Goal: Information Seeking & Learning: Learn about a topic

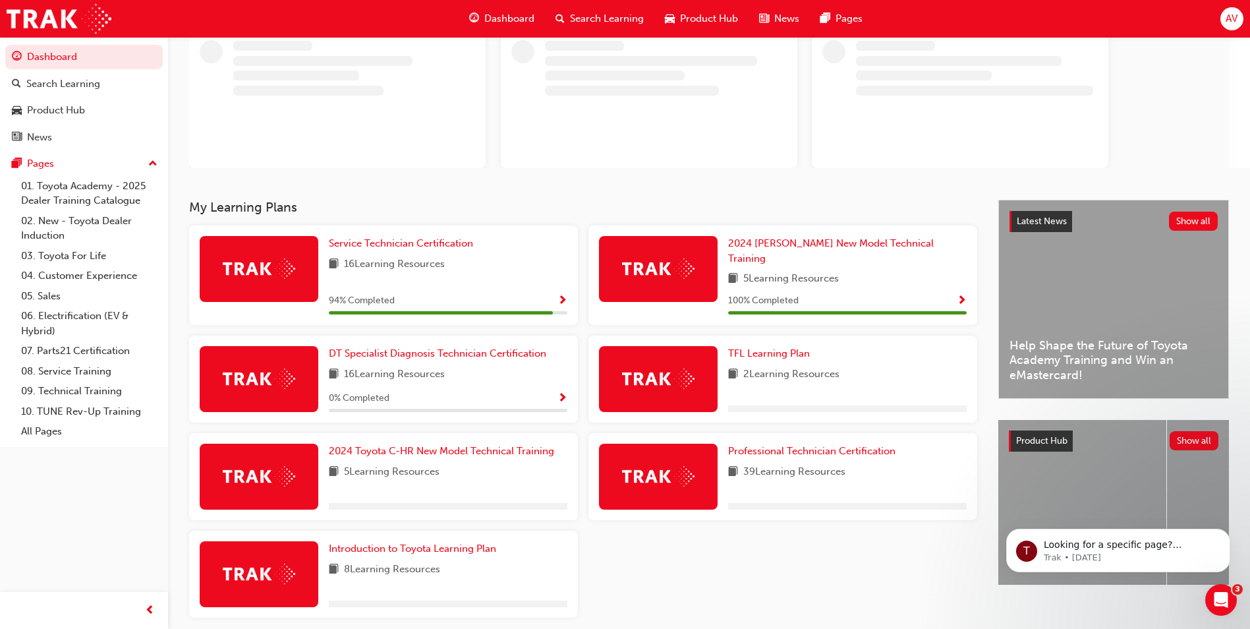
scroll to position [130, 0]
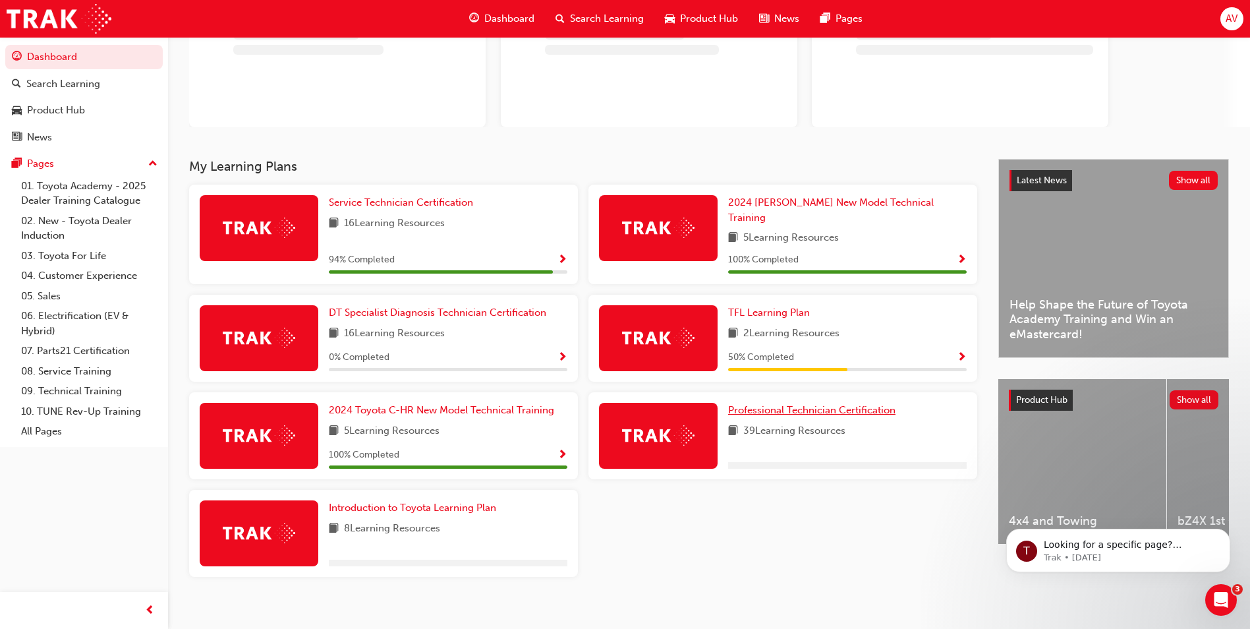
click at [801, 395] on div "Service Technician Certification 16 Learning Resources 94 % Completed 2024 [PER…" at bounding box center [583, 386] width 799 height 403
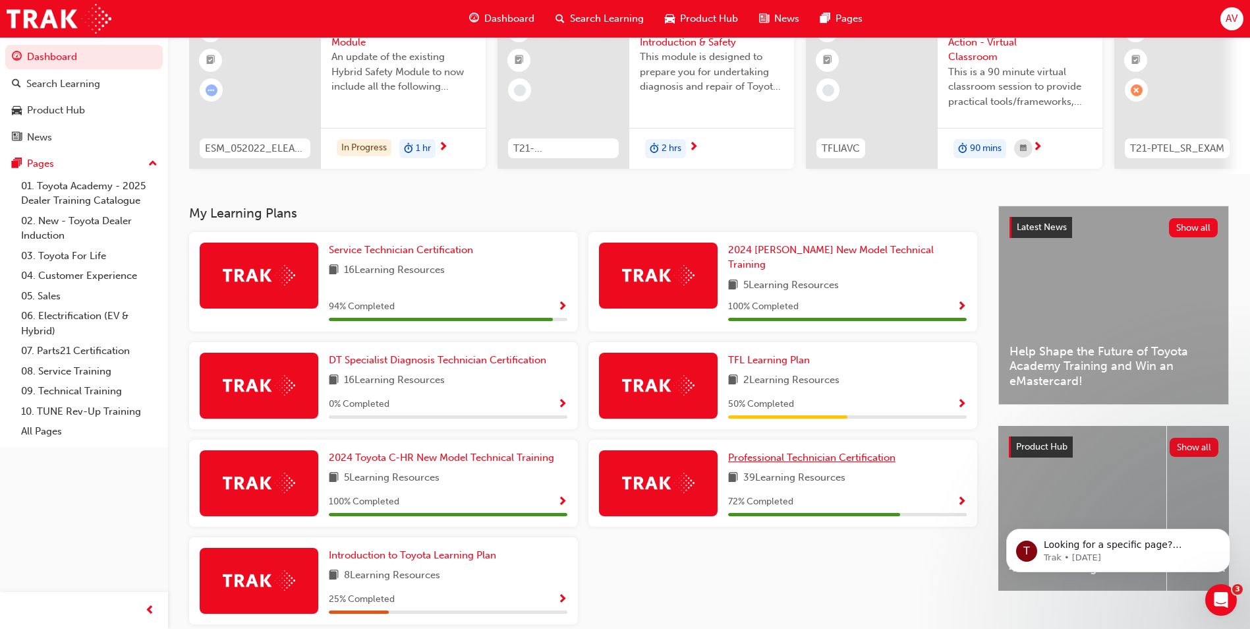
click at [807, 452] on span "Professional Technician Certification" at bounding box center [811, 458] width 167 height 12
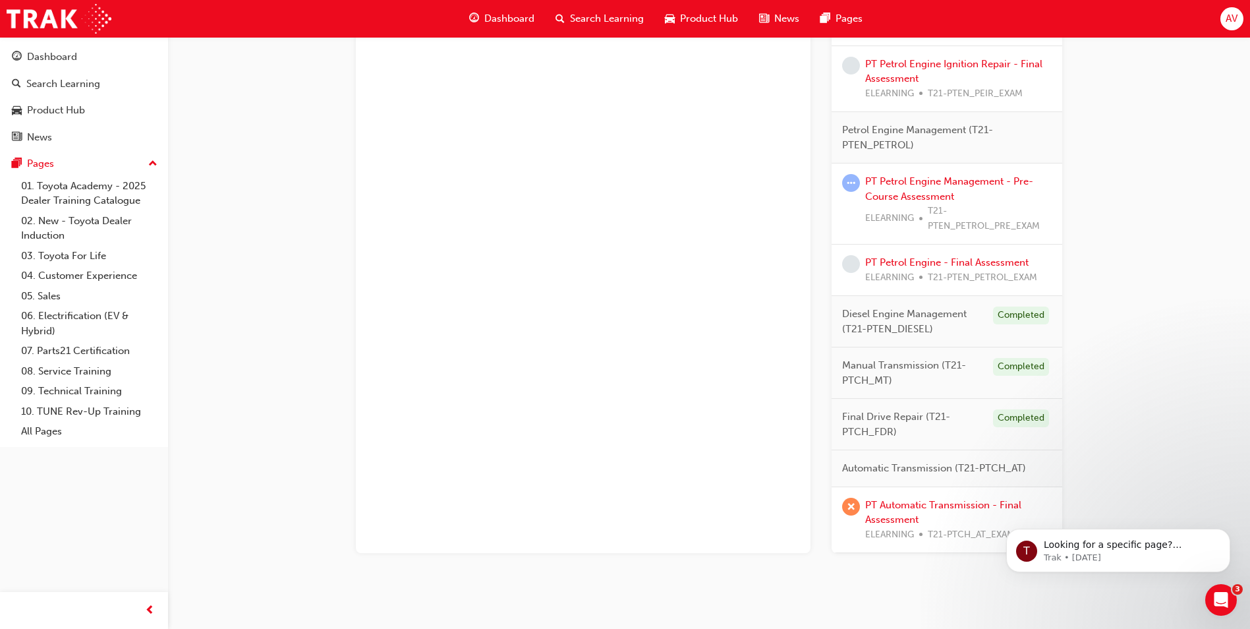
scroll to position [966, 0]
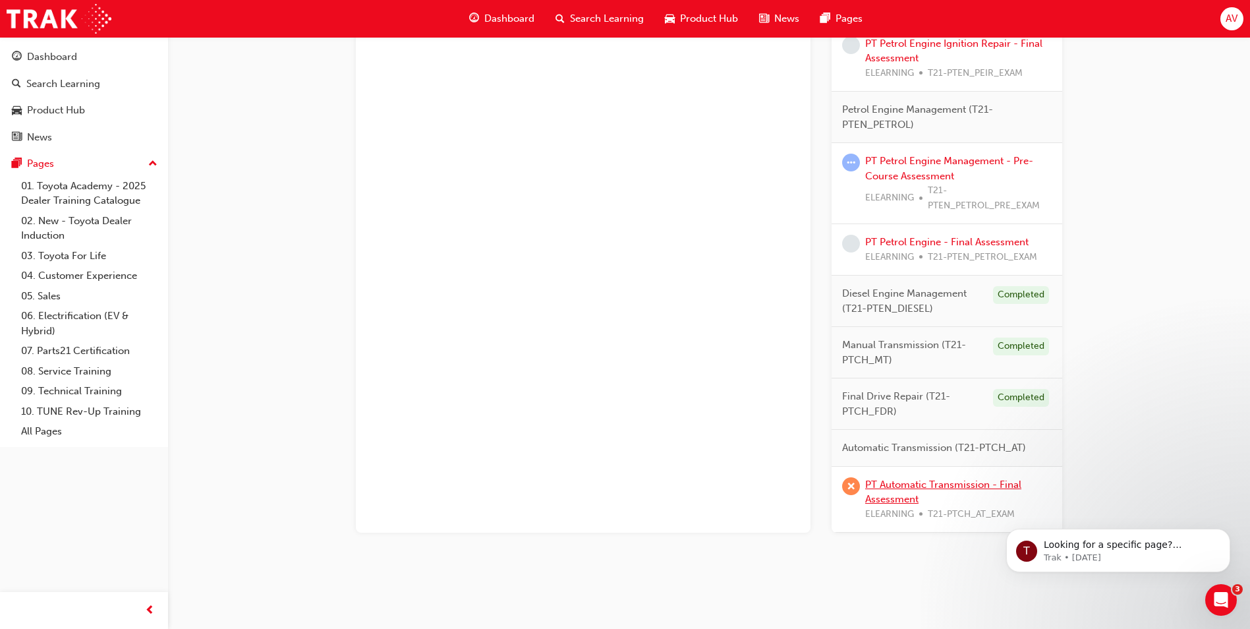
click at [970, 486] on link "PT Automatic Transmission - Final Assessment" at bounding box center [943, 492] width 156 height 27
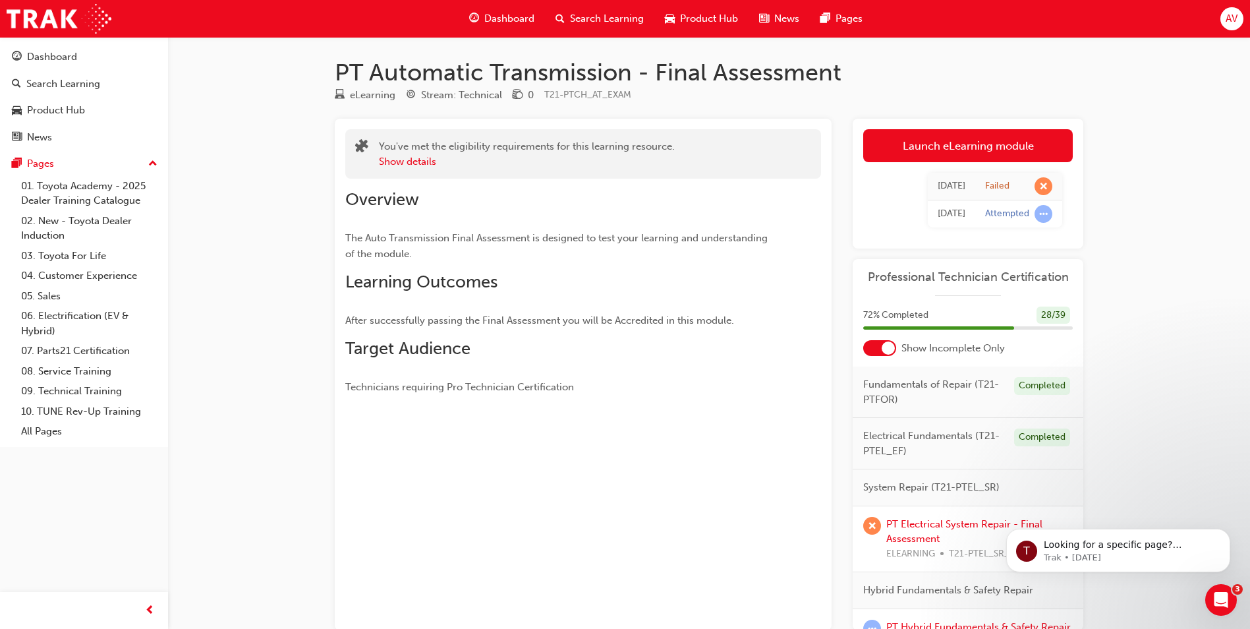
click at [915, 148] on link "Launch eLearning module" at bounding box center [968, 145] width 210 height 33
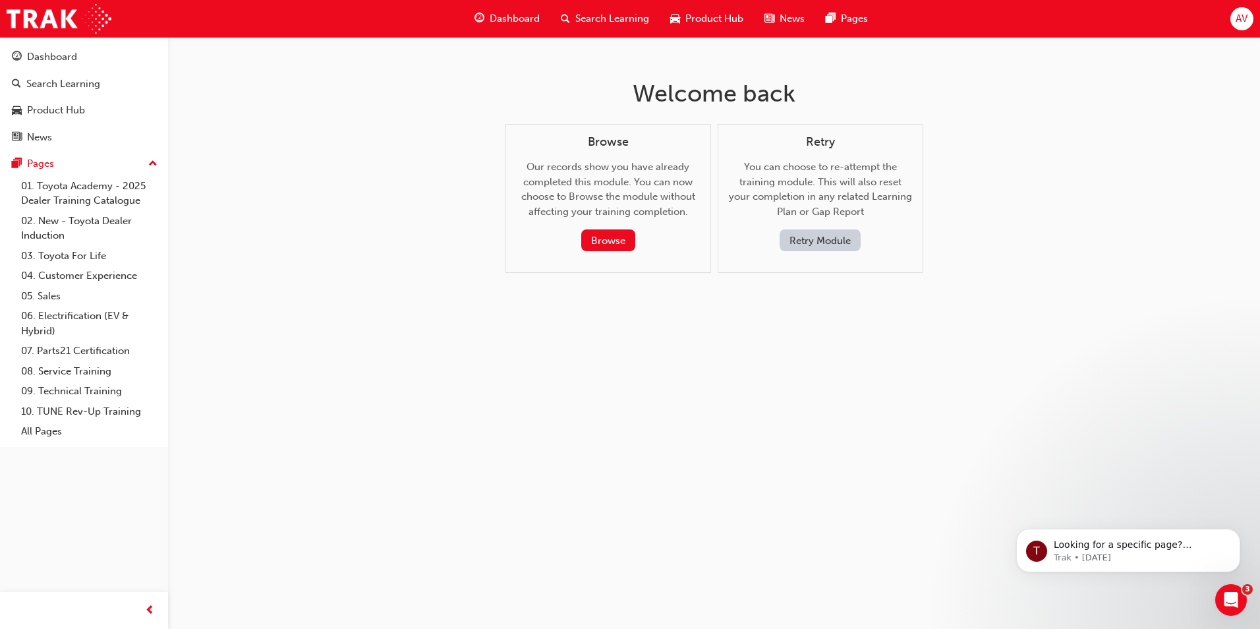
click at [798, 241] on button "Retry Module" at bounding box center [820, 240] width 81 height 22
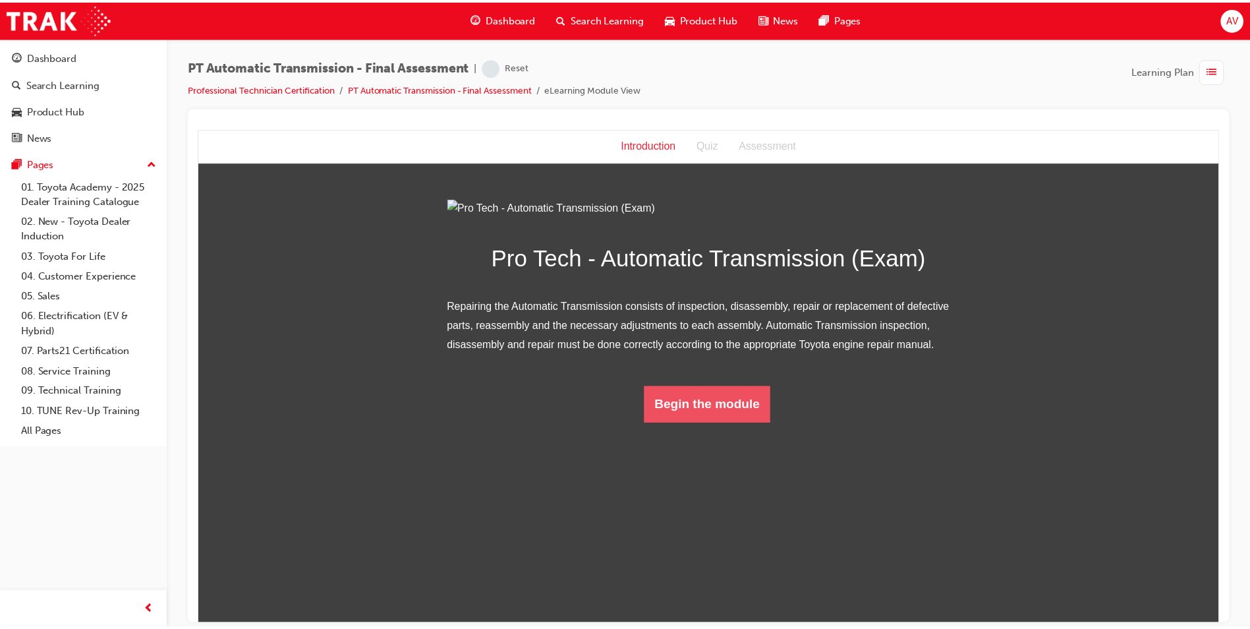
click at [728, 424] on button "Begin the module" at bounding box center [710, 405] width 127 height 37
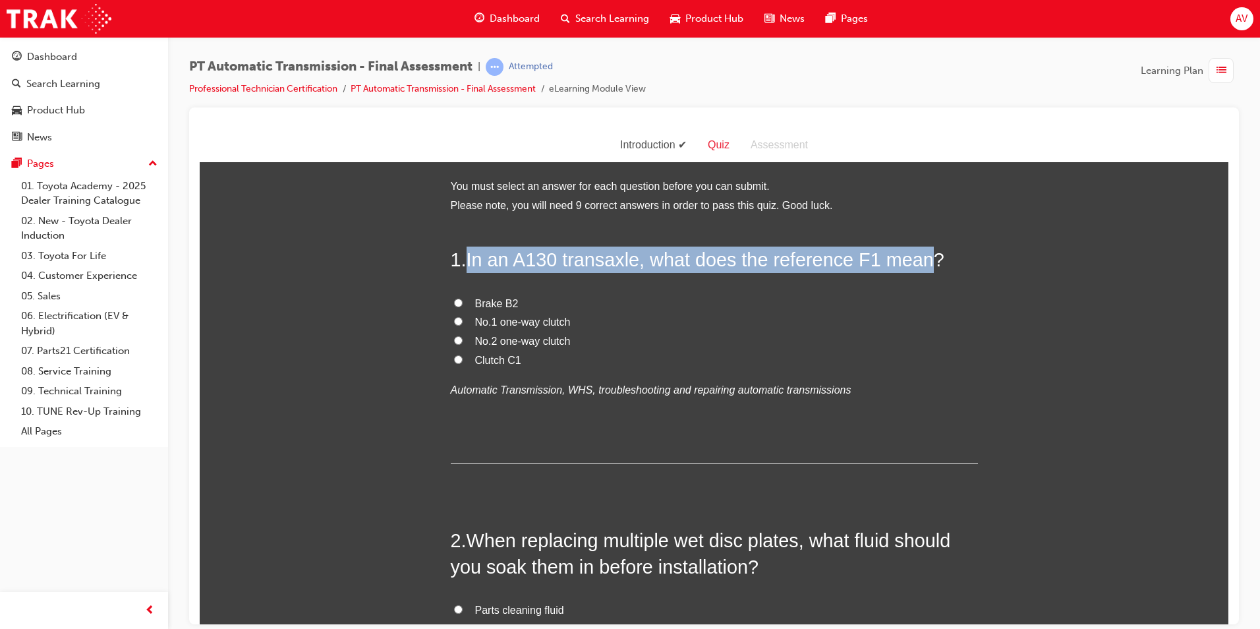
drag, startPoint x: 464, startPoint y: 254, endPoint x: 917, endPoint y: 259, distance: 452.8
click at [917, 259] on h2 "1 . In an A130 transaxle, what does the reference F1 mean?" at bounding box center [714, 259] width 527 height 26
copy span "In an A130 transaxle, what does the reference F1 mea"
click at [456, 317] on input "No.1 one-way clutch" at bounding box center [458, 320] width 9 height 9
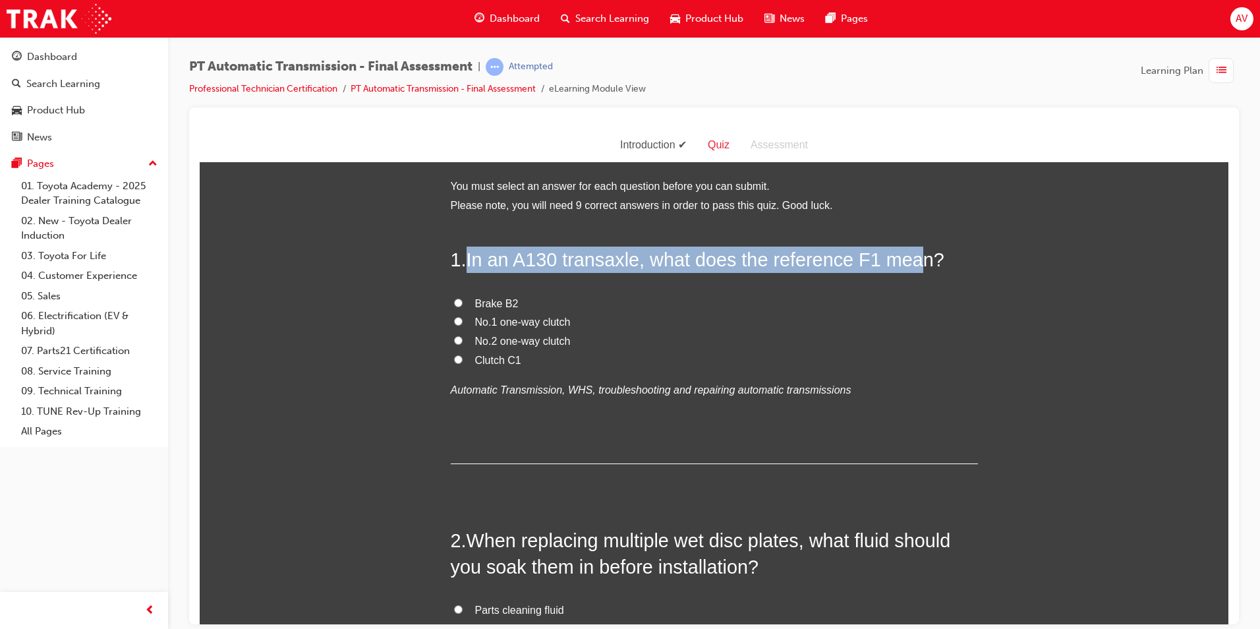
radio input "true"
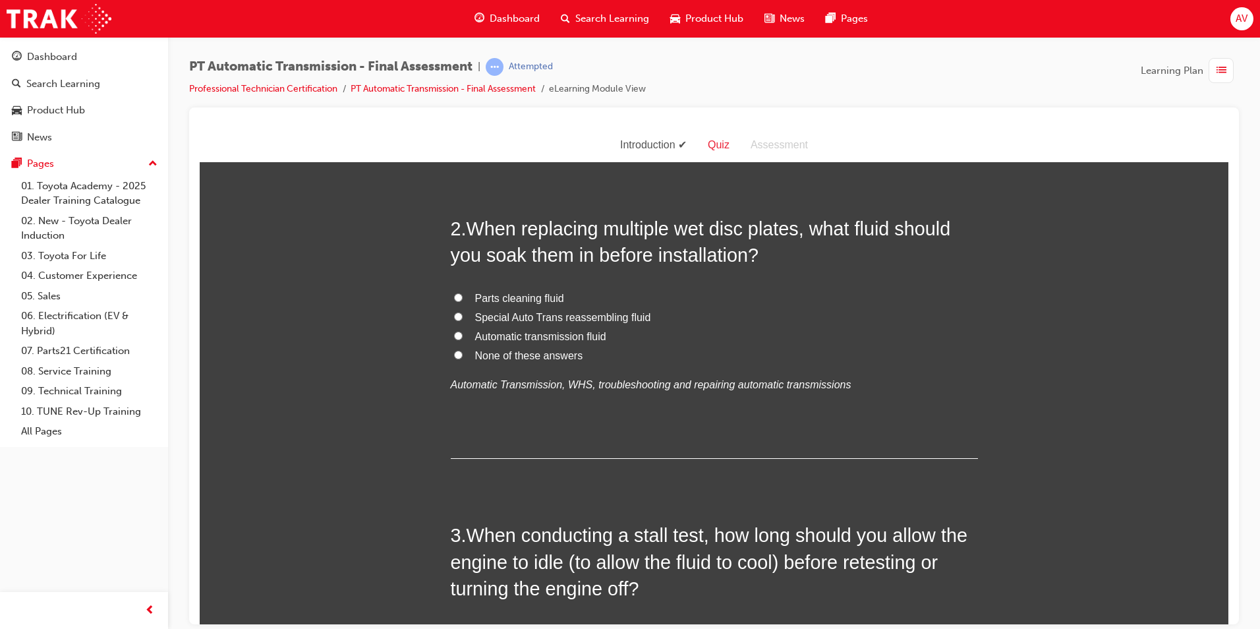
scroll to position [330, 0]
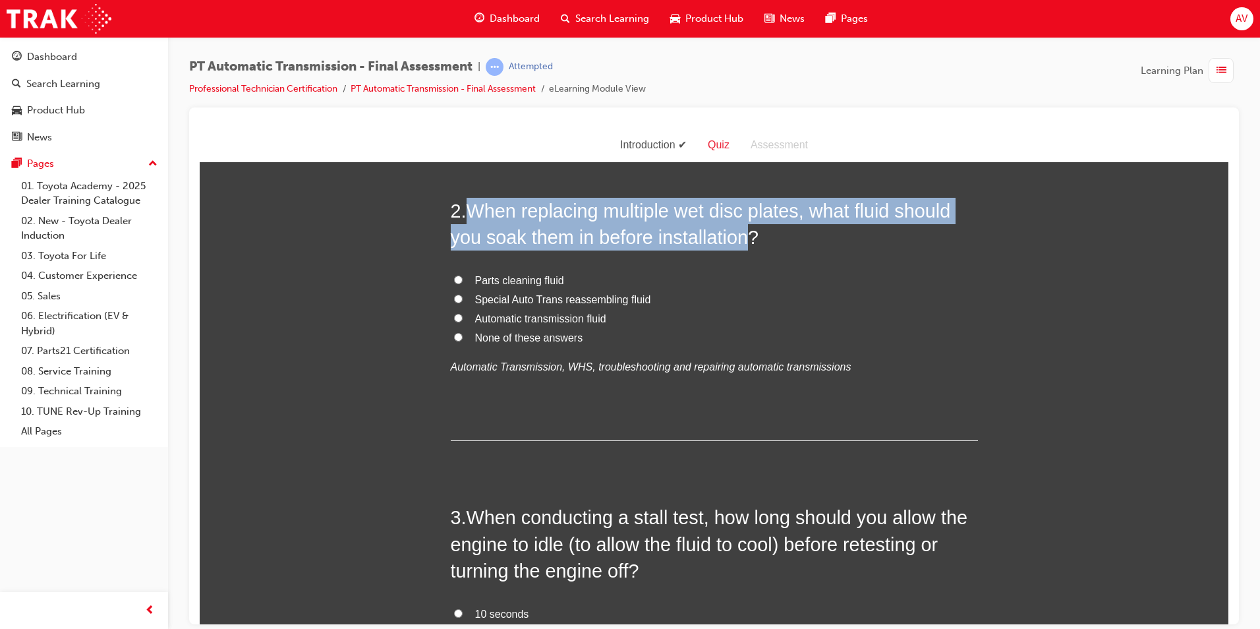
drag, startPoint x: 467, startPoint y: 208, endPoint x: 742, endPoint y: 233, distance: 276.7
click at [742, 233] on span "When replacing multiple wet disc plates, what fluid should you soak them in bef…" at bounding box center [701, 223] width 500 height 47
copy span "When replacing multiple wet disc plates, what fluid should you soak them in bef…"
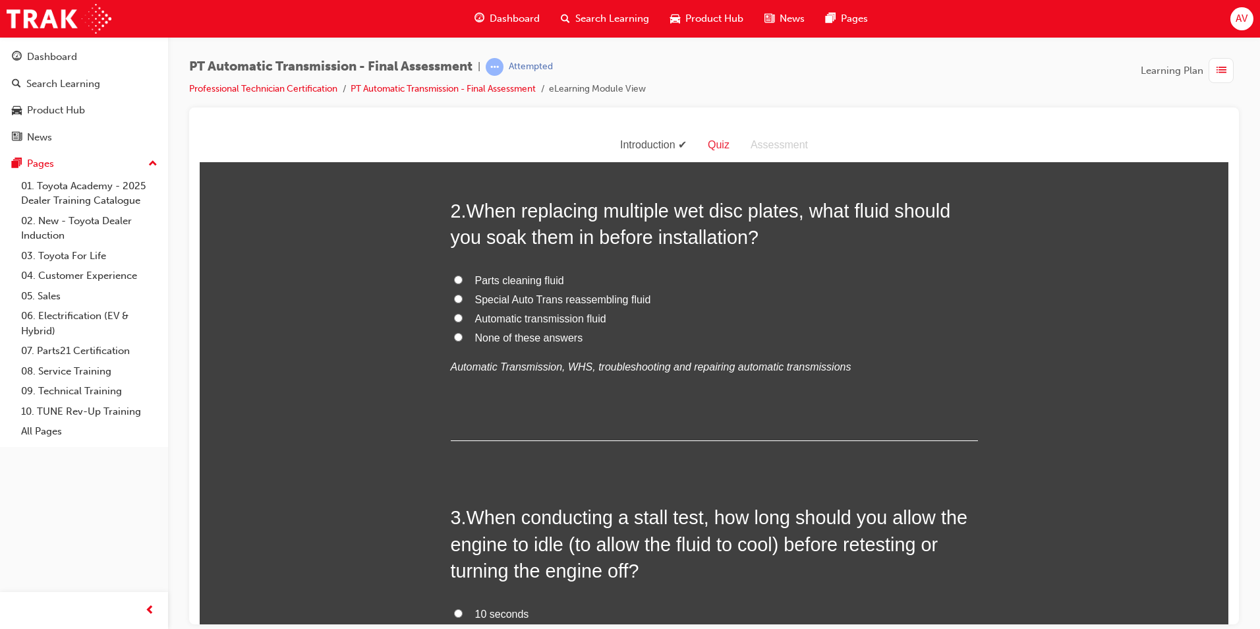
click at [641, 316] on label "Automatic transmission fluid" at bounding box center [714, 318] width 527 height 19
click at [463, 316] on input "Automatic transmission fluid" at bounding box center [458, 317] width 9 height 9
radio input "true"
click at [454, 297] on input "Special Auto Trans reassembling fluid" at bounding box center [458, 298] width 9 height 9
radio input "true"
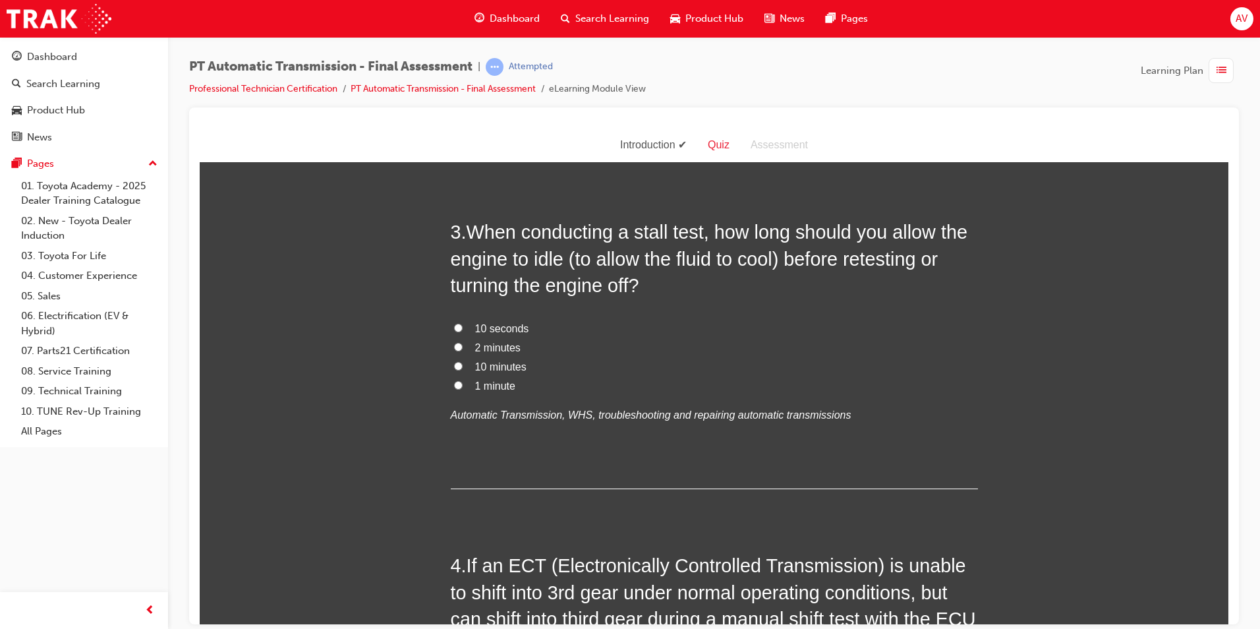
scroll to position [593, 0]
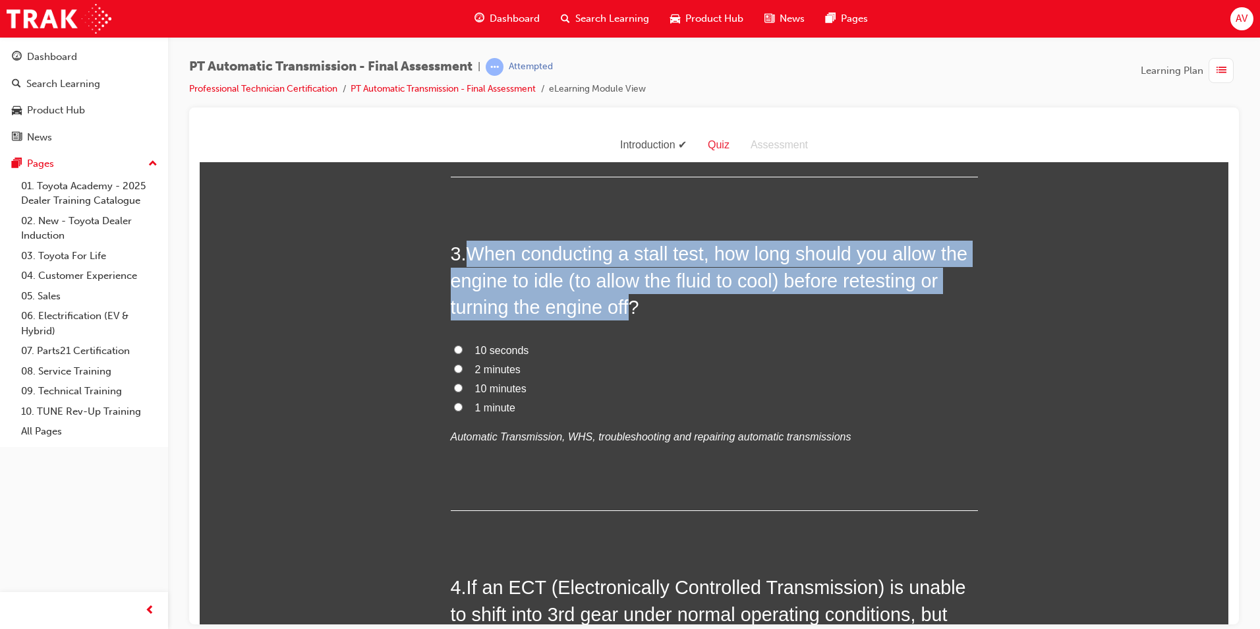
drag, startPoint x: 468, startPoint y: 251, endPoint x: 628, endPoint y: 302, distance: 168.0
click at [628, 302] on span "When conducting a stall test, how long should you allow the engine to idle (to …" at bounding box center [709, 280] width 517 height 74
copy span "When conducting a stall test, how long should you allow the engine to idle (to …"
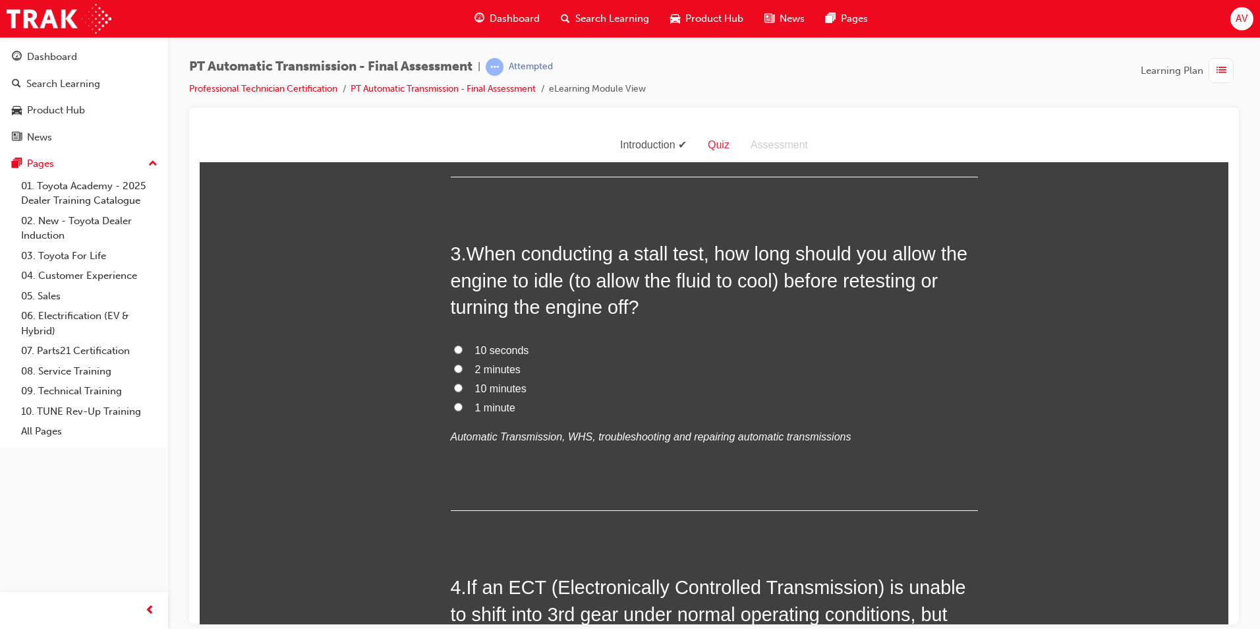
click at [490, 367] on span "2 minutes" at bounding box center [497, 368] width 45 height 11
click at [463, 367] on input "2 minutes" at bounding box center [458, 368] width 9 height 9
radio input "true"
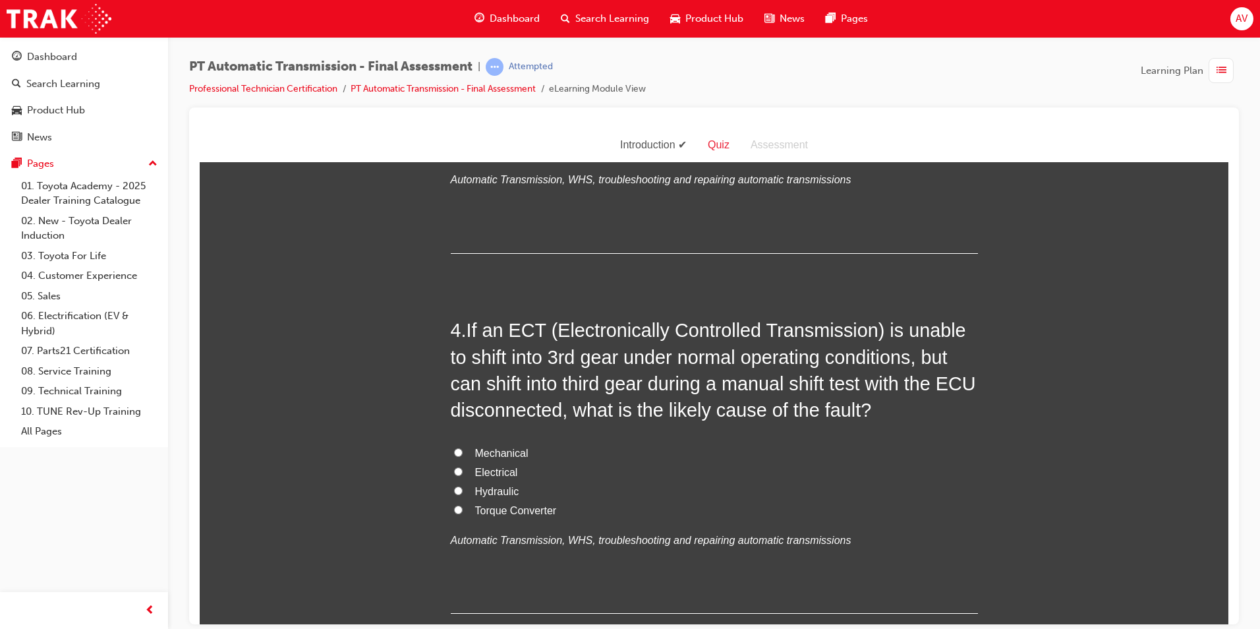
scroll to position [857, 0]
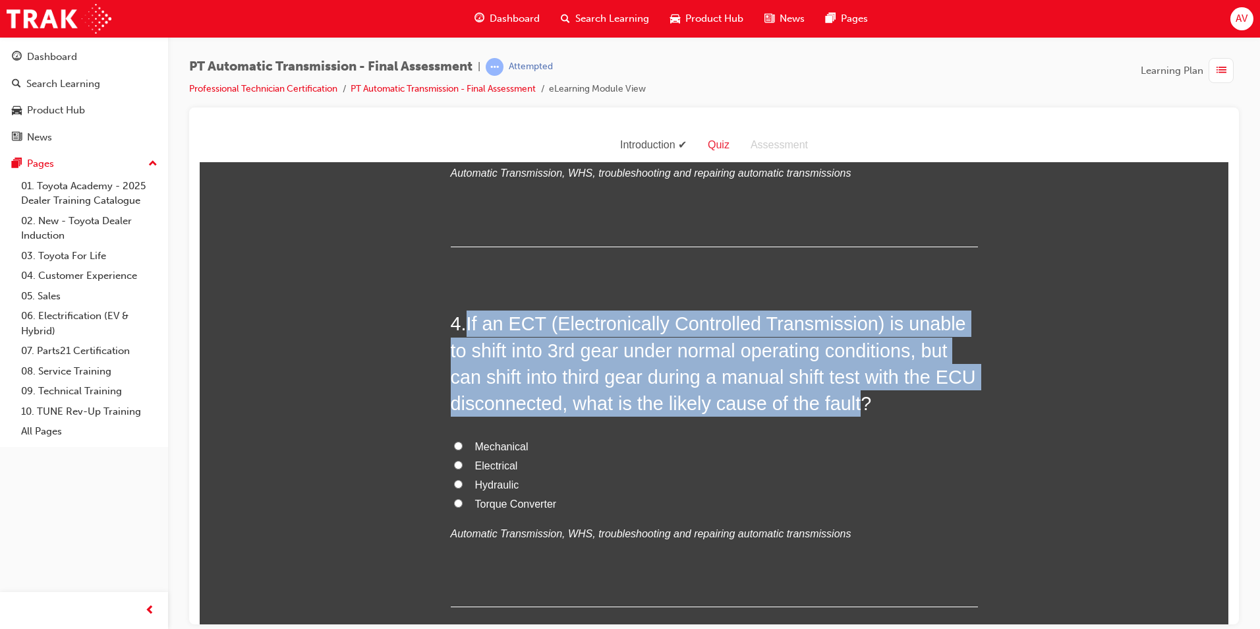
drag, startPoint x: 464, startPoint y: 318, endPoint x: 851, endPoint y: 403, distance: 396.0
click at [851, 403] on h2 "4 . If an ECT (Electronically Controlled Transmission) is unable to shift into …" at bounding box center [714, 363] width 527 height 106
copy span "If an ECT (Electronically Controlled Transmission) is unable to shift into 3rd …"
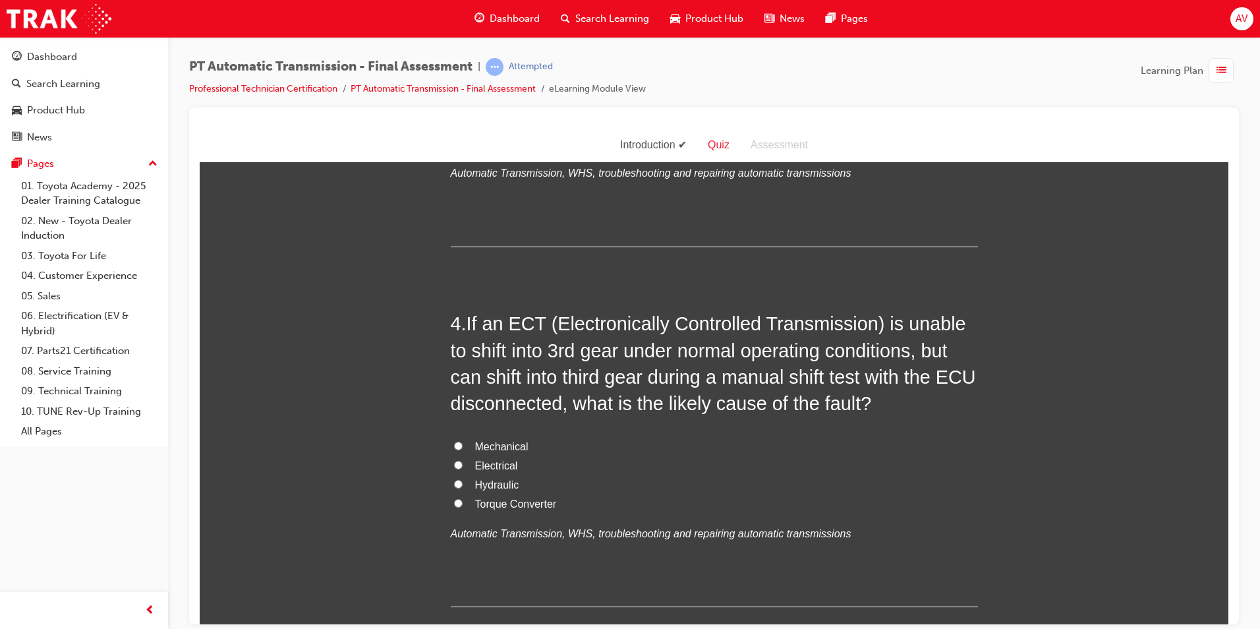
click at [567, 475] on label "Hydraulic" at bounding box center [714, 484] width 527 height 19
click at [463, 479] on input "Hydraulic" at bounding box center [458, 483] width 9 height 9
radio input "true"
click at [454, 442] on input "Mechanical" at bounding box center [458, 445] width 9 height 9
radio input "true"
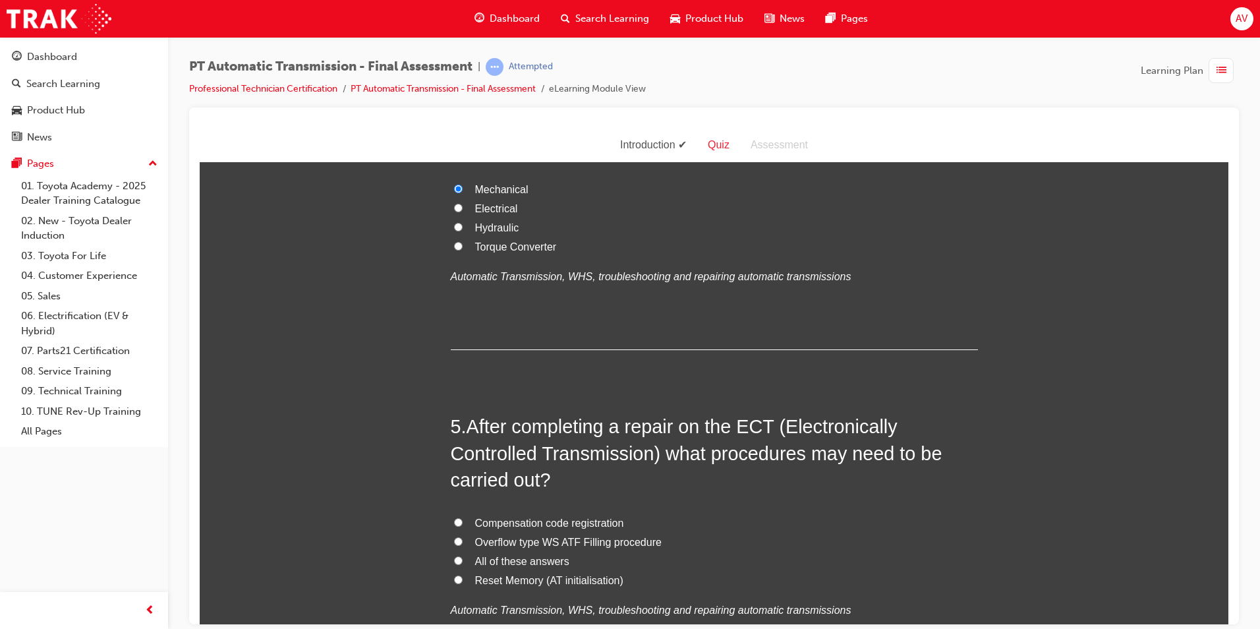
scroll to position [1121, 0]
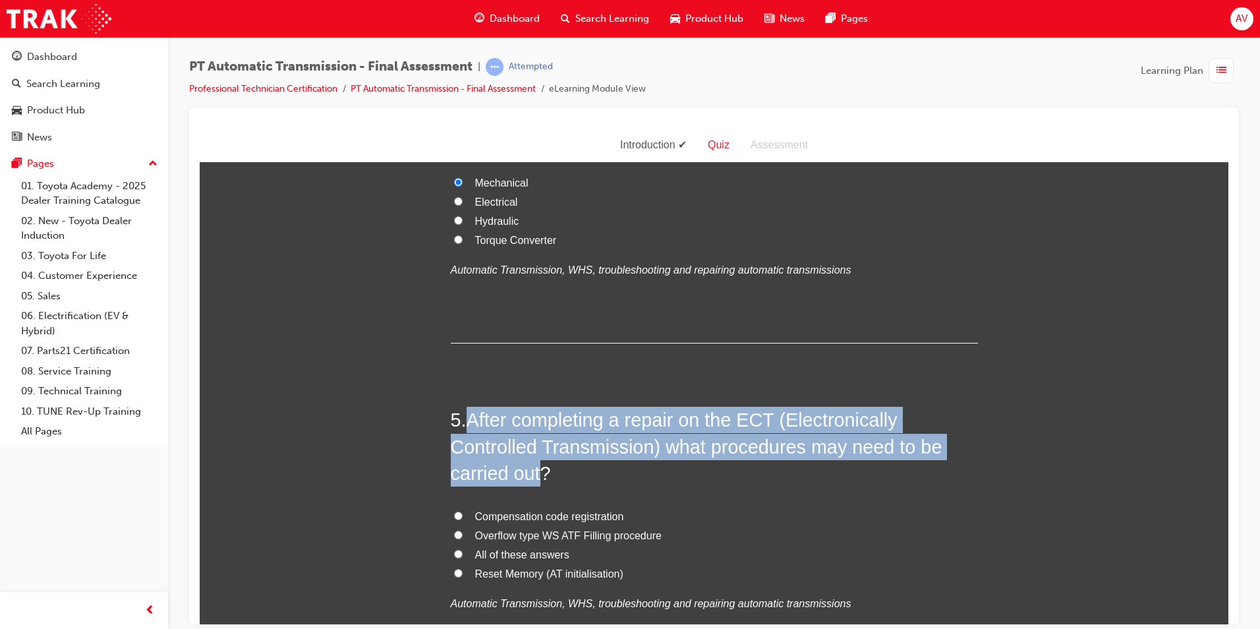
drag, startPoint x: 466, startPoint y: 426, endPoint x: 537, endPoint y: 479, distance: 87.7
click at [537, 479] on span "After completing a repair on the ECT (Electronically Controlled Transmission) w…" at bounding box center [697, 446] width 492 height 74
copy span "After completing a repair on the ECT (Electronically Controlled Transmission) w…"
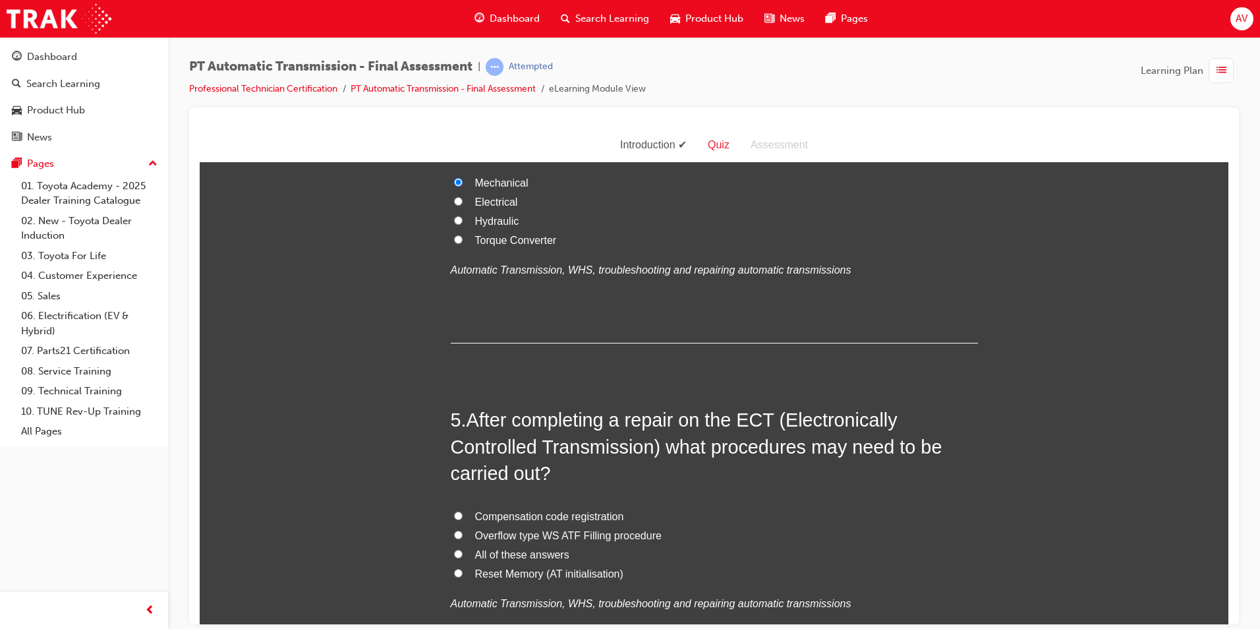
drag, startPoint x: 692, startPoint y: 500, endPoint x: 627, endPoint y: 513, distance: 66.7
click at [692, 499] on div "5 . After completing a repair on the ECT (Electronically Controlled Transmissio…" at bounding box center [714, 541] width 527 height 270
click at [454, 555] on input "All of these answers" at bounding box center [458, 553] width 9 height 9
radio input "true"
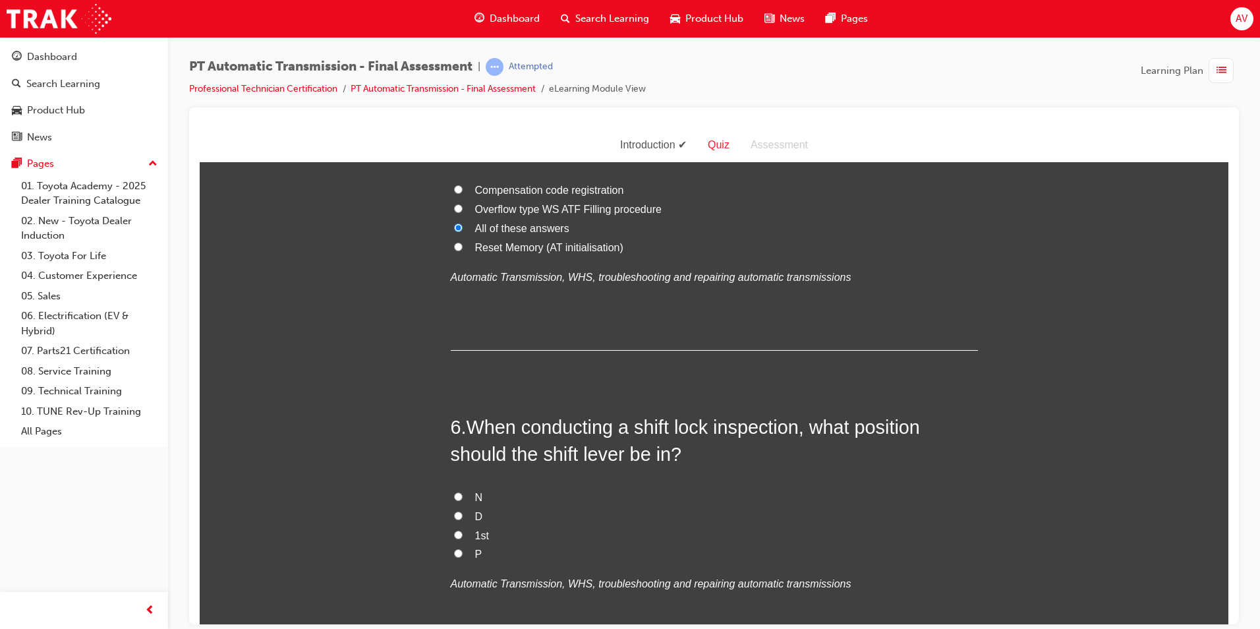
scroll to position [1450, 0]
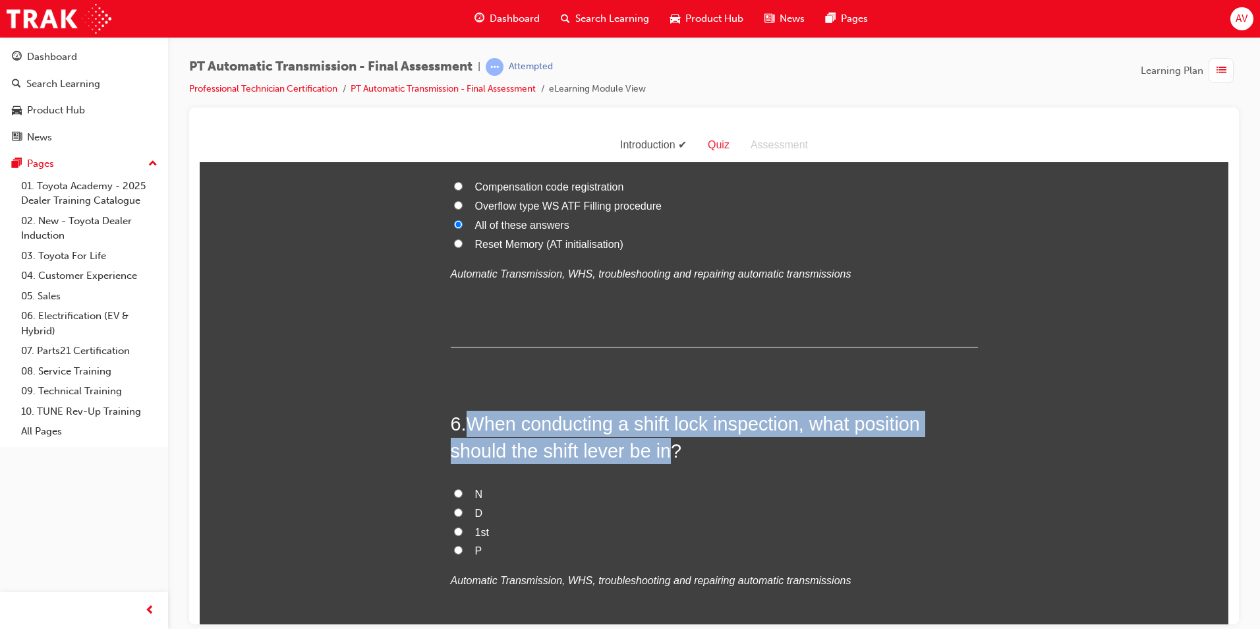
drag, startPoint x: 467, startPoint y: 428, endPoint x: 664, endPoint y: 448, distance: 198.0
click at [664, 448] on span "When conducting a shift lock inspection, what position should the shift lever b…" at bounding box center [685, 436] width 469 height 47
copy span "When conducting a shift lock inspection, what position should the shift lever b…"
click at [457, 548] on input "P" at bounding box center [458, 549] width 9 height 9
radio input "true"
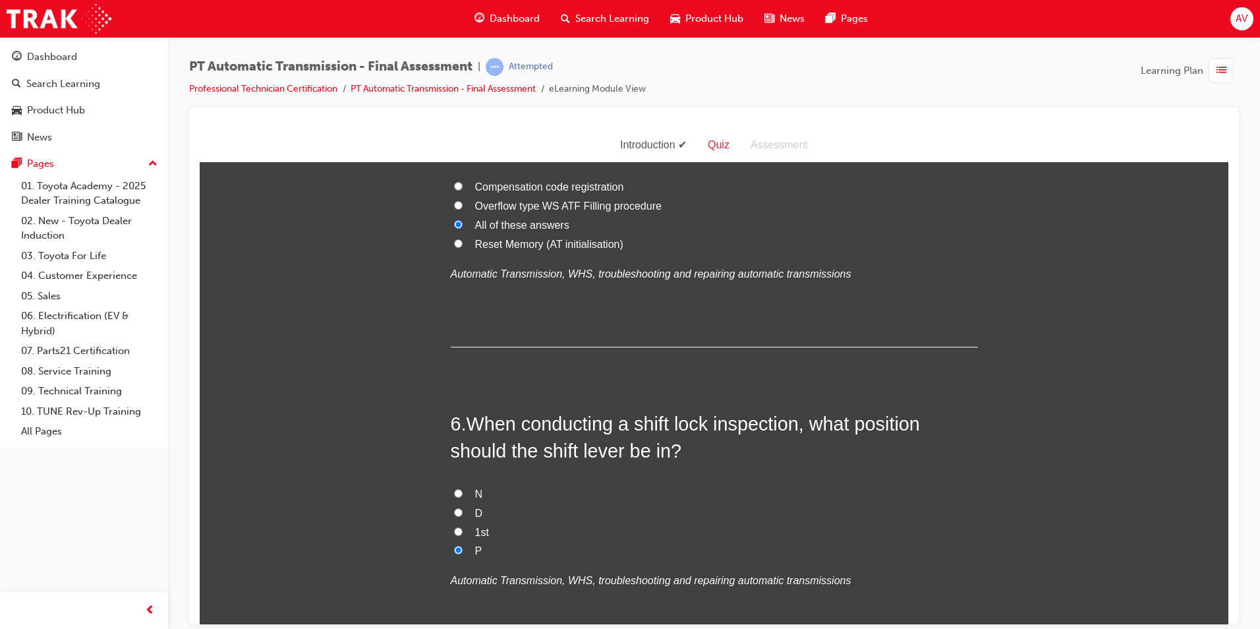
click at [358, 497] on div "You must select an answer for each question before you can submit. Please note,…" at bounding box center [714, 502] width 1029 height 3551
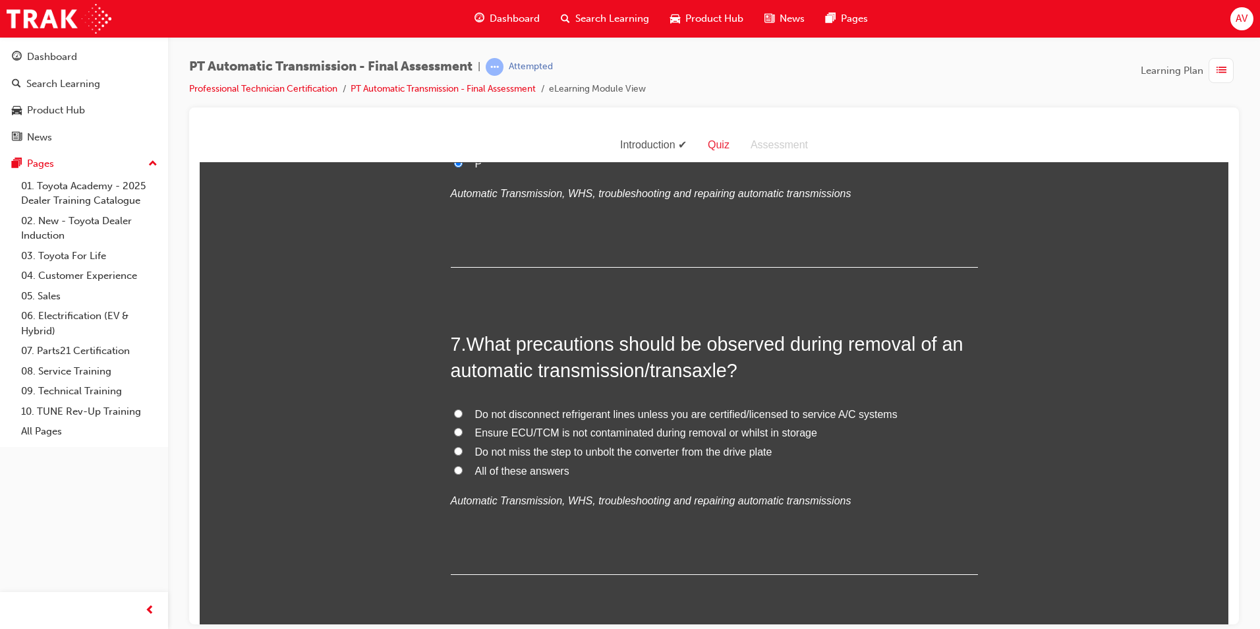
scroll to position [1846, 0]
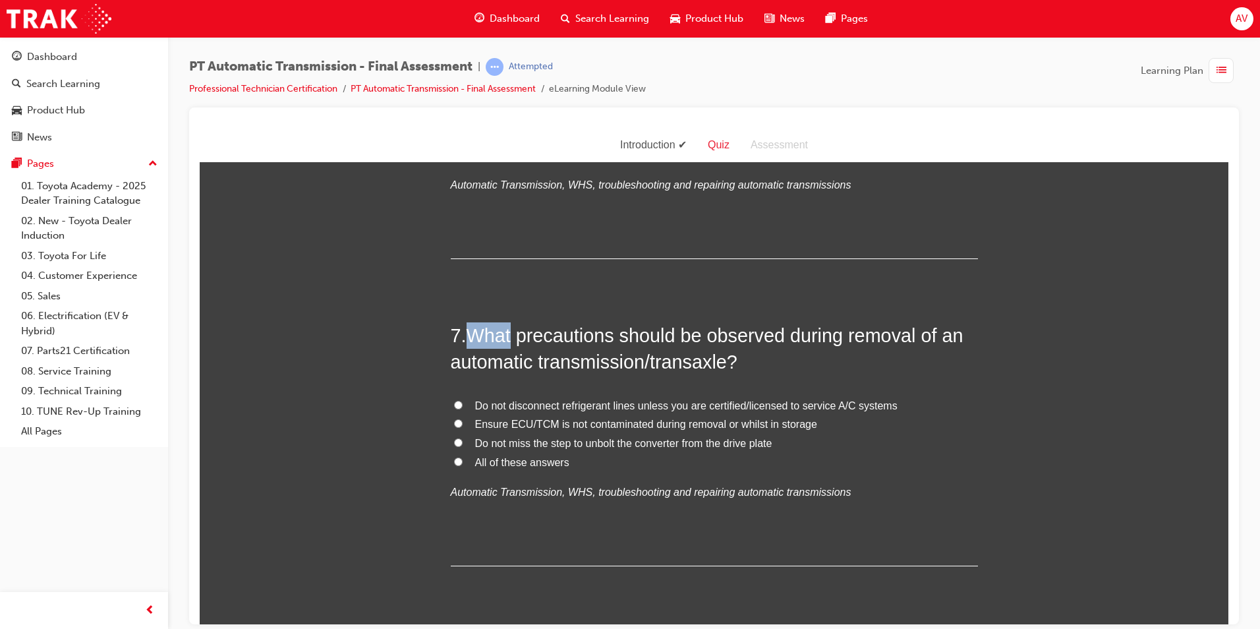
drag, startPoint x: 467, startPoint y: 334, endPoint x: 511, endPoint y: 344, distance: 46.0
click at [511, 344] on span "What precautions should be observed during removal of an automatic transmission…" at bounding box center [707, 347] width 513 height 47
click at [411, 448] on div "You must select an answer for each question before you can submit. Please note,…" at bounding box center [714, 106] width 1029 height 3551
click at [457, 461] on input "All of these answers" at bounding box center [458, 461] width 9 height 9
radio input "true"
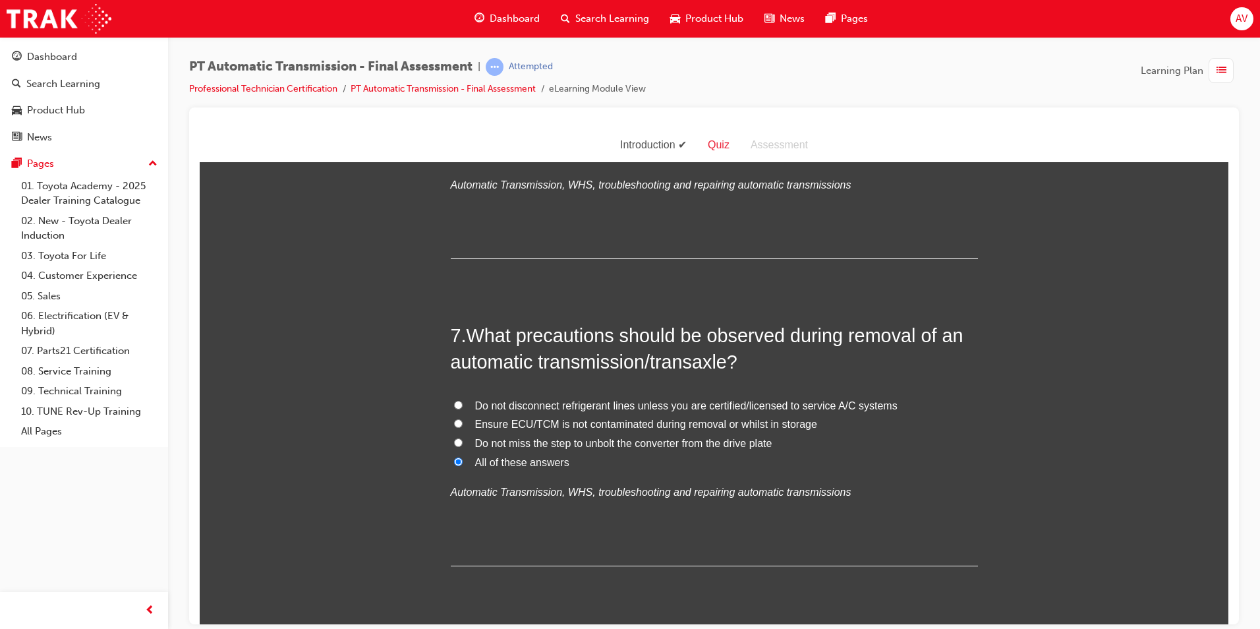
click at [376, 457] on div "You must select an answer for each question before you can submit. Please note,…" at bounding box center [714, 106] width 1029 height 3551
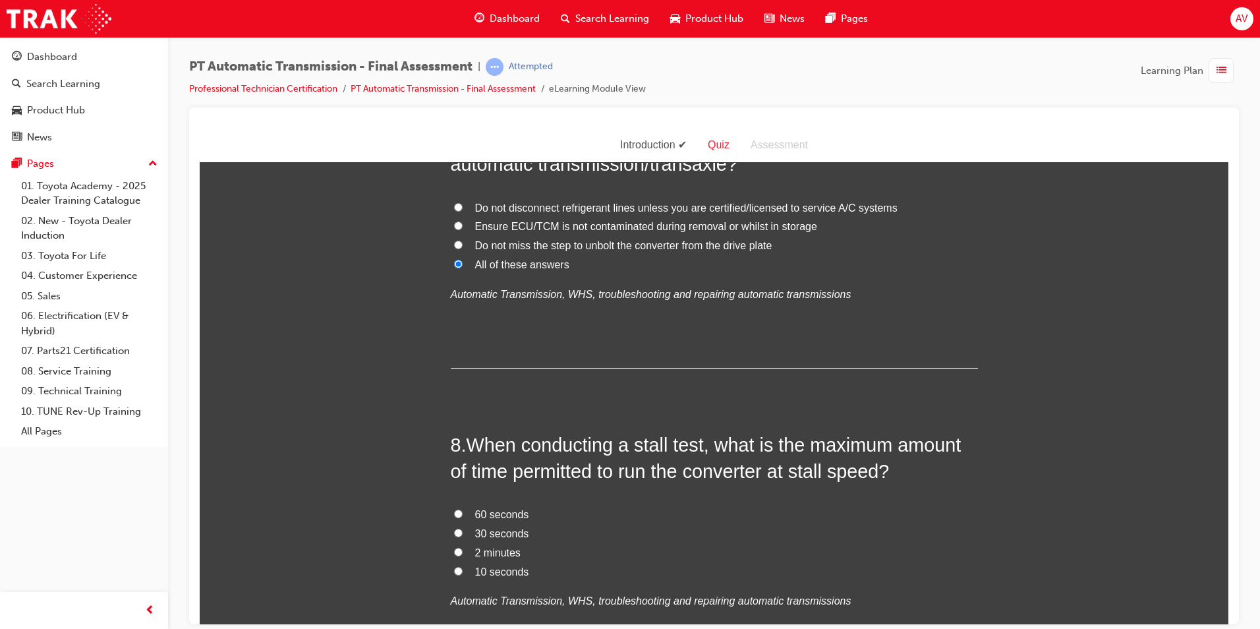
scroll to position [2109, 0]
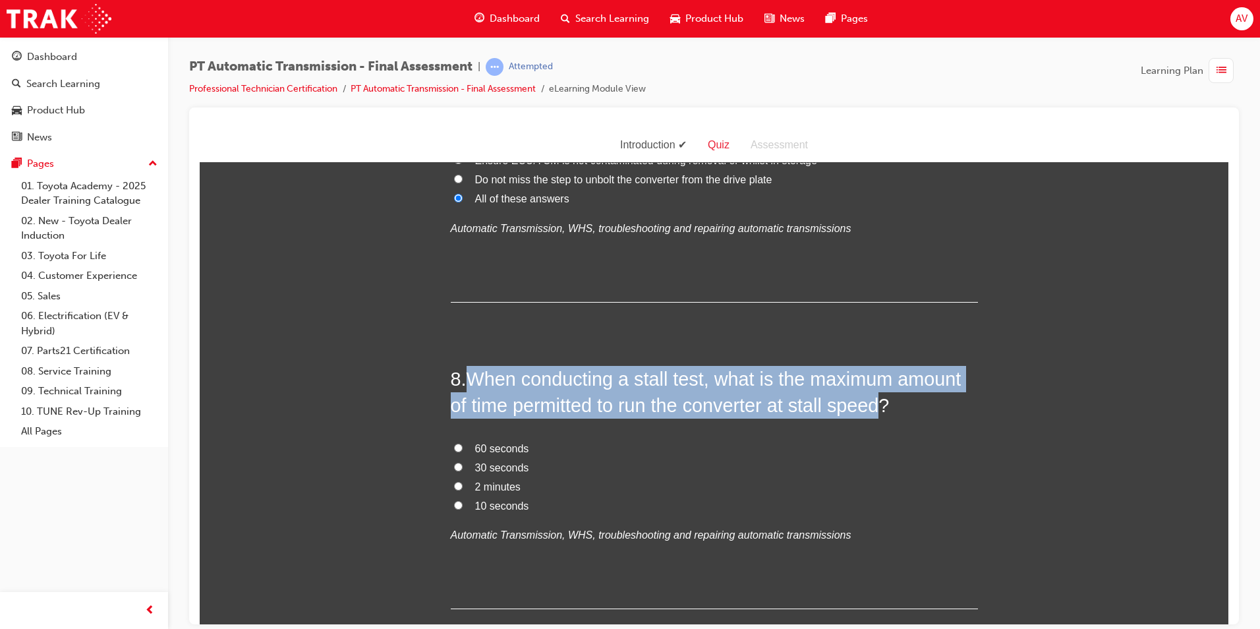
drag, startPoint x: 479, startPoint y: 382, endPoint x: 882, endPoint y: 407, distance: 404.1
click at [882, 407] on span "When conducting a stall test, what is the maximum amount of time permitted to r…" at bounding box center [706, 391] width 511 height 47
copy span "When conducting a stall test, what is the maximum amount of time permitted to r…"
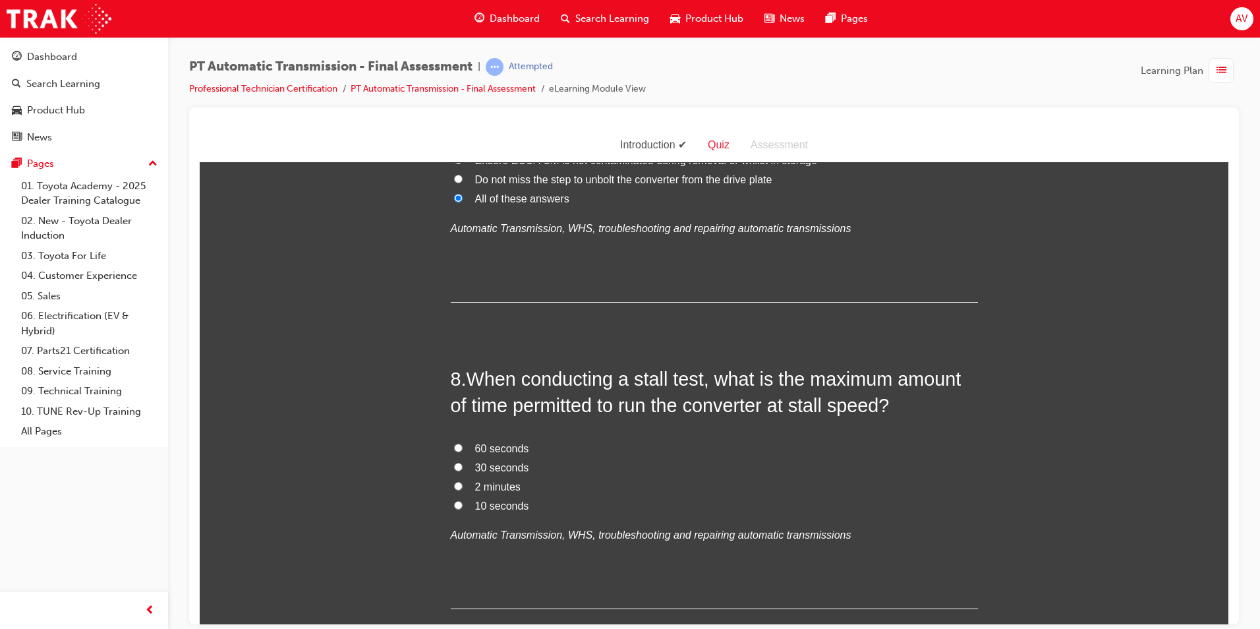
click at [460, 502] on label "10 seconds" at bounding box center [714, 505] width 527 height 19
click at [460, 502] on input "10 seconds" at bounding box center [458, 504] width 9 height 9
radio input "true"
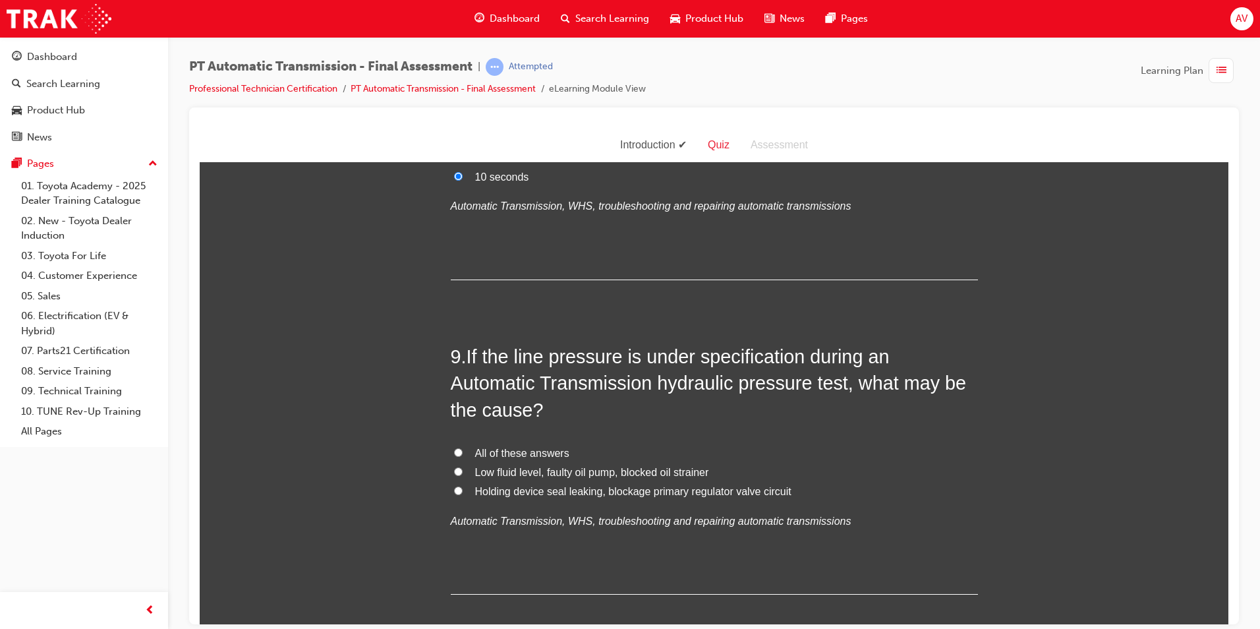
scroll to position [2439, 0]
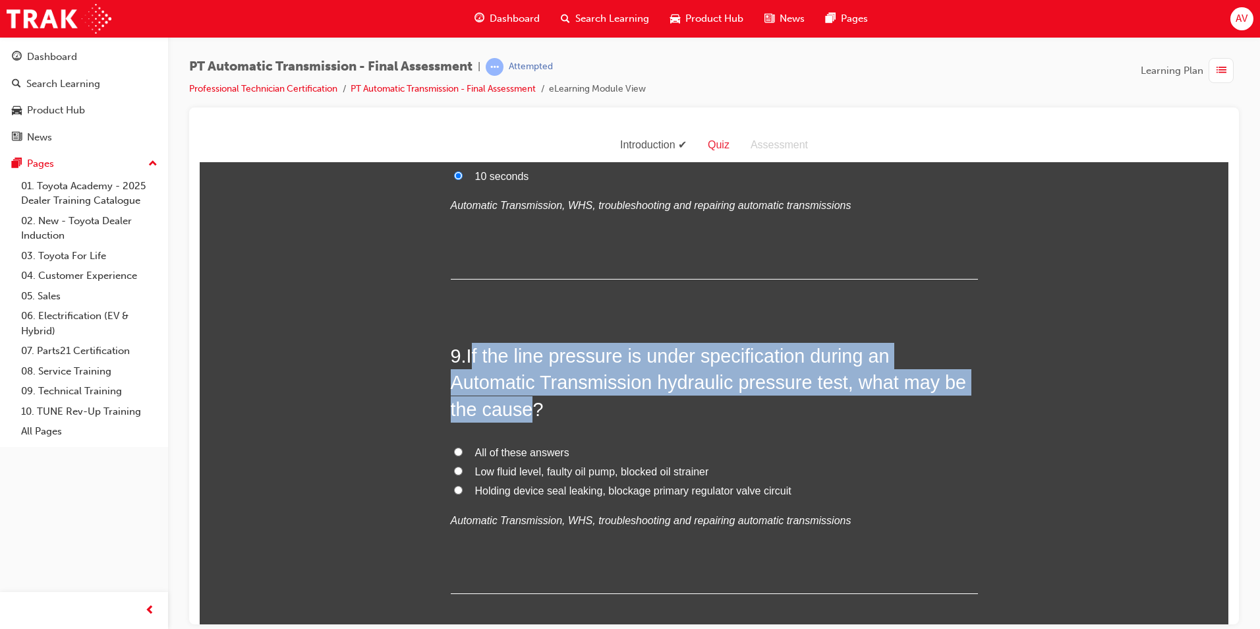
drag, startPoint x: 469, startPoint y: 357, endPoint x: 527, endPoint y: 400, distance: 72.5
click at [527, 400] on span "If the line pressure is under specification during an Automatic Transmission hy…" at bounding box center [709, 382] width 516 height 74
copy span "f the line pressure is under specification during an Automatic Transmission hyd…"
drag, startPoint x: 452, startPoint y: 452, endPoint x: 442, endPoint y: 452, distance: 10.5
click at [454, 452] on input "All of these answers" at bounding box center [458, 451] width 9 height 9
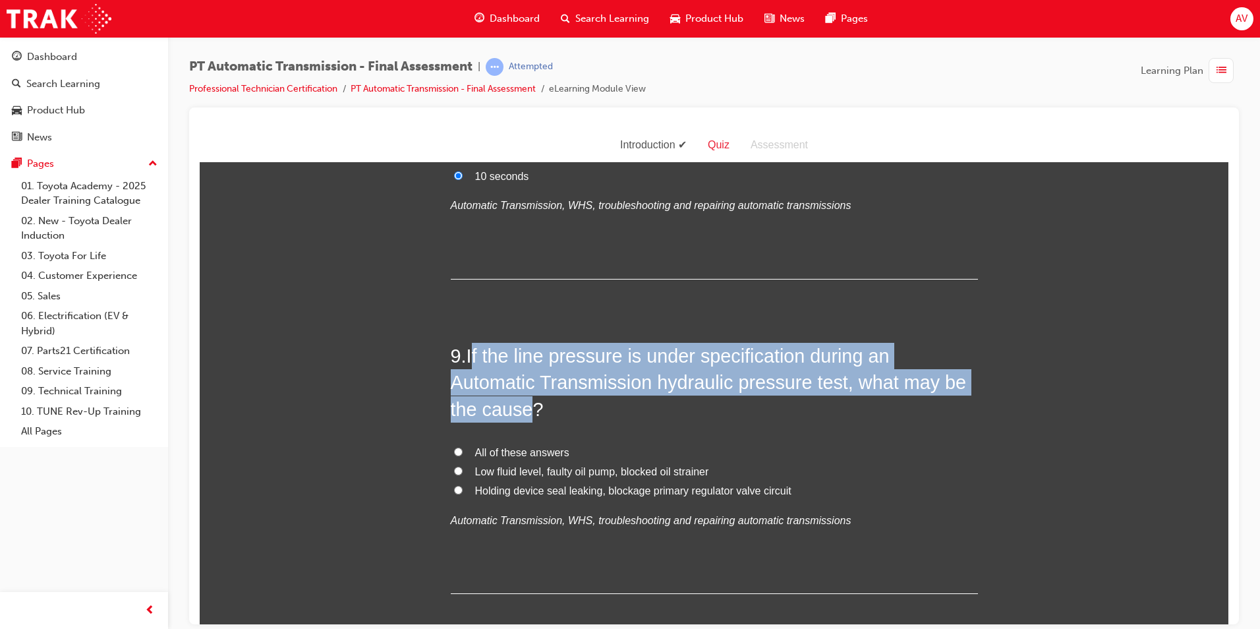
radio input "true"
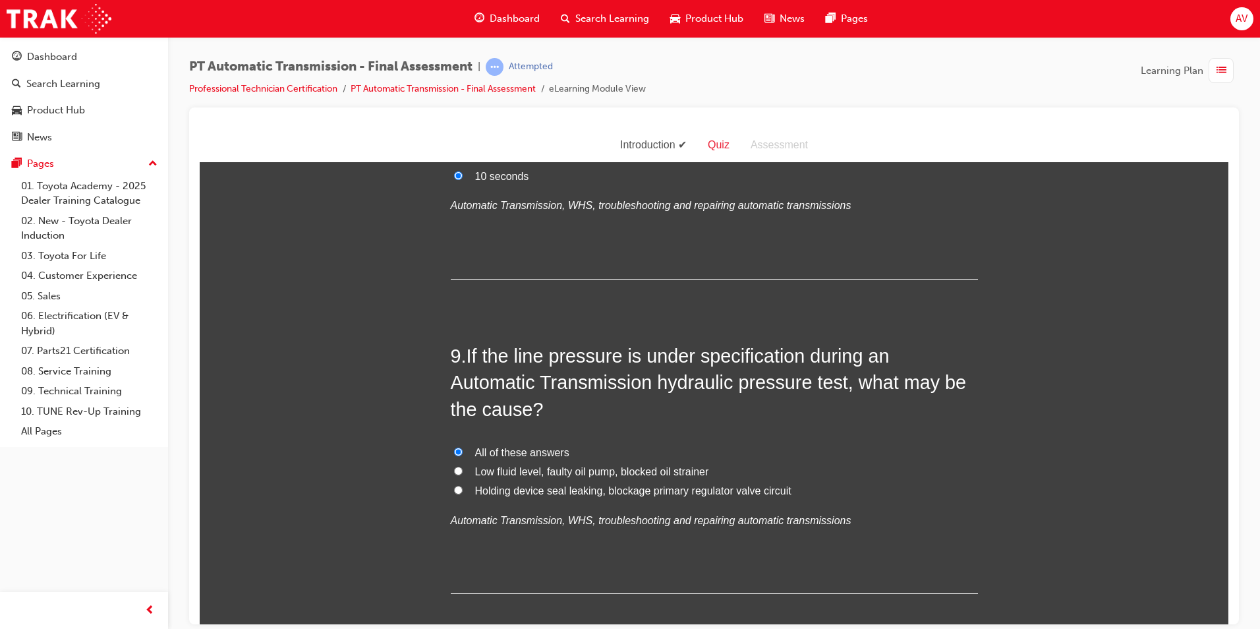
click at [454, 472] on input "Low fluid level, faulty oil pump, blocked oil strainer" at bounding box center [458, 470] width 9 height 9
radio input "true"
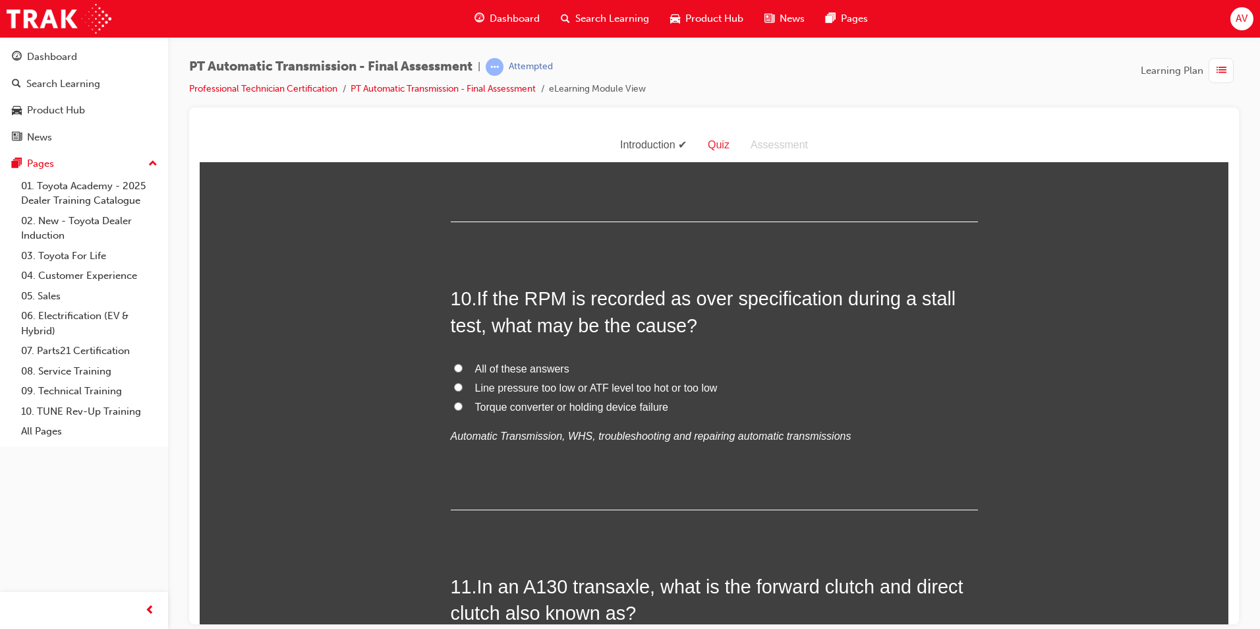
scroll to position [2834, 0]
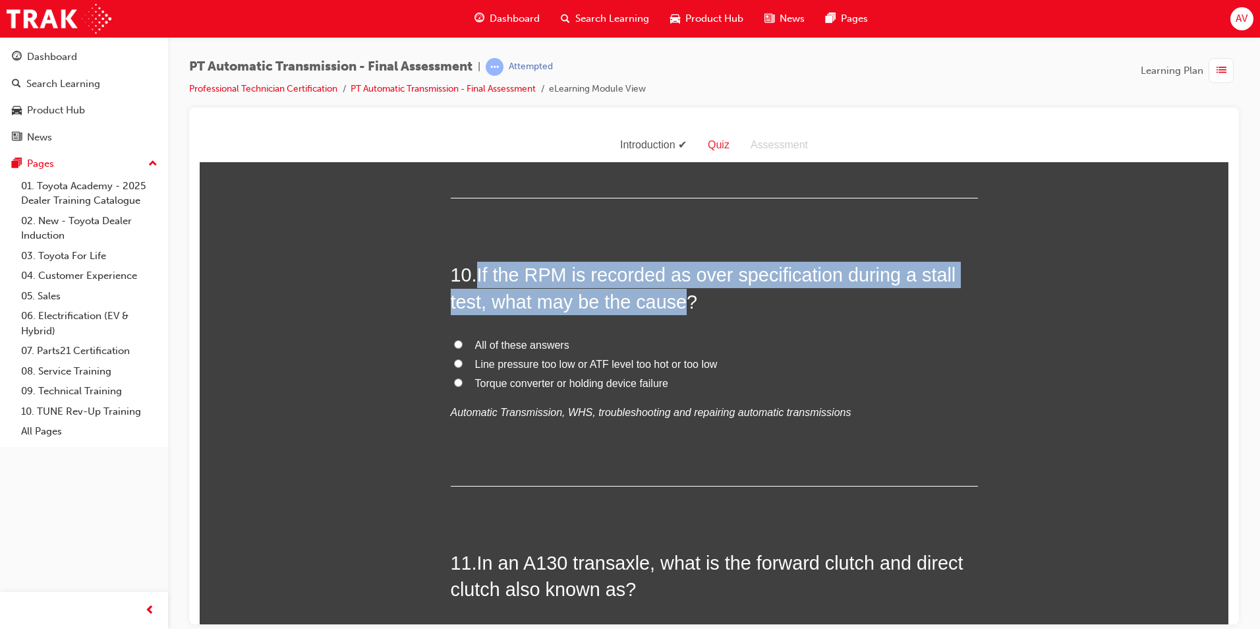
drag, startPoint x: 477, startPoint y: 270, endPoint x: 674, endPoint y: 297, distance: 198.9
click at [674, 297] on span "If the RPM is recorded as over specification during a stall test, what may be t…" at bounding box center [704, 287] width 506 height 47
copy span "If the RPM is recorded as over specification during a stall test, what may be t…"
click at [454, 342] on input "All of these answers" at bounding box center [458, 343] width 9 height 9
radio input "true"
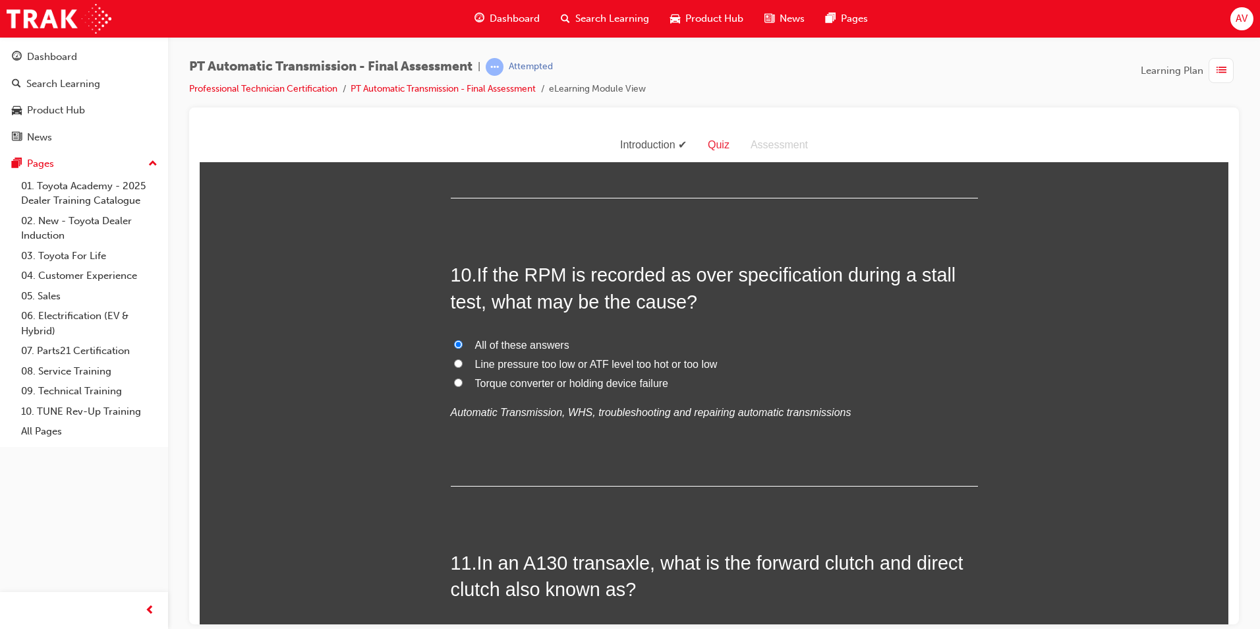
drag, startPoint x: 358, startPoint y: 359, endPoint x: 366, endPoint y: 356, distance: 9.0
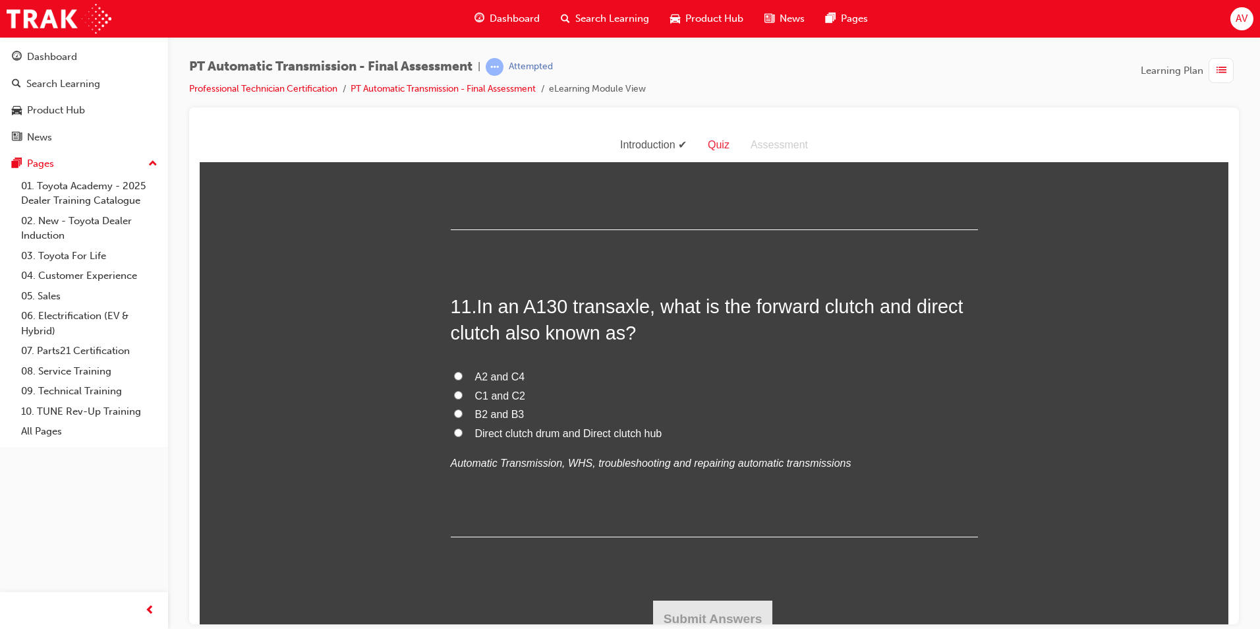
scroll to position [3098, 0]
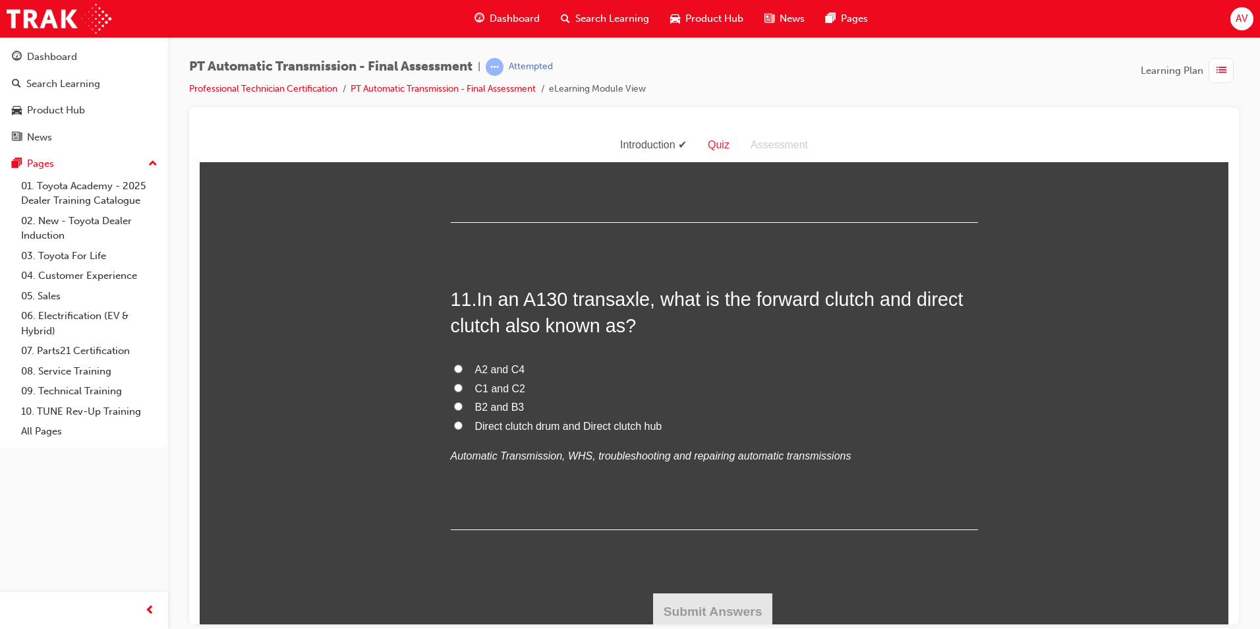
click at [481, 298] on span "In an A130 transaxle, what is the forward clutch and direct clutch also known a…" at bounding box center [707, 311] width 513 height 47
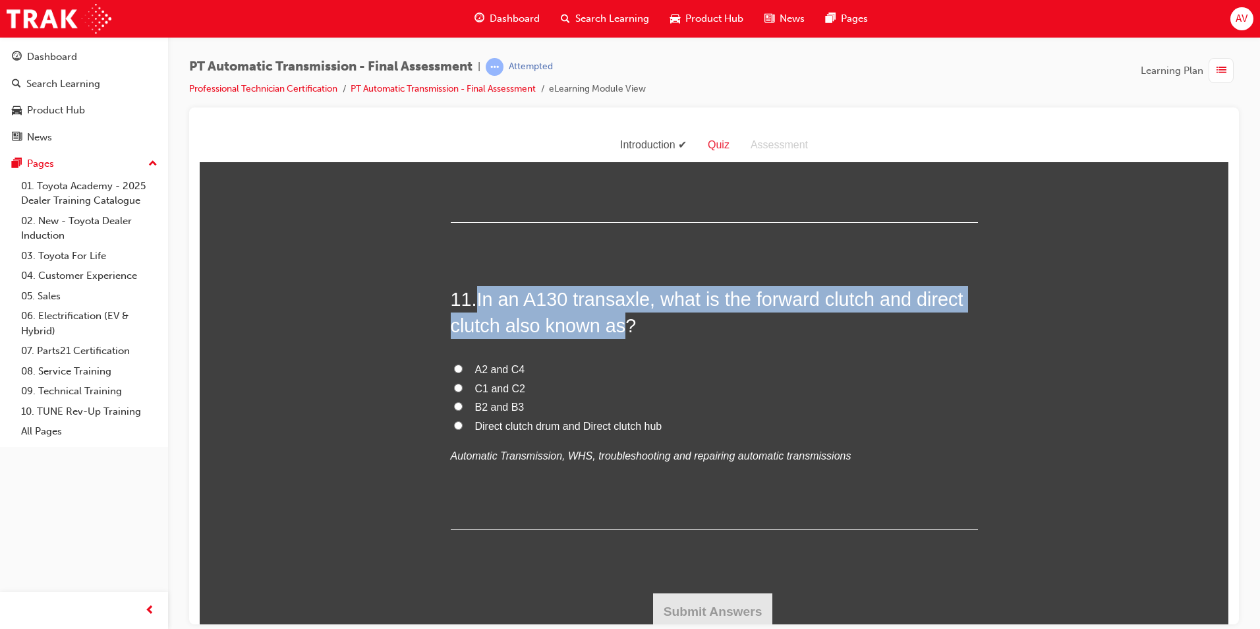
drag, startPoint x: 477, startPoint y: 299, endPoint x: 615, endPoint y: 322, distance: 139.6
click at [615, 322] on span "In an A130 transaxle, what is the forward clutch and direct clutch also known a…" at bounding box center [707, 311] width 513 height 47
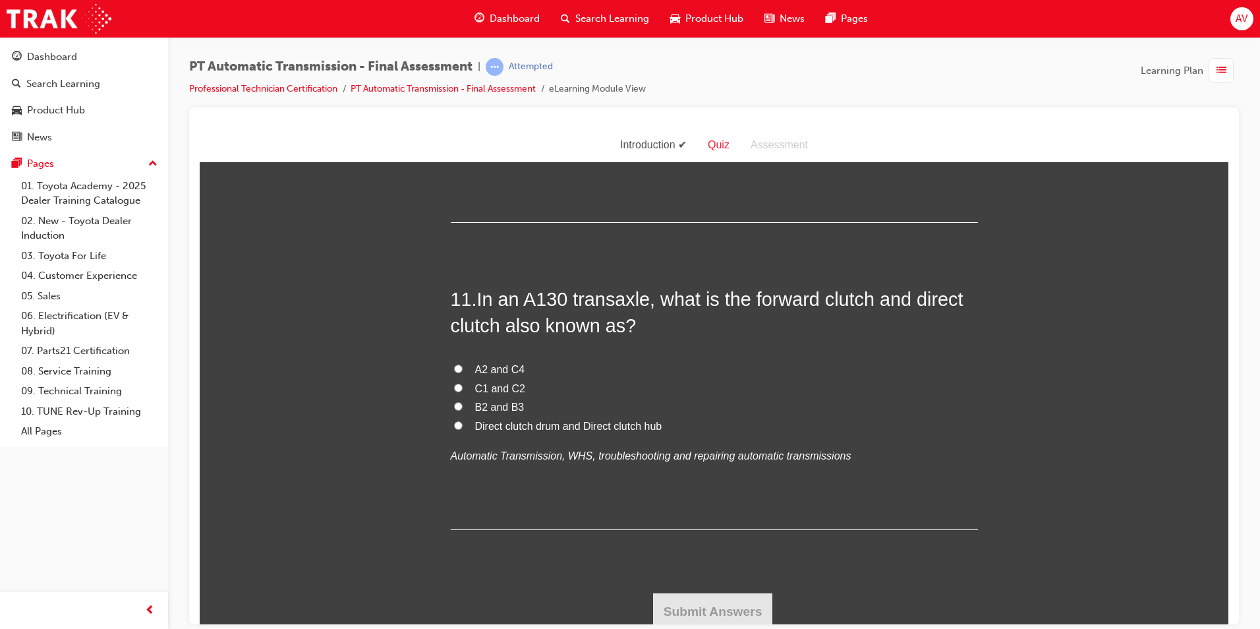
click at [459, 424] on label "Direct clutch drum and Direct clutch hub" at bounding box center [714, 426] width 527 height 19
click at [459, 424] on input "Direct clutch drum and Direct clutch hub" at bounding box center [458, 425] width 9 height 9
radio input "true"
click at [665, 598] on button "Submit Answers" at bounding box center [713, 611] width 120 height 37
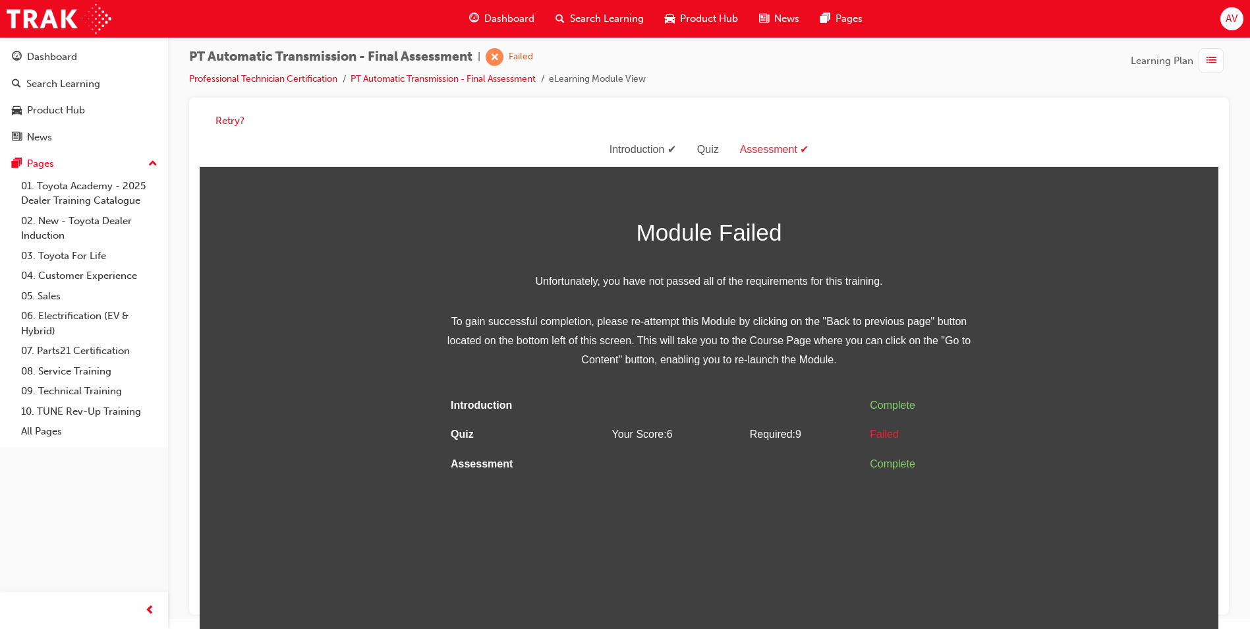
scroll to position [0, 0]
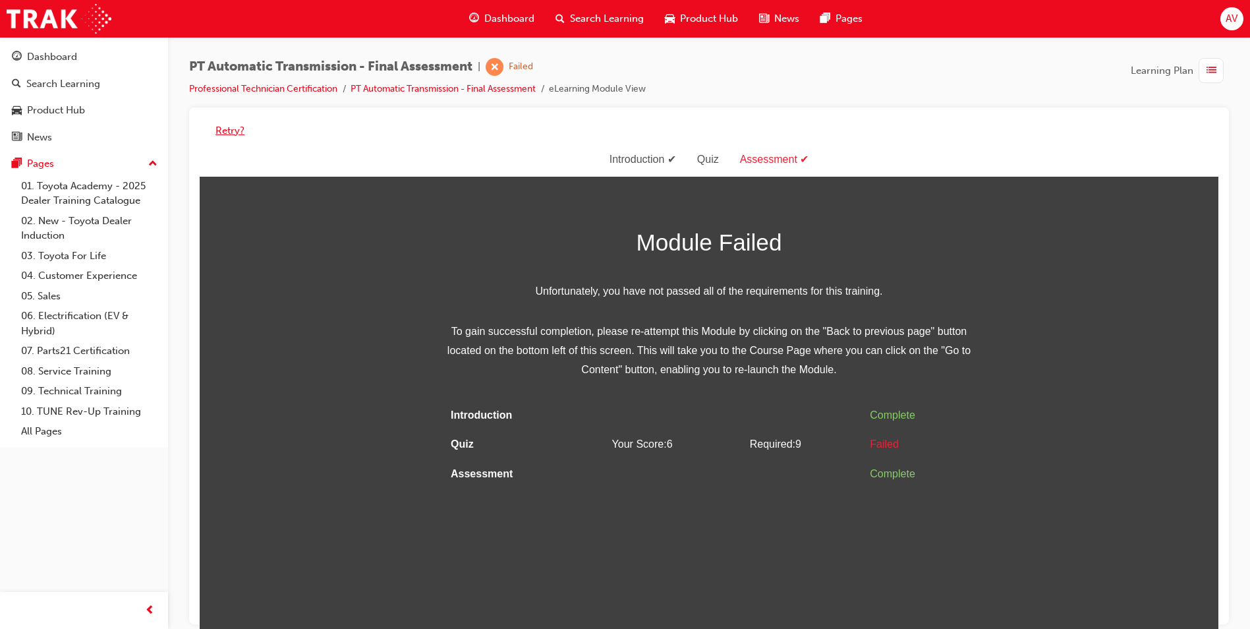
drag, startPoint x: 225, startPoint y: 127, endPoint x: 232, endPoint y: 125, distance: 6.9
click at [225, 127] on button "Retry?" at bounding box center [230, 130] width 29 height 15
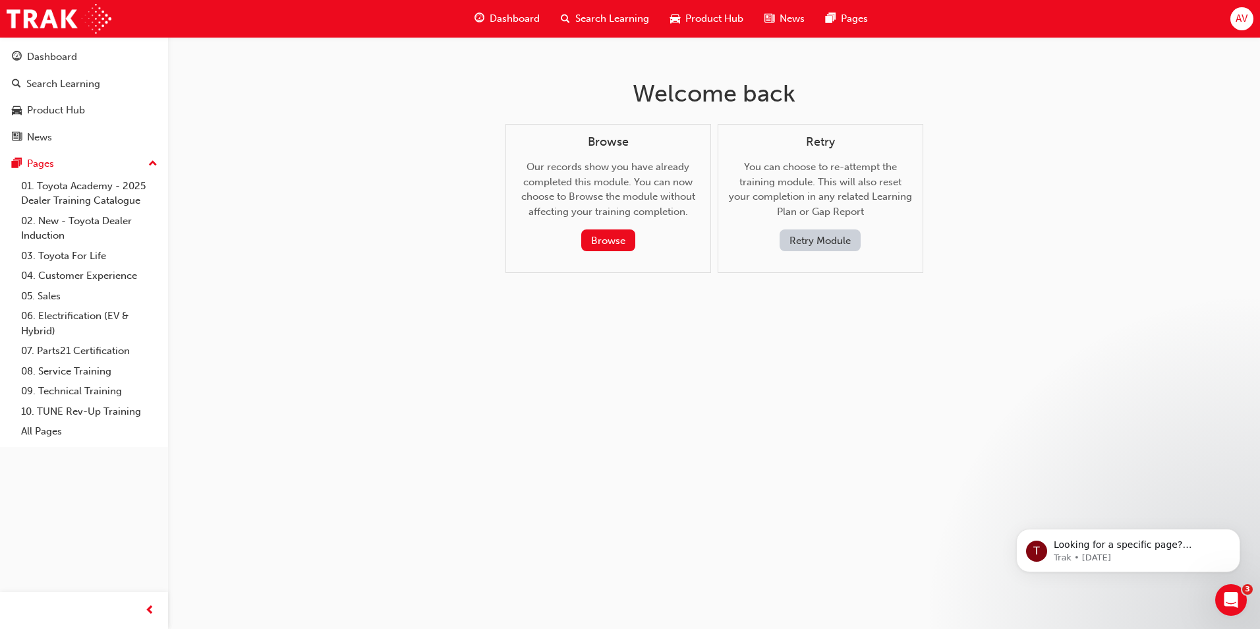
click at [802, 243] on button "Retry Module" at bounding box center [820, 240] width 81 height 22
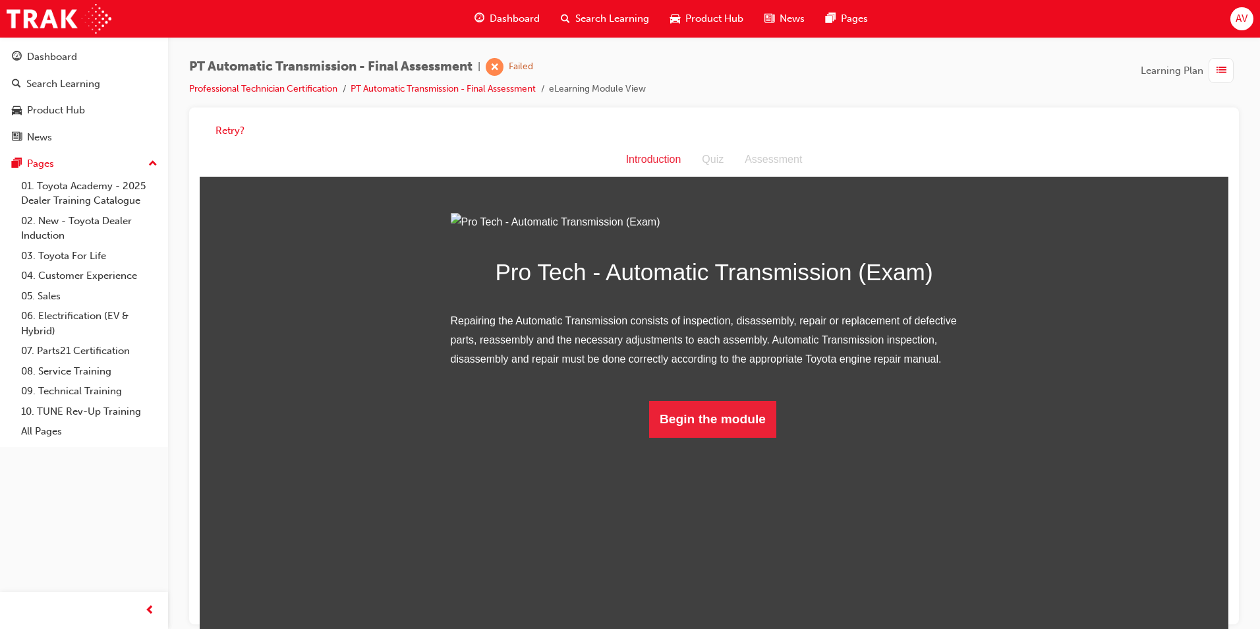
click at [695, 596] on html "Introduction Introduction Quiz Assessment Pro Tech - Automatic Transmission (Ex…" at bounding box center [714, 391] width 1029 height 496
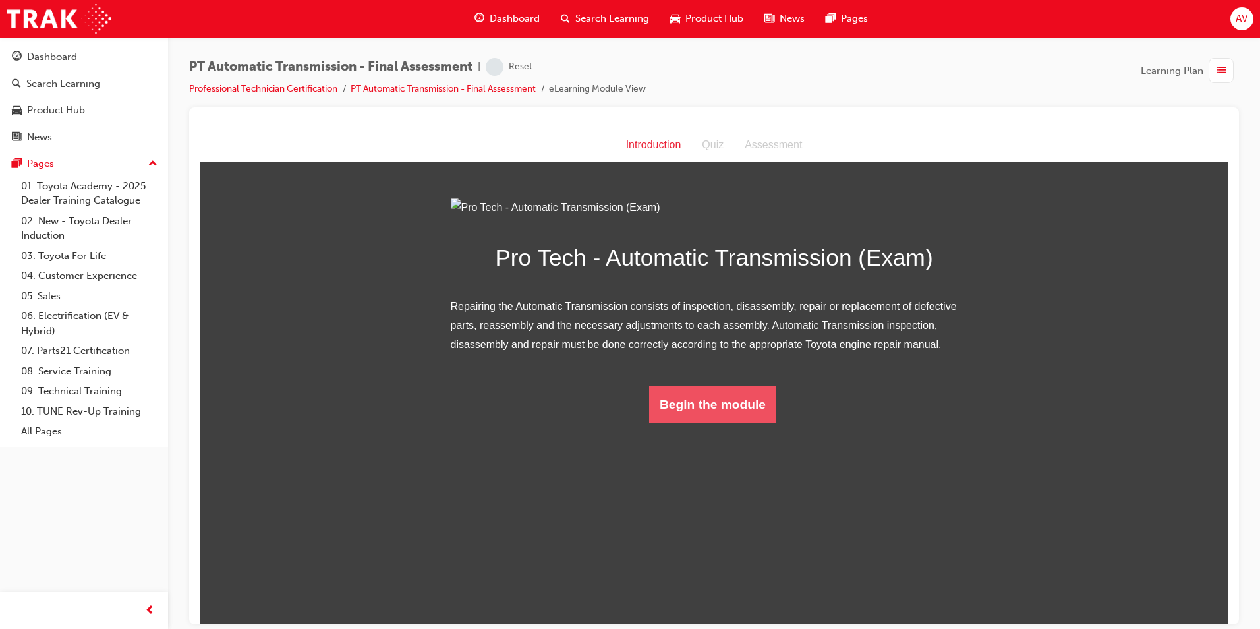
click at [704, 423] on button "Begin the module" at bounding box center [712, 404] width 127 height 37
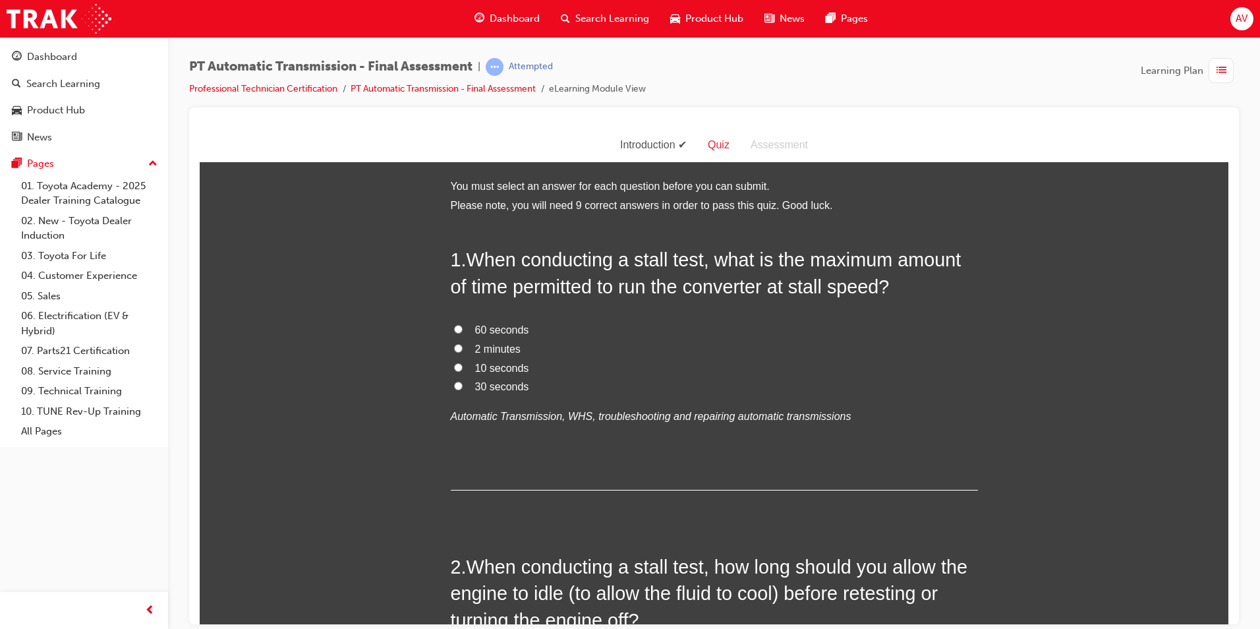
click at [454, 368] on input "10 seconds" at bounding box center [458, 367] width 9 height 9
radio input "true"
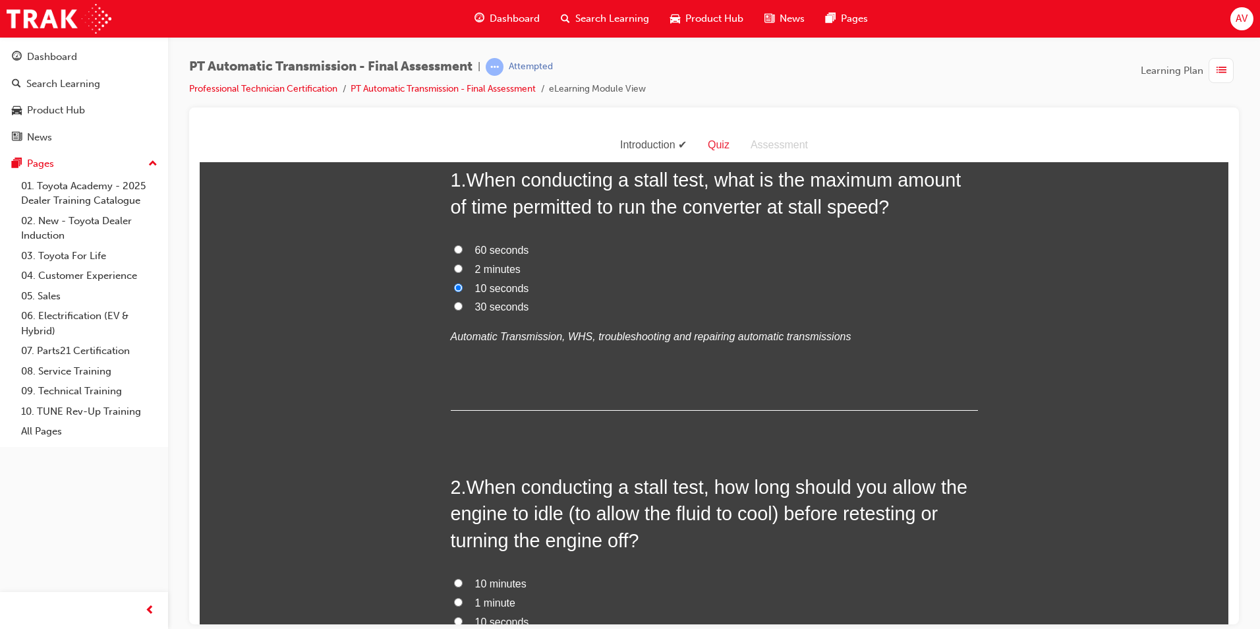
scroll to position [66, 0]
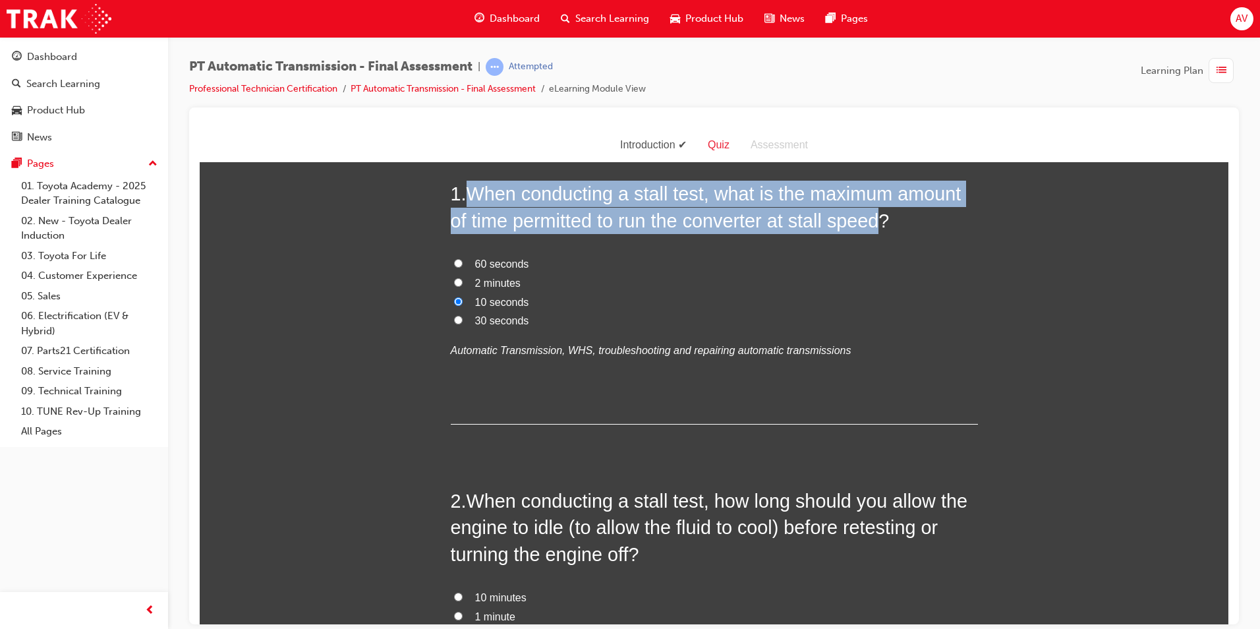
drag, startPoint x: 468, startPoint y: 191, endPoint x: 875, endPoint y: 218, distance: 407.6
click at [875, 218] on span "When conducting a stall test, what is the maximum amount of time permitted to r…" at bounding box center [706, 206] width 511 height 47
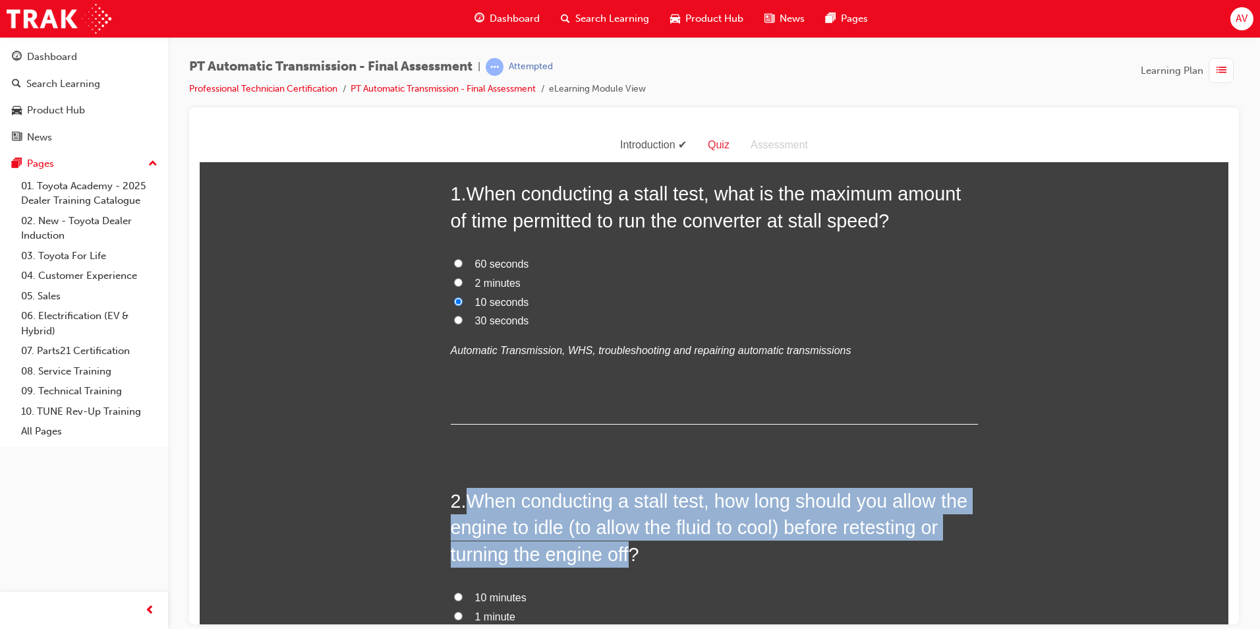
drag, startPoint x: 465, startPoint y: 502, endPoint x: 627, endPoint y: 558, distance: 170.7
click at [627, 558] on span "When conducting a stall test, how long should you allow the engine to idle (to …" at bounding box center [709, 527] width 517 height 74
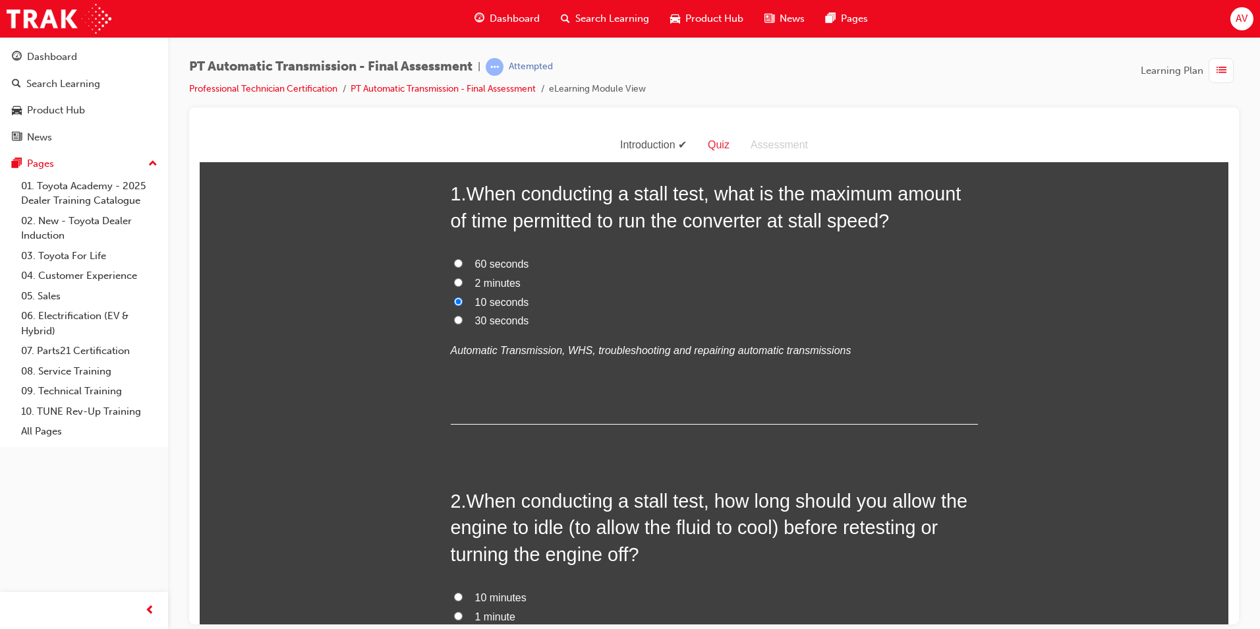
click at [482, 377] on div "1 . When conducting a stall test, what is the maximum amount of time permitted …" at bounding box center [714, 302] width 527 height 244
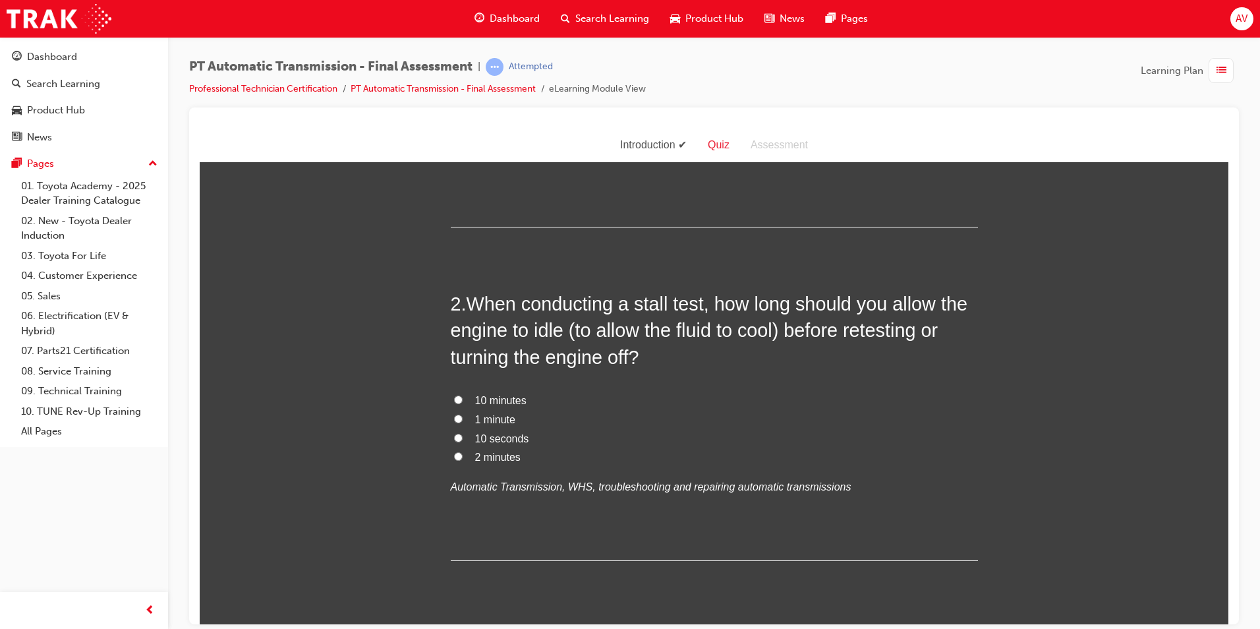
scroll to position [264, 0]
click at [454, 396] on input "10 minutes" at bounding box center [458, 398] width 9 height 9
radio input "true"
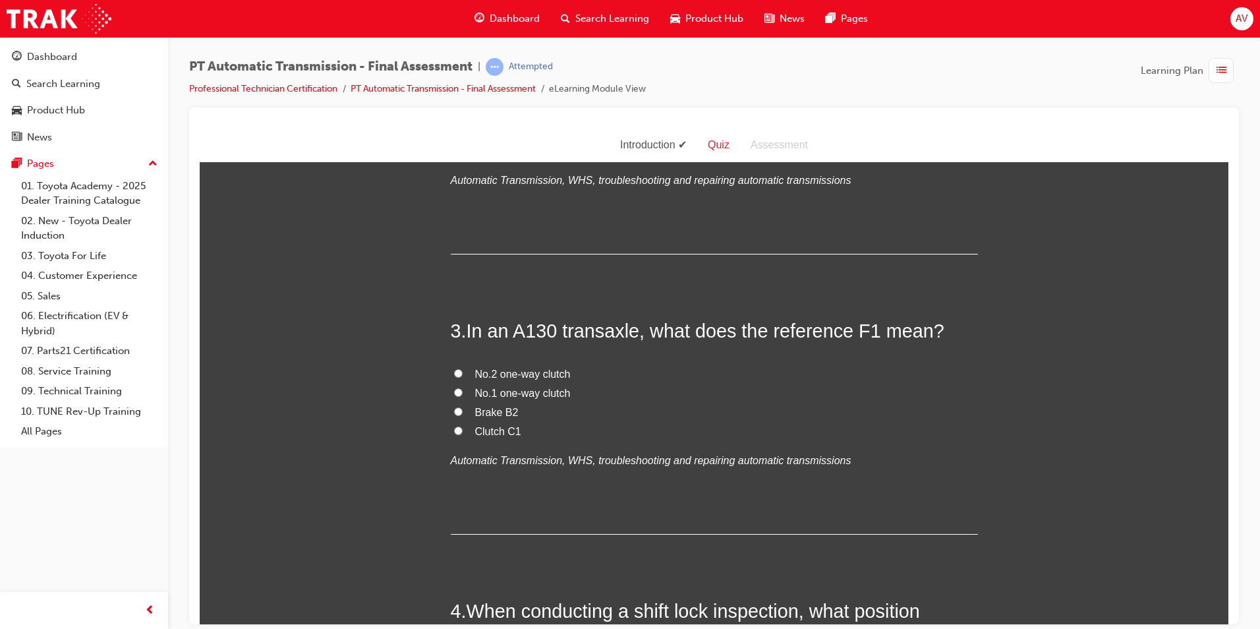
scroll to position [593, 0]
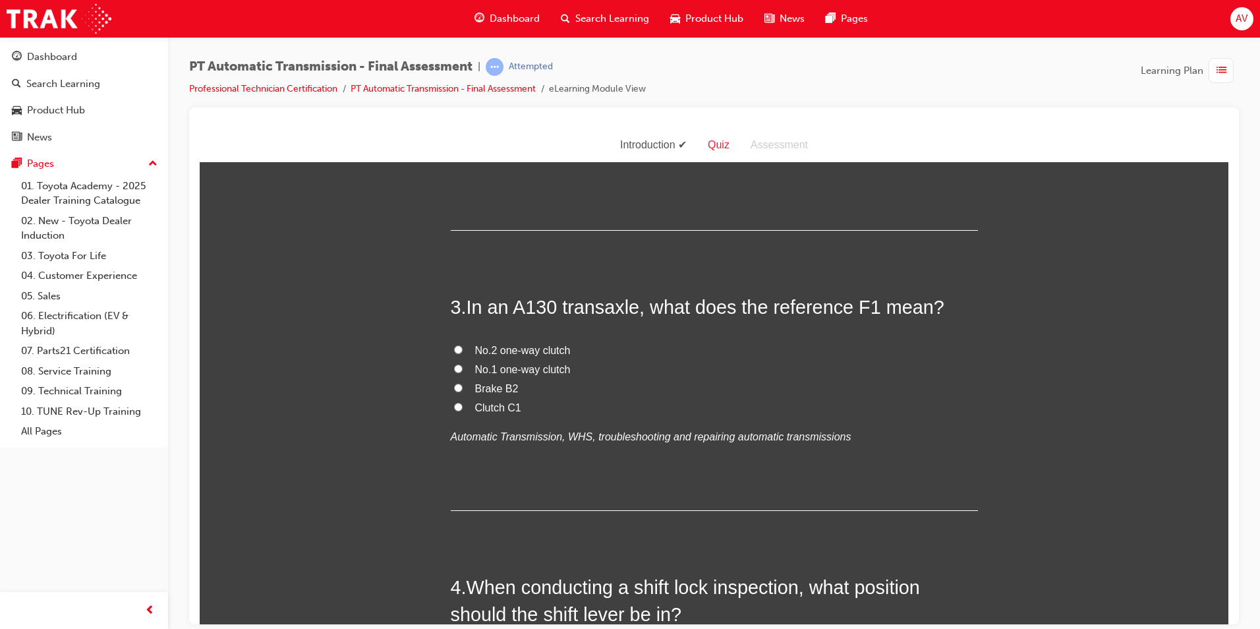
click at [454, 370] on input "No.1 one-way clutch" at bounding box center [458, 368] width 9 height 9
radio input "true"
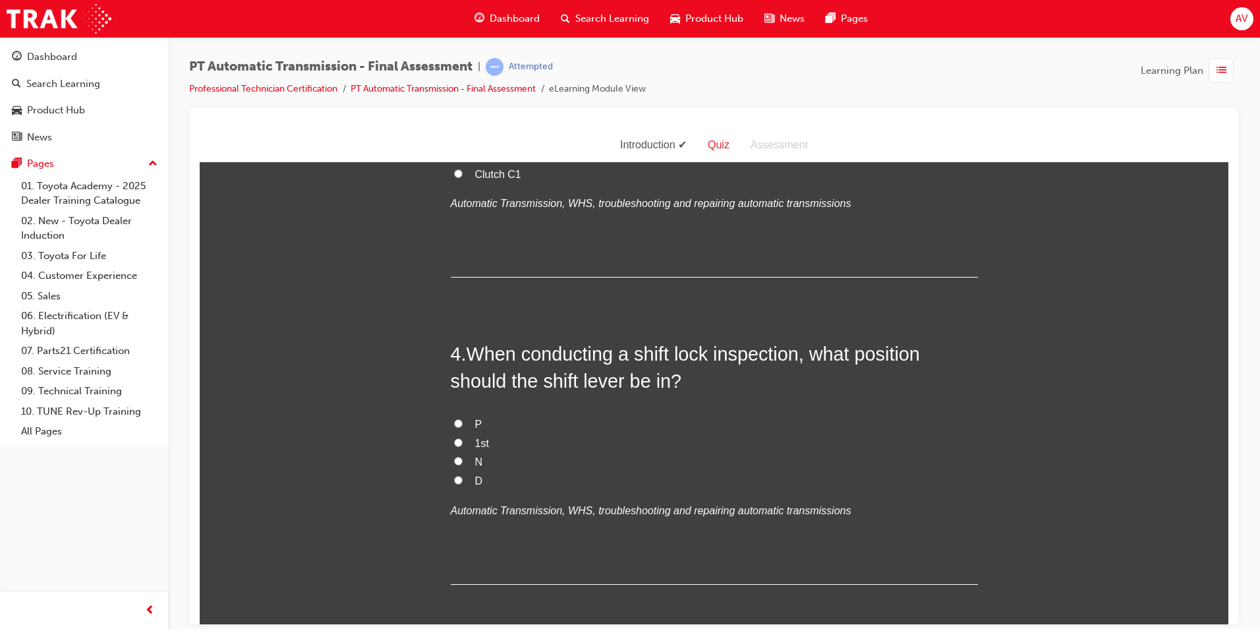
scroll to position [857, 0]
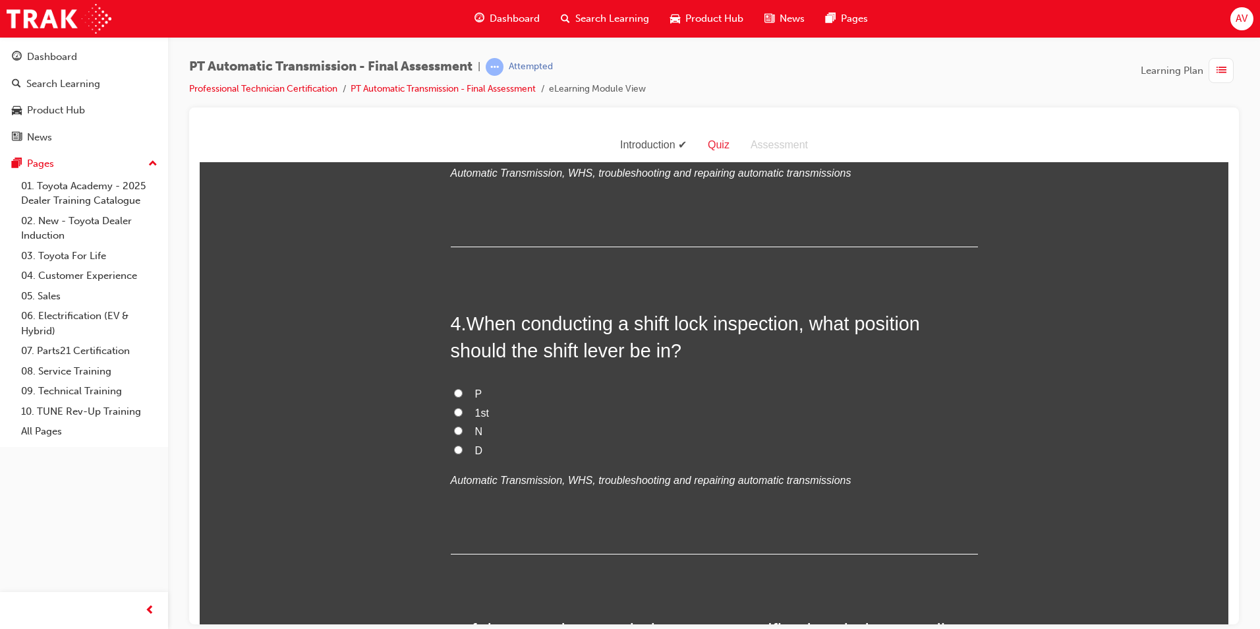
click at [454, 392] on input "P" at bounding box center [458, 392] width 9 height 9
radio input "true"
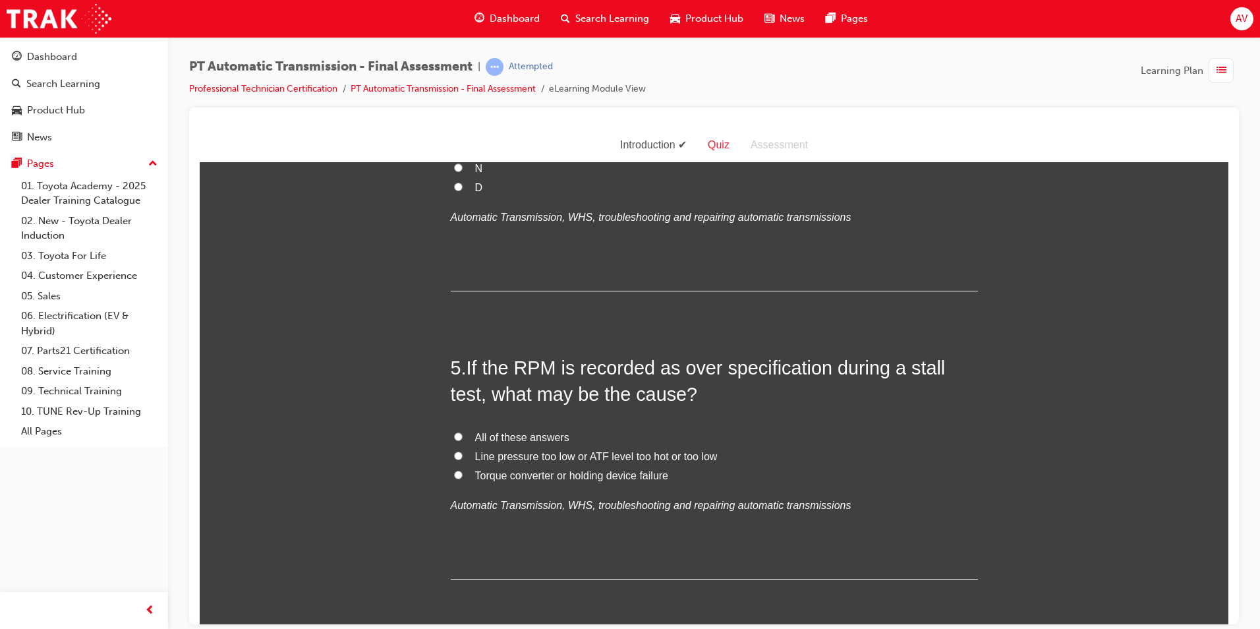
scroll to position [1121, 0]
drag, startPoint x: 450, startPoint y: 436, endPoint x: 440, endPoint y: 439, distance: 10.4
click at [454, 436] on input "All of these answers" at bounding box center [458, 435] width 9 height 9
radio input "true"
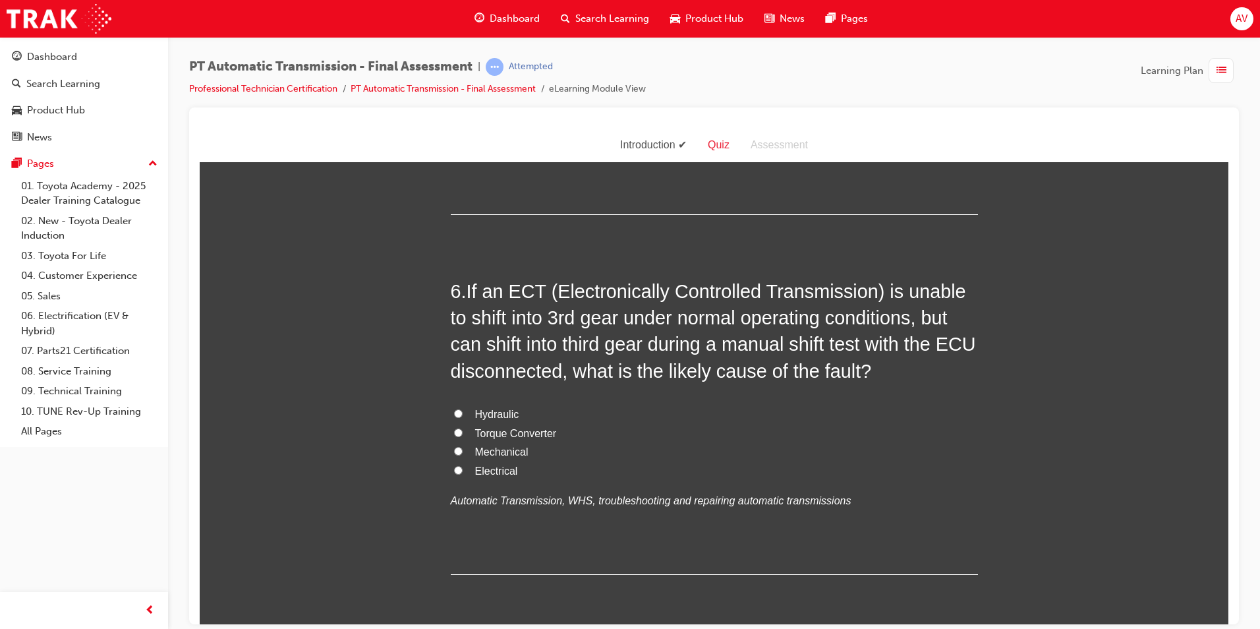
scroll to position [1516, 0]
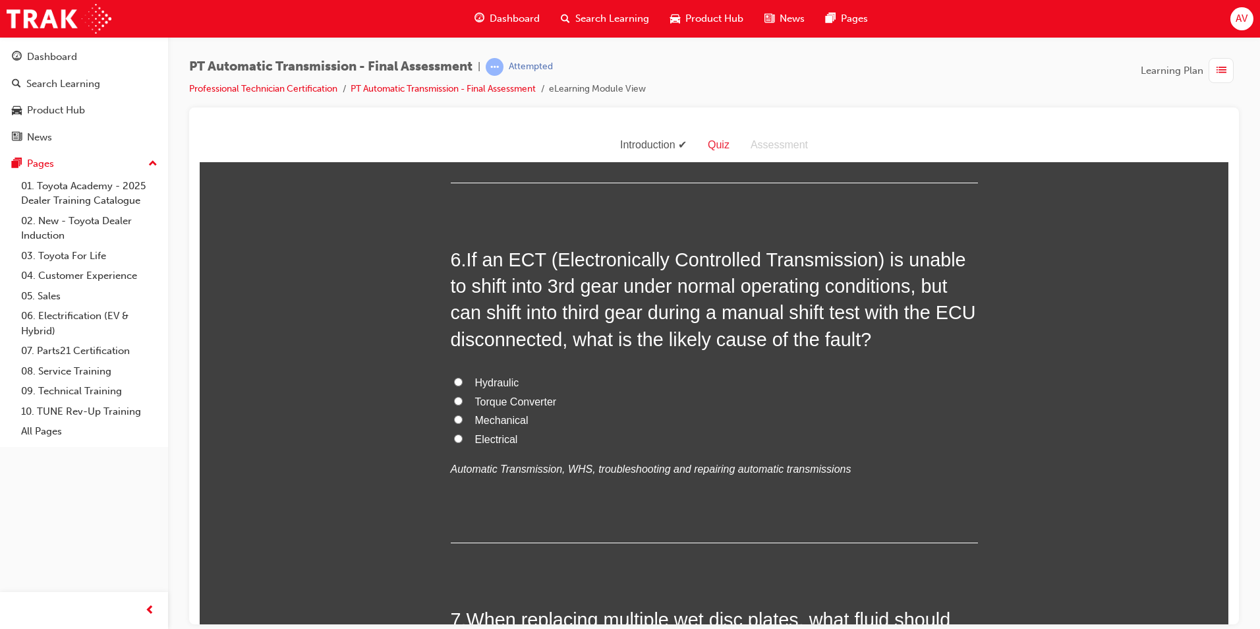
click at [454, 419] on input "Mechanical" at bounding box center [458, 419] width 9 height 9
radio input "true"
drag, startPoint x: 407, startPoint y: 443, endPoint x: 413, endPoint y: 440, distance: 7.1
click at [408, 442] on div "You must select an answer for each question before you can submit. Please note,…" at bounding box center [714, 436] width 1029 height 3551
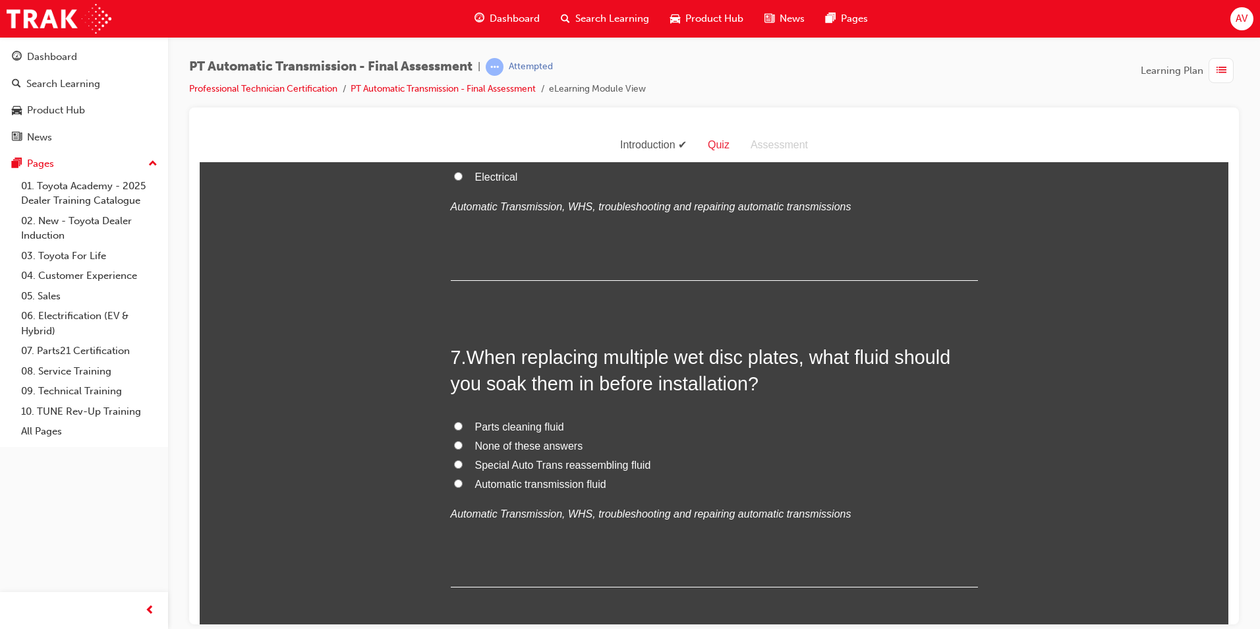
scroll to position [1780, 0]
click at [454, 461] on input "Special Auto Trans reassembling fluid" at bounding box center [458, 462] width 9 height 9
radio input "true"
drag, startPoint x: 394, startPoint y: 457, endPoint x: 399, endPoint y: 451, distance: 8.0
click at [397, 455] on div "You must select an answer for each question before you can submit. Please note,…" at bounding box center [714, 172] width 1029 height 3551
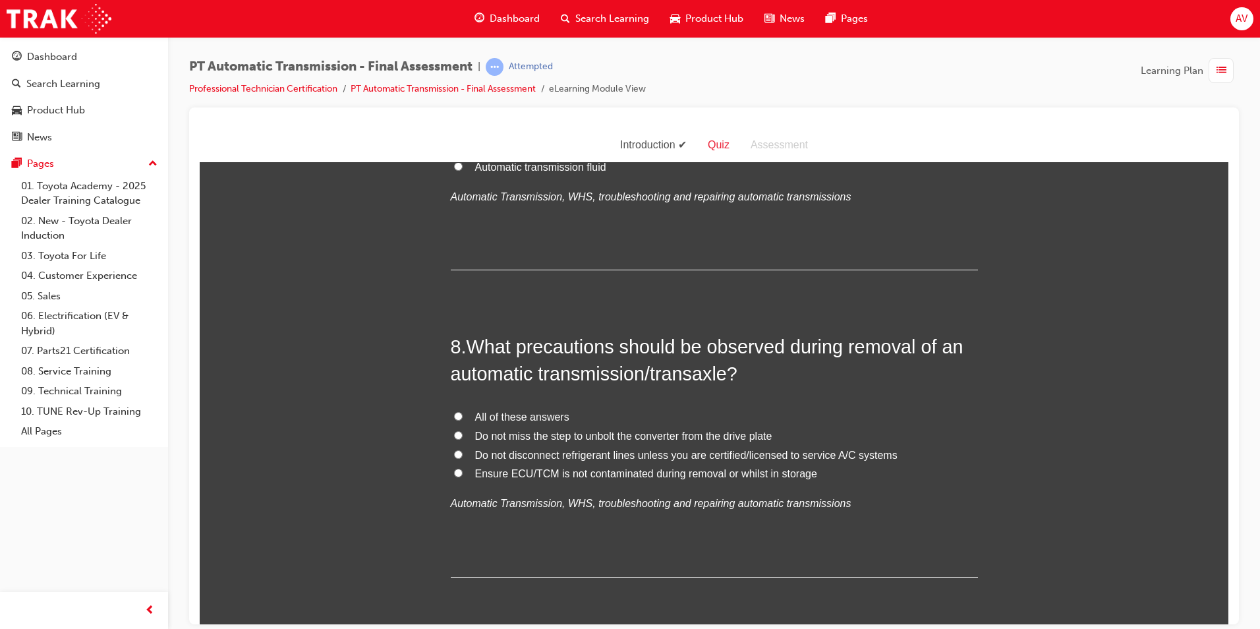
scroll to position [2109, 0]
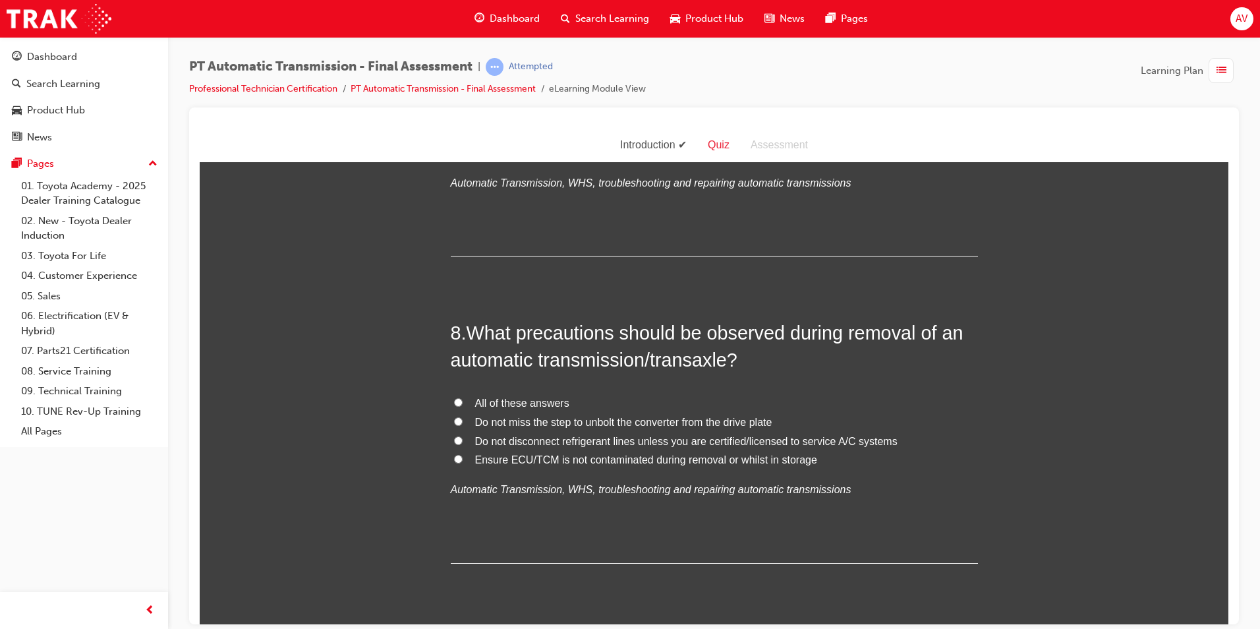
click at [454, 402] on input "All of these answers" at bounding box center [458, 401] width 9 height 9
radio input "true"
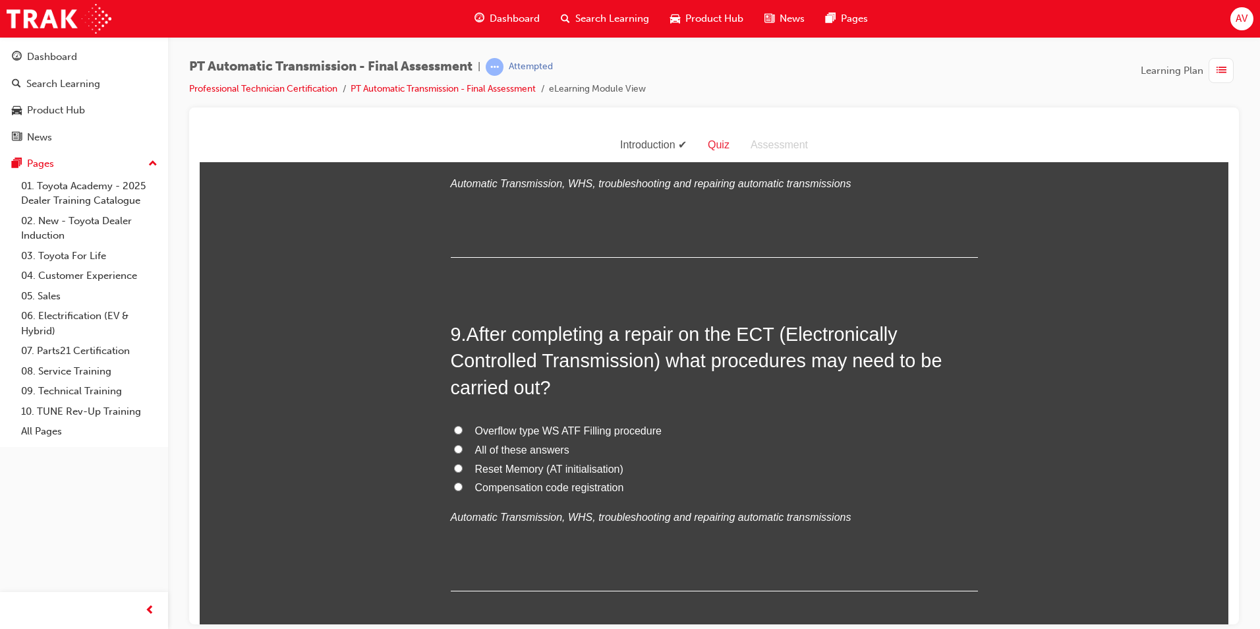
scroll to position [2439, 0]
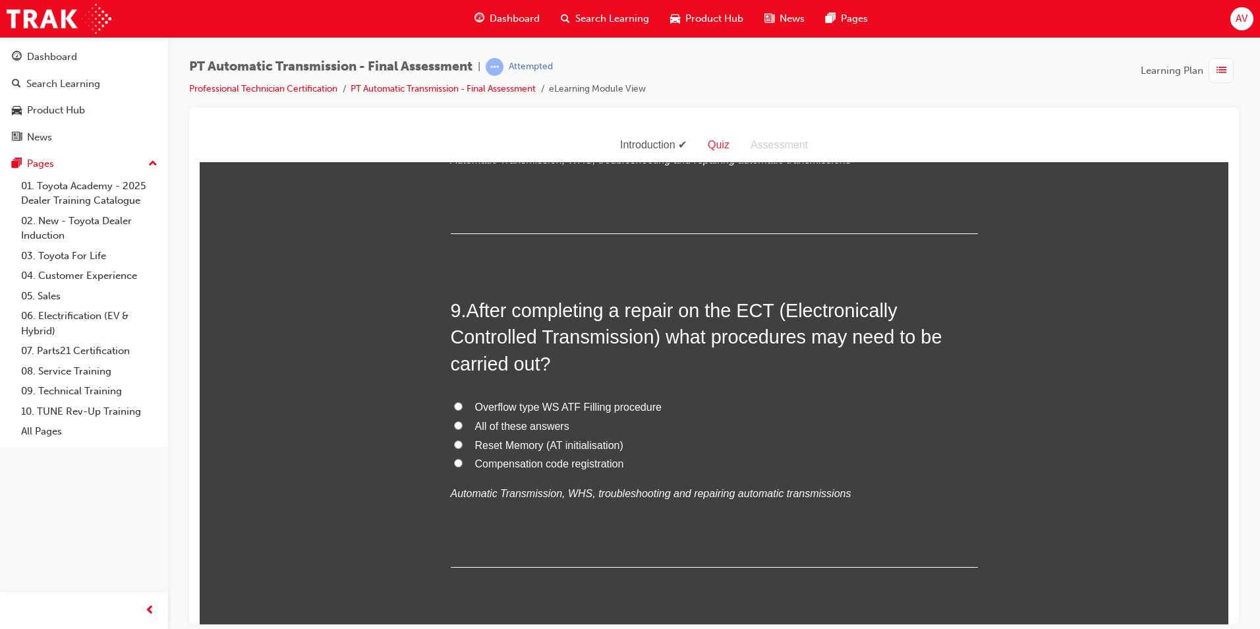
click at [454, 425] on input "All of these answers" at bounding box center [458, 425] width 9 height 9
radio input "true"
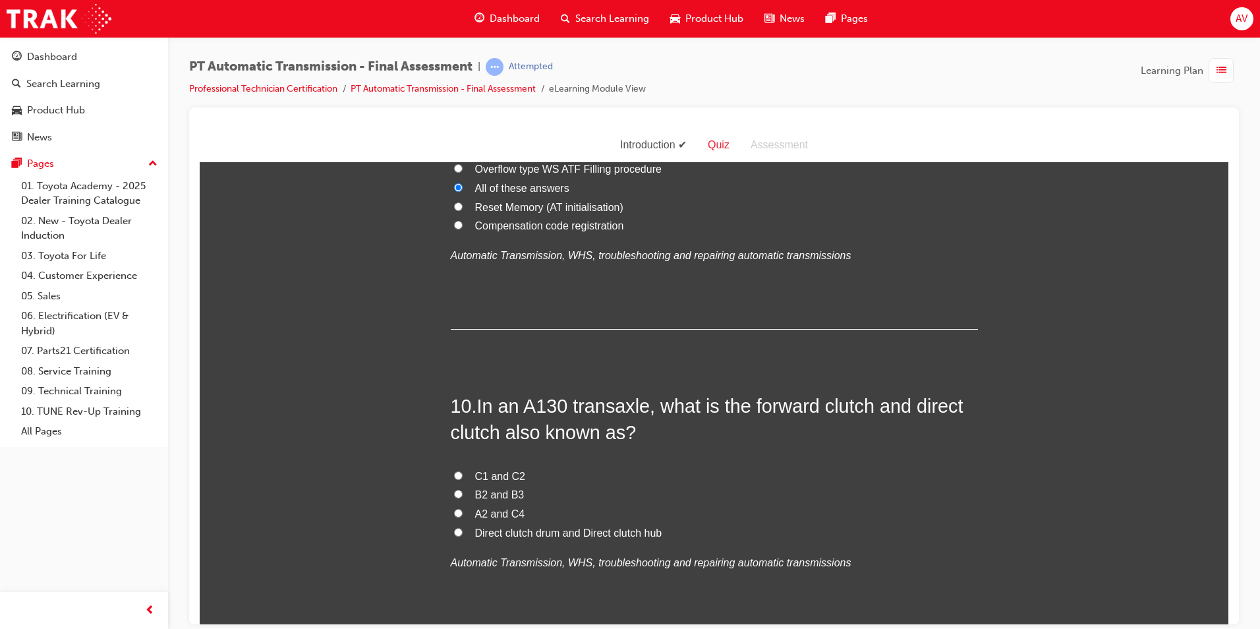
scroll to position [2768, 0]
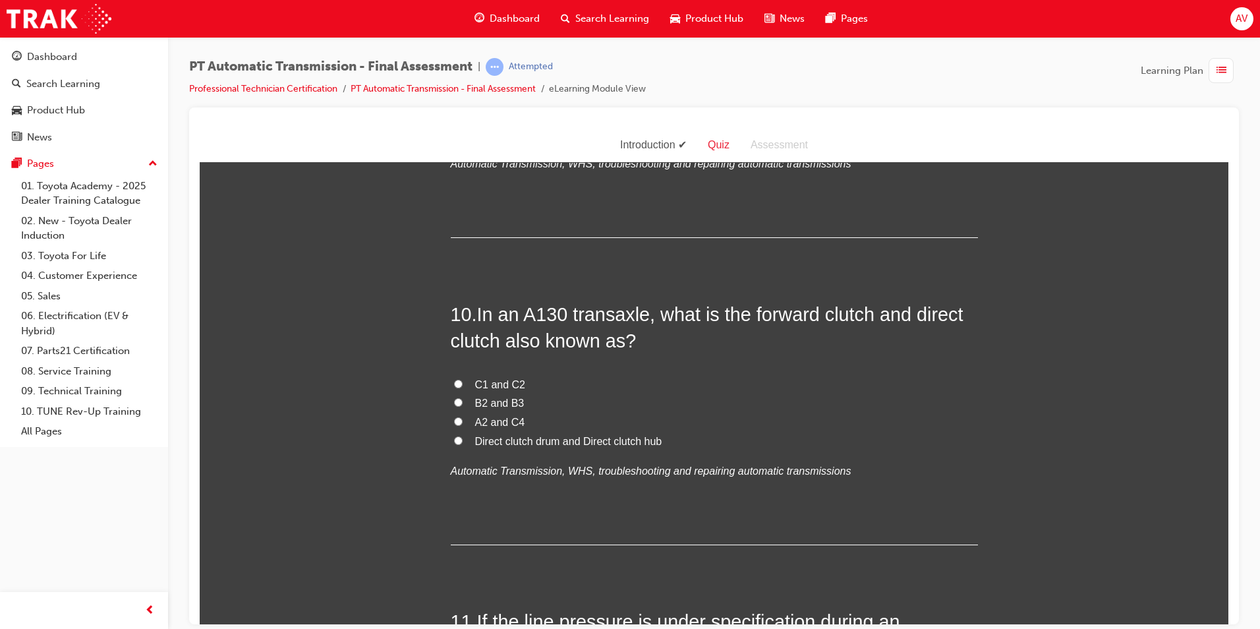
click at [456, 439] on input "Direct clutch drum and Direct clutch hub" at bounding box center [458, 440] width 9 height 9
radio input "true"
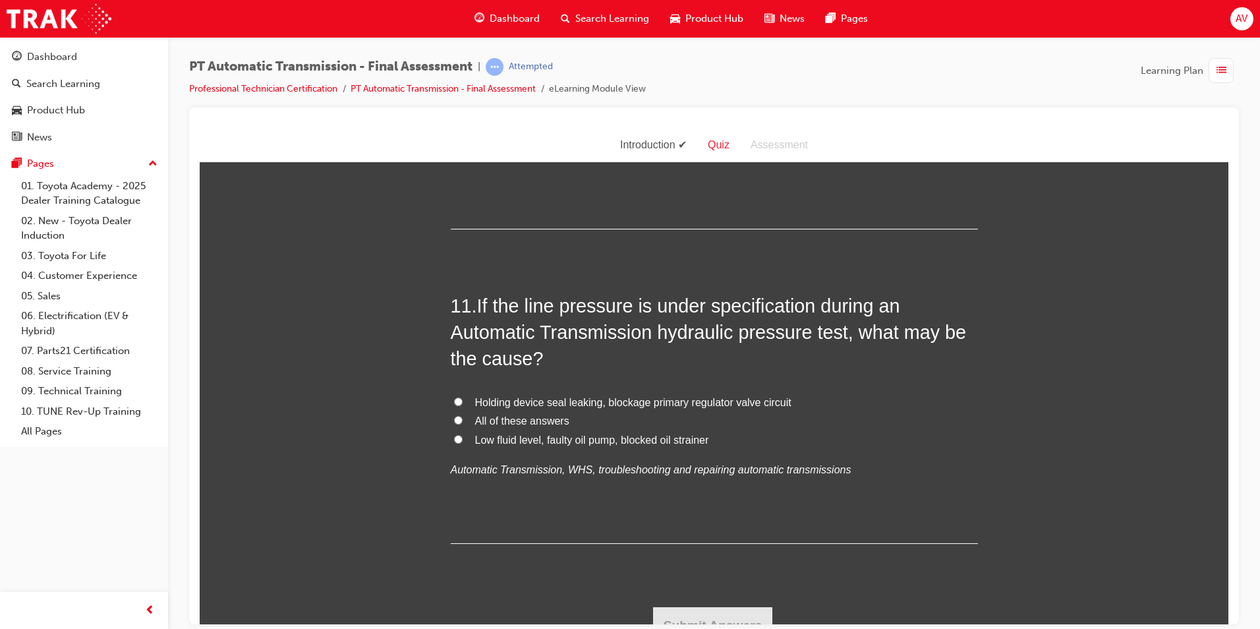
scroll to position [3098, 0]
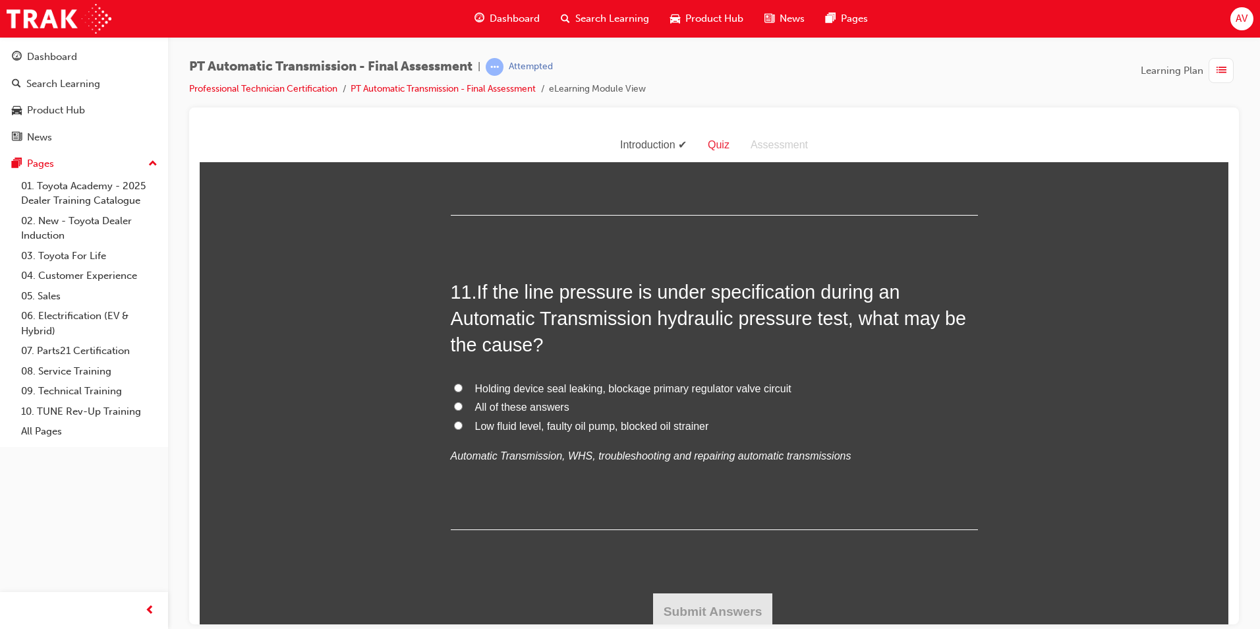
click at [454, 424] on input "Low fluid level, faulty oil pump, blocked oil strainer" at bounding box center [458, 425] width 9 height 9
radio input "true"
click at [670, 601] on button "Submit Answers" at bounding box center [713, 611] width 120 height 37
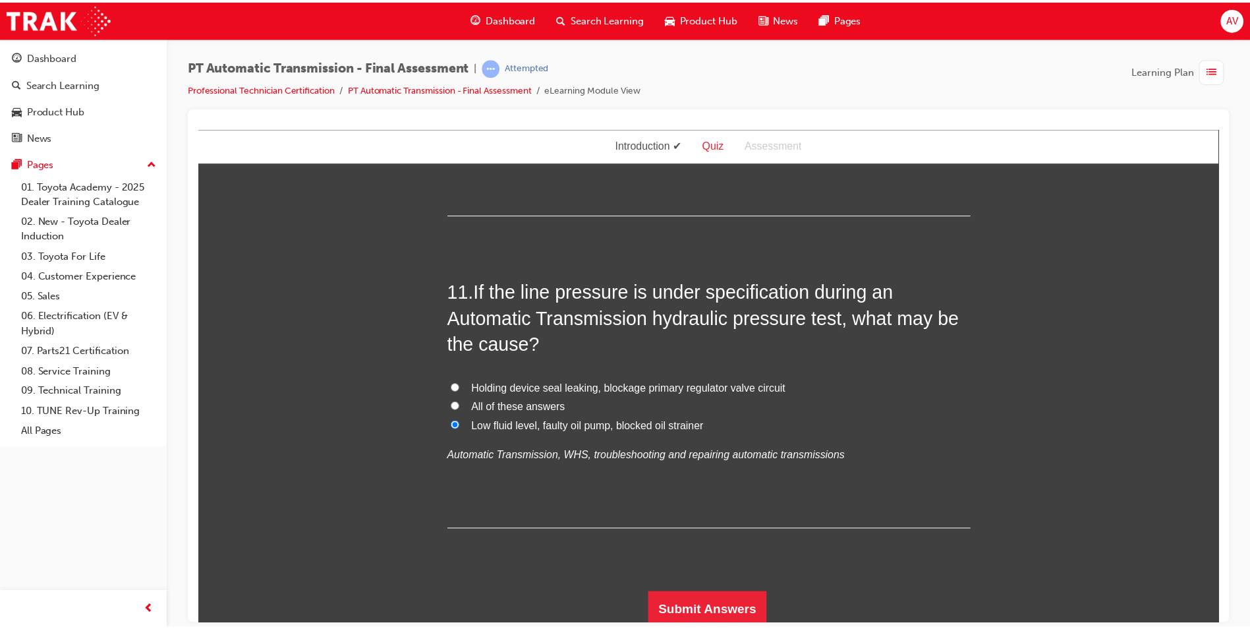
scroll to position [0, 0]
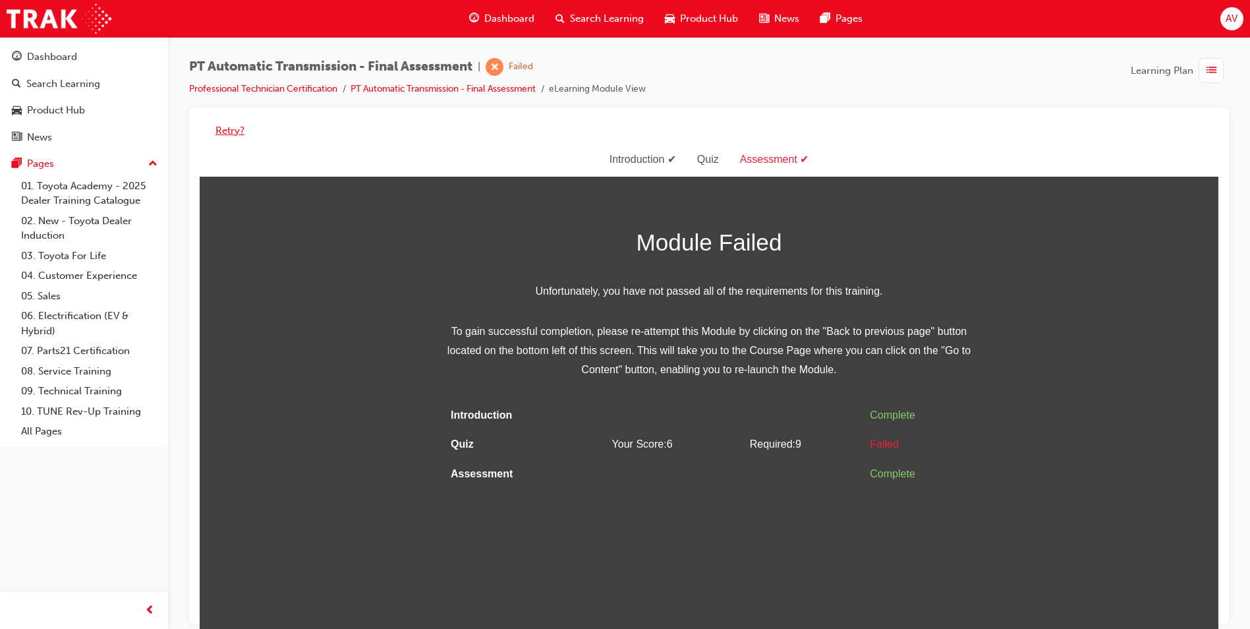
click at [236, 129] on button "Retry?" at bounding box center [230, 130] width 29 height 15
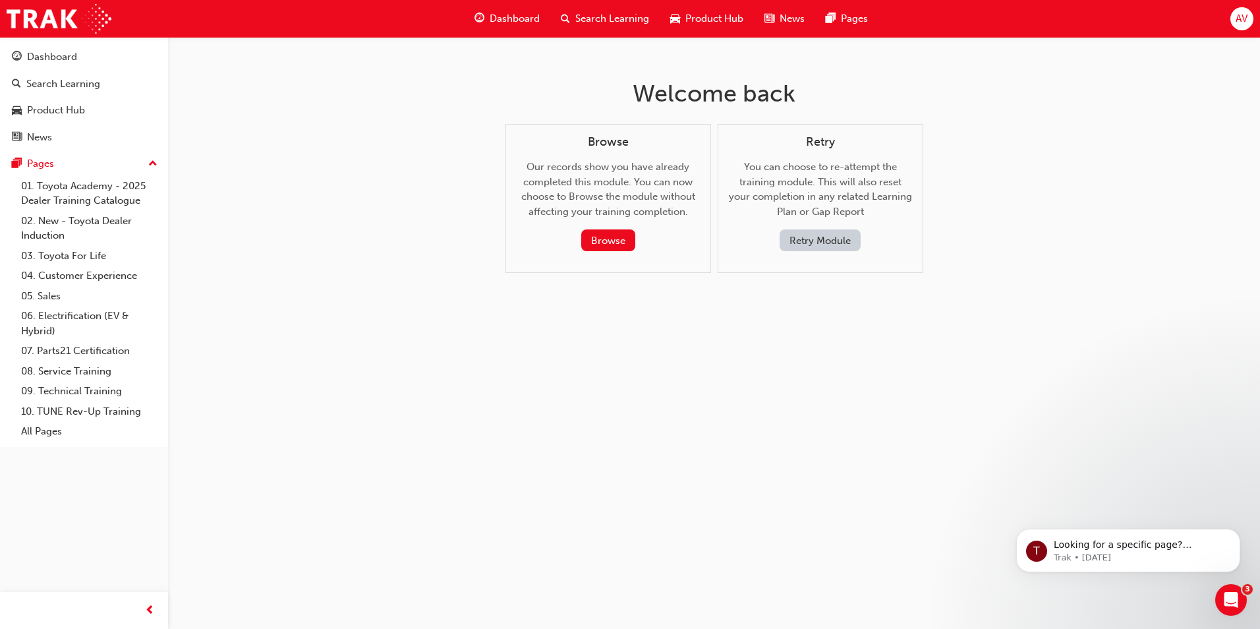
click at [807, 243] on button "Retry Module" at bounding box center [820, 240] width 81 height 22
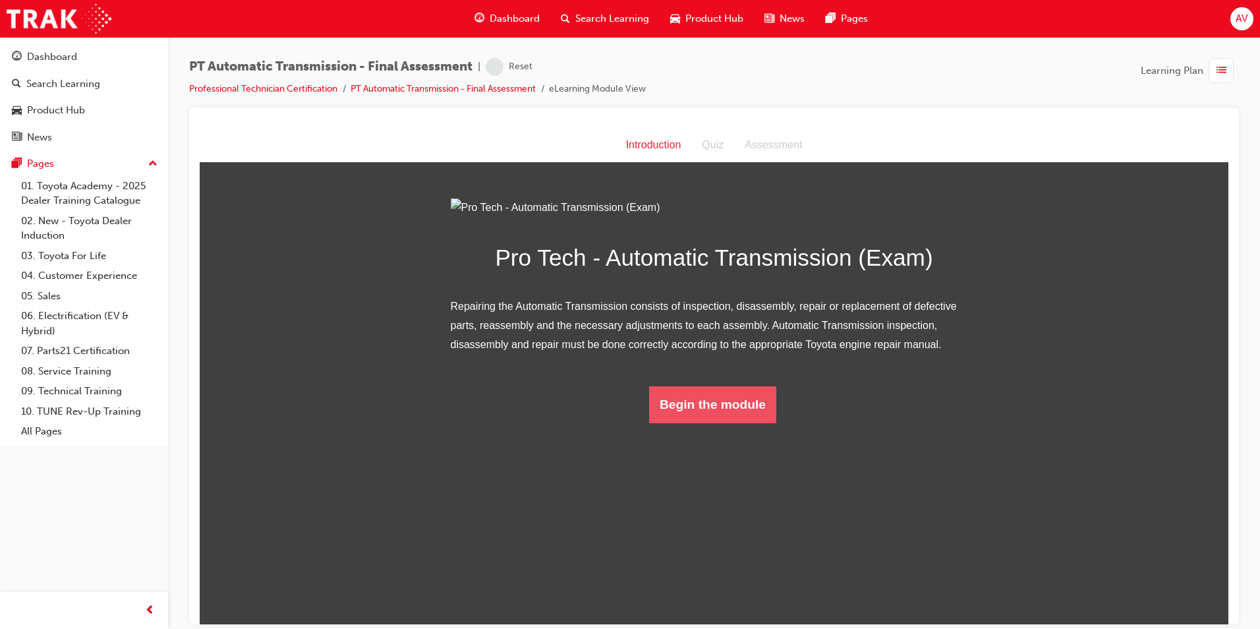
click at [709, 423] on button "Begin the module" at bounding box center [712, 404] width 127 height 37
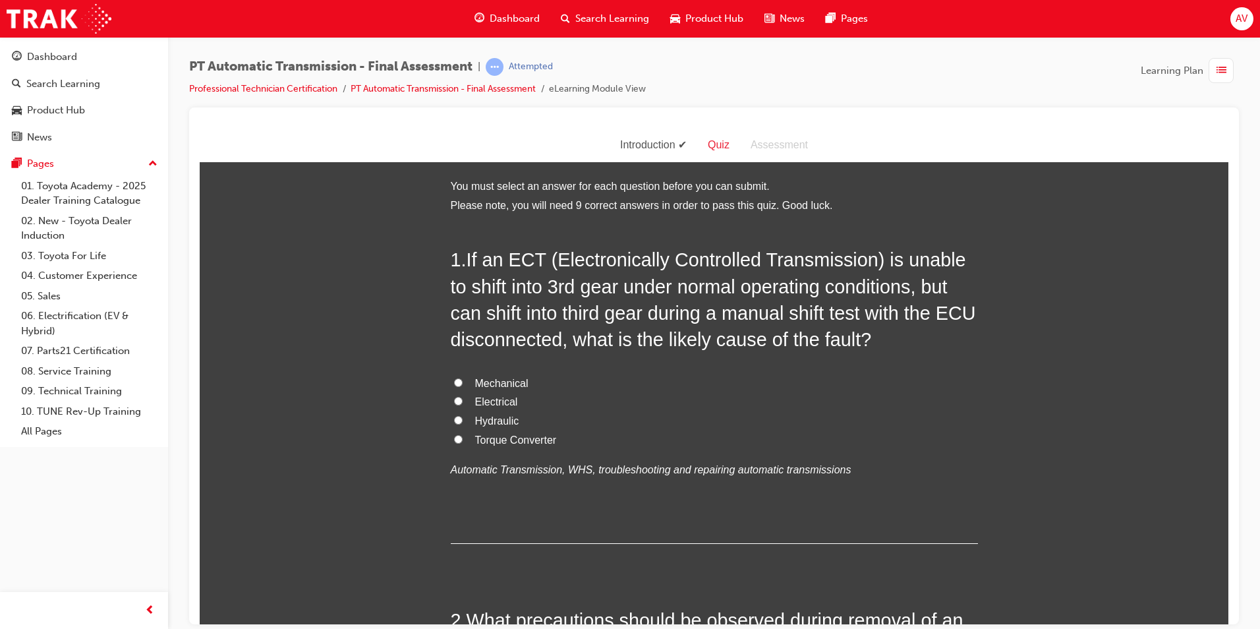
click at [454, 439] on input "Torque Converter" at bounding box center [458, 438] width 9 height 9
radio input "true"
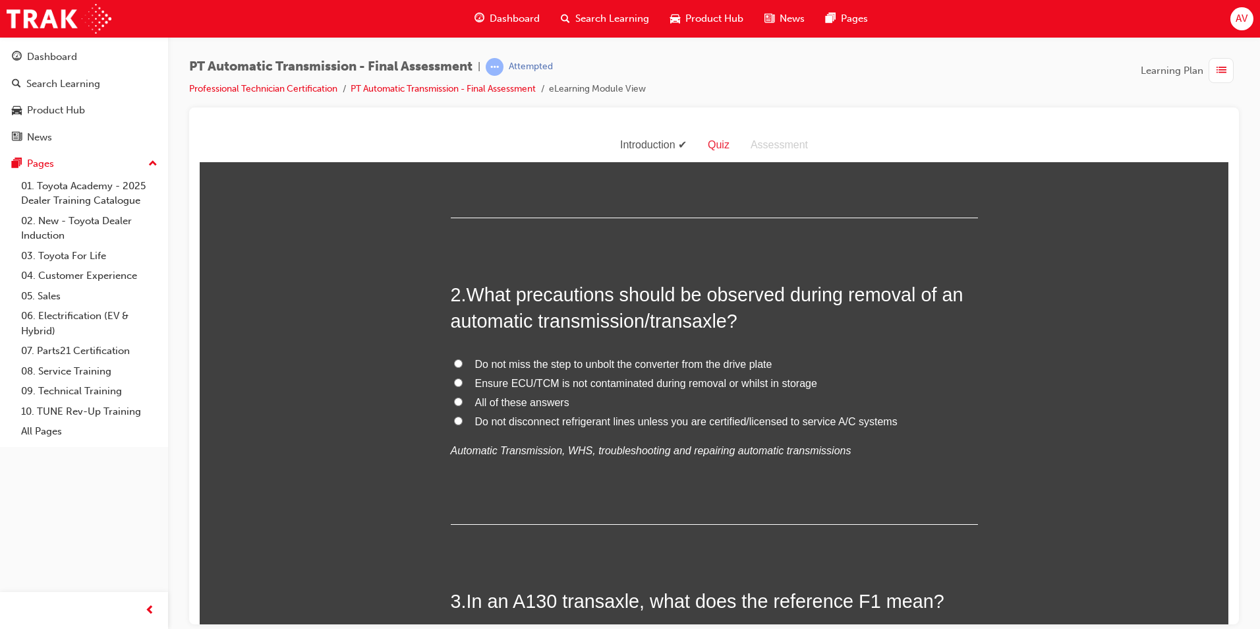
scroll to position [330, 0]
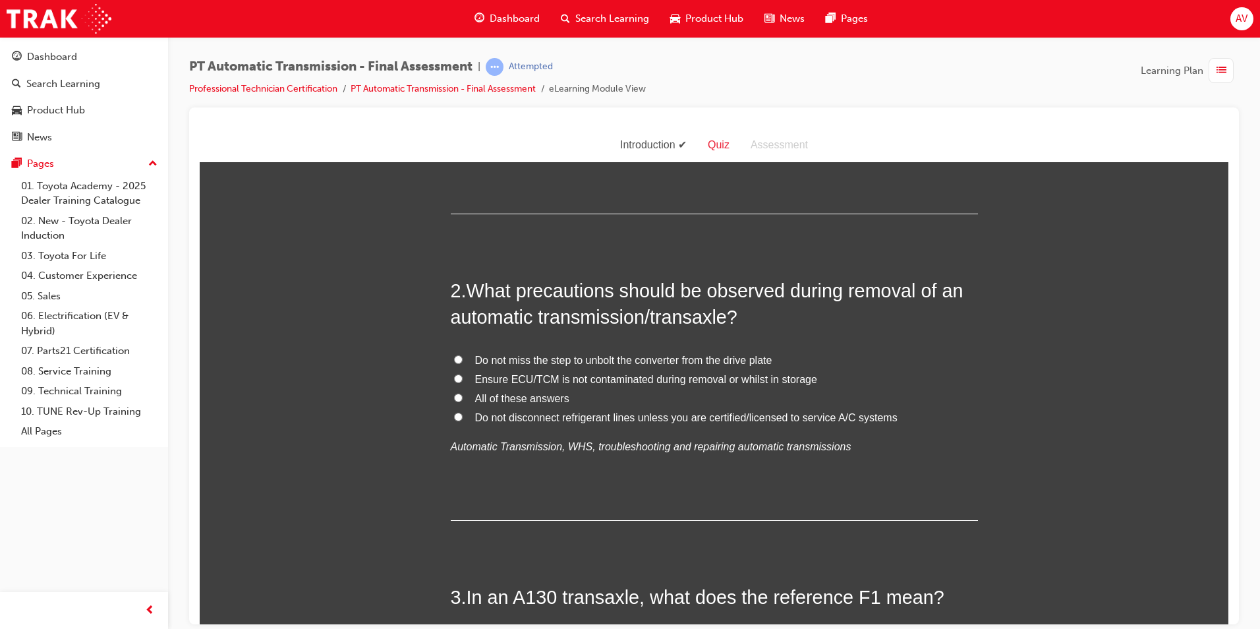
click at [454, 395] on input "All of these answers" at bounding box center [458, 397] width 9 height 9
radio input "true"
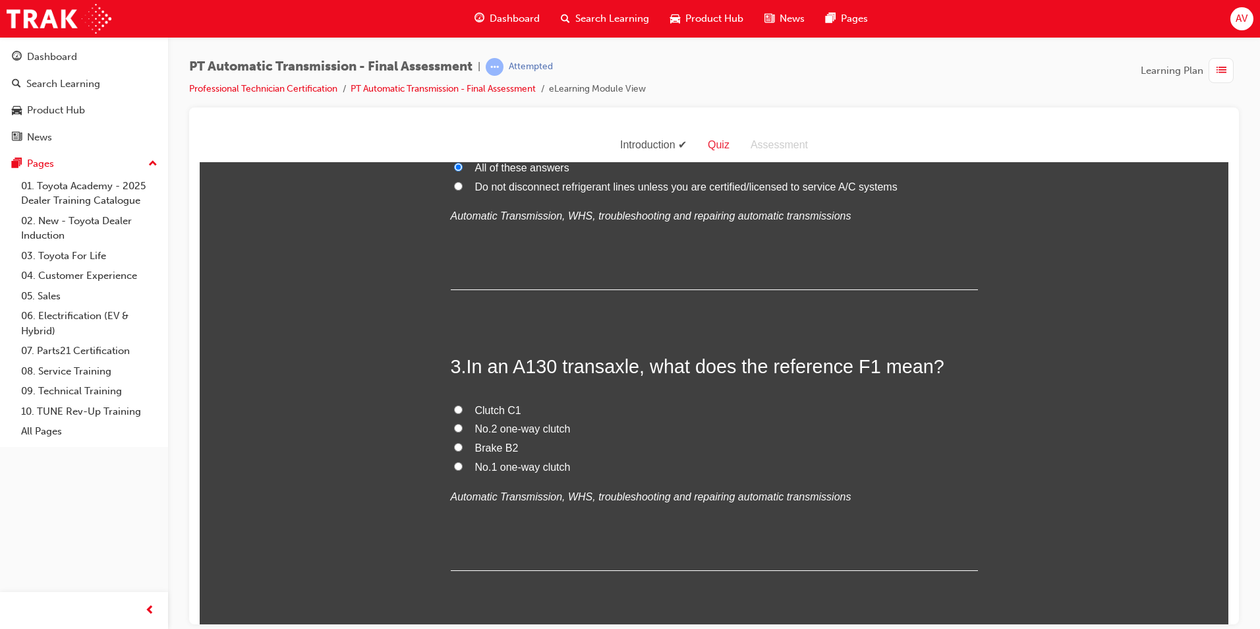
scroll to position [593, 0]
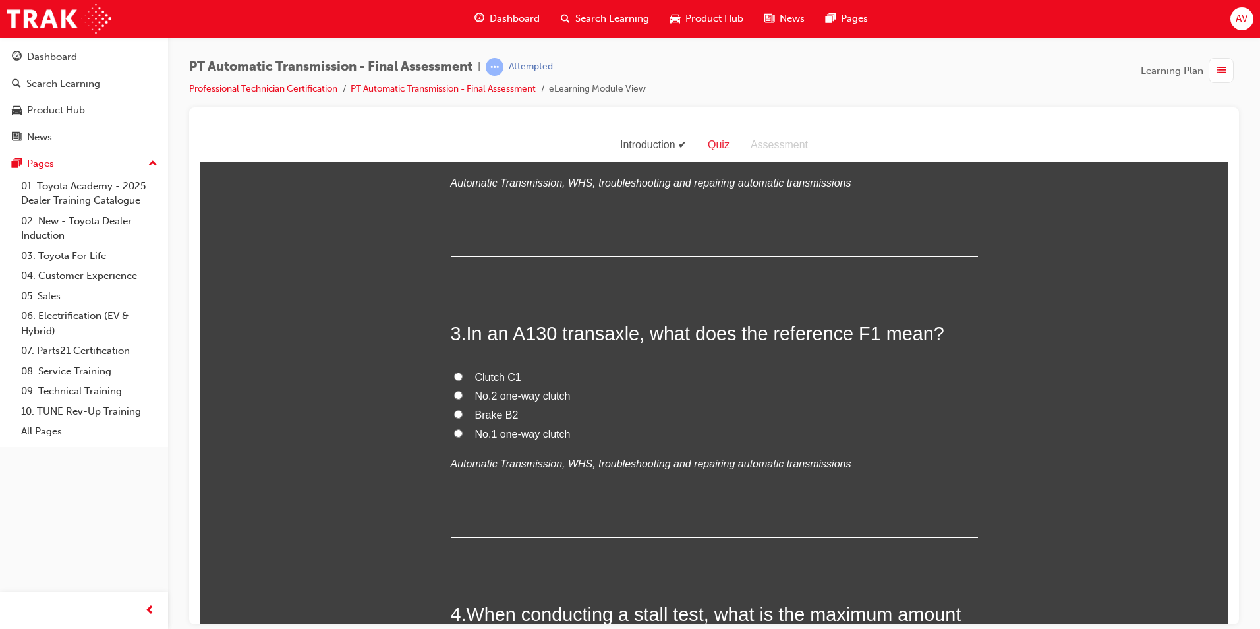
click at [454, 432] on input "No.1 one-way clutch" at bounding box center [458, 432] width 9 height 9
radio input "true"
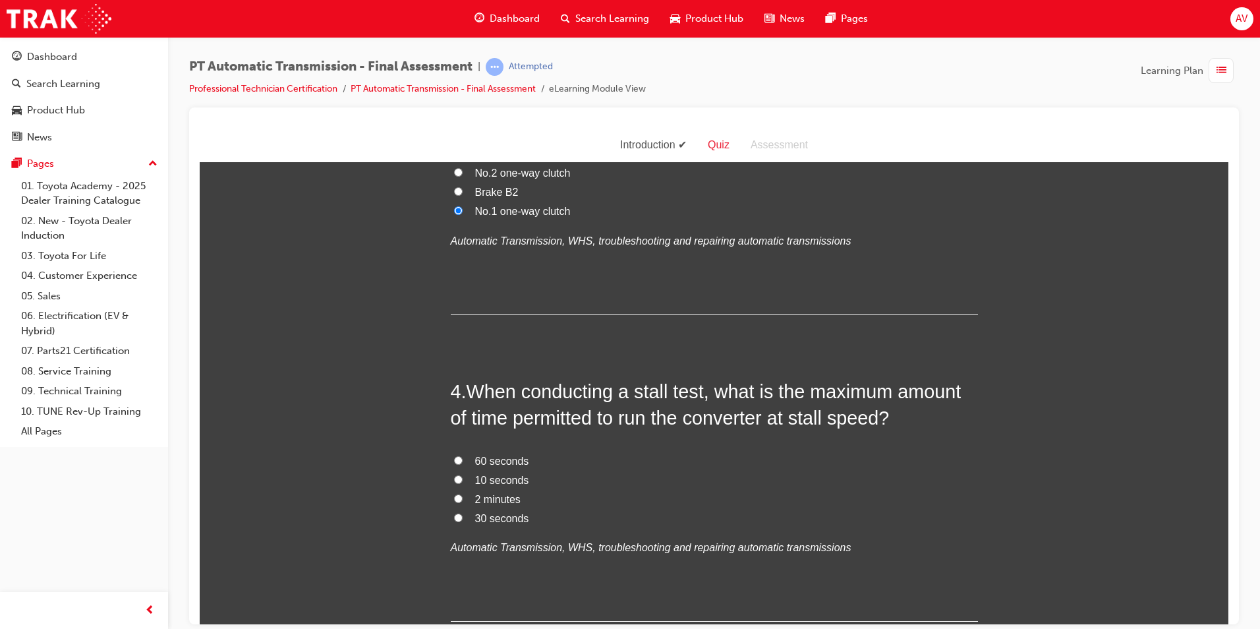
scroll to position [857, 0]
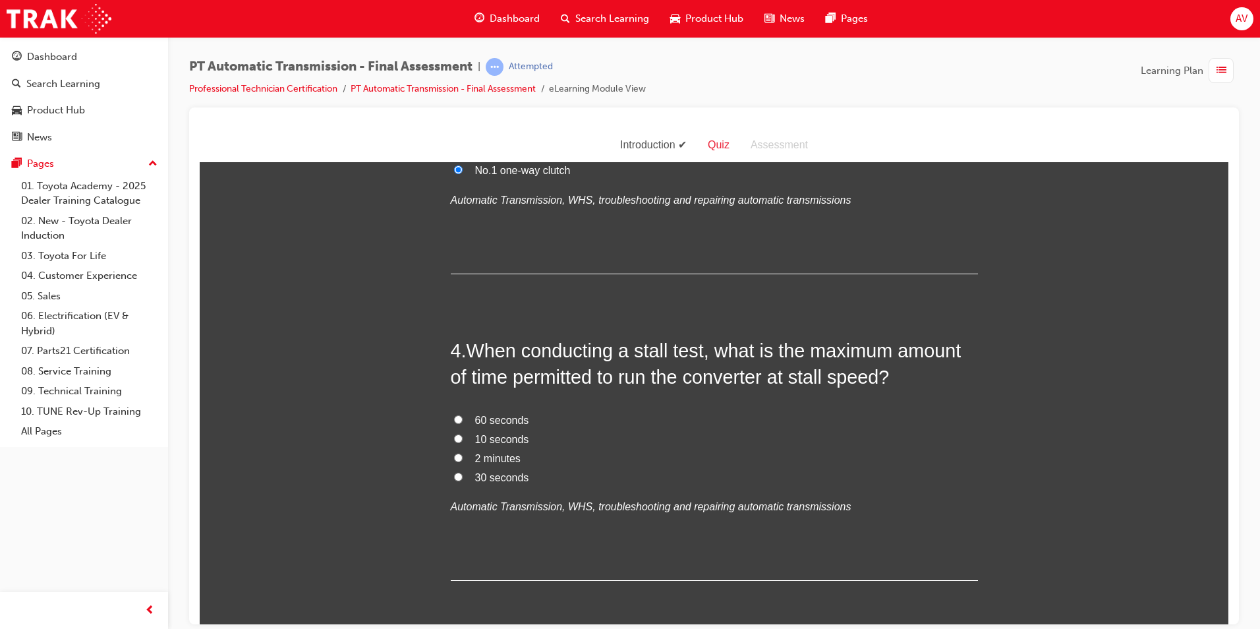
click at [454, 438] on input "10 seconds" at bounding box center [458, 438] width 9 height 9
radio input "true"
click at [454, 459] on input "2 minutes" at bounding box center [458, 457] width 9 height 9
radio input "true"
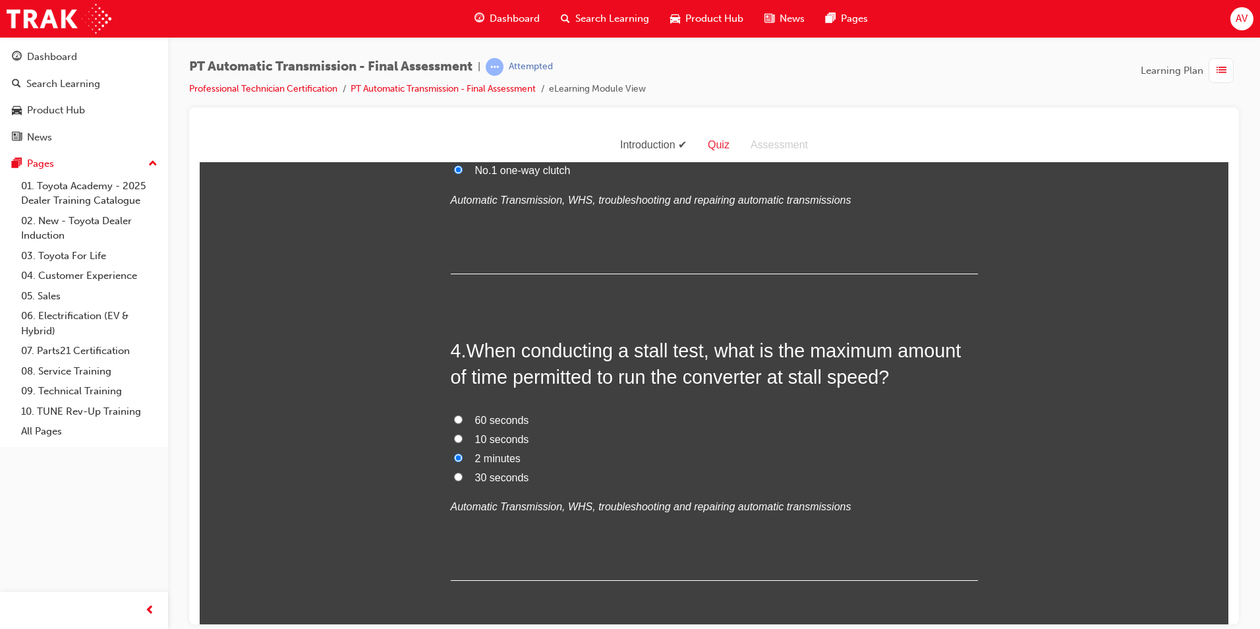
click at [454, 438] on input "10 seconds" at bounding box center [458, 438] width 9 height 9
radio input "true"
drag, startPoint x: 454, startPoint y: 478, endPoint x: 393, endPoint y: 478, distance: 60.6
click at [454, 478] on input "30 seconds" at bounding box center [458, 476] width 9 height 9
radio input "true"
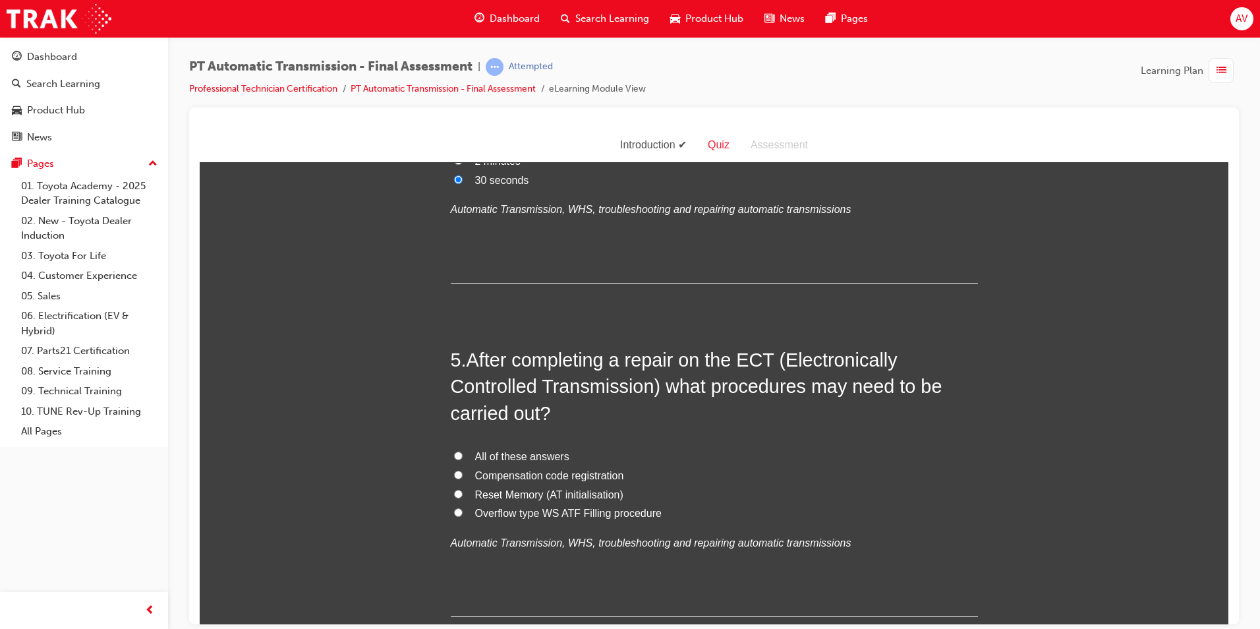
scroll to position [1186, 0]
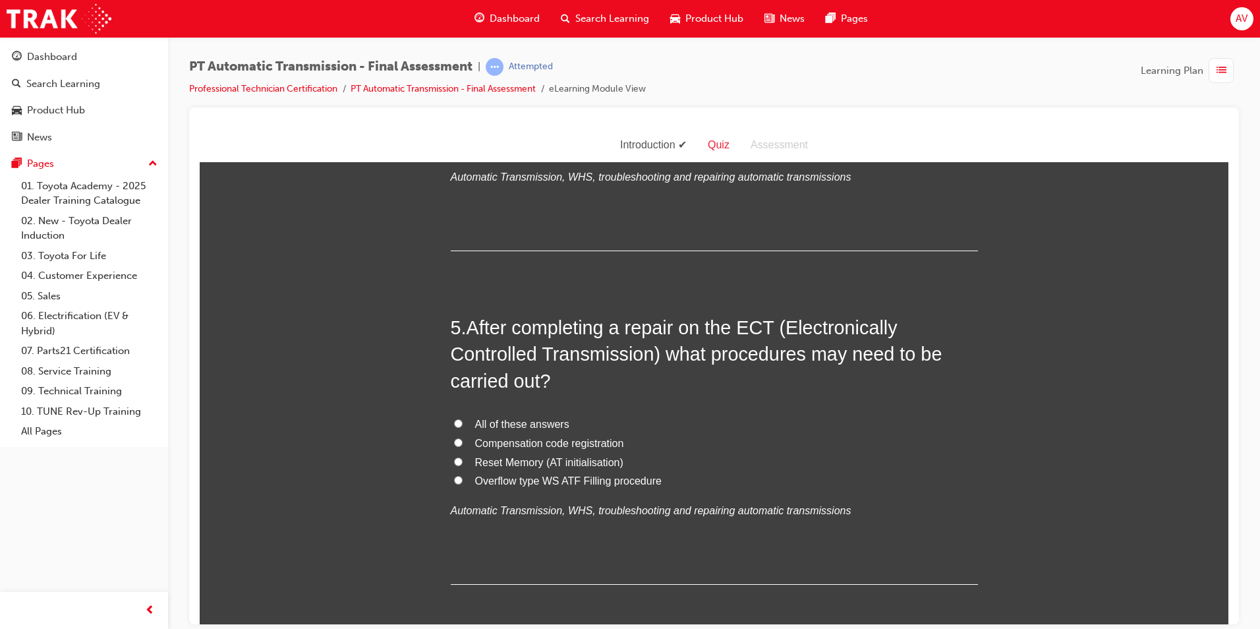
click at [454, 423] on input "All of these answers" at bounding box center [458, 423] width 9 height 9
radio input "true"
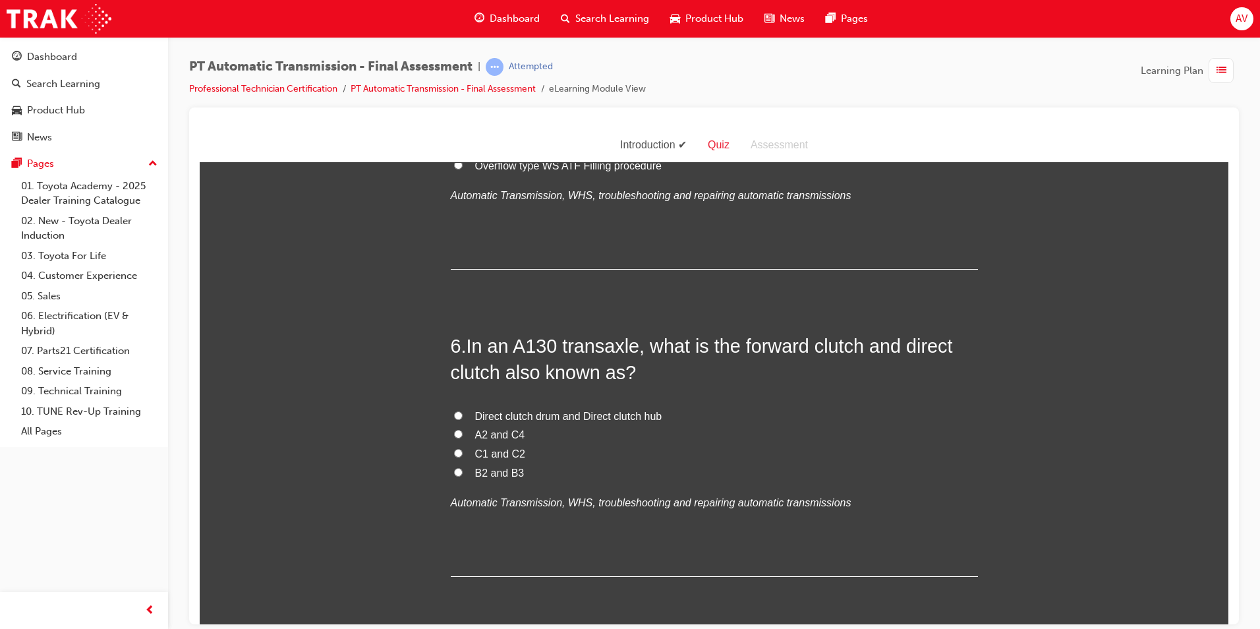
scroll to position [1516, 0]
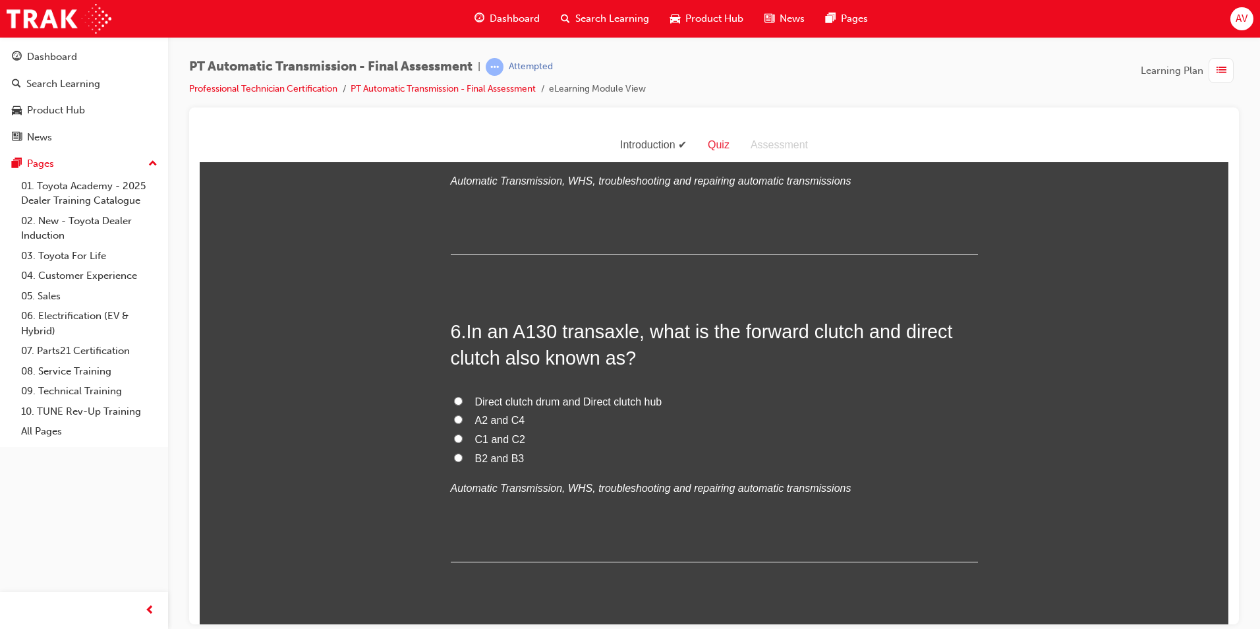
click at [454, 400] on input "Direct clutch drum and Direct clutch hub" at bounding box center [458, 400] width 9 height 9
radio input "true"
click at [405, 423] on div "You must select an answer for each question before you can submit. Please note,…" at bounding box center [714, 436] width 1029 height 3551
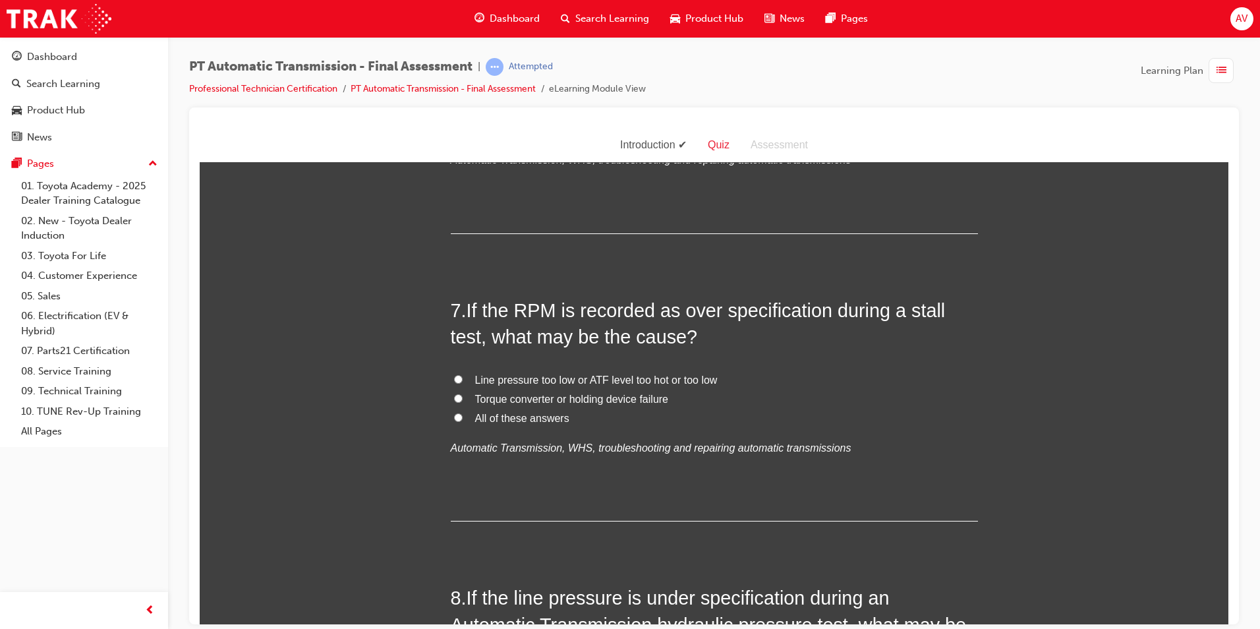
scroll to position [1846, 0]
click at [454, 413] on input "All of these answers" at bounding box center [458, 415] width 9 height 9
radio input "true"
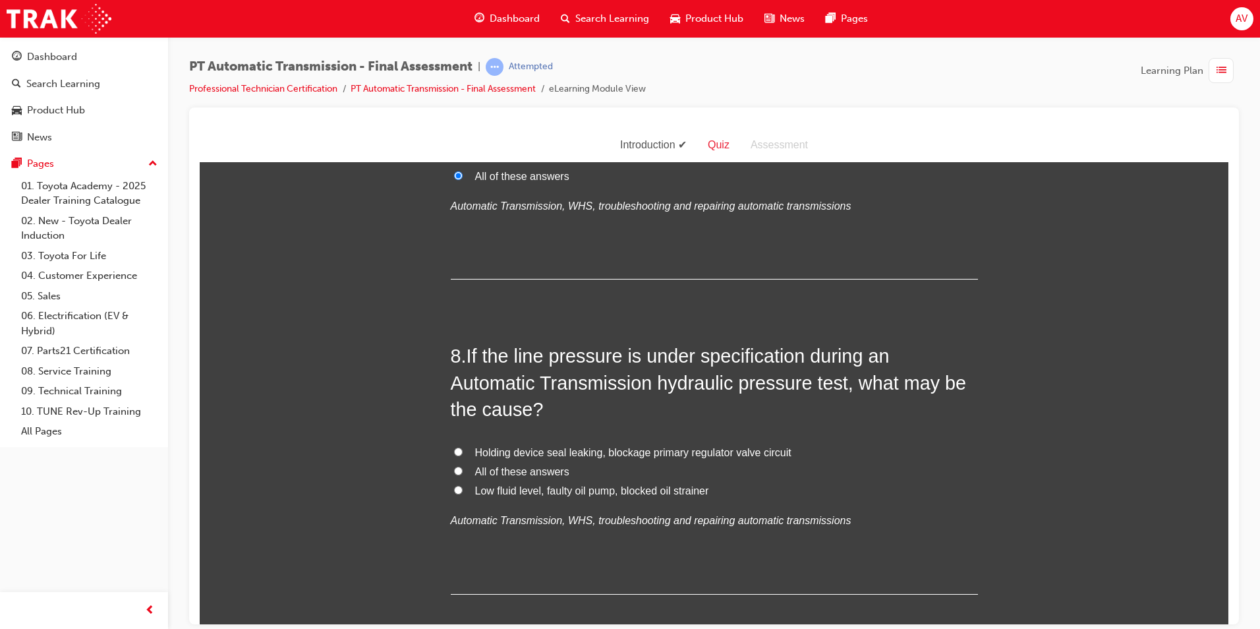
scroll to position [2109, 0]
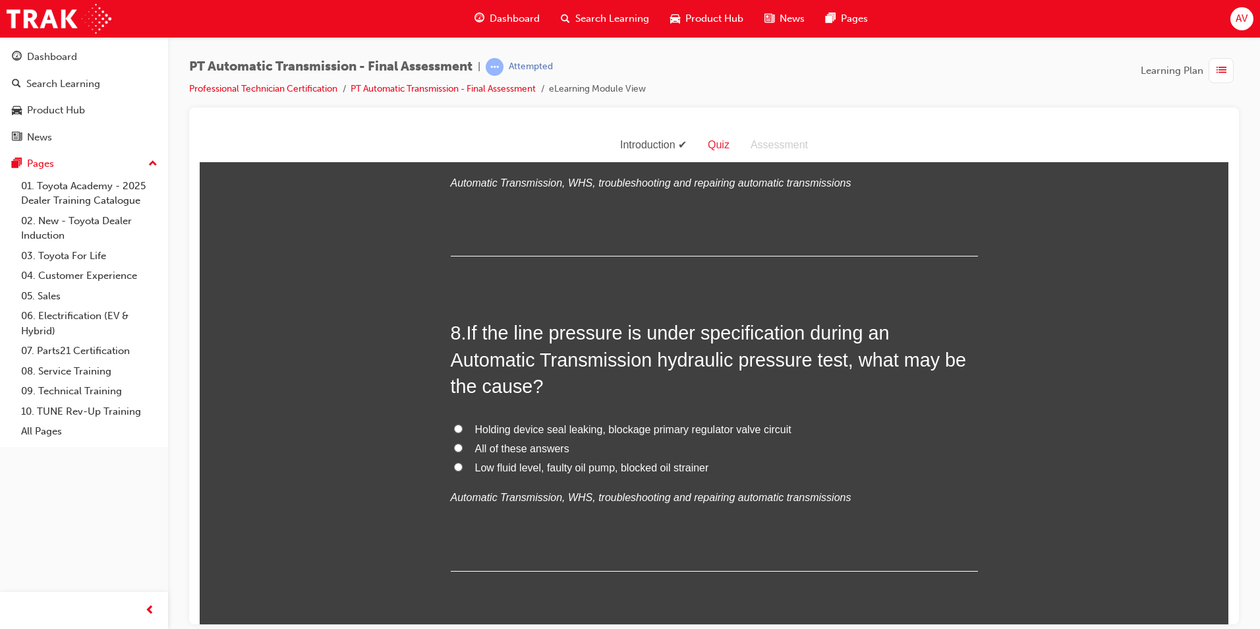
click at [454, 465] on input "Low fluid level, faulty oil pump, blocked oil strainer" at bounding box center [458, 466] width 9 height 9
radio input "true"
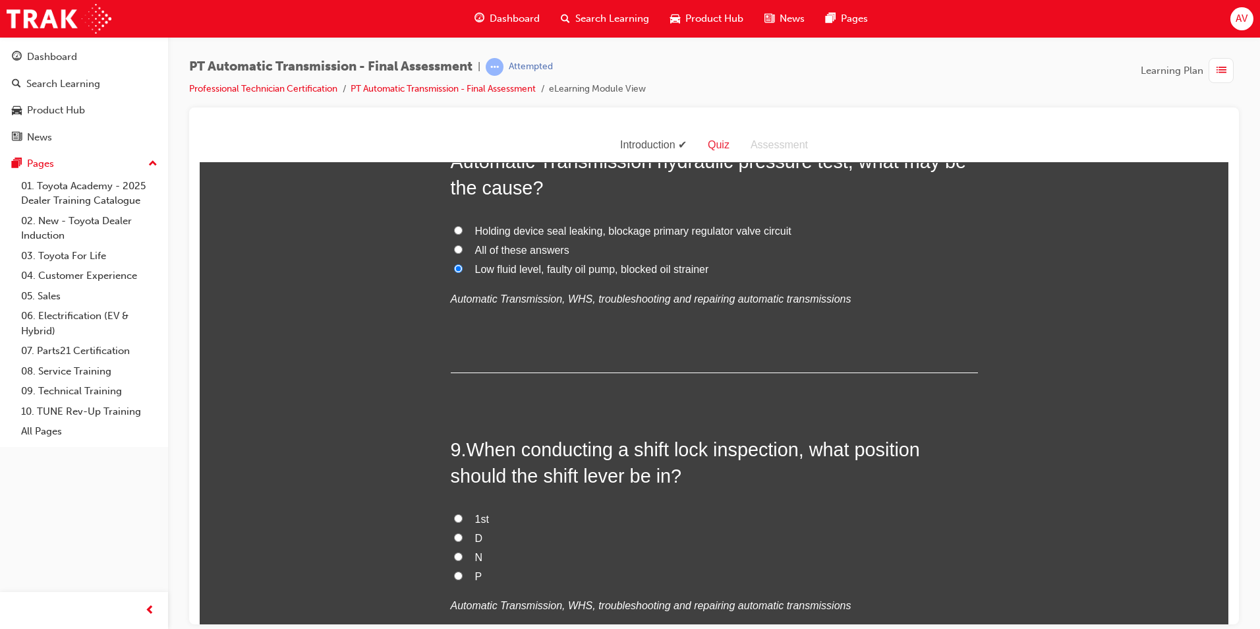
scroll to position [2373, 0]
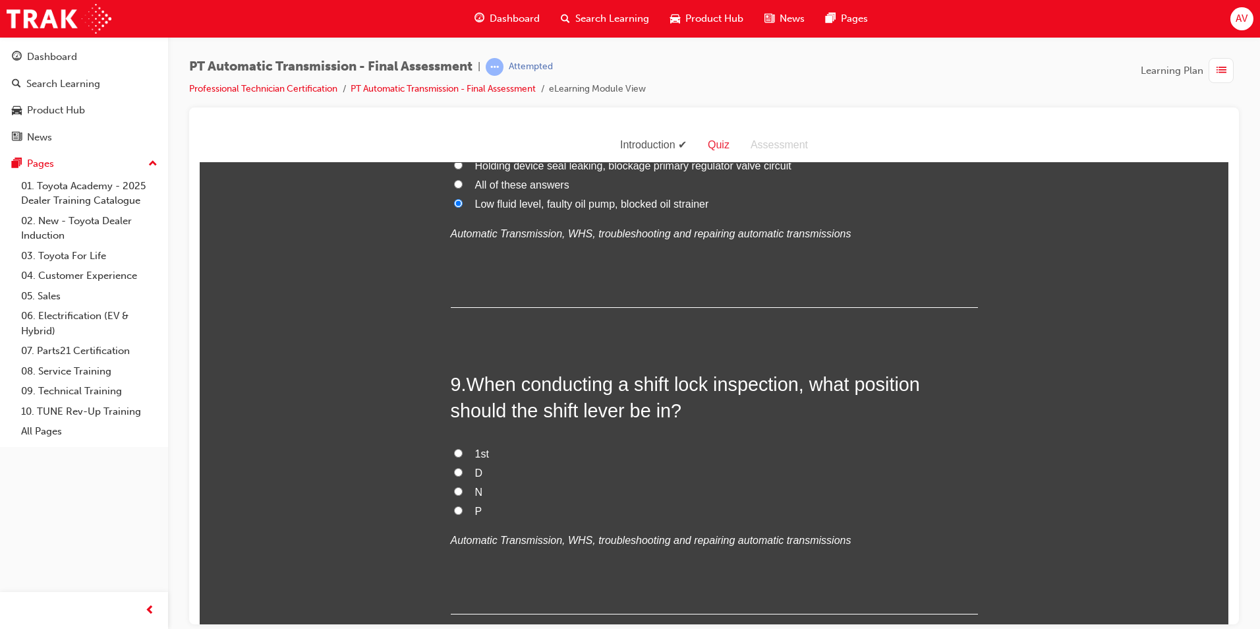
click at [454, 508] on input "P" at bounding box center [458, 510] width 9 height 9
radio input "true"
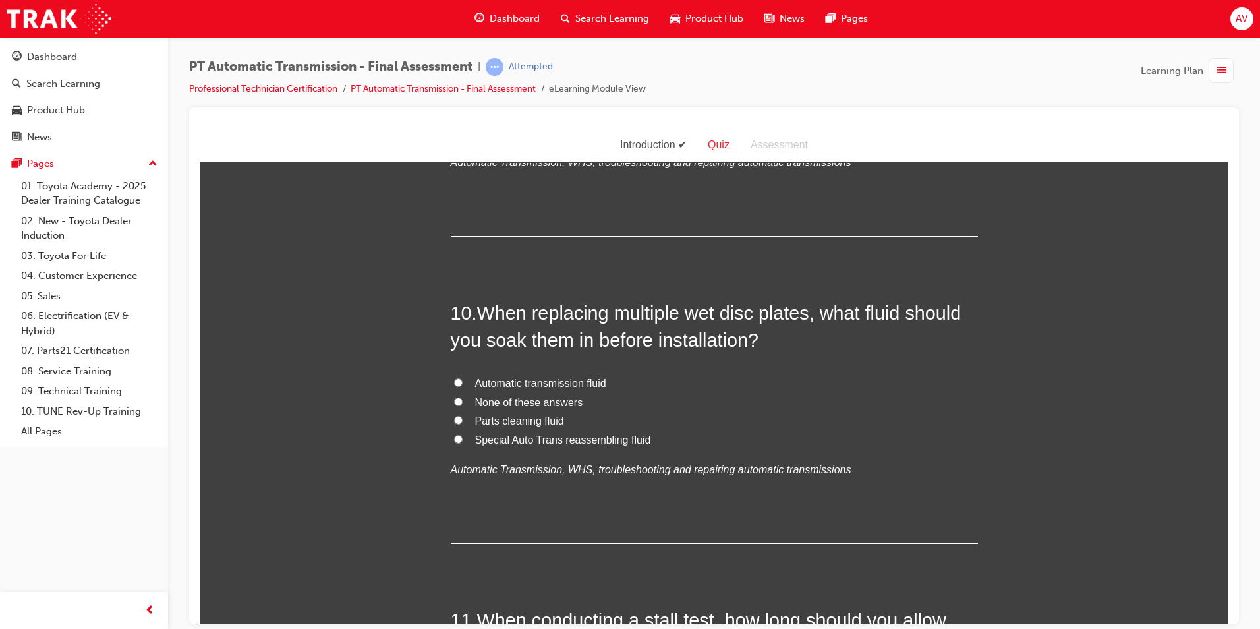
scroll to position [2768, 0]
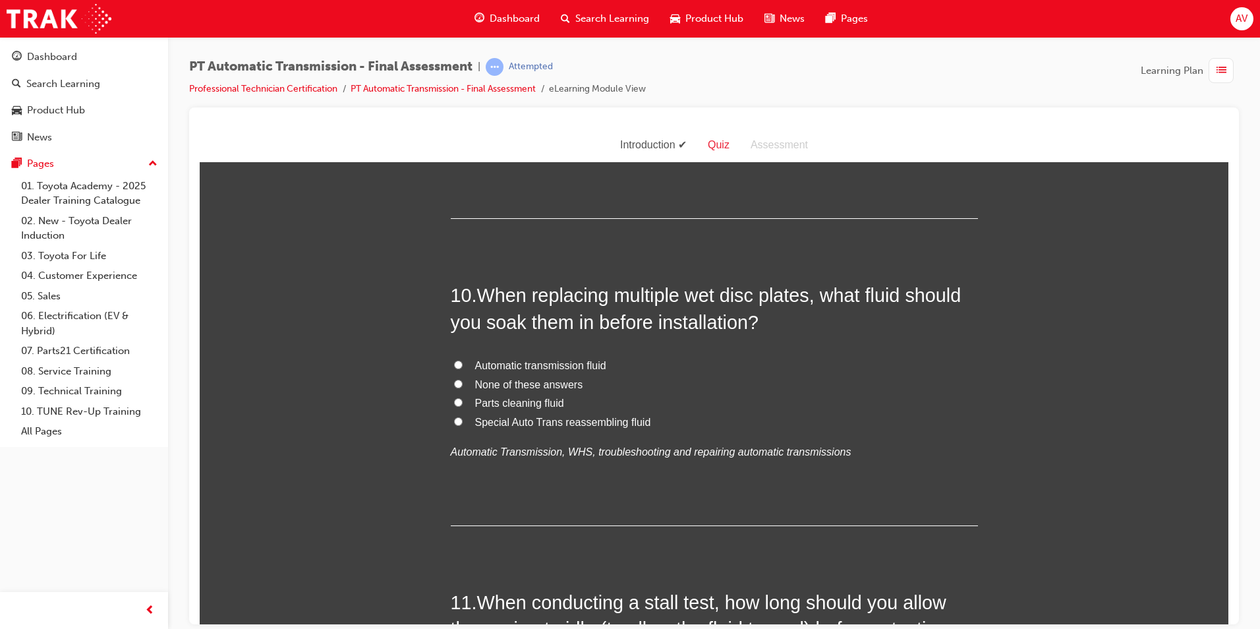
click at [454, 417] on input "Special Auto Trans reassembling fluid" at bounding box center [458, 421] width 9 height 9
radio input "true"
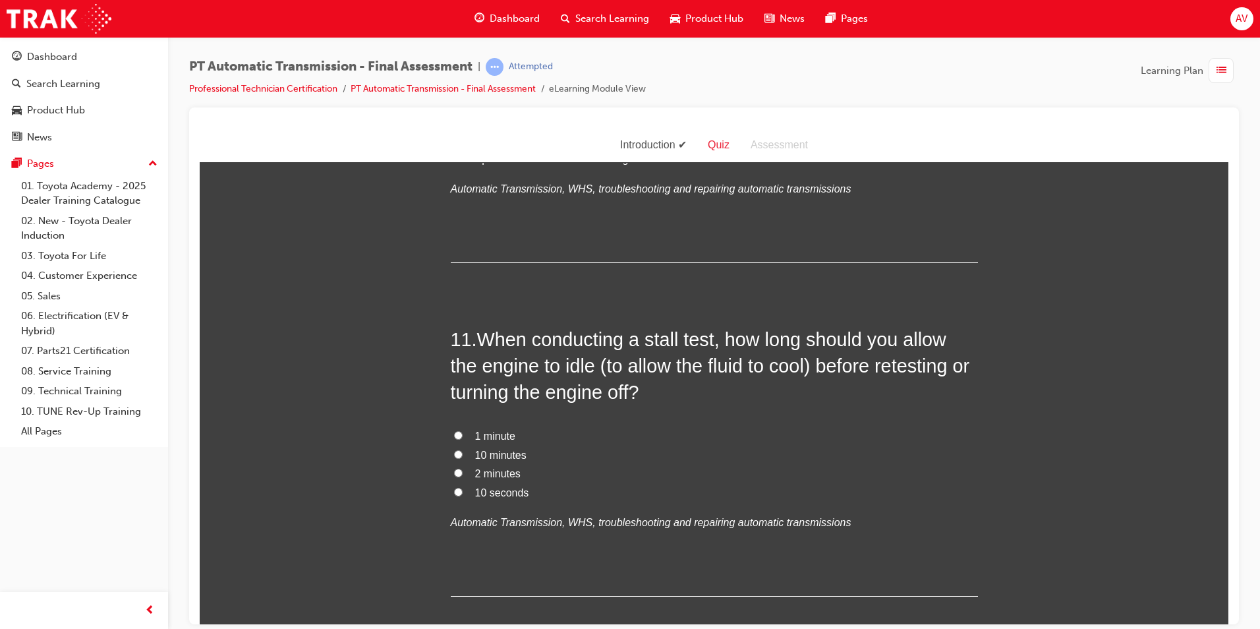
scroll to position [3032, 0]
click at [454, 489] on input "10 seconds" at bounding box center [458, 490] width 9 height 9
radio input "true"
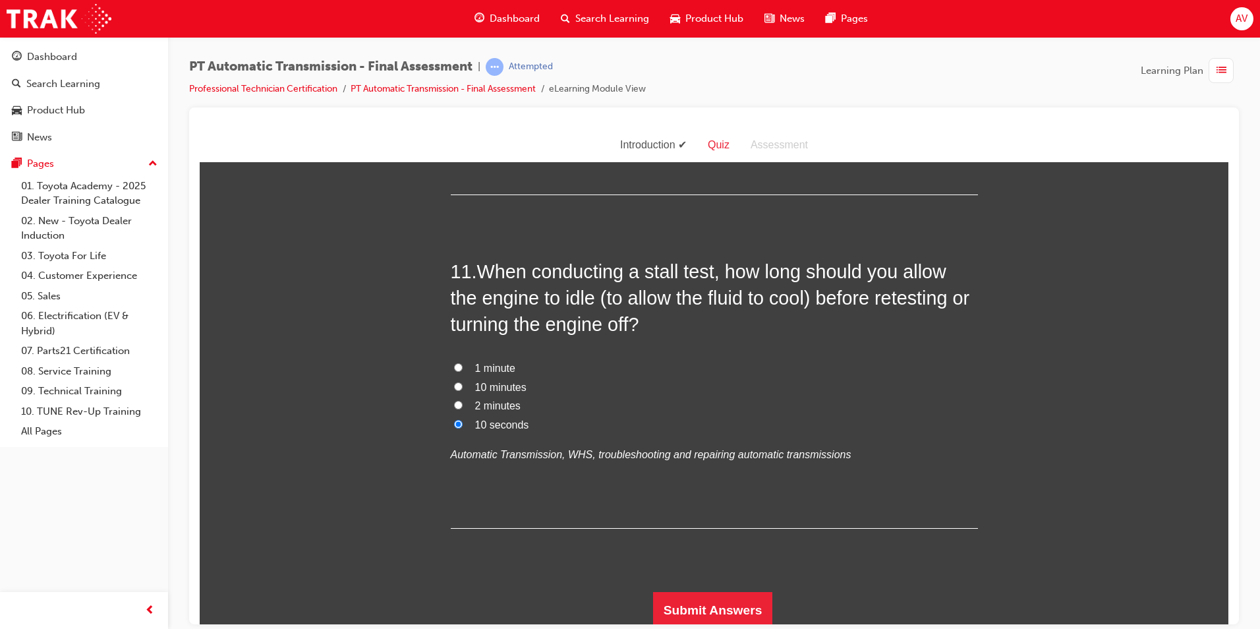
scroll to position [3103, 0]
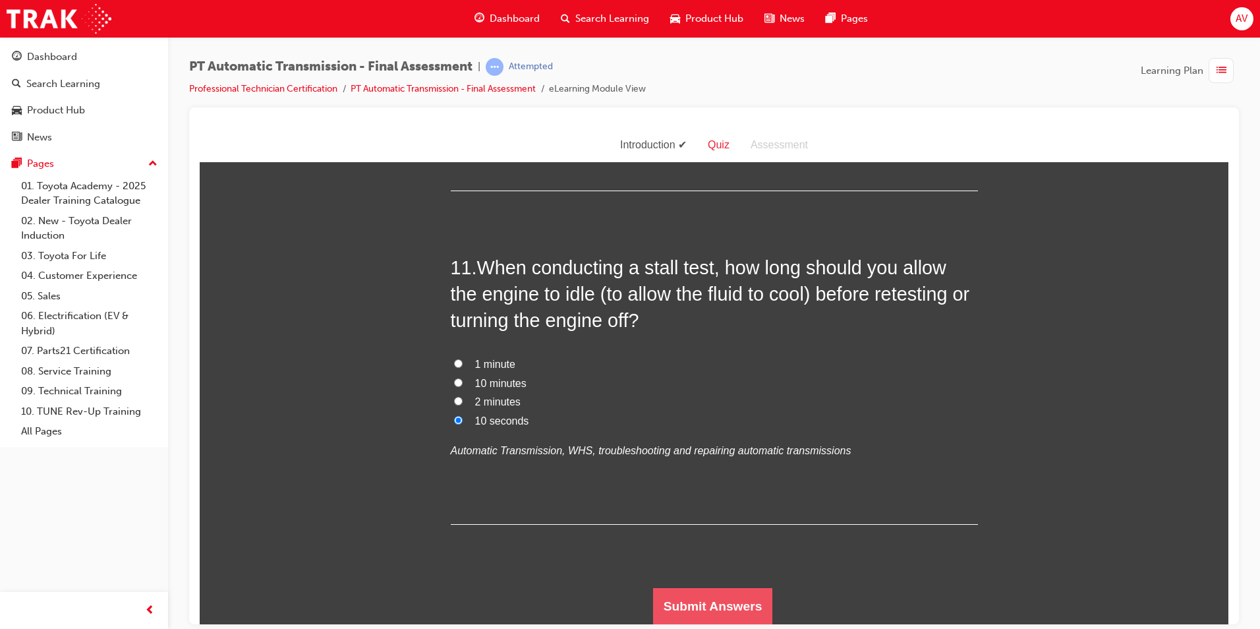
click at [713, 602] on button "Submit Answers" at bounding box center [713, 605] width 120 height 37
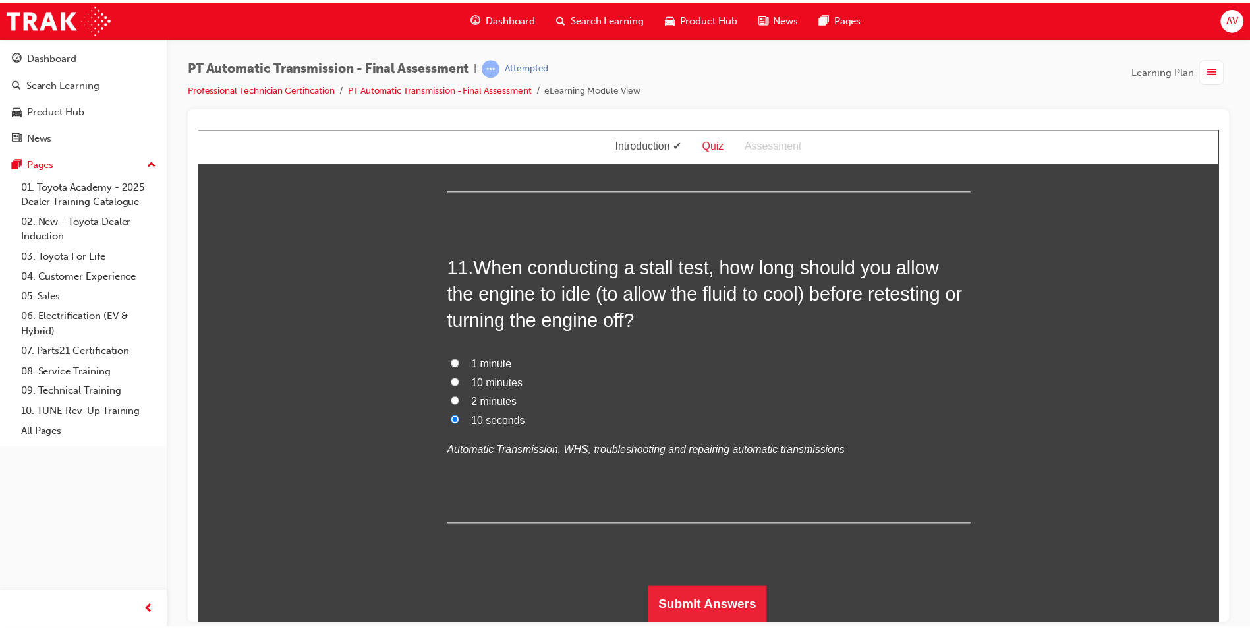
scroll to position [0, 0]
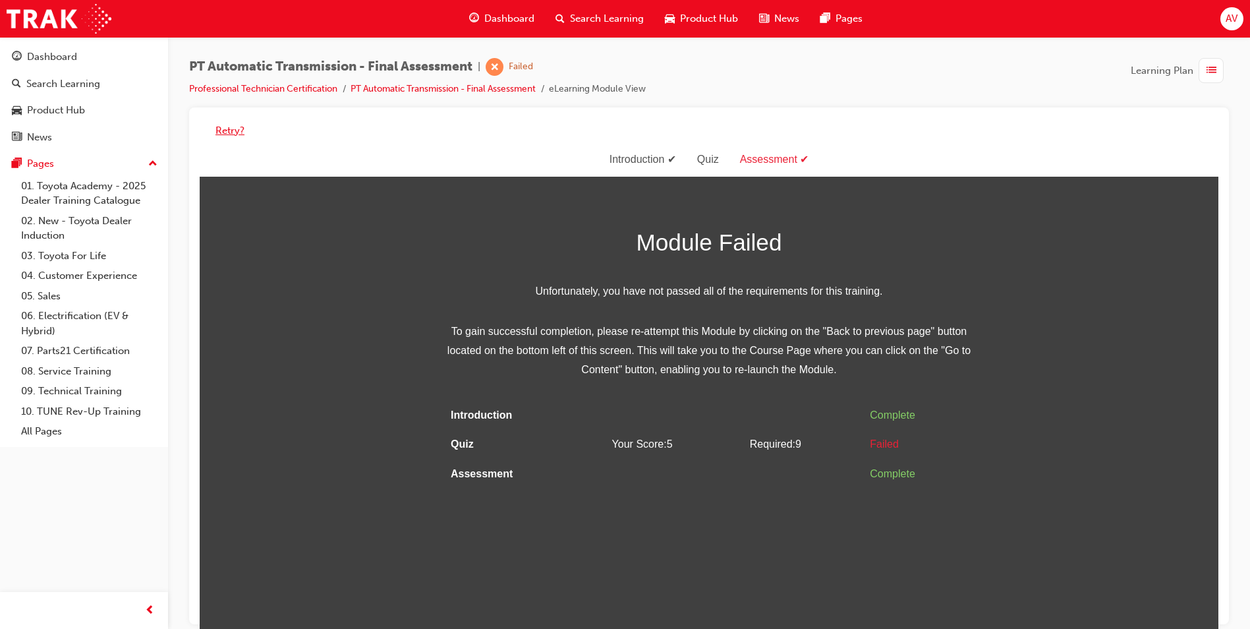
drag, startPoint x: 236, startPoint y: 129, endPoint x: 255, endPoint y: 130, distance: 19.2
click at [237, 129] on button "Retry?" at bounding box center [230, 130] width 29 height 15
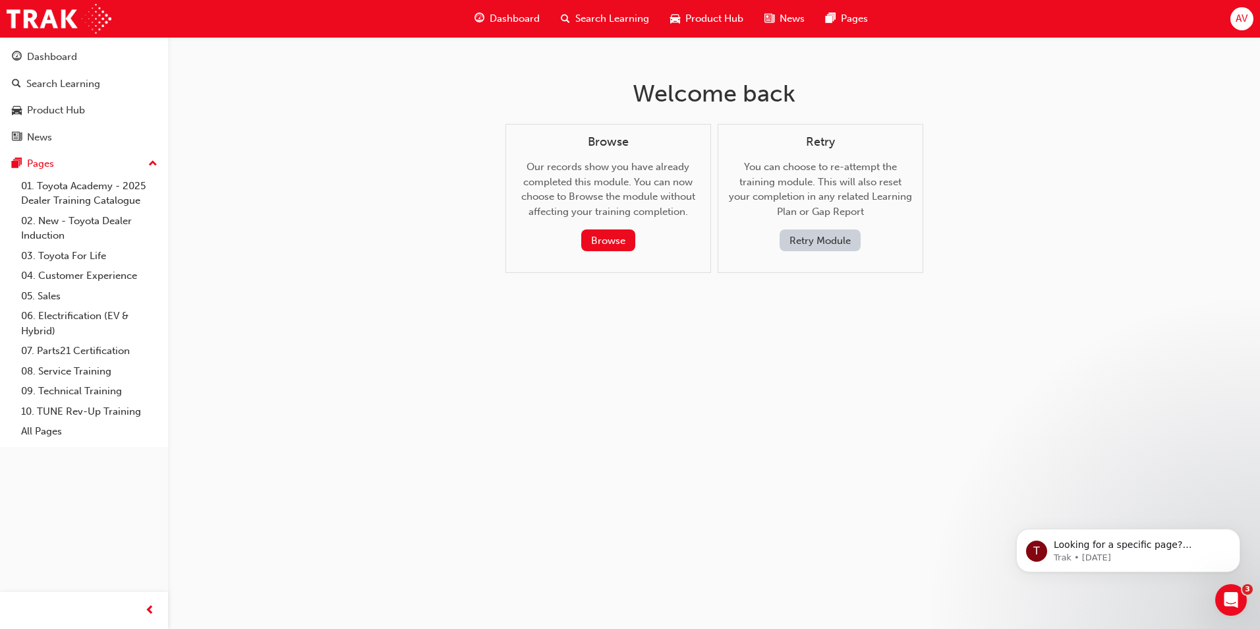
click at [814, 235] on button "Retry Module" at bounding box center [820, 240] width 81 height 22
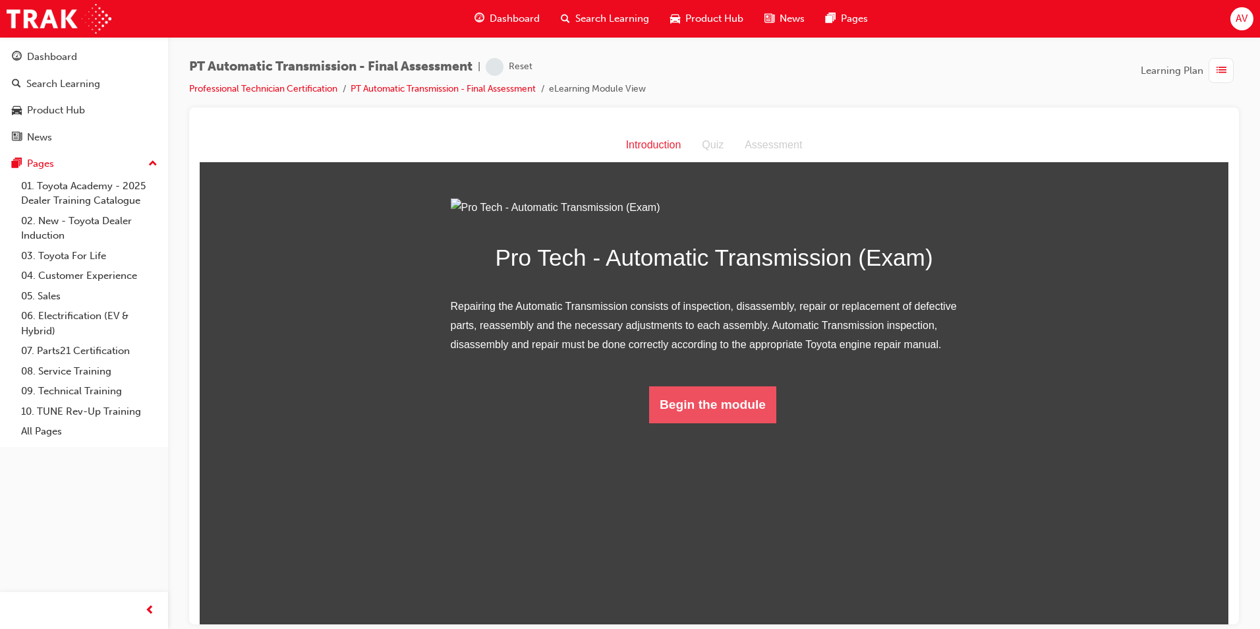
click at [683, 423] on button "Begin the module" at bounding box center [712, 404] width 127 height 37
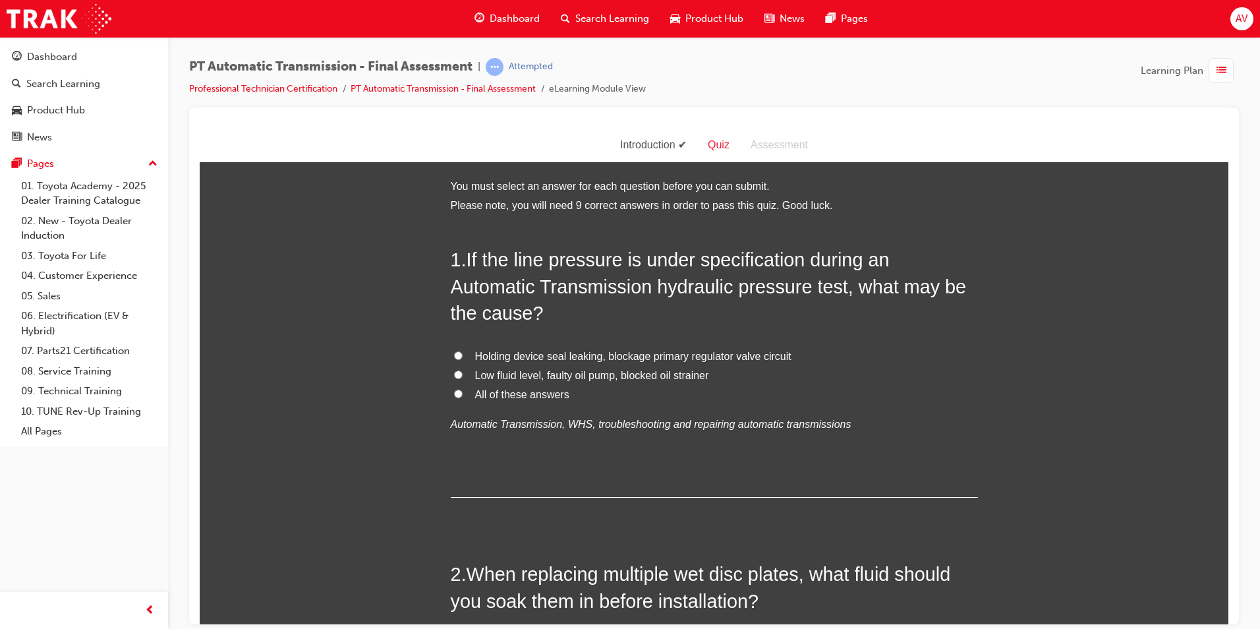
click at [454, 370] on input "Low fluid level, faulty oil pump, blocked oil strainer" at bounding box center [458, 374] width 9 height 9
radio input "true"
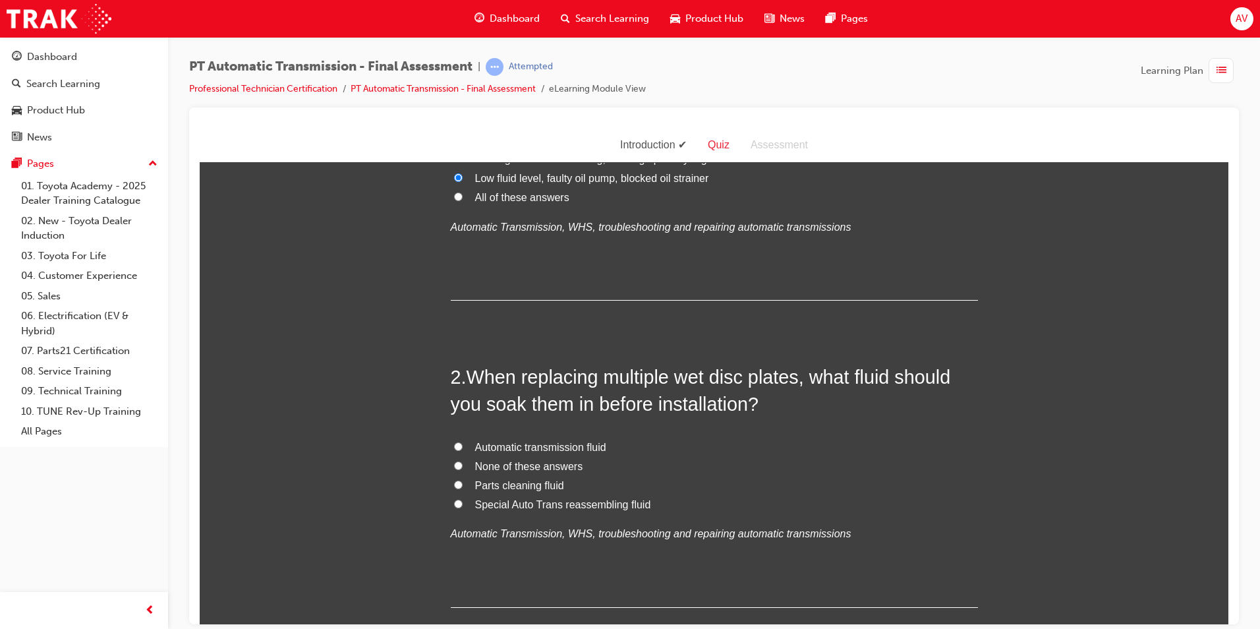
scroll to position [198, 0]
click at [454, 445] on input "Automatic transmission fluid" at bounding box center [458, 445] width 9 height 9
radio input "true"
click at [457, 501] on input "Special Auto Trans reassembling fluid" at bounding box center [458, 502] width 9 height 9
radio input "true"
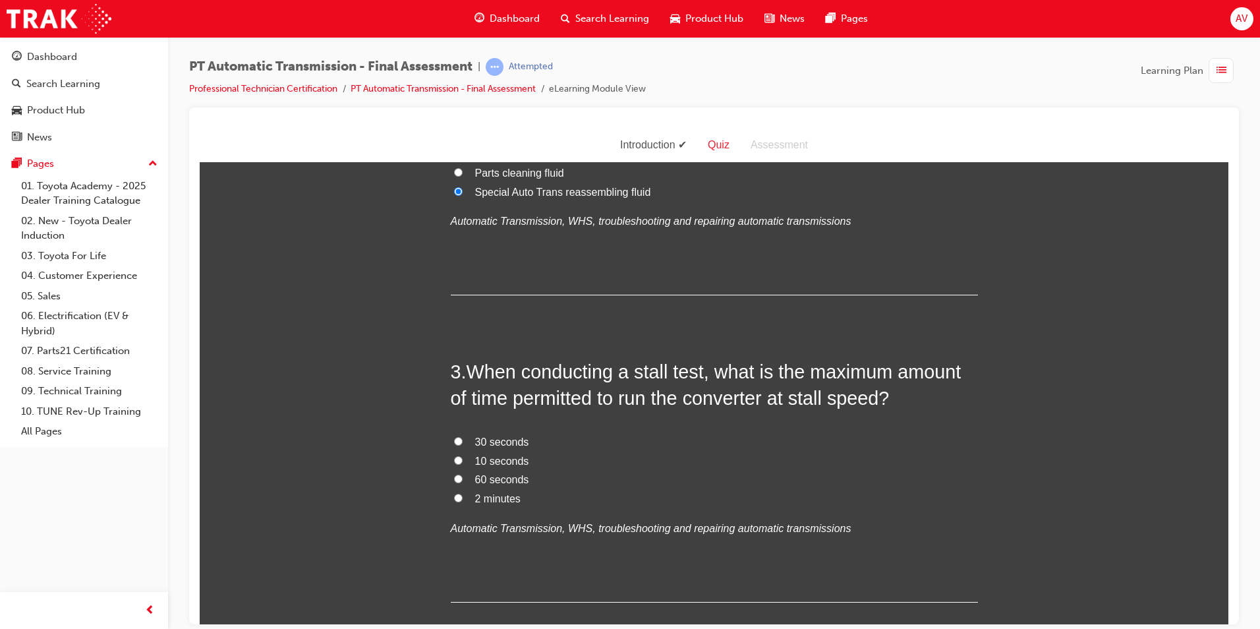
scroll to position [527, 0]
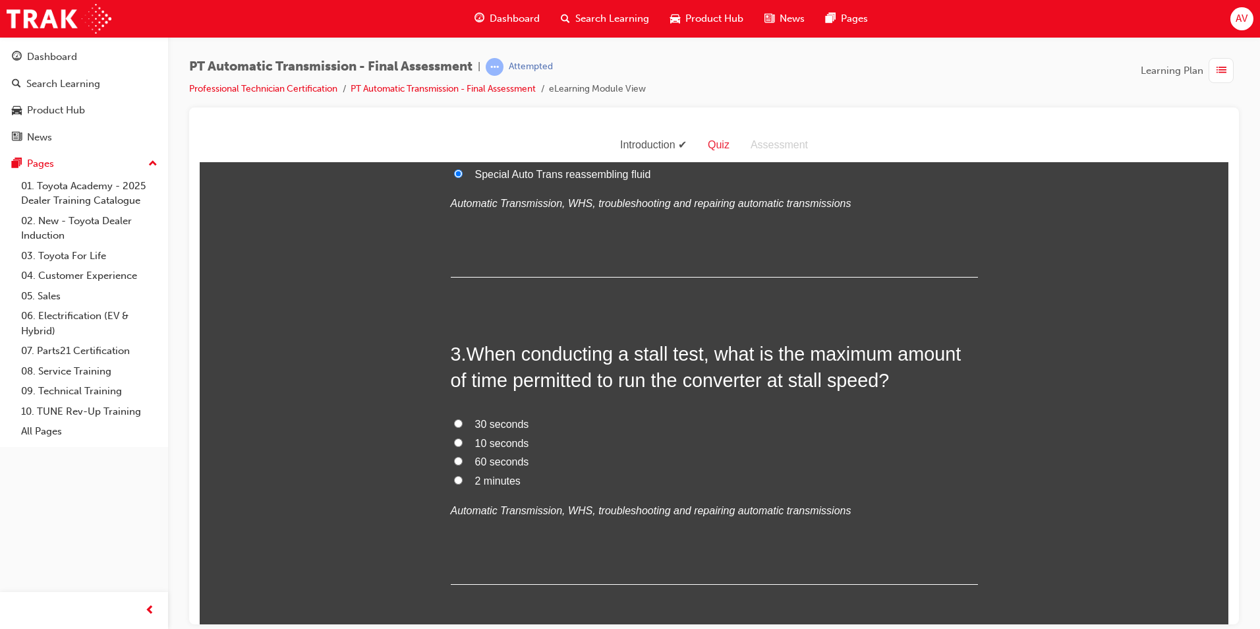
click at [454, 440] on input "10 seconds" at bounding box center [458, 442] width 9 height 9
radio input "true"
click at [455, 420] on input "30 seconds" at bounding box center [458, 423] width 9 height 9
radio input "true"
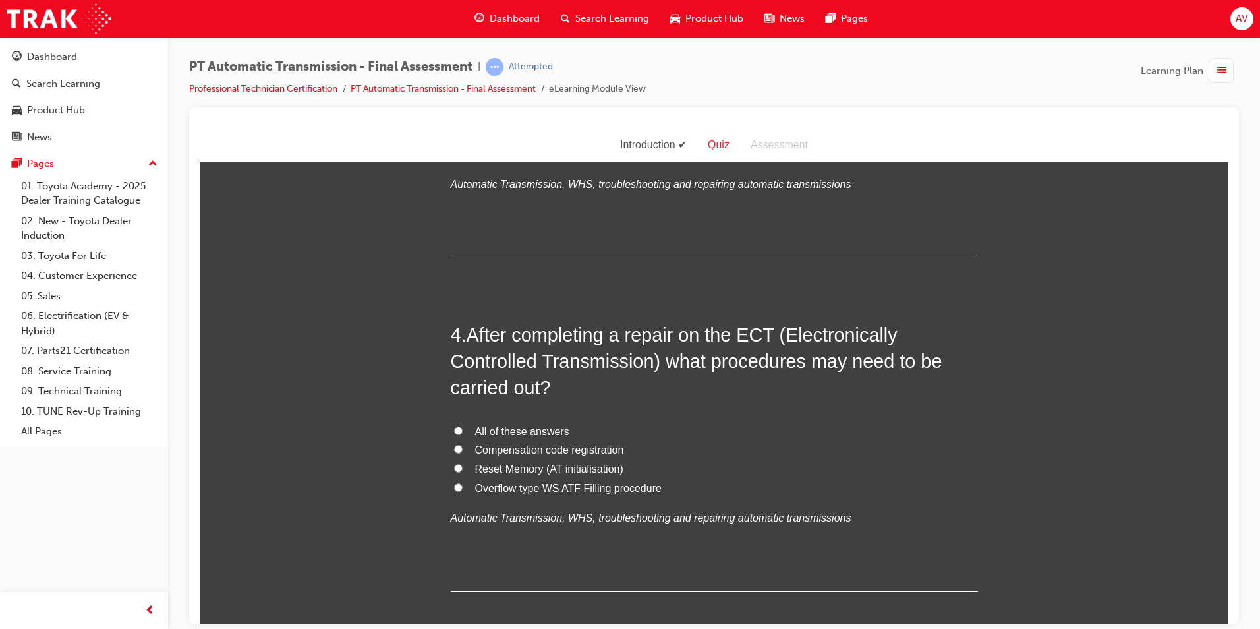
scroll to position [857, 0]
drag, startPoint x: 450, startPoint y: 421, endPoint x: 444, endPoint y: 424, distance: 6.8
click at [451, 421] on label "All of these answers" at bounding box center [714, 428] width 527 height 19
click at [454, 423] on input "All of these answers" at bounding box center [458, 427] width 9 height 9
radio input "true"
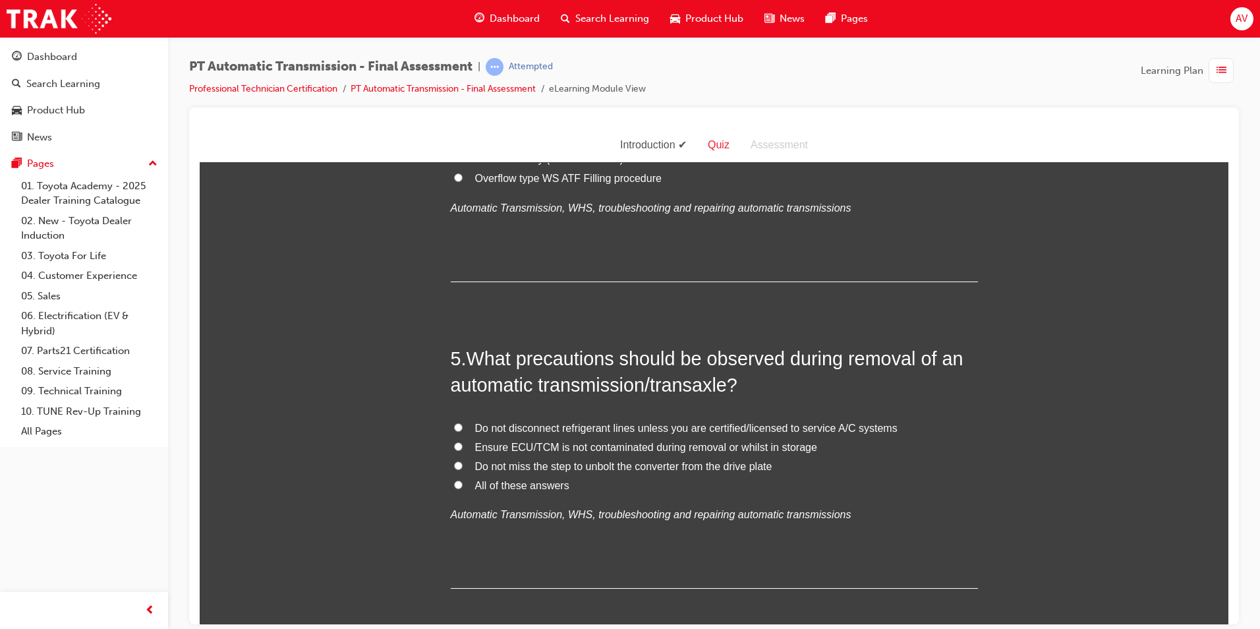
scroll to position [1186, 0]
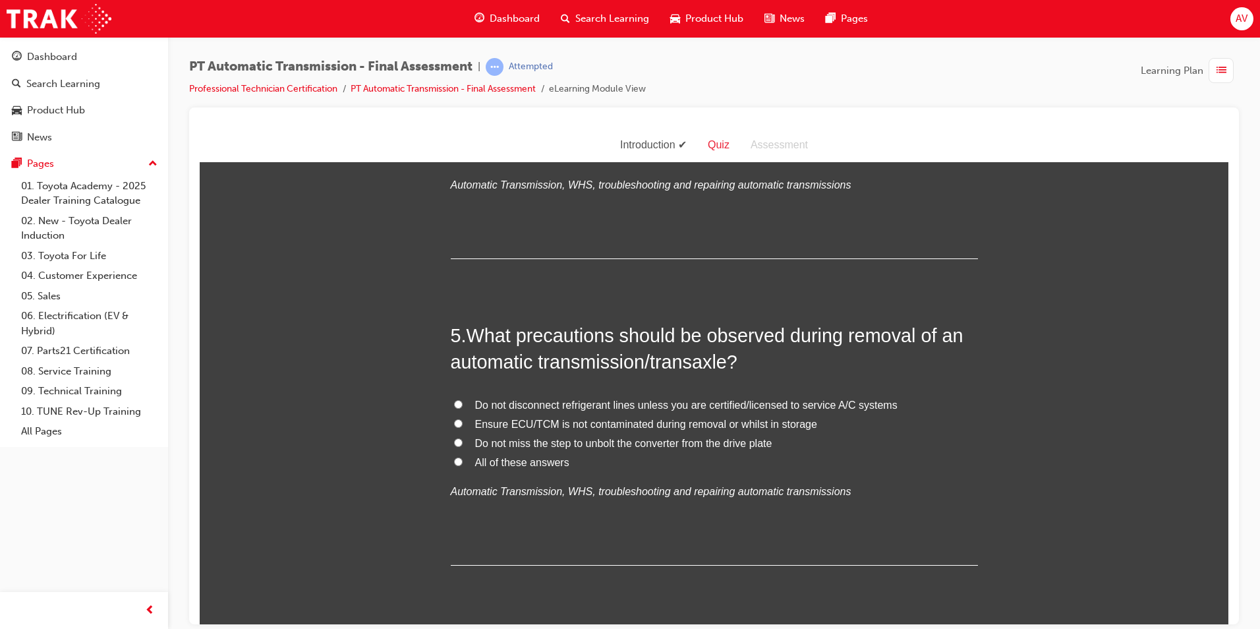
click at [454, 440] on input "Do not miss the step to unbolt the converter from the drive plate" at bounding box center [458, 442] width 9 height 9
radio input "true"
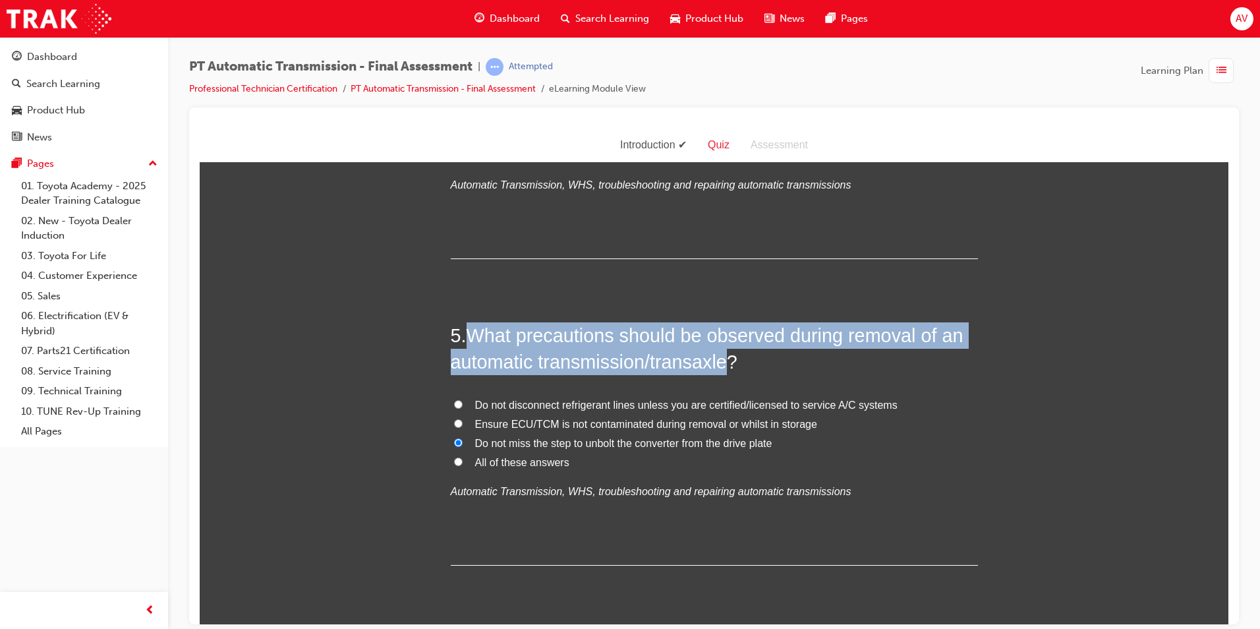
drag, startPoint x: 467, startPoint y: 322, endPoint x: 727, endPoint y: 358, distance: 262.9
click at [727, 358] on span "What precautions should be observed during removal of an automatic transmission…" at bounding box center [707, 347] width 513 height 47
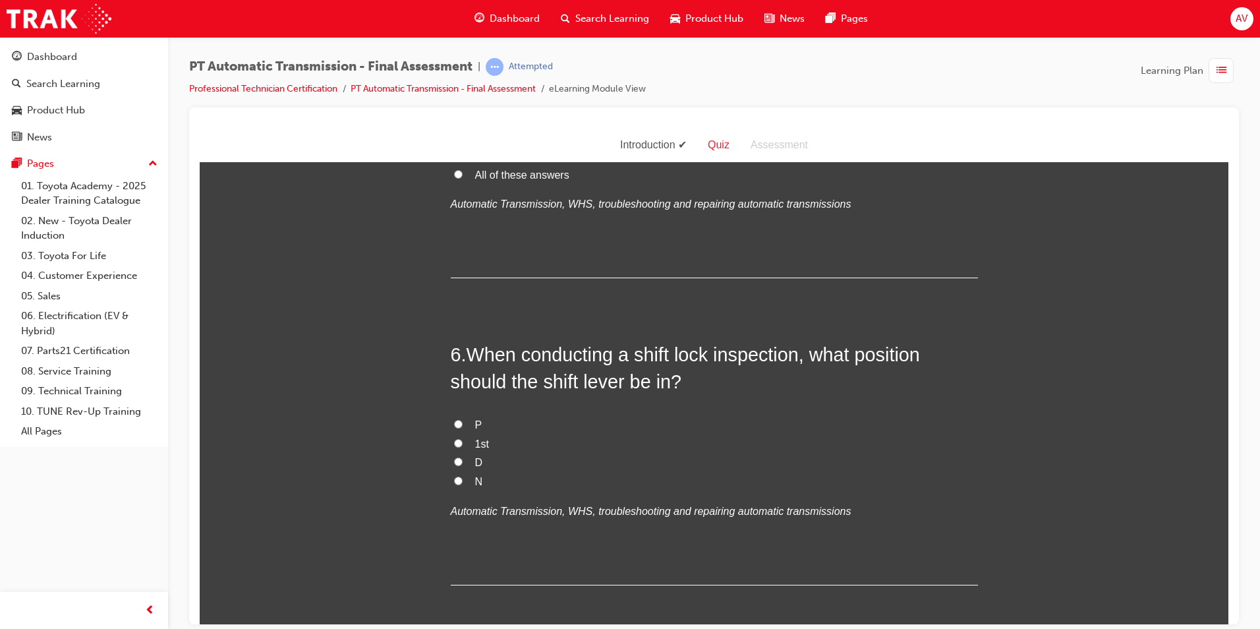
scroll to position [1516, 0]
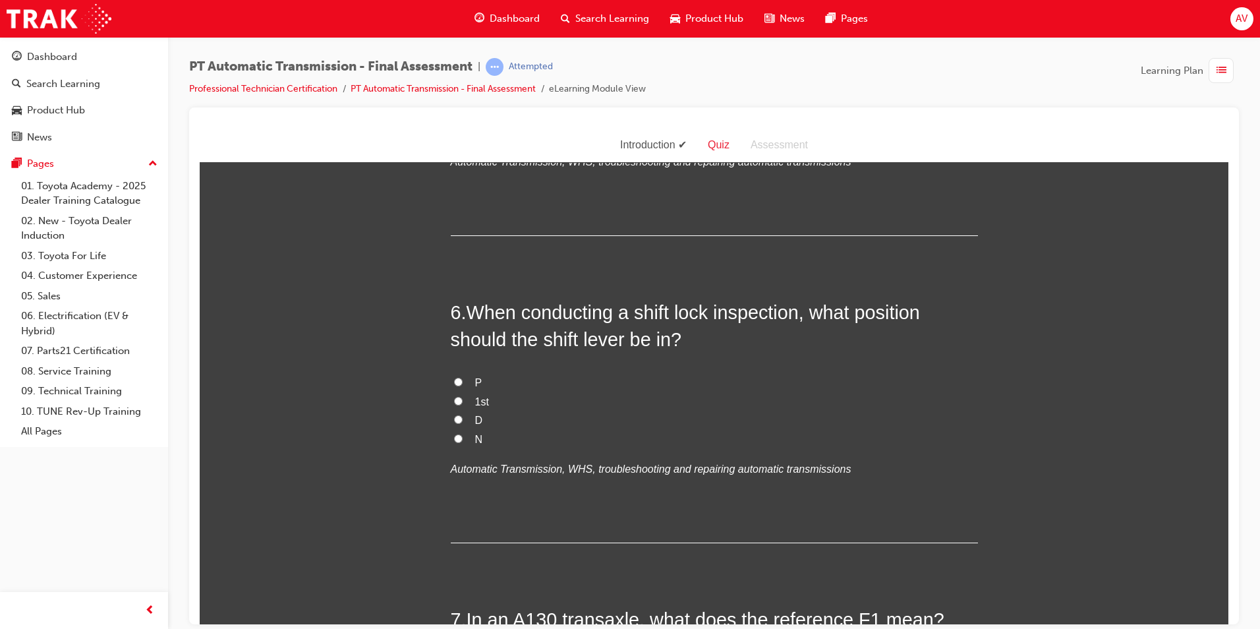
click at [451, 376] on label "P" at bounding box center [714, 382] width 527 height 19
click at [454, 377] on input "P" at bounding box center [458, 381] width 9 height 9
radio input "true"
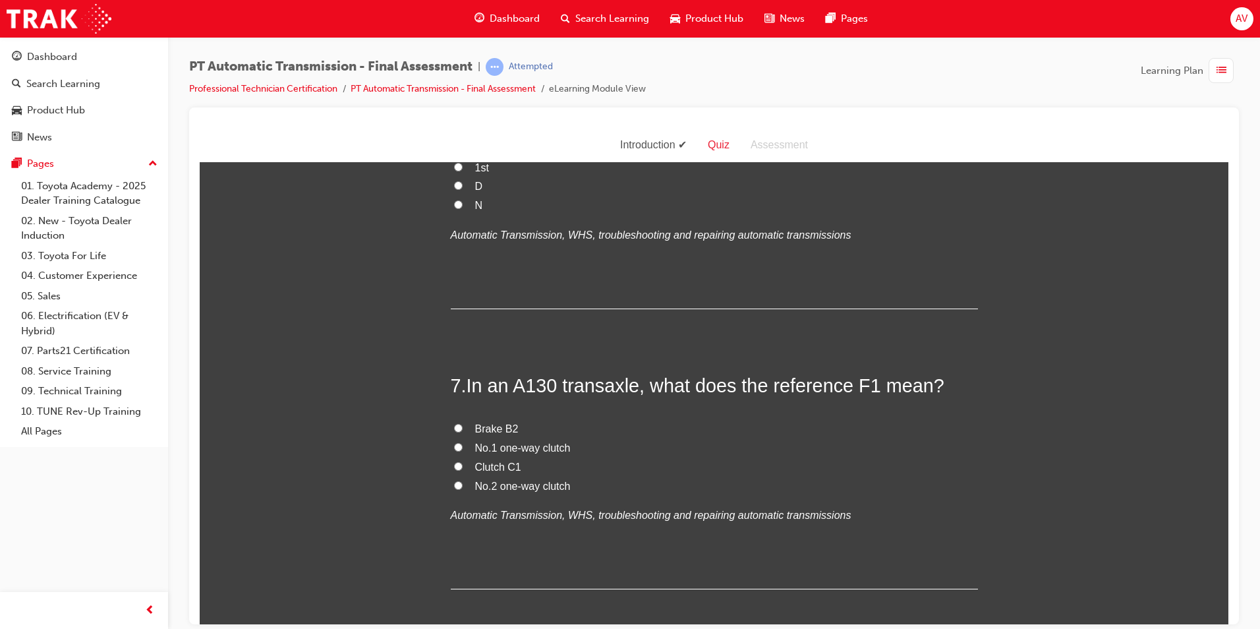
scroll to position [1780, 0]
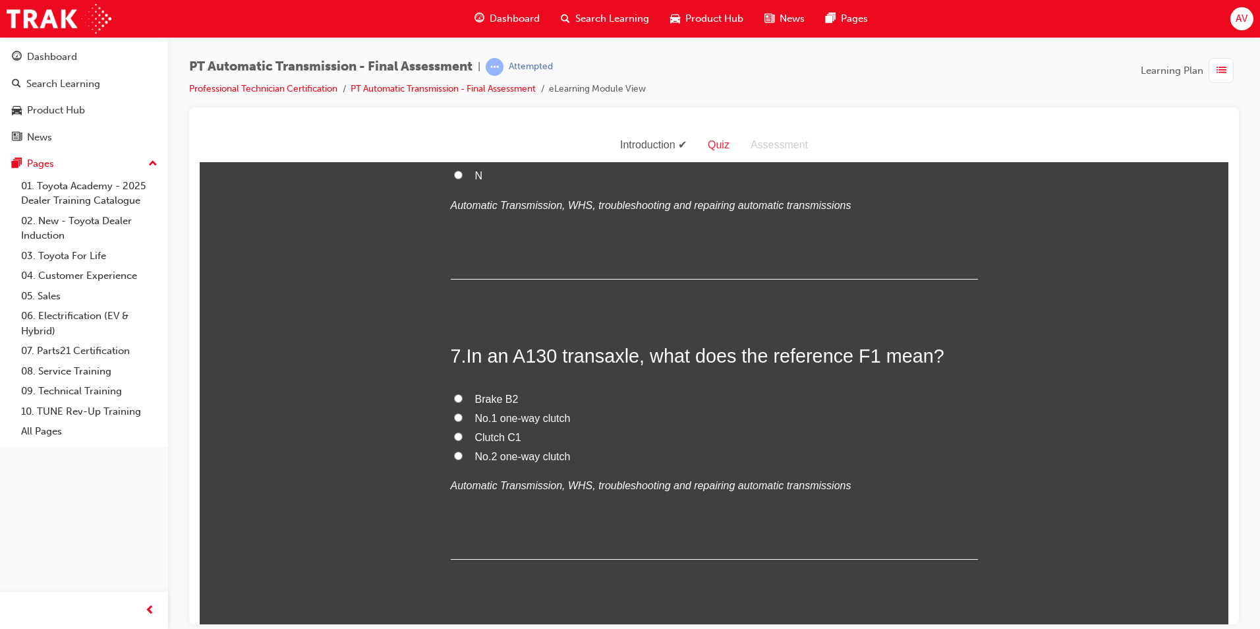
click at [454, 418] on input "No.1 one-way clutch" at bounding box center [458, 417] width 9 height 9
radio input "true"
click at [350, 419] on div "You must select an answer for each question before you can submit. Please note,…" at bounding box center [714, 172] width 1029 height 3551
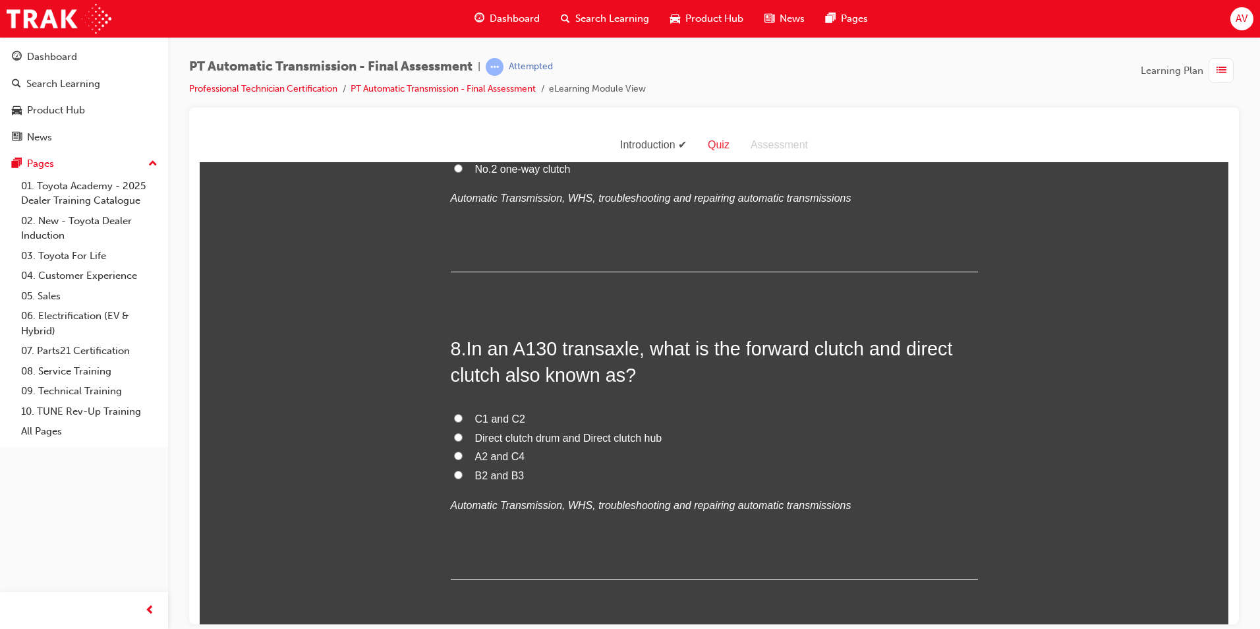
scroll to position [2109, 0]
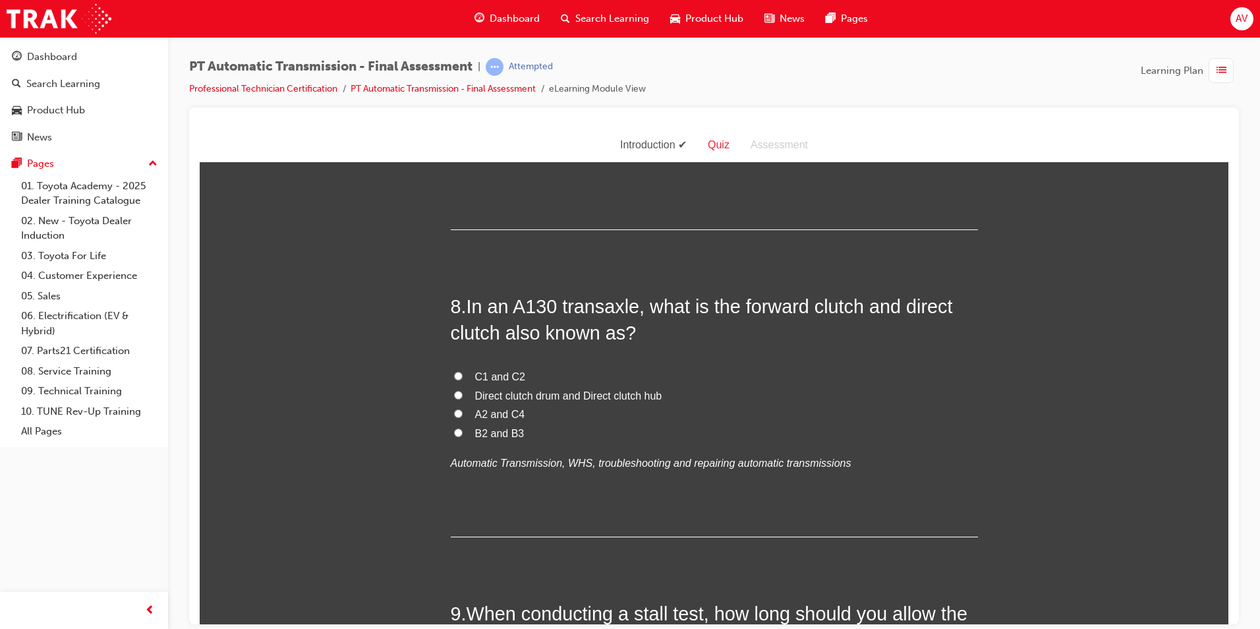
click at [454, 395] on input "Direct clutch drum and Direct clutch hub" at bounding box center [458, 394] width 9 height 9
radio input "true"
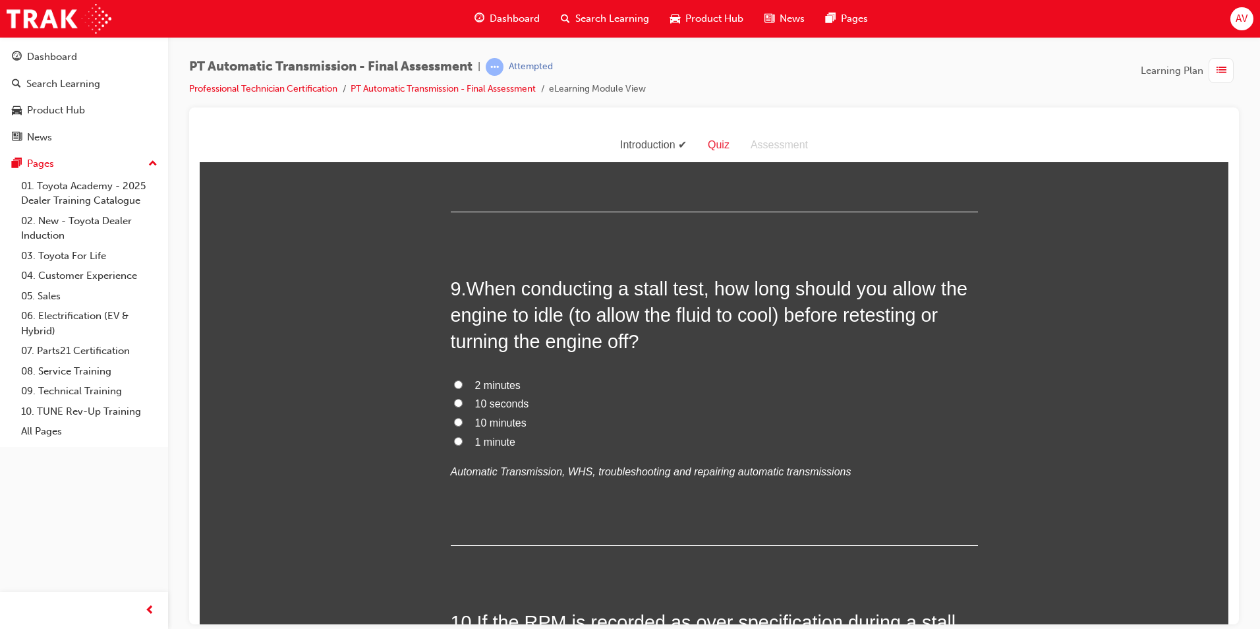
scroll to position [2439, 0]
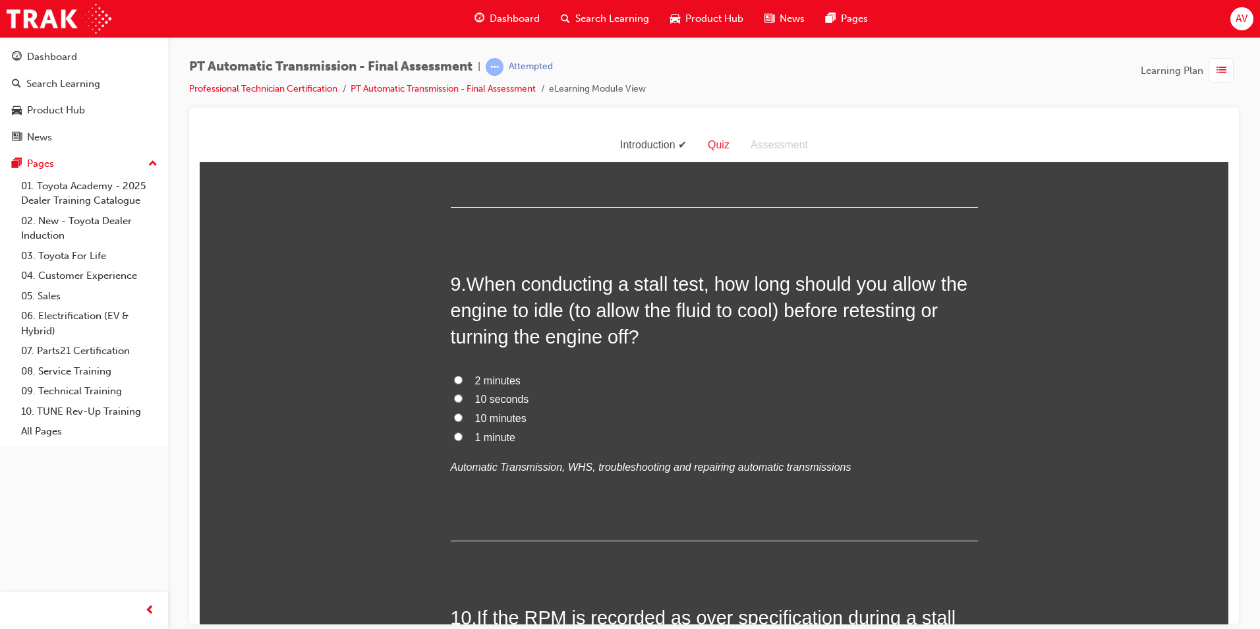
click at [456, 396] on input "10 seconds" at bounding box center [458, 397] width 9 height 9
radio input "true"
click at [454, 417] on input "10 minutes" at bounding box center [458, 417] width 9 height 9
radio input "true"
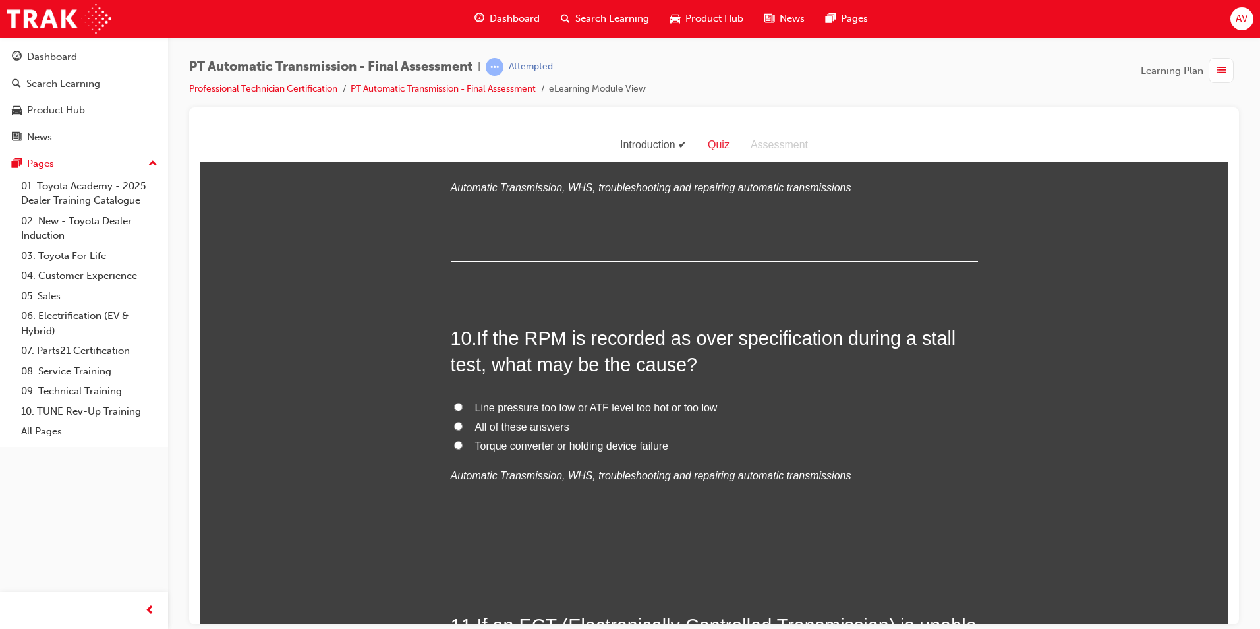
scroll to position [2768, 0]
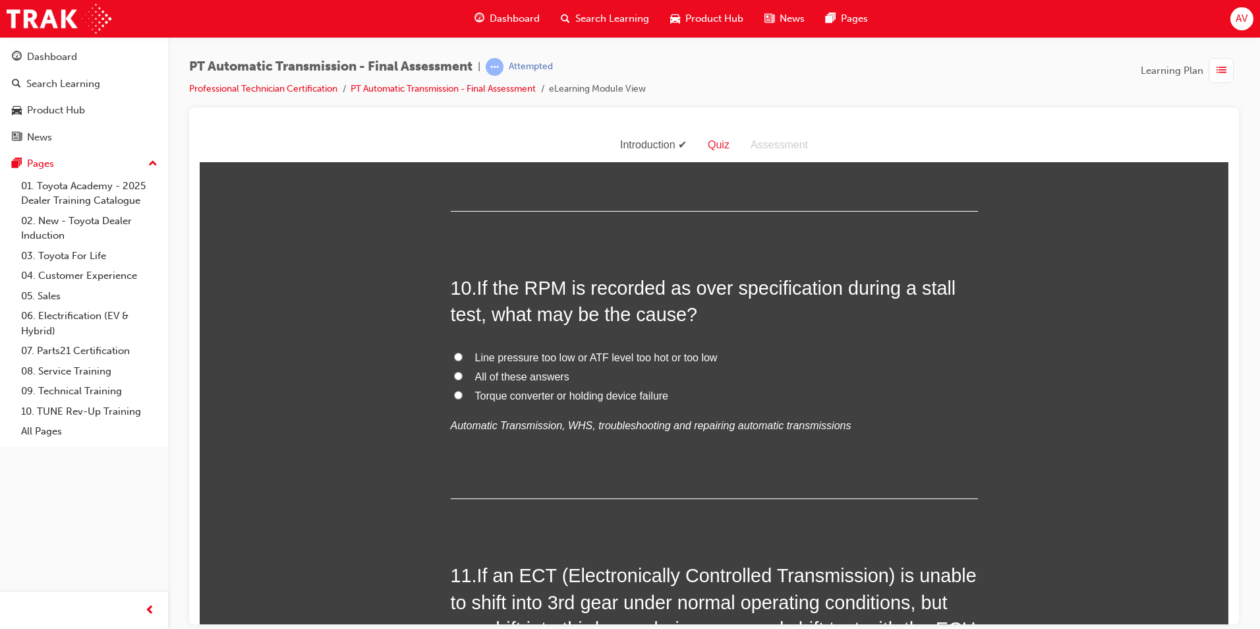
click at [454, 393] on input "Torque converter or holding device failure" at bounding box center [458, 394] width 9 height 9
radio input "true"
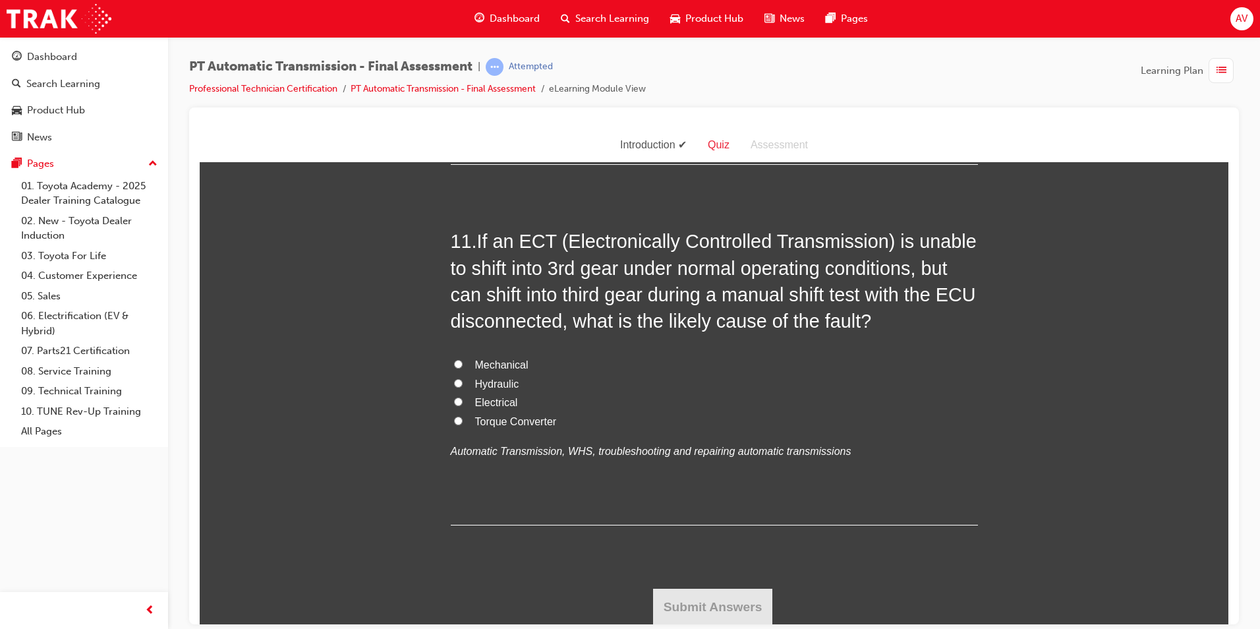
scroll to position [3103, 0]
click at [451, 413] on label "Torque Converter" at bounding box center [714, 420] width 527 height 19
click at [454, 415] on input "Torque Converter" at bounding box center [458, 419] width 9 height 9
radio input "true"
drag, startPoint x: 674, startPoint y: 595, endPoint x: 668, endPoint y: 592, distance: 7.4
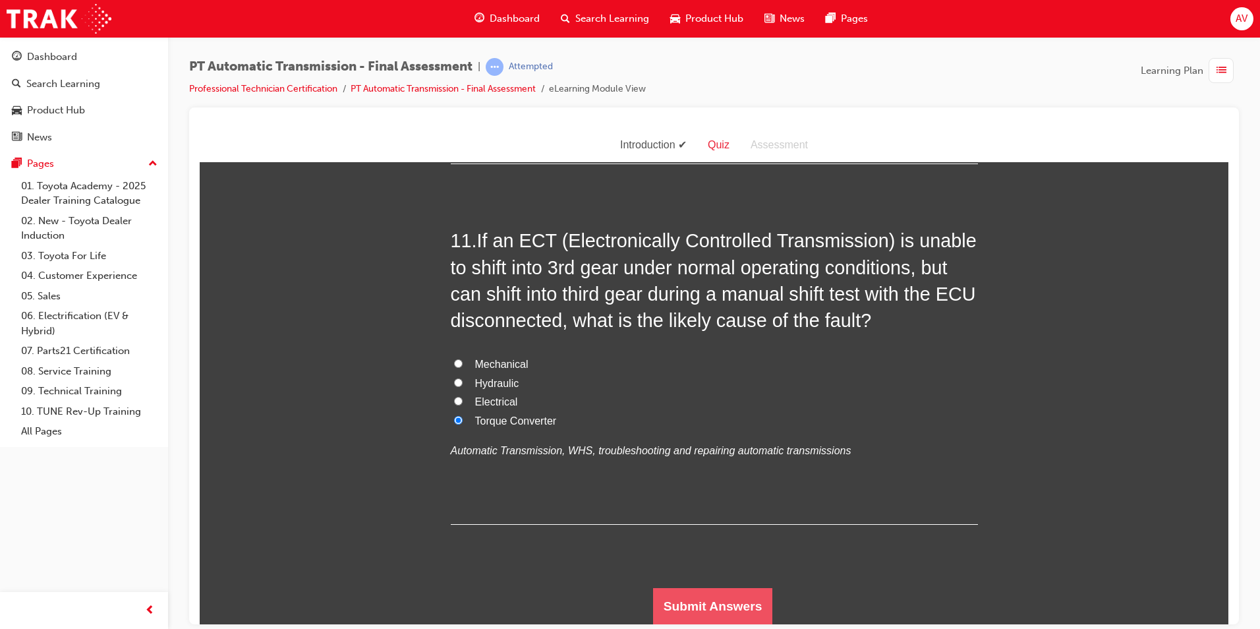
click at [673, 595] on button "Submit Answers" at bounding box center [713, 605] width 120 height 37
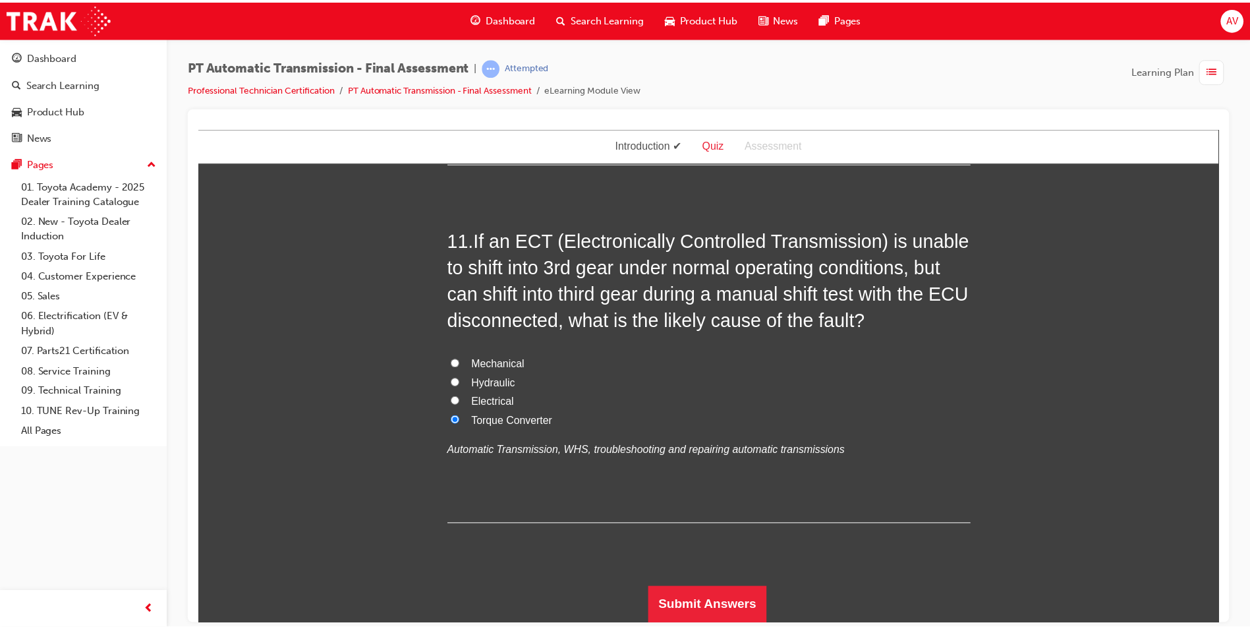
scroll to position [0, 0]
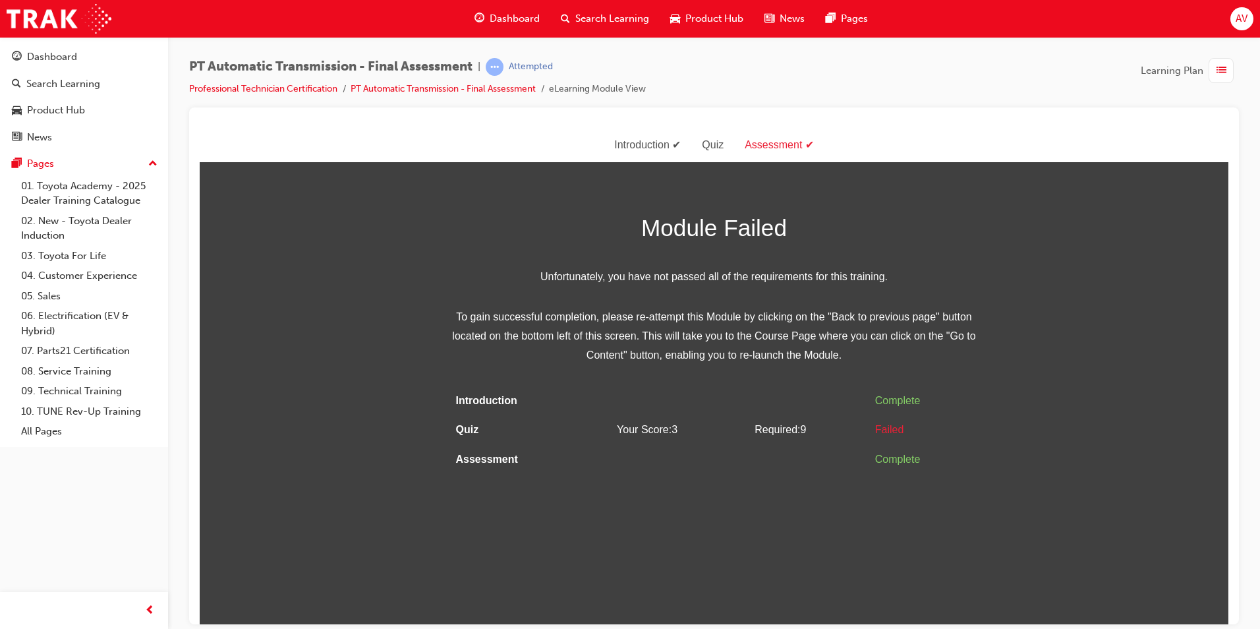
click at [655, 540] on html "Assessment Introduction Quiz Assessment Module Failed Unfortunately, you have n…" at bounding box center [714, 376] width 1029 height 496
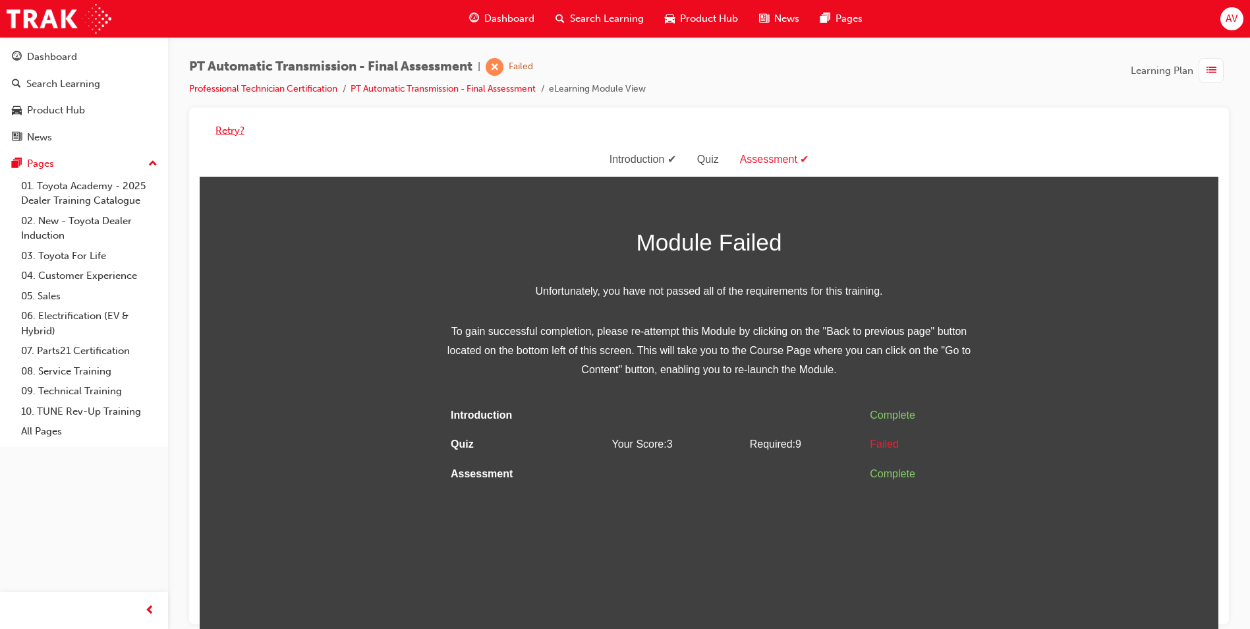
click at [221, 127] on button "Retry?" at bounding box center [230, 130] width 29 height 15
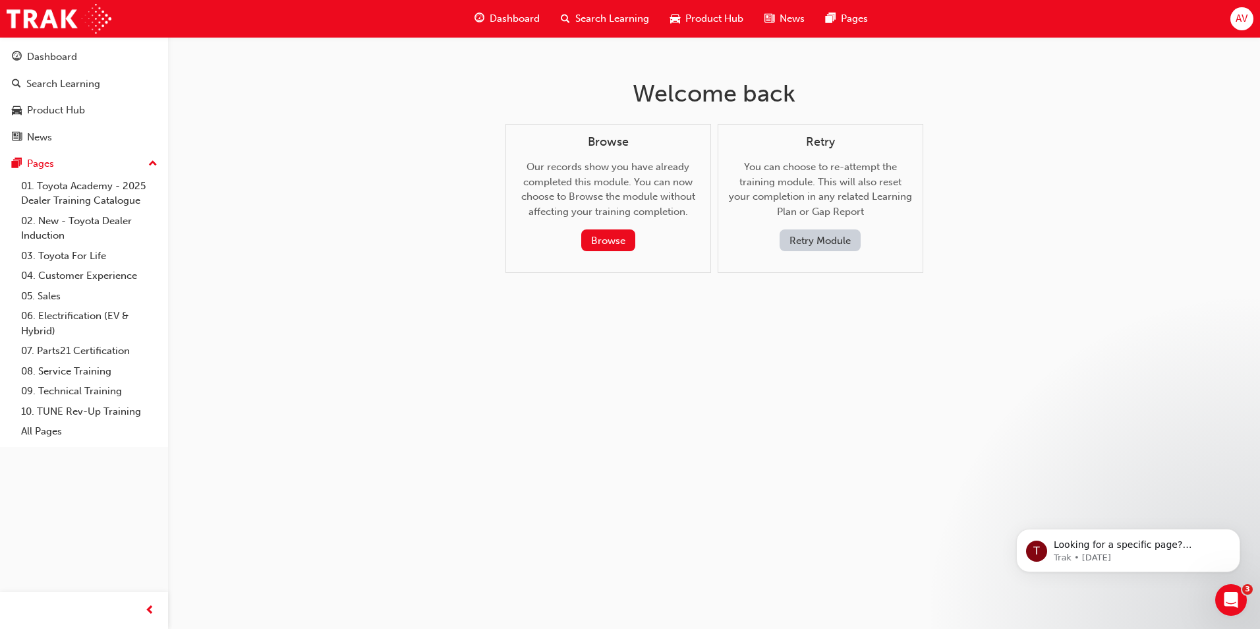
click at [809, 240] on button "Retry Module" at bounding box center [820, 240] width 81 height 22
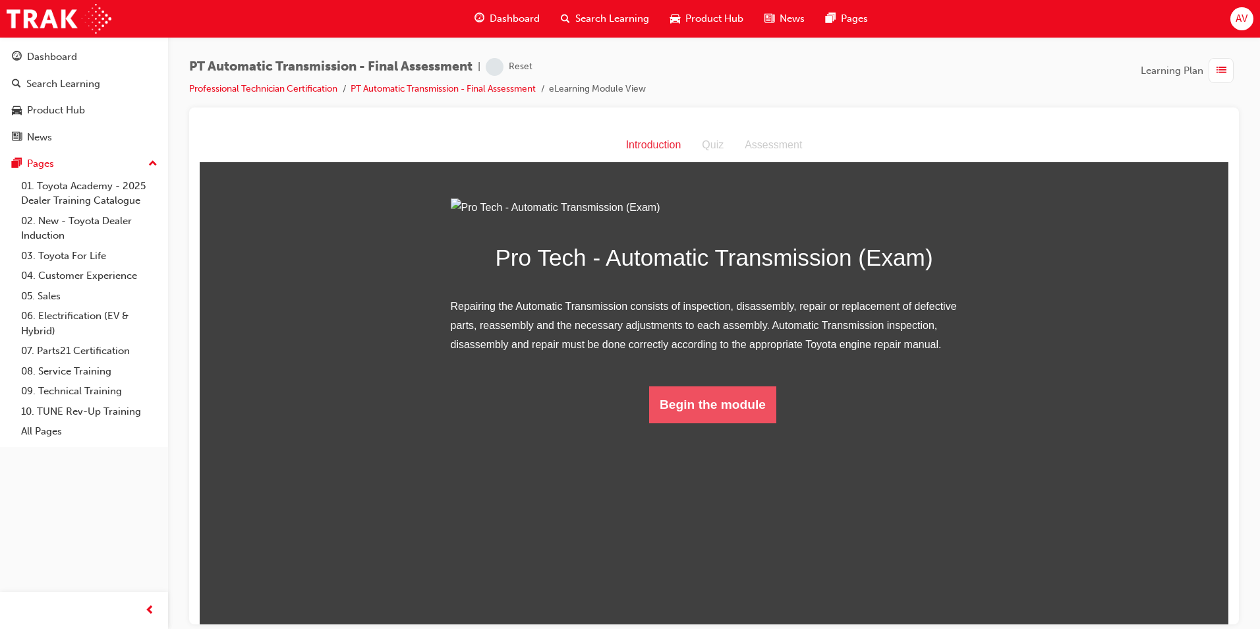
click at [687, 423] on button "Begin the module" at bounding box center [712, 404] width 127 height 37
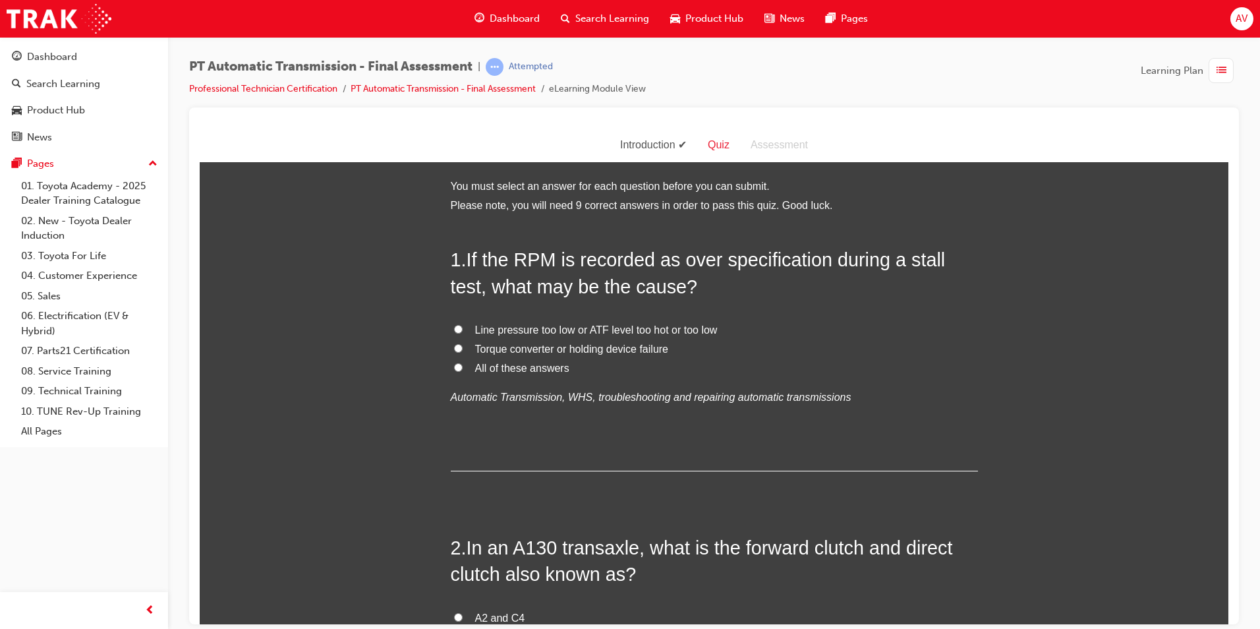
click at [459, 359] on label "All of these answers" at bounding box center [714, 368] width 527 height 19
click at [459, 363] on input "All of these answers" at bounding box center [458, 367] width 9 height 9
radio input "true"
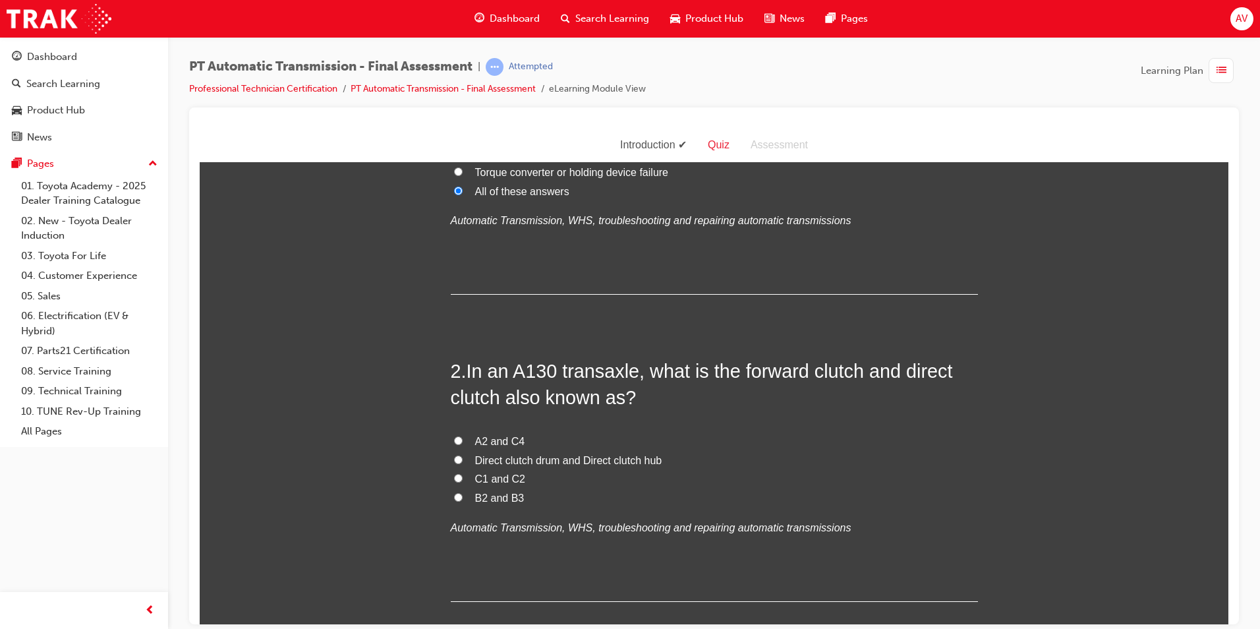
scroll to position [198, 0]
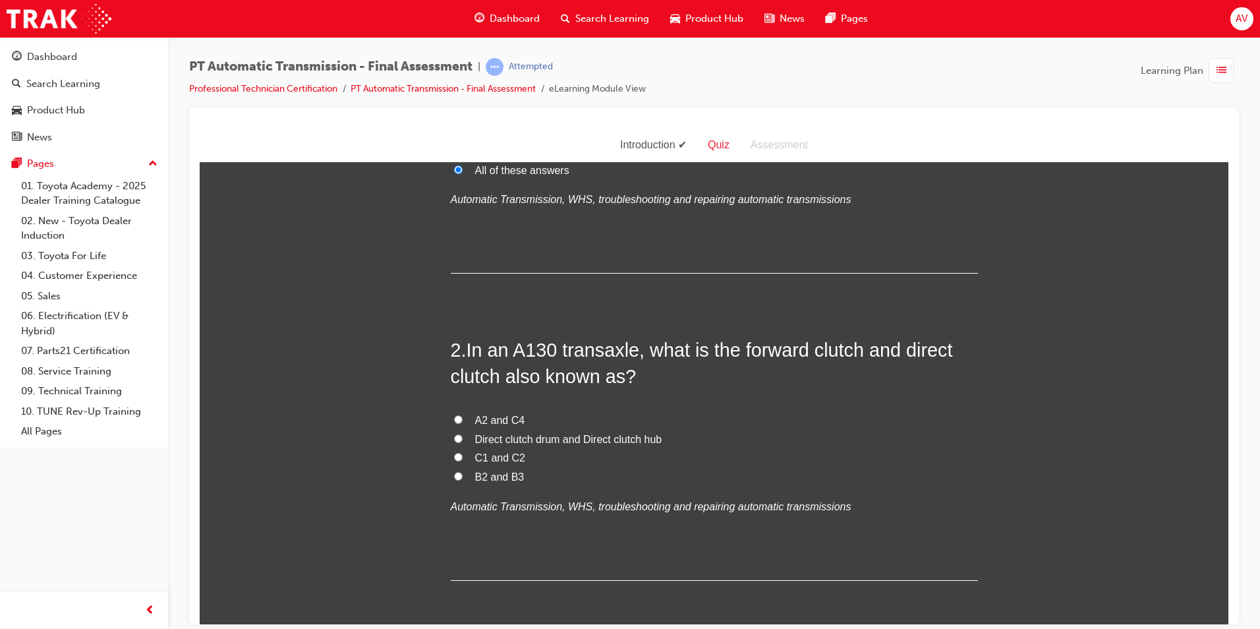
click at [454, 437] on input "Direct clutch drum and Direct clutch hub" at bounding box center [458, 438] width 9 height 9
radio input "true"
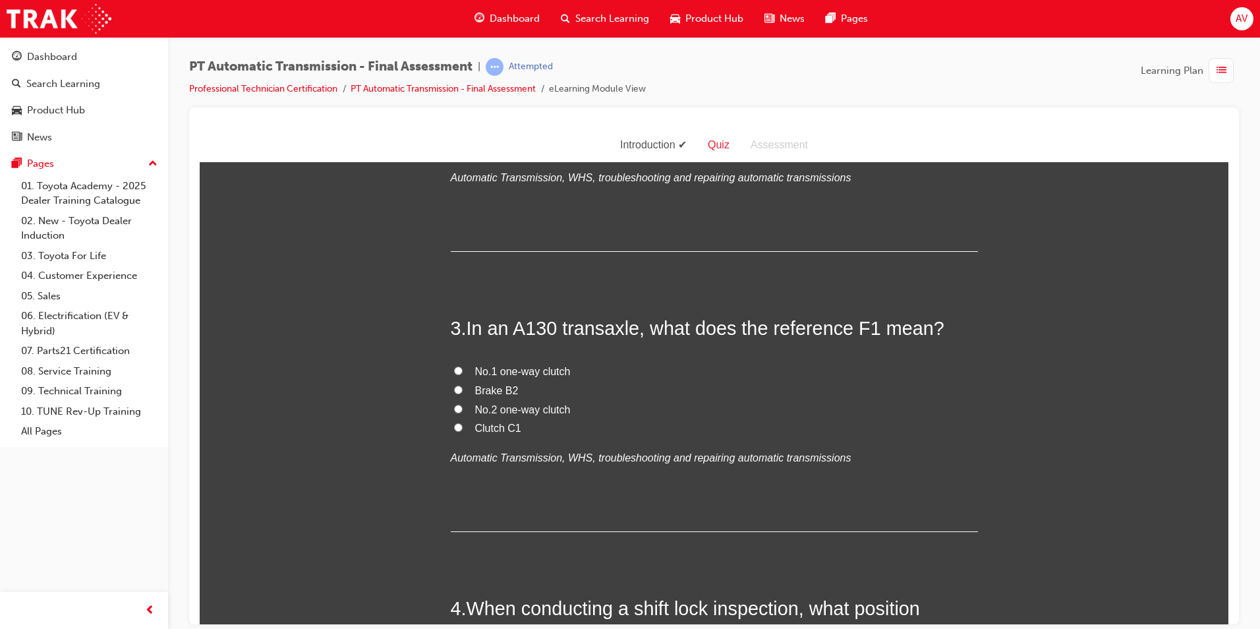
scroll to position [527, 0]
click at [454, 369] on input "No.1 one-way clutch" at bounding box center [458, 369] width 9 height 9
radio input "true"
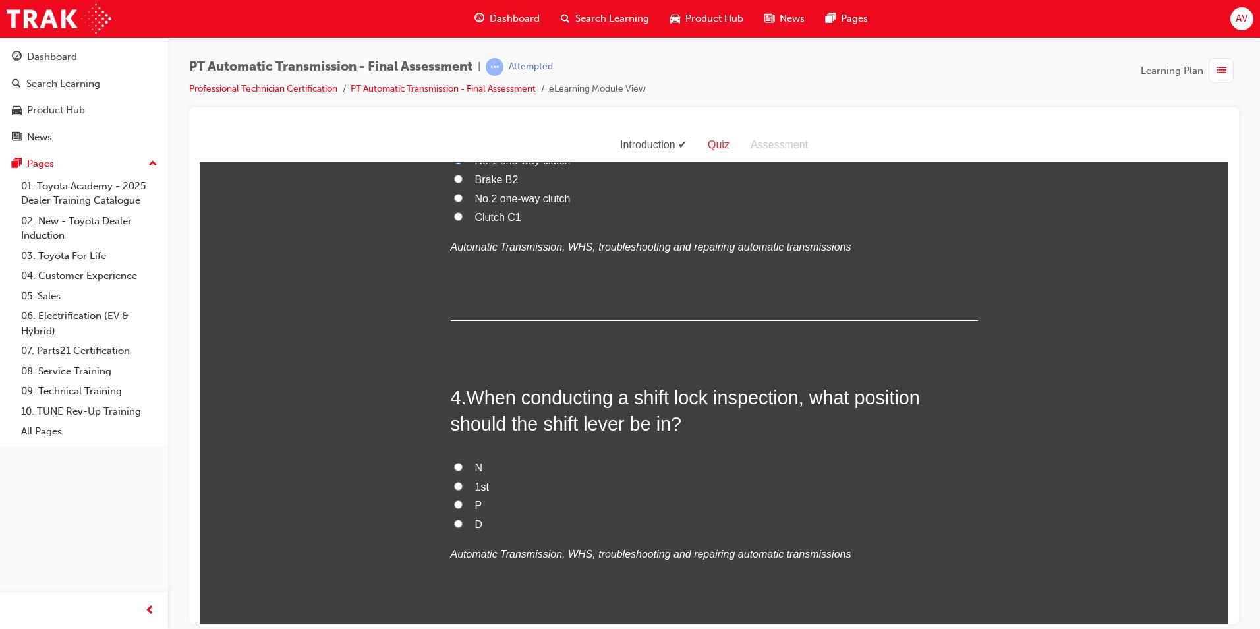
scroll to position [791, 0]
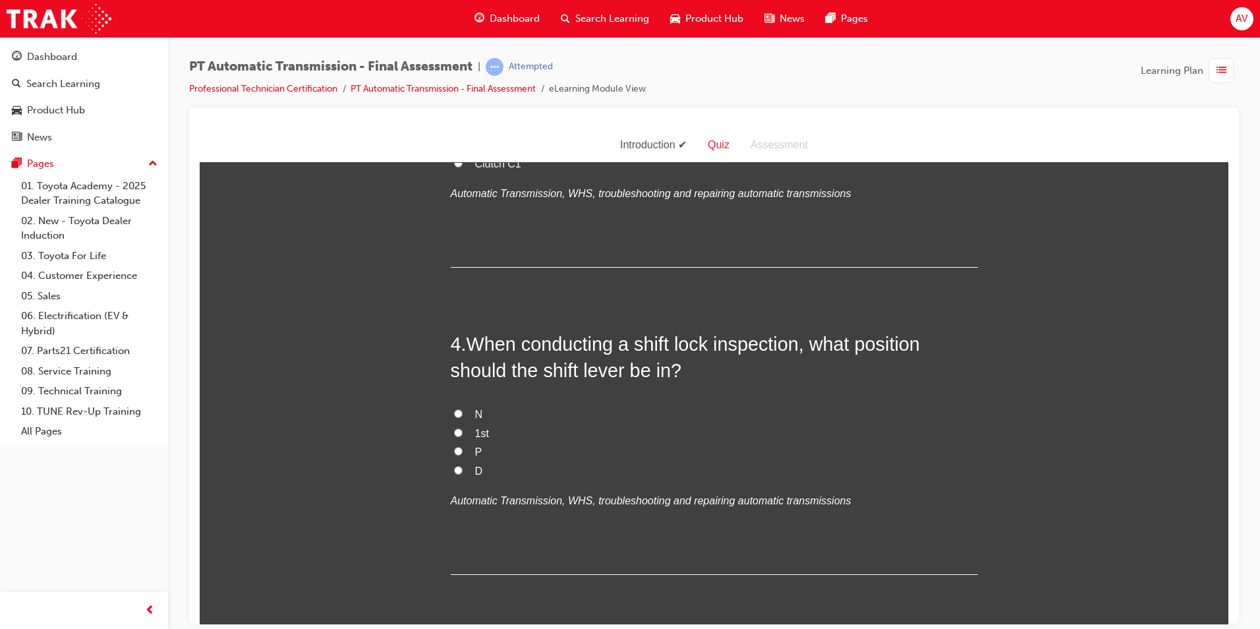
click at [454, 451] on input "P" at bounding box center [458, 450] width 9 height 9
radio input "true"
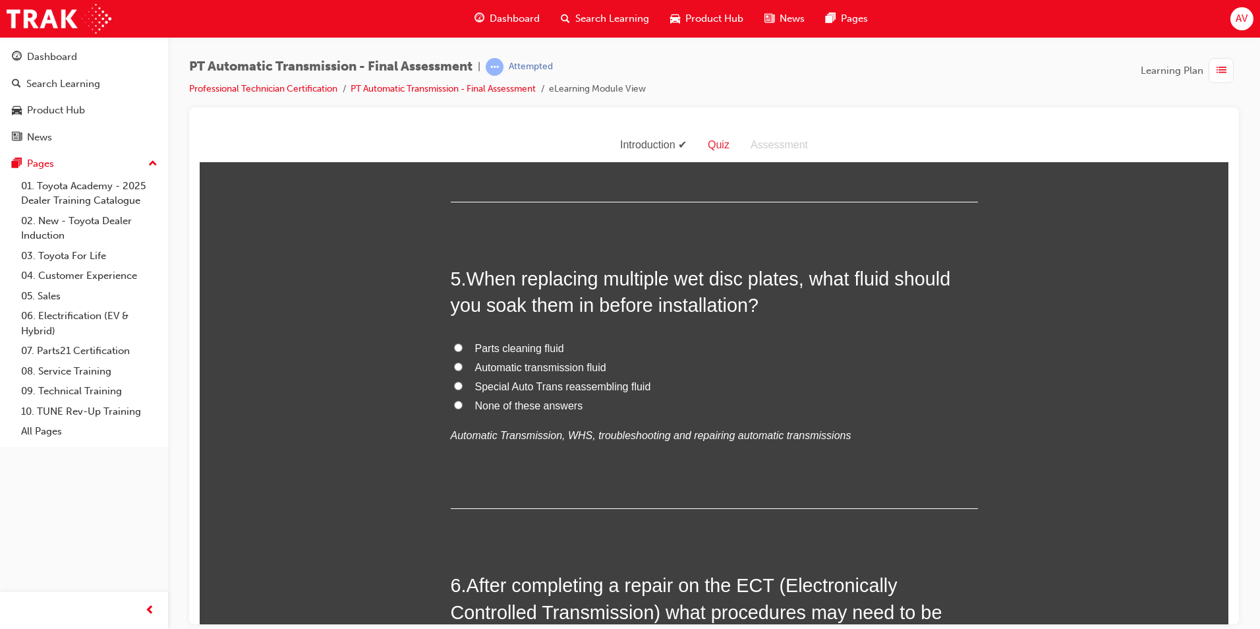
scroll to position [1186, 0]
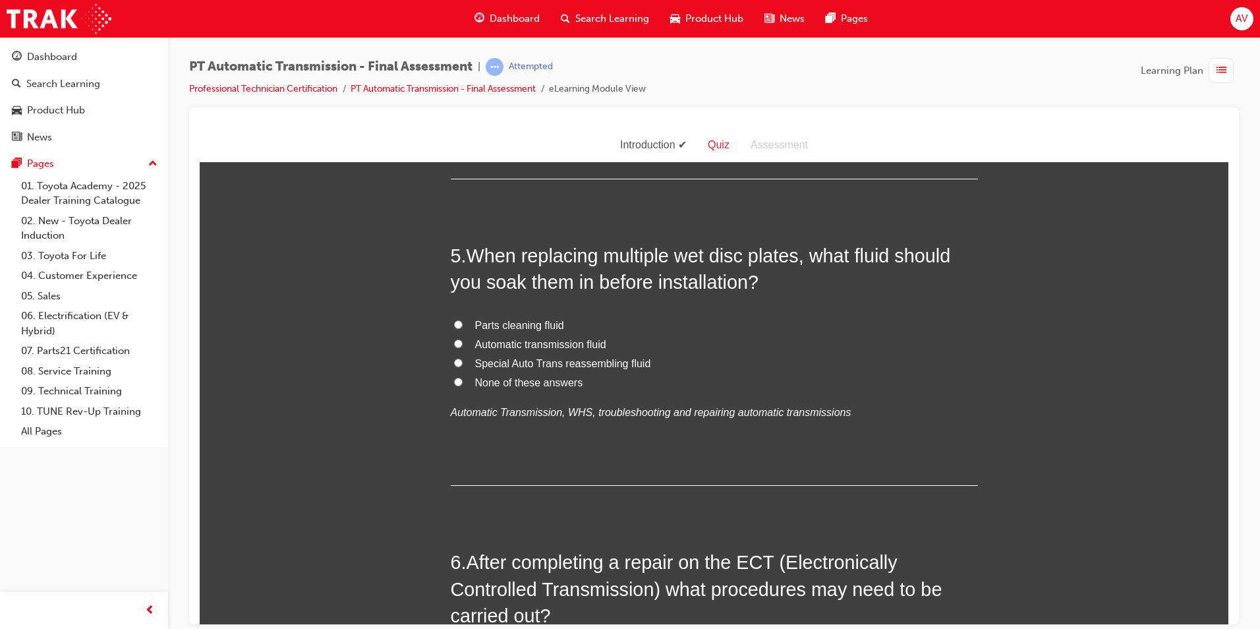
click at [454, 363] on input "Special Auto Trans reassembling fluid" at bounding box center [458, 362] width 9 height 9
radio input "true"
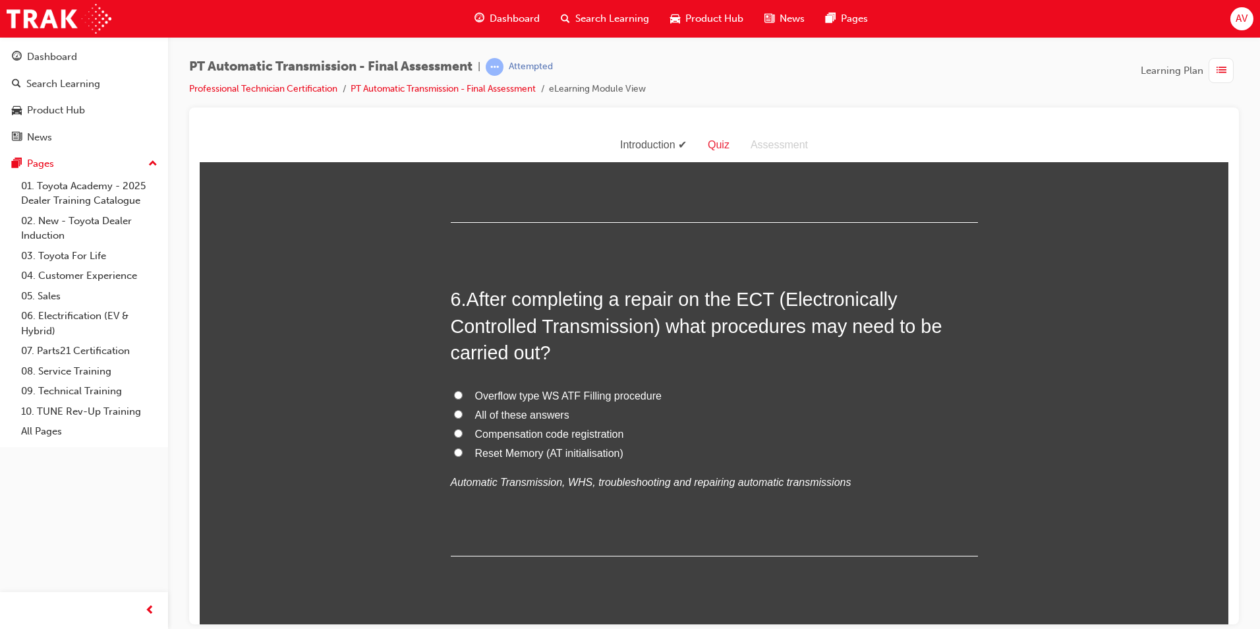
scroll to position [1516, 0]
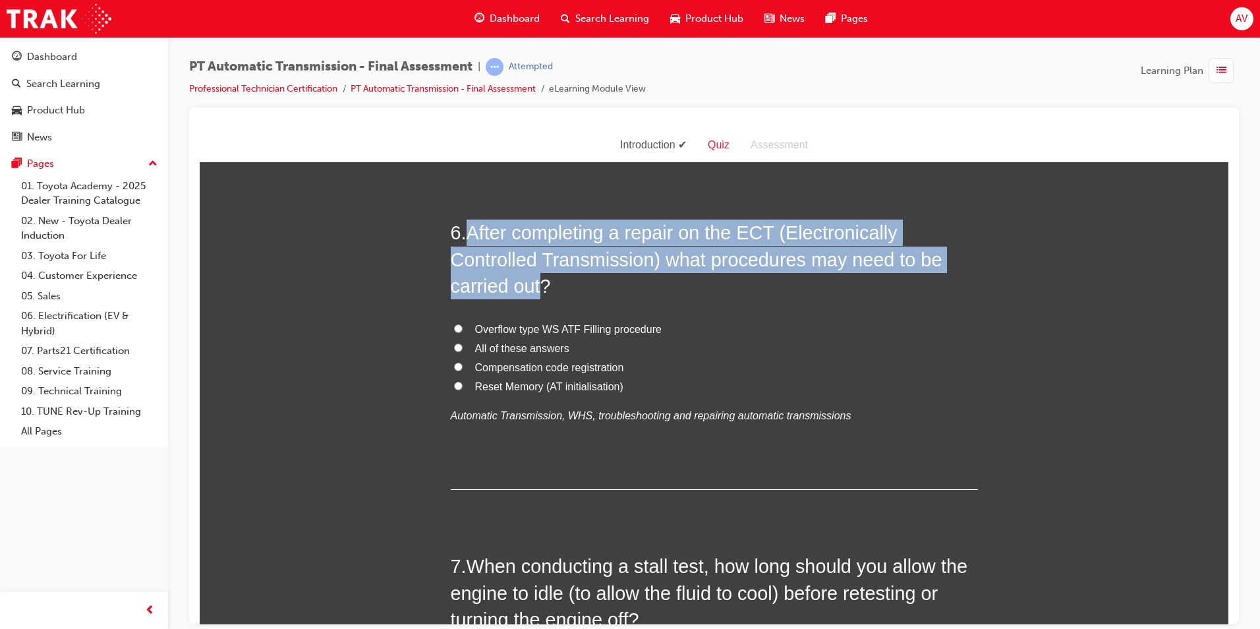
drag, startPoint x: 463, startPoint y: 229, endPoint x: 539, endPoint y: 281, distance: 91.6
click at [539, 281] on h2 "6 . After completing a repair on the ECT (Electronically Controlled Transmissio…" at bounding box center [714, 259] width 527 height 80
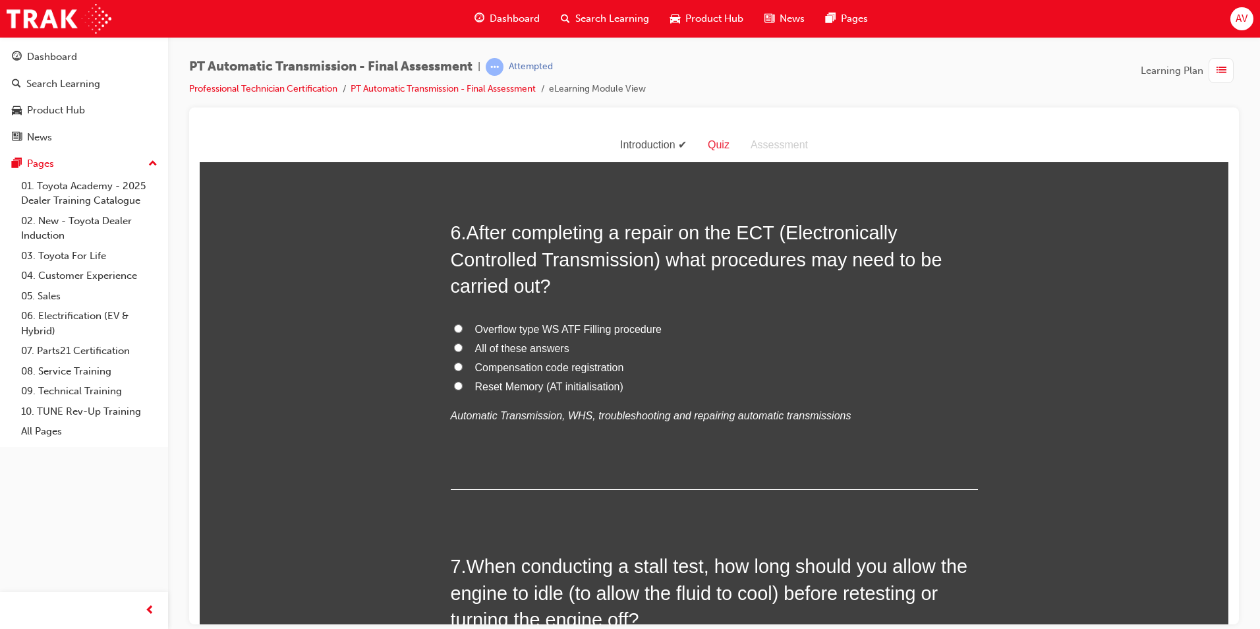
click at [274, 318] on div "You must select an answer for each question before you can submit. Please note,…" at bounding box center [714, 436] width 1029 height 3551
click at [455, 345] on input "All of these answers" at bounding box center [458, 347] width 9 height 9
radio input "true"
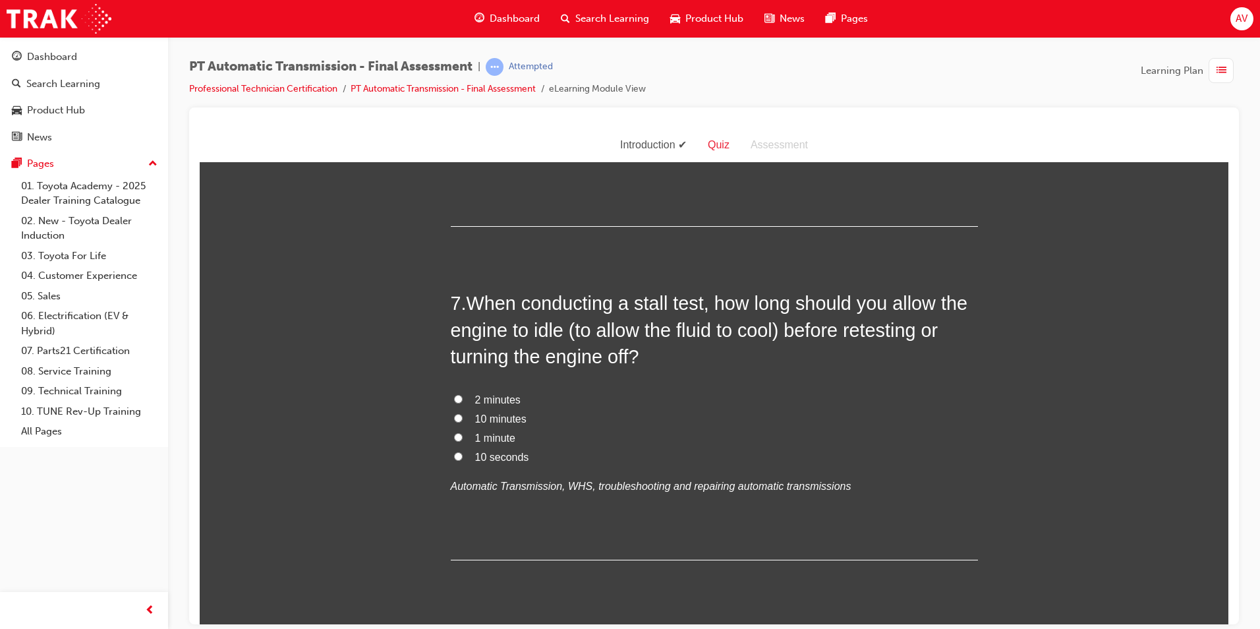
scroll to position [1780, 0]
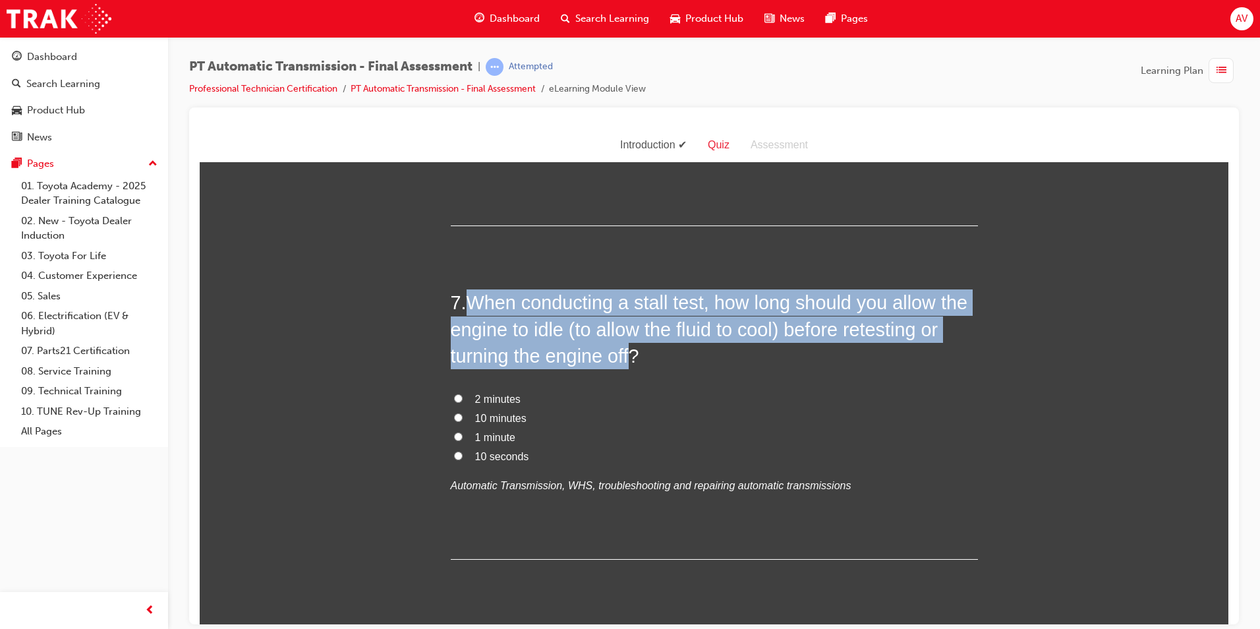
drag, startPoint x: 466, startPoint y: 295, endPoint x: 631, endPoint y: 348, distance: 173.6
click at [631, 348] on h2 "7 . When conducting a stall test, how long should you allow the engine to idle …" at bounding box center [714, 329] width 527 height 80
click at [454, 454] on input "10 seconds" at bounding box center [458, 455] width 9 height 9
radio input "true"
click at [454, 394] on input "2 minutes" at bounding box center [458, 397] width 9 height 9
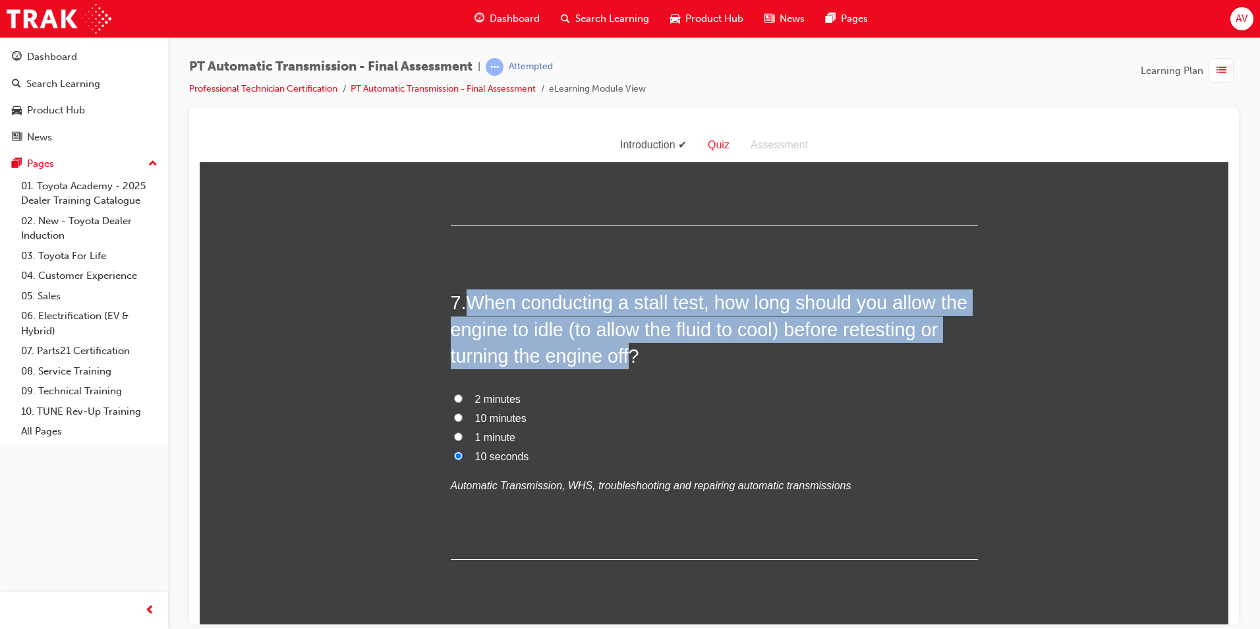
radio input "true"
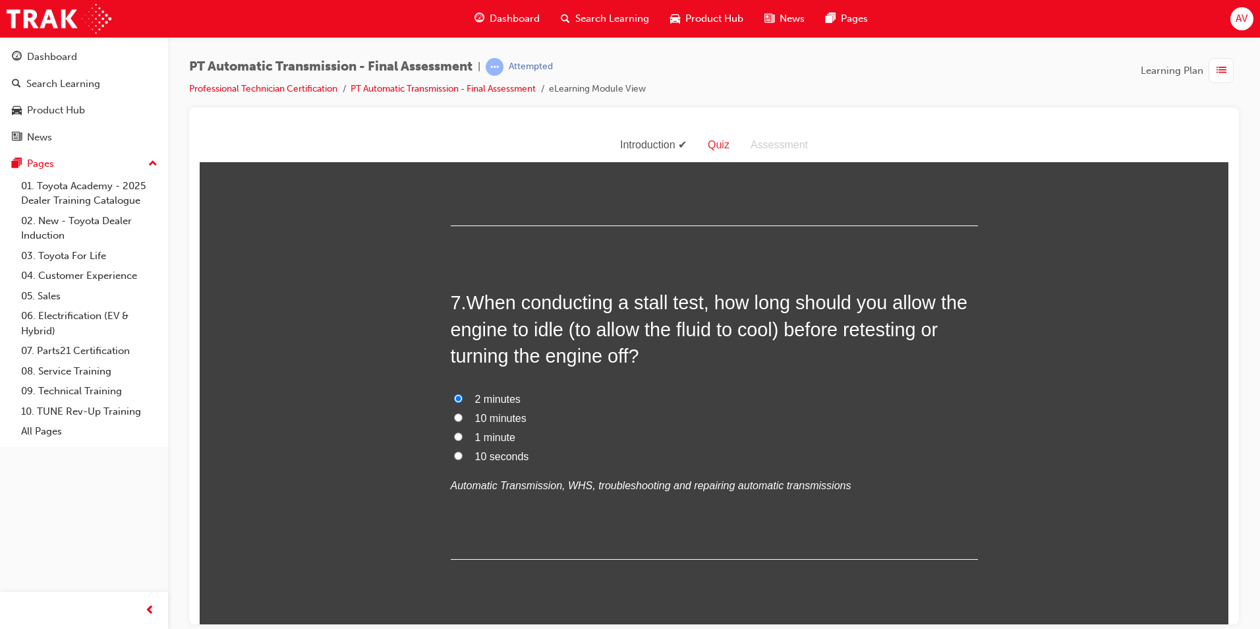
click at [406, 396] on div "You must select an answer for each question before you can submit. Please note,…" at bounding box center [714, 172] width 1029 height 3551
click at [457, 414] on label "10 minutes" at bounding box center [714, 418] width 527 height 19
drag, startPoint x: 457, startPoint y: 414, endPoint x: 421, endPoint y: 430, distance: 38.9
click at [421, 430] on div "You must select an answer for each question before you can submit. Please note,…" at bounding box center [714, 172] width 1029 height 3551
click at [454, 417] on input "10 minutes" at bounding box center [458, 417] width 9 height 9
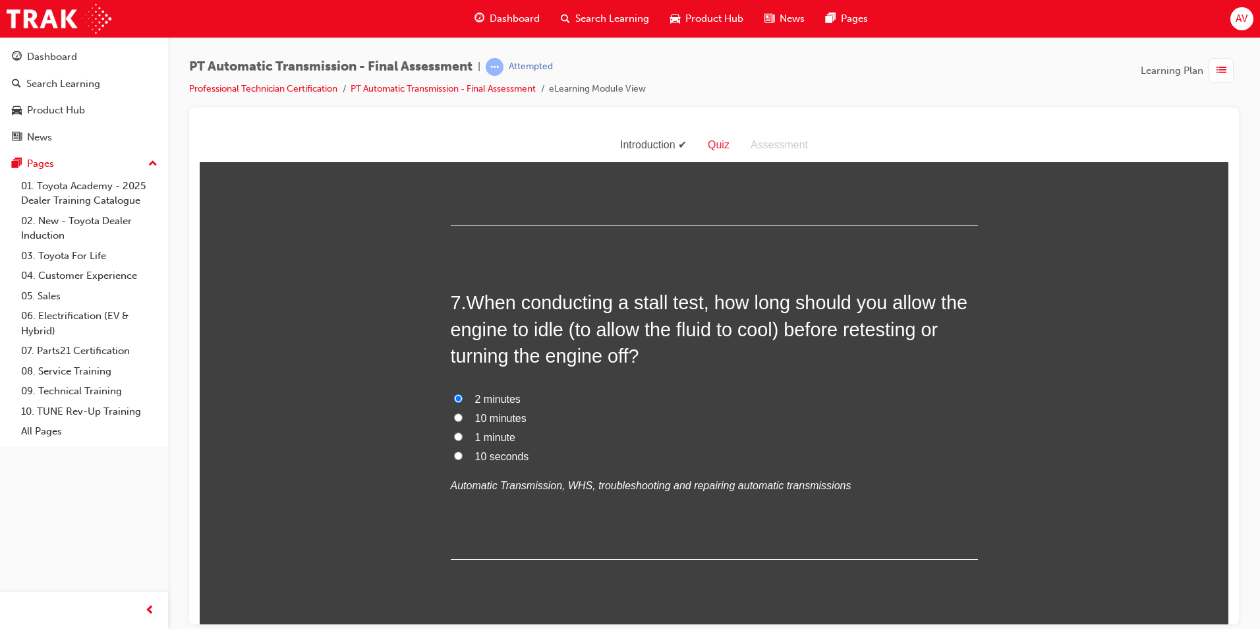
radio input "true"
click at [401, 418] on div "You must select an answer for each question before you can submit. Please note,…" at bounding box center [714, 172] width 1029 height 3551
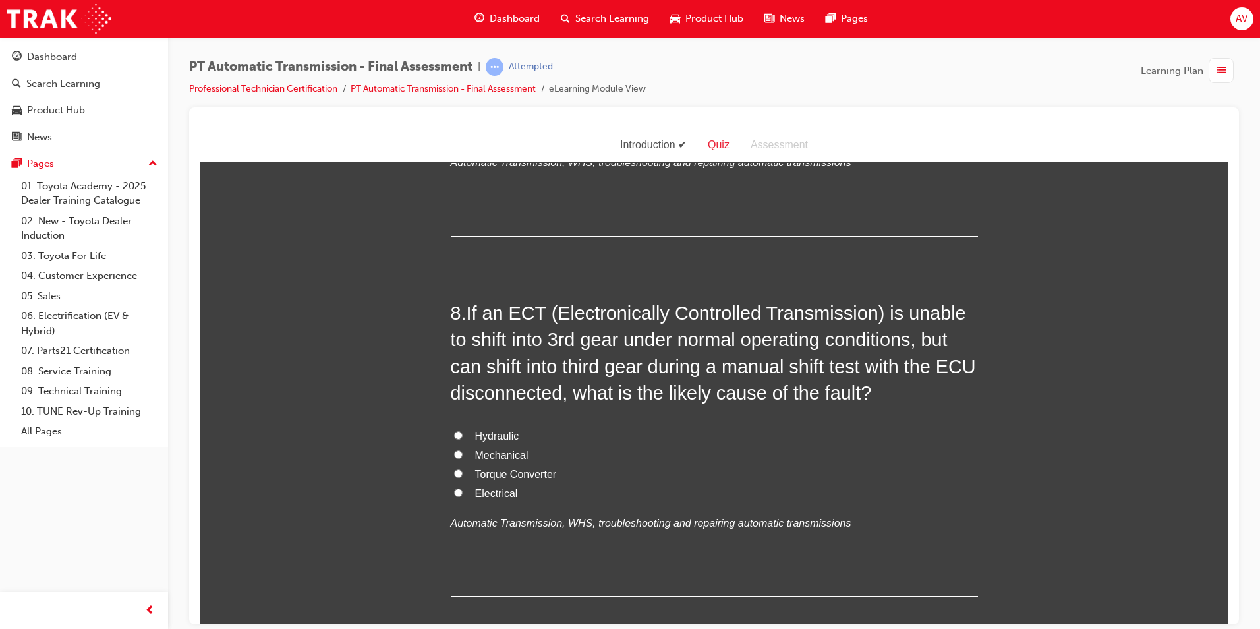
scroll to position [2109, 0]
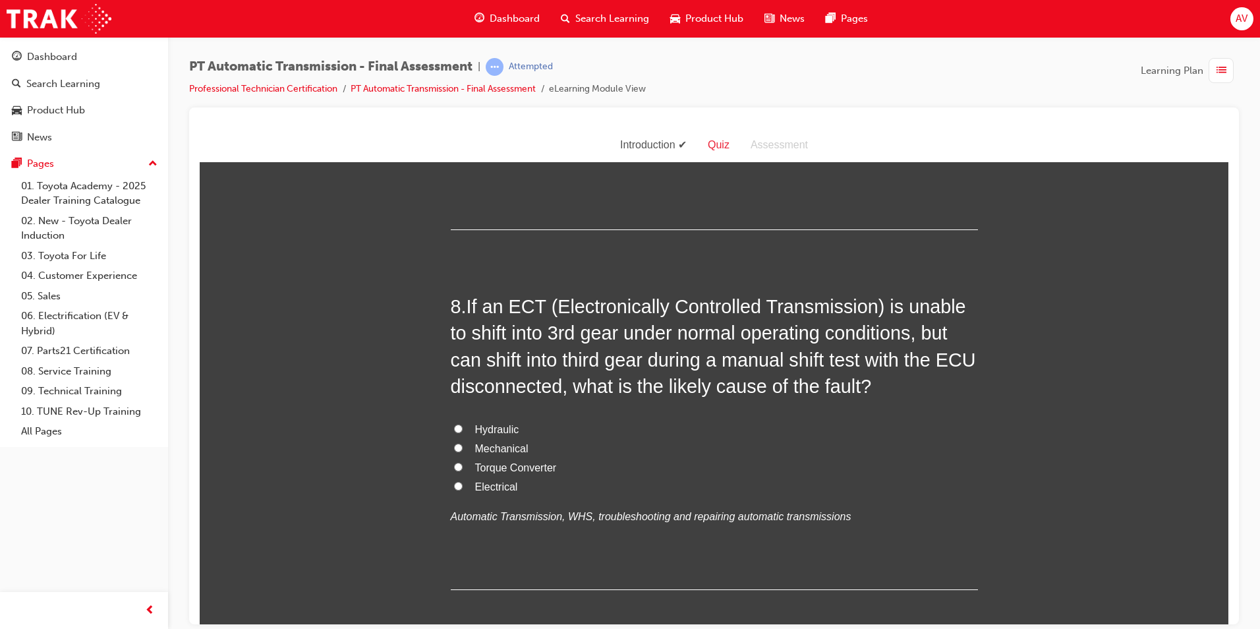
click at [454, 448] on input "Mechanical" at bounding box center [458, 447] width 9 height 9
radio input "true"
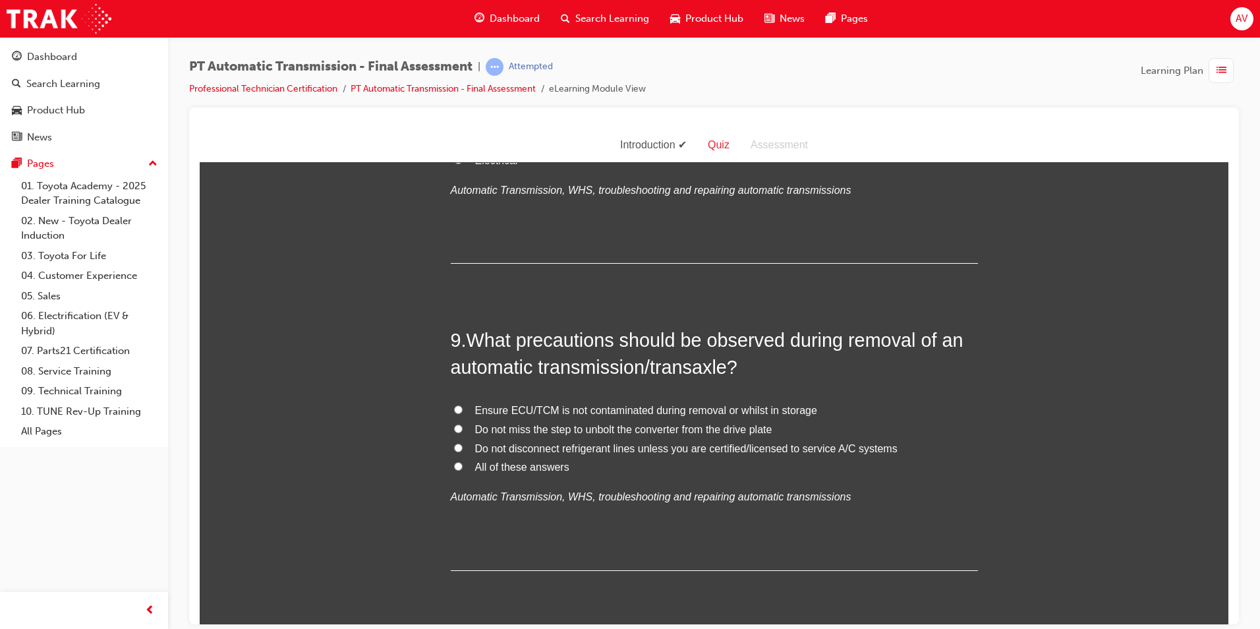
scroll to position [2439, 0]
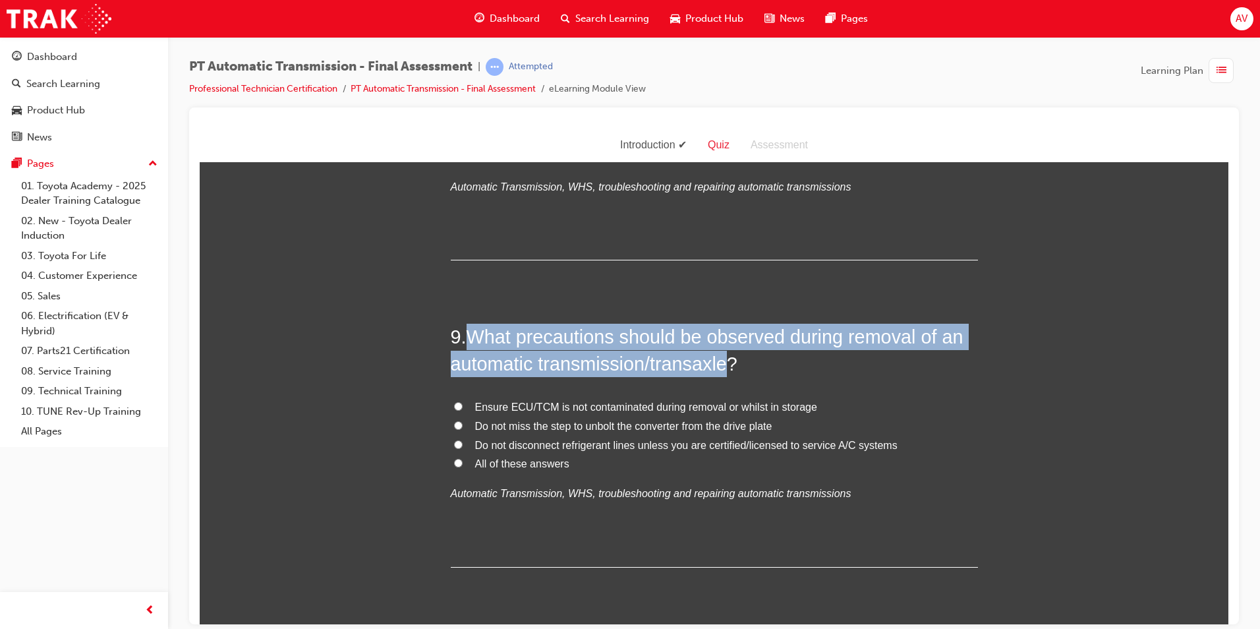
drag, startPoint x: 469, startPoint y: 331, endPoint x: 725, endPoint y: 366, distance: 258.8
click at [725, 366] on span "What precautions should be observed during removal of an automatic transmission…" at bounding box center [707, 349] width 513 height 47
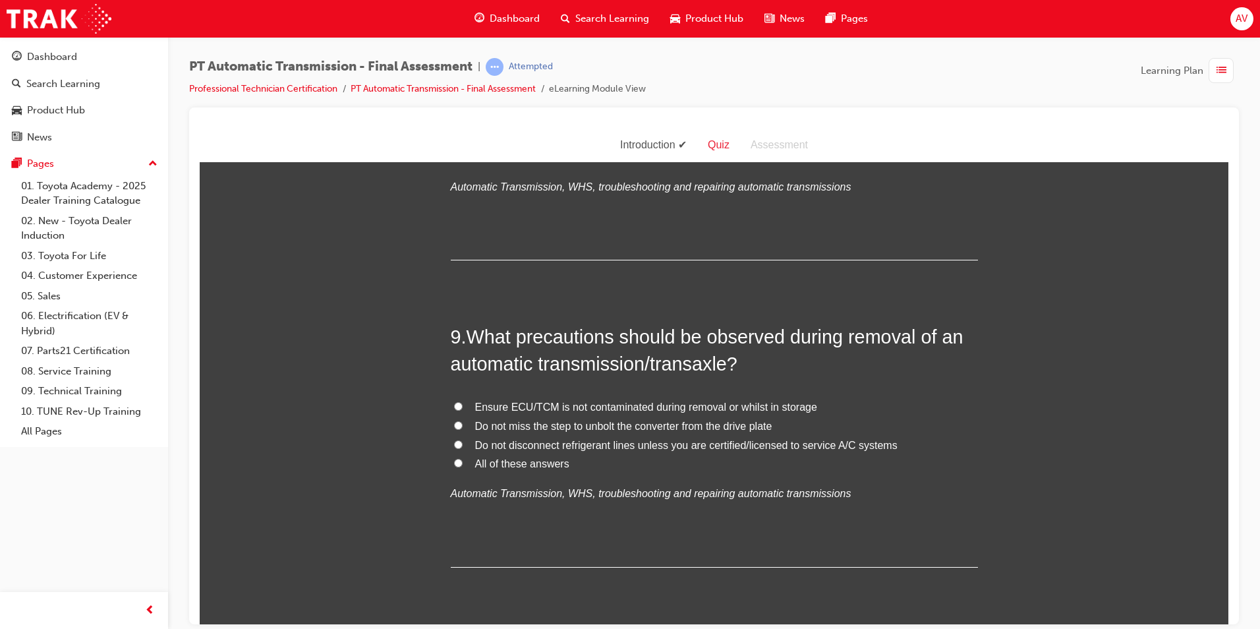
click at [454, 461] on input "All of these answers" at bounding box center [458, 462] width 9 height 9
radio input "true"
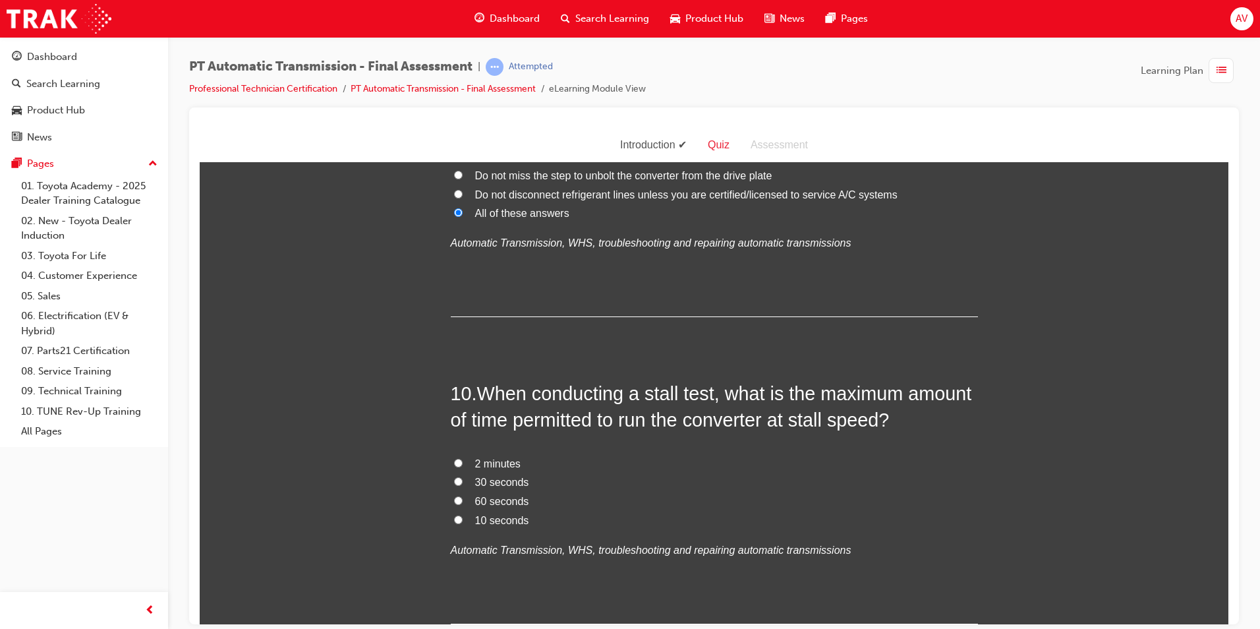
scroll to position [2702, 0]
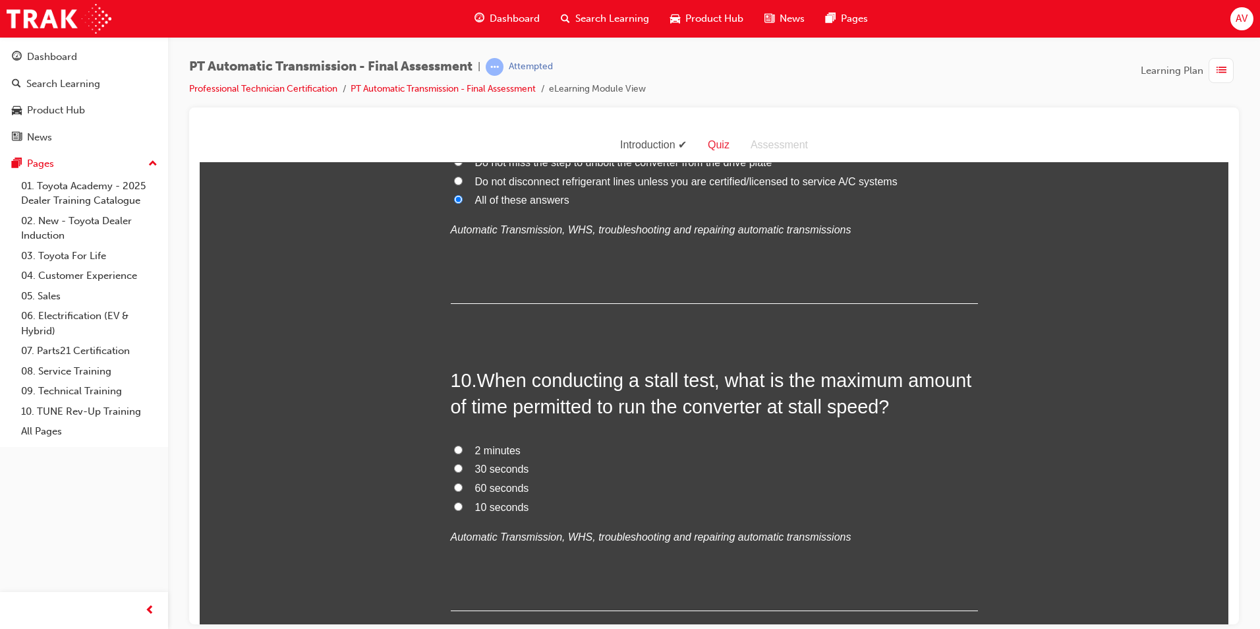
click at [454, 504] on input "10 seconds" at bounding box center [458, 506] width 9 height 9
radio input "true"
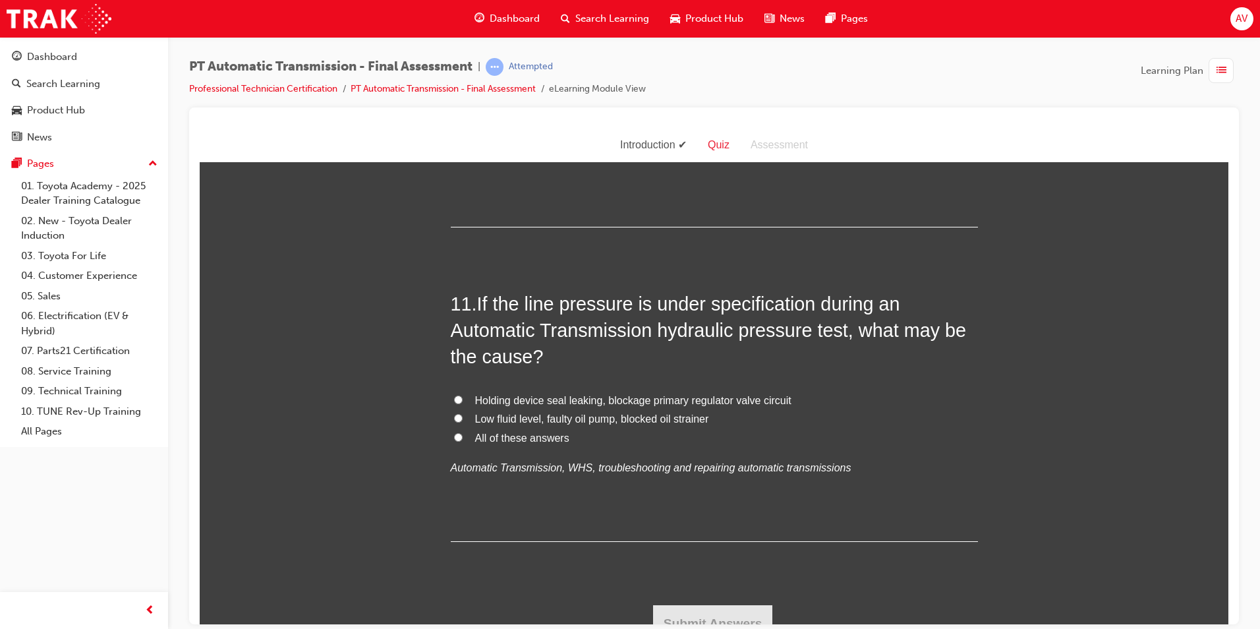
scroll to position [3098, 0]
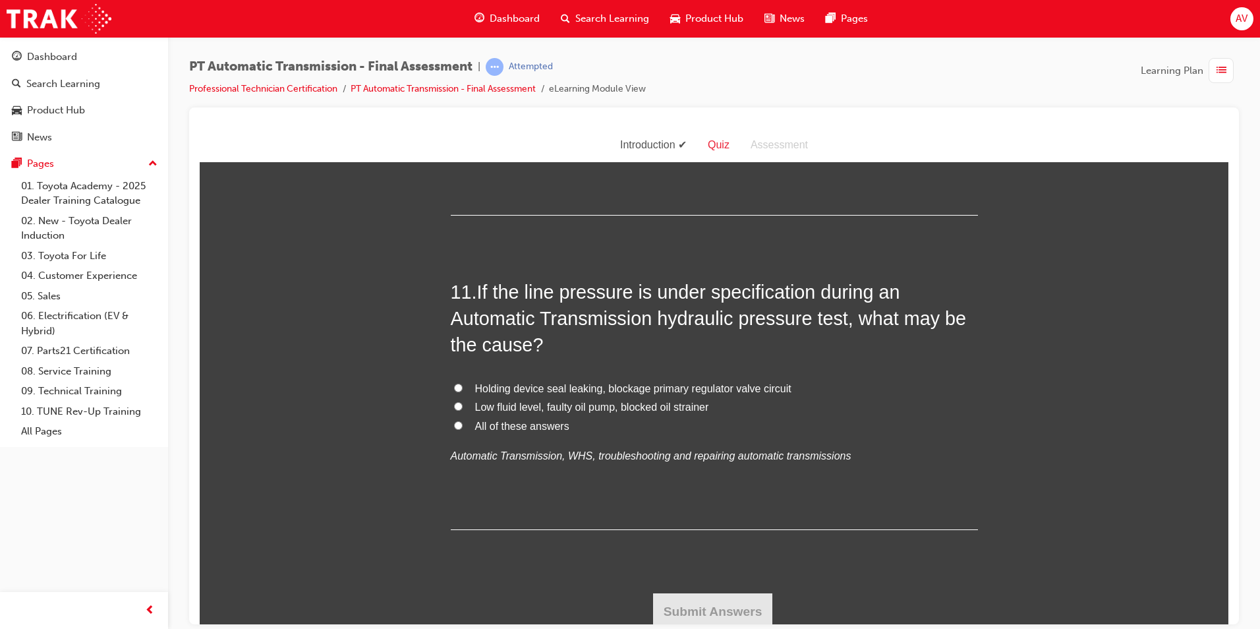
click at [454, 404] on input "Low fluid level, faulty oil pump, blocked oil strainer" at bounding box center [458, 405] width 9 height 9
radio input "true"
click at [745, 602] on button "Submit Answers" at bounding box center [713, 611] width 120 height 37
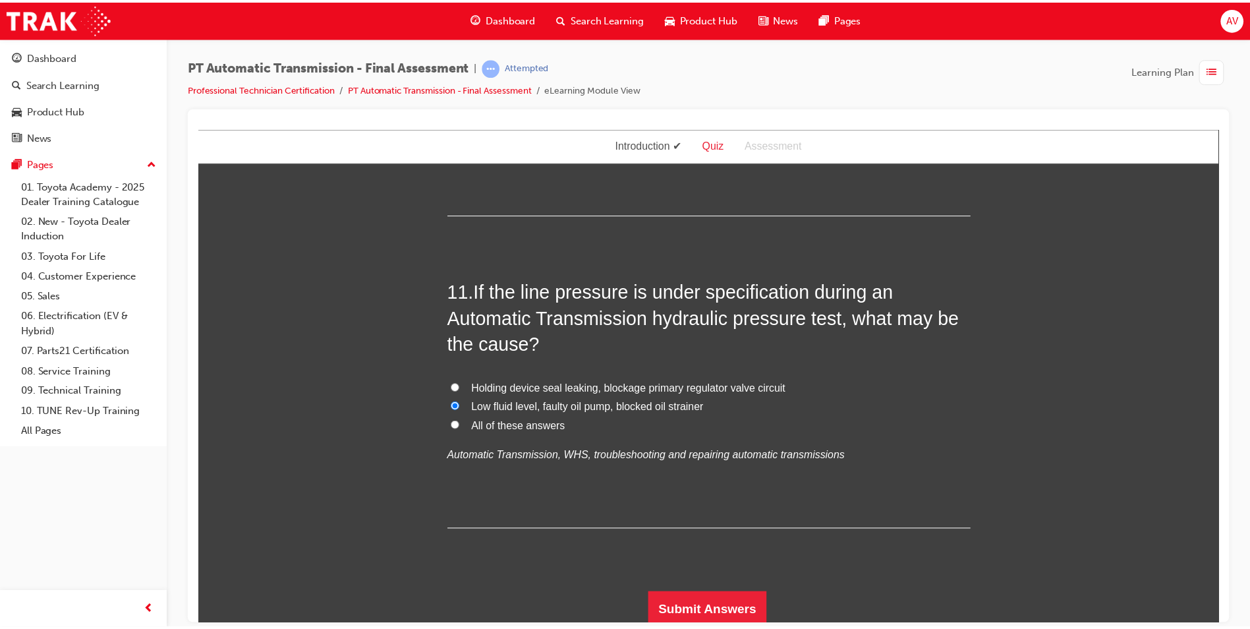
scroll to position [0, 0]
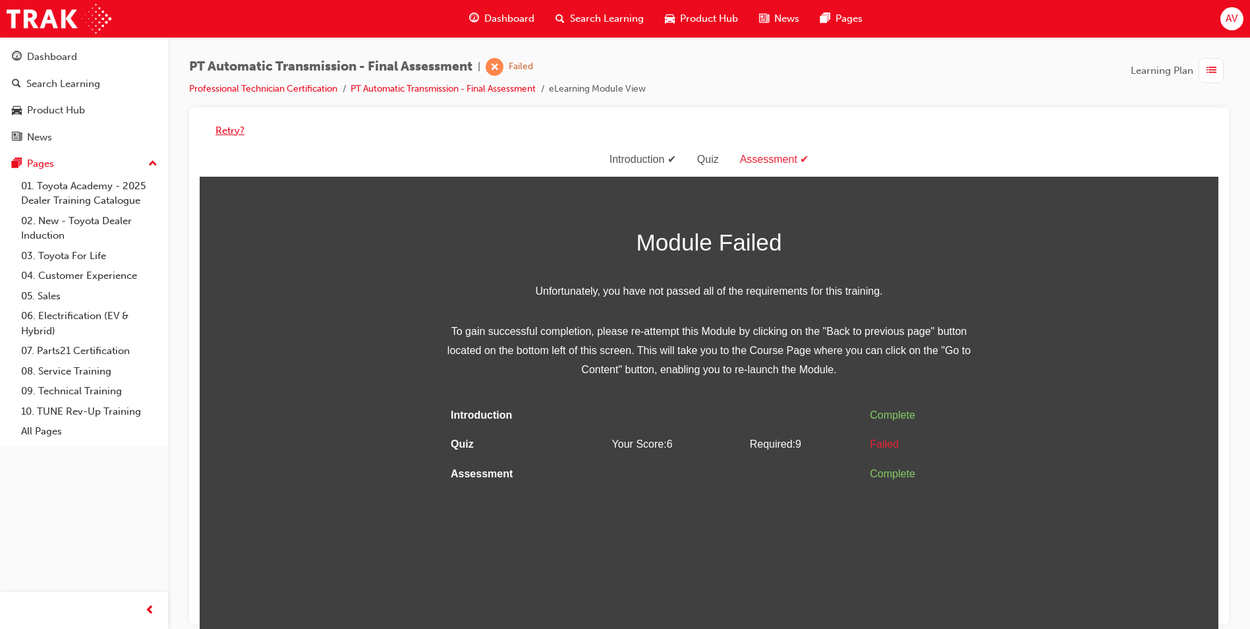
click at [226, 131] on button "Retry?" at bounding box center [230, 130] width 29 height 15
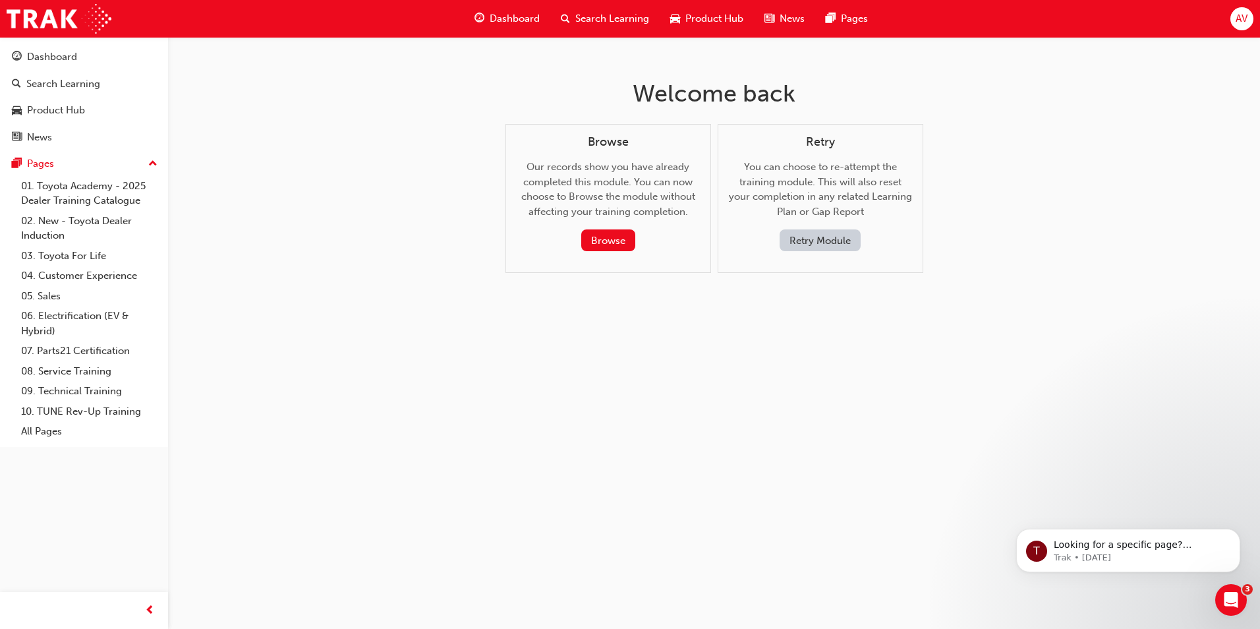
click at [803, 247] on button "Retry Module" at bounding box center [820, 240] width 81 height 22
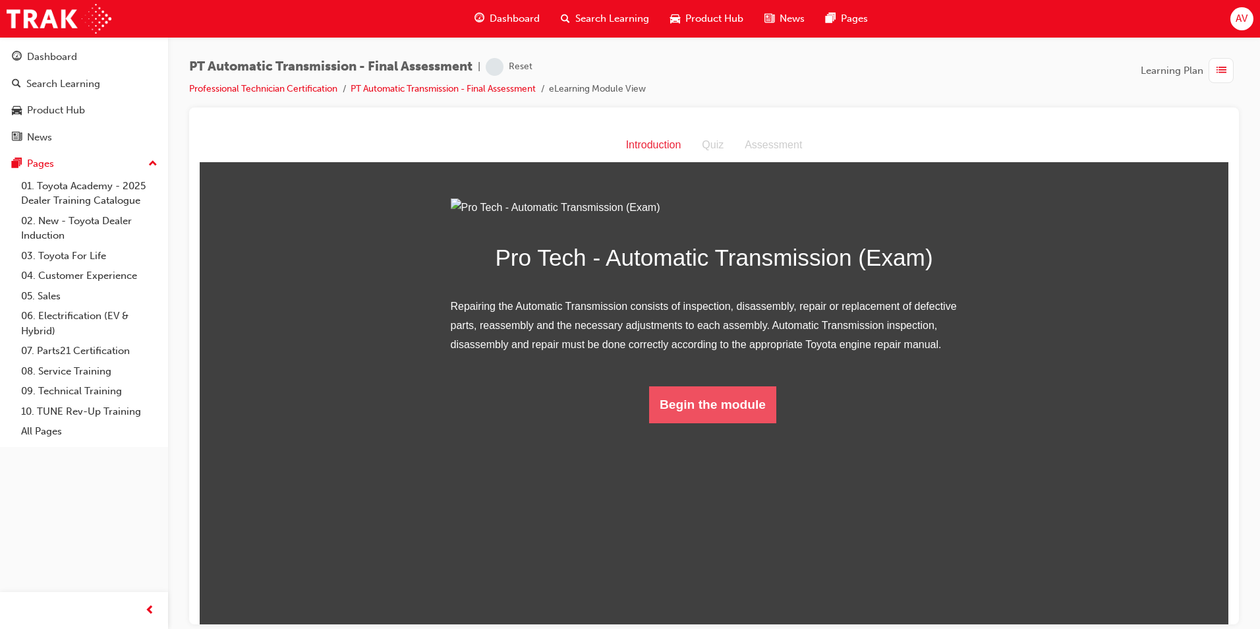
click at [685, 423] on button "Begin the module" at bounding box center [712, 404] width 127 height 37
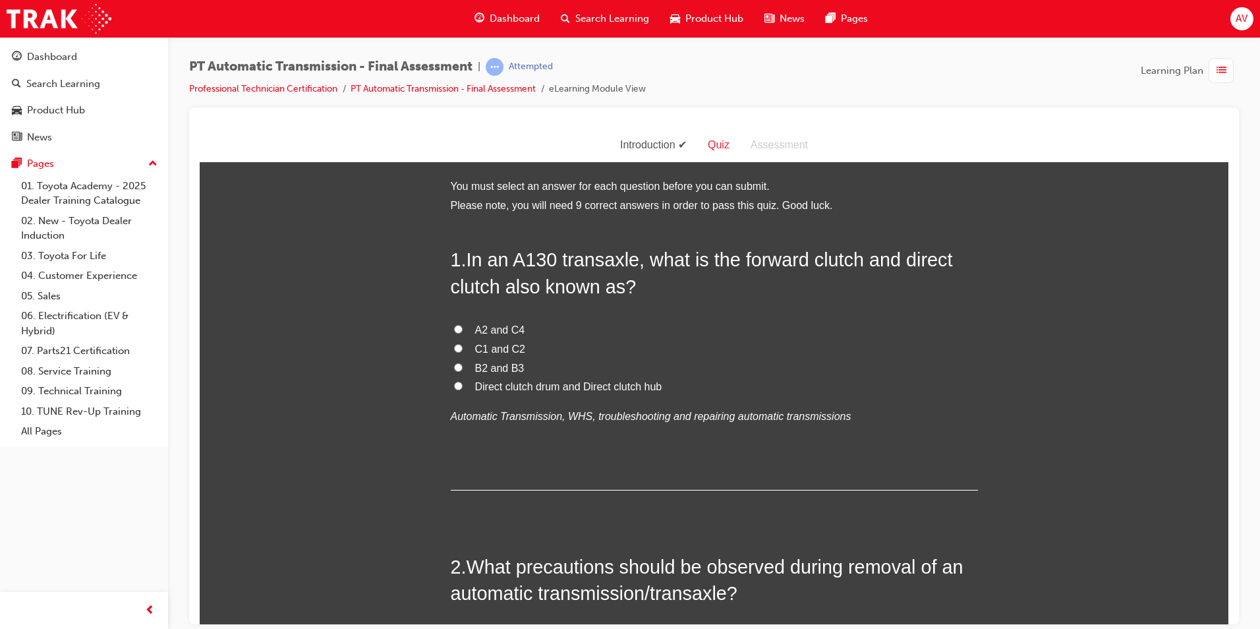
click at [454, 384] on input "Direct clutch drum and Direct clutch hub" at bounding box center [458, 385] width 9 height 9
radio input "true"
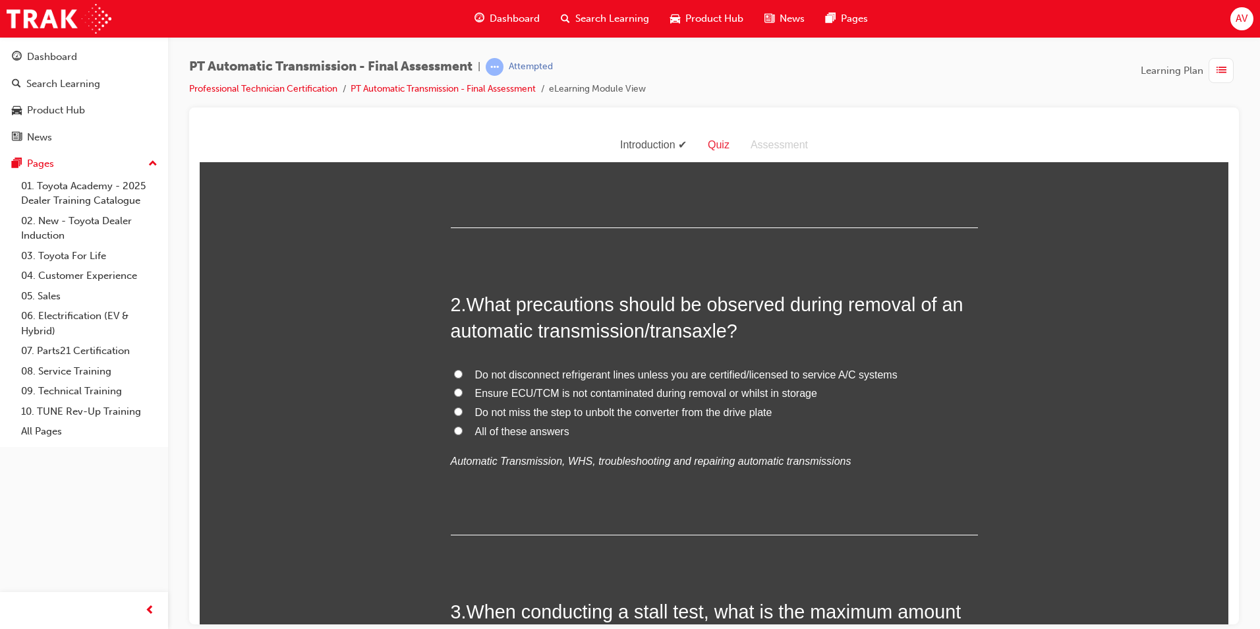
scroll to position [264, 0]
click at [454, 407] on input "Do not miss the step to unbolt the converter from the drive plate" at bounding box center [458, 409] width 9 height 9
radio input "true"
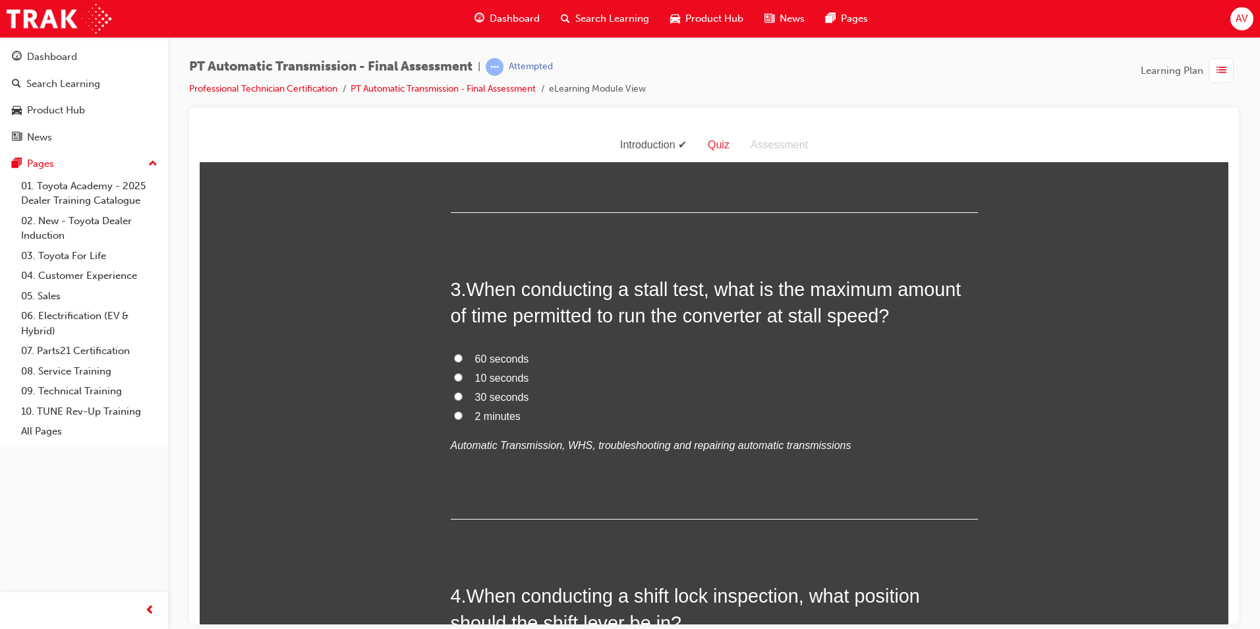
scroll to position [593, 0]
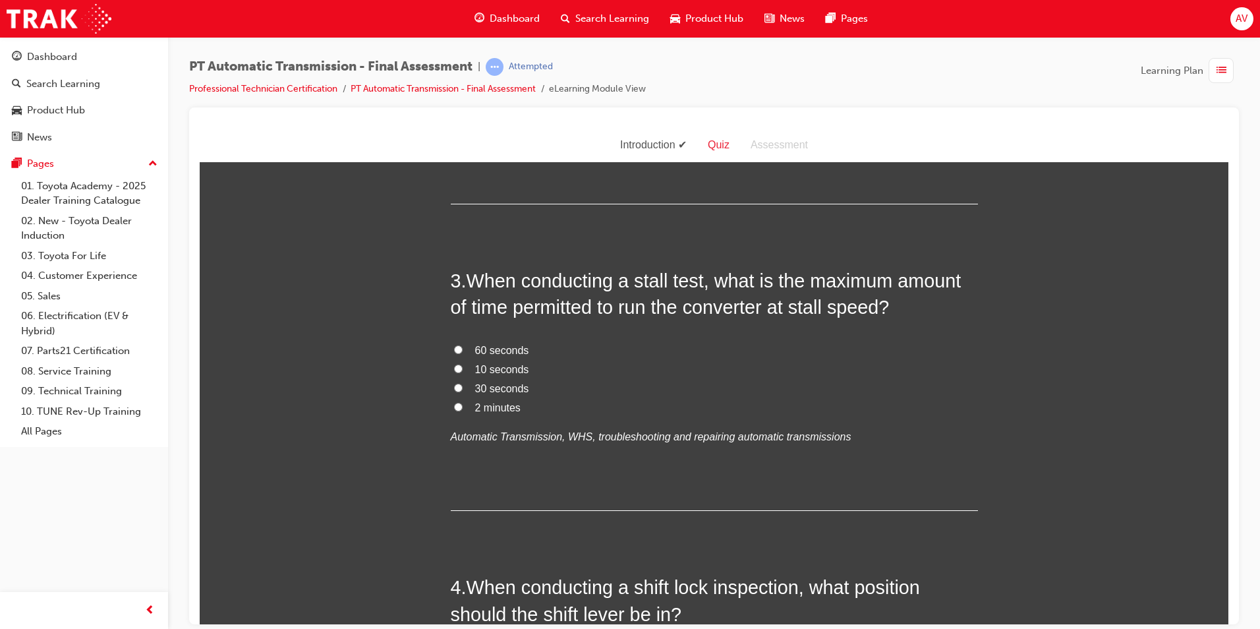
click at [454, 384] on input "30 seconds" at bounding box center [458, 387] width 9 height 9
radio input "true"
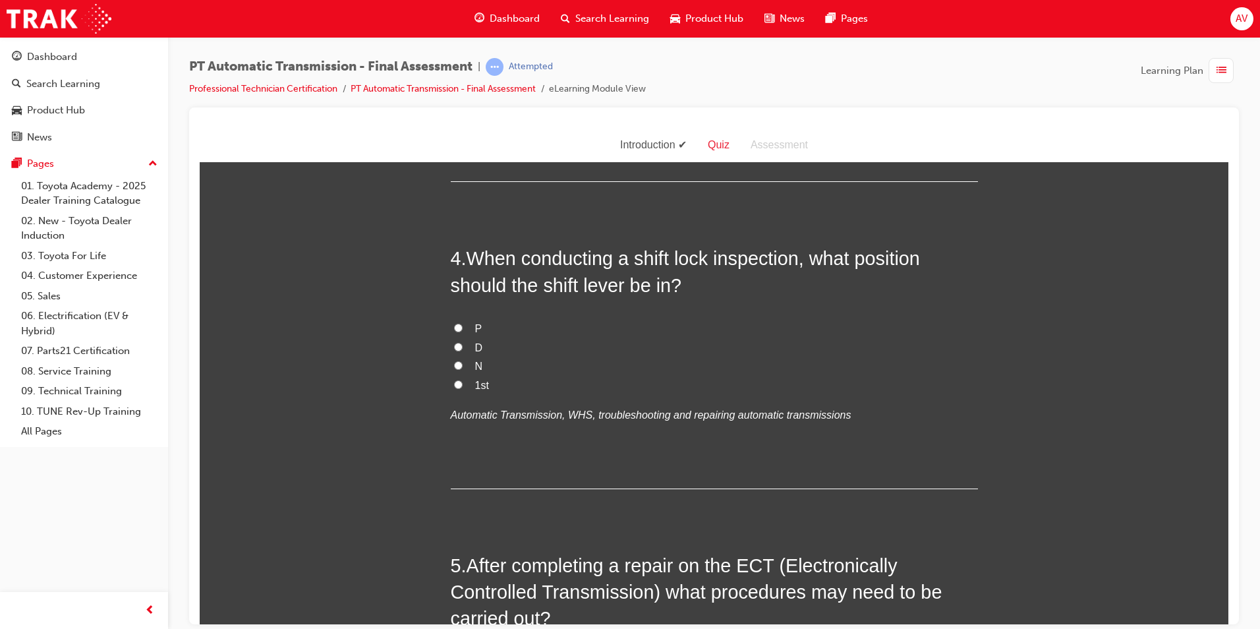
scroll to position [923, 0]
click at [451, 326] on label "P" at bounding box center [714, 327] width 527 height 19
click at [454, 326] on input "P" at bounding box center [458, 326] width 9 height 9
radio input "true"
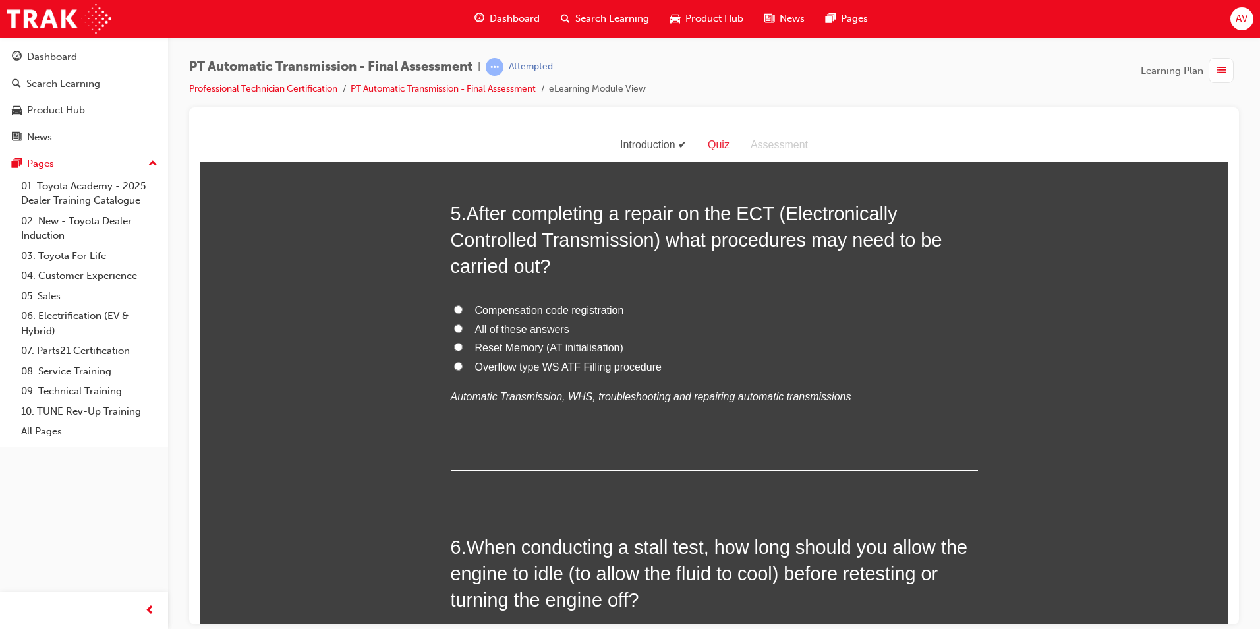
scroll to position [1318, 0]
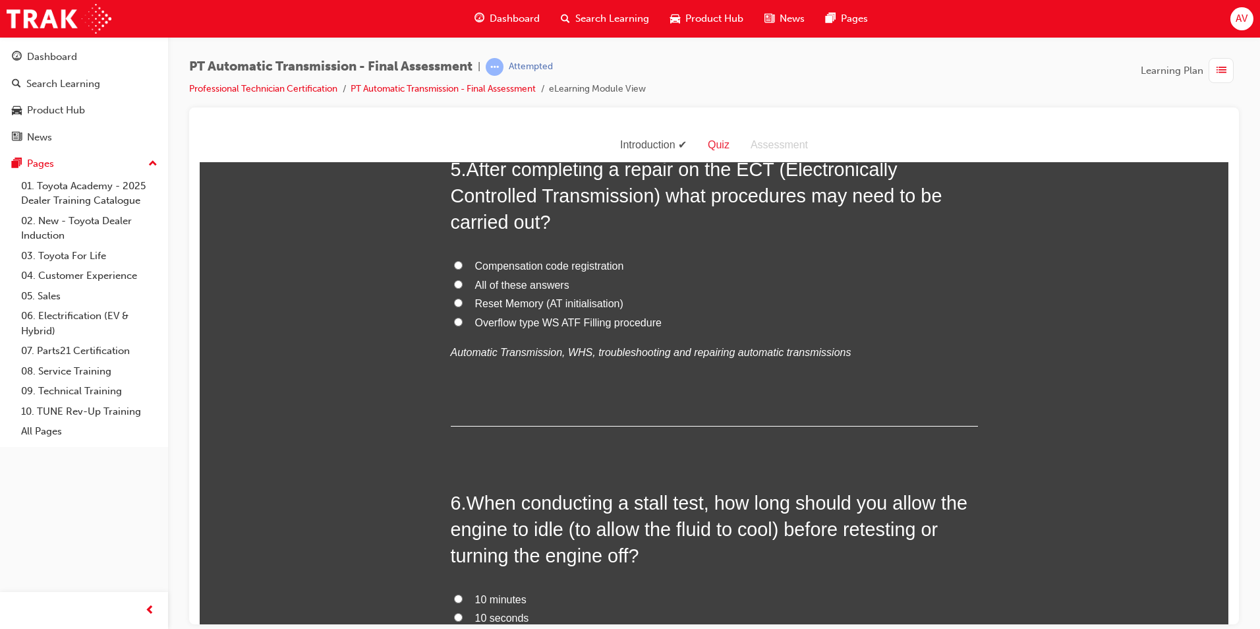
click at [454, 282] on input "All of these answers" at bounding box center [458, 283] width 9 height 9
radio input "true"
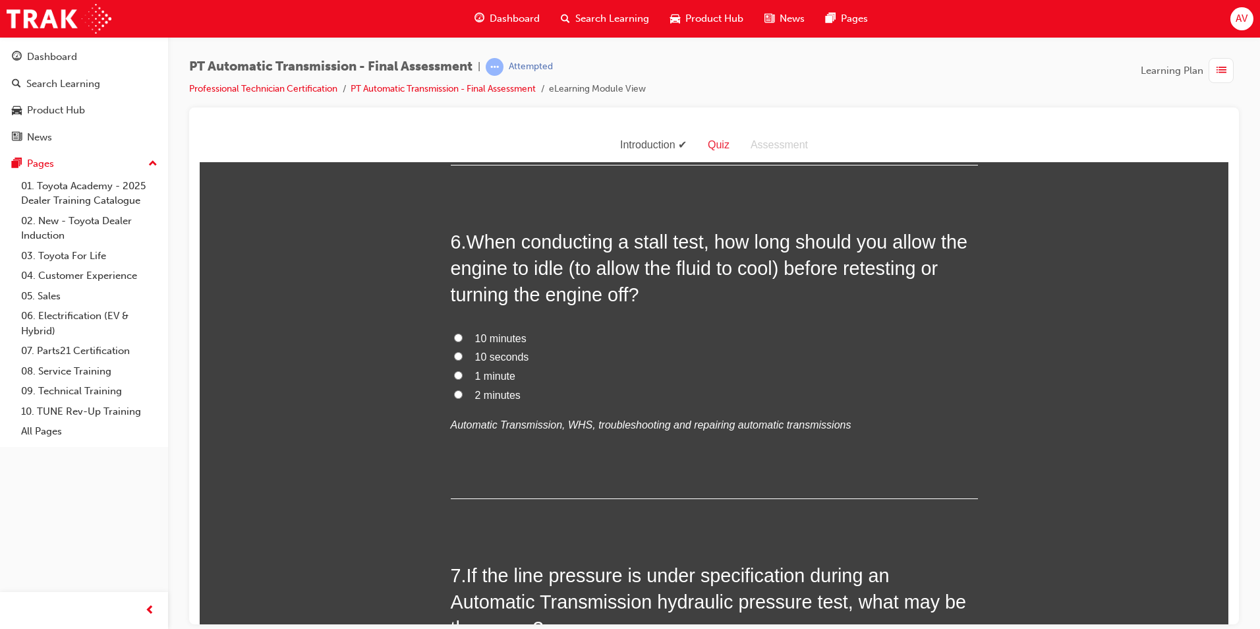
scroll to position [1582, 0]
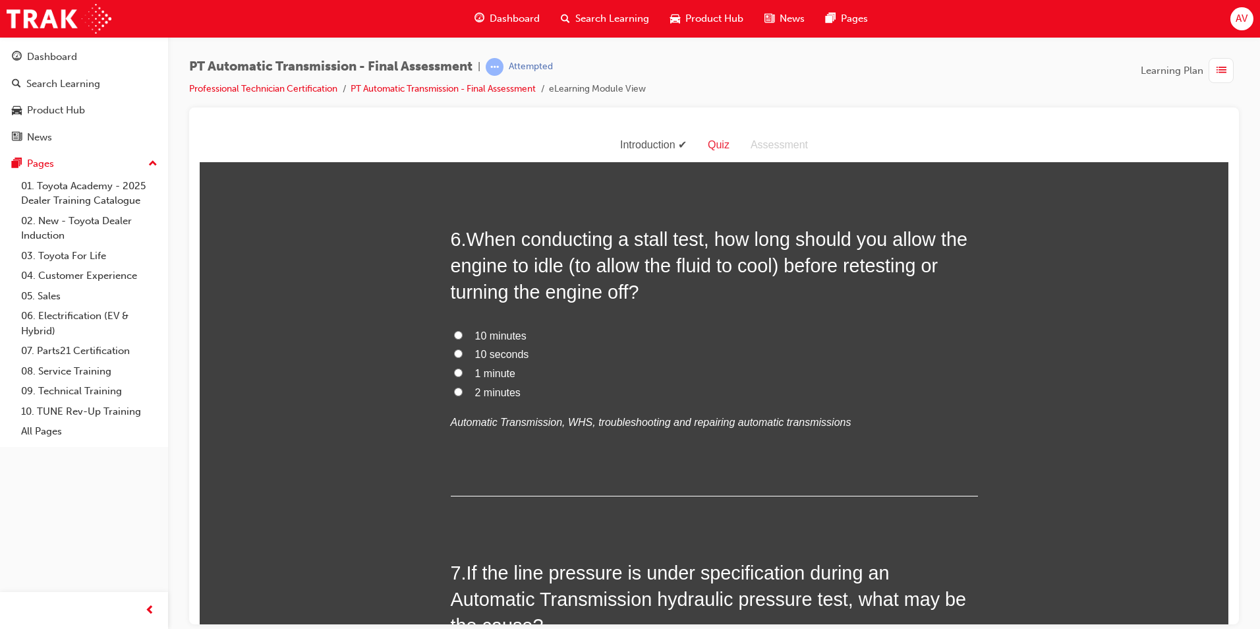
click at [456, 334] on input "10 minutes" at bounding box center [458, 334] width 9 height 9
radio input "true"
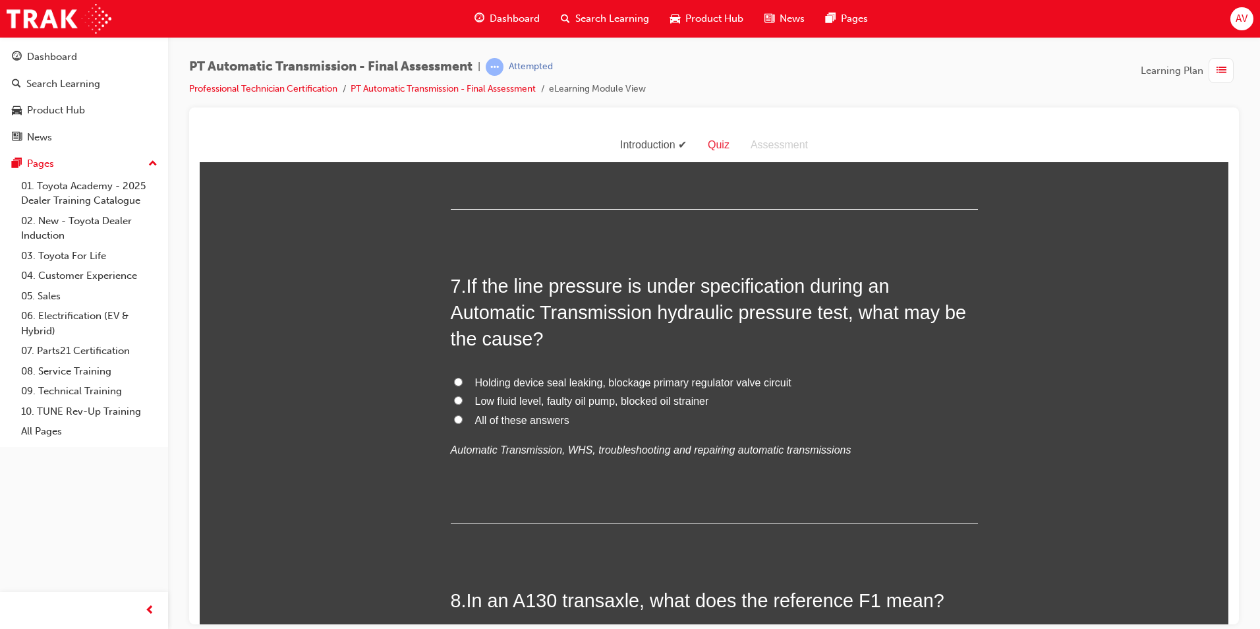
scroll to position [1911, 0]
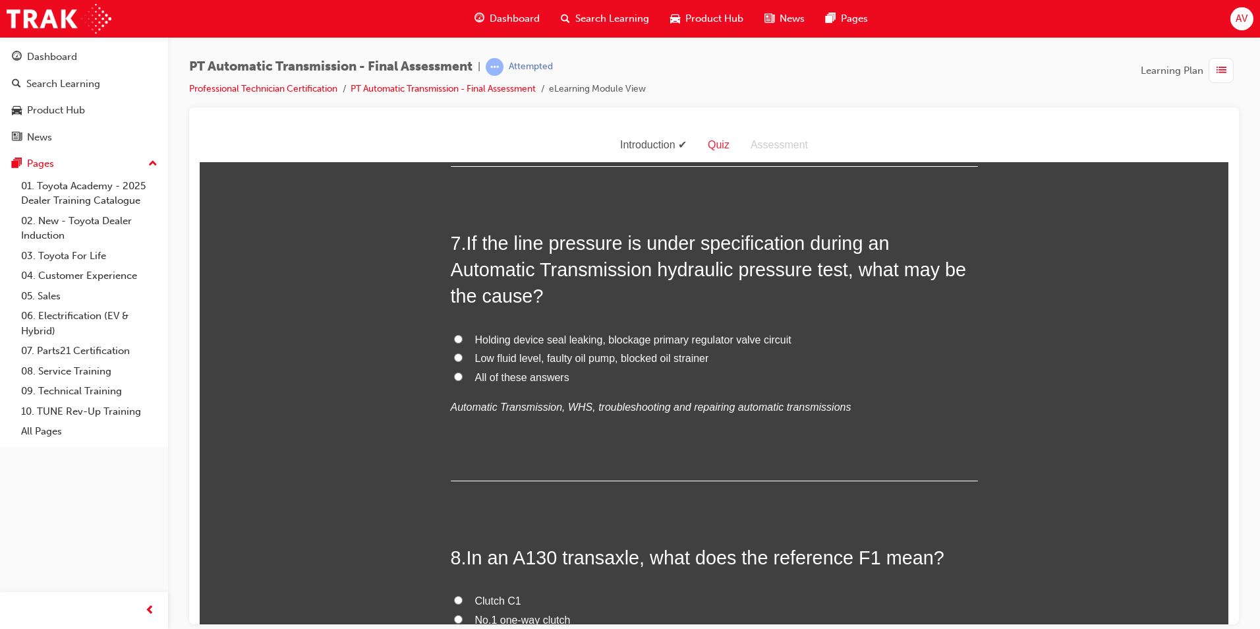
click at [455, 355] on input "Low fluid level, faulty oil pump, blocked oil strainer" at bounding box center [458, 357] width 9 height 9
radio input "true"
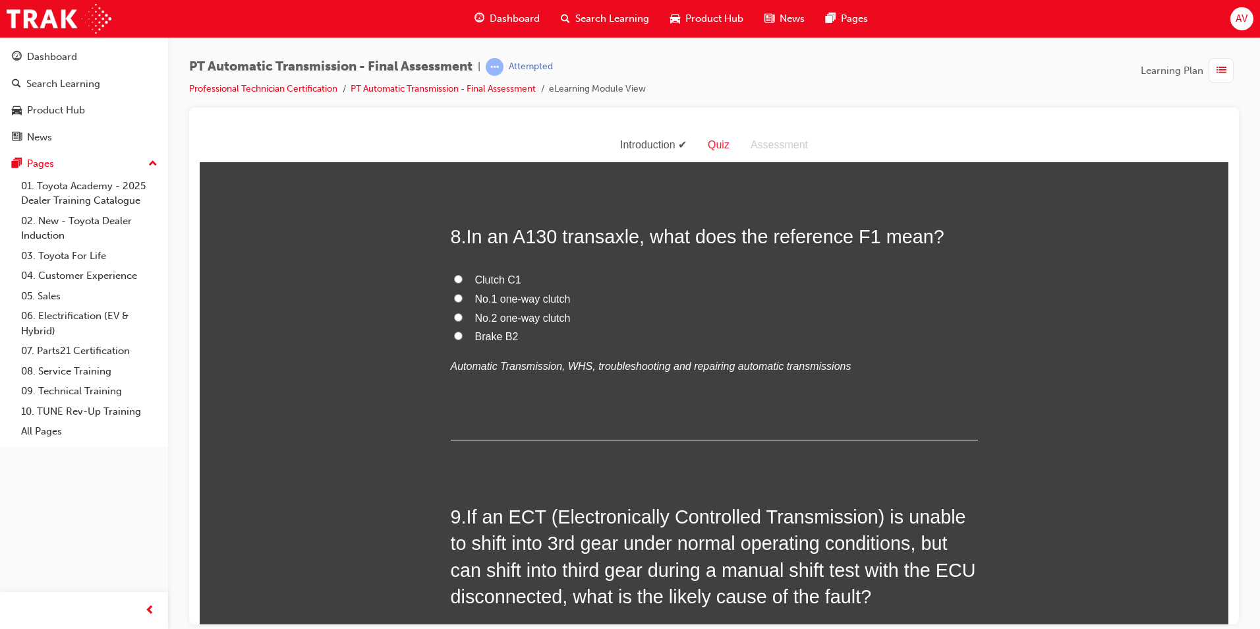
scroll to position [2241, 0]
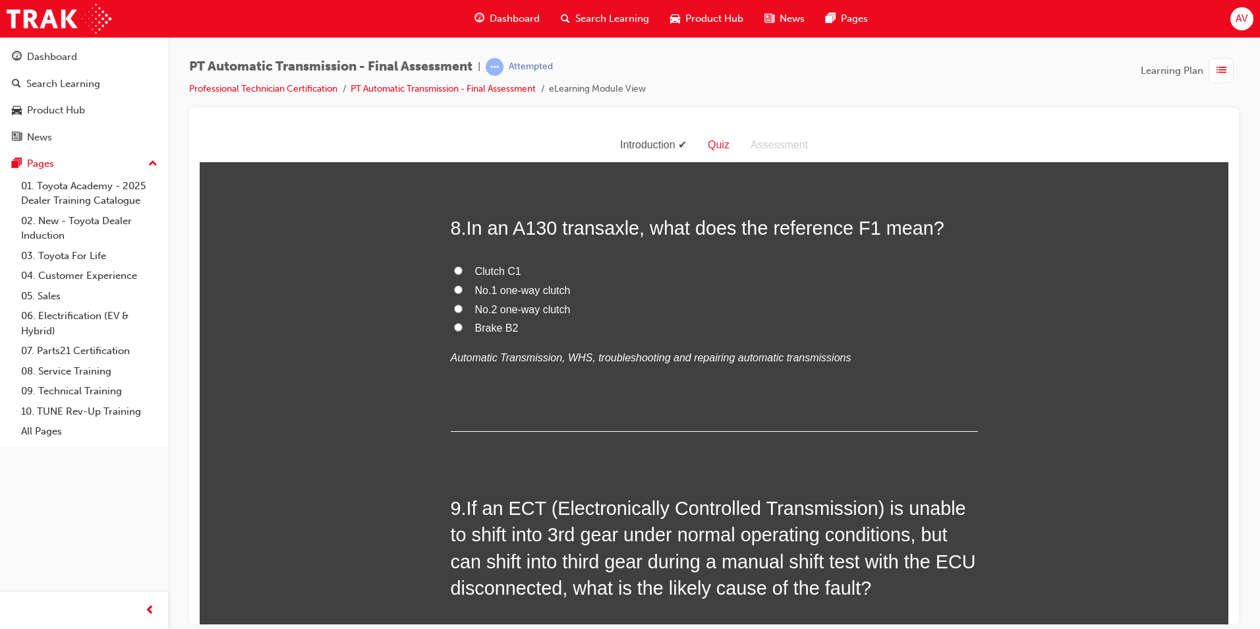
drag, startPoint x: 448, startPoint y: 289, endPoint x: 439, endPoint y: 294, distance: 10.6
click at [451, 289] on label "No.1 one-way clutch" at bounding box center [714, 290] width 527 height 19
click at [454, 289] on input "No.1 one-way clutch" at bounding box center [458, 289] width 9 height 9
radio input "true"
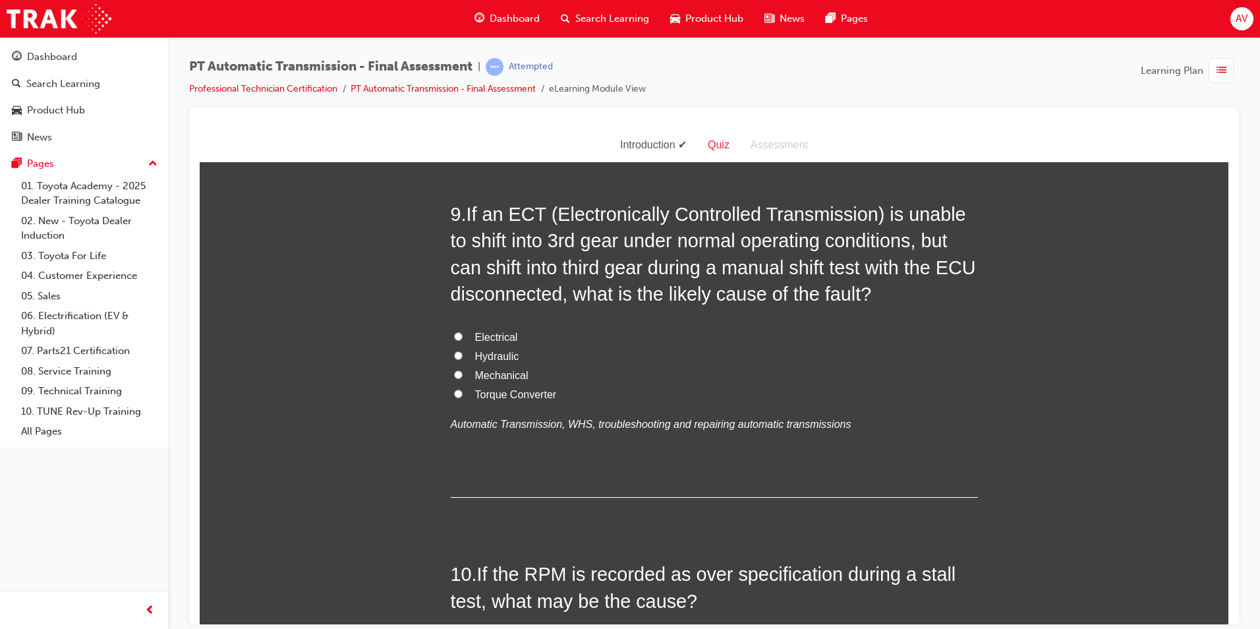
scroll to position [2571, 0]
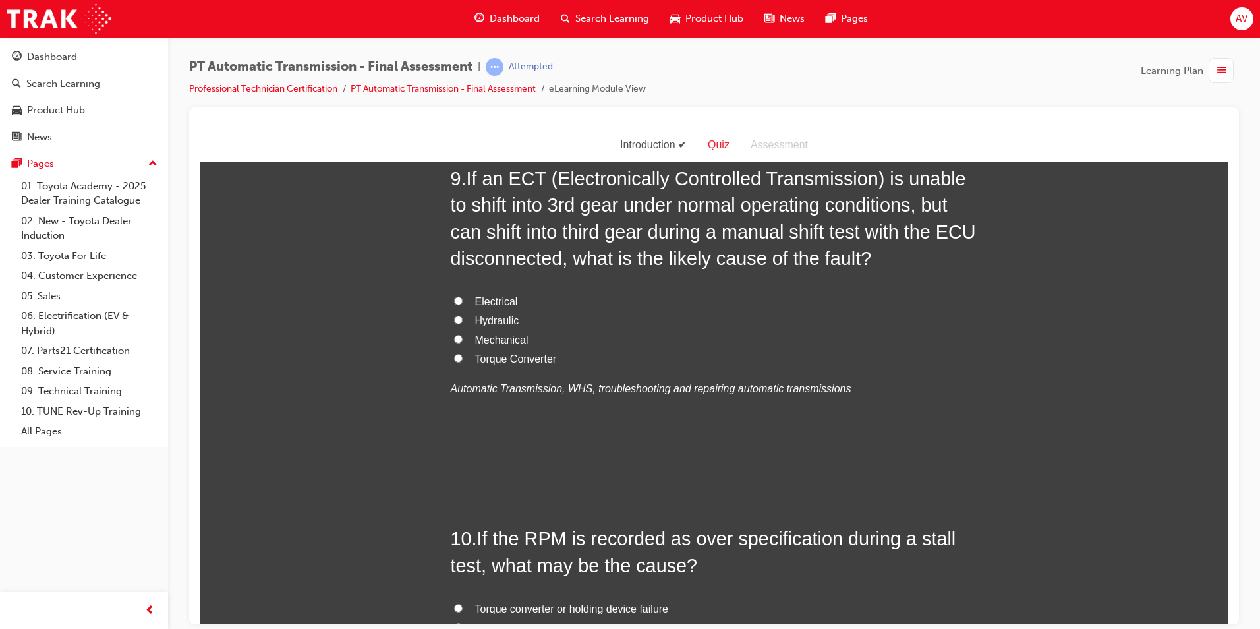
click at [454, 299] on input "Electrical" at bounding box center [458, 300] width 9 height 9
radio input "true"
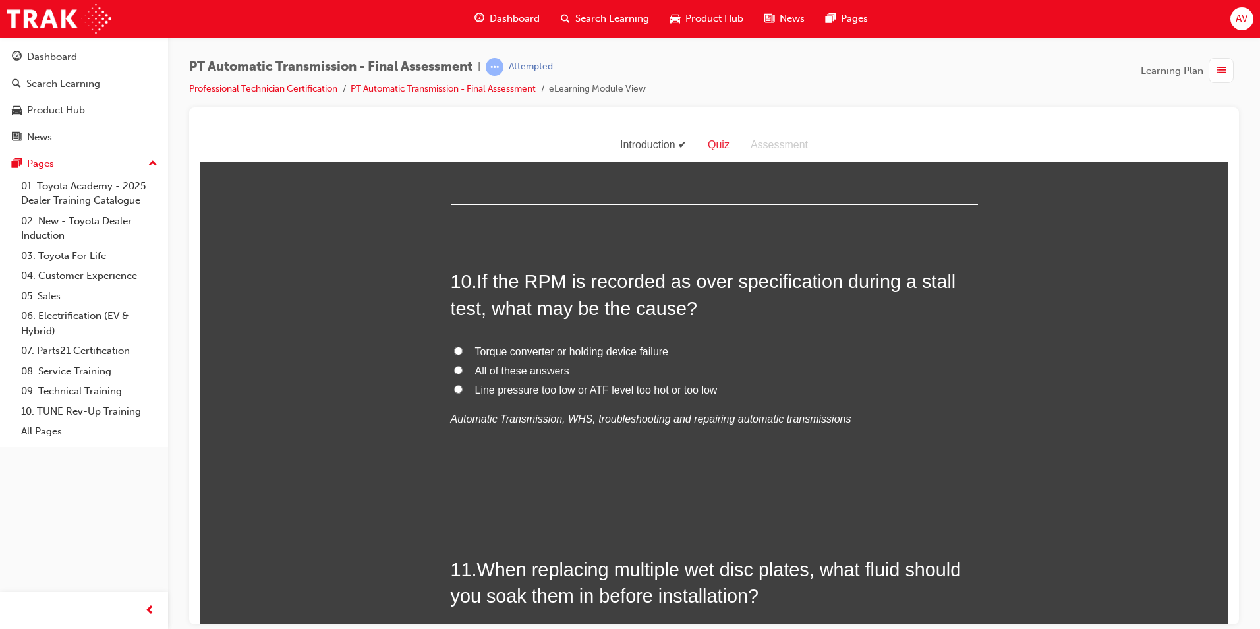
scroll to position [2834, 0]
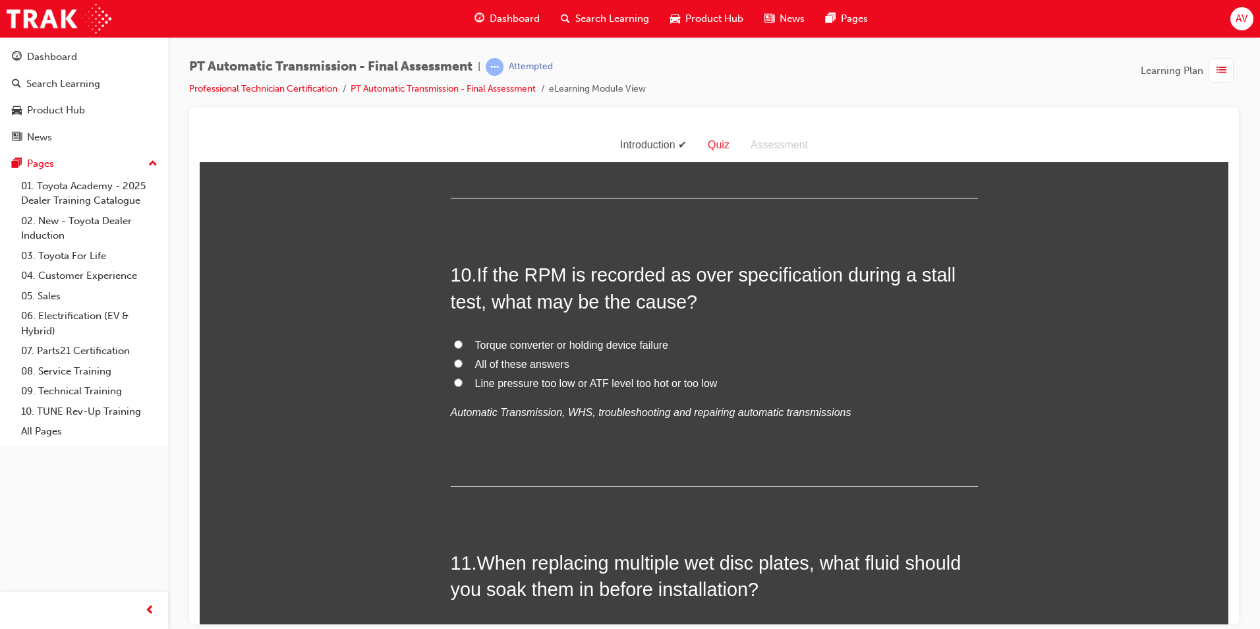
click at [454, 361] on input "All of these answers" at bounding box center [458, 363] width 9 height 9
radio input "true"
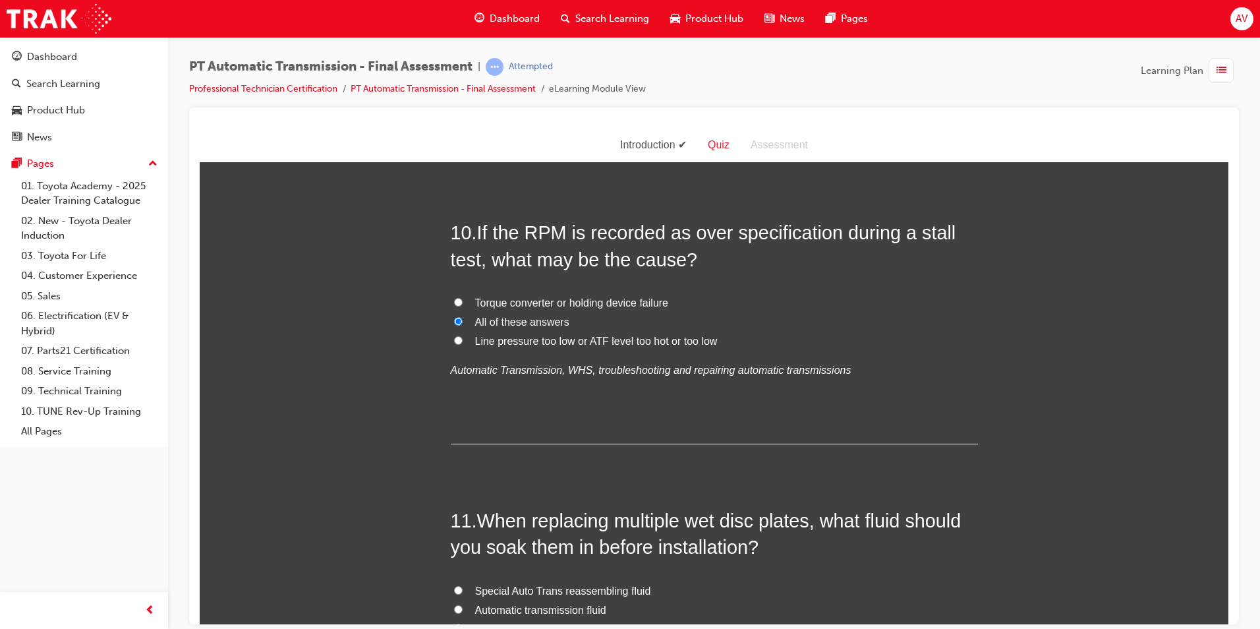
scroll to position [2900, 0]
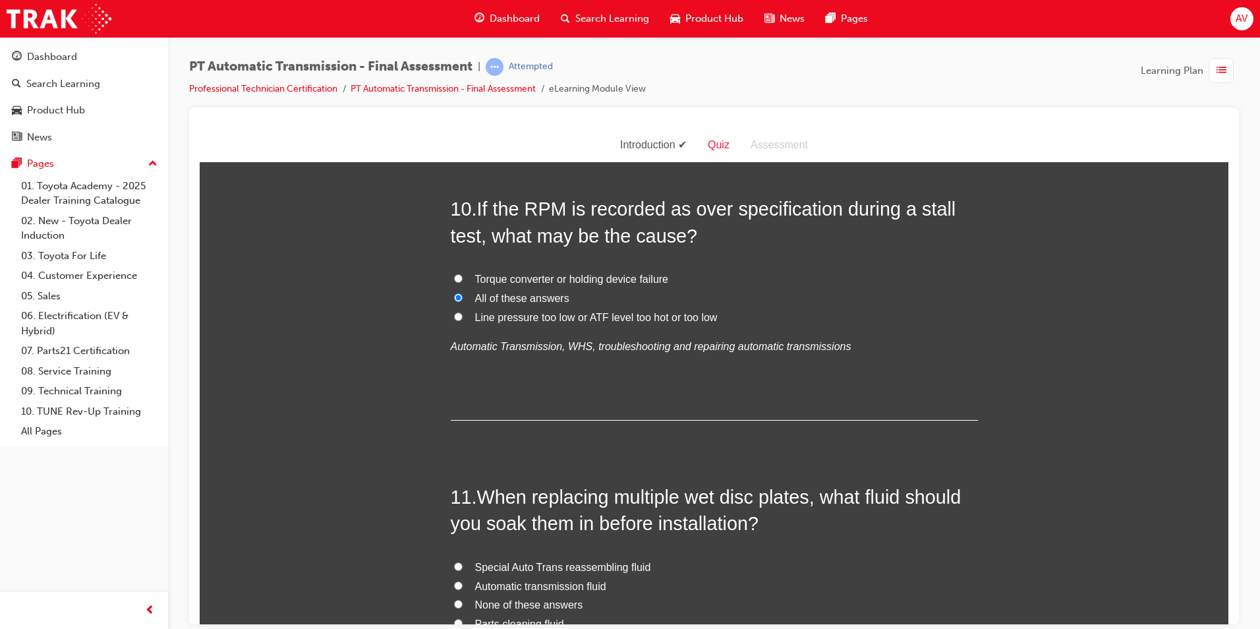
click at [454, 314] on input "Line pressure too low or ATF level too hot or too low" at bounding box center [458, 316] width 9 height 9
radio input "true"
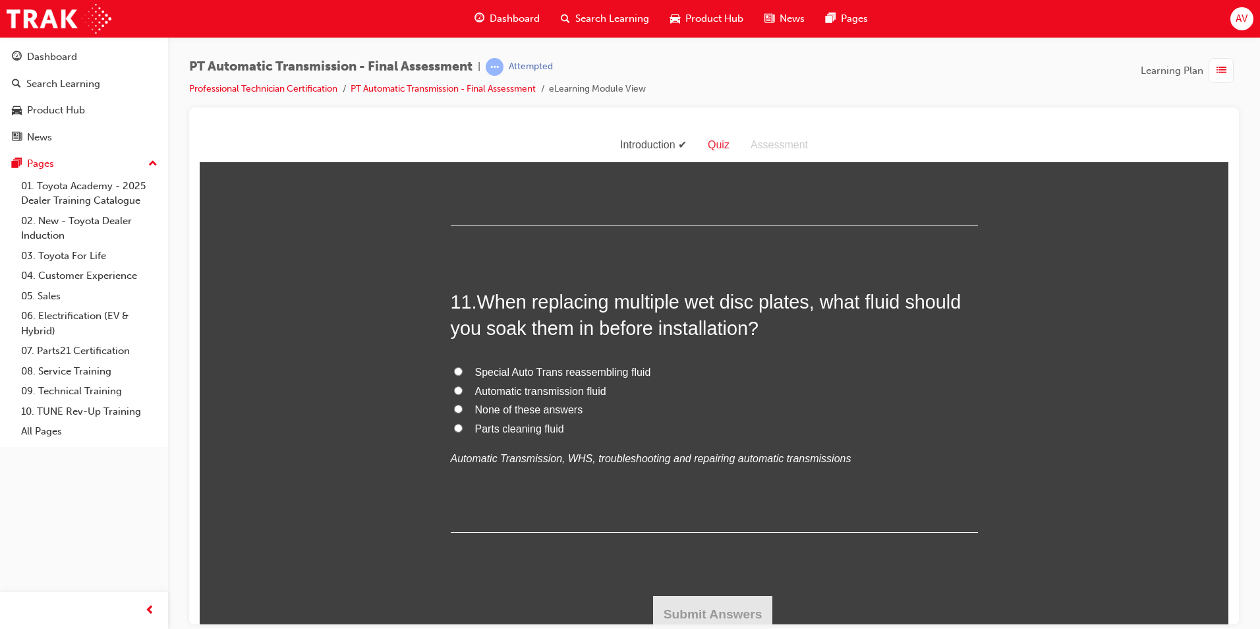
scroll to position [3103, 0]
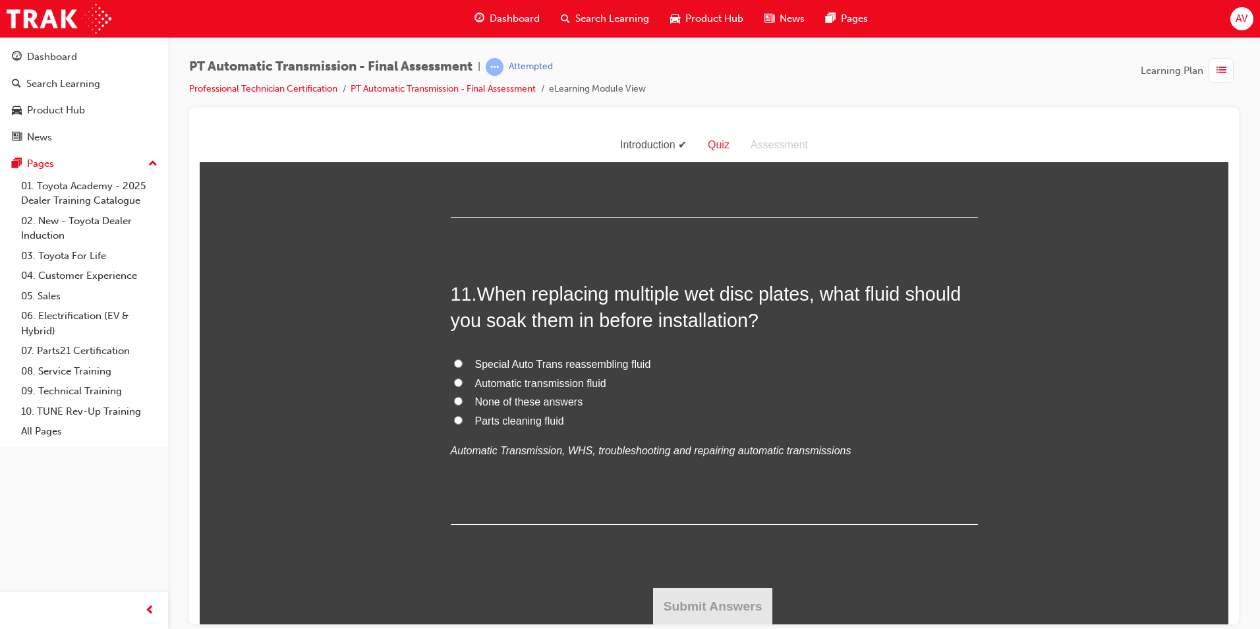
click at [454, 360] on input "Special Auto Trans reassembling fluid" at bounding box center [458, 363] width 9 height 9
radio input "true"
click at [717, 606] on button "Submit Answers" at bounding box center [713, 605] width 120 height 37
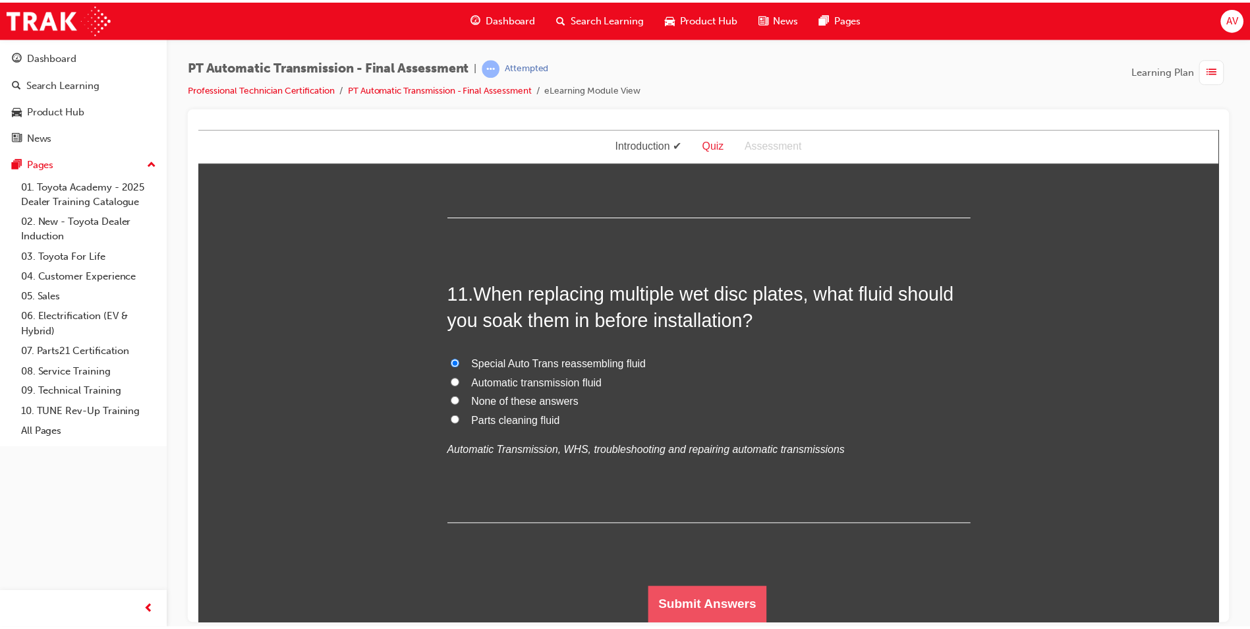
scroll to position [0, 0]
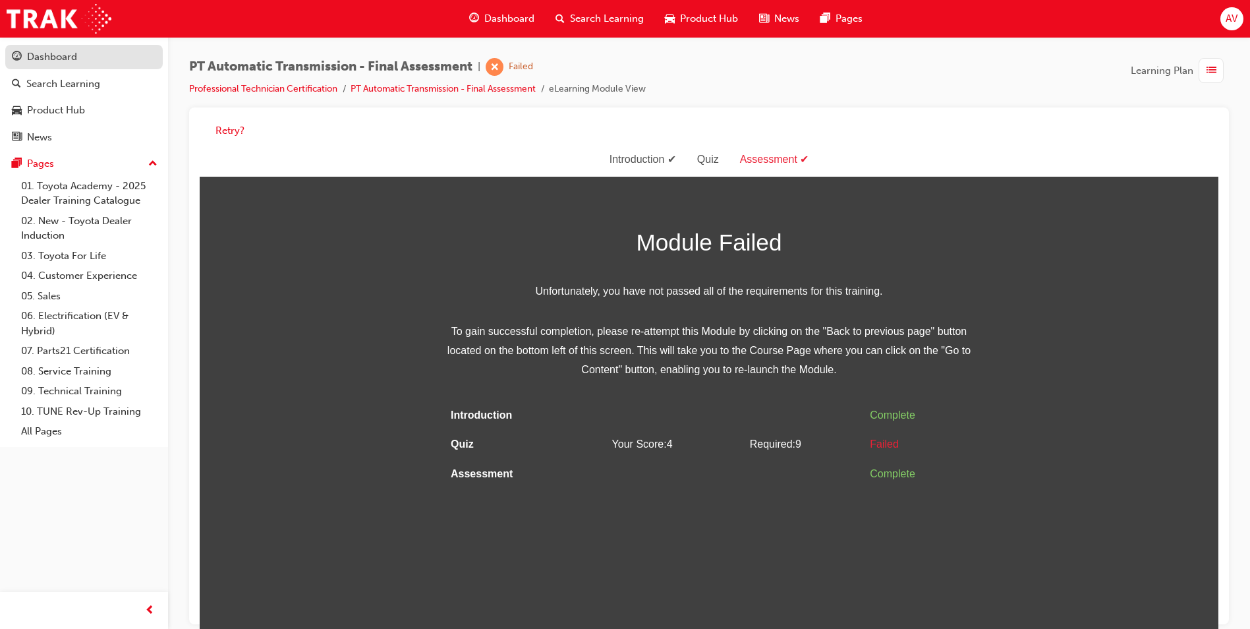
click at [53, 59] on div "Dashboard" at bounding box center [52, 56] width 50 height 15
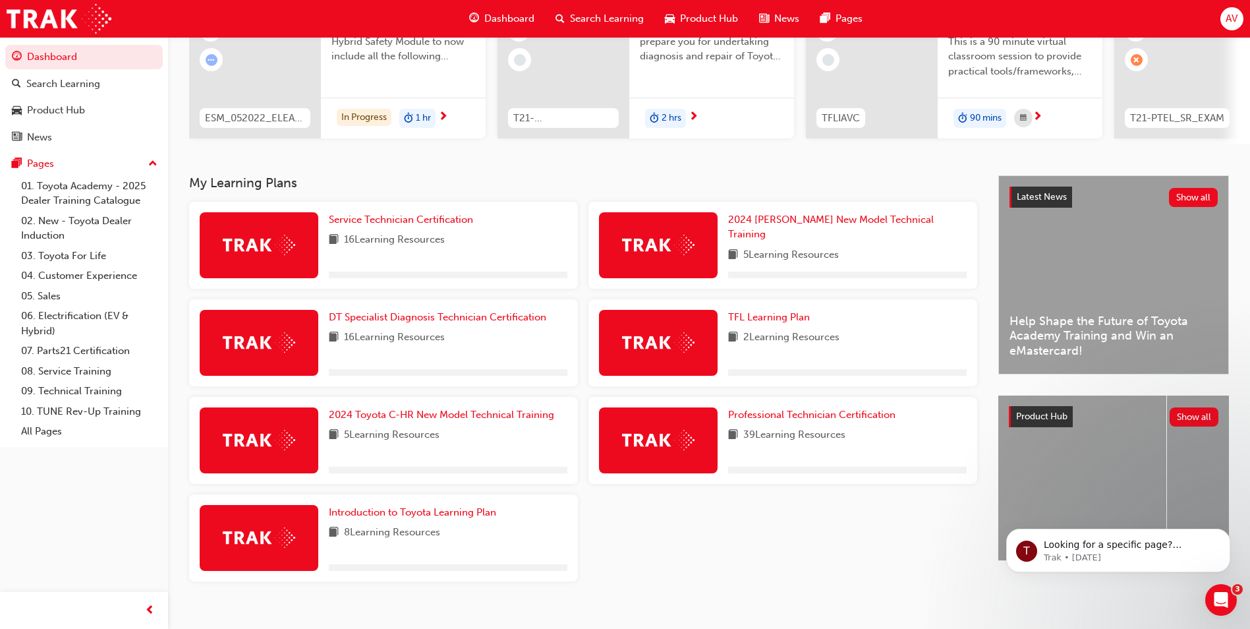
scroll to position [183, 0]
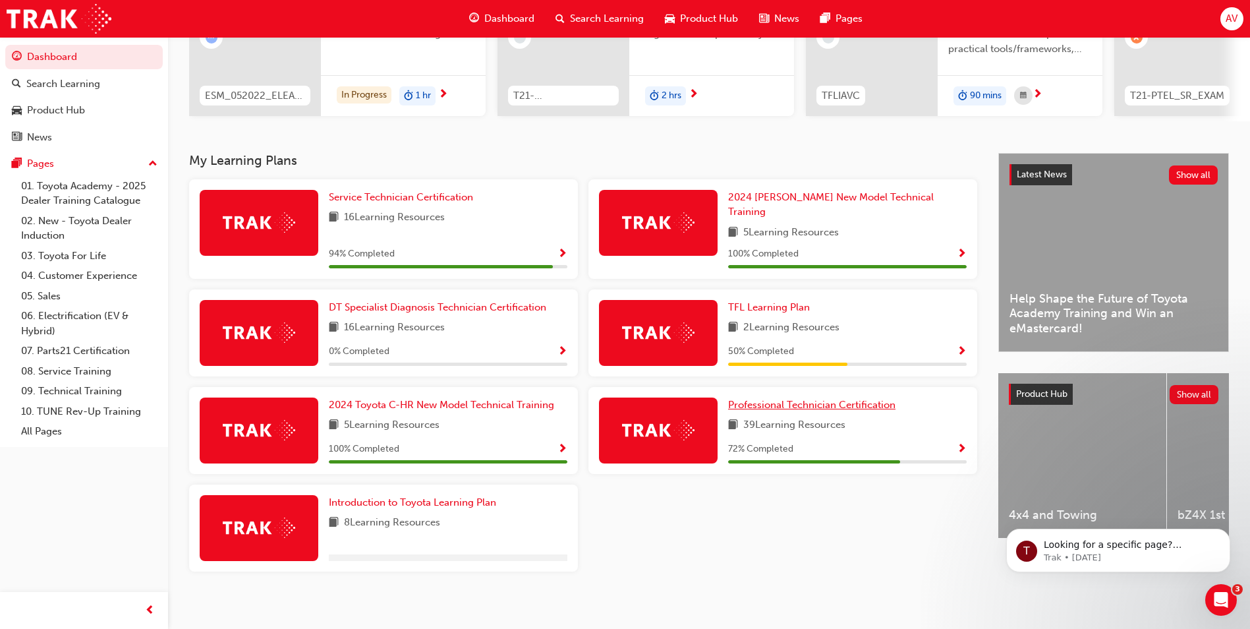
click at [805, 399] on span "Professional Technician Certification" at bounding box center [811, 405] width 167 height 12
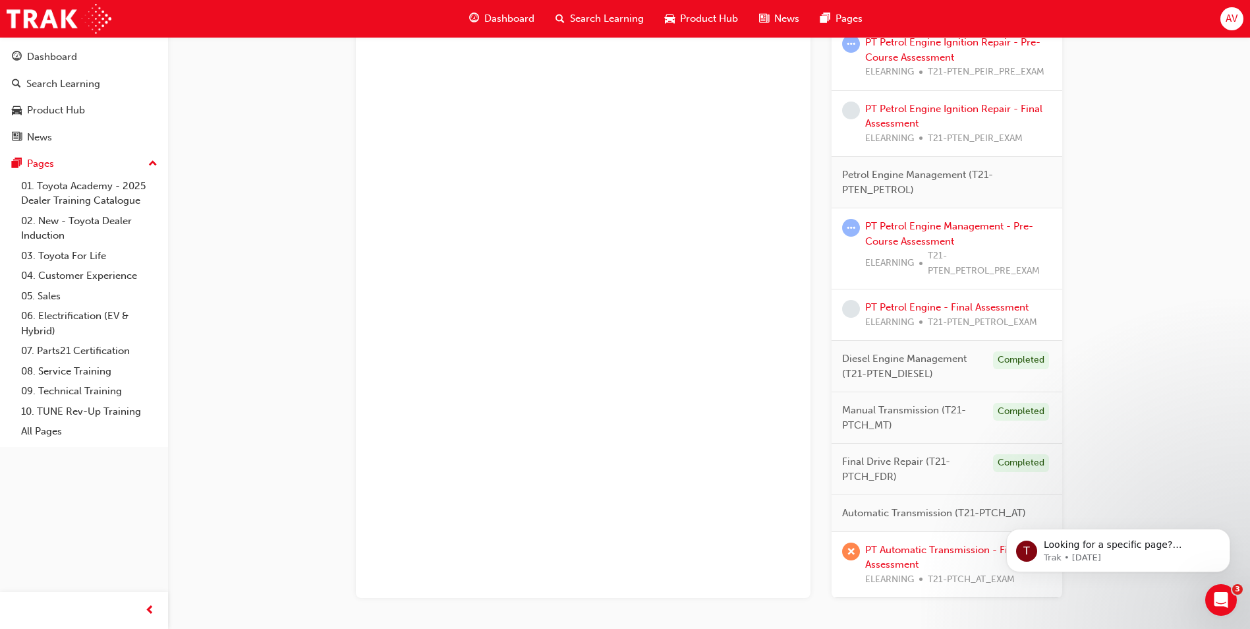
scroll to position [900, 0]
click at [918, 224] on link "PT Petrol Engine Management - Pre-Course Assessment" at bounding box center [949, 234] width 168 height 27
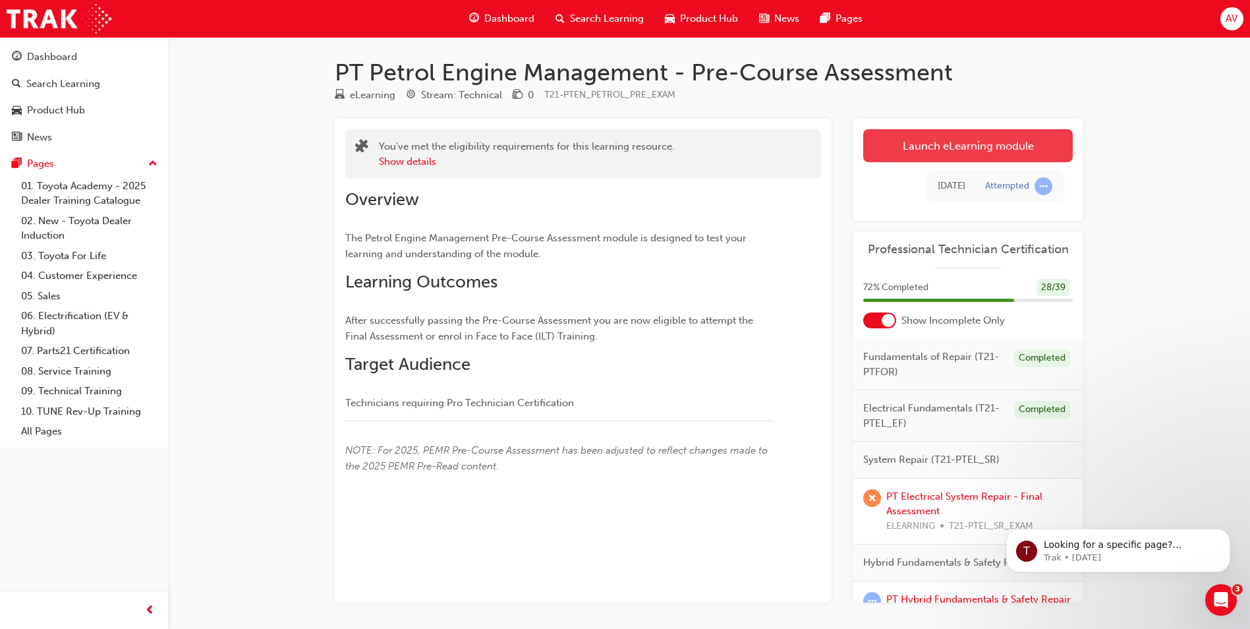
click at [995, 138] on link "Launch eLearning module" at bounding box center [968, 145] width 210 height 33
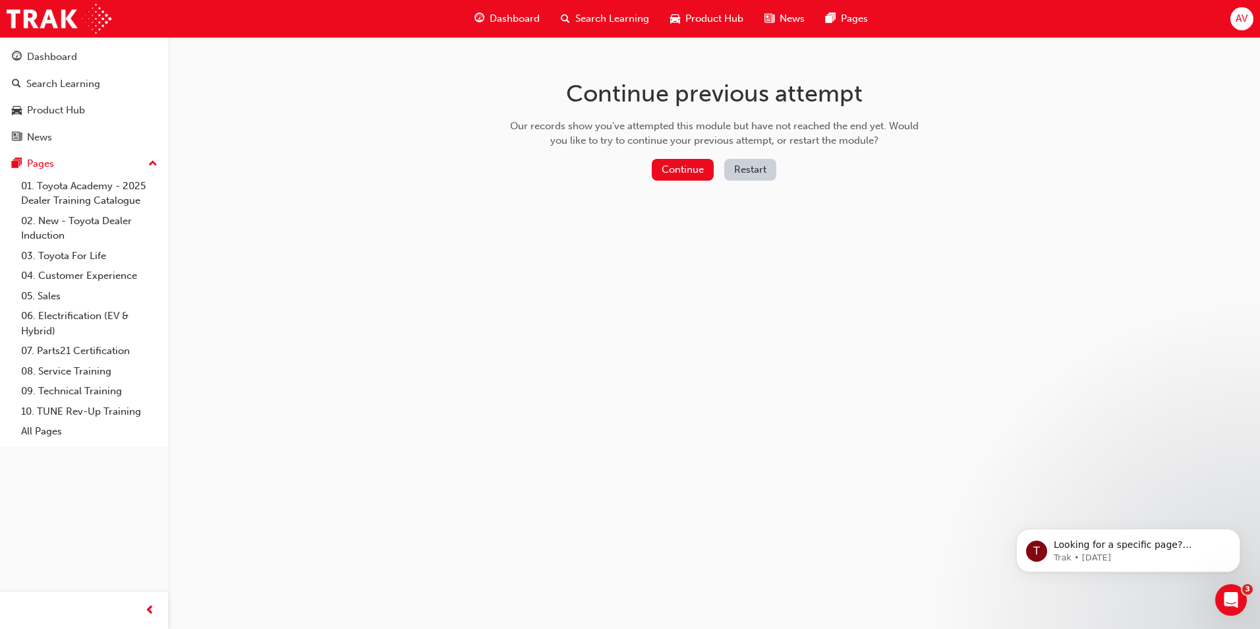
click at [742, 167] on button "Restart" at bounding box center [750, 170] width 52 height 22
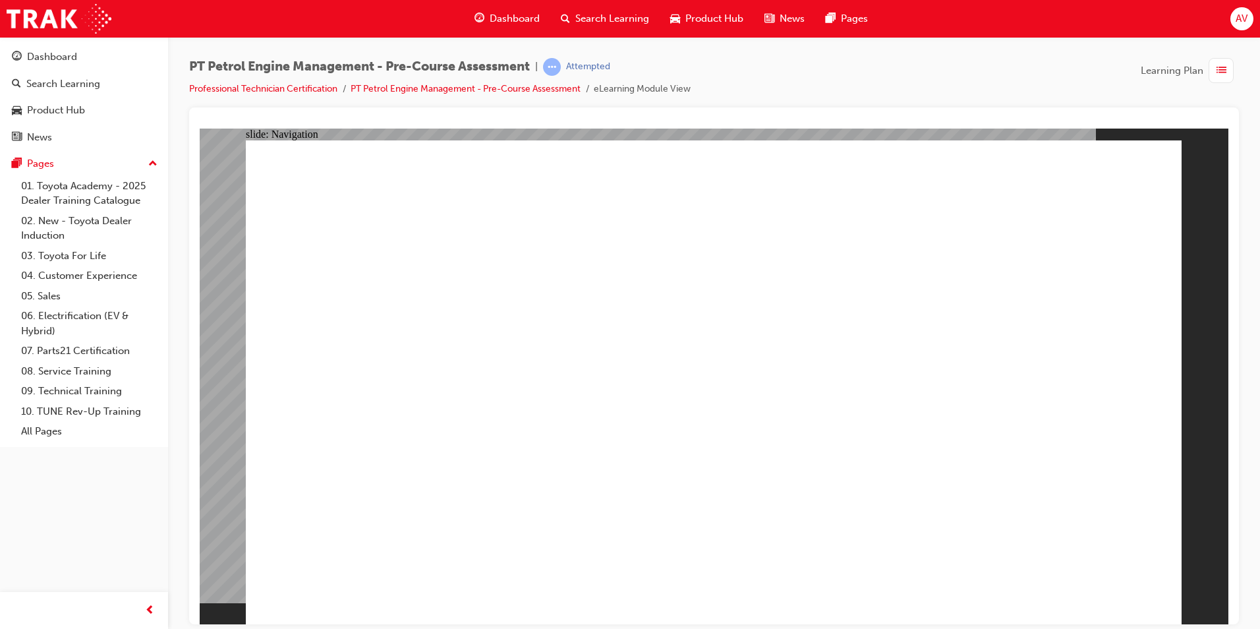
radio input "true"
drag, startPoint x: 481, startPoint y: 225, endPoint x: 642, endPoint y: 226, distance: 161.5
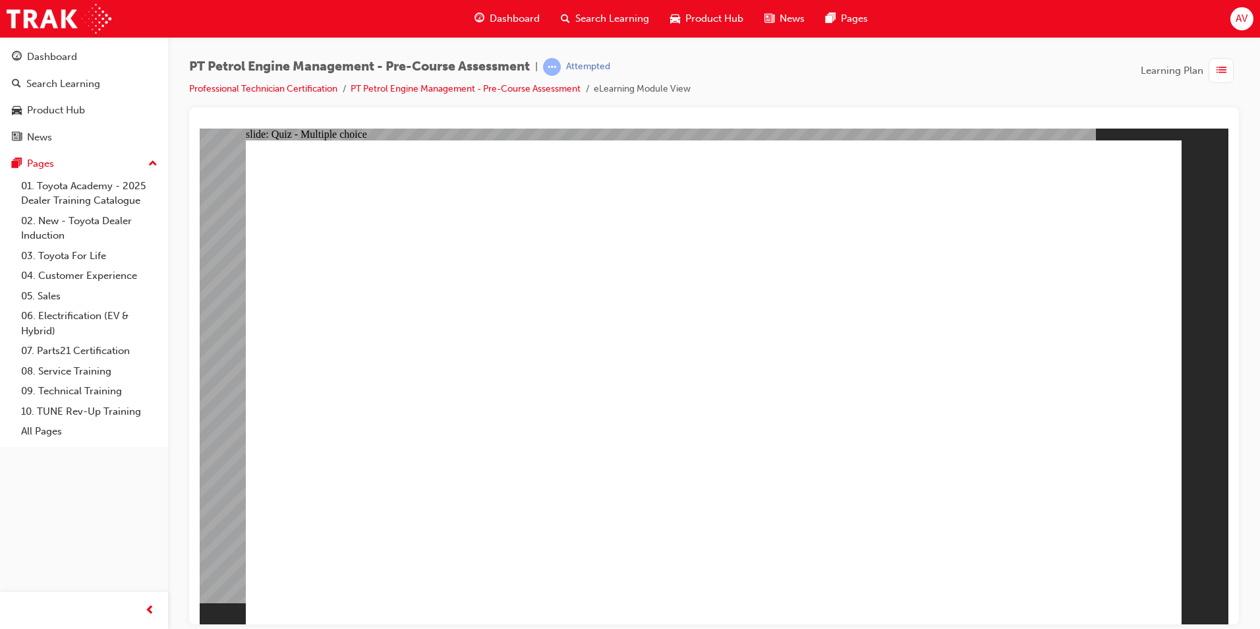
radio input "true"
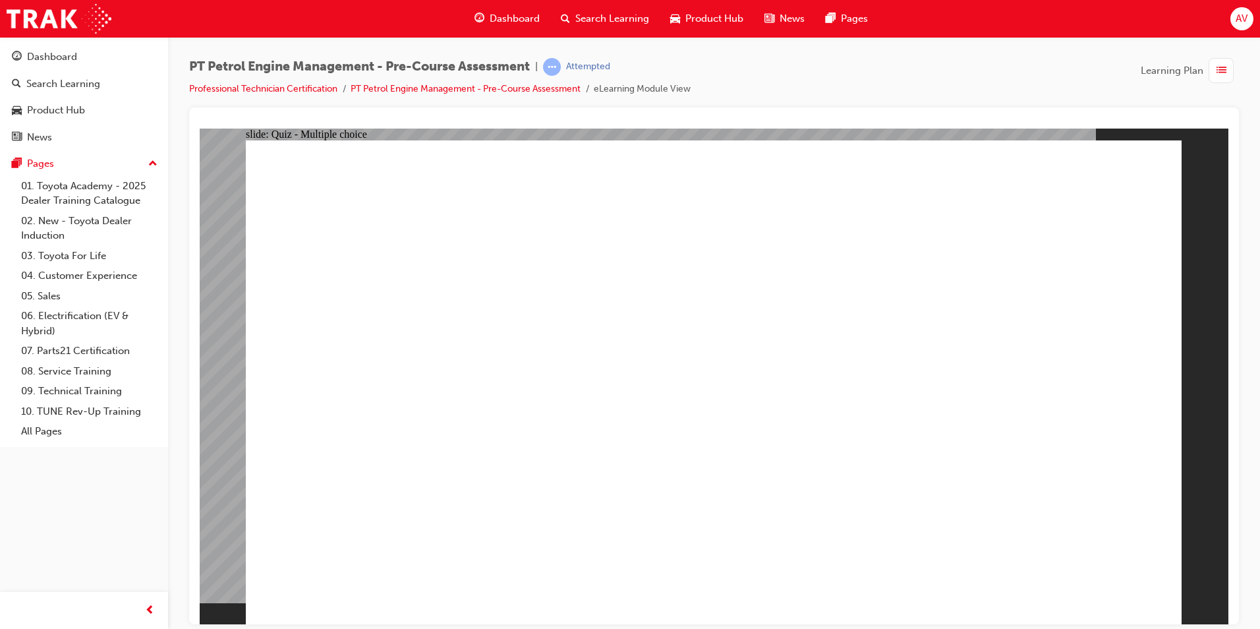
radio input "true"
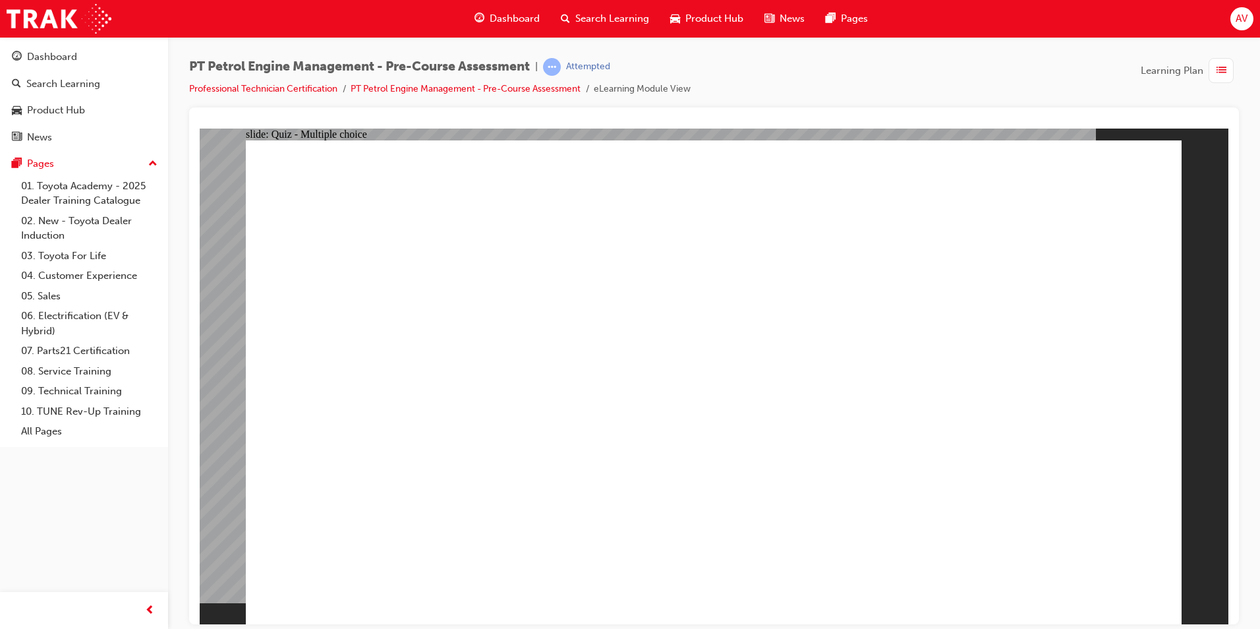
radio input "true"
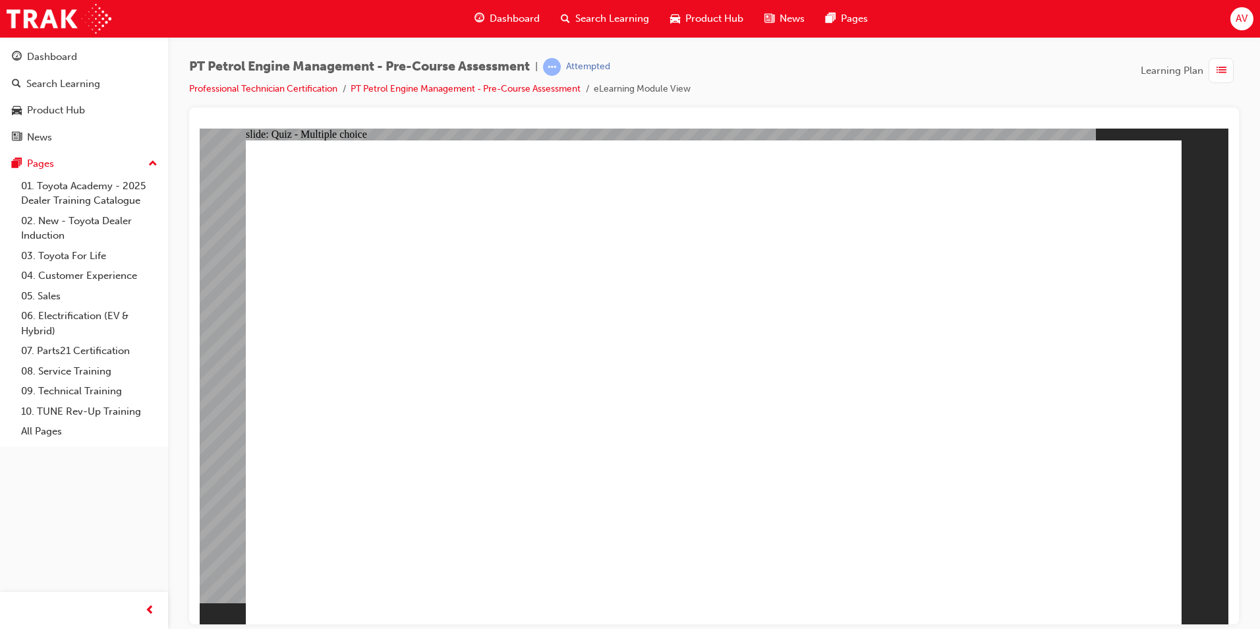
radio input "true"
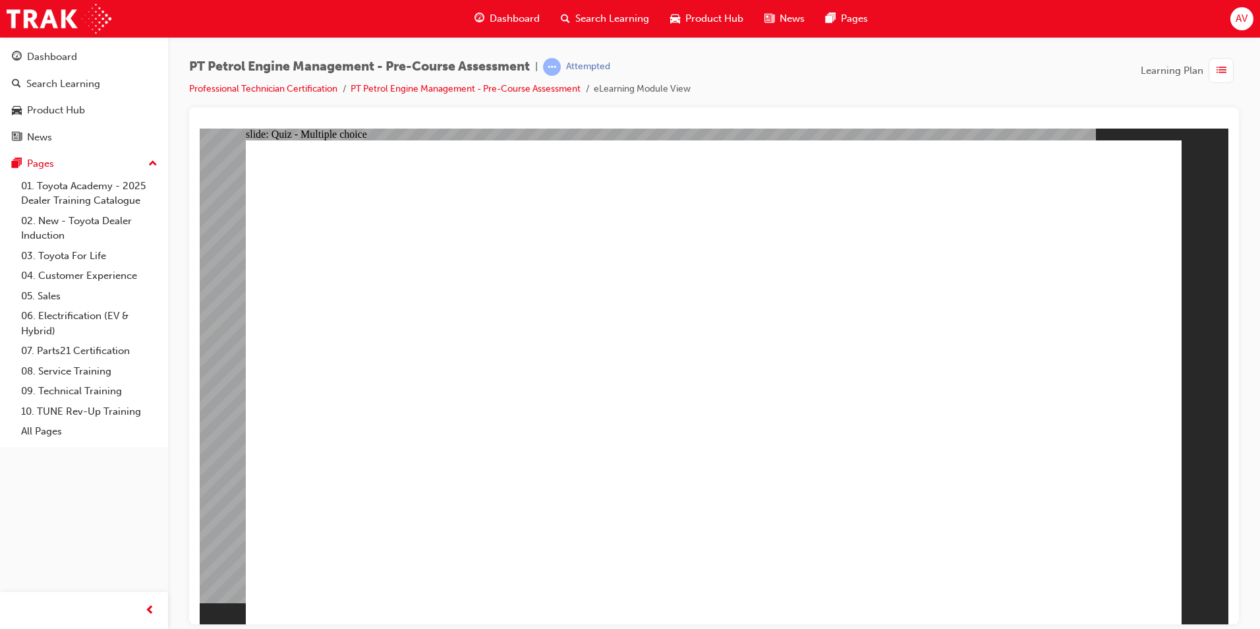
radio input "true"
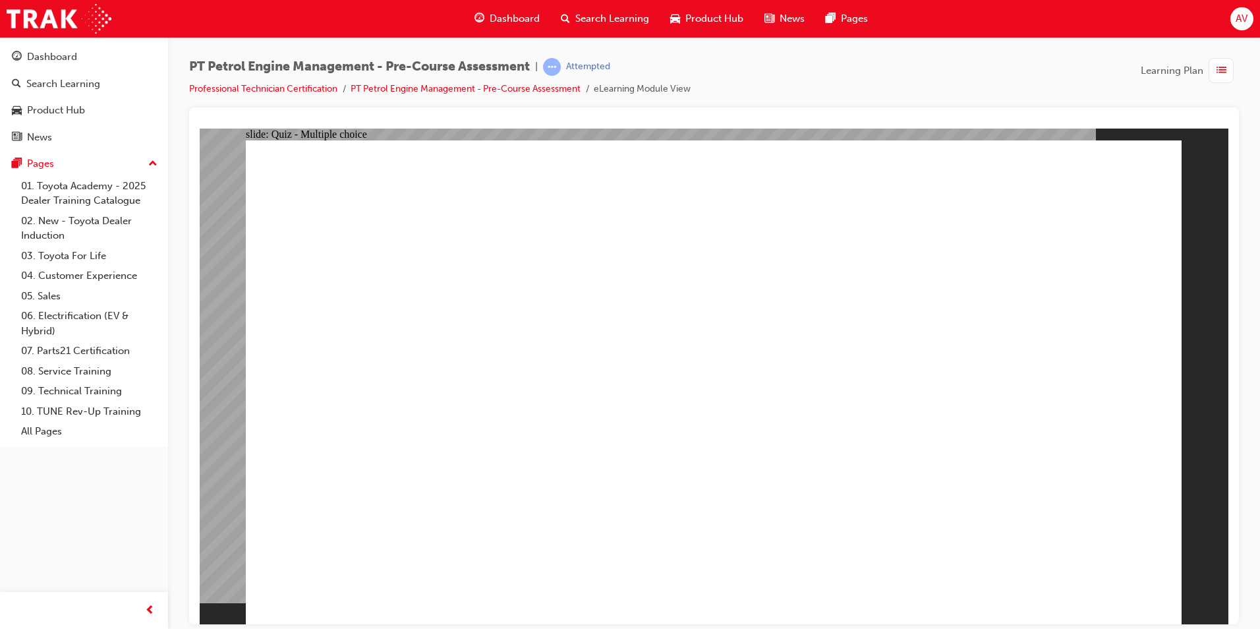
radio input "true"
drag, startPoint x: 597, startPoint y: 421, endPoint x: 604, endPoint y: 422, distance: 6.6
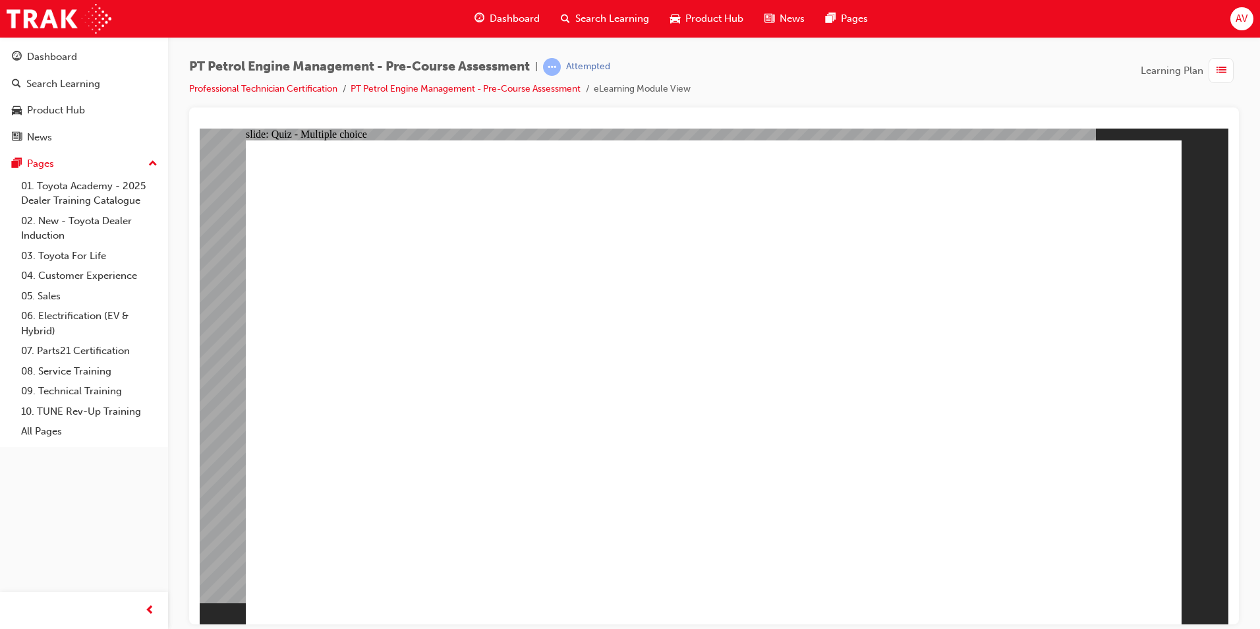
radio input "true"
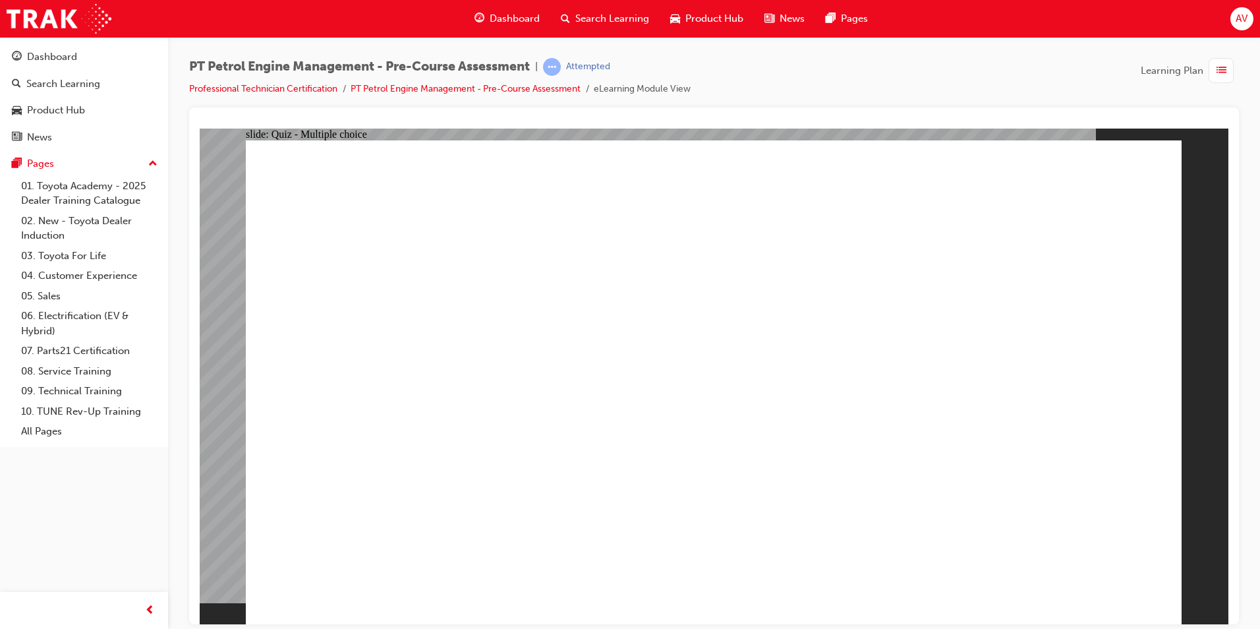
radio input "true"
checkbox input "true"
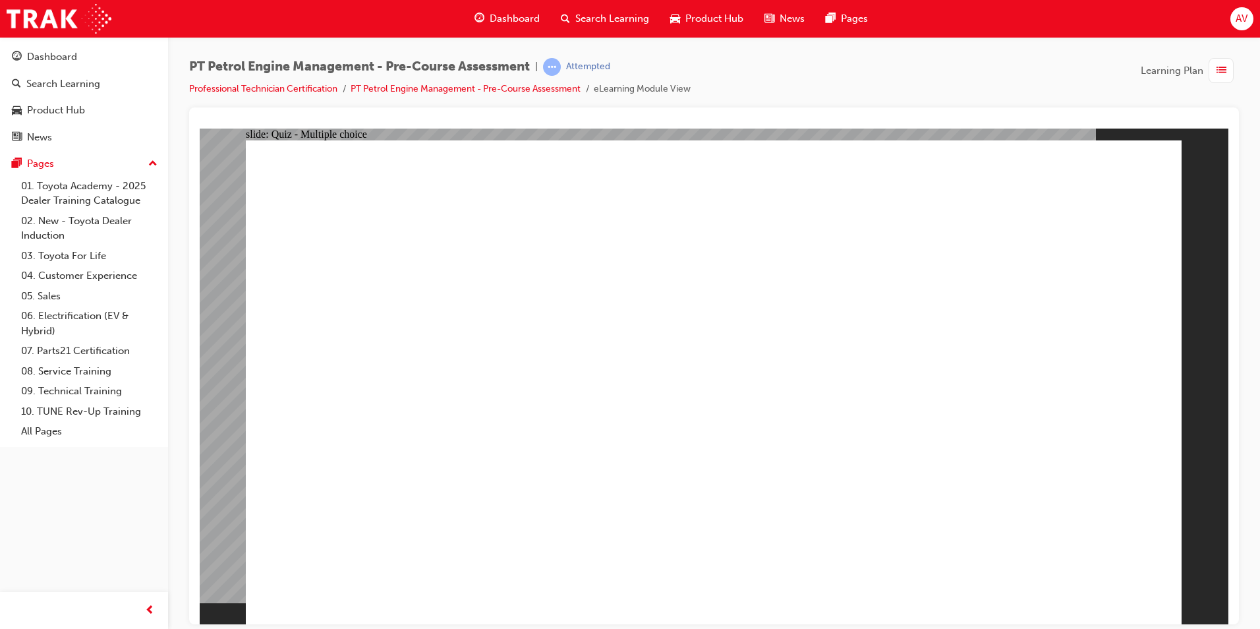
radio input "true"
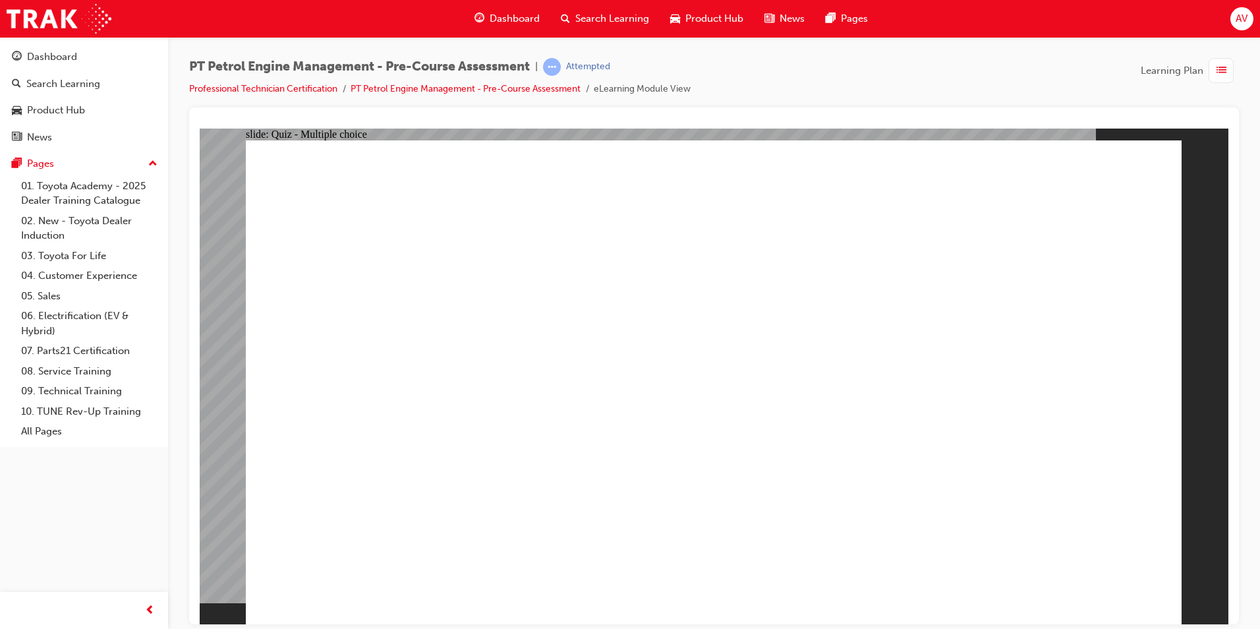
radio input "true"
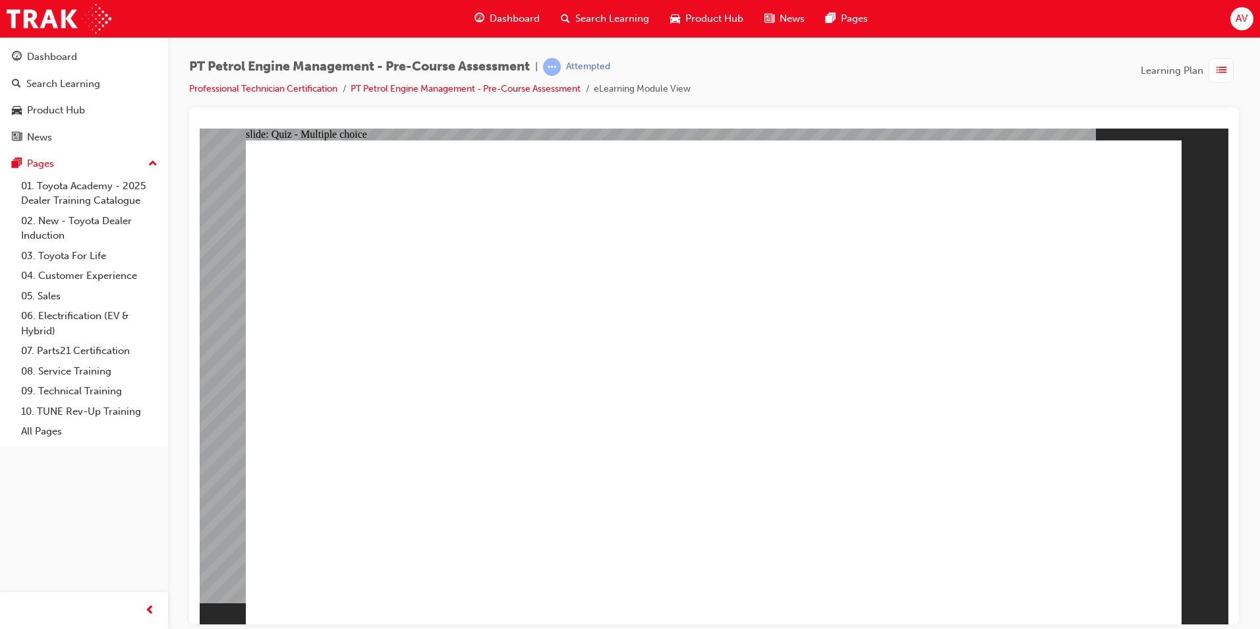
radio input "true"
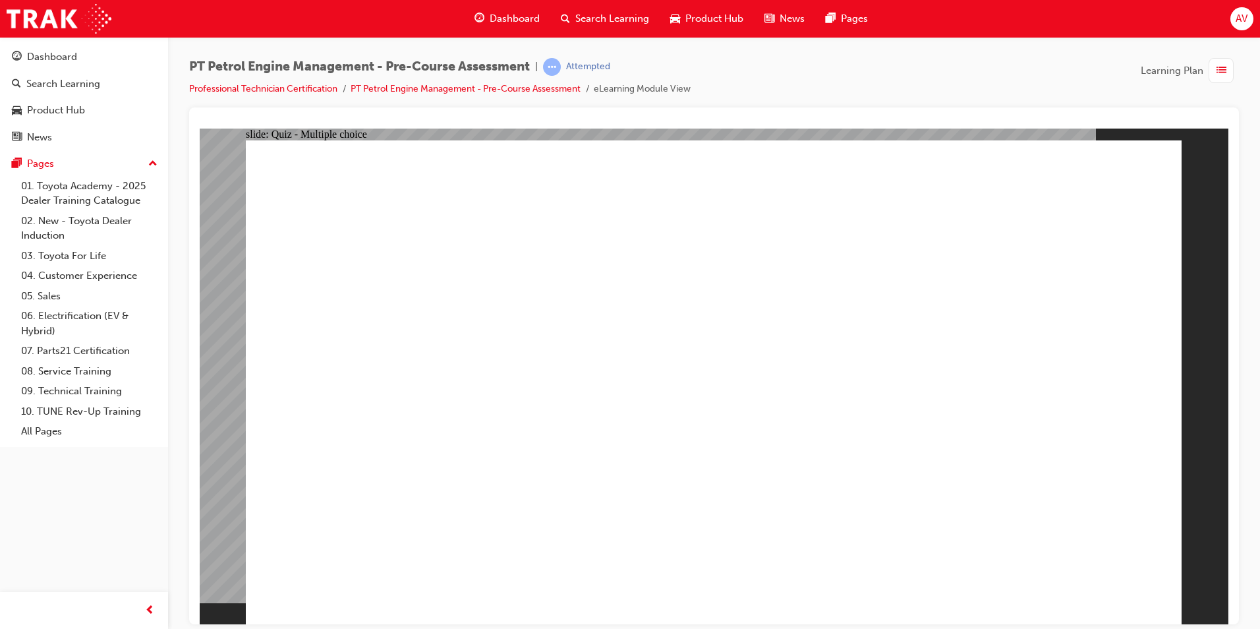
radio input "true"
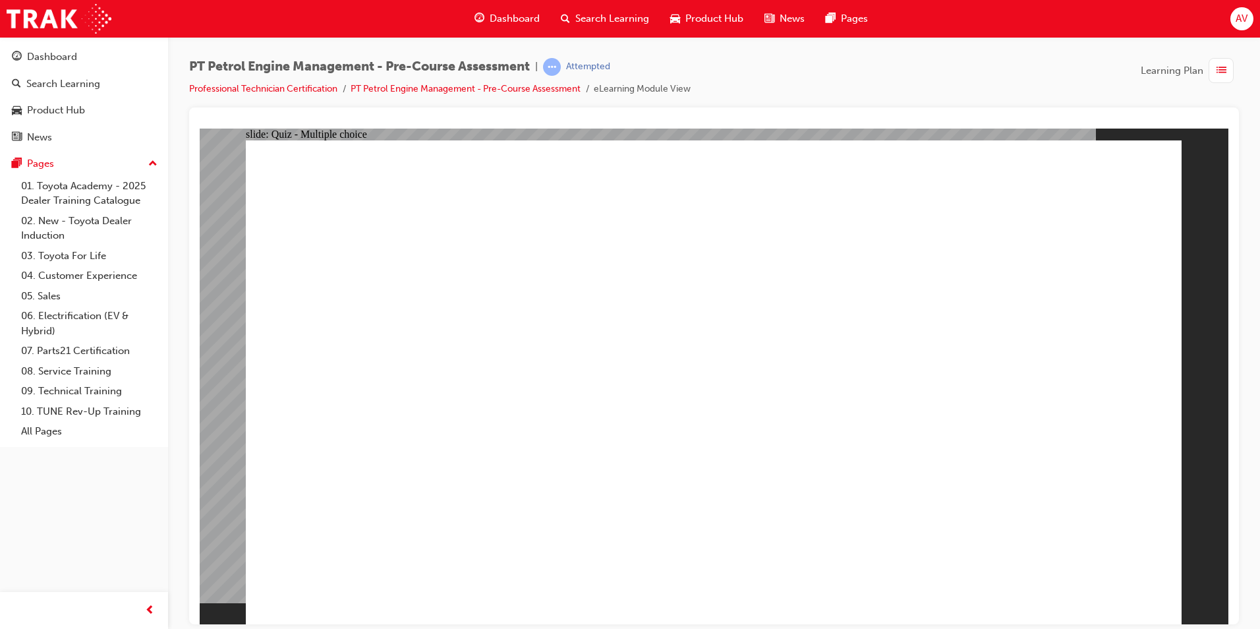
radio input "true"
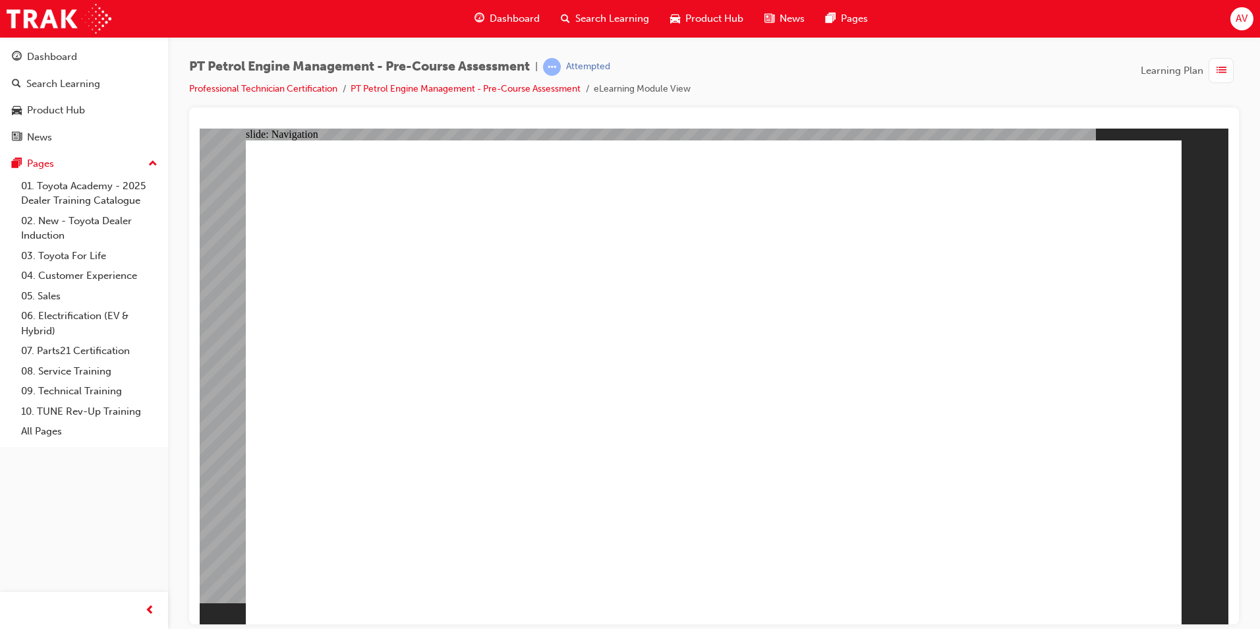
drag, startPoint x: 547, startPoint y: 490, endPoint x: 554, endPoint y: 490, distance: 7.3
radio input "true"
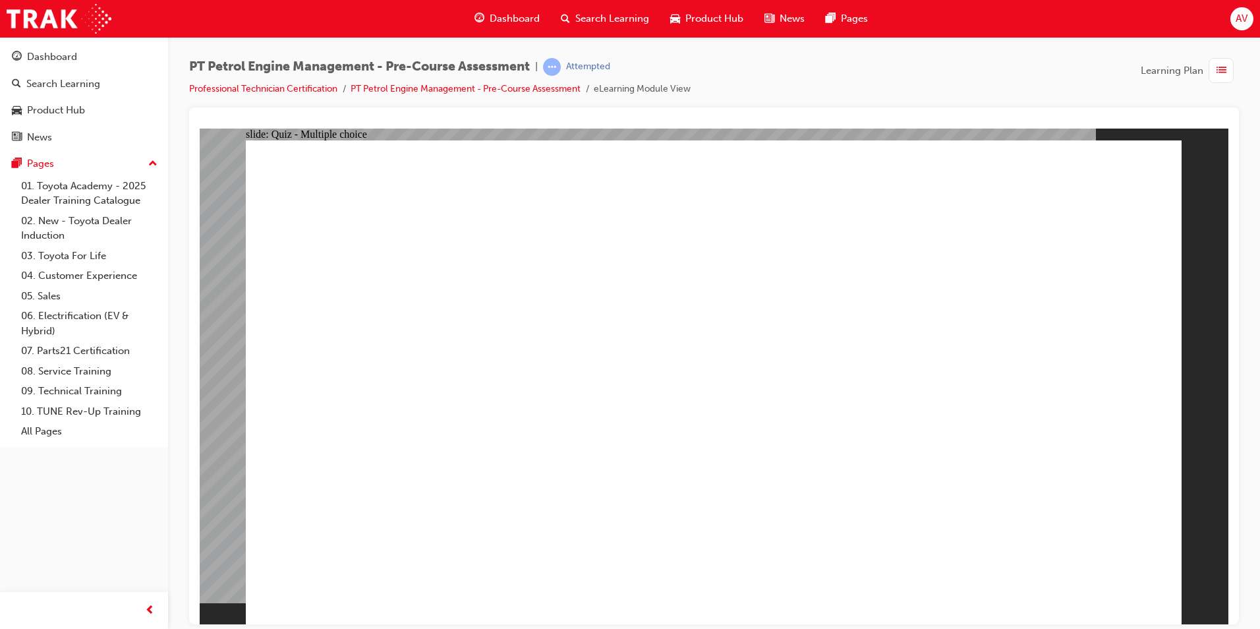
drag, startPoint x: 651, startPoint y: 428, endPoint x: 706, endPoint y: 439, distance: 56.5
radio input "true"
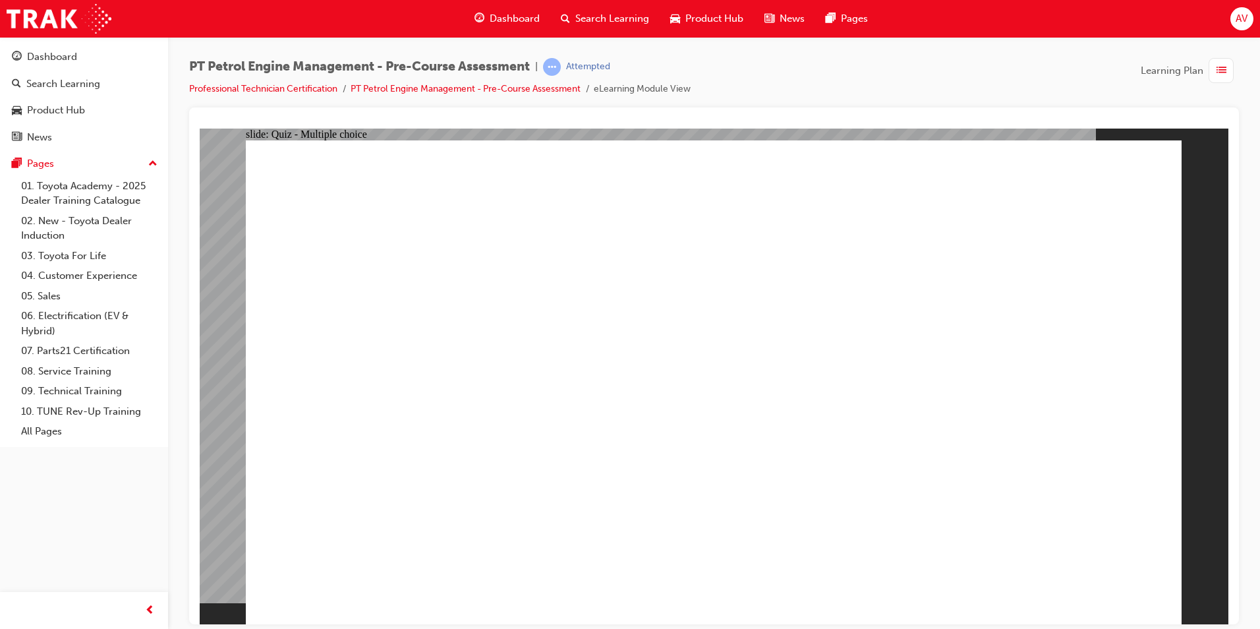
radio input "true"
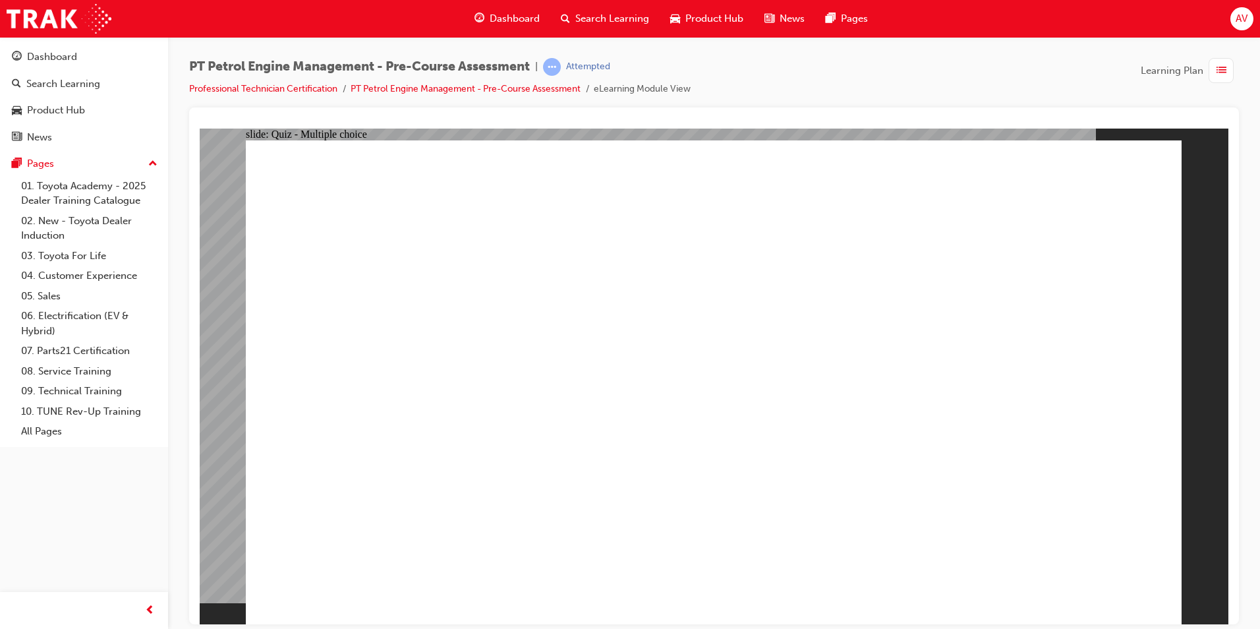
drag, startPoint x: 685, startPoint y: 492, endPoint x: 711, endPoint y: 500, distance: 26.3
radio input "true"
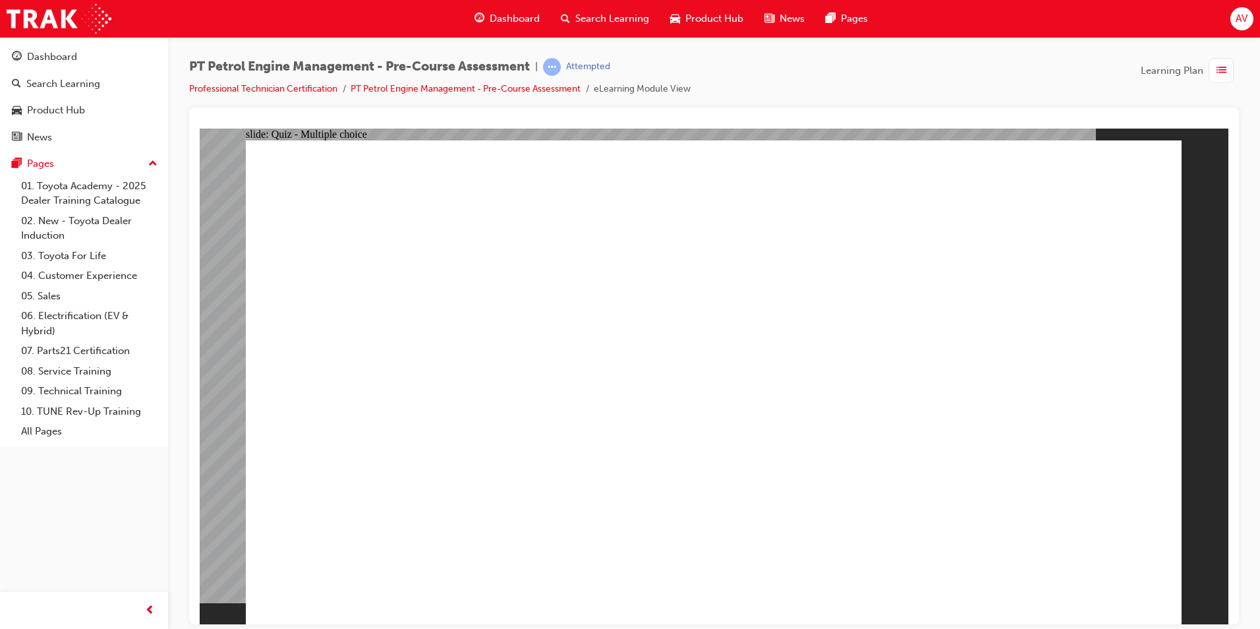
radio input "true"
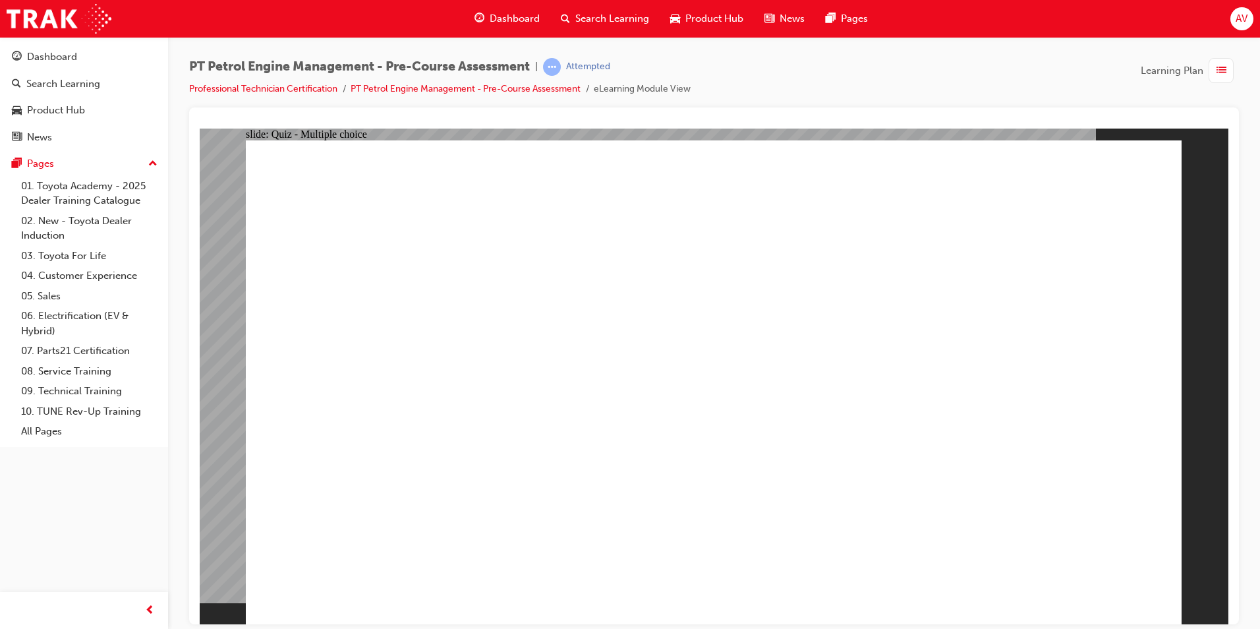
radio input "true"
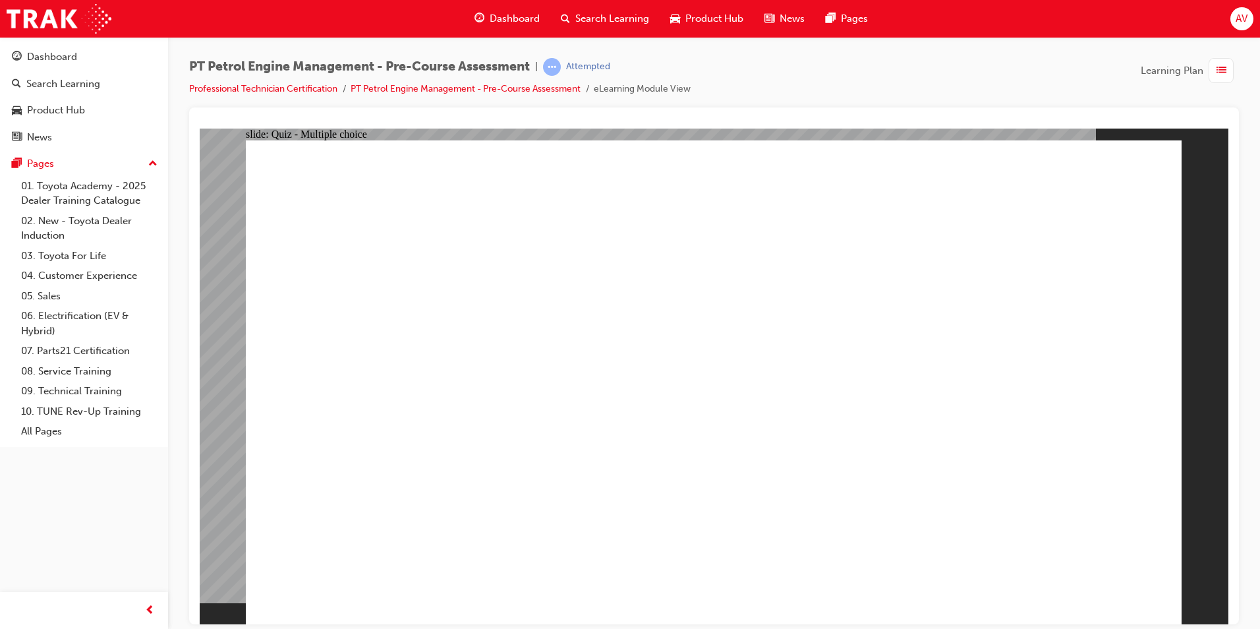
radio input "true"
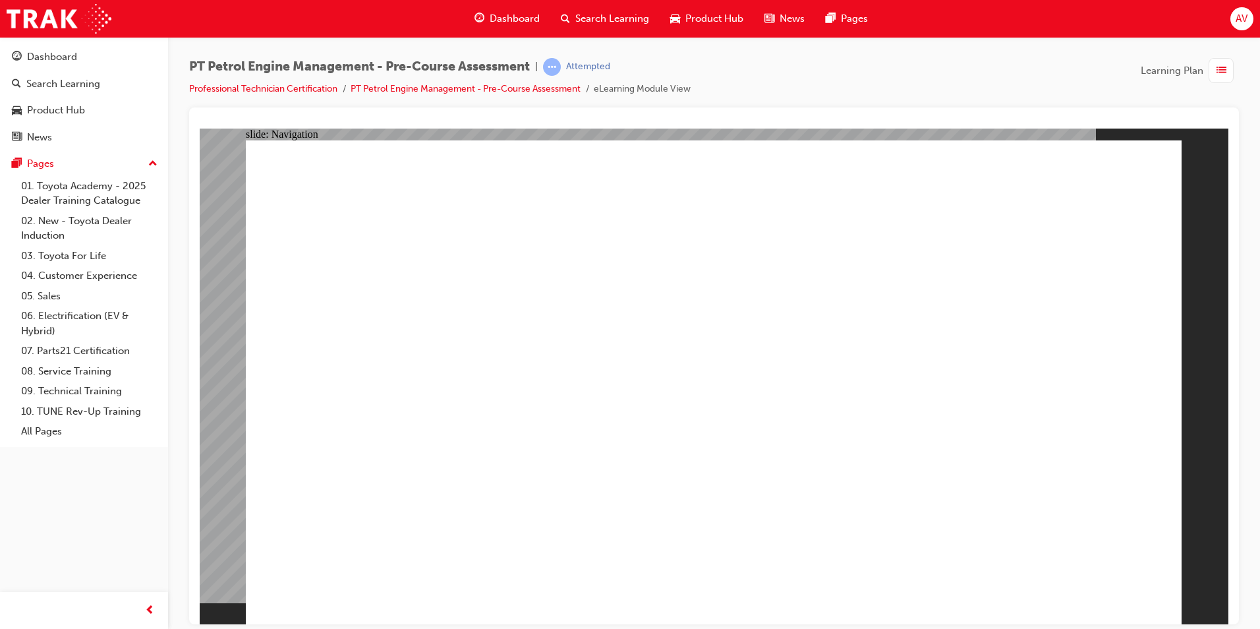
radio input "true"
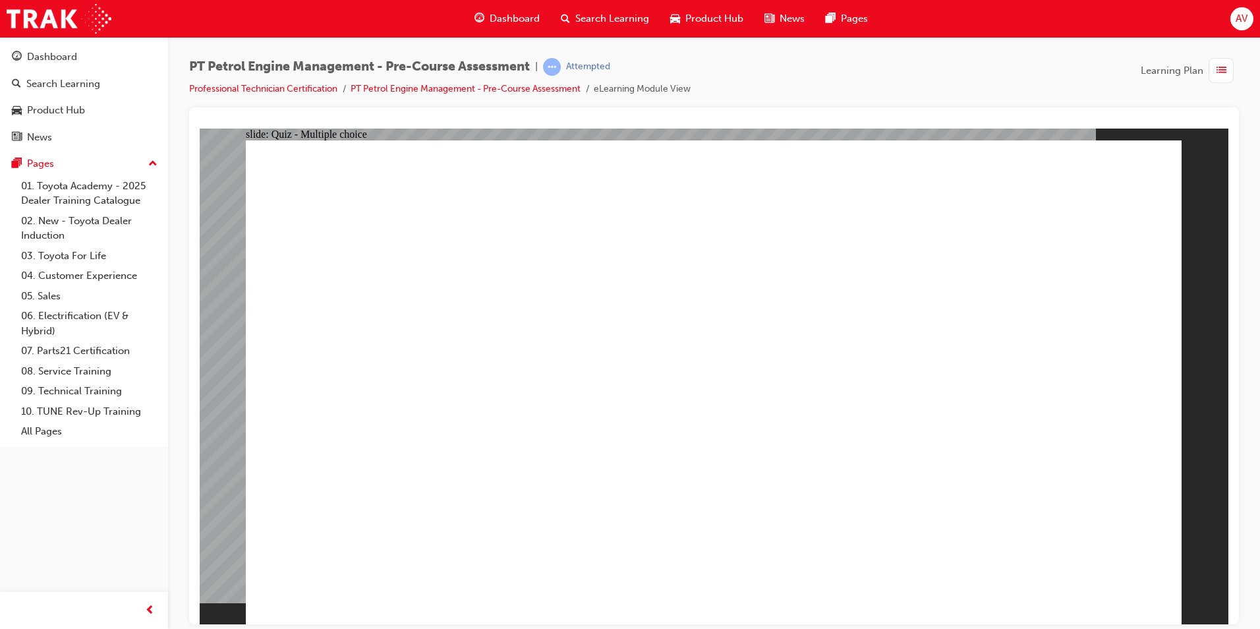
radio input "true"
drag, startPoint x: 1151, startPoint y: 576, endPoint x: 1134, endPoint y: 573, distance: 16.7
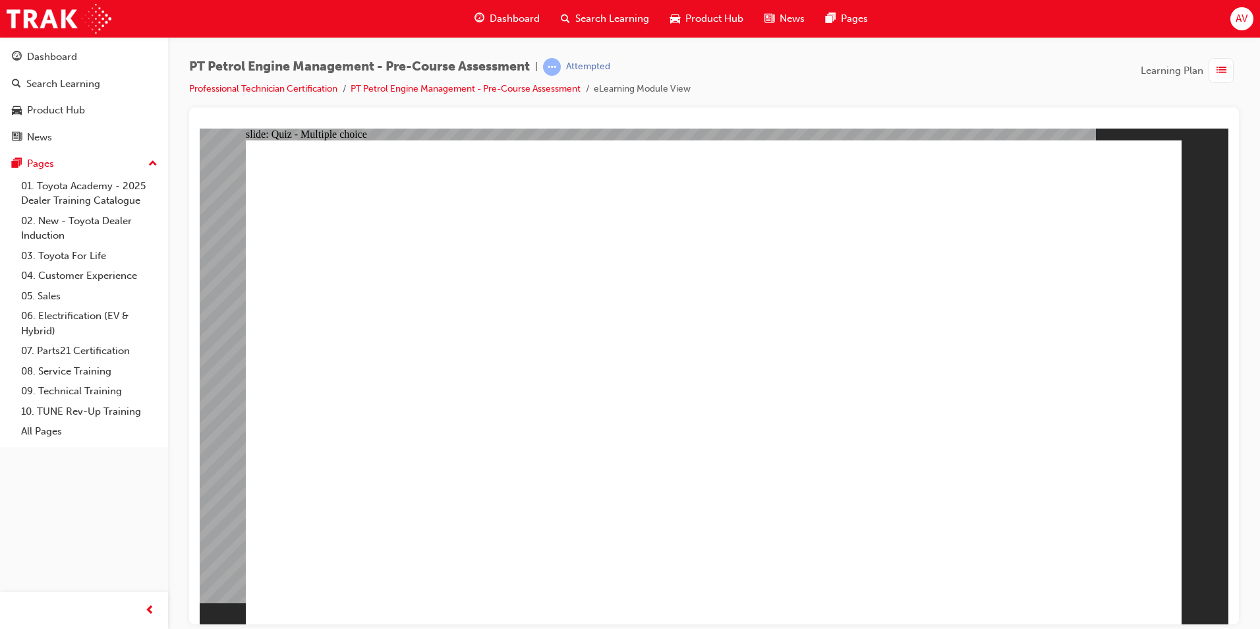
radio input "true"
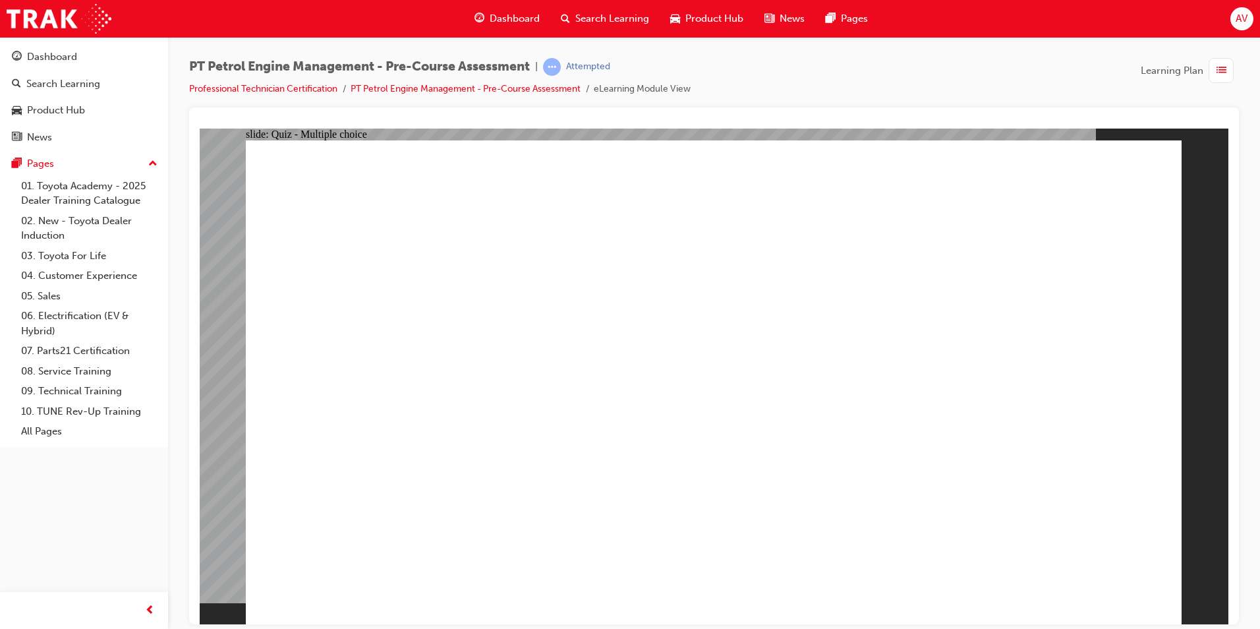
radio input "true"
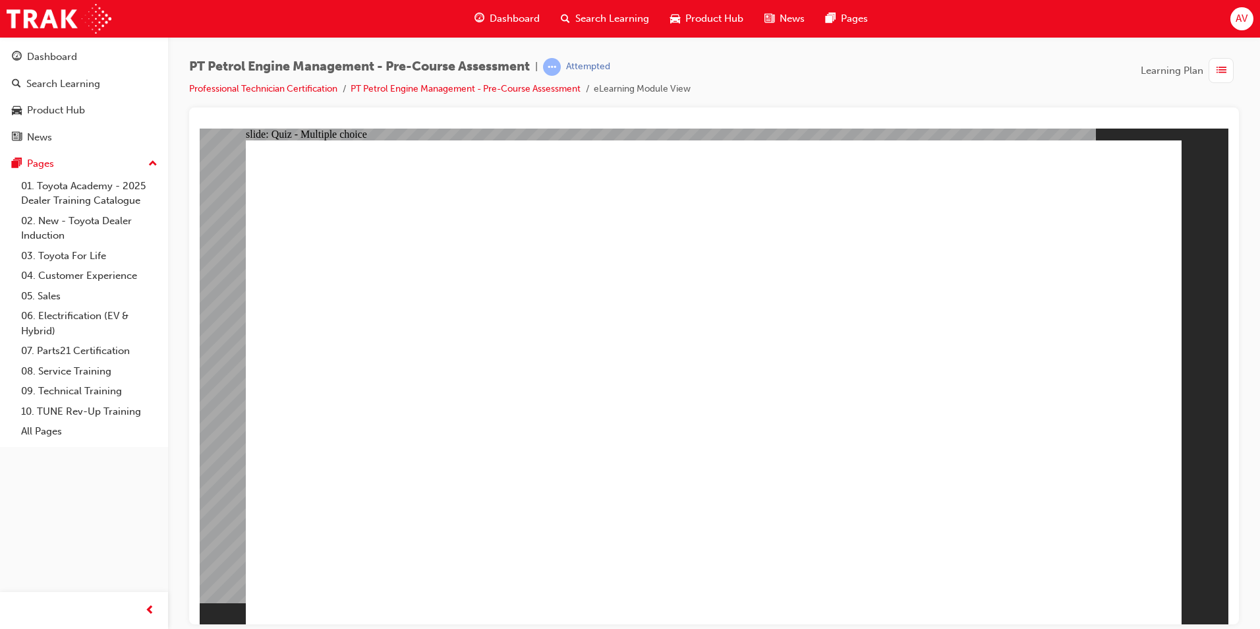
radio input "true"
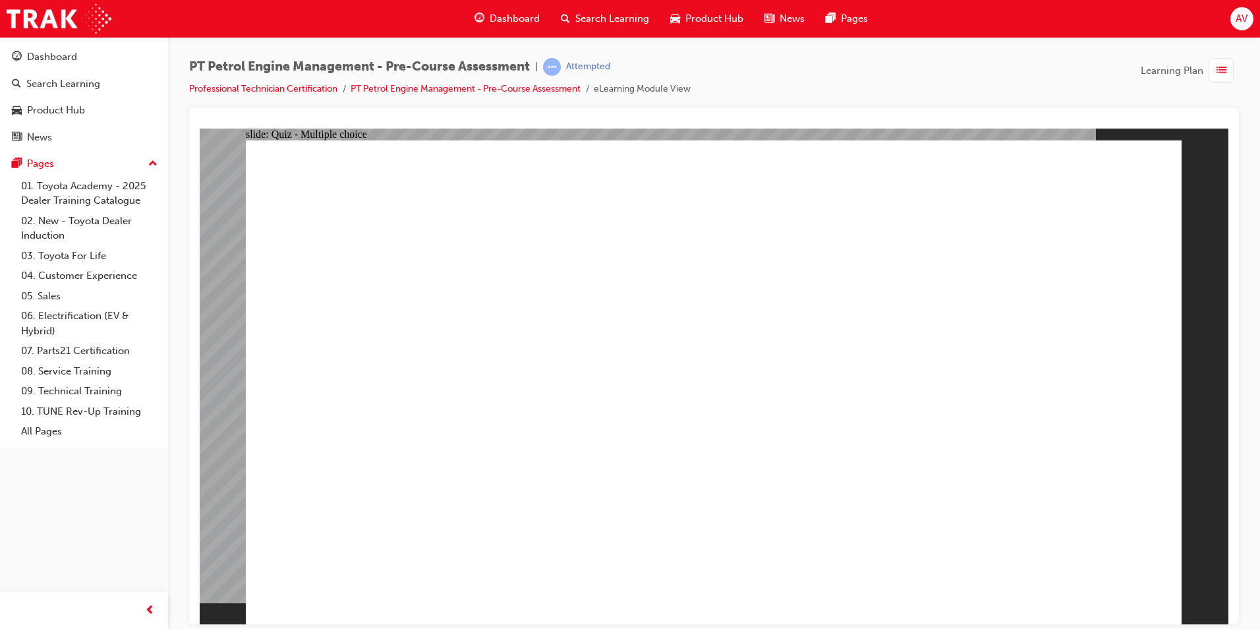
radio input "true"
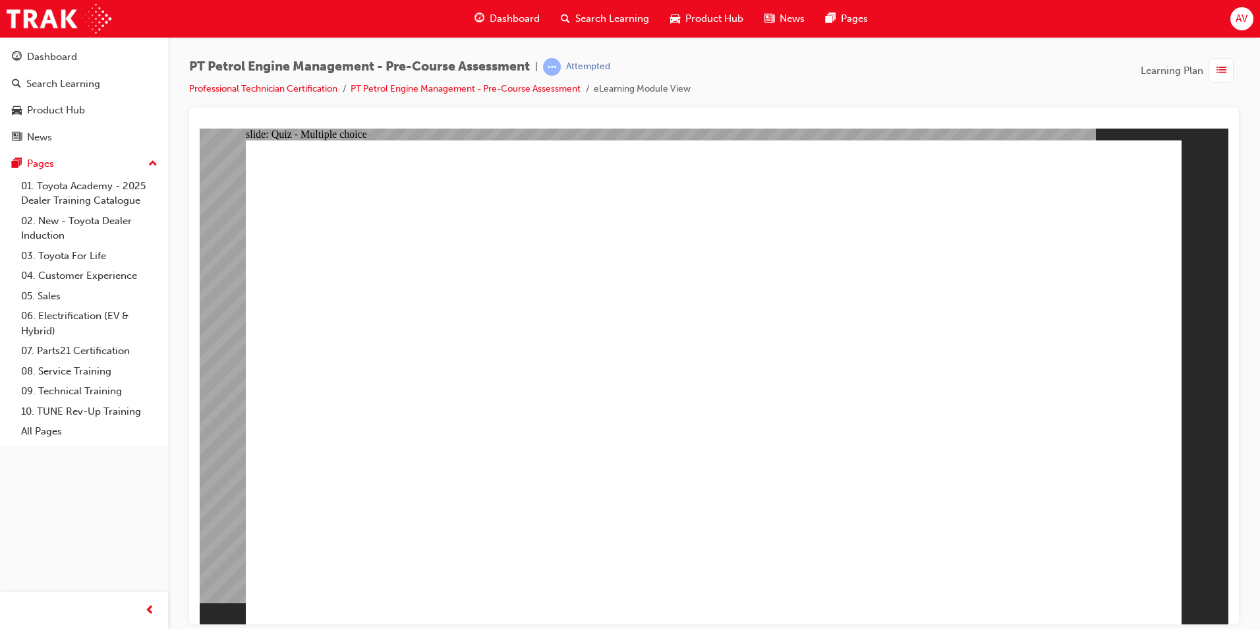
radio input "true"
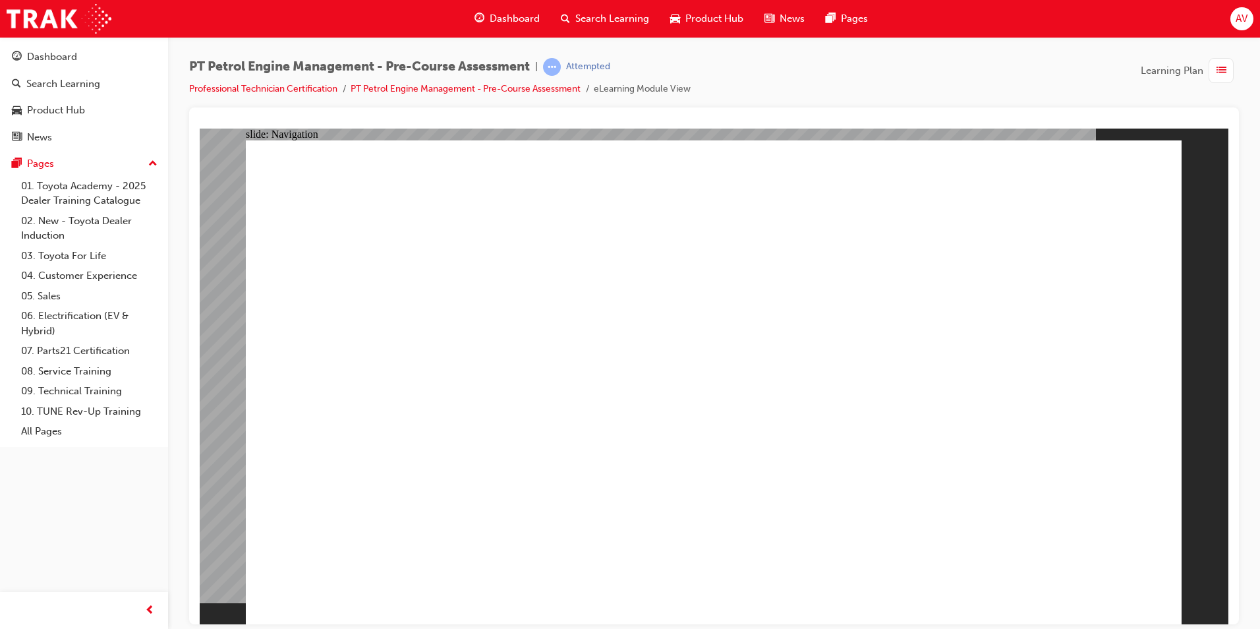
drag, startPoint x: 901, startPoint y: 233, endPoint x: 620, endPoint y: 216, distance: 282.0
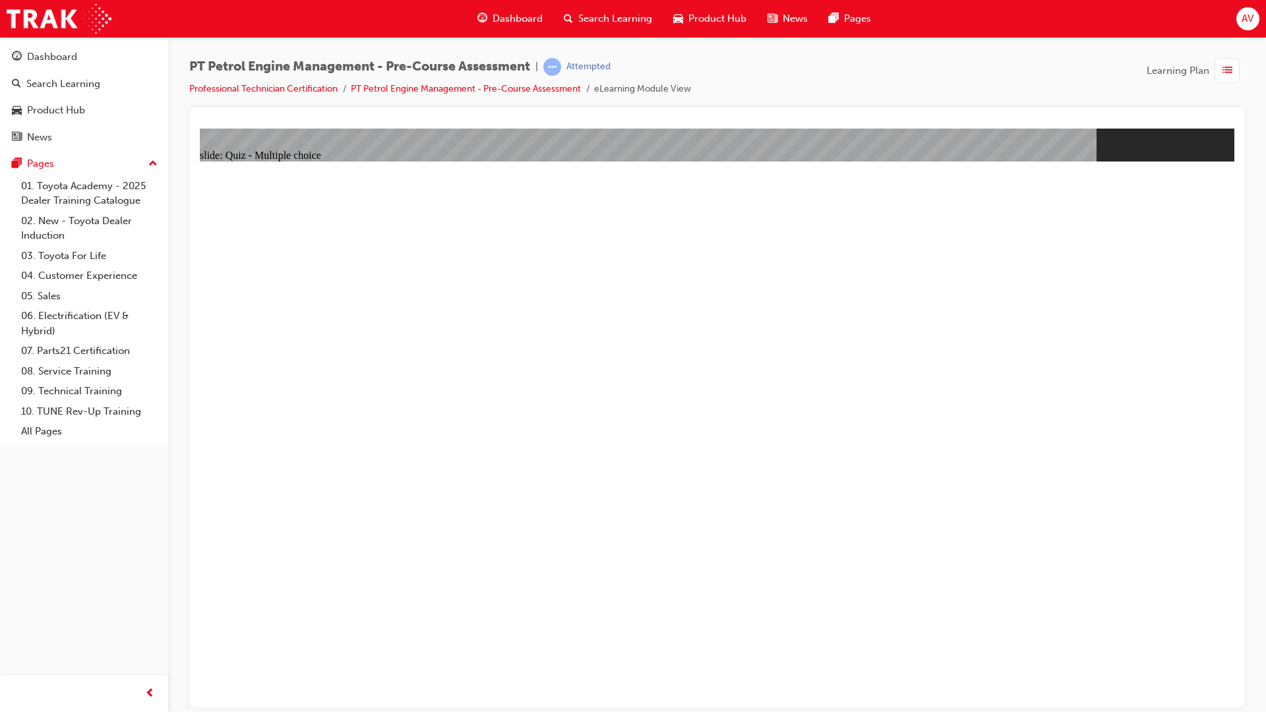
drag, startPoint x: 574, startPoint y: 287, endPoint x: 685, endPoint y: 293, distance: 111.5
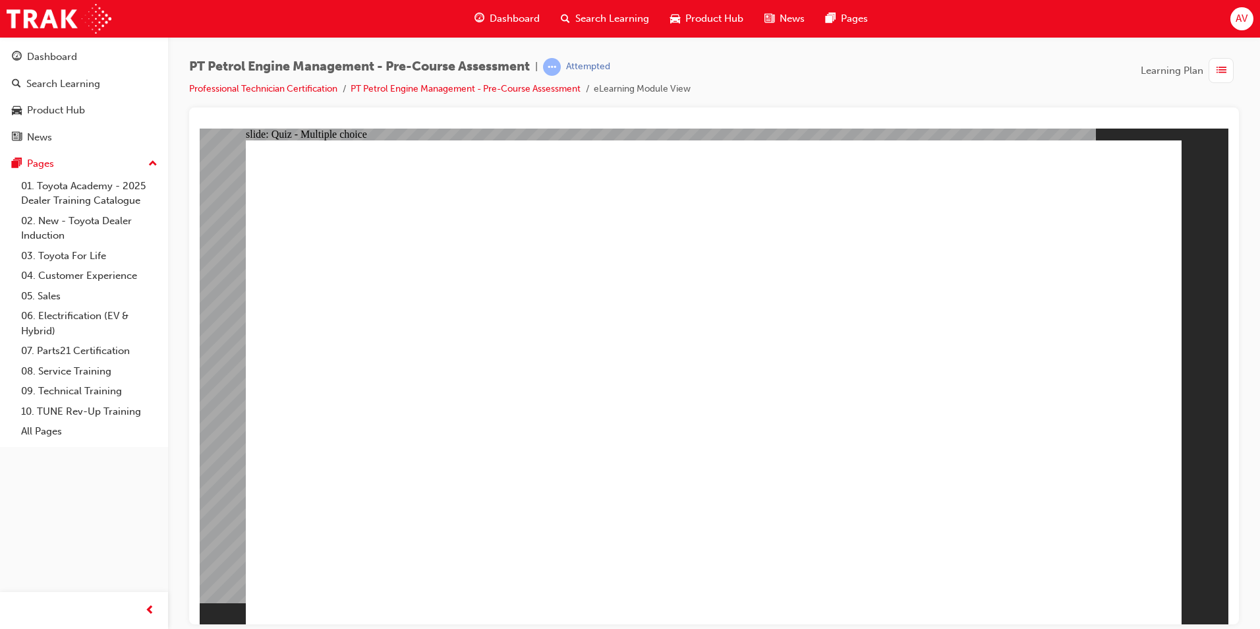
radio input "true"
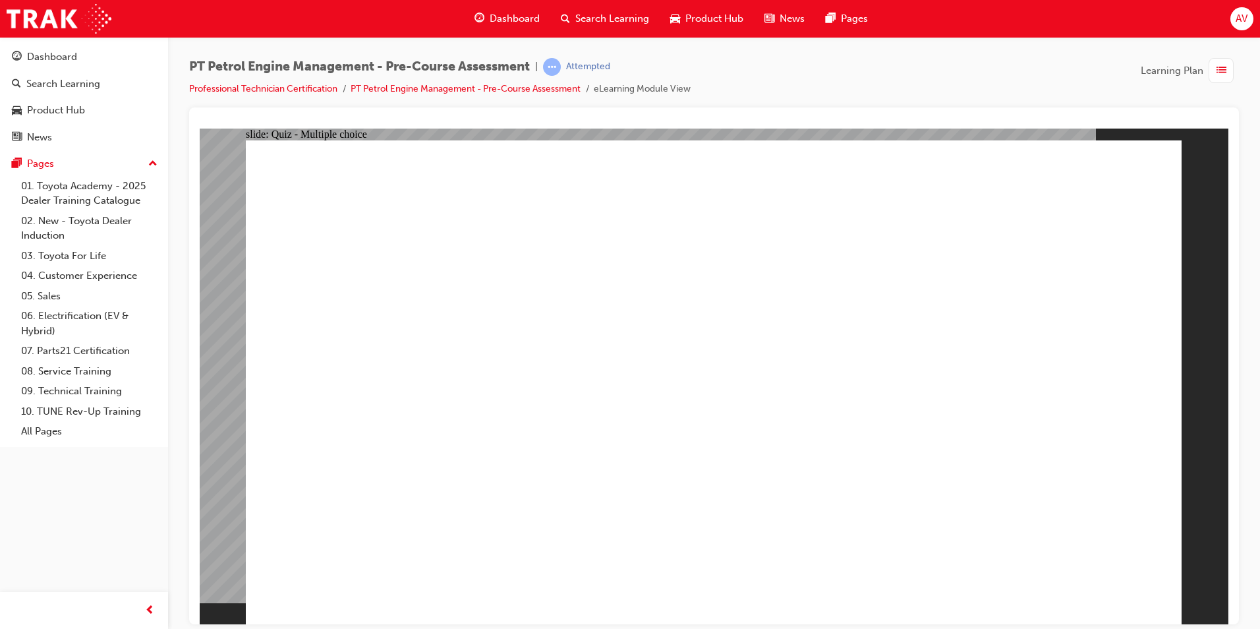
radio input "true"
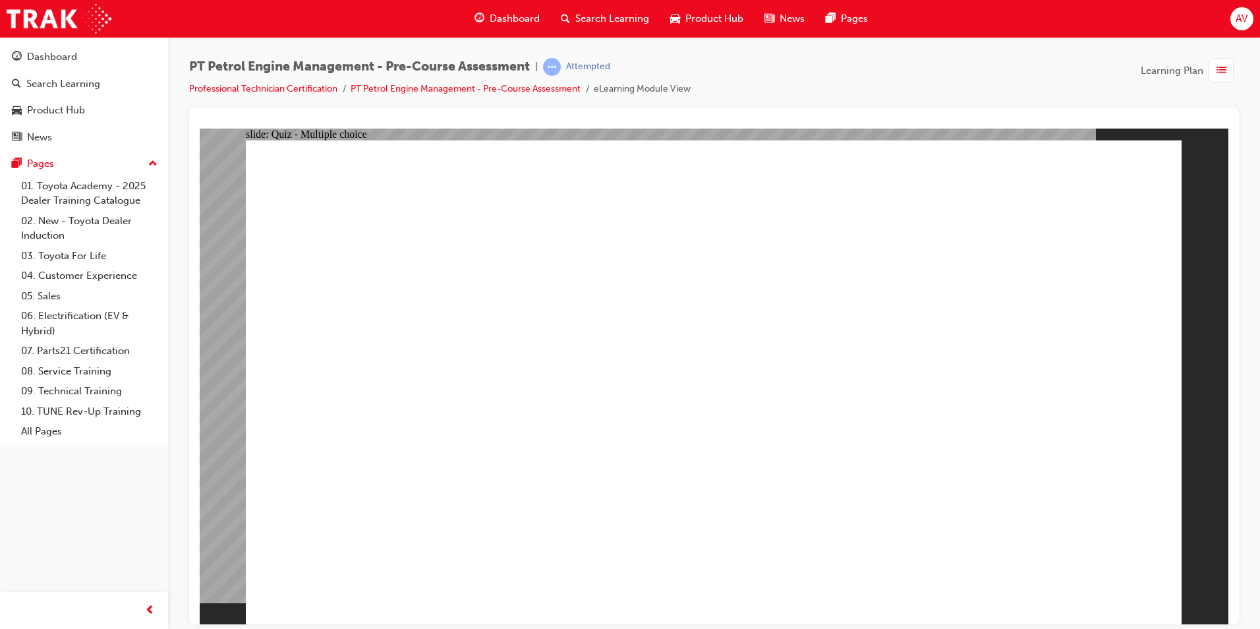
radio input "true"
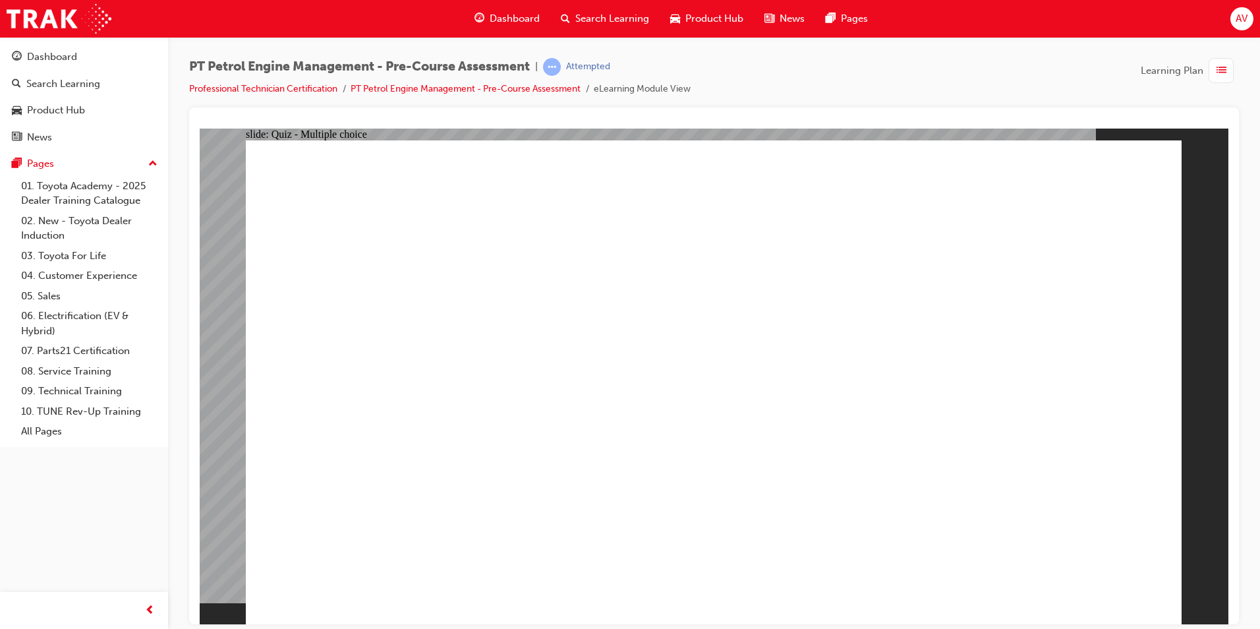
radio input "true"
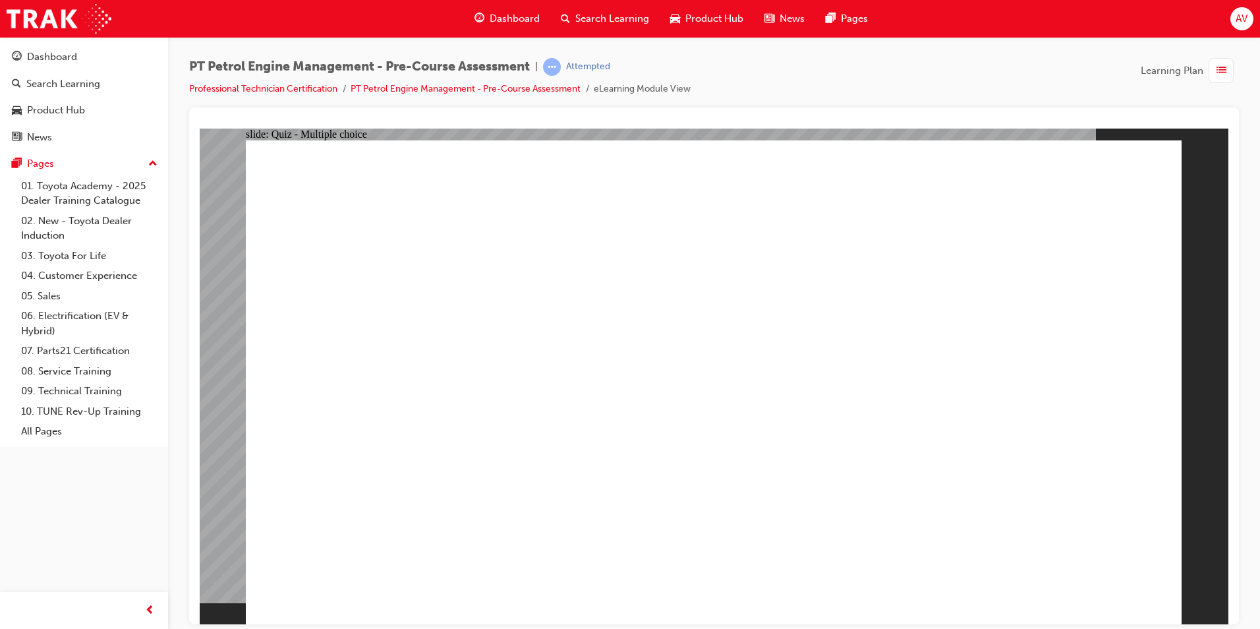
radio input "true"
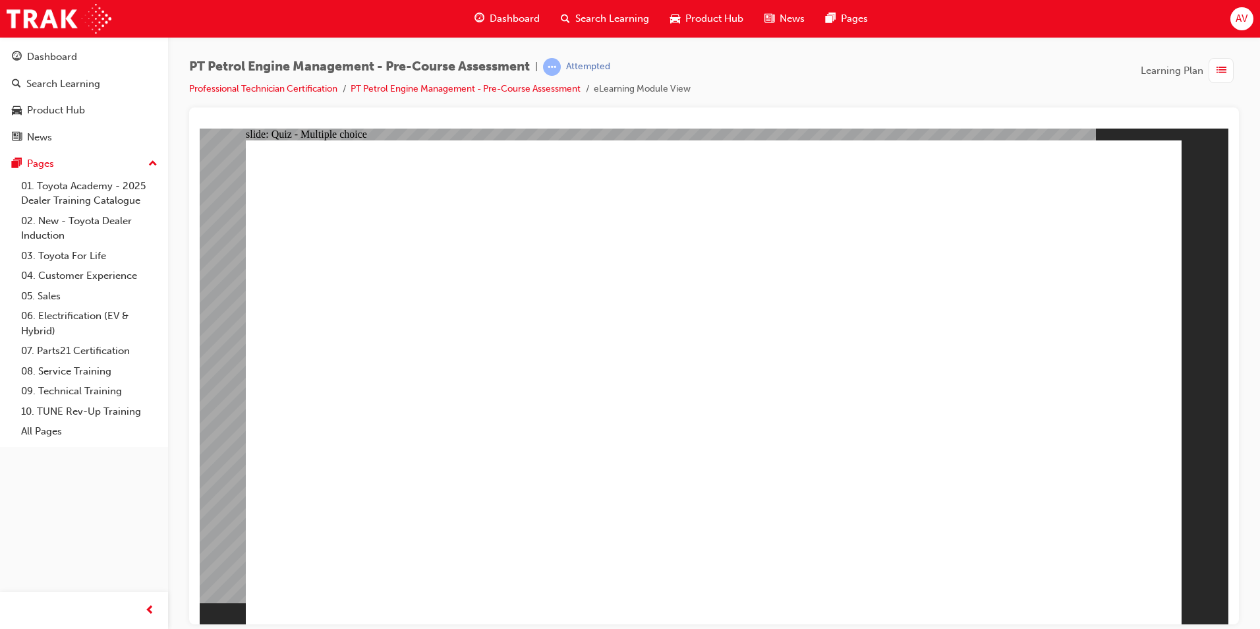
radio input "true"
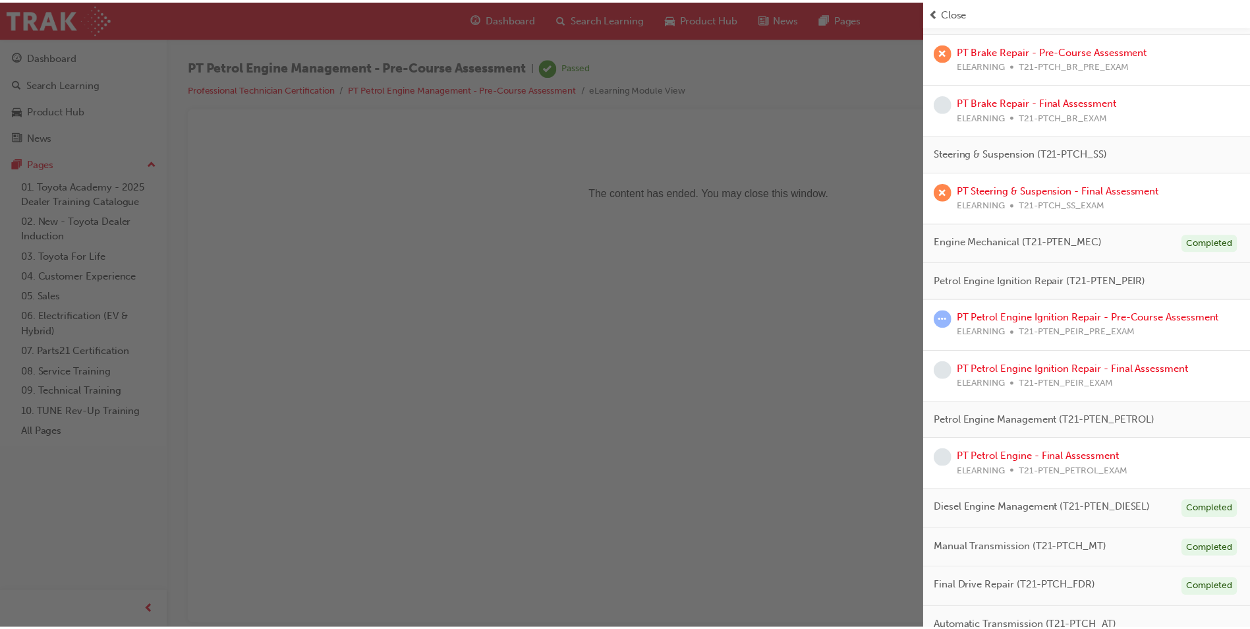
scroll to position [558, 0]
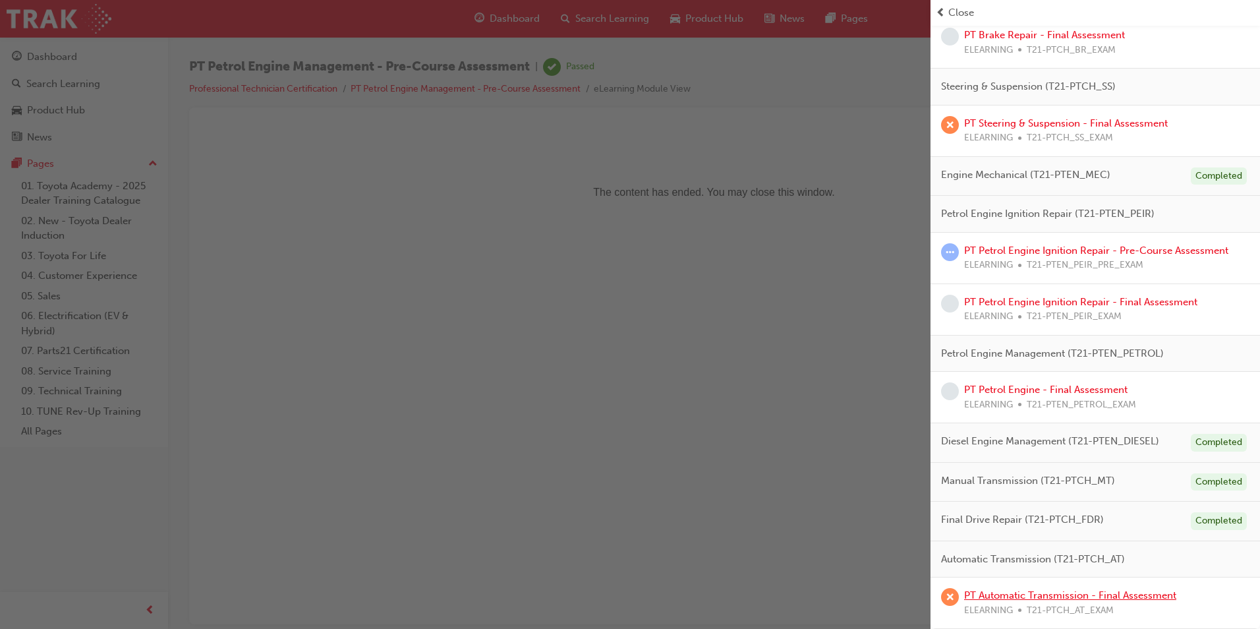
click at [1060, 595] on link "PT Automatic Transmission - Final Assessment" at bounding box center [1070, 595] width 212 height 12
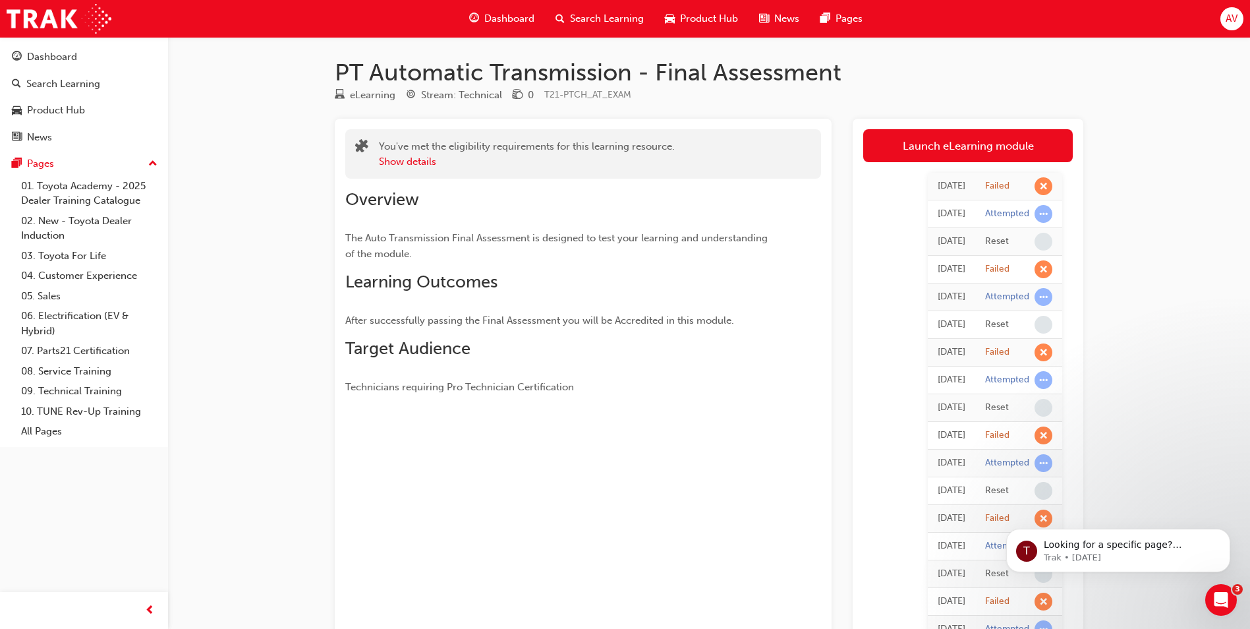
click at [968, 136] on link "Launch eLearning module" at bounding box center [968, 145] width 210 height 33
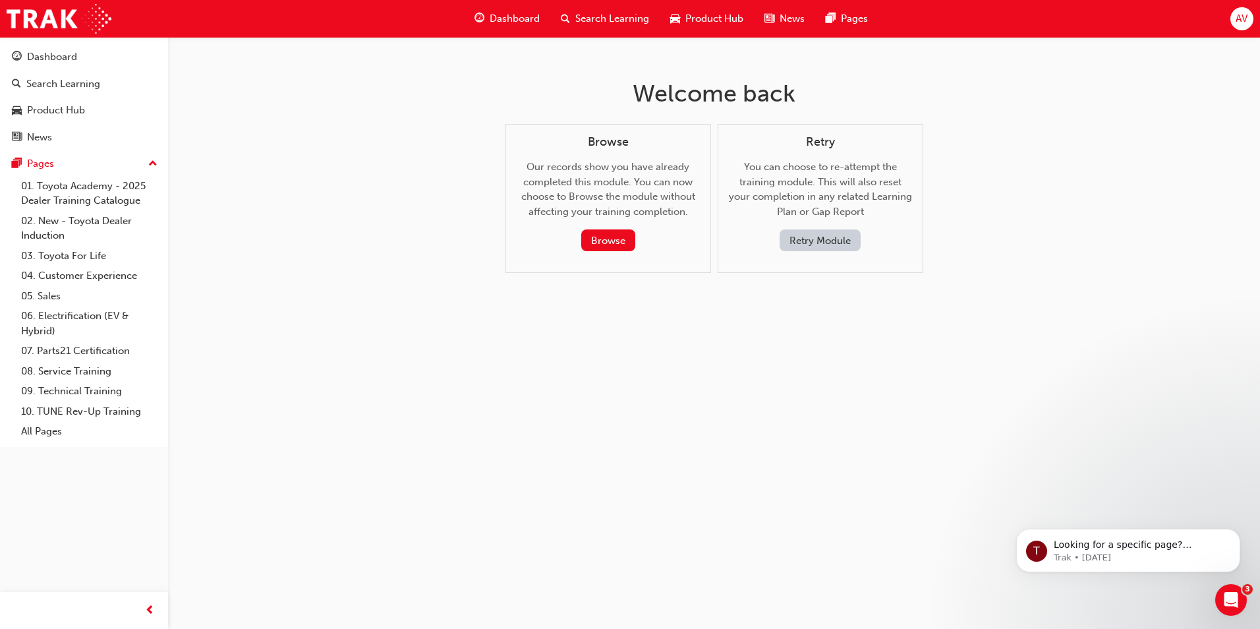
click at [816, 237] on button "Retry Module" at bounding box center [820, 240] width 81 height 22
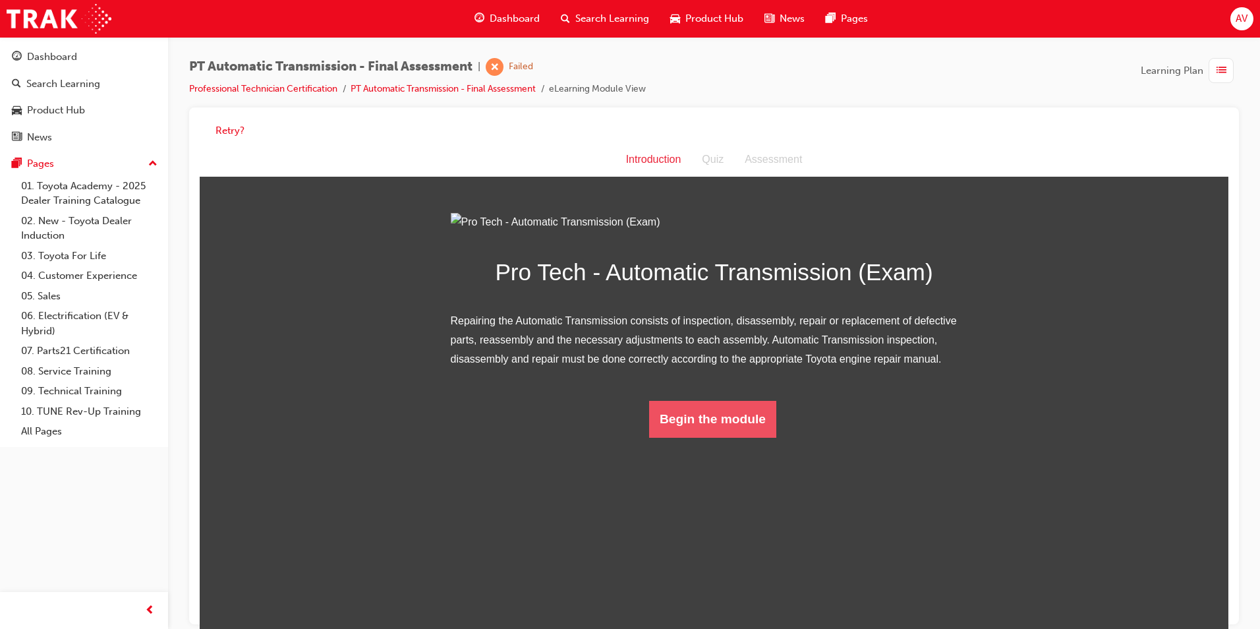
click at [700, 438] on button "Begin the module" at bounding box center [712, 419] width 127 height 37
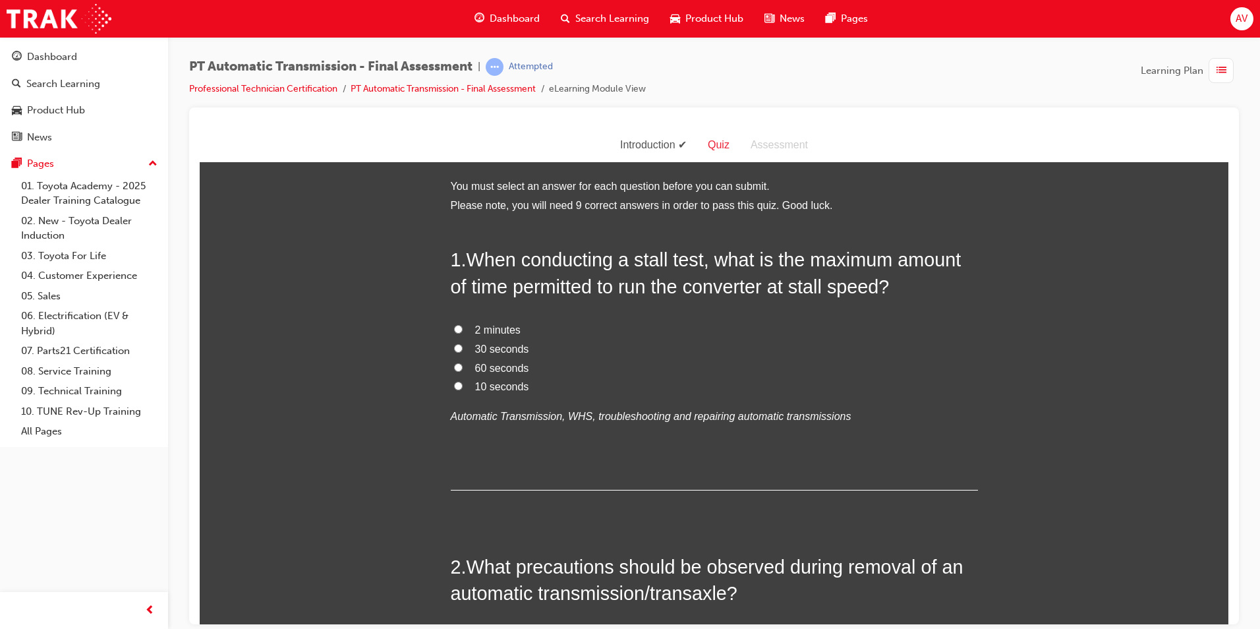
click at [454, 347] on input "30 seconds" at bounding box center [458, 347] width 9 height 9
radio input "true"
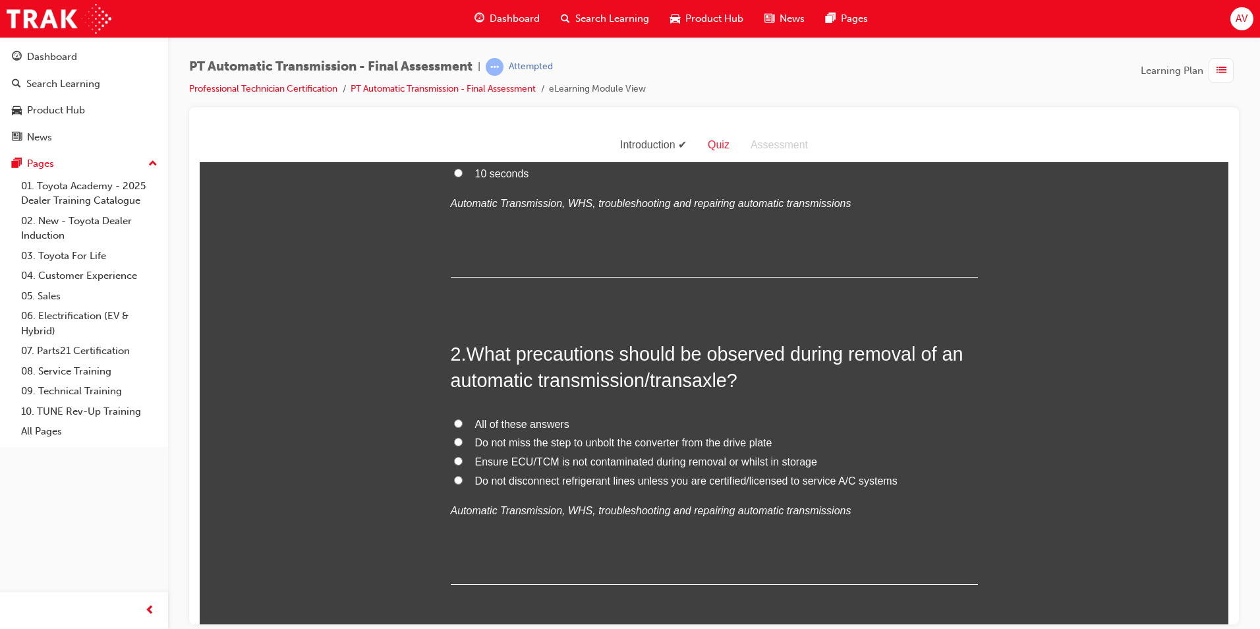
scroll to position [264, 0]
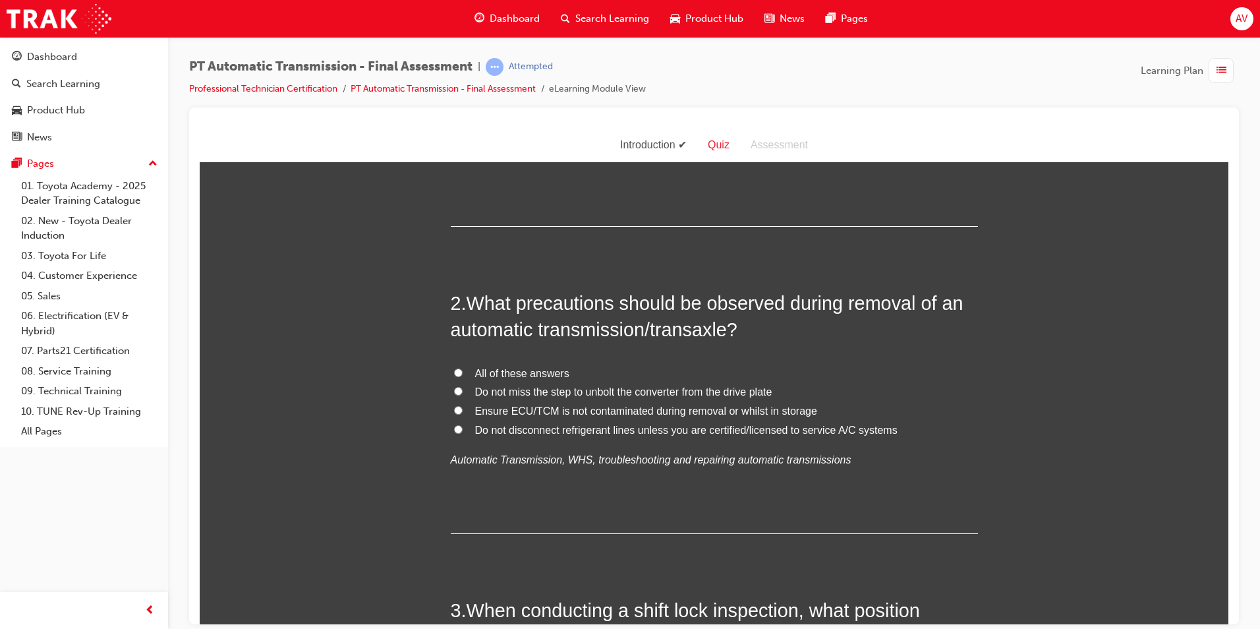
click at [452, 366] on label "All of these answers" at bounding box center [714, 373] width 527 height 19
click at [454, 368] on input "All of these answers" at bounding box center [458, 372] width 9 height 9
radio input "true"
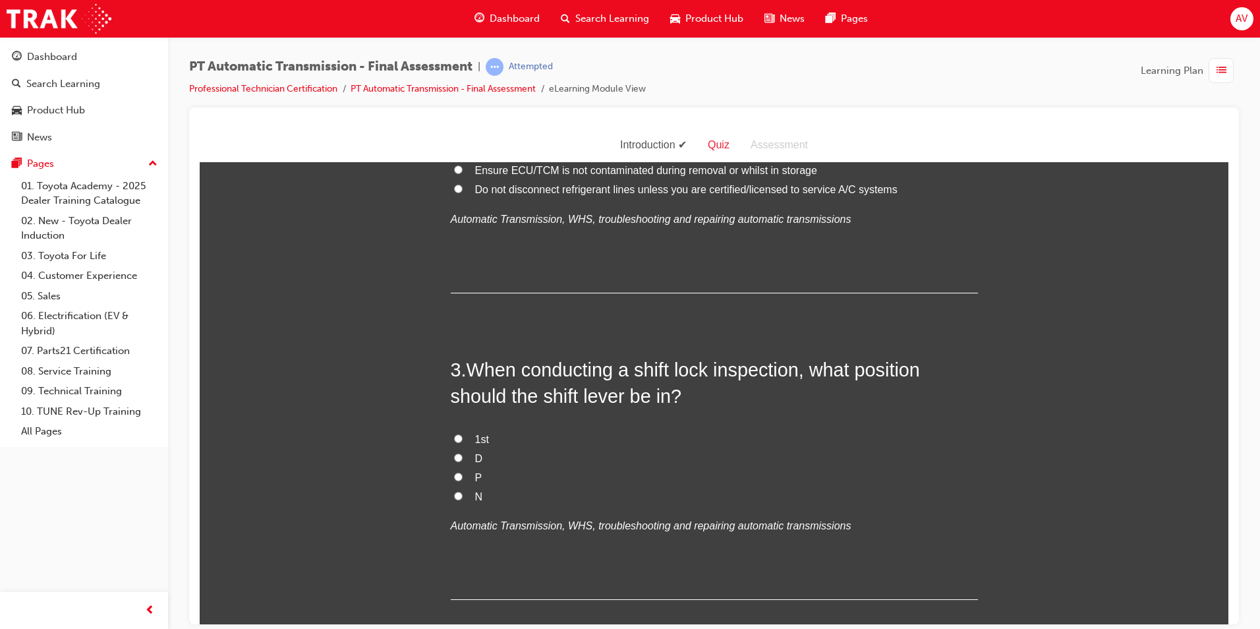
scroll to position [527, 0]
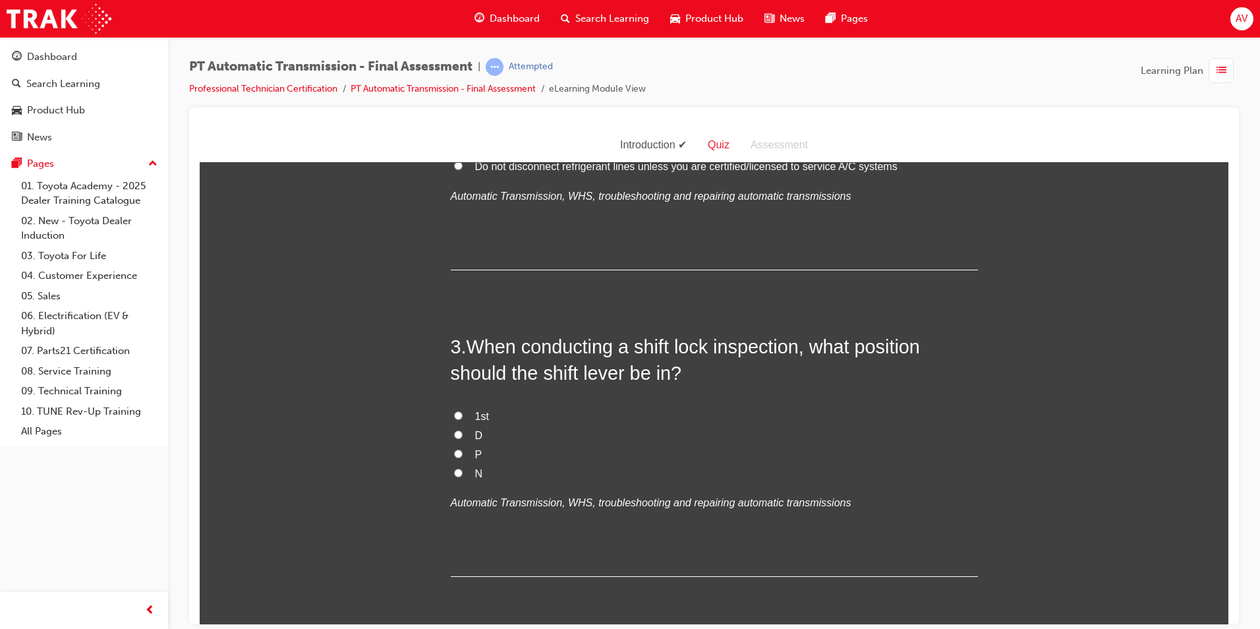
click at [451, 452] on label "P" at bounding box center [714, 454] width 527 height 19
click at [454, 452] on input "P" at bounding box center [458, 453] width 9 height 9
radio input "true"
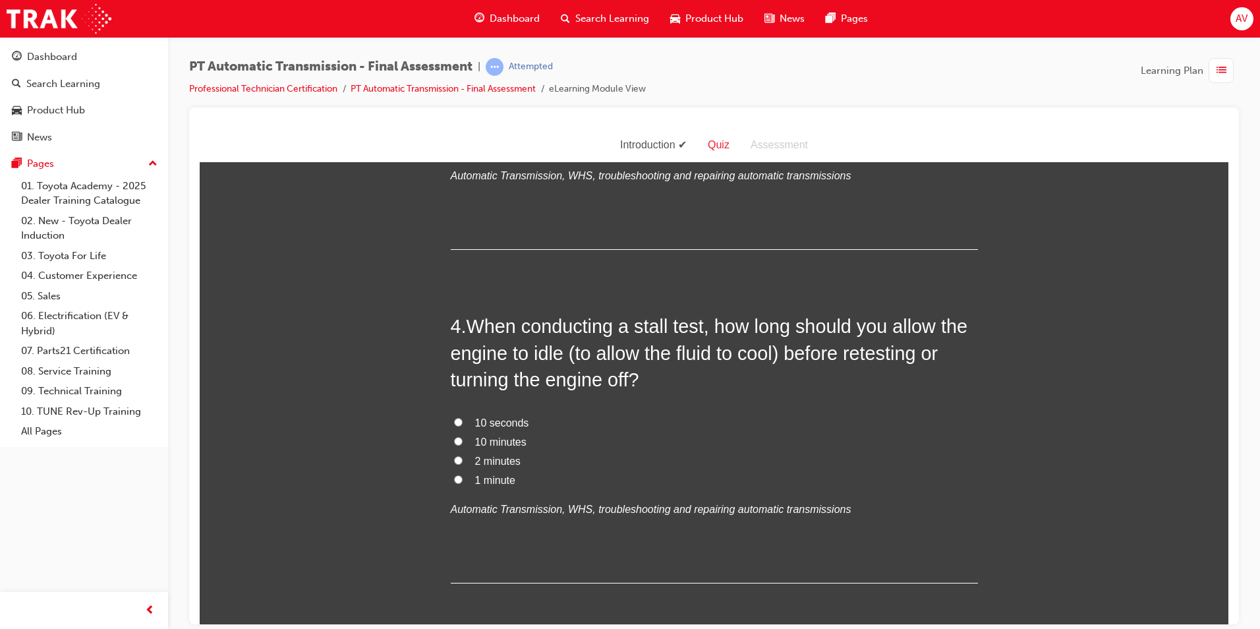
scroll to position [857, 0]
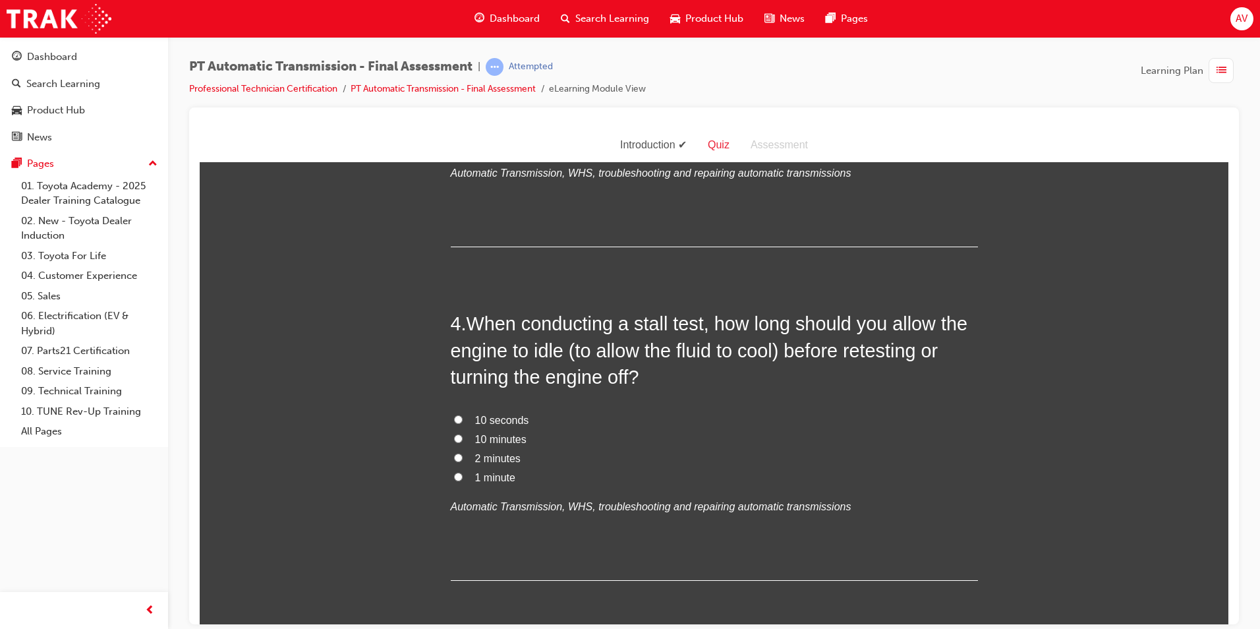
click at [454, 456] on input "2 minutes" at bounding box center [458, 457] width 9 height 9
radio input "true"
click at [454, 436] on input "10 minutes" at bounding box center [458, 438] width 9 height 9
radio input "true"
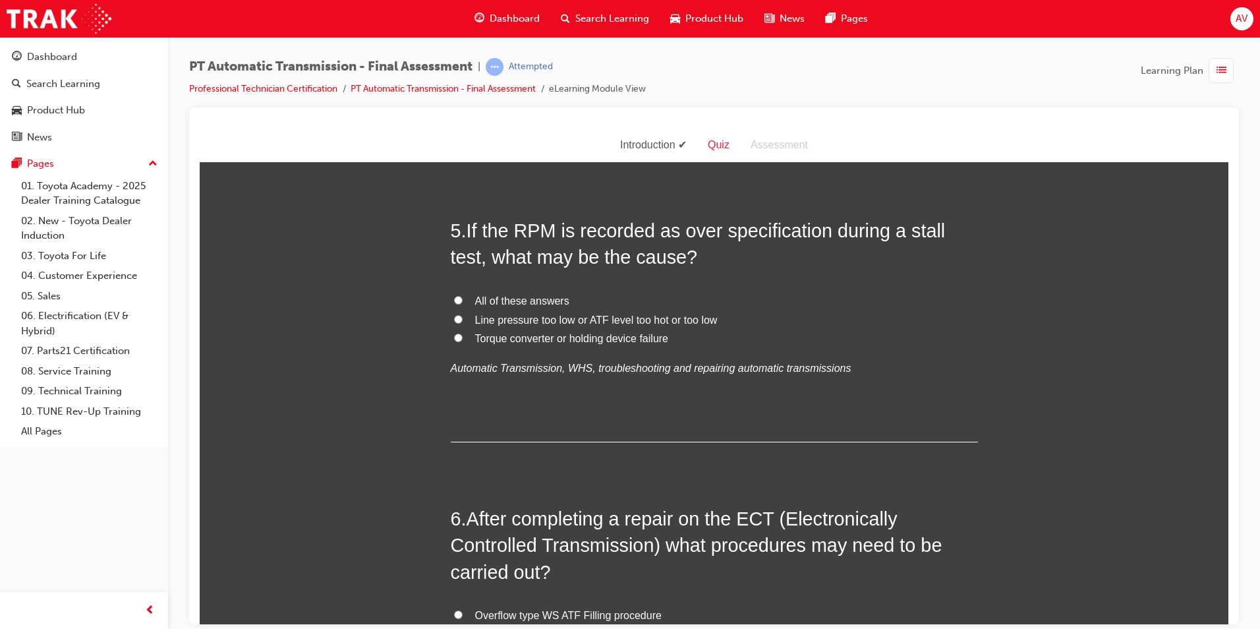
scroll to position [1186, 0]
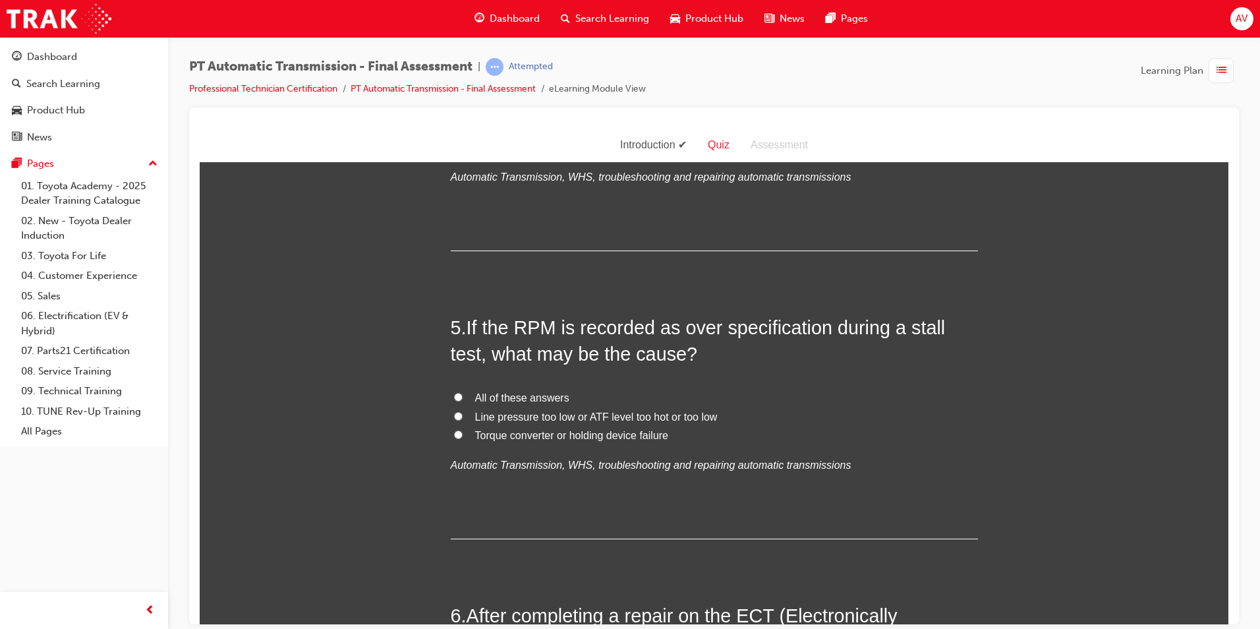
click at [455, 400] on input "All of these answers" at bounding box center [458, 396] width 9 height 9
radio input "true"
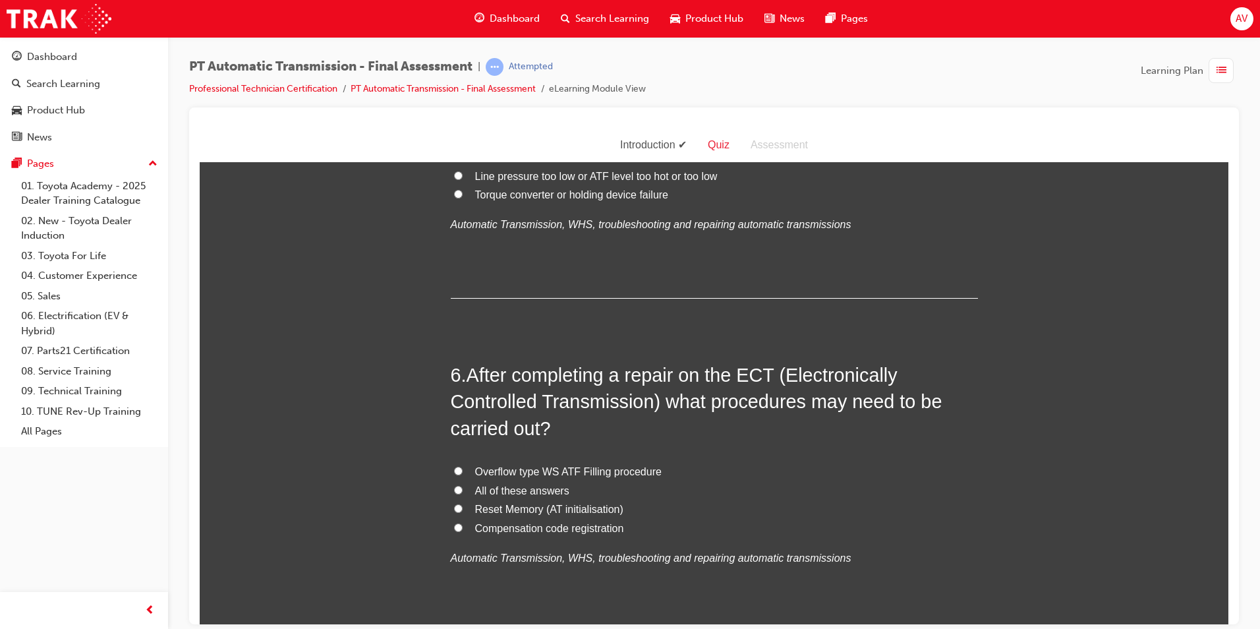
scroll to position [1450, 0]
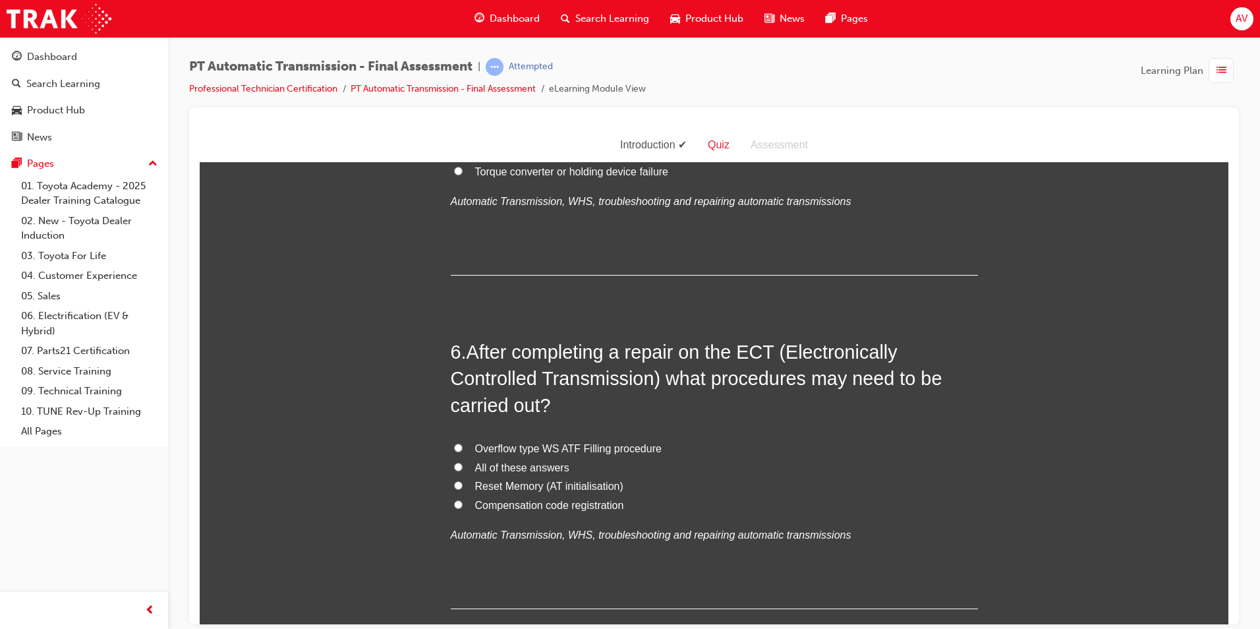
click at [455, 463] on input "All of these answers" at bounding box center [458, 466] width 9 height 9
radio input "true"
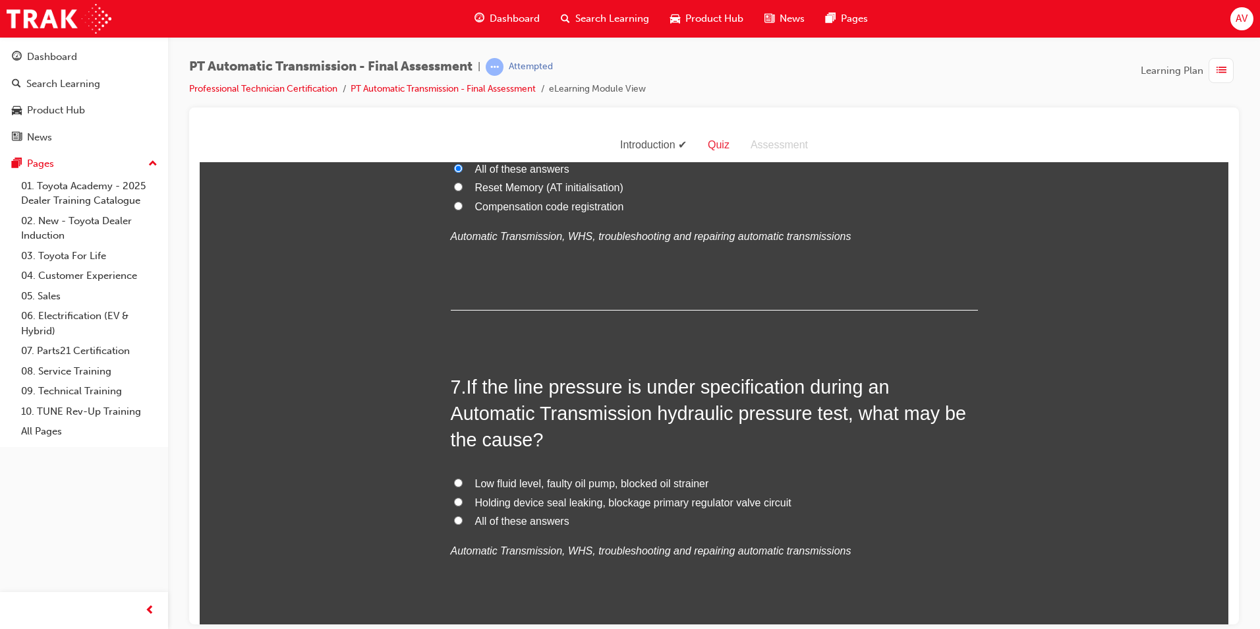
scroll to position [1780, 0]
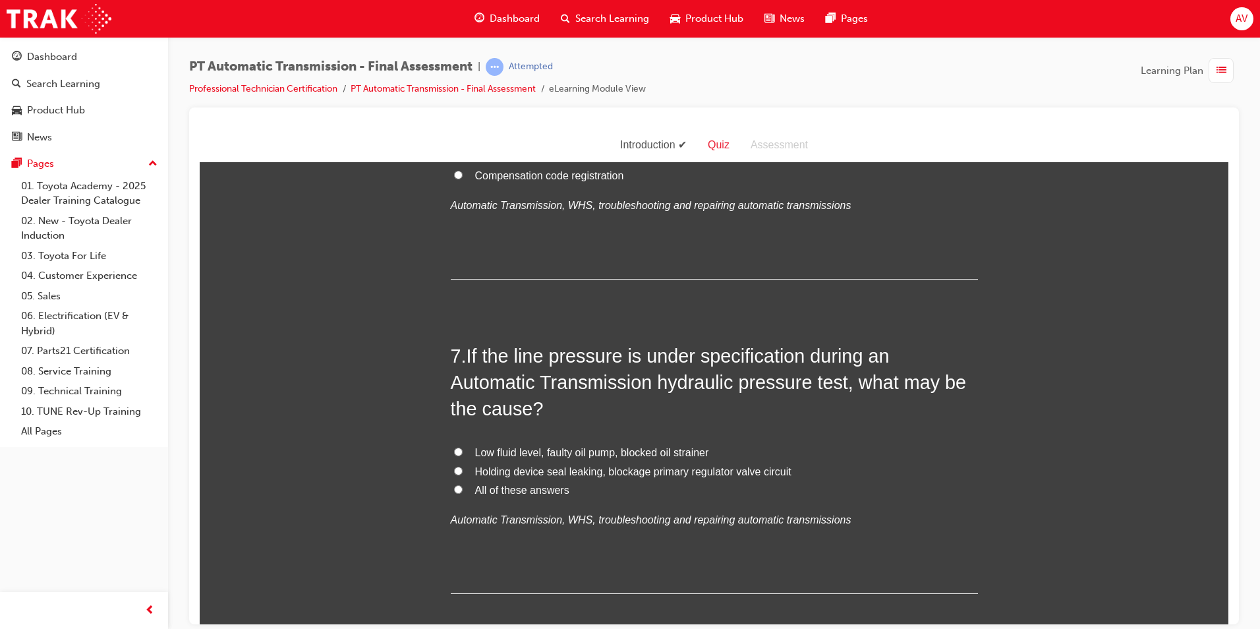
click at [459, 469] on label "Holding device seal leaking, blockage primary regulator valve circuit" at bounding box center [714, 471] width 527 height 19
click at [459, 469] on input "Holding device seal leaking, blockage primary regulator valve circuit" at bounding box center [458, 470] width 9 height 9
radio input "true"
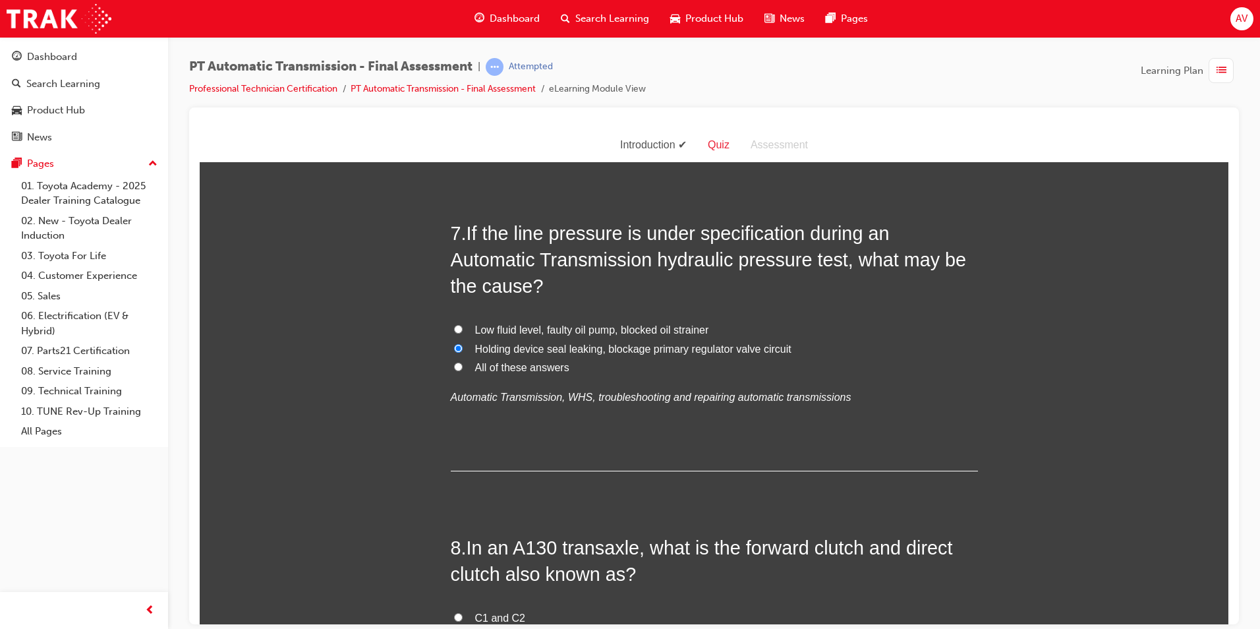
scroll to position [1911, 0]
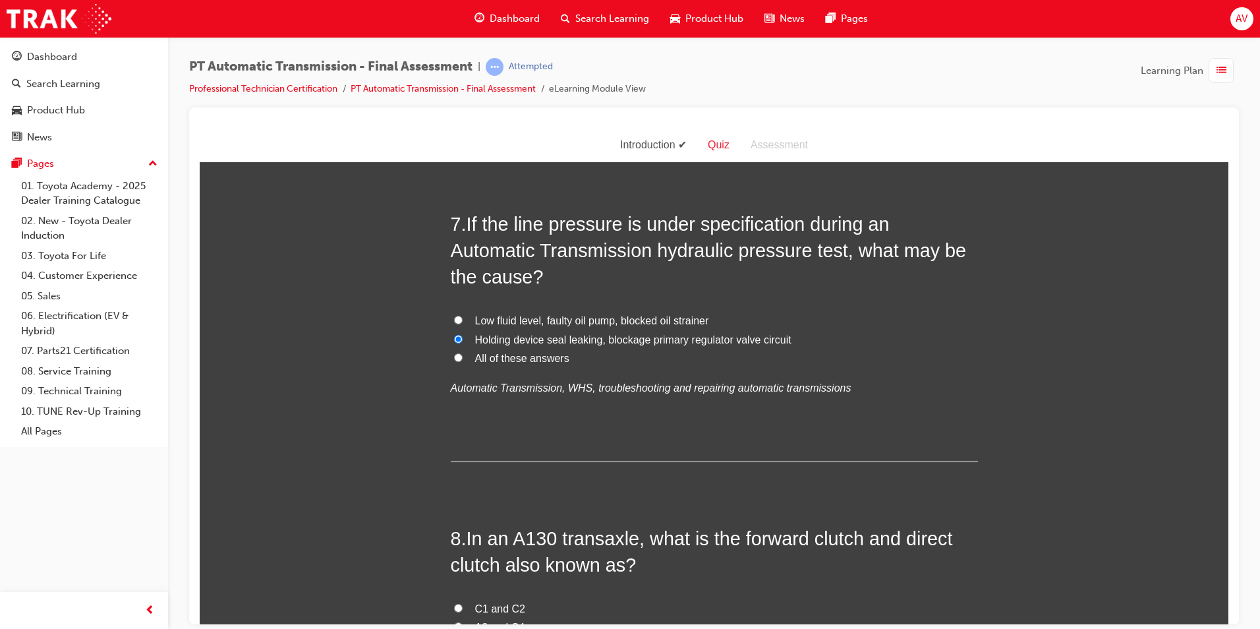
click at [454, 318] on input "Low fluid level, faulty oil pump, blocked oil strainer" at bounding box center [458, 319] width 9 height 9
radio input "true"
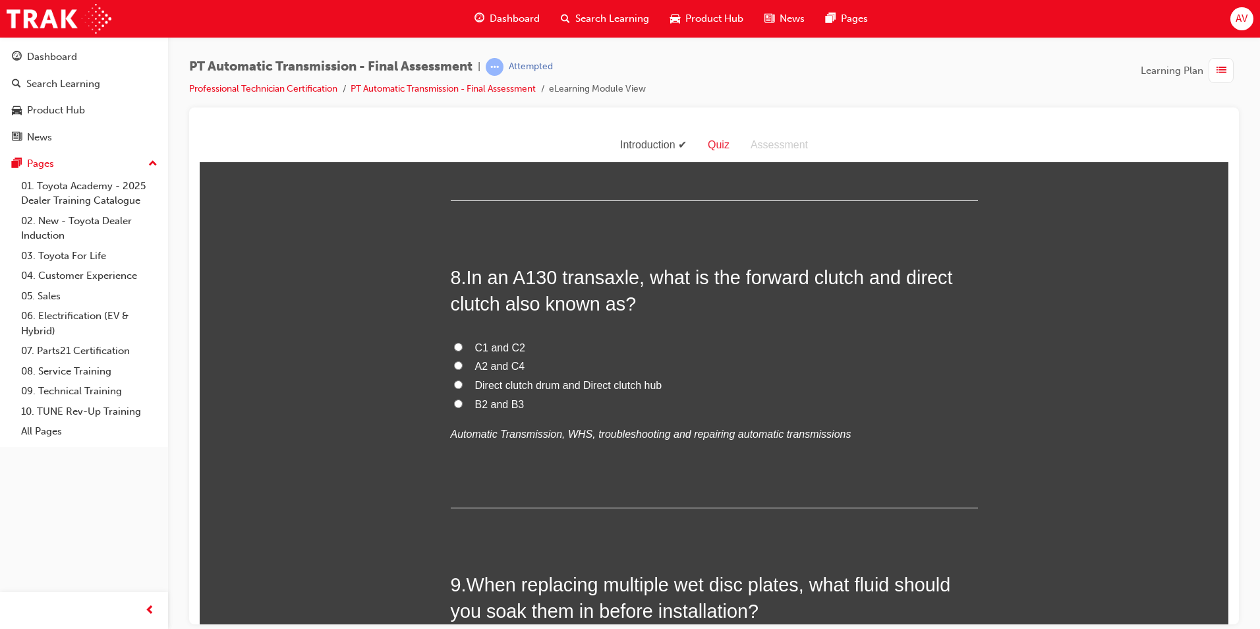
scroll to position [2175, 0]
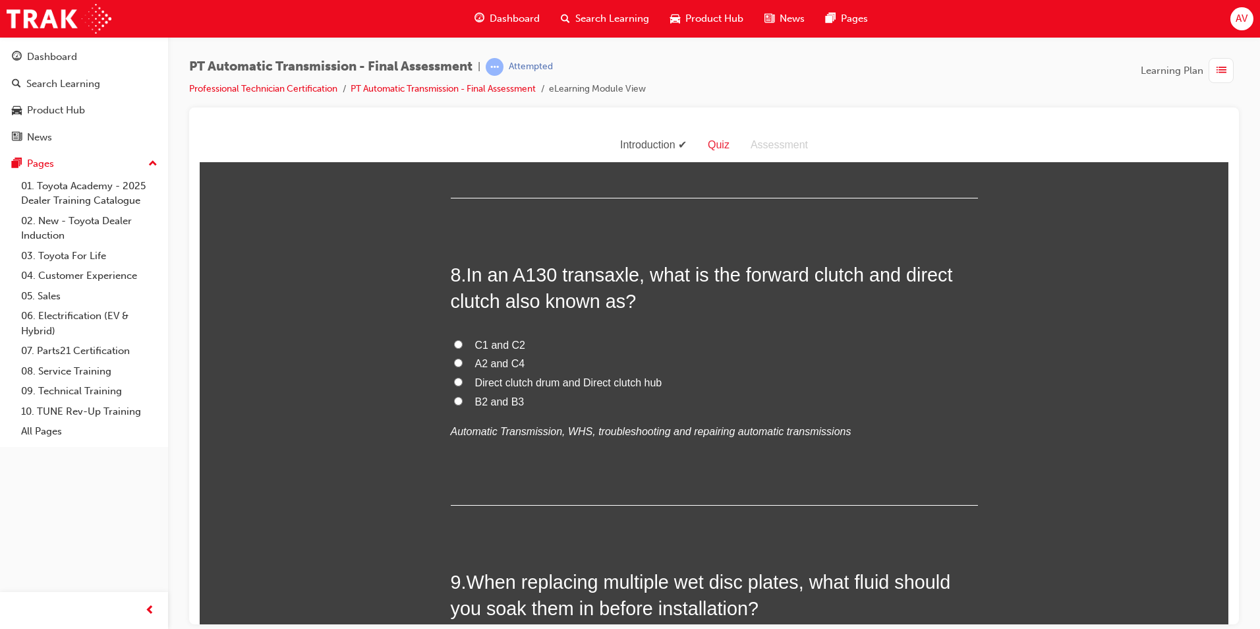
click at [456, 381] on input "Direct clutch drum and Direct clutch hub" at bounding box center [458, 381] width 9 height 9
radio input "true"
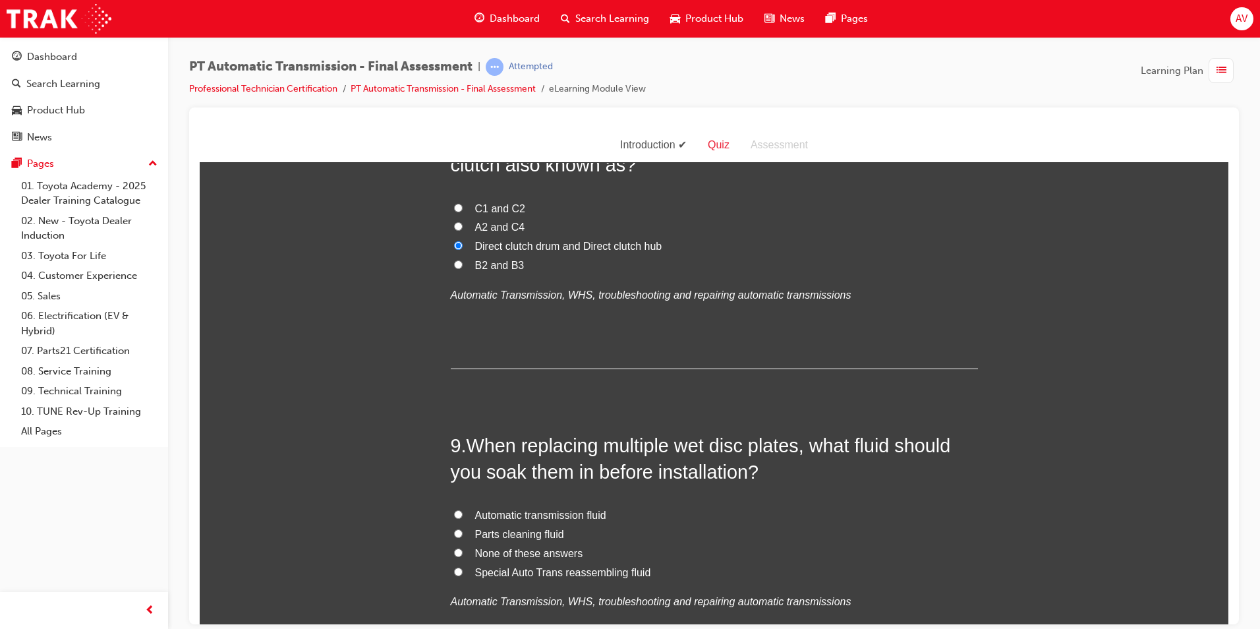
scroll to position [2505, 0]
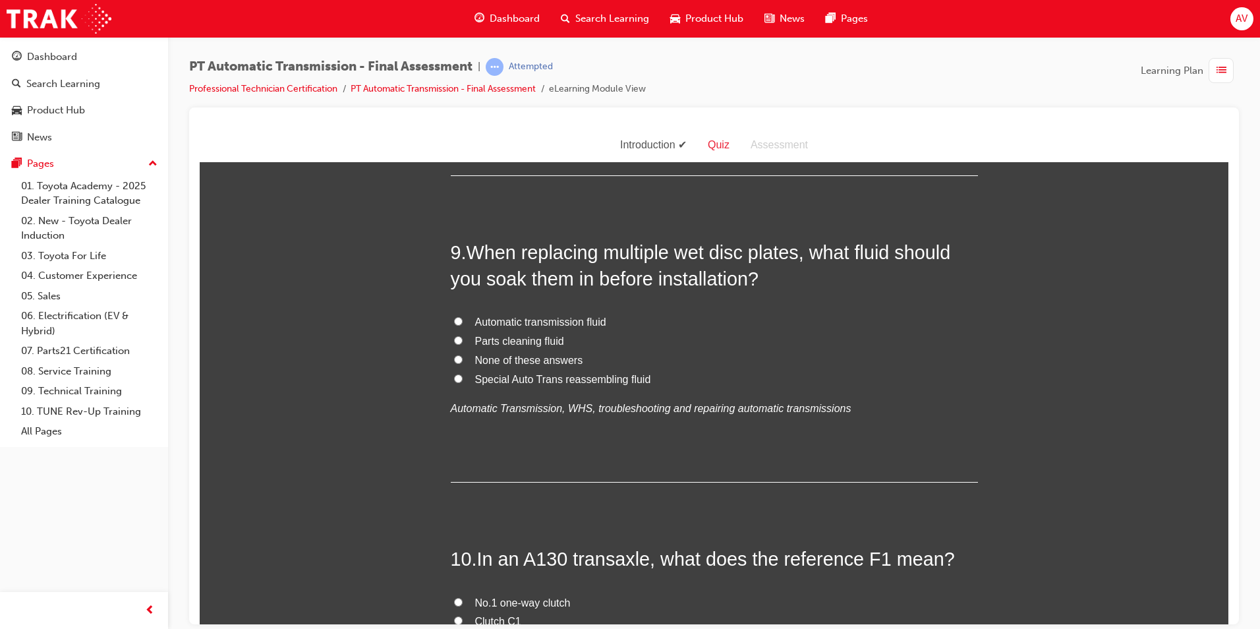
click at [458, 378] on label "Special Auto Trans reassembling fluid" at bounding box center [714, 379] width 527 height 19
click at [458, 378] on input "Special Auto Trans reassembling fluid" at bounding box center [458, 378] width 9 height 9
radio input "true"
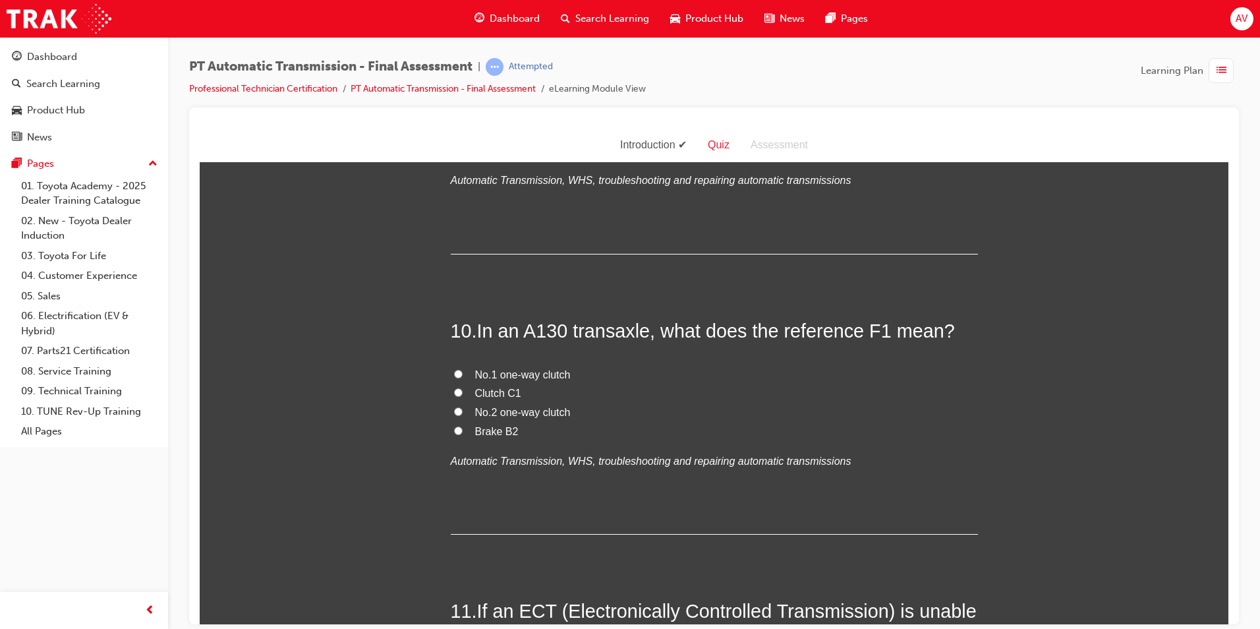
scroll to position [2768, 0]
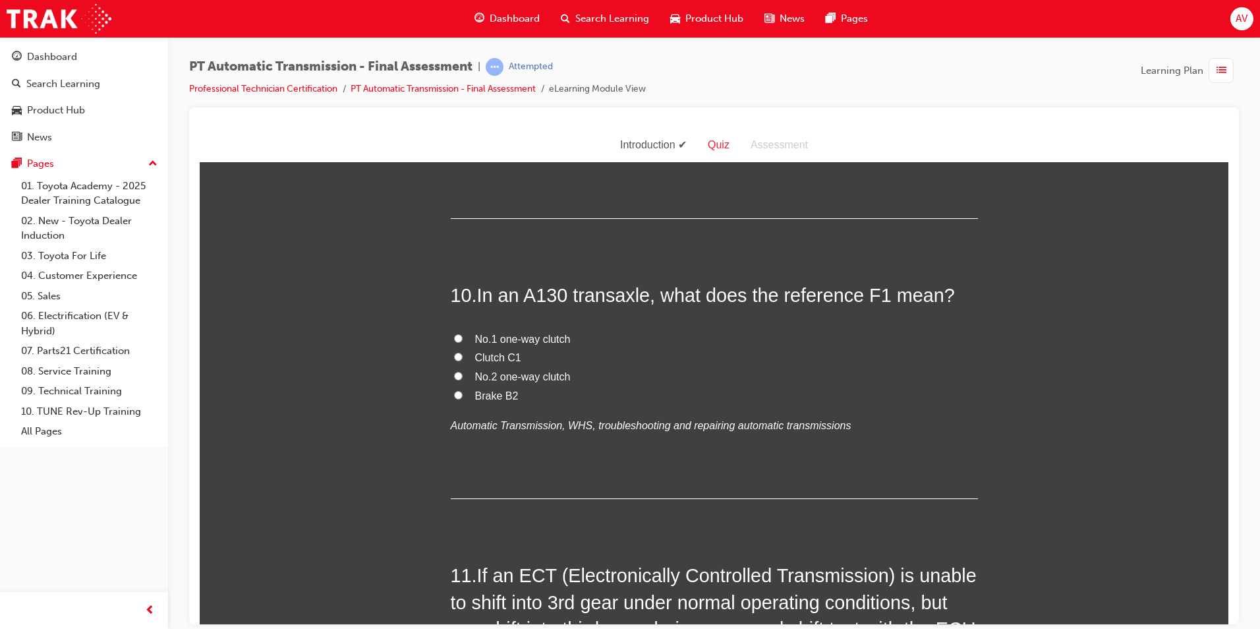
click at [455, 334] on input "No.1 one-way clutch" at bounding box center [458, 338] width 9 height 9
radio input "true"
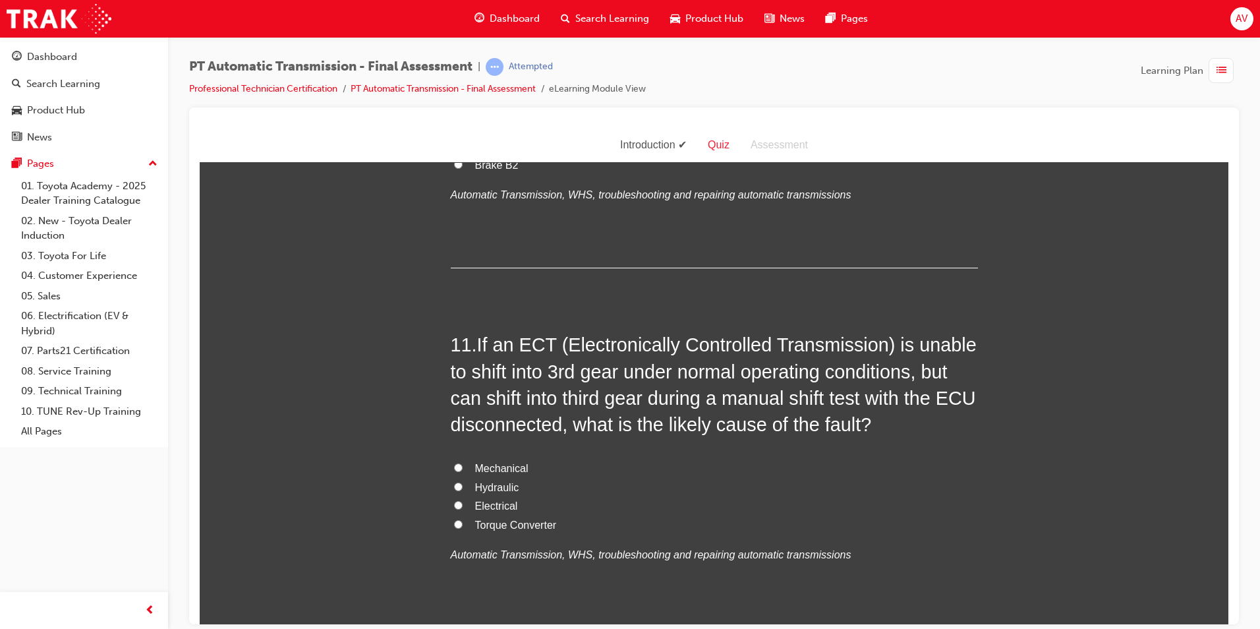
scroll to position [3032, 0]
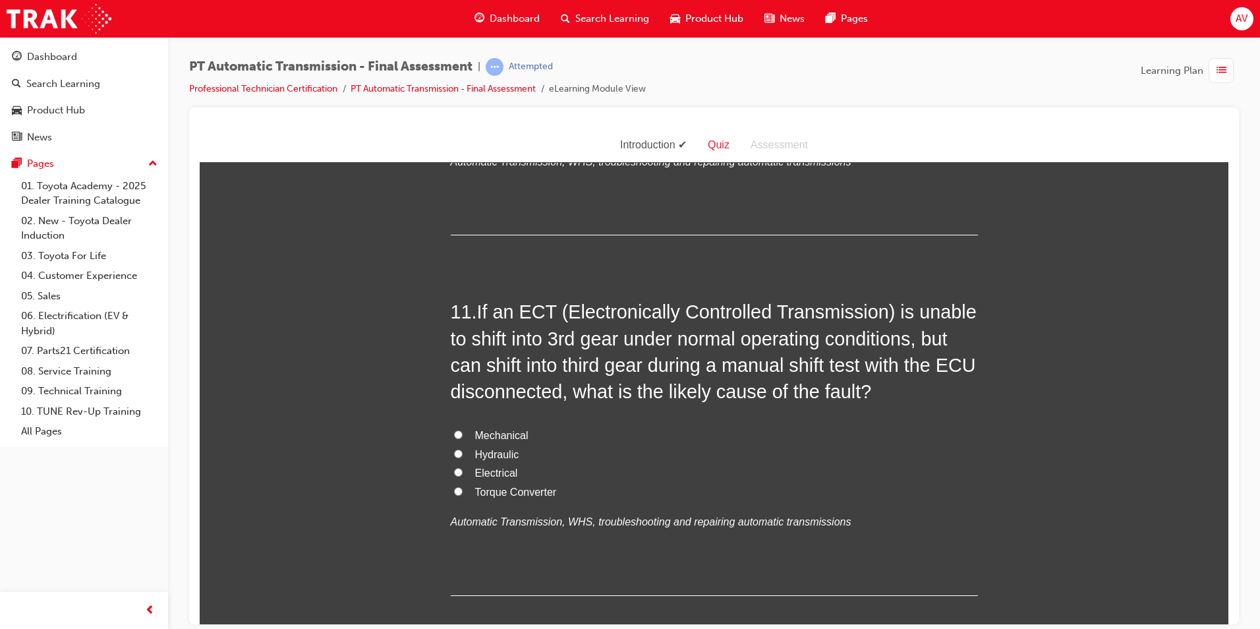
click at [455, 431] on input "Mechanical" at bounding box center [458, 434] width 9 height 9
radio input "true"
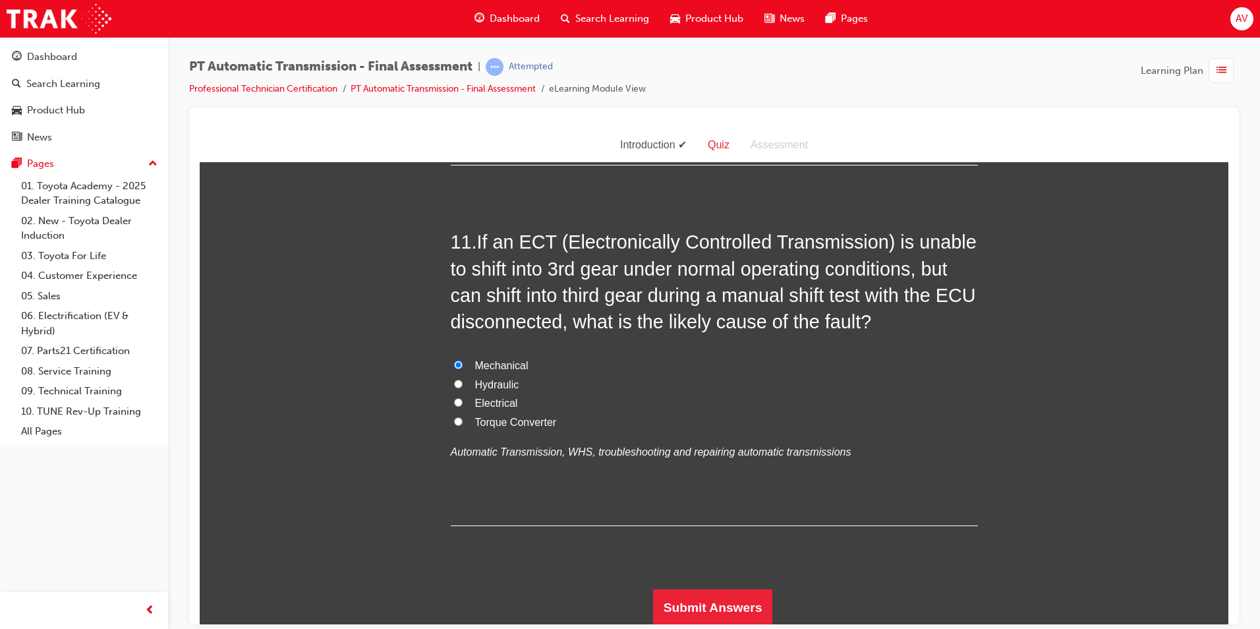
scroll to position [3103, 0]
click at [687, 593] on button "Submit Answers" at bounding box center [713, 605] width 120 height 37
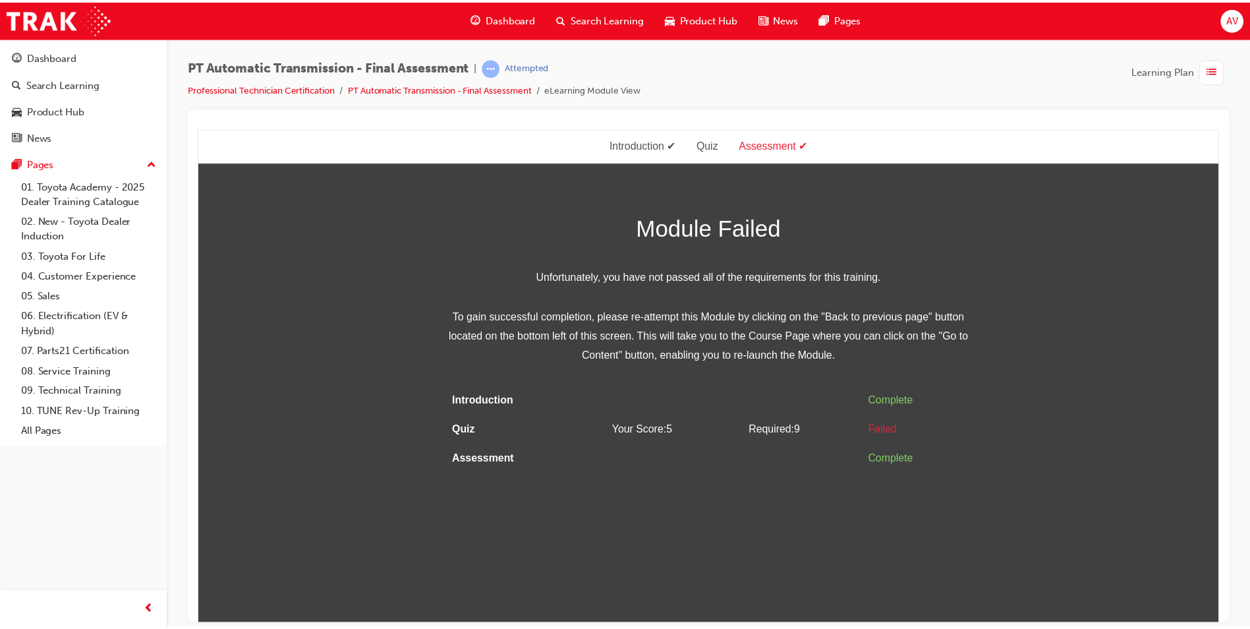
scroll to position [0, 0]
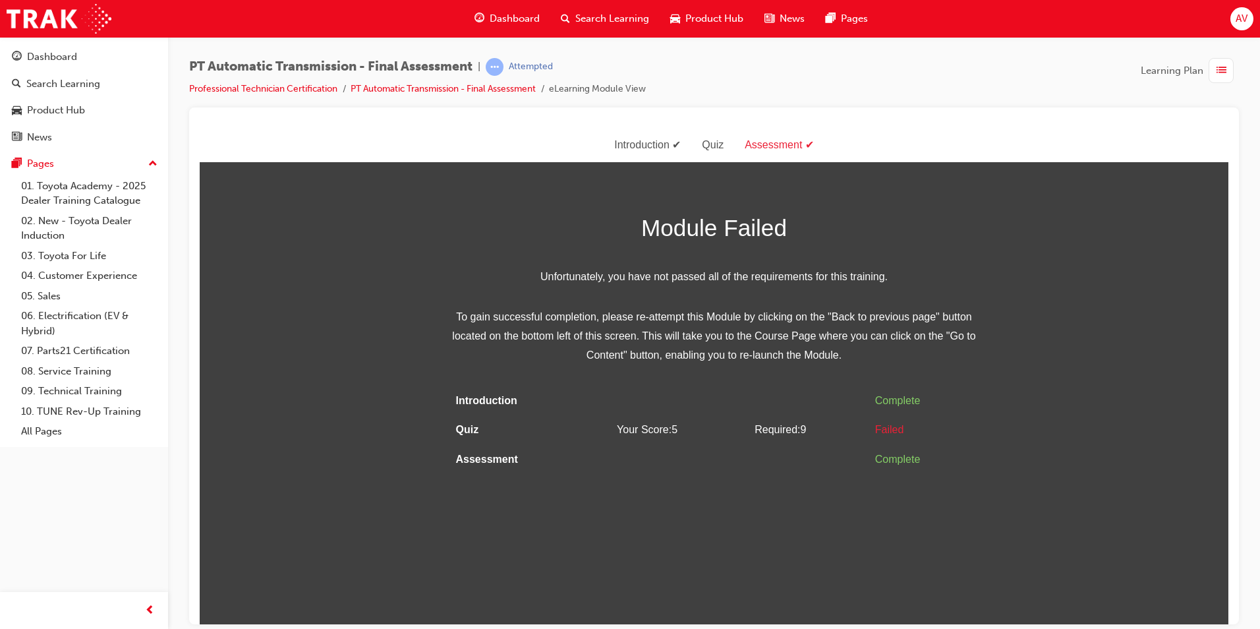
click at [705, 491] on html "Assessment Introduction Quiz Assessment Module Failed Unfortunately, you have n…" at bounding box center [714, 376] width 1029 height 496
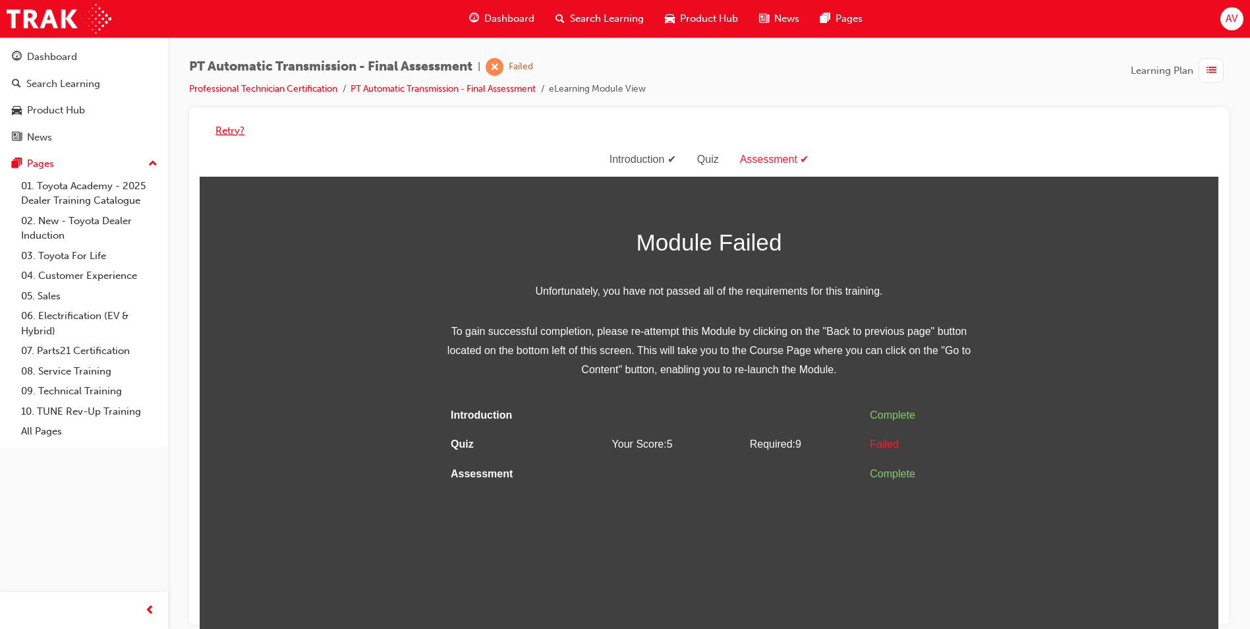
click at [219, 129] on button "Retry?" at bounding box center [230, 130] width 29 height 15
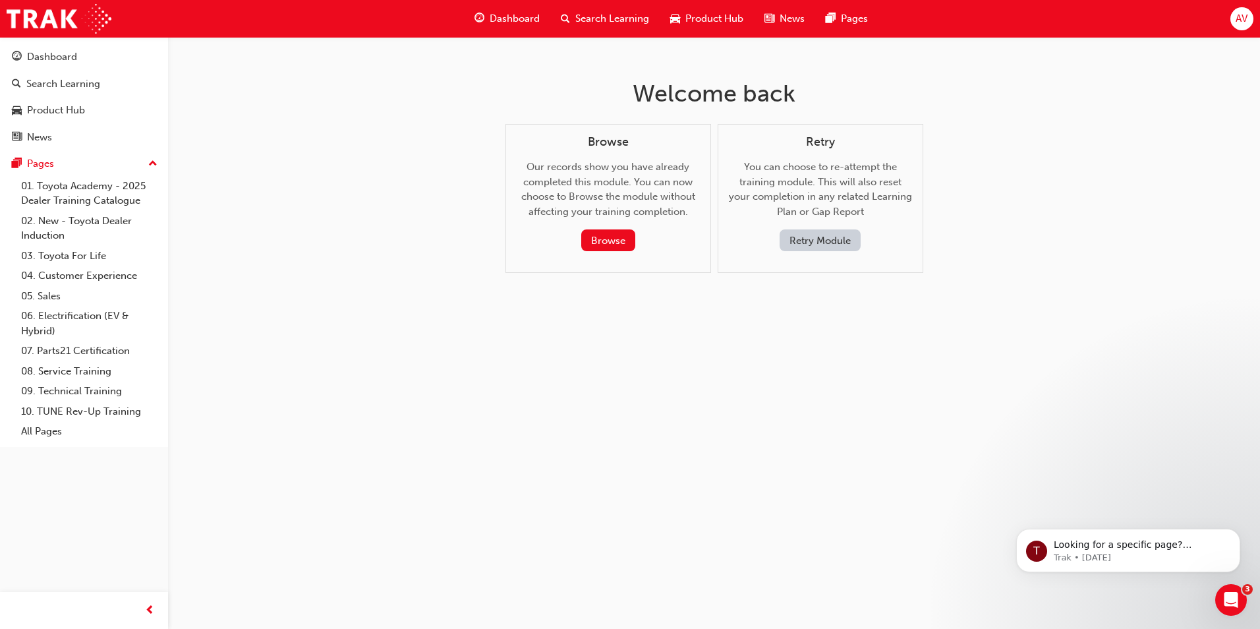
click at [804, 241] on button "Retry Module" at bounding box center [820, 240] width 81 height 22
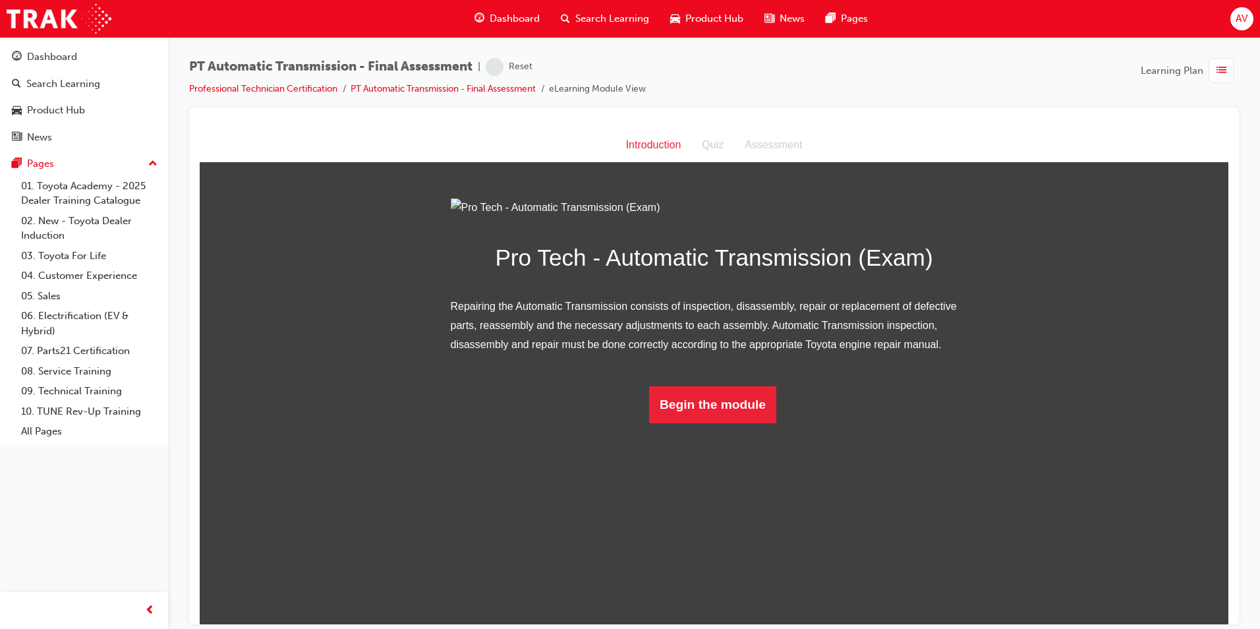
click at [699, 568] on html "Introduction Introduction Quiz Assessment Pro Tech - Automatic Transmission (Ex…" at bounding box center [714, 376] width 1029 height 496
click at [691, 423] on button "Begin the module" at bounding box center [712, 404] width 127 height 37
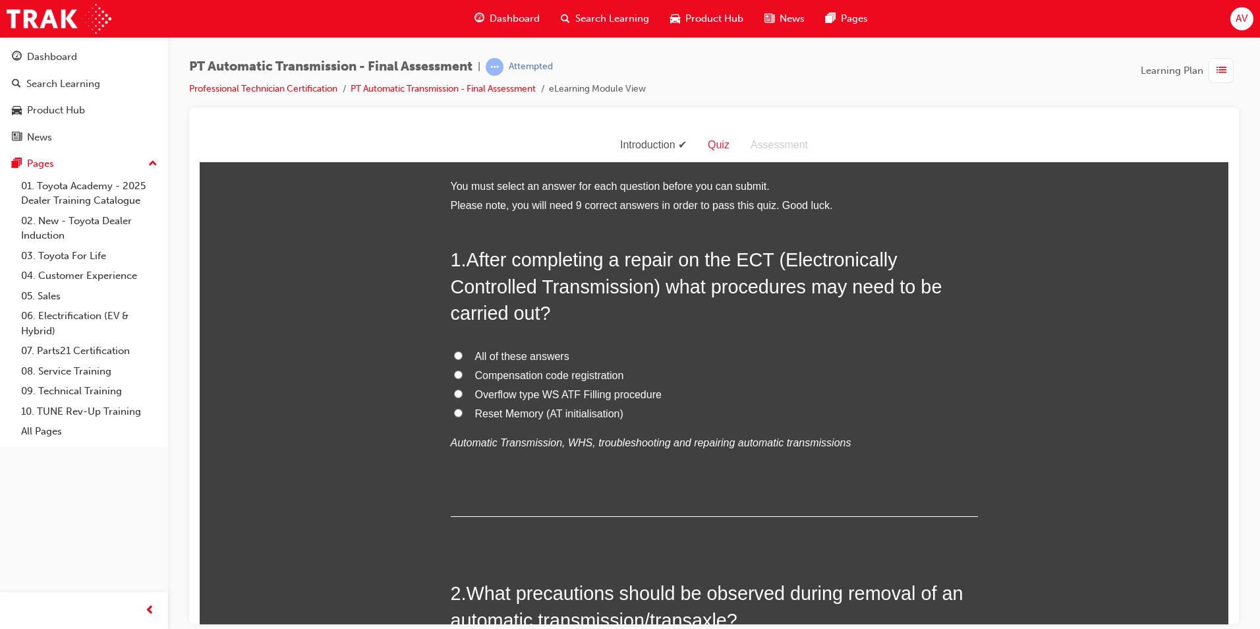
click at [451, 349] on label "All of these answers" at bounding box center [714, 356] width 527 height 19
click at [454, 351] on input "All of these answers" at bounding box center [458, 355] width 9 height 9
radio input "true"
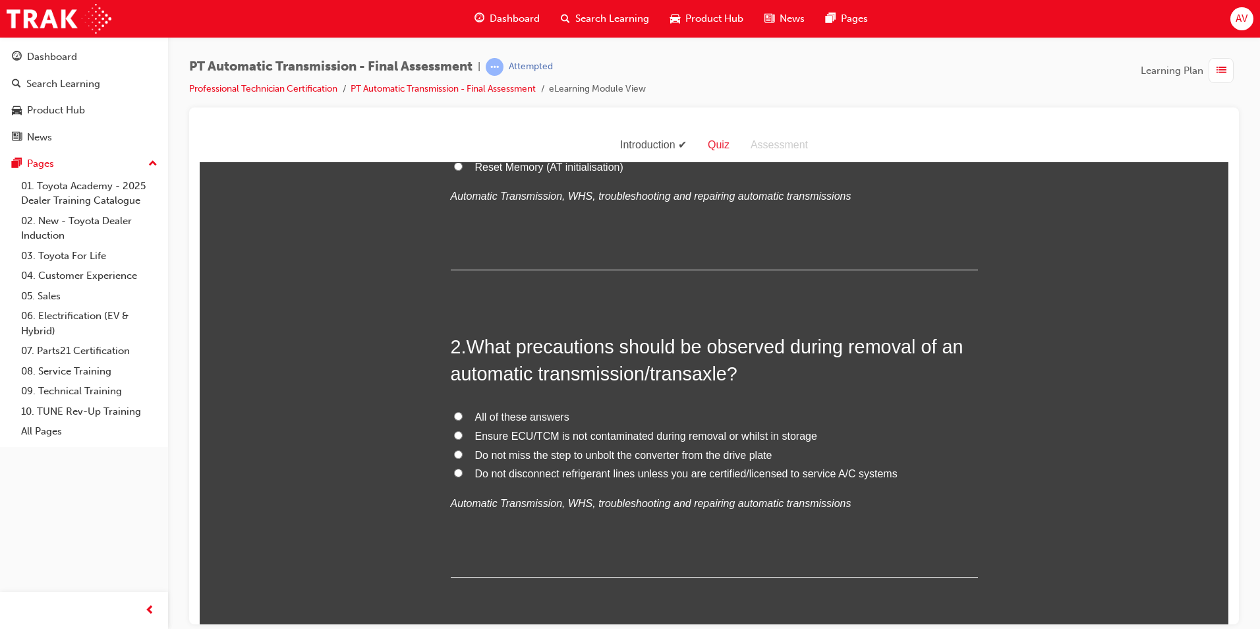
scroll to position [264, 0]
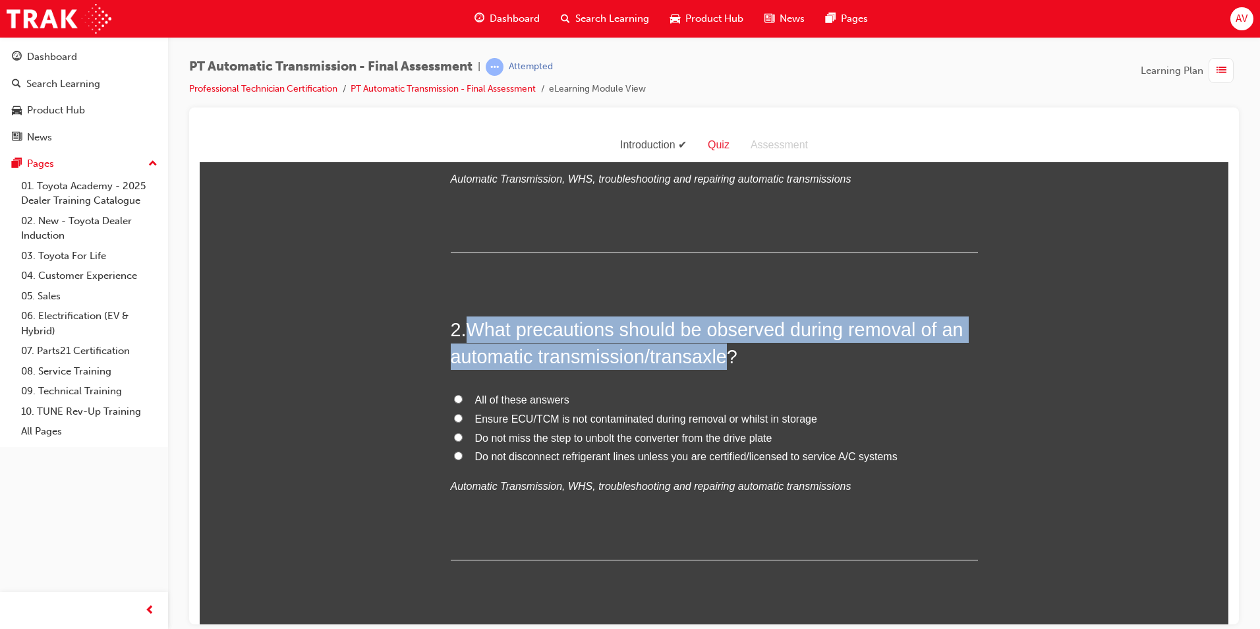
drag, startPoint x: 464, startPoint y: 323, endPoint x: 730, endPoint y: 357, distance: 268.4
click at [730, 357] on h2 "2 . What precautions should be observed during removal of an automatic transmis…" at bounding box center [714, 342] width 527 height 53
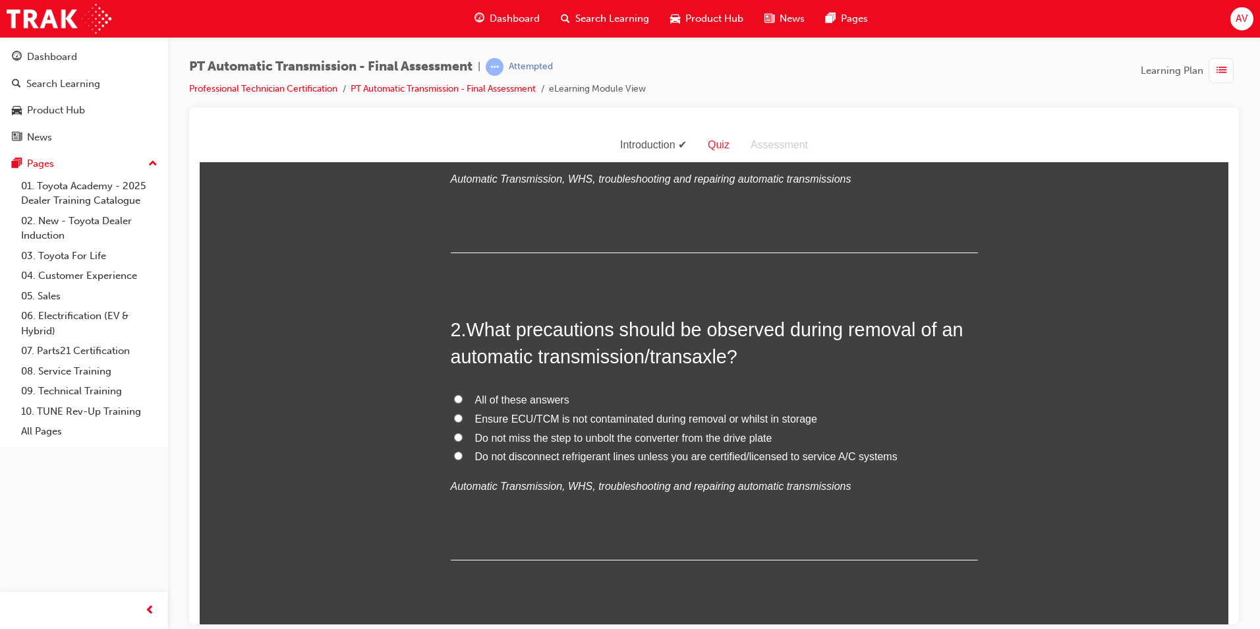
click at [651, 397] on label "All of these answers" at bounding box center [714, 399] width 527 height 19
click at [463, 397] on input "All of these answers" at bounding box center [458, 398] width 9 height 9
radio input "true"
click at [585, 438] on span "Do not miss the step to unbolt the converter from the drive plate" at bounding box center [623, 437] width 297 height 11
click at [463, 438] on input "Do not miss the step to unbolt the converter from the drive plate" at bounding box center [458, 436] width 9 height 9
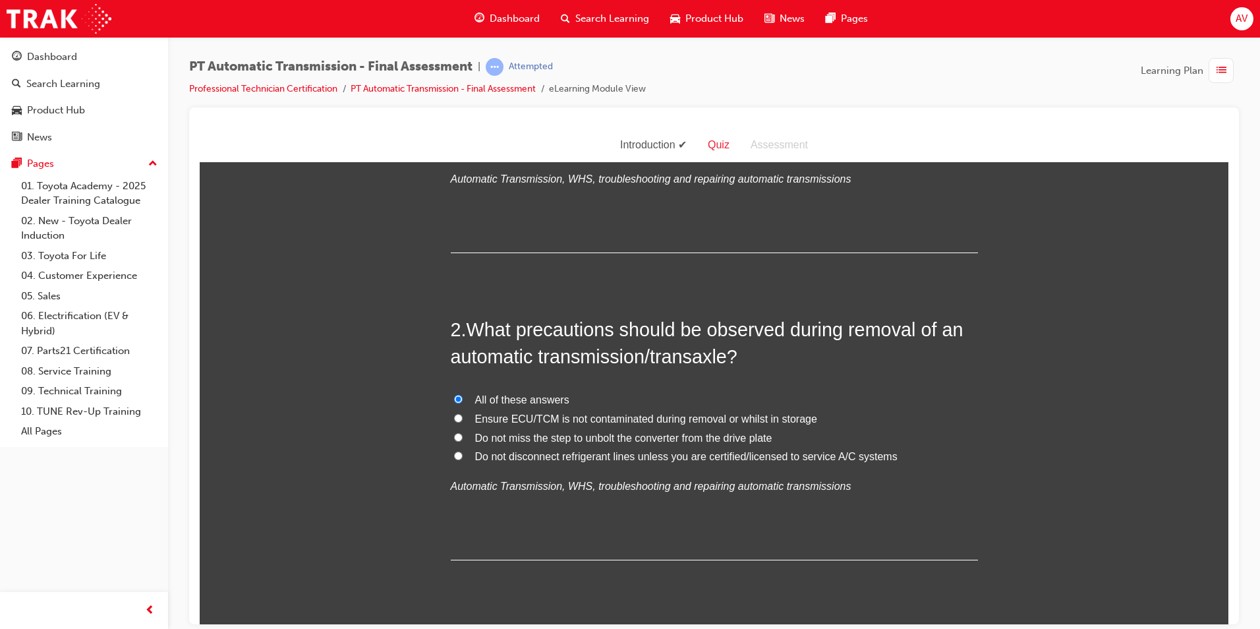
radio input "true"
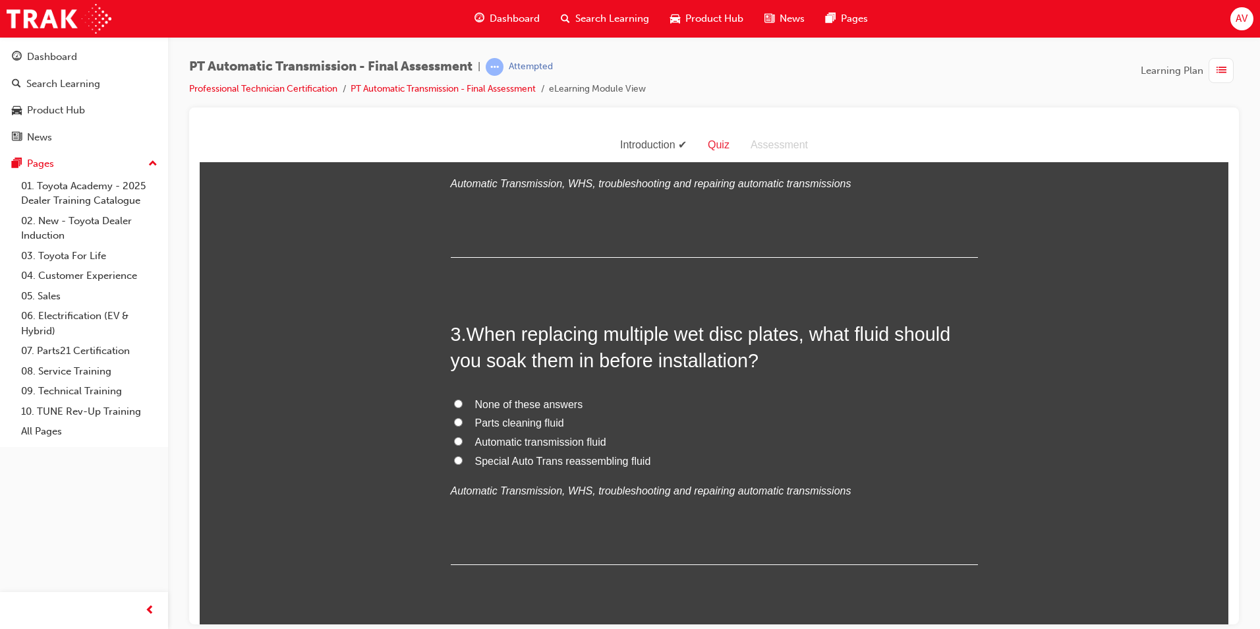
scroll to position [593, 0]
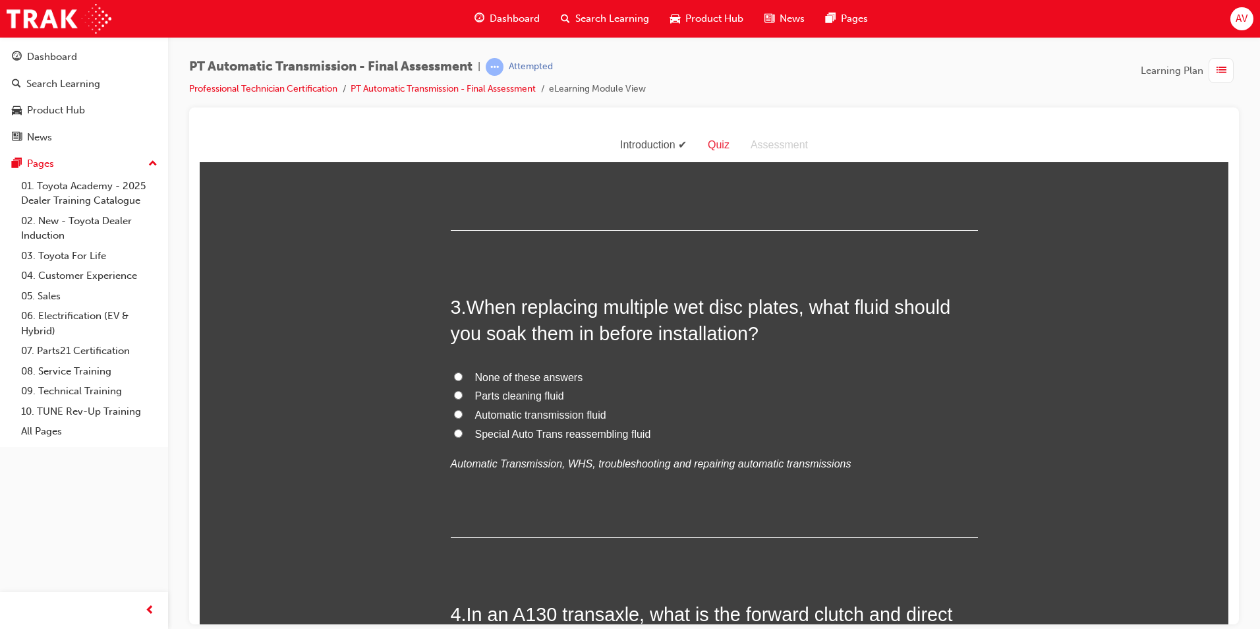
click at [454, 431] on input "Special Auto Trans reassembling fluid" at bounding box center [458, 432] width 9 height 9
radio input "true"
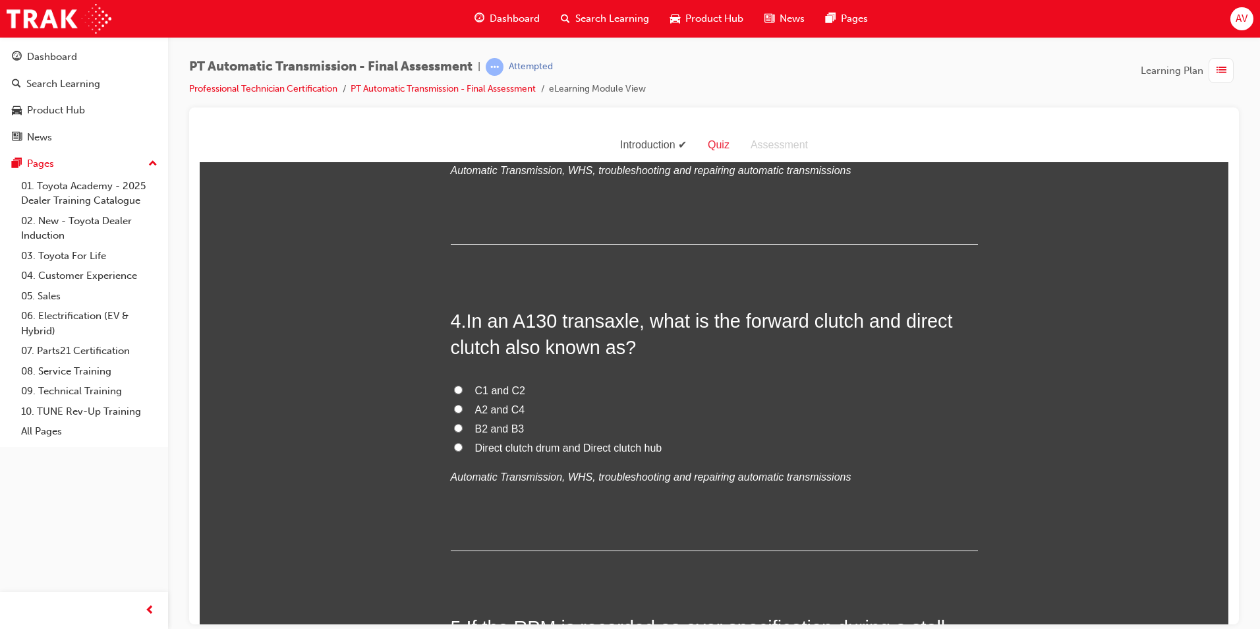
scroll to position [923, 0]
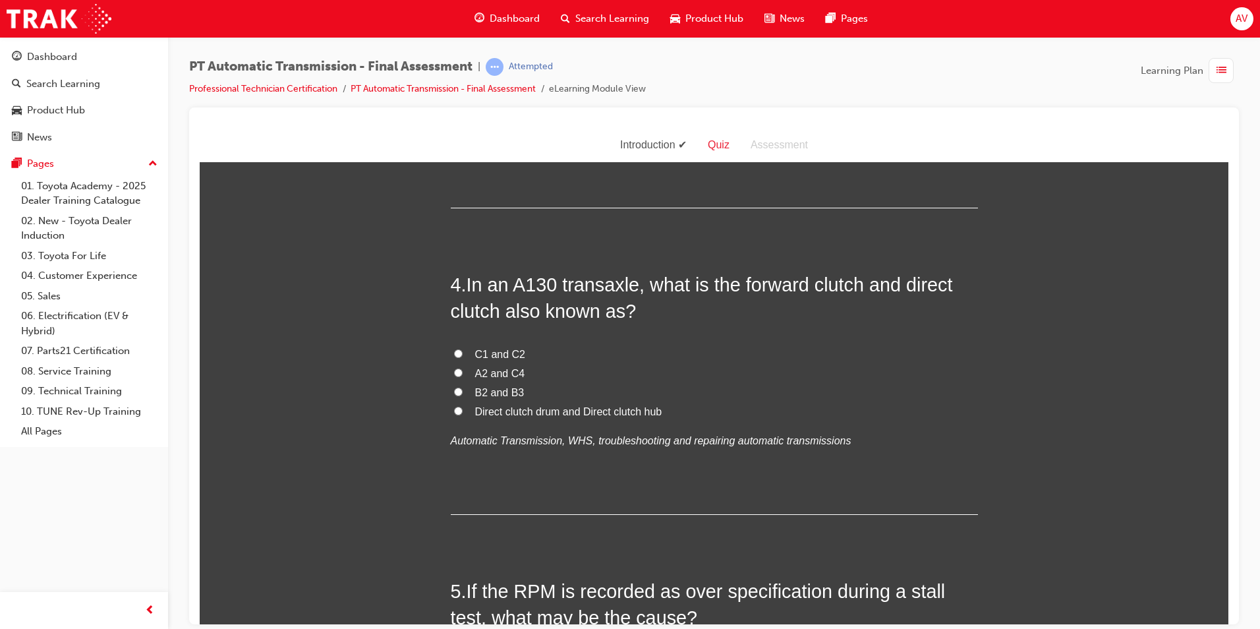
click at [526, 411] on span "Direct clutch drum and Direct clutch hub" at bounding box center [568, 410] width 187 height 11
click at [463, 411] on input "Direct clutch drum and Direct clutch hub" at bounding box center [458, 410] width 9 height 9
radio input "true"
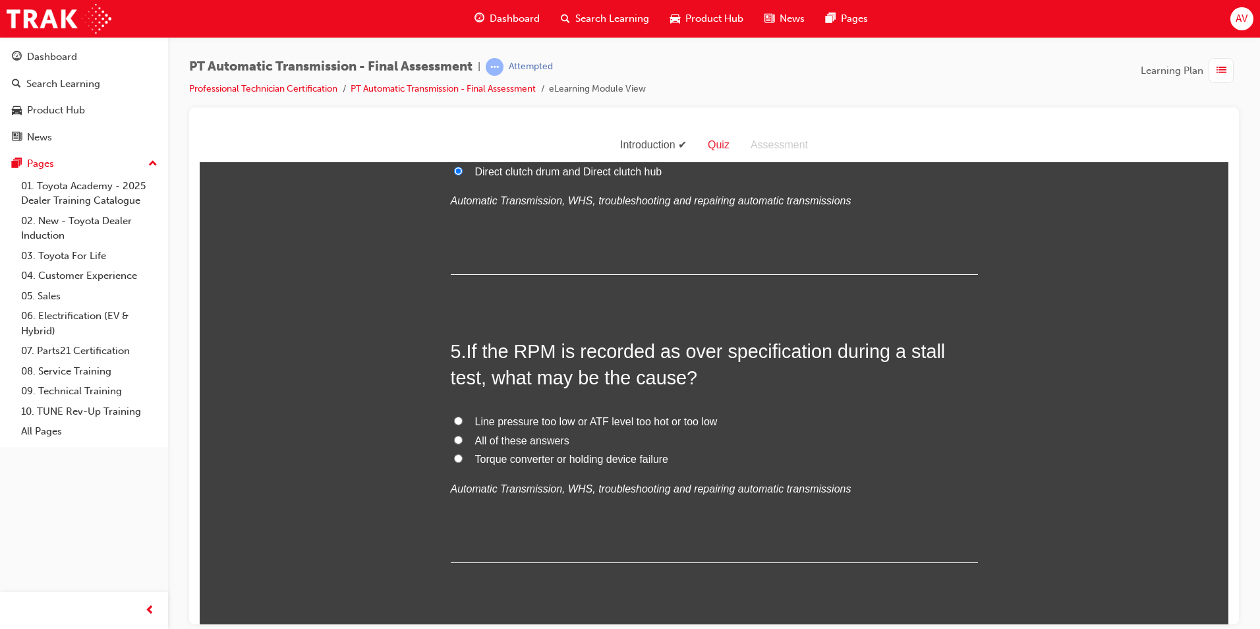
scroll to position [1186, 0]
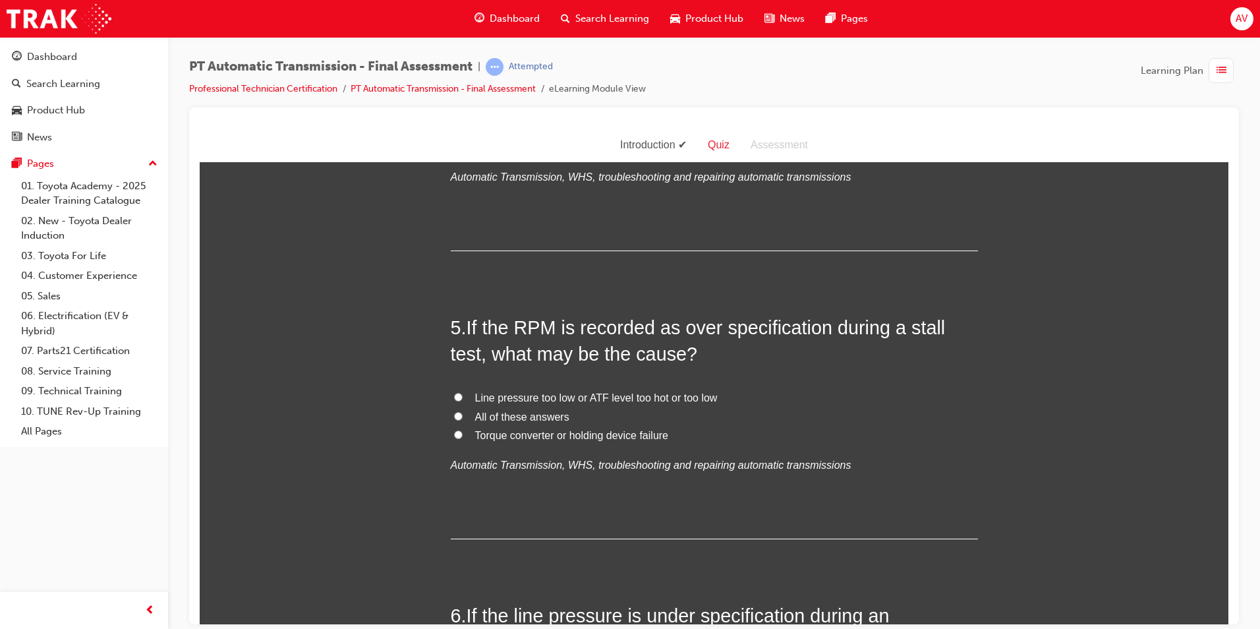
click at [451, 430] on label "Torque converter or holding device failure" at bounding box center [714, 435] width 527 height 19
click at [454, 430] on input "Torque converter or holding device failure" at bounding box center [458, 434] width 9 height 9
radio input "true"
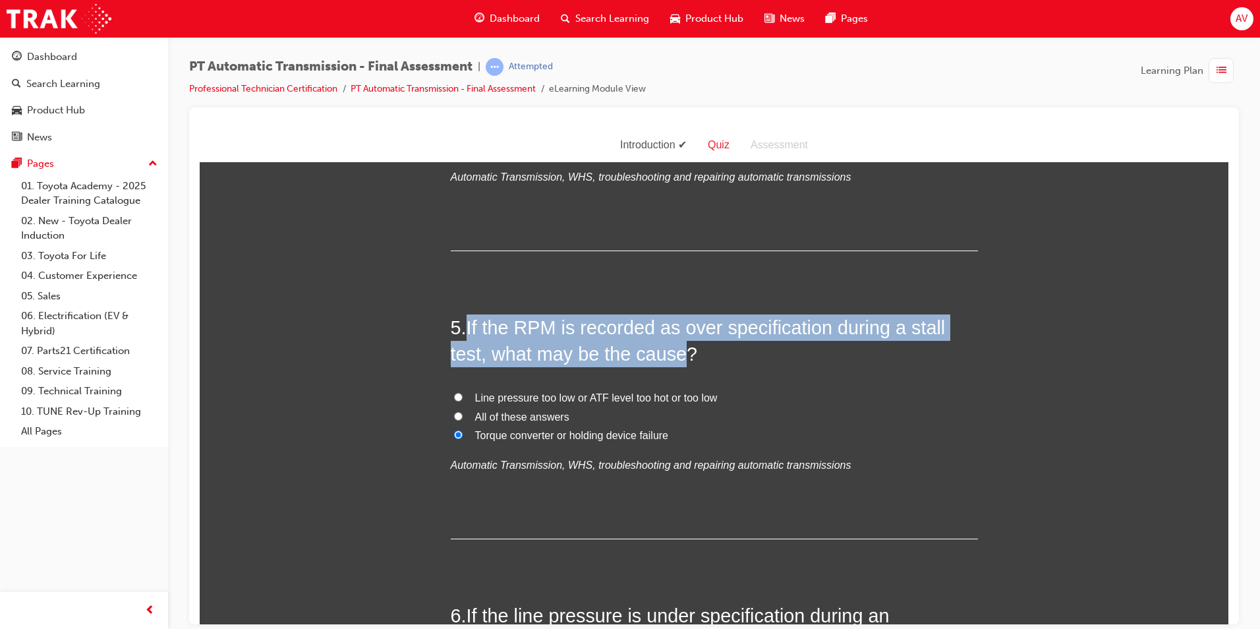
drag, startPoint x: 463, startPoint y: 325, endPoint x: 674, endPoint y: 355, distance: 213.6
click at [674, 355] on h2 "5 . If the RPM is recorded as over specification during a stall test, what may …" at bounding box center [714, 340] width 527 height 53
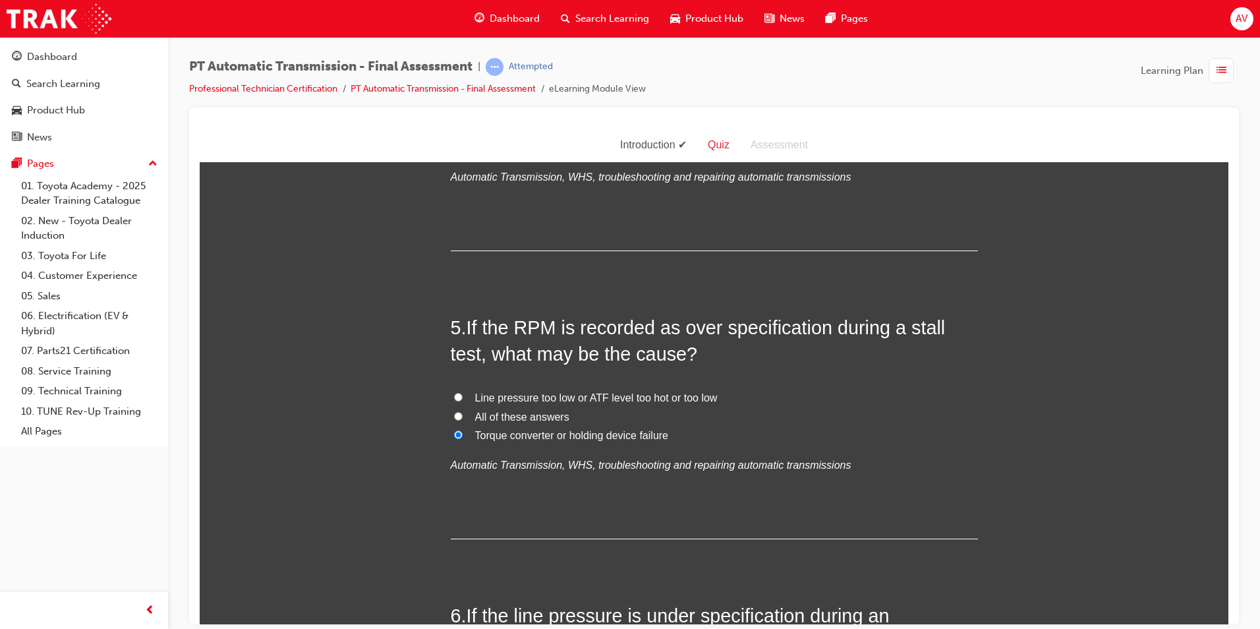
click at [708, 426] on label "Torque converter or holding device failure" at bounding box center [714, 435] width 527 height 19
click at [463, 430] on input "Torque converter or holding device failure" at bounding box center [458, 434] width 9 height 9
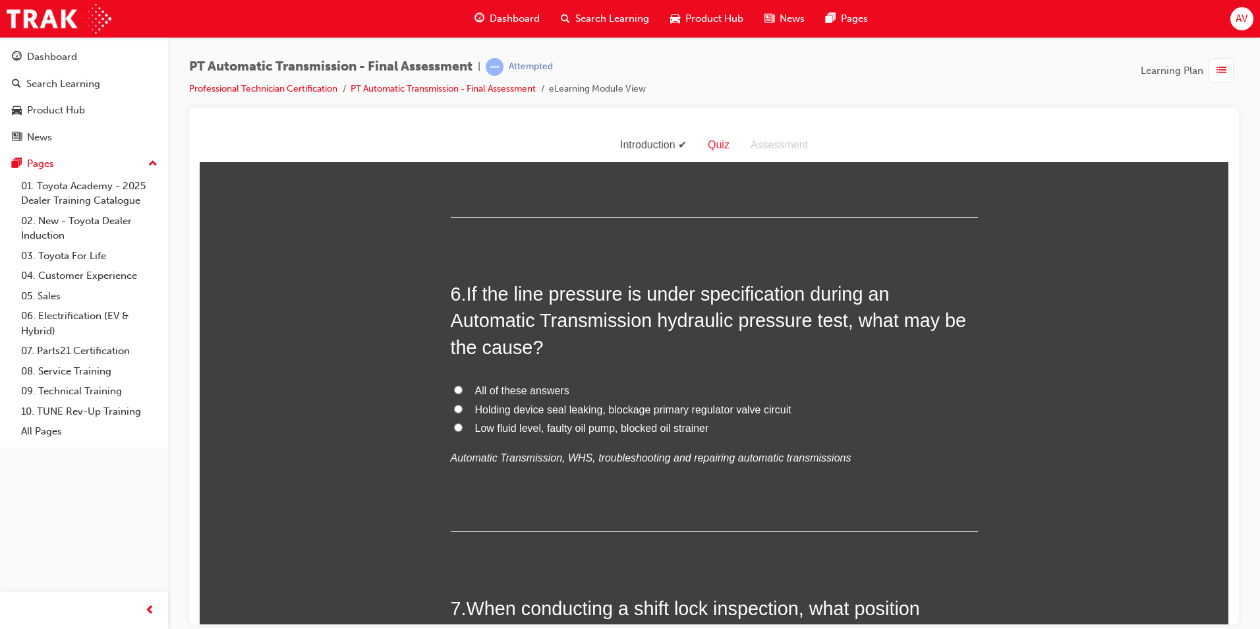
scroll to position [1516, 0]
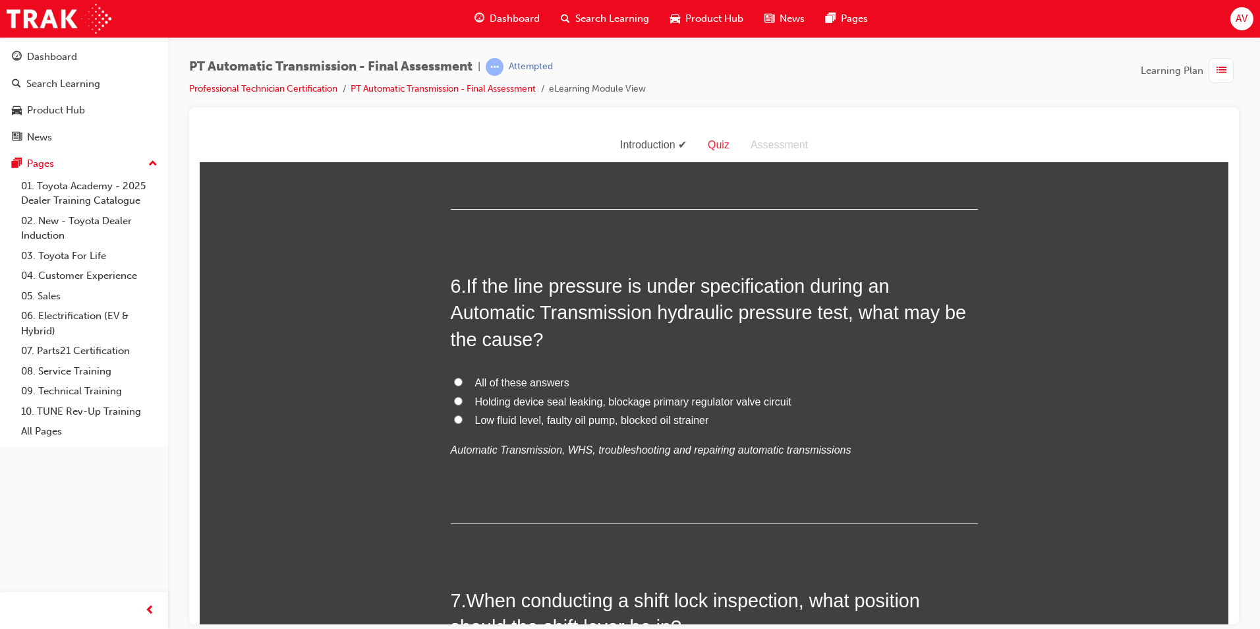
click at [454, 415] on input "Low fluid level, faulty oil pump, blocked oil strainer" at bounding box center [458, 419] width 9 height 9
radio input "true"
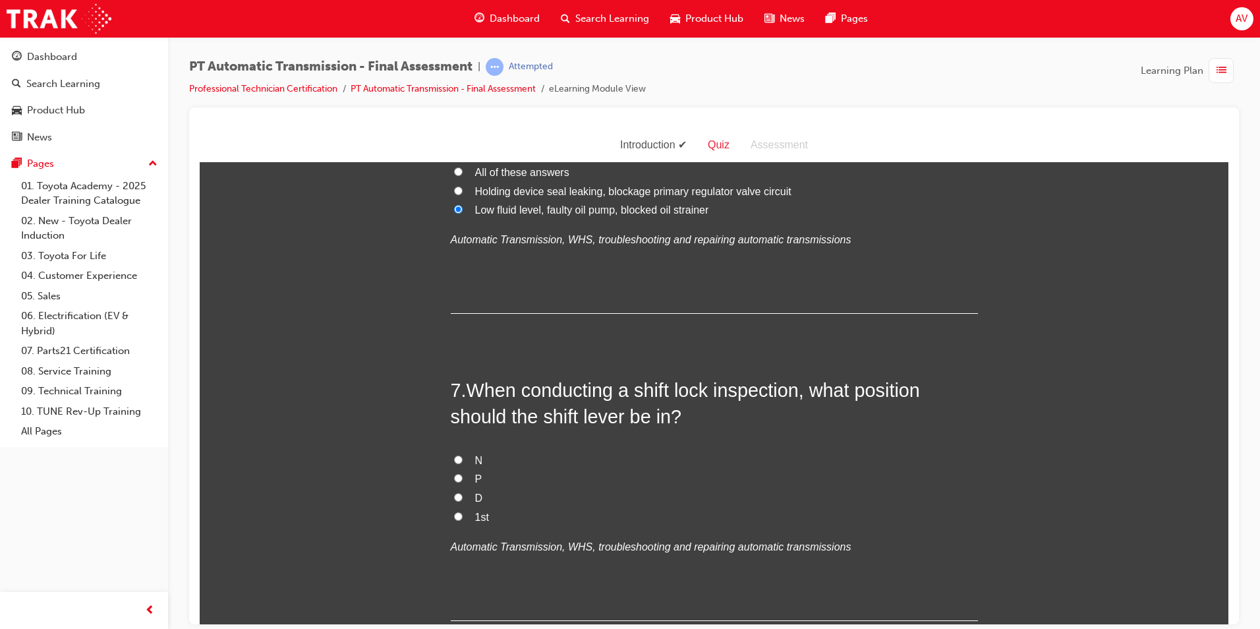
scroll to position [1780, 0]
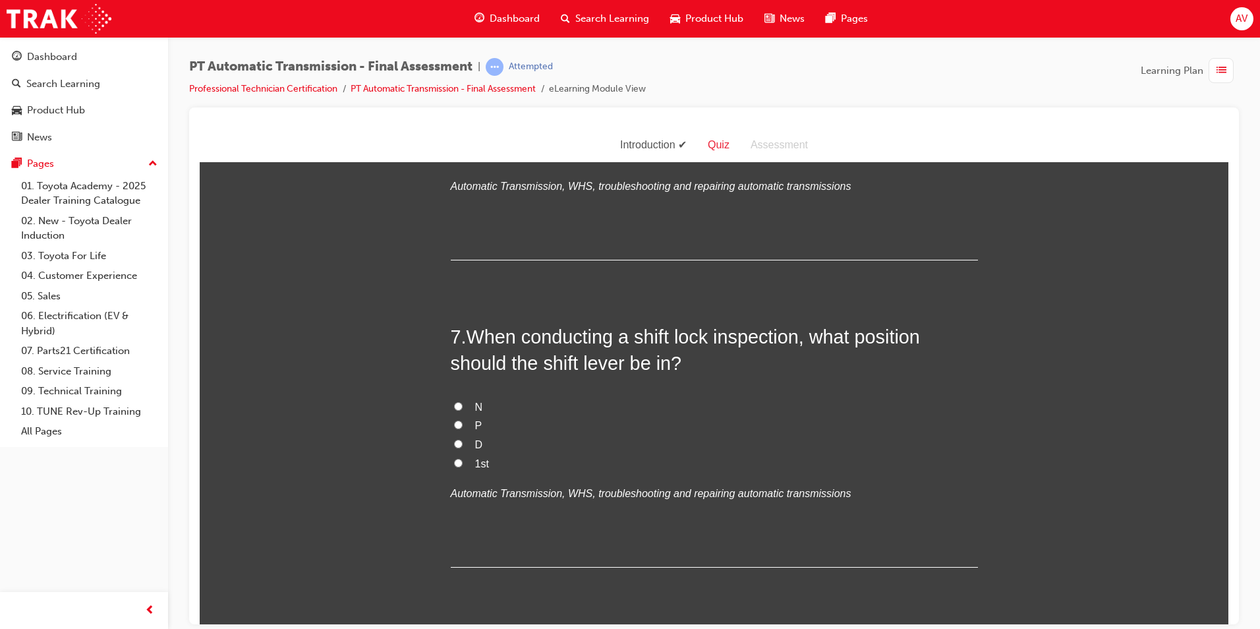
click at [455, 422] on input "P" at bounding box center [458, 424] width 9 height 9
radio input "true"
click at [455, 407] on input "N" at bounding box center [458, 405] width 9 height 9
radio input "true"
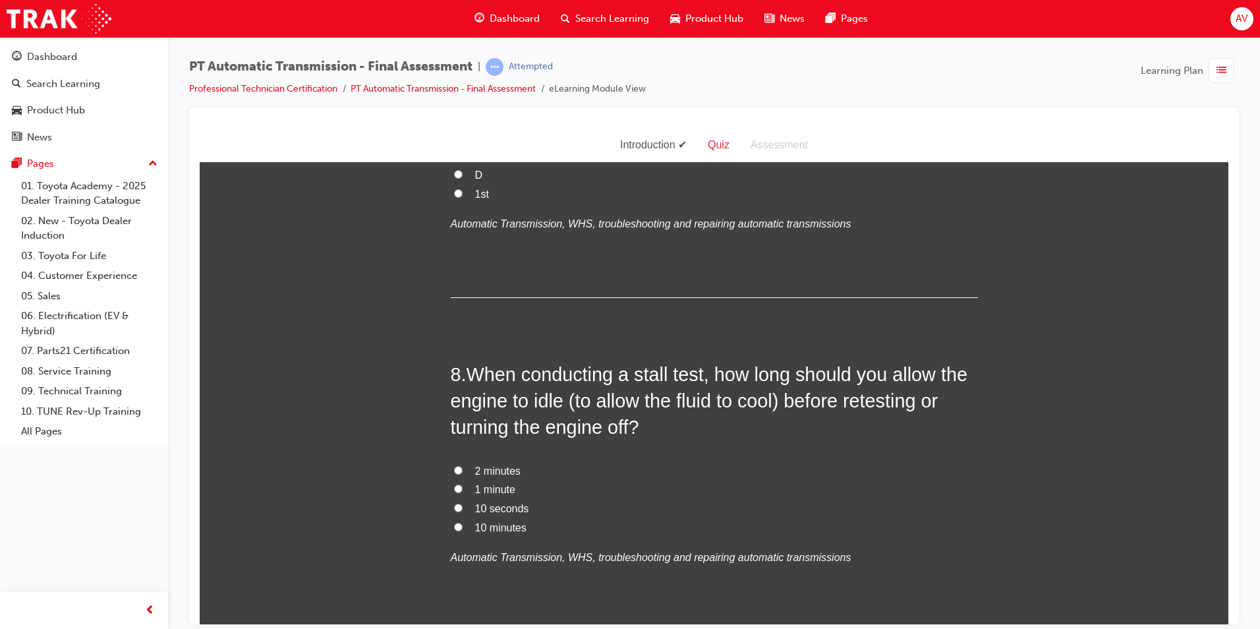
scroll to position [2109, 0]
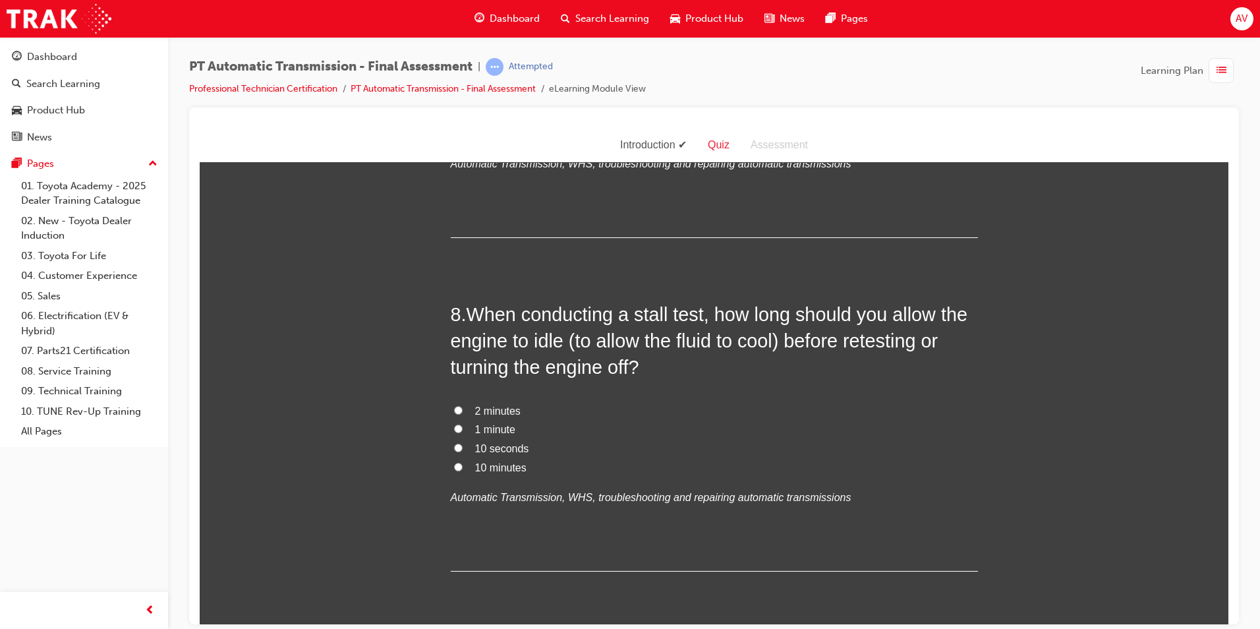
click at [461, 447] on label "10 seconds" at bounding box center [714, 448] width 527 height 19
click at [461, 447] on input "10 seconds" at bounding box center [458, 447] width 9 height 9
radio input "true"
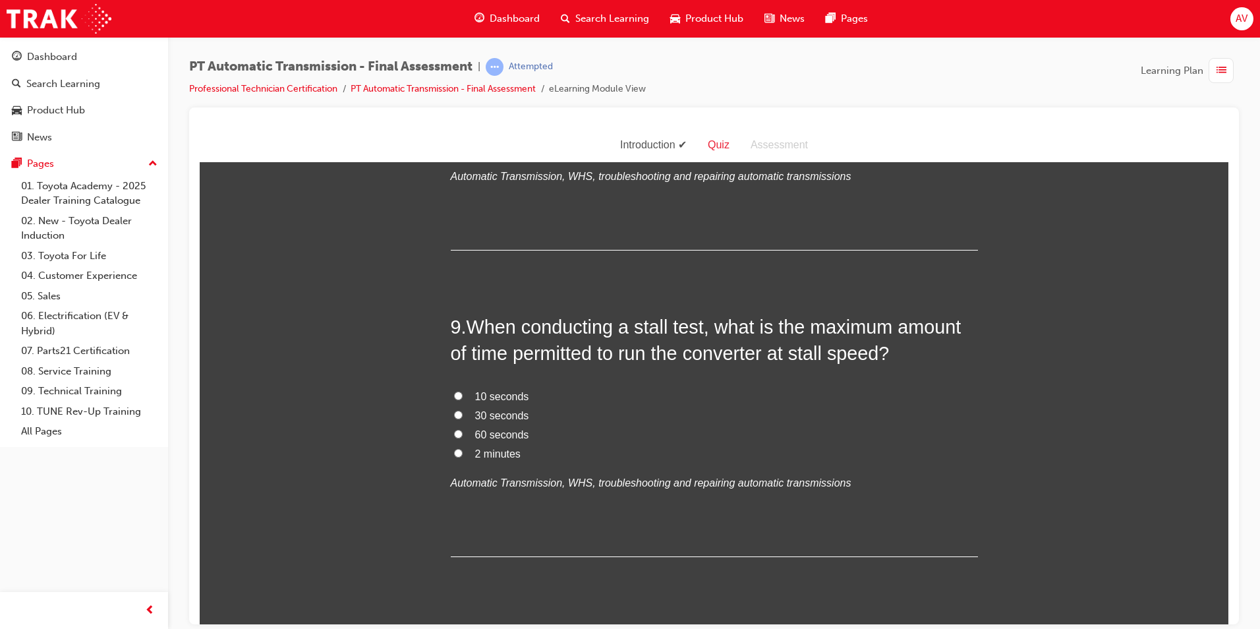
scroll to position [2439, 0]
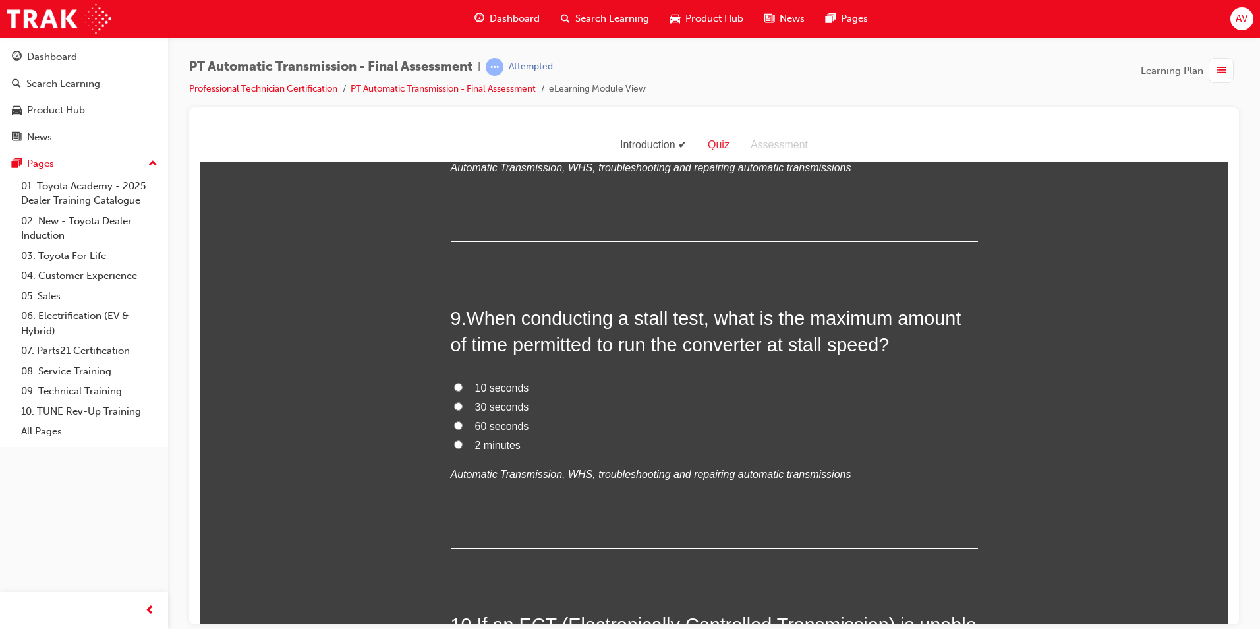
click at [454, 405] on input "30 seconds" at bounding box center [458, 405] width 9 height 9
radio input "true"
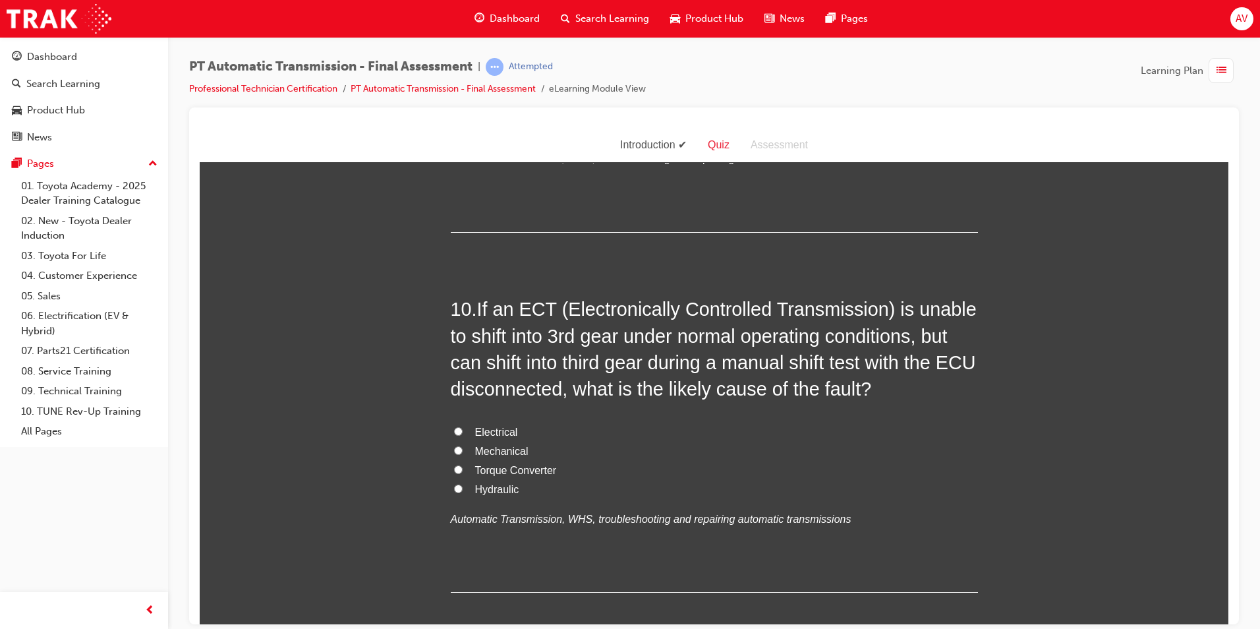
scroll to position [2768, 0]
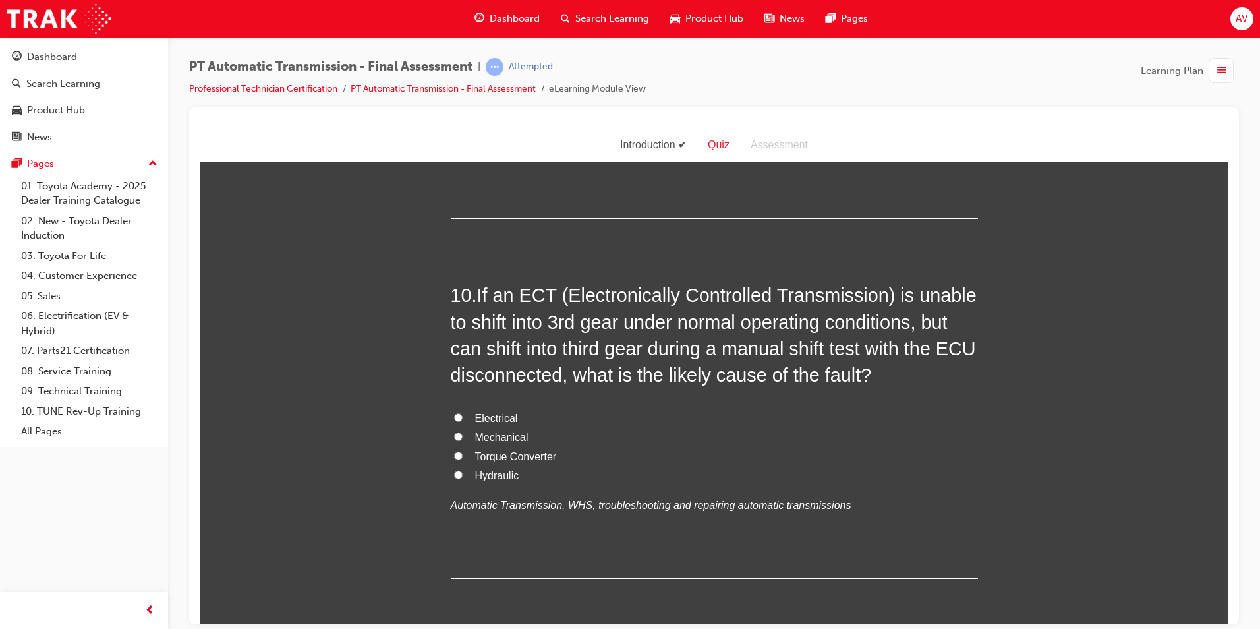
click at [454, 432] on input "Mechanical" at bounding box center [458, 436] width 9 height 9
radio input "true"
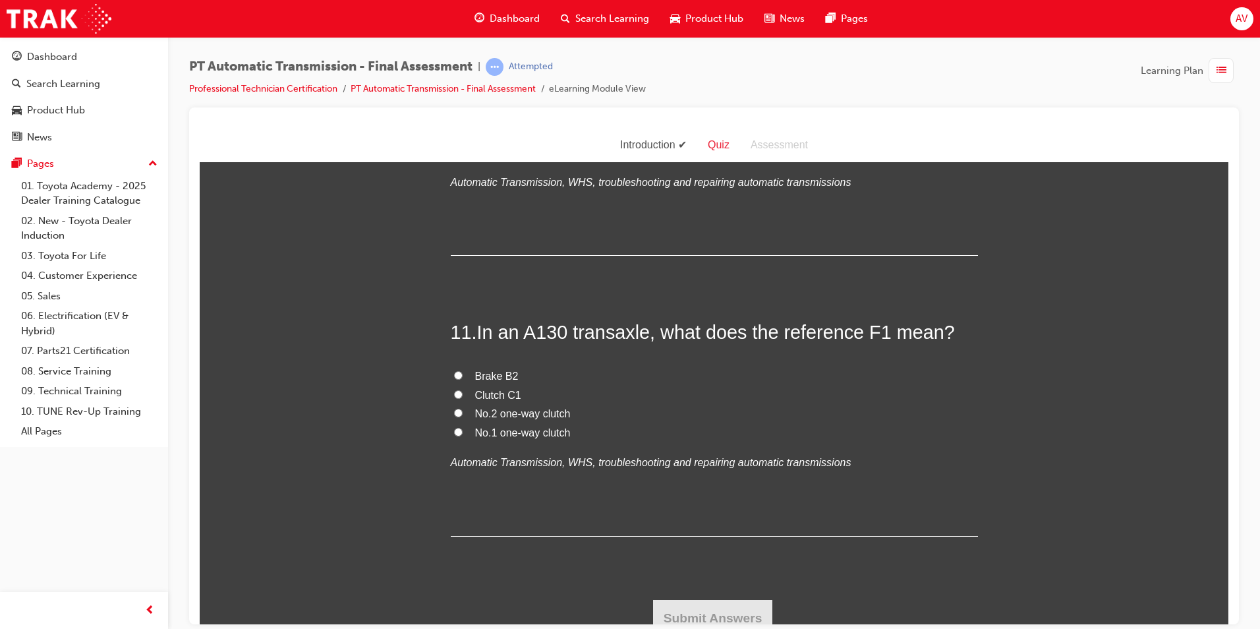
scroll to position [3103, 0]
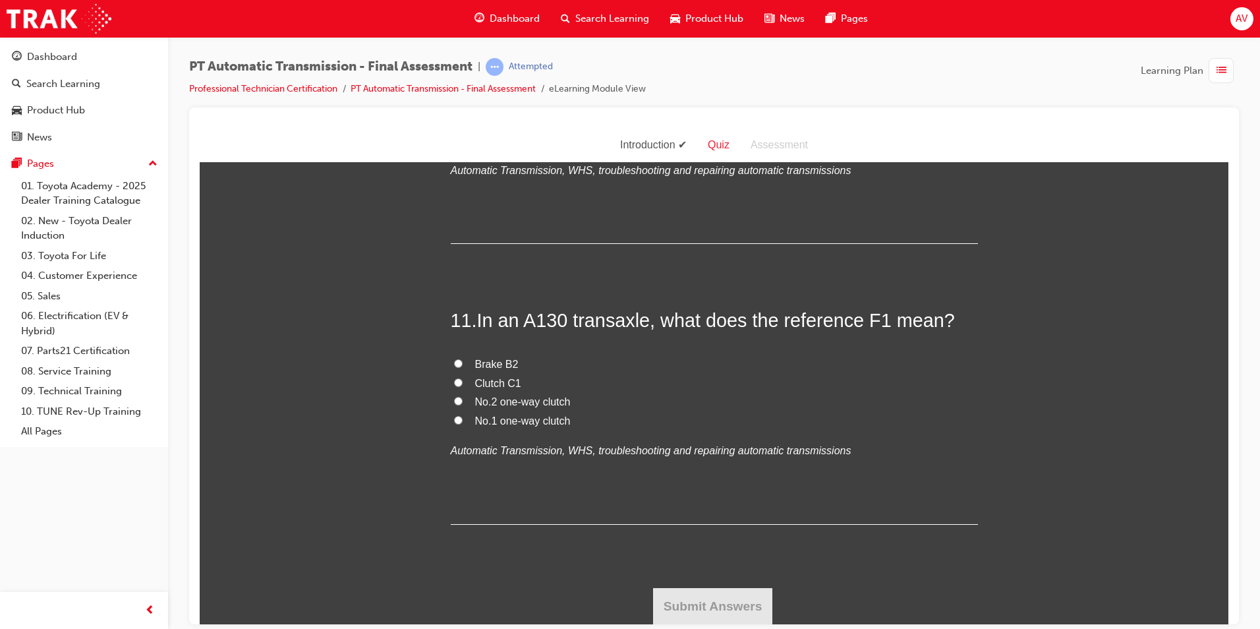
click at [454, 415] on input "No.1 one-way clutch" at bounding box center [458, 419] width 9 height 9
radio input "true"
click at [708, 588] on button "Submit Answers" at bounding box center [713, 605] width 120 height 37
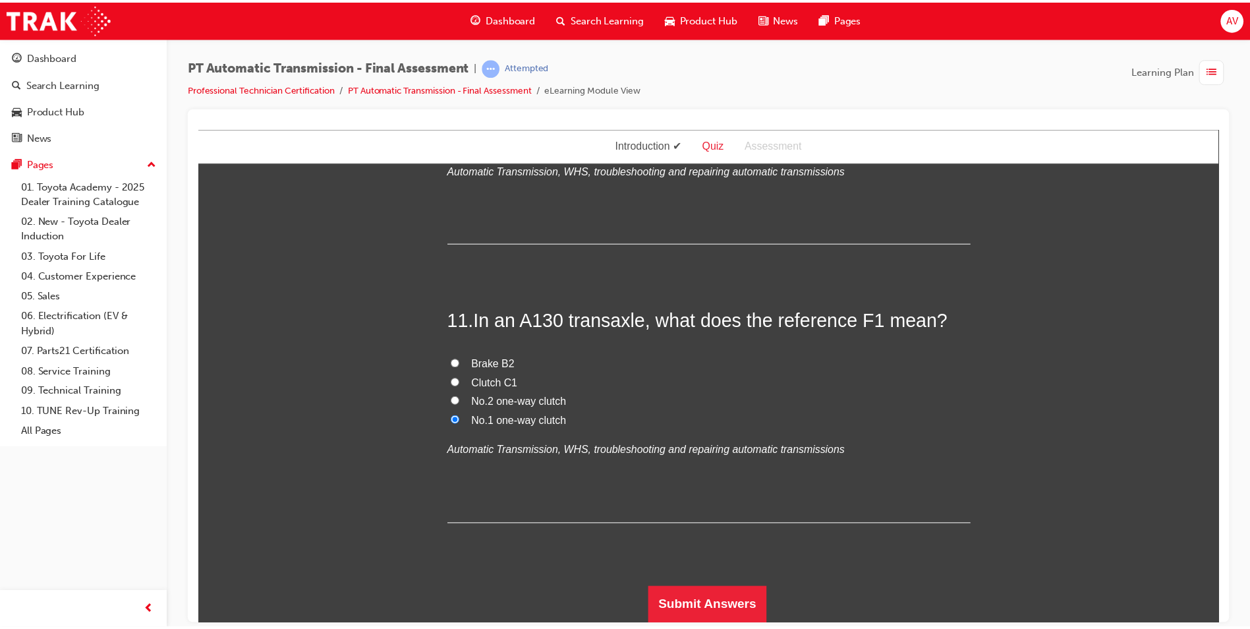
scroll to position [0, 0]
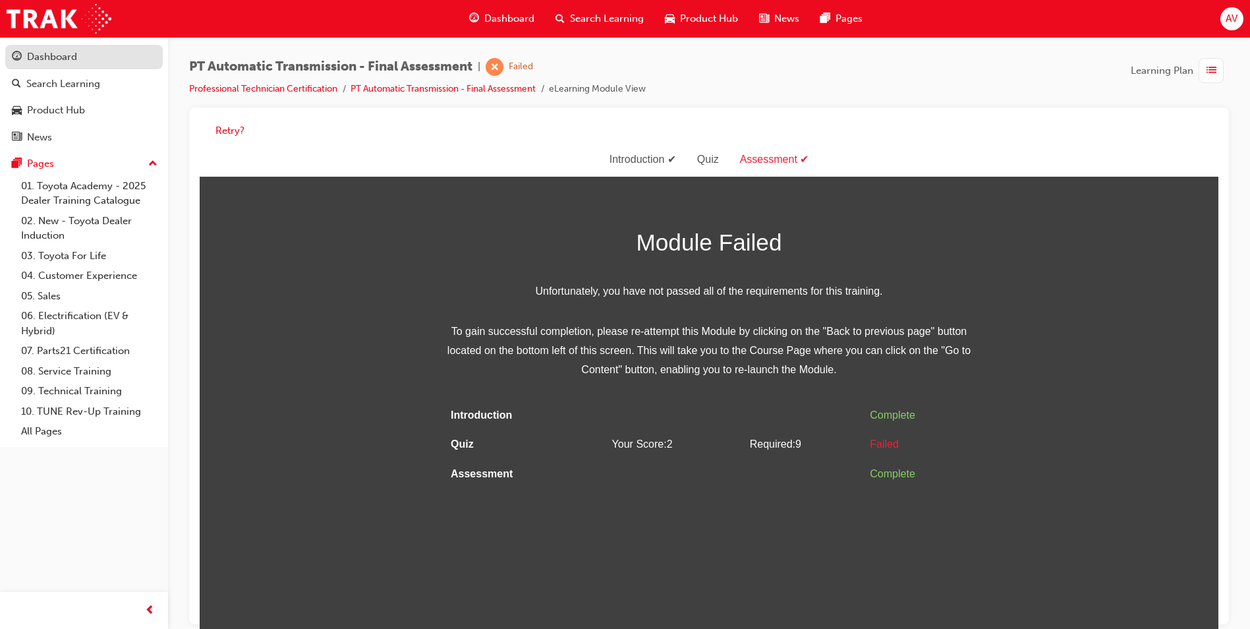
click at [81, 55] on div "Dashboard" at bounding box center [84, 57] width 144 height 16
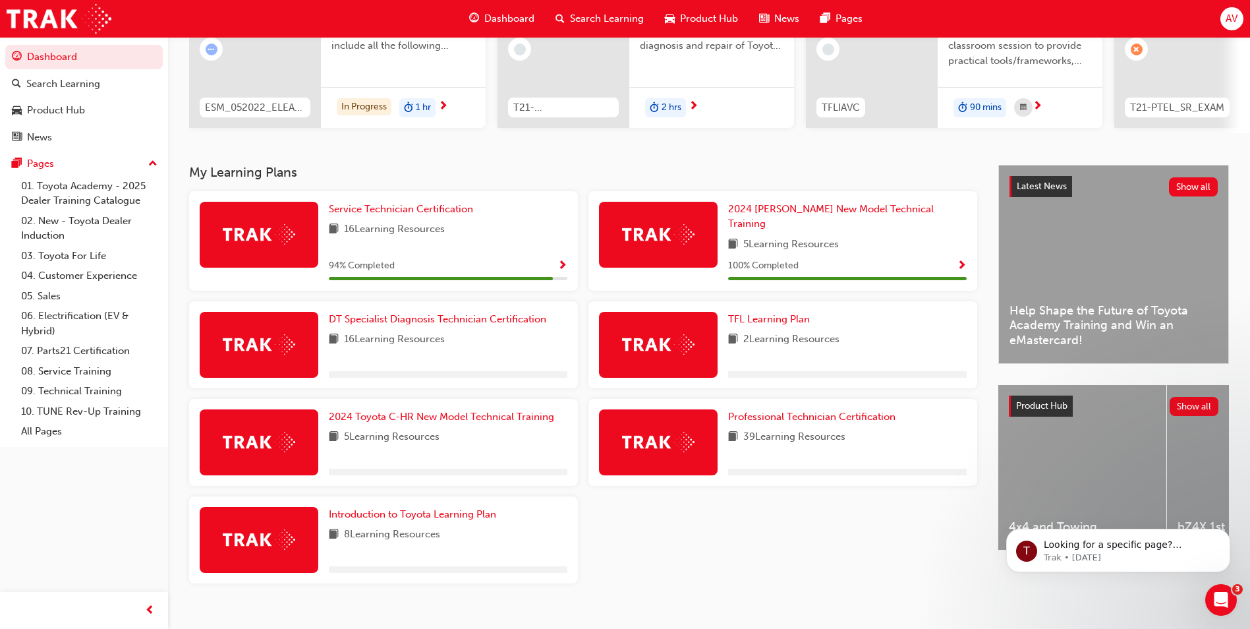
scroll to position [183, 0]
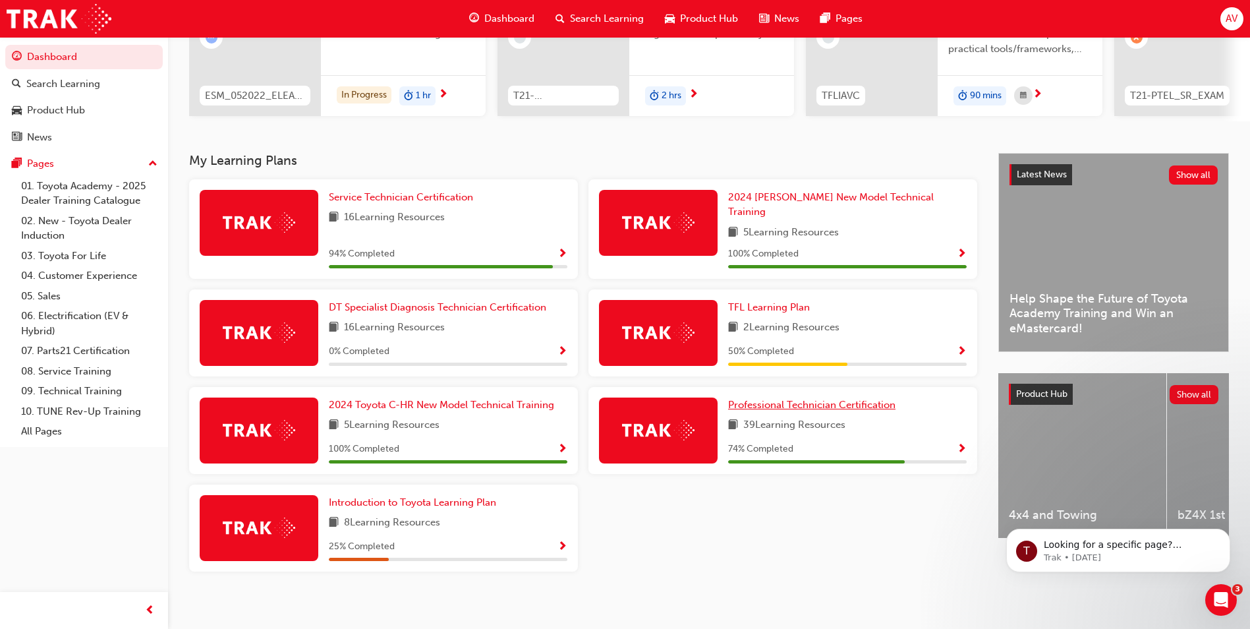
click at [794, 399] on span "Professional Technician Certification" at bounding box center [811, 405] width 167 height 12
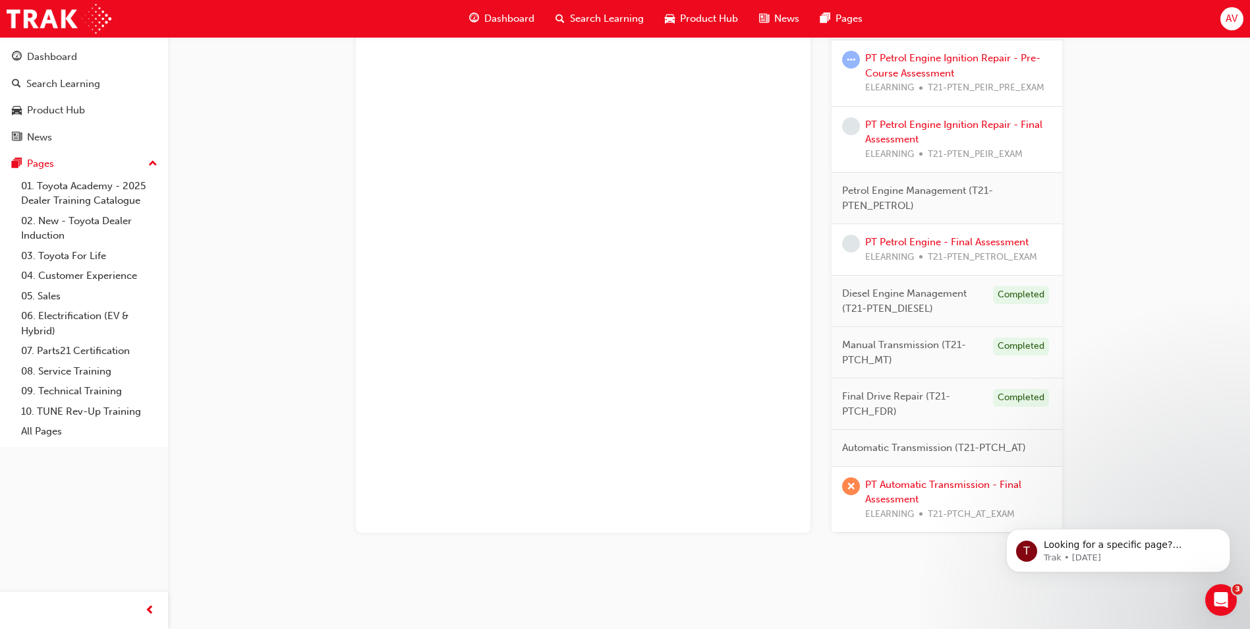
scroll to position [819, 0]
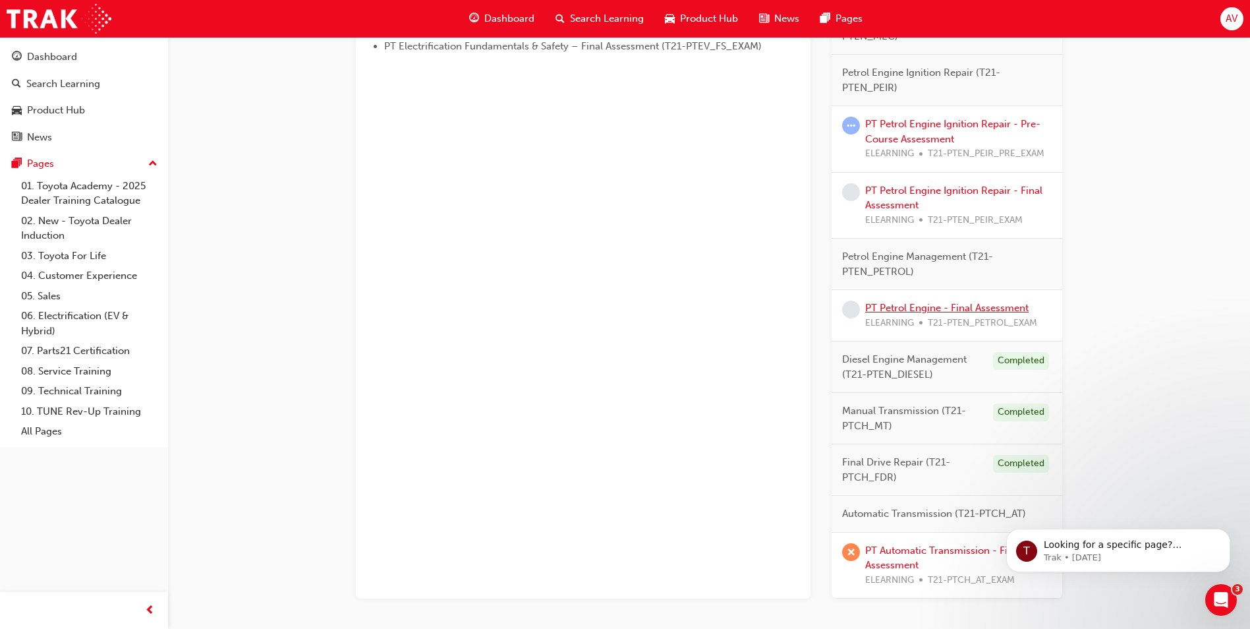
click at [945, 305] on link "PT Petrol Engine - Final Assessment" at bounding box center [946, 308] width 163 height 12
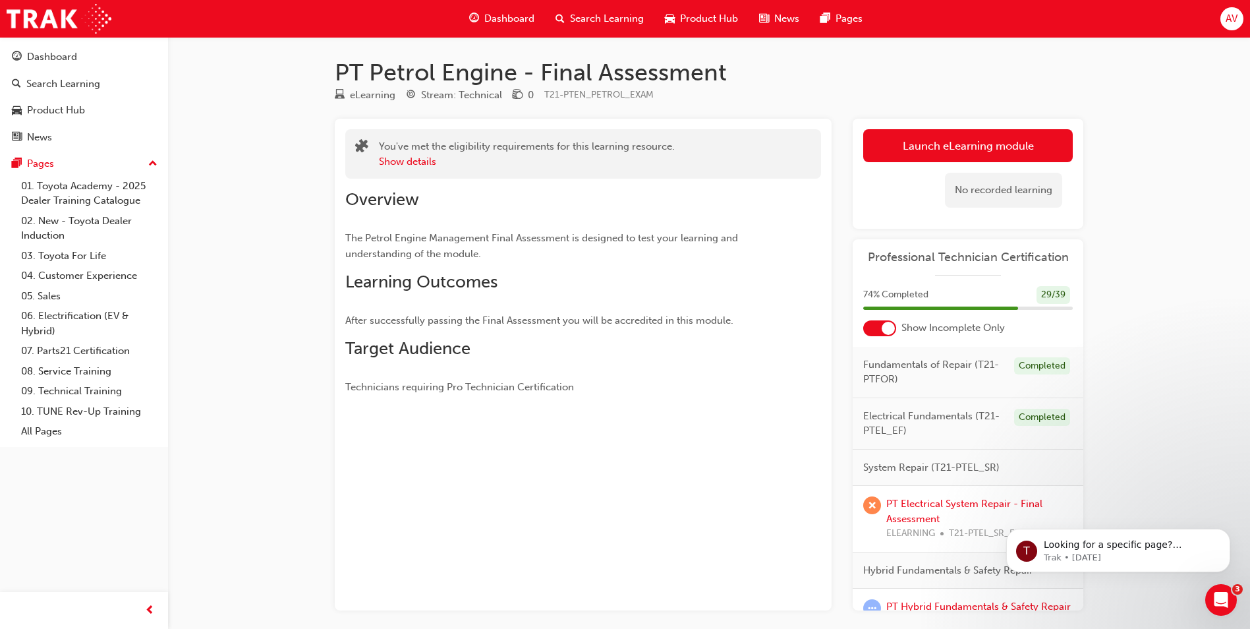
click at [921, 146] on link "Launch eLearning module" at bounding box center [968, 145] width 210 height 33
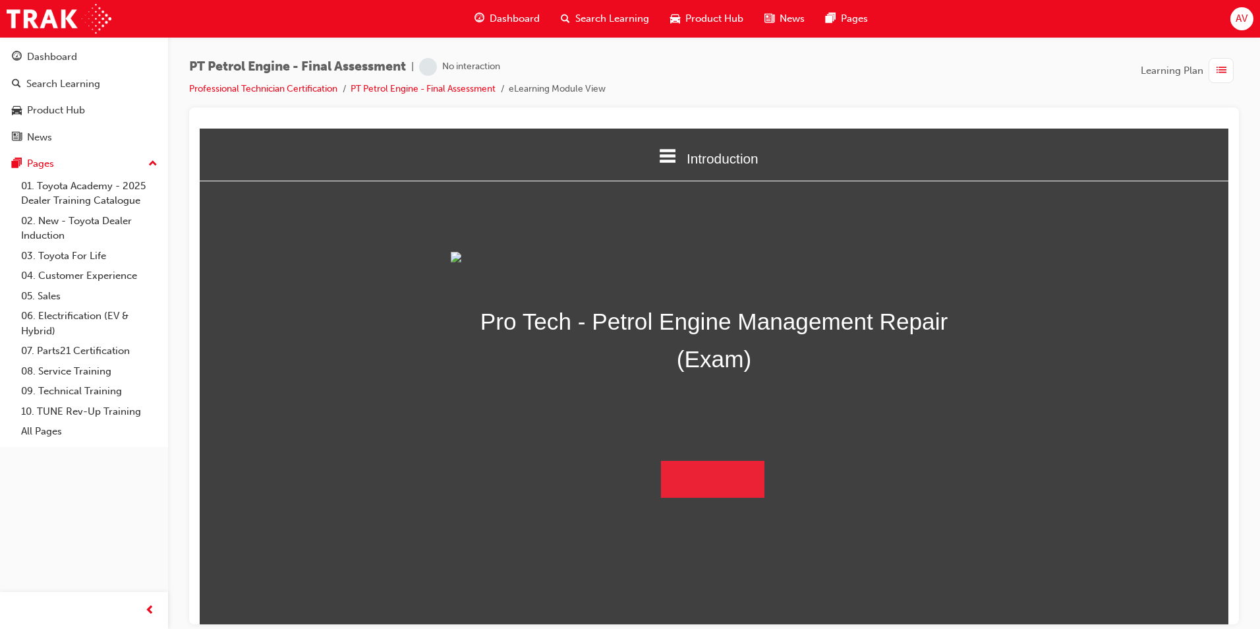
scroll to position [18, 0]
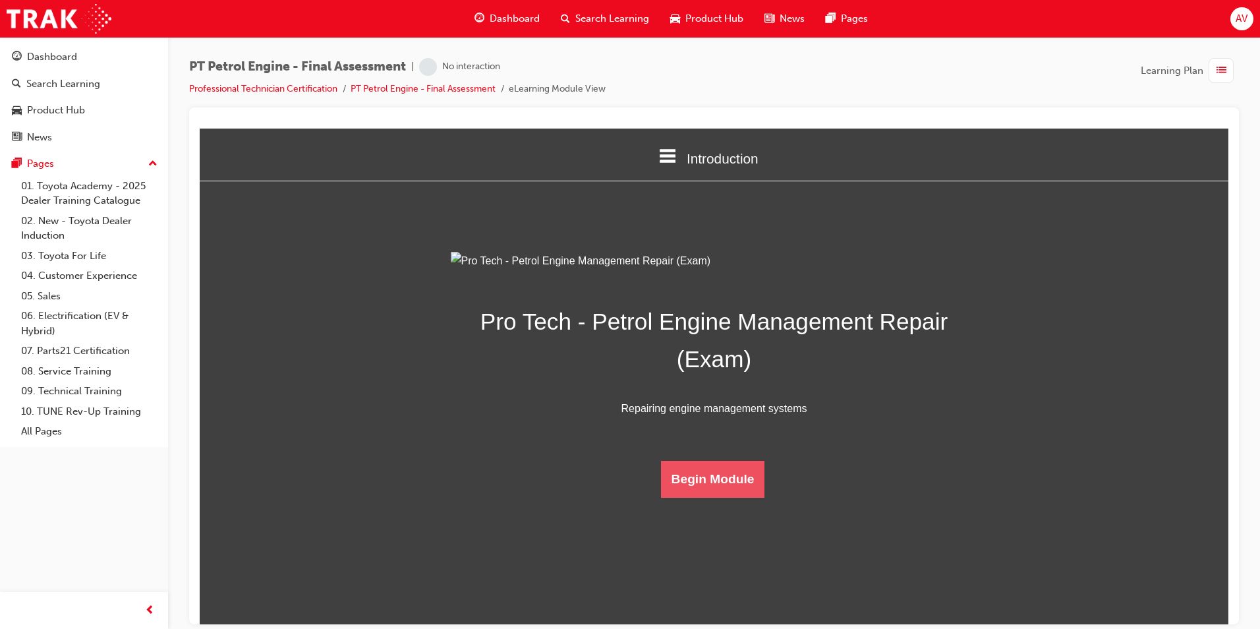
click at [713, 497] on button "Begin Module" at bounding box center [713, 478] width 104 height 37
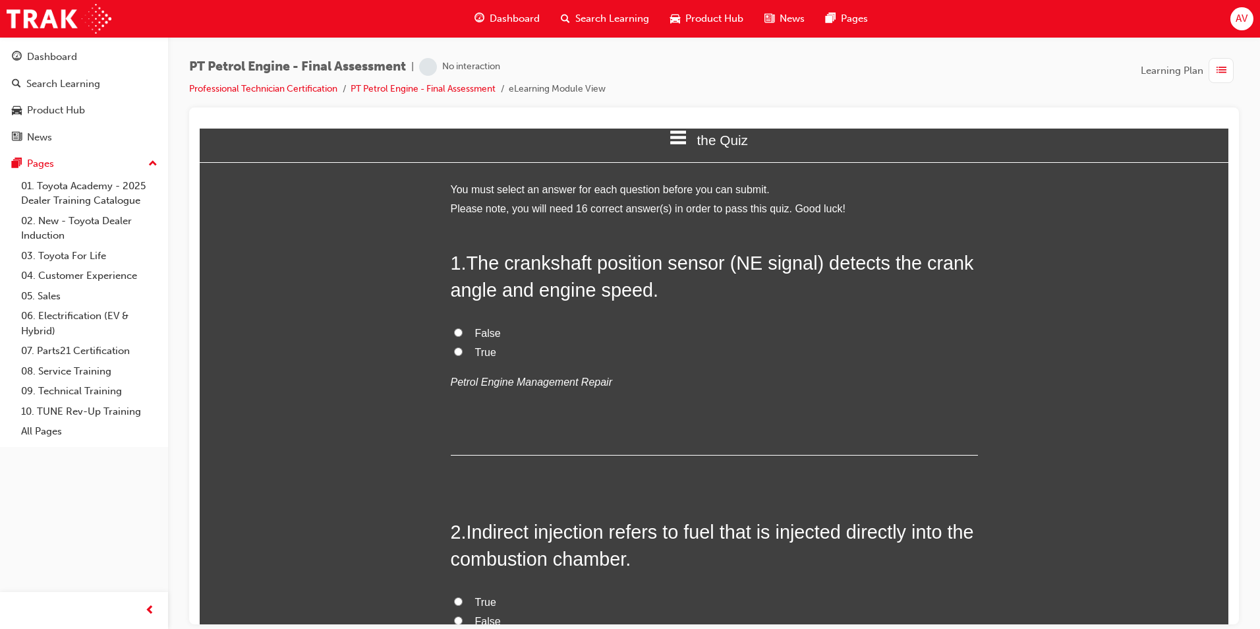
scroll to position [0, 0]
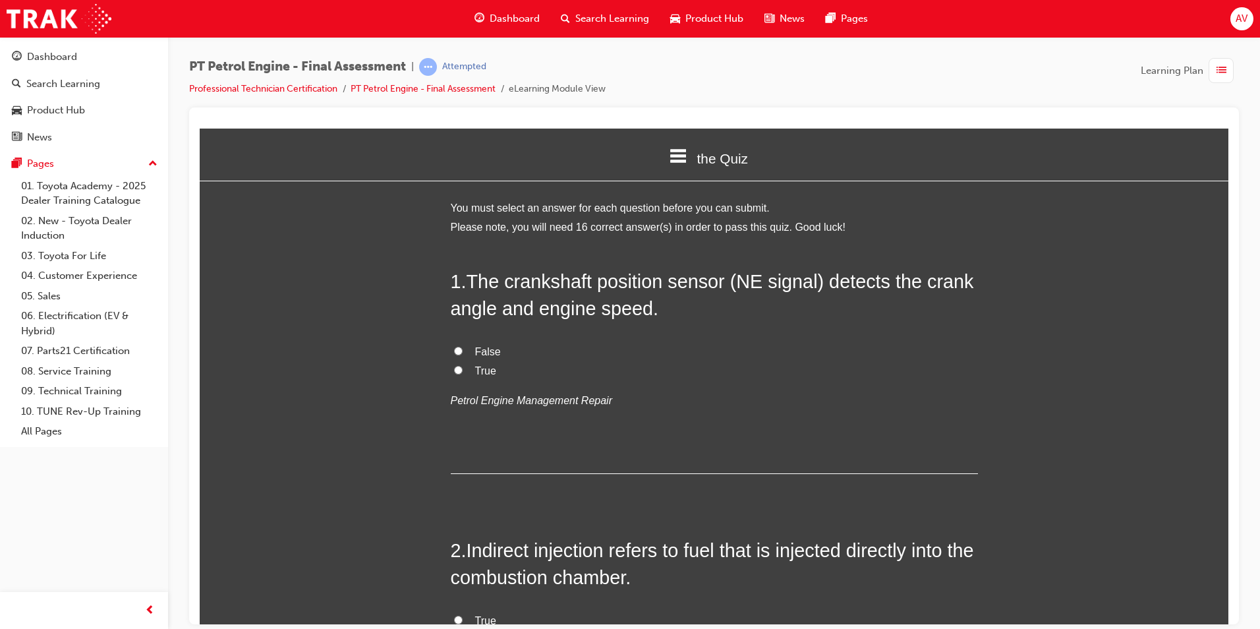
click at [454, 367] on input "True" at bounding box center [458, 369] width 9 height 9
radio input "true"
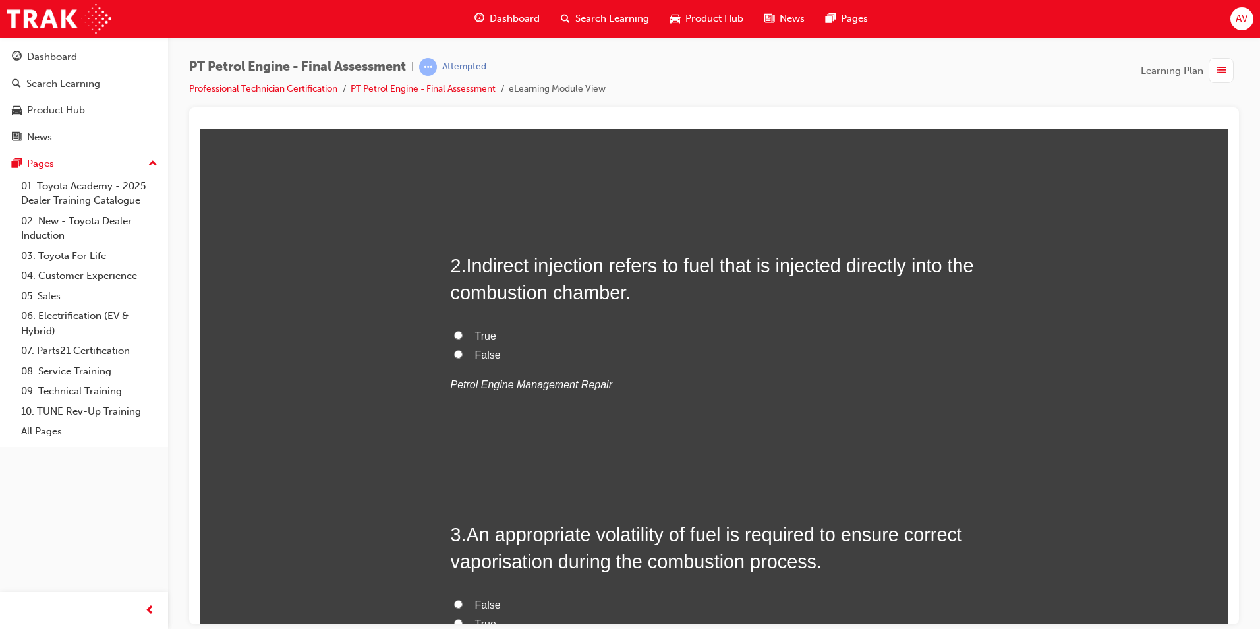
scroll to position [330, 0]
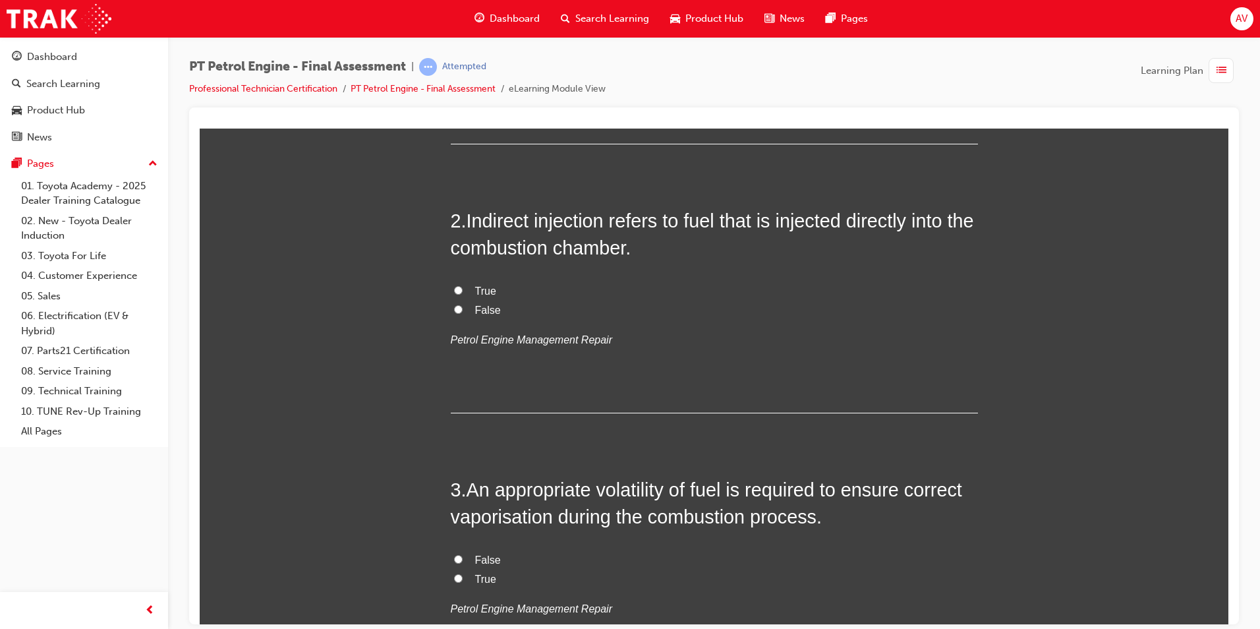
click at [454, 292] on input "True" at bounding box center [458, 289] width 9 height 9
radio input "true"
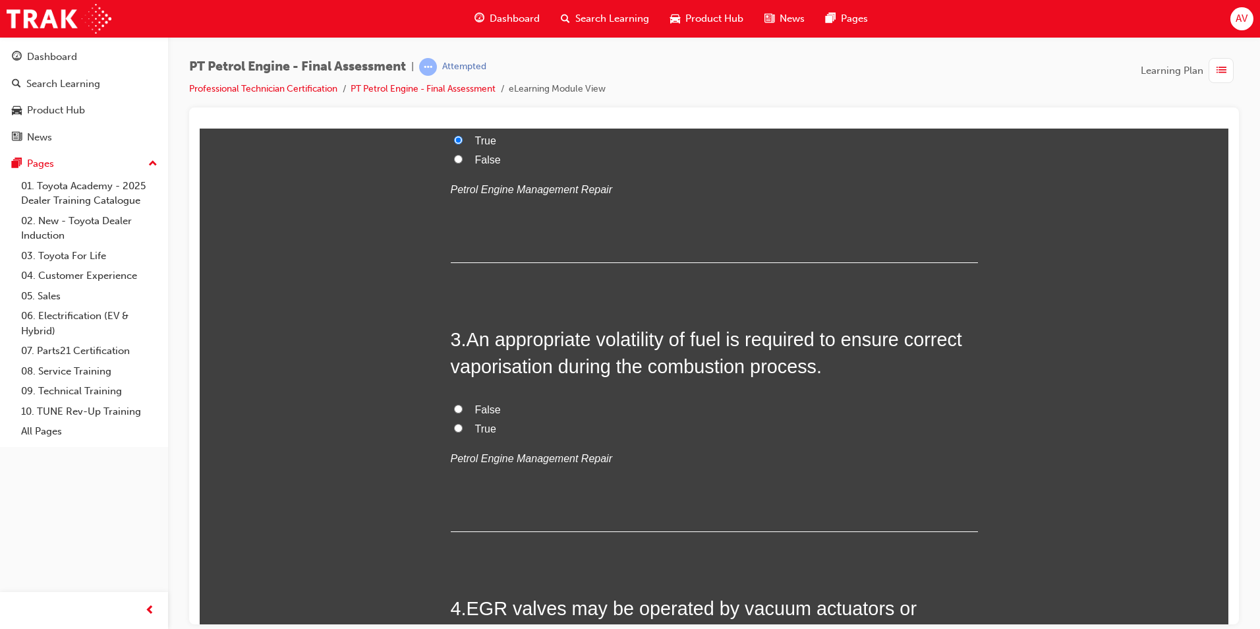
scroll to position [527, 0]
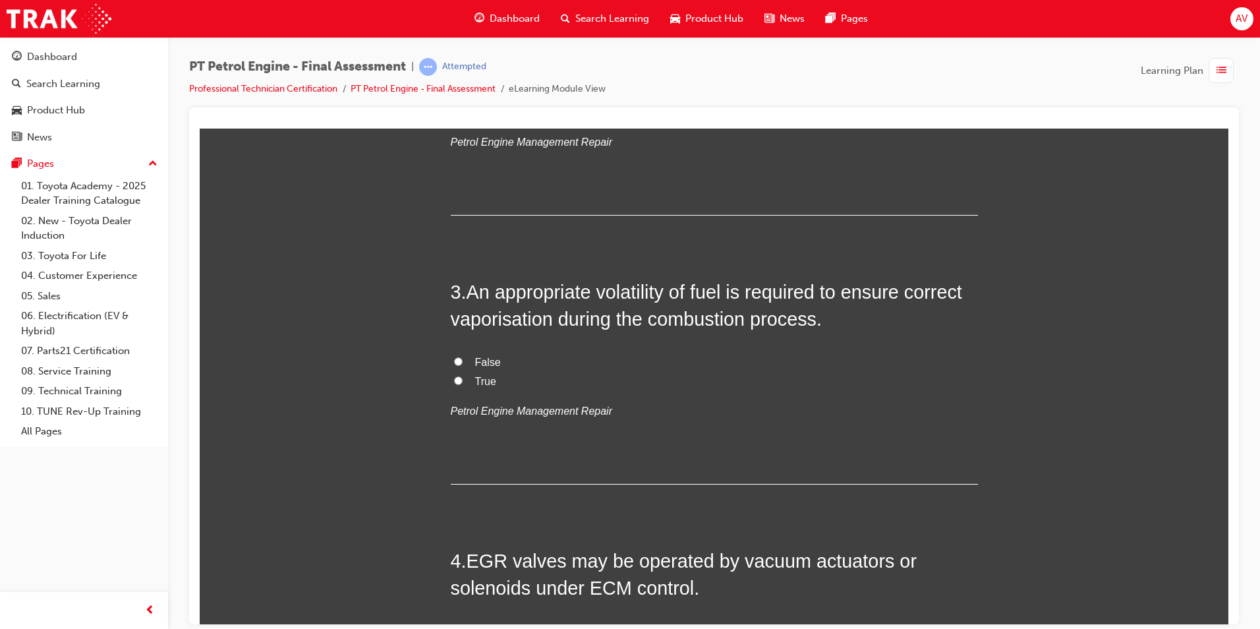
click at [454, 377] on input "True" at bounding box center [458, 380] width 9 height 9
radio input "true"
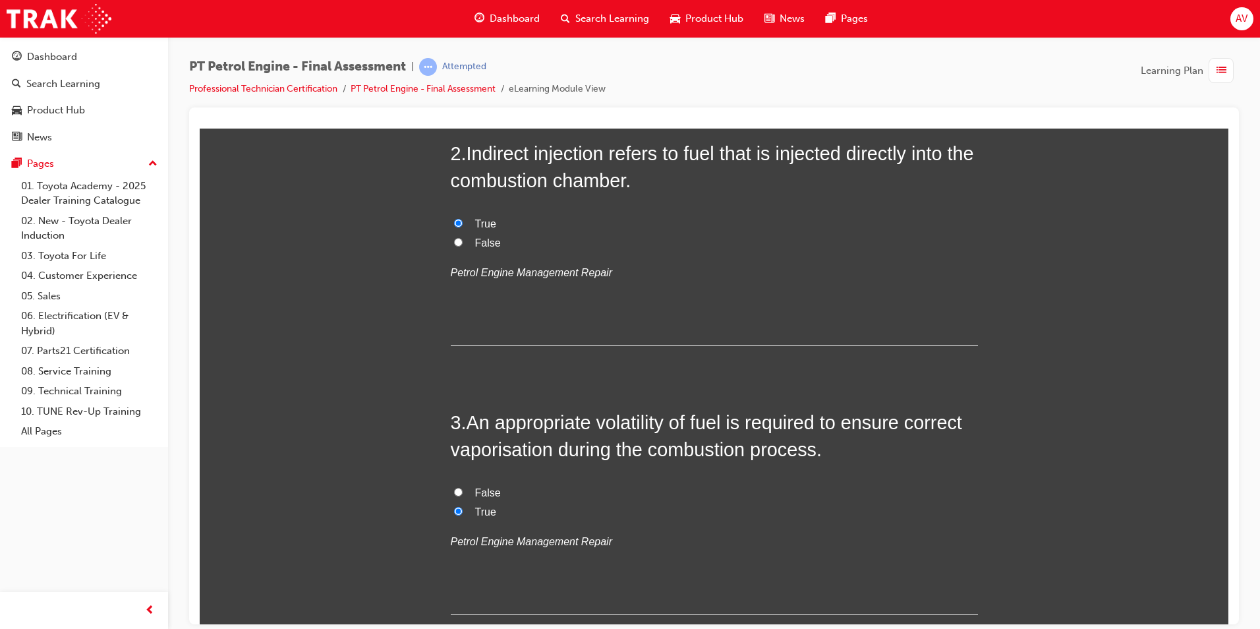
scroll to position [395, 0]
click at [454, 243] on input "False" at bounding box center [458, 243] width 9 height 9
radio input "true"
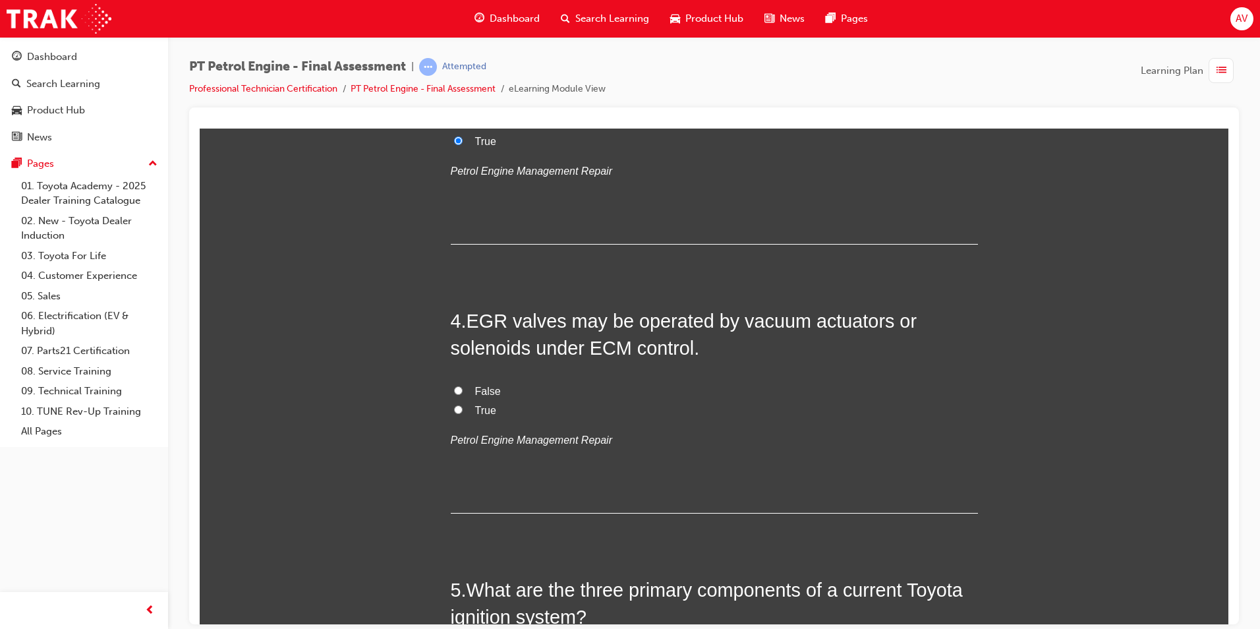
scroll to position [791, 0]
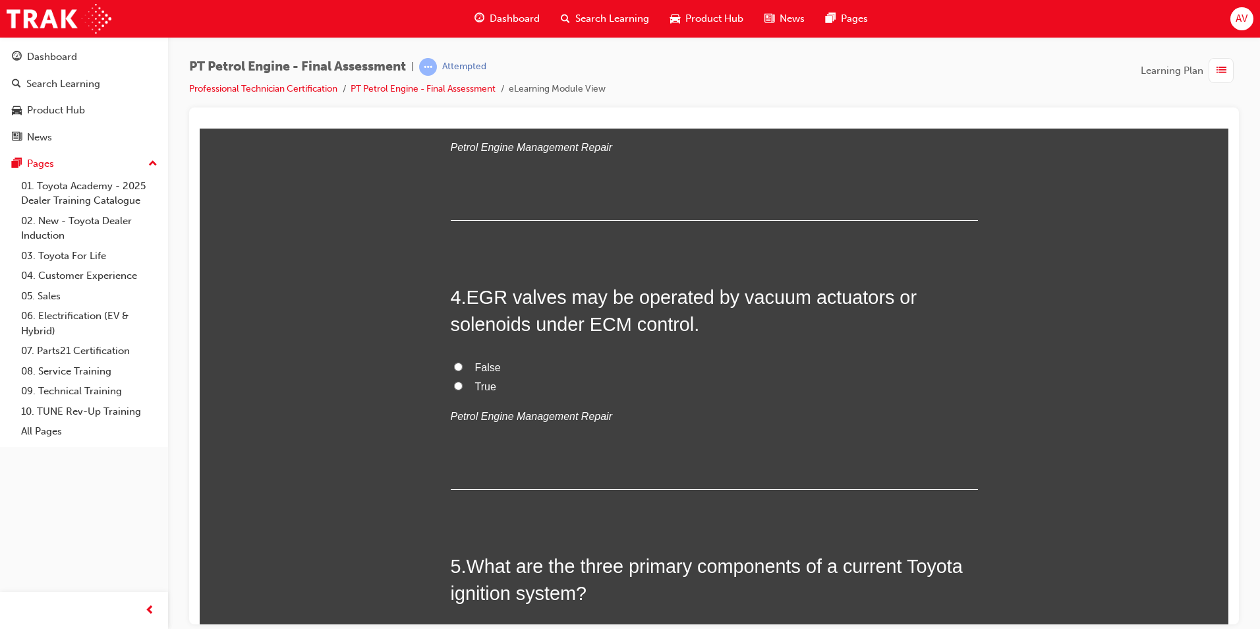
click at [454, 383] on input "True" at bounding box center [458, 385] width 9 height 9
radio input "true"
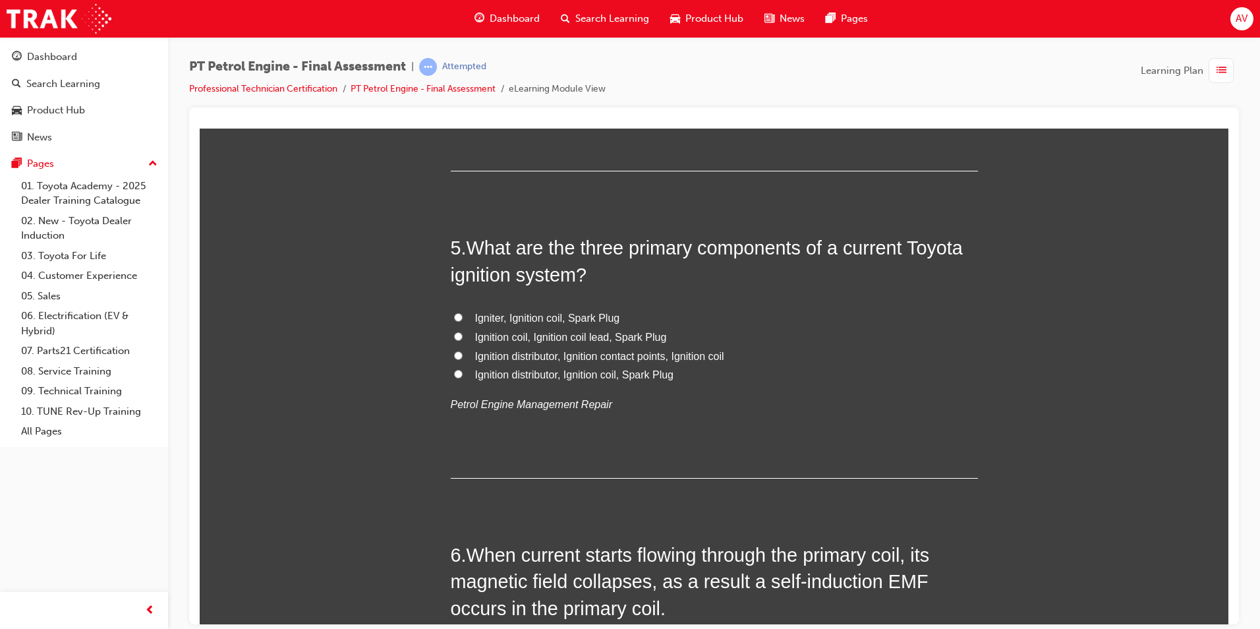
scroll to position [1121, 0]
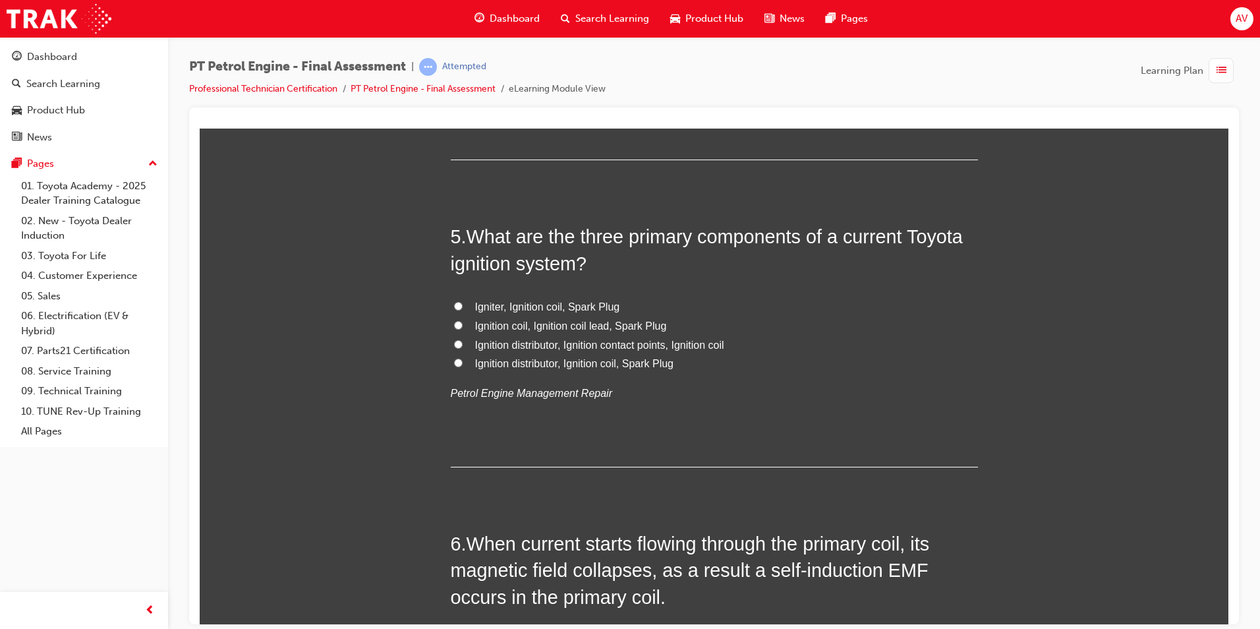
click at [451, 340] on label "Ignition distributor, Ignition contact points, Ignition coil" at bounding box center [714, 344] width 527 height 19
click at [454, 340] on input "Ignition distributor, Ignition contact points, Ignition coil" at bounding box center [458, 343] width 9 height 9
radio input "true"
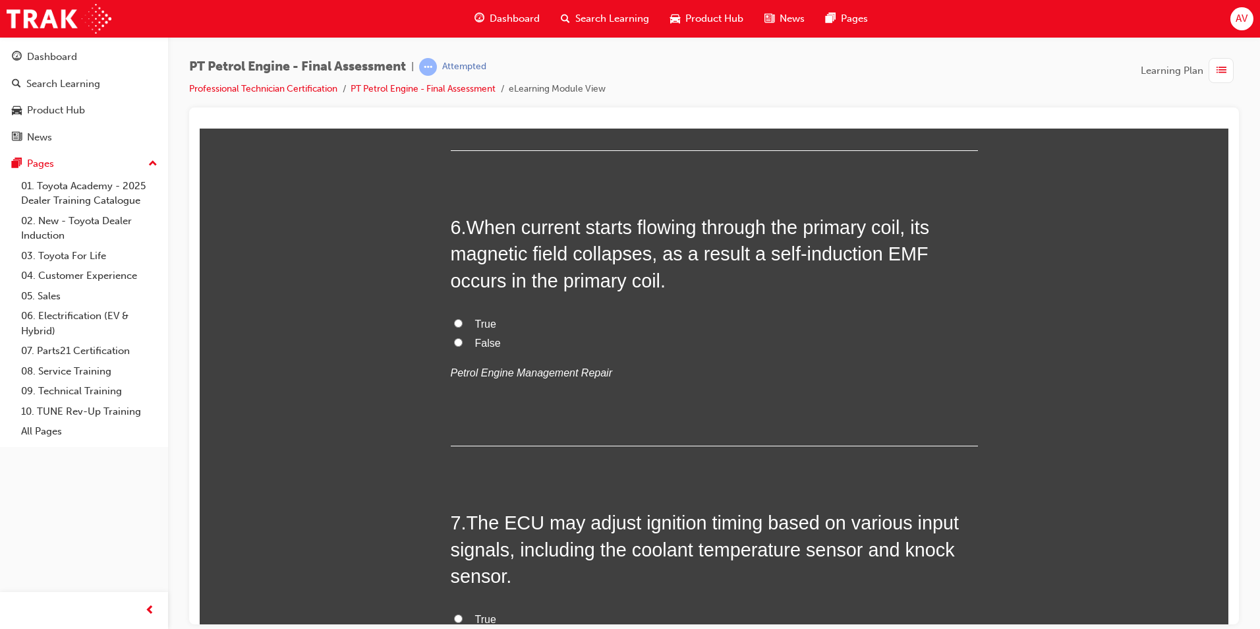
scroll to position [1450, 0]
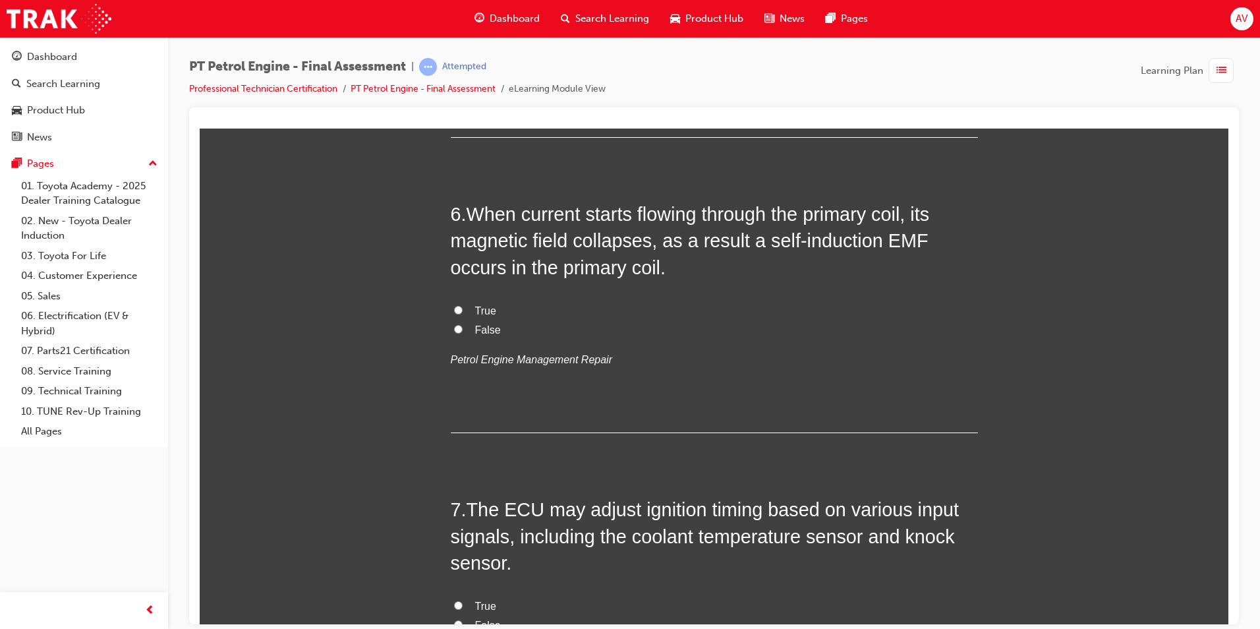
click at [454, 308] on input "True" at bounding box center [458, 309] width 9 height 9
radio input "true"
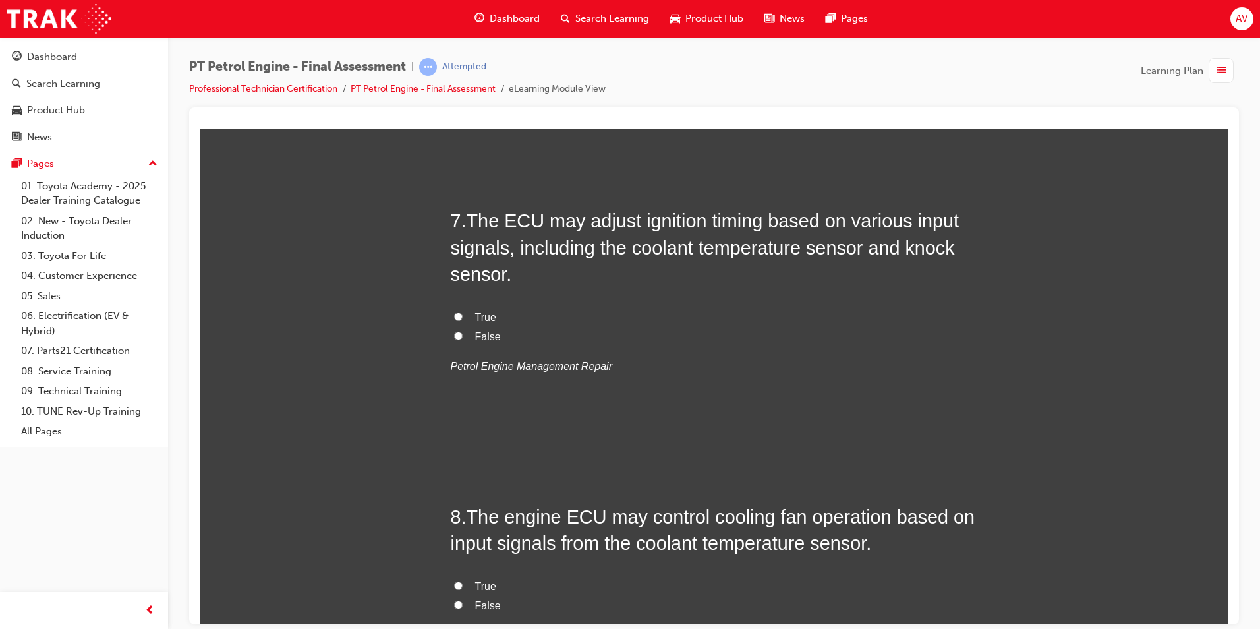
scroll to position [1780, 0]
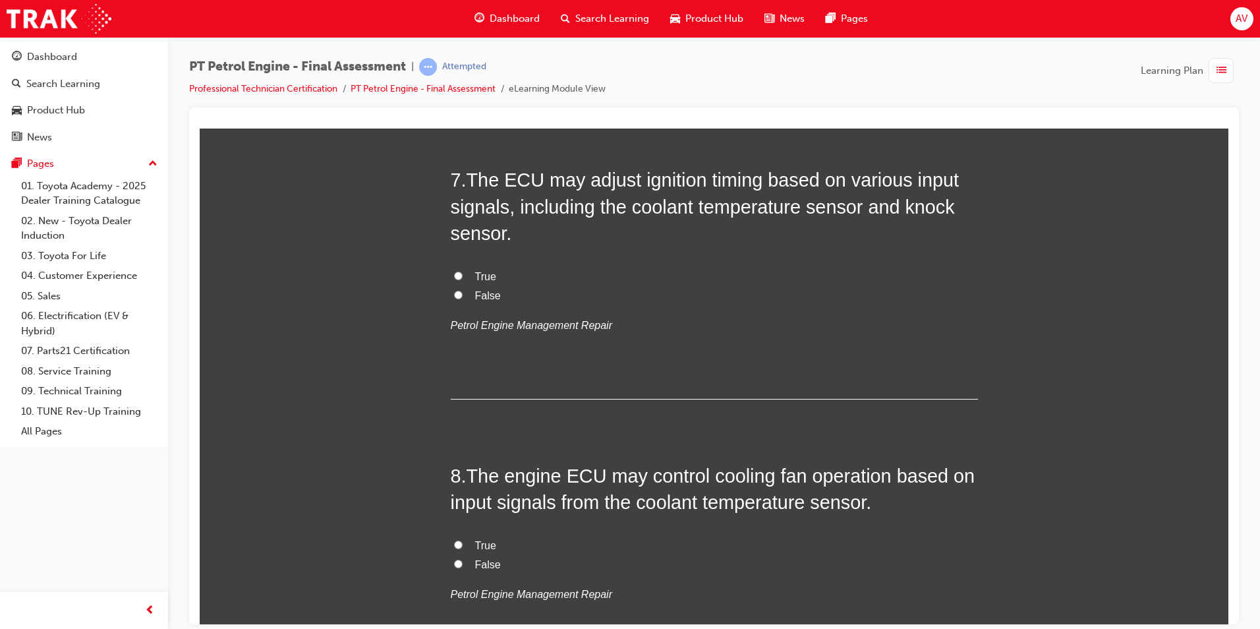
click at [454, 274] on input "True" at bounding box center [458, 275] width 9 height 9
radio input "true"
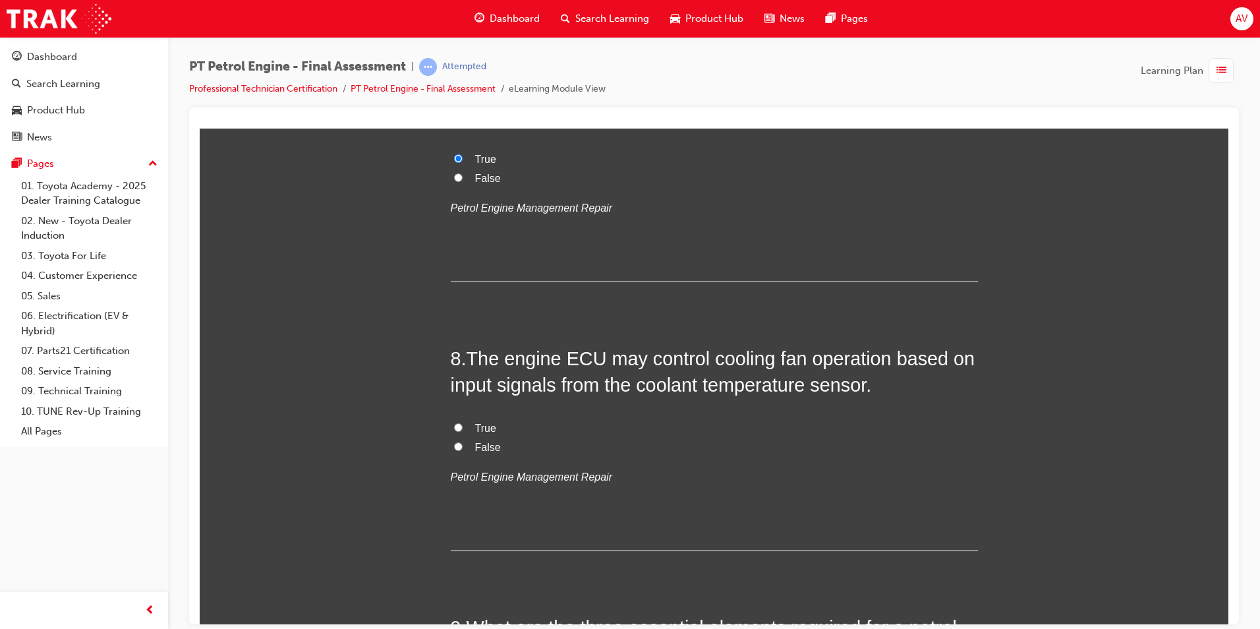
scroll to position [1911, 0]
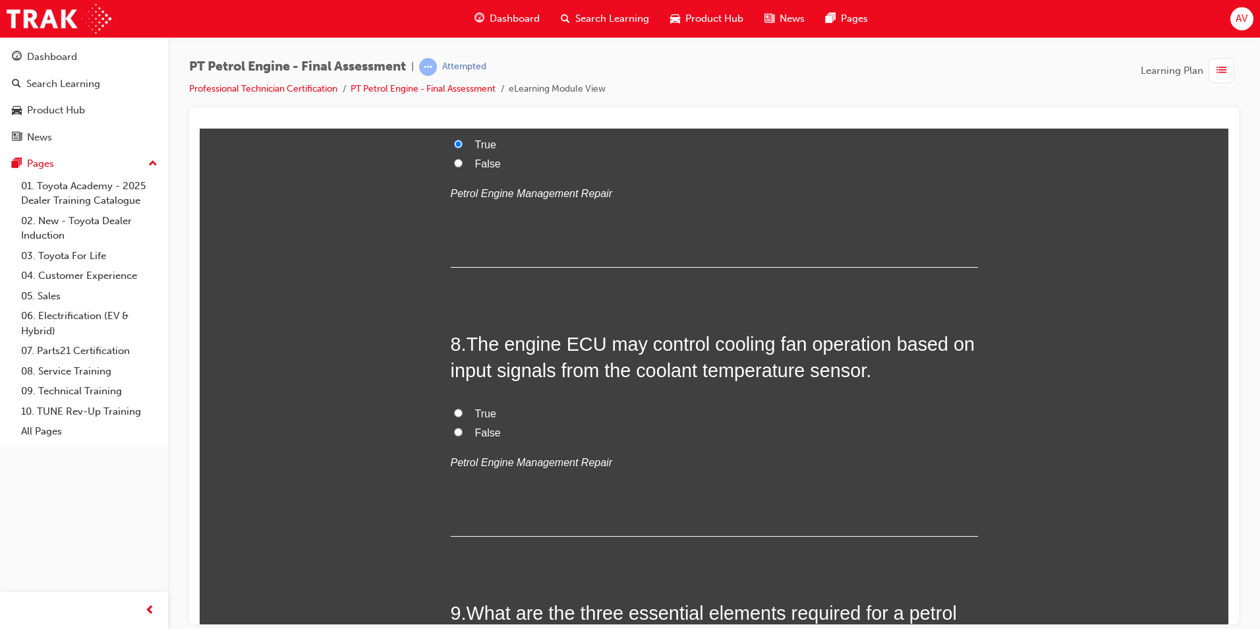
click at [454, 413] on input "True" at bounding box center [458, 412] width 9 height 9
radio input "true"
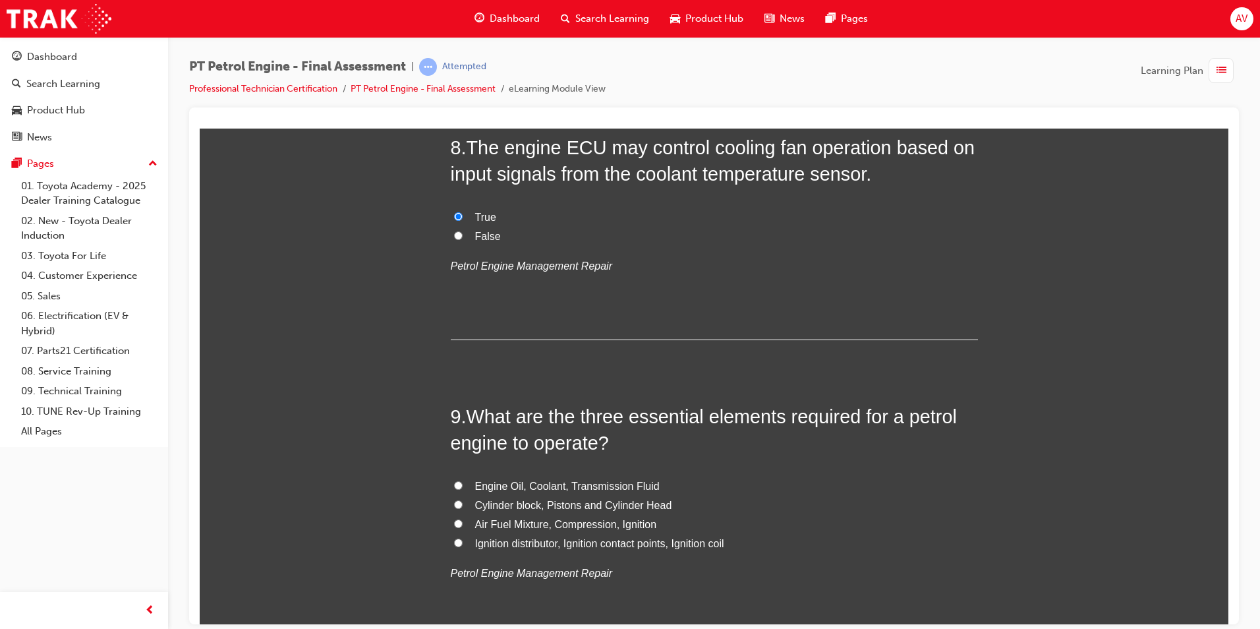
scroll to position [2175, 0]
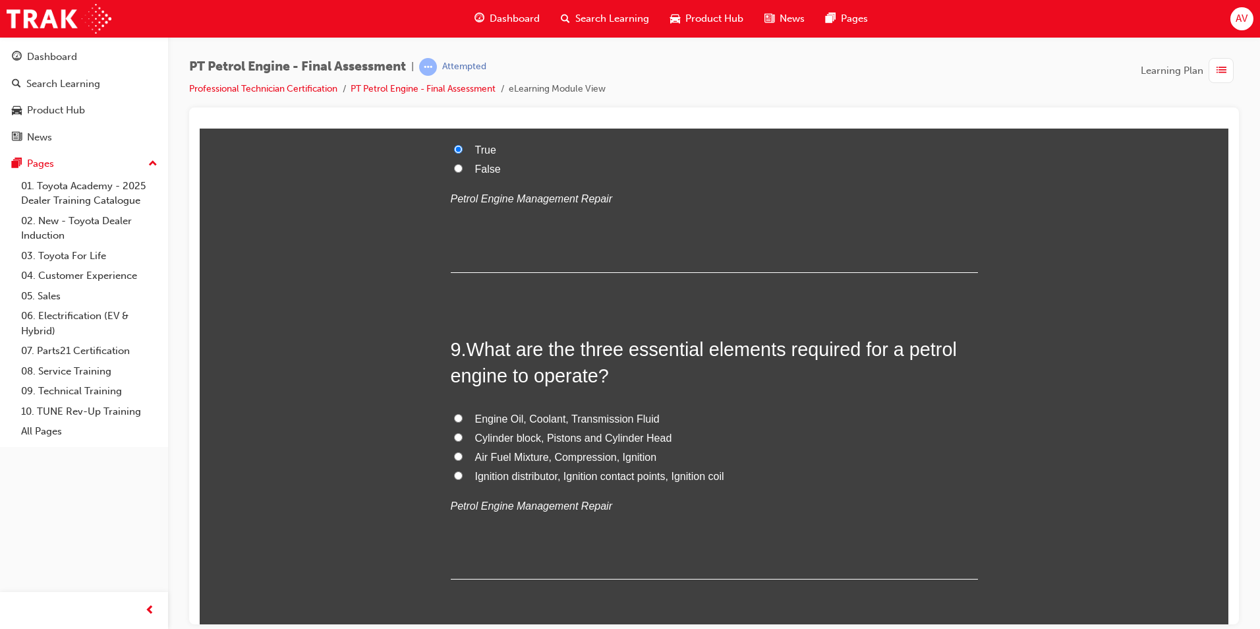
click at [460, 475] on label "Ignition distributor, Ignition contact points, Ignition coil" at bounding box center [714, 476] width 527 height 19
click at [460, 475] on input "Ignition distributor, Ignition contact points, Ignition coil" at bounding box center [458, 475] width 9 height 9
radio input "true"
click at [457, 419] on input "Engine Oil, Coolant, Transmission Fluid" at bounding box center [458, 417] width 9 height 9
radio input "true"
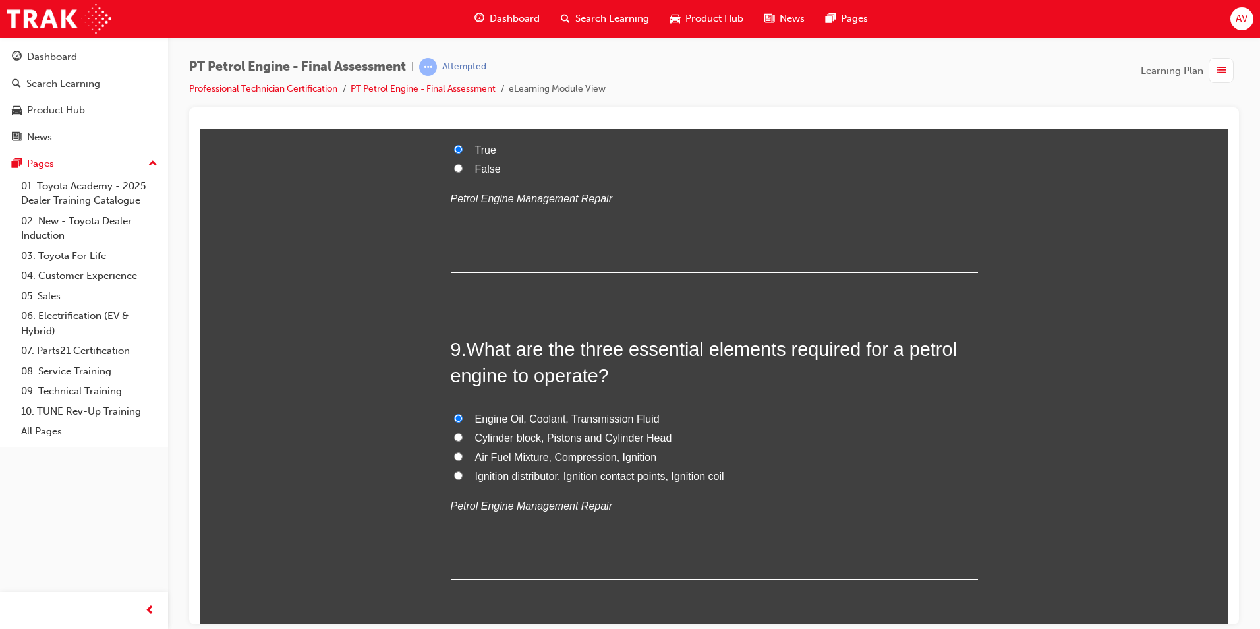
click at [461, 438] on label "Cylinder block, Pistons and Cylinder Head" at bounding box center [714, 437] width 527 height 19
click at [461, 438] on input "Cylinder block, Pistons and Cylinder Head" at bounding box center [458, 436] width 9 height 9
radio input "true"
click at [459, 455] on label "Air Fuel Mixture, Compression, Ignition" at bounding box center [714, 457] width 527 height 19
click at [459, 455] on input "Air Fuel Mixture, Compression, Ignition" at bounding box center [458, 456] width 9 height 9
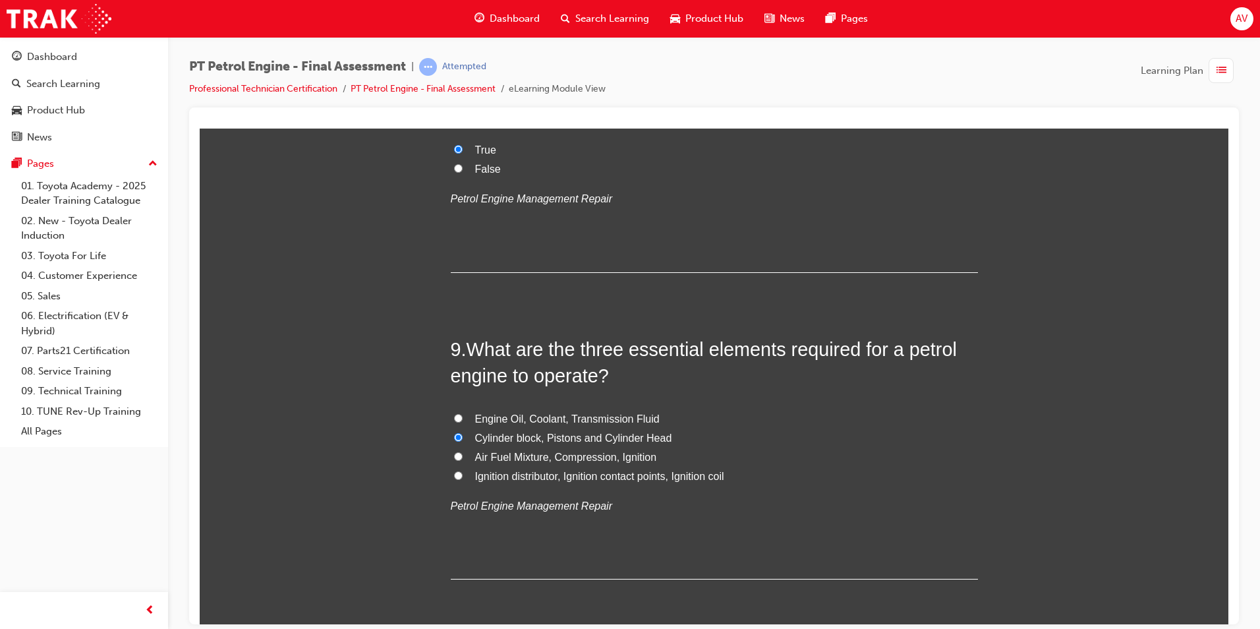
radio input "true"
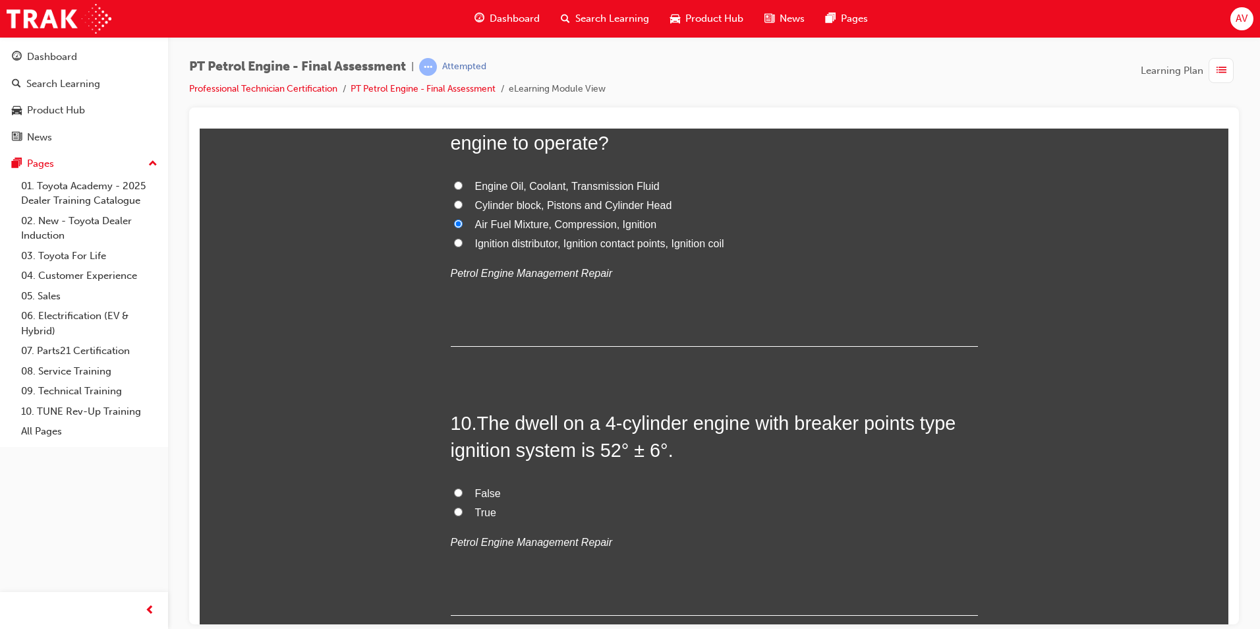
scroll to position [2439, 0]
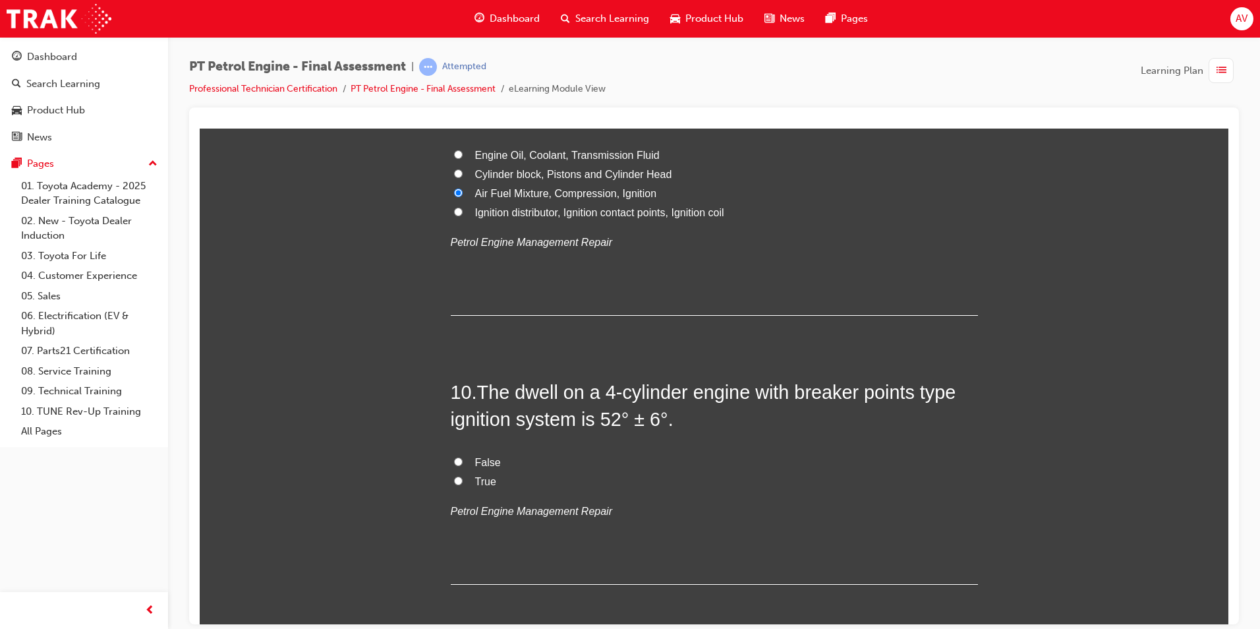
click at [455, 479] on input "True" at bounding box center [458, 480] width 9 height 9
radio input "true"
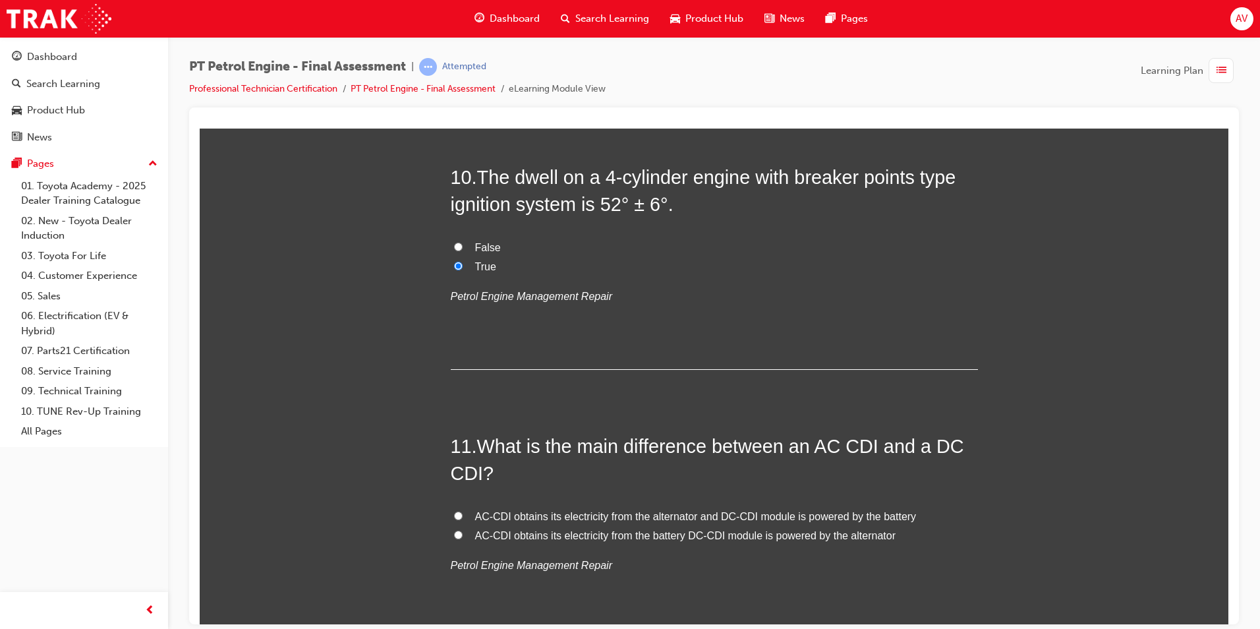
scroll to position [2768, 0]
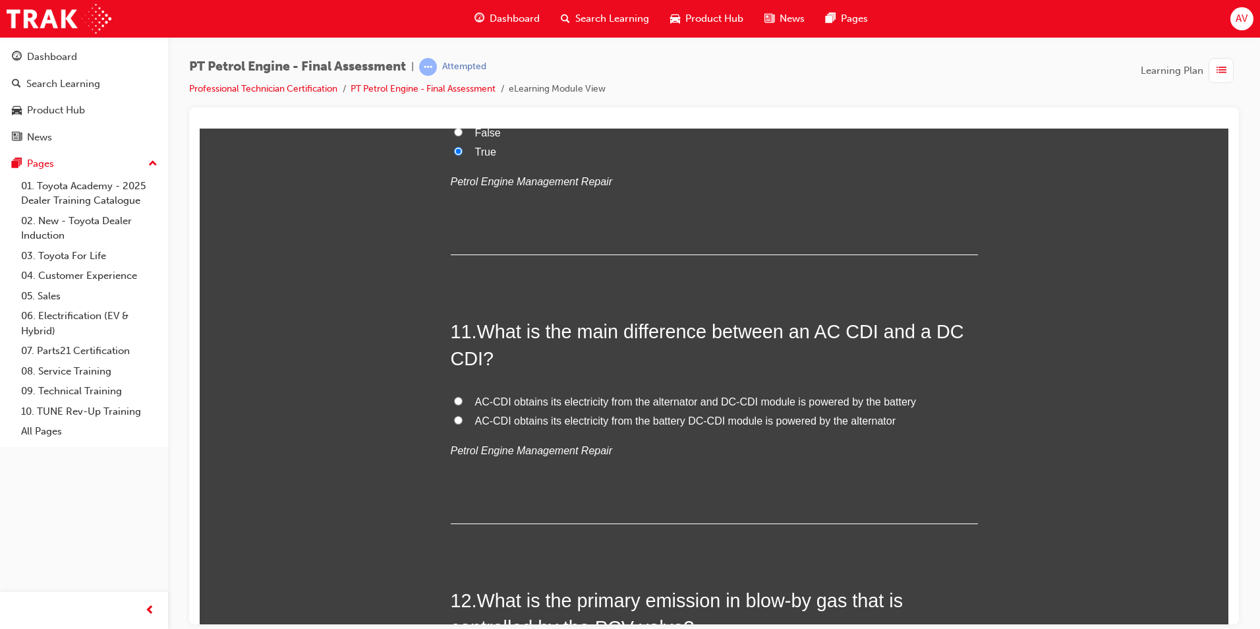
click at [457, 417] on input "AC-CDI obtains its electricity from the battery DC-CDI module is powered by the…" at bounding box center [458, 419] width 9 height 9
radio input "true"
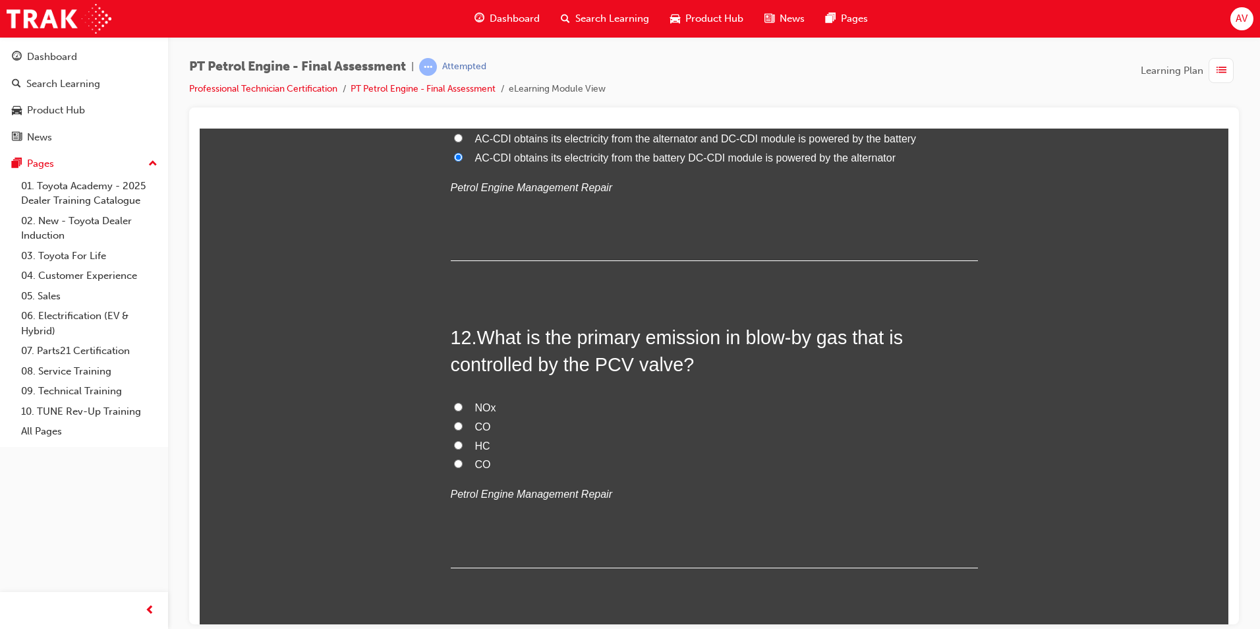
scroll to position [3032, 0]
click at [455, 465] on input "CO" at bounding box center [458, 462] width 9 height 9
radio input "true"
radio input "false"
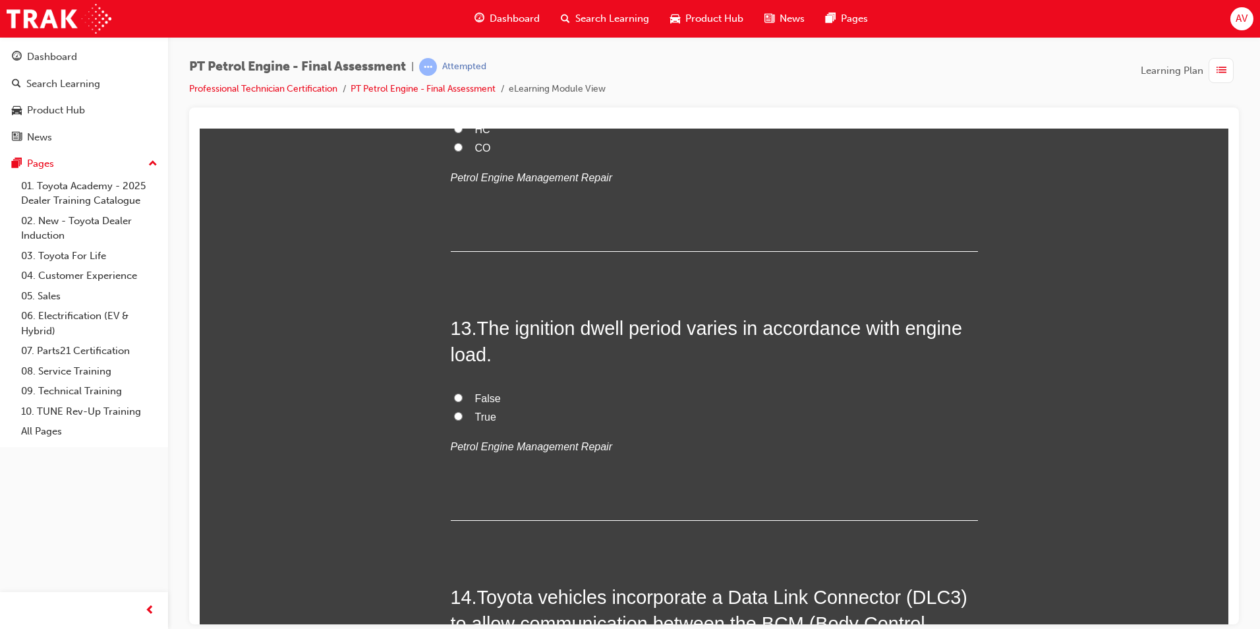
scroll to position [3362, 0]
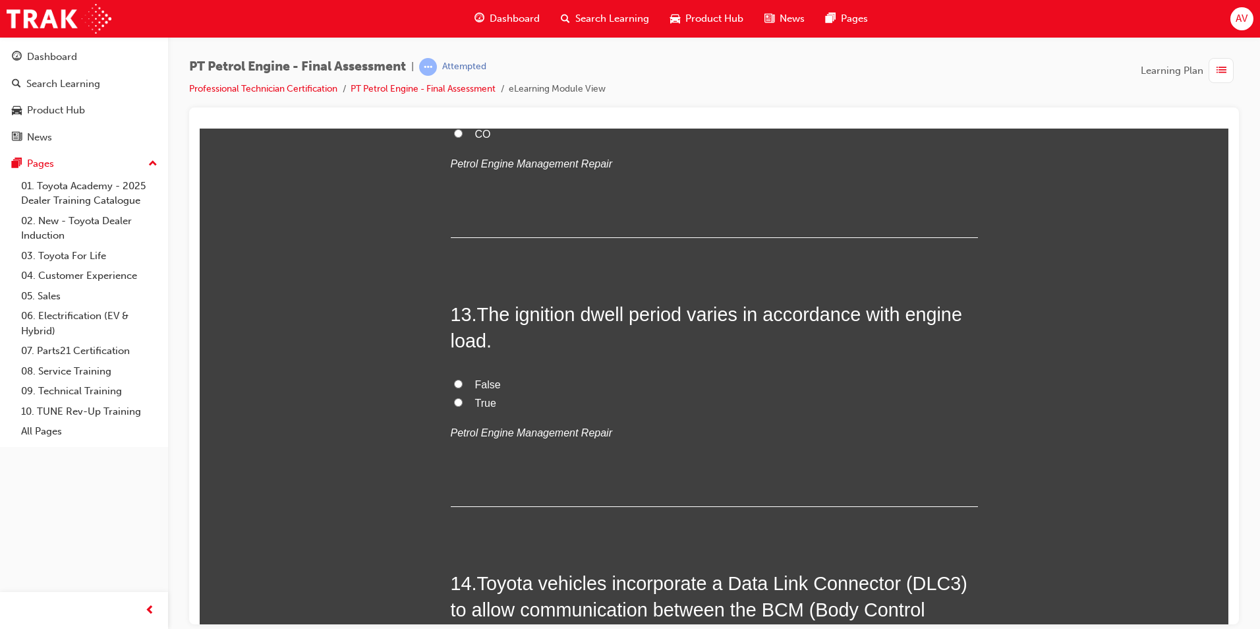
click at [456, 384] on input "False" at bounding box center [458, 383] width 9 height 9
radio input "true"
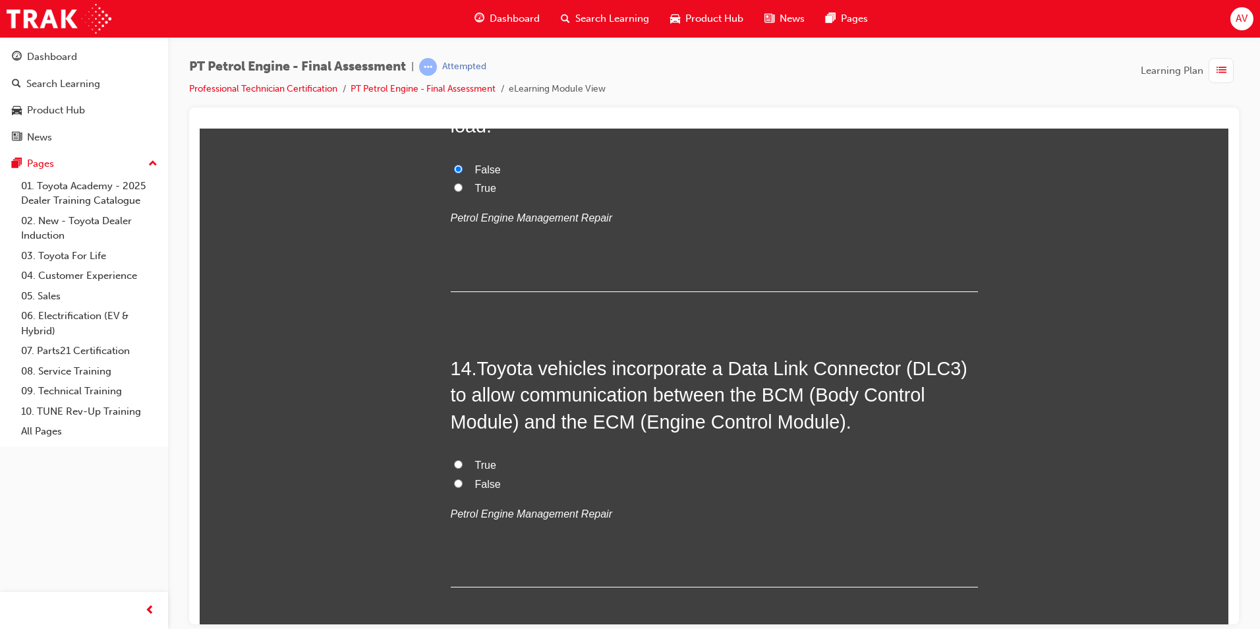
scroll to position [3625, 0]
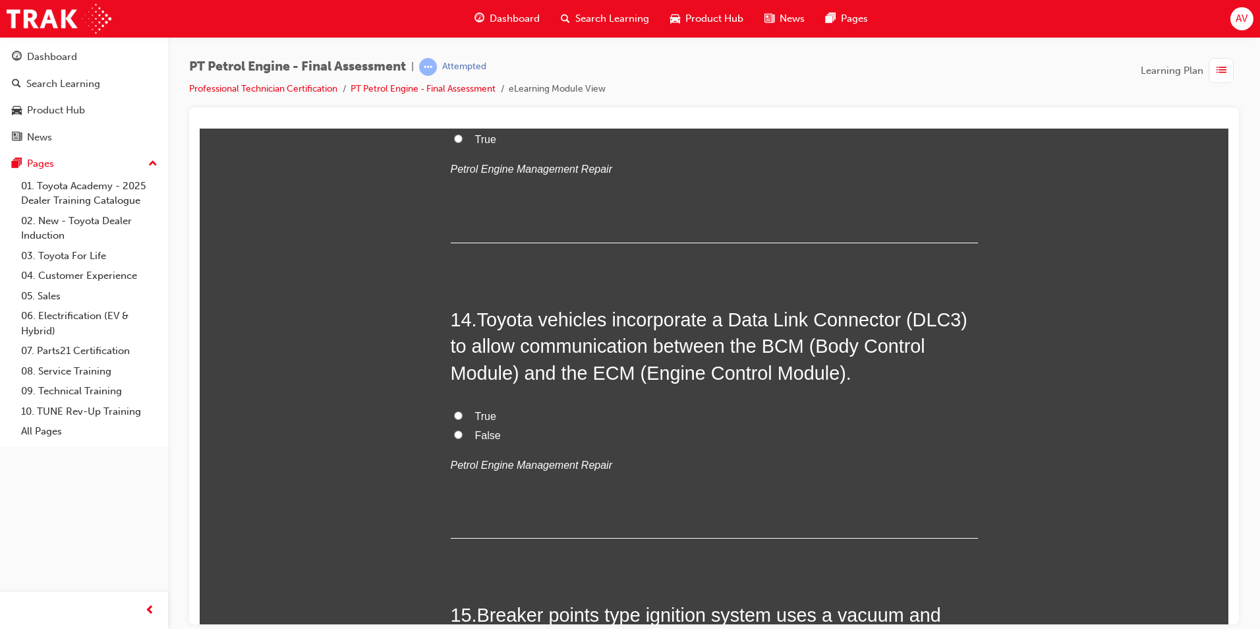
click at [454, 417] on input "True" at bounding box center [458, 415] width 9 height 9
radio input "true"
radio input "false"
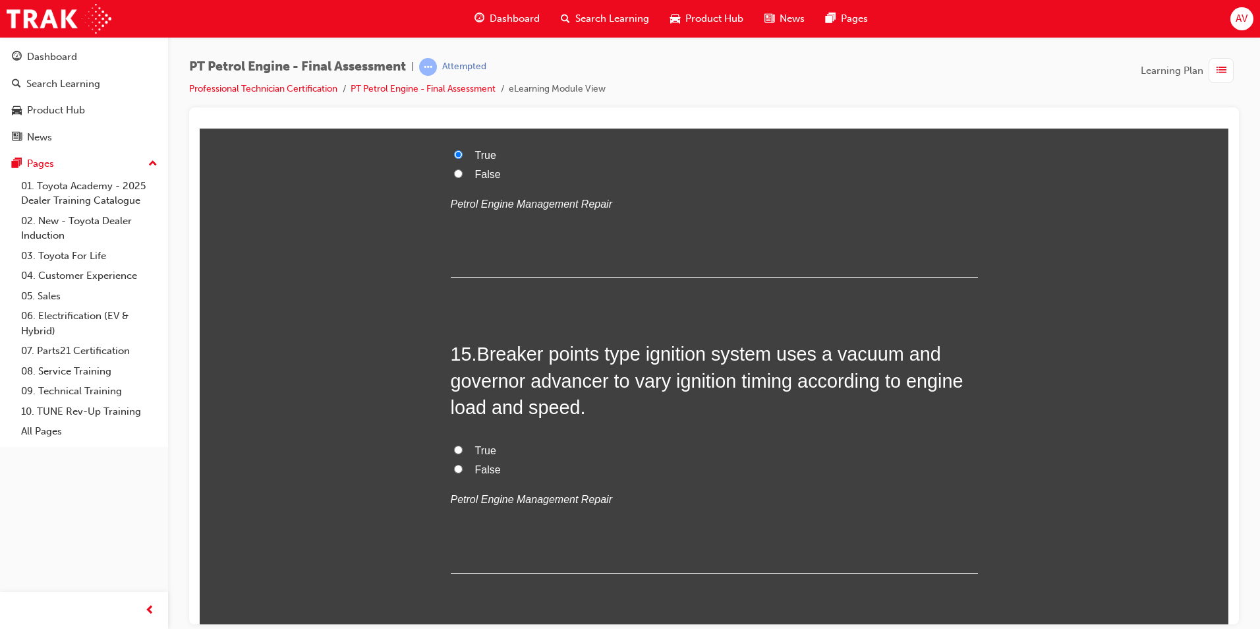
scroll to position [3889, 0]
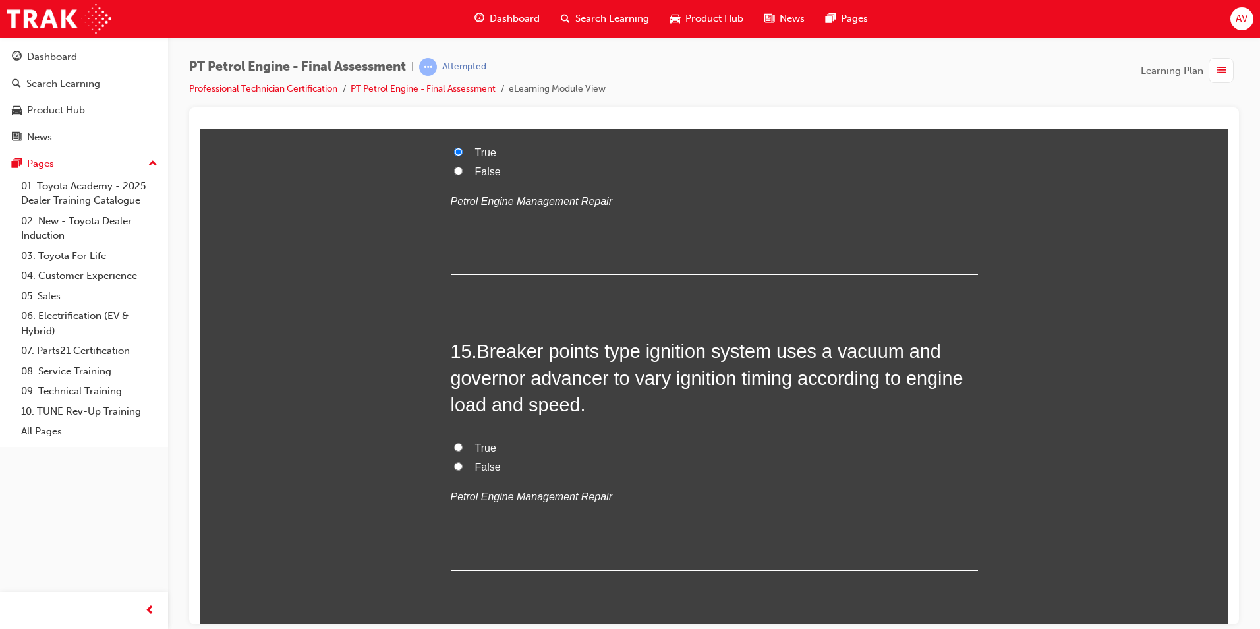
click at [455, 446] on input "True" at bounding box center [458, 446] width 9 height 9
radio input "true"
radio input "false"
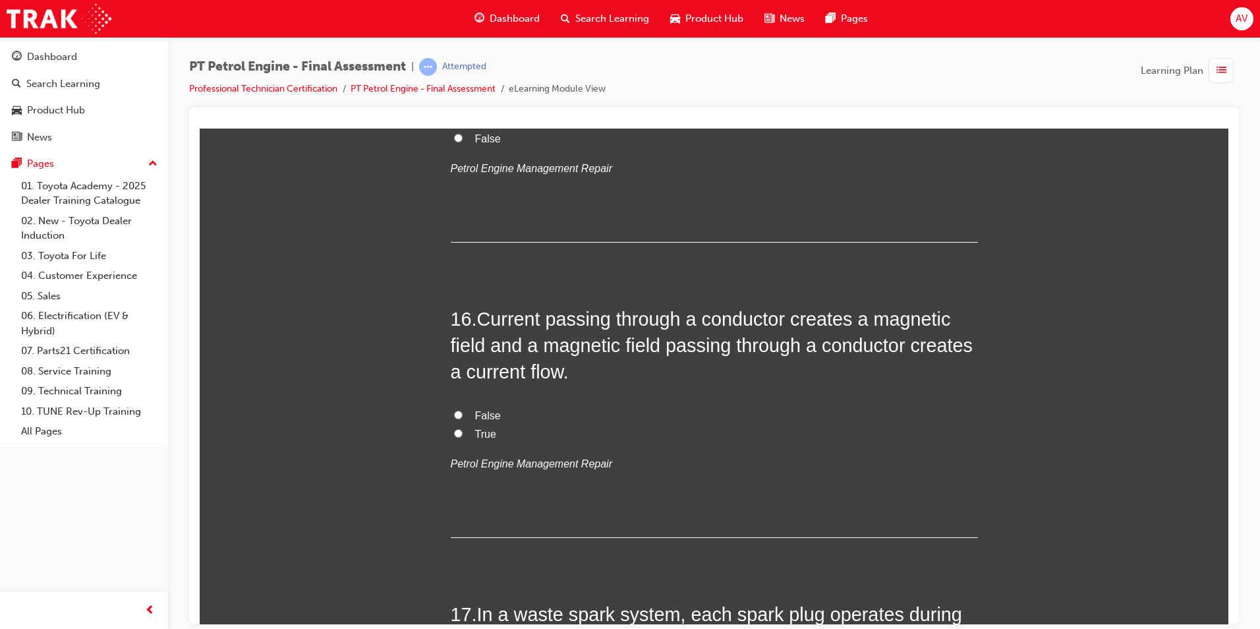
scroll to position [4218, 0]
click at [468, 428] on label "True" at bounding box center [714, 432] width 527 height 19
click at [463, 428] on input "True" at bounding box center [458, 431] width 9 height 9
radio input "true"
radio input "false"
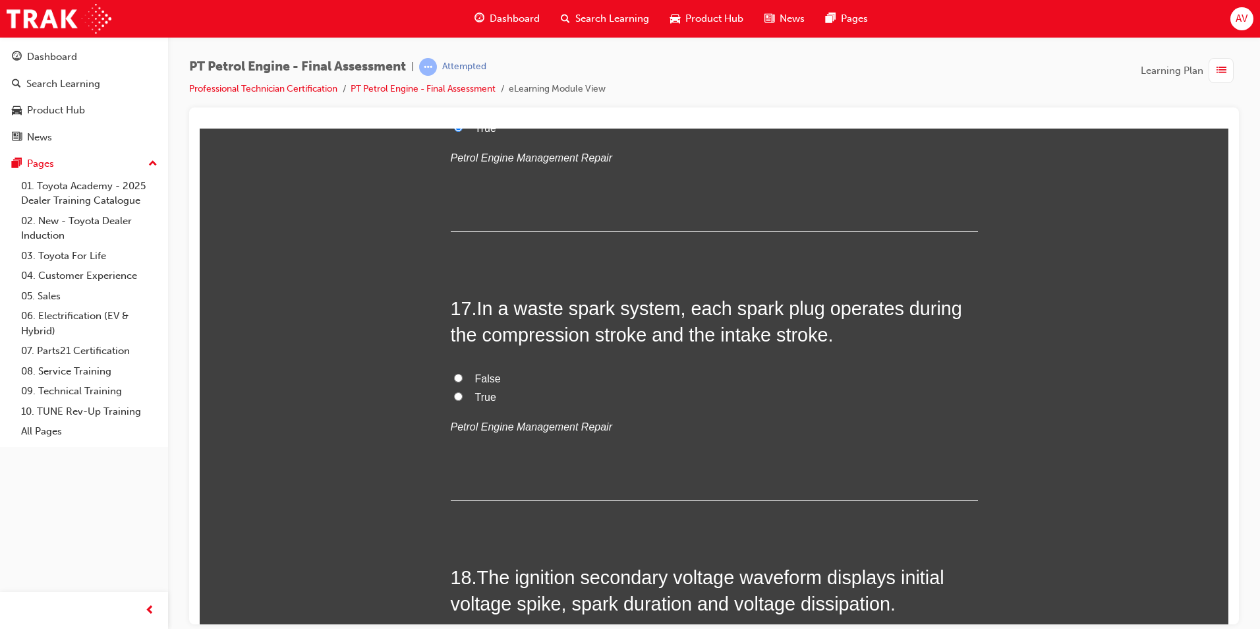
scroll to position [4548, 0]
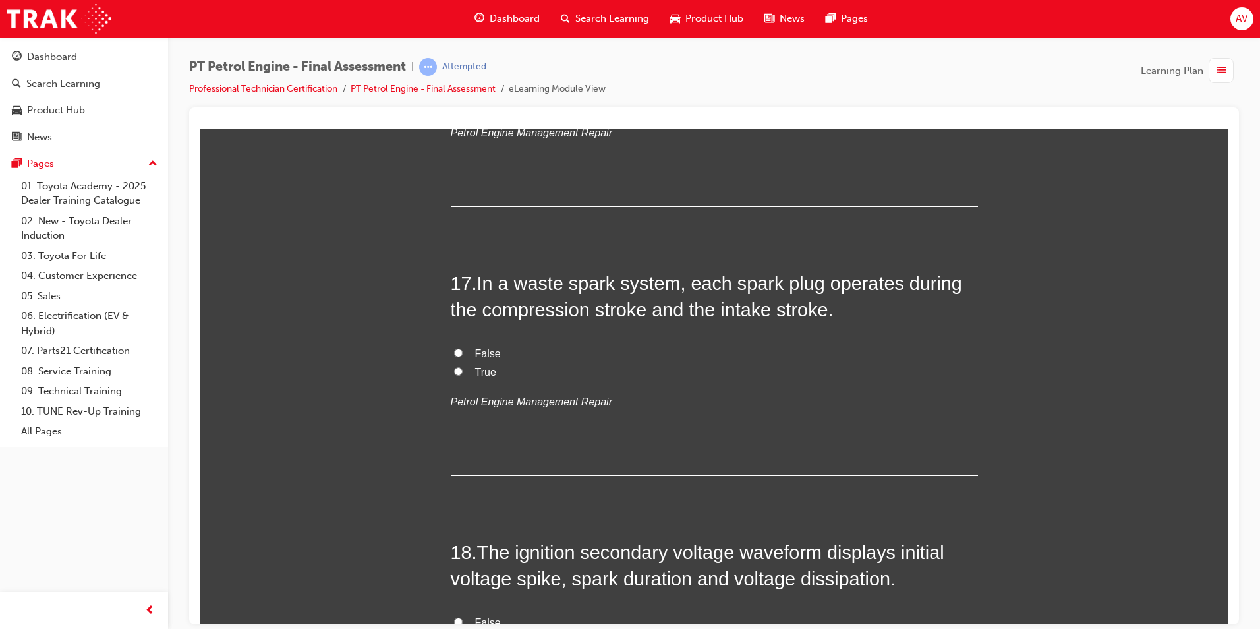
click at [481, 353] on span "False" at bounding box center [488, 352] width 26 height 11
click at [463, 353] on input "False" at bounding box center [458, 352] width 9 height 9
radio input "true"
radio input "false"
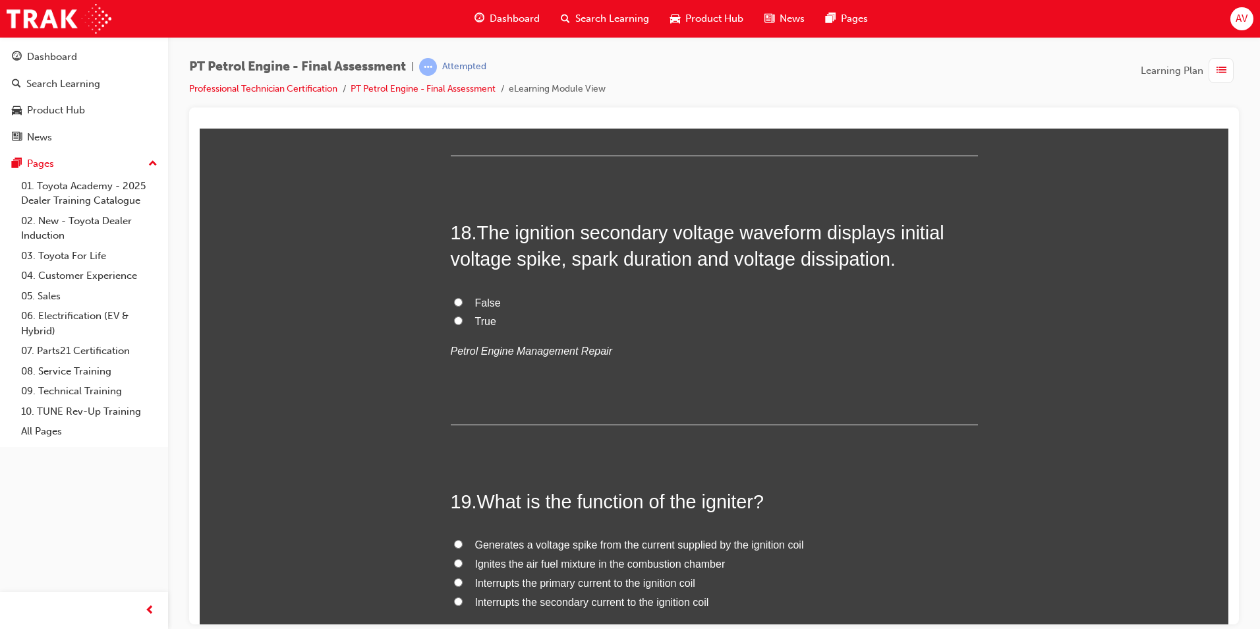
scroll to position [4878, 0]
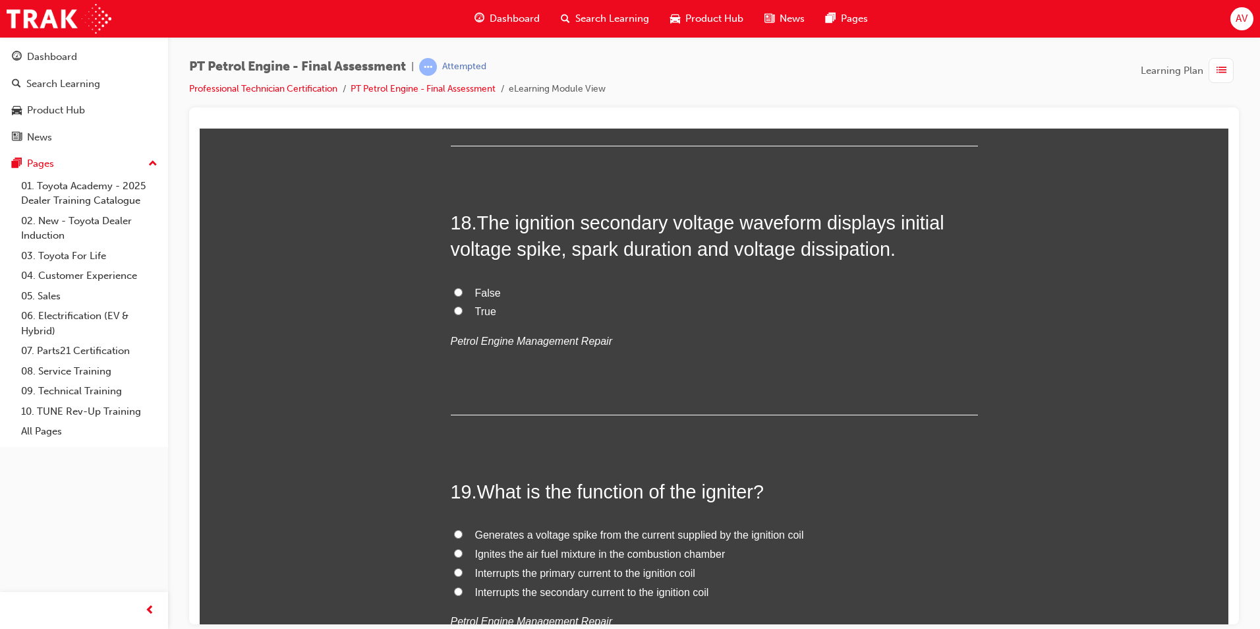
click at [451, 291] on label "False" at bounding box center [714, 292] width 527 height 19
click at [454, 291] on input "False" at bounding box center [458, 291] width 9 height 9
radio input "true"
radio input "false"
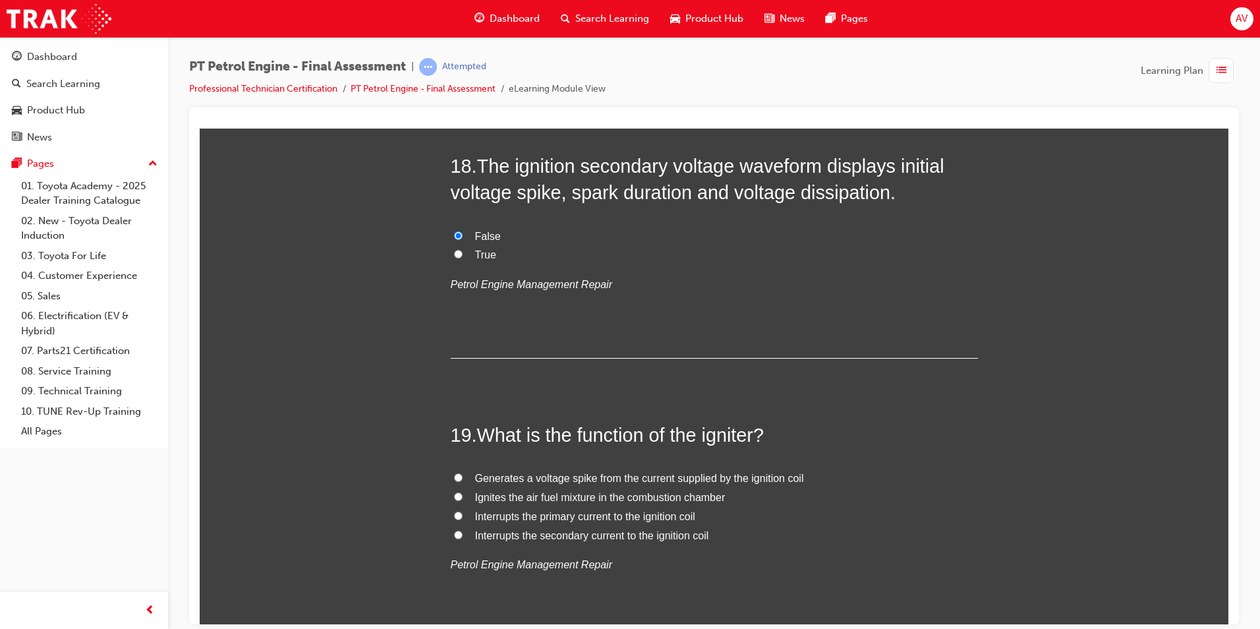
scroll to position [5075, 0]
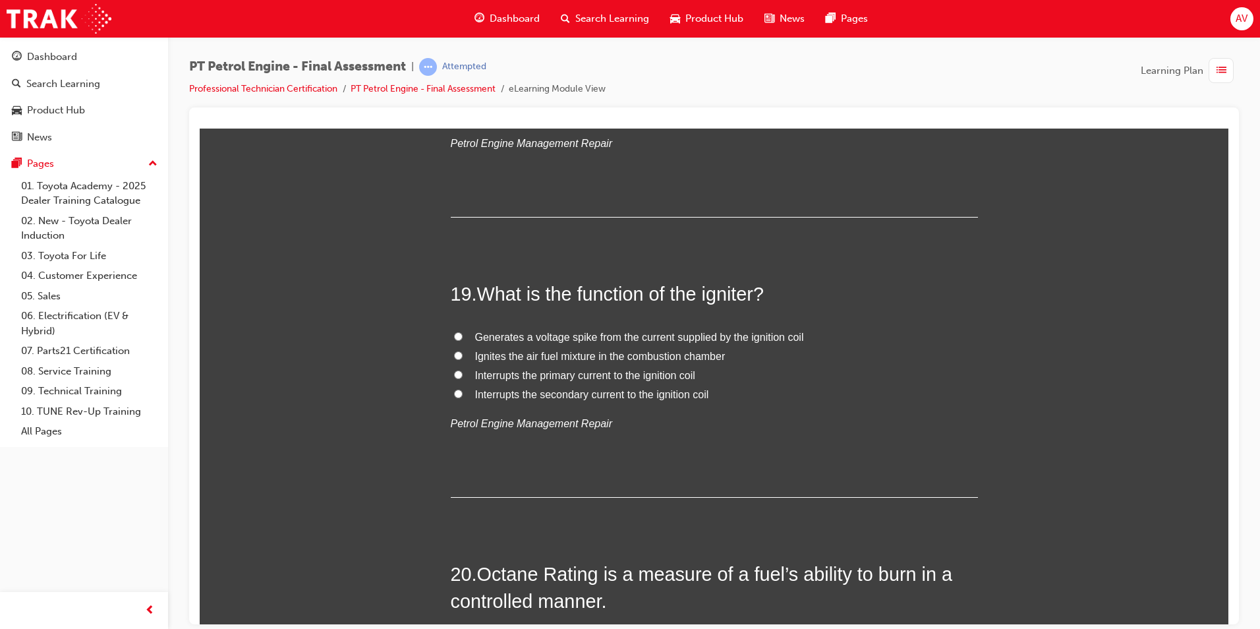
click at [492, 376] on span "Interrupts the primary current to the ignition coil" at bounding box center [585, 374] width 220 height 11
click at [463, 376] on input "Interrupts the primary current to the ignition coil" at bounding box center [458, 374] width 9 height 9
radio input "true"
radio input "false"
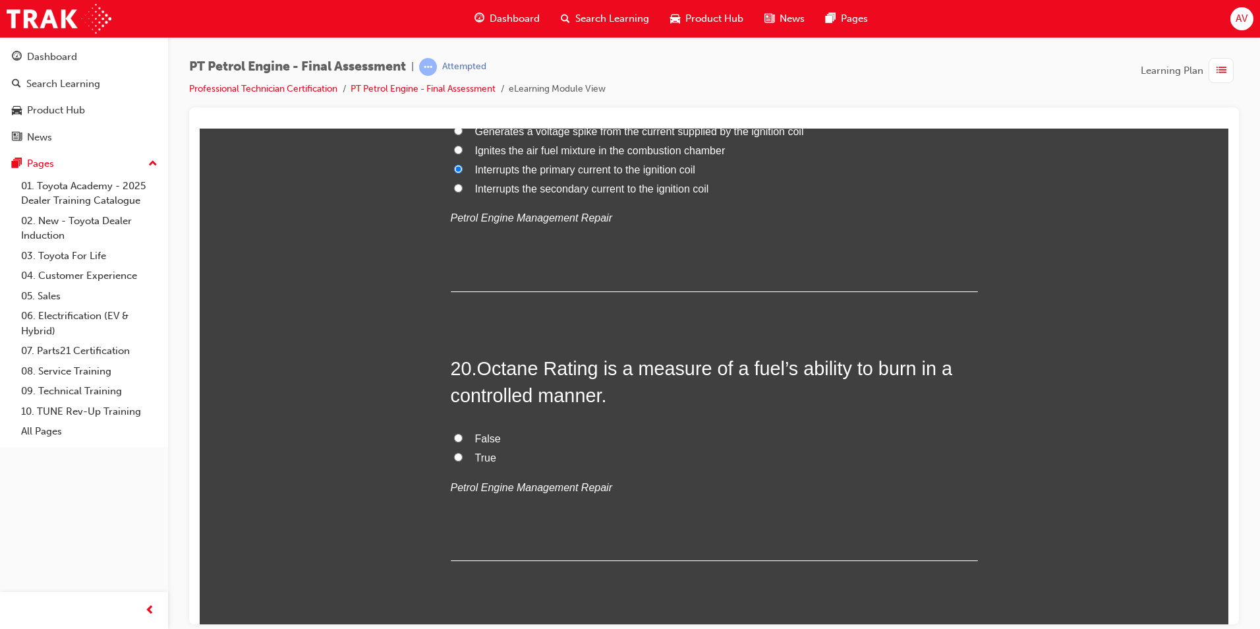
scroll to position [5317, 0]
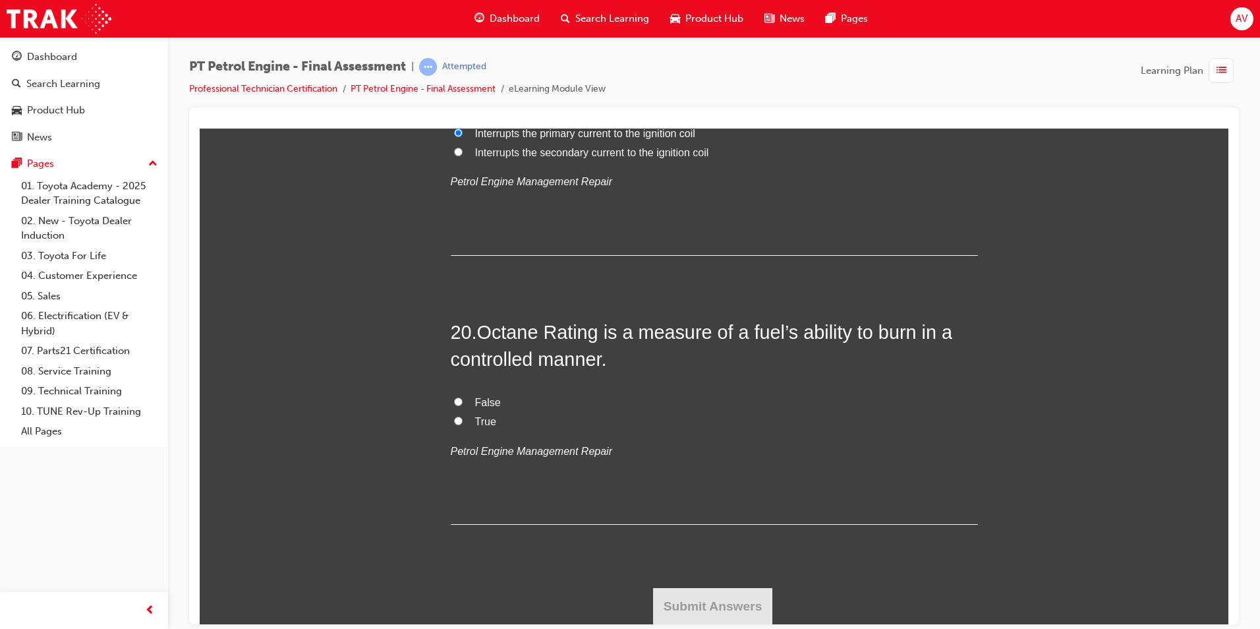
click at [454, 401] on input "False" at bounding box center [458, 401] width 9 height 9
radio input "true"
radio input "false"
click at [733, 595] on button "Submit Answers" at bounding box center [713, 605] width 120 height 37
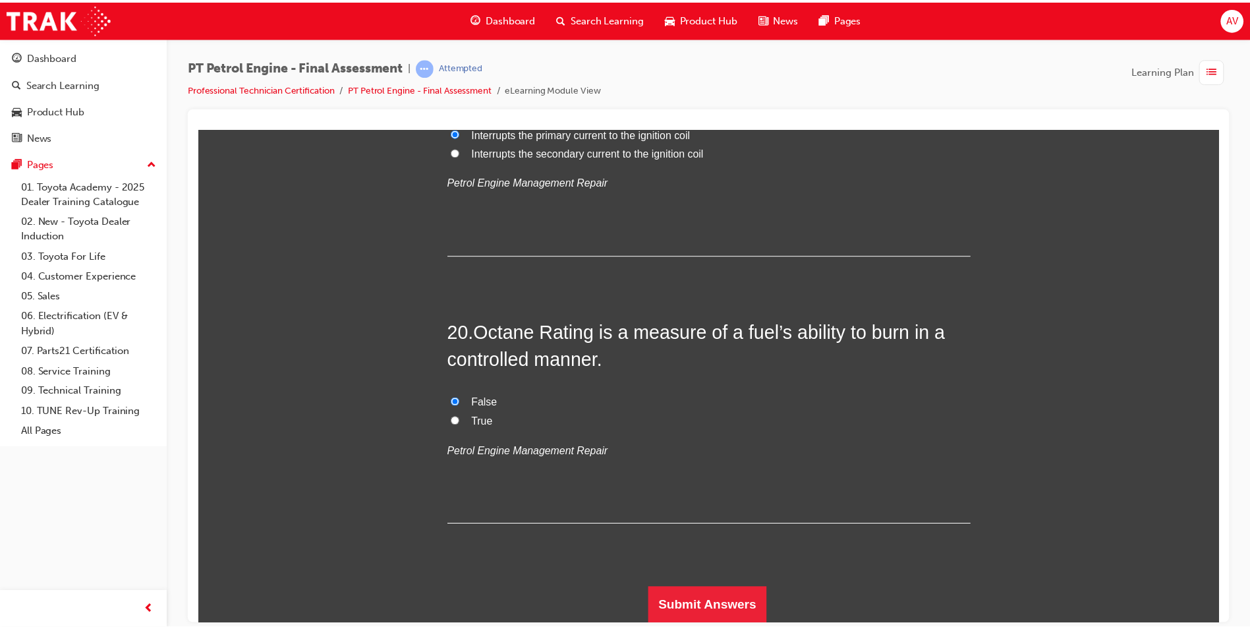
scroll to position [0, 0]
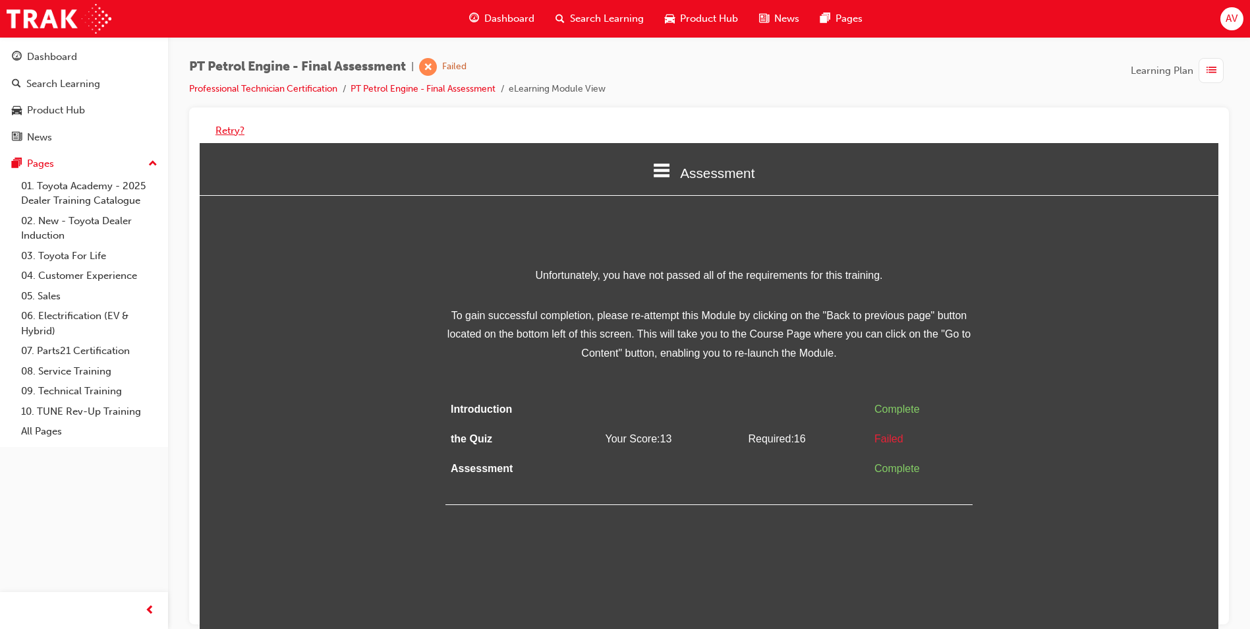
click at [219, 127] on button "Retry?" at bounding box center [230, 130] width 29 height 15
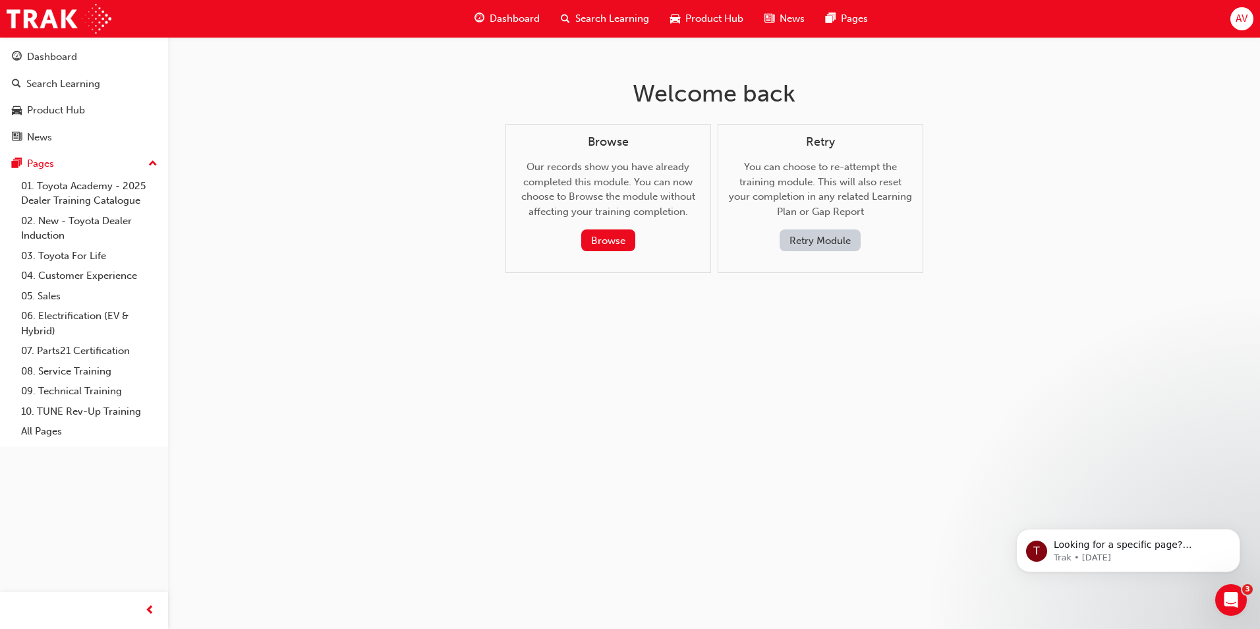
click at [805, 241] on button "Retry Module" at bounding box center [820, 240] width 81 height 22
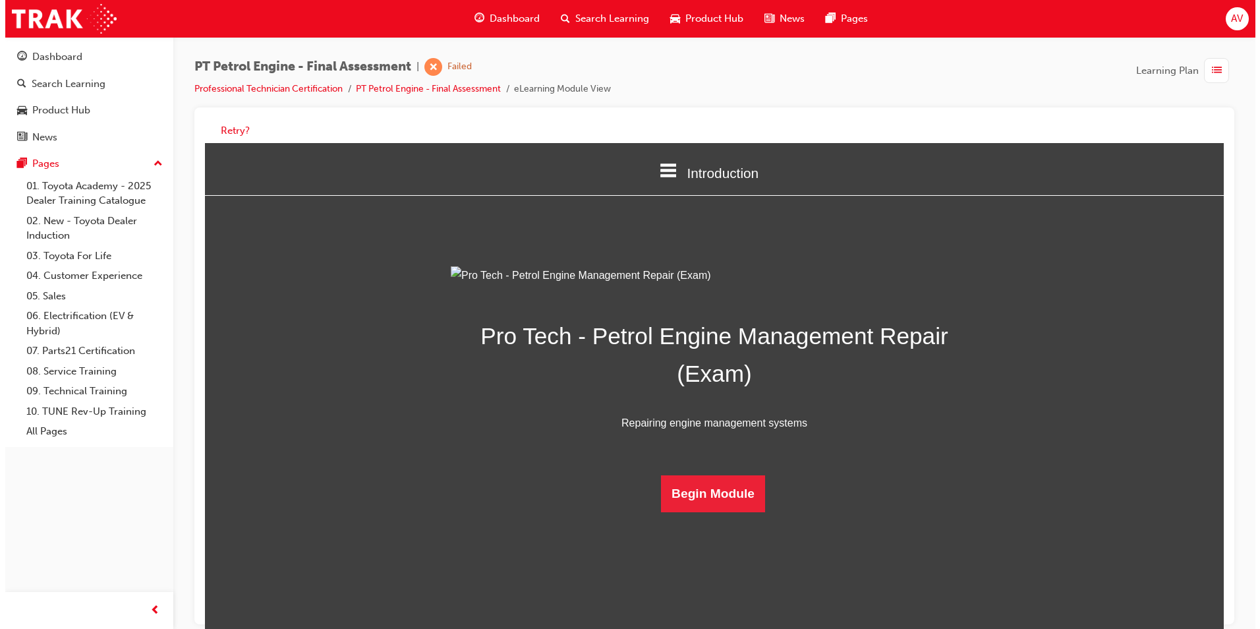
scroll to position [18, 0]
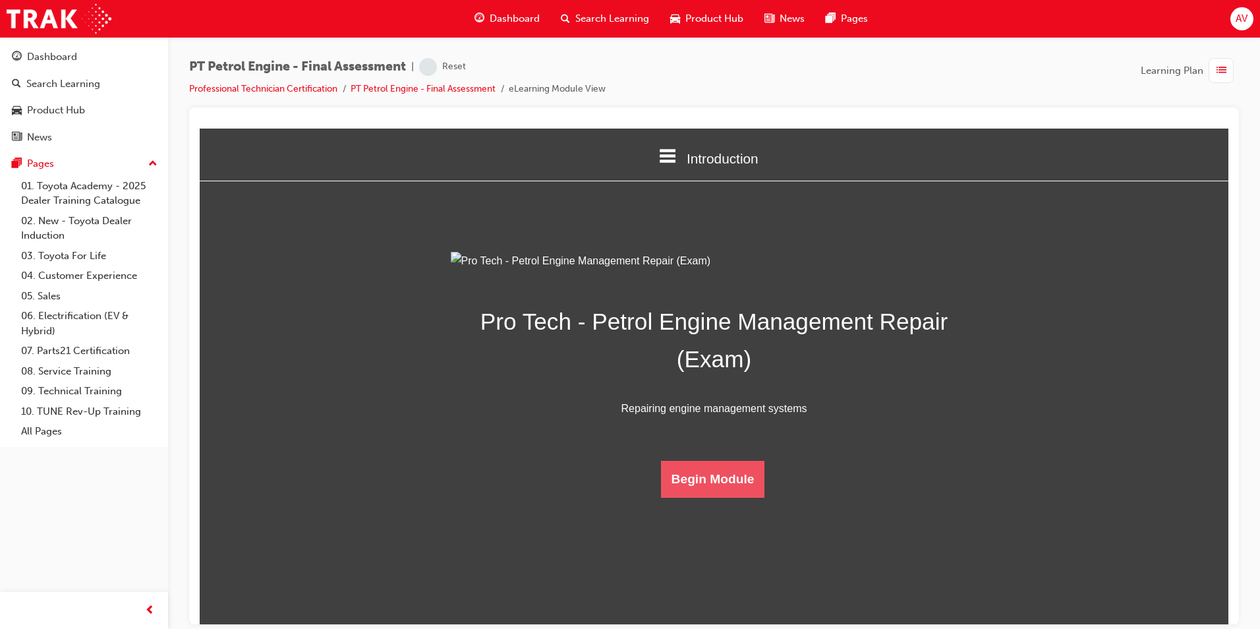
click at [678, 497] on button "Begin Module" at bounding box center [713, 478] width 104 height 37
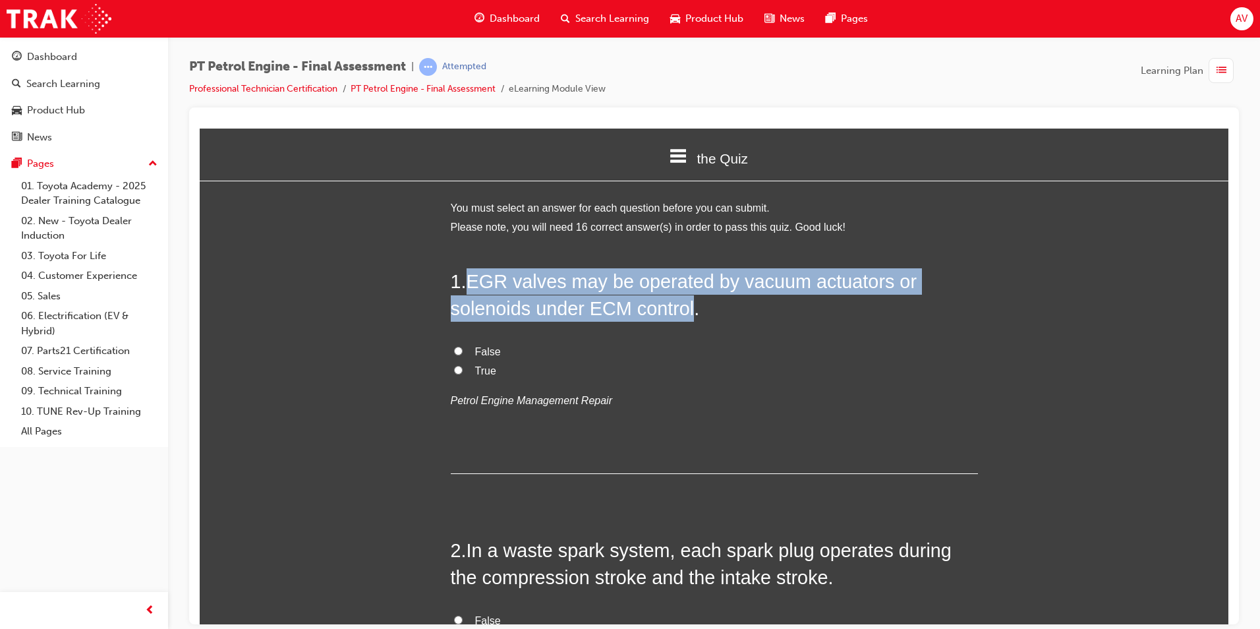
drag, startPoint x: 465, startPoint y: 275, endPoint x: 684, endPoint y: 308, distance: 220.7
click at [684, 308] on span "EGR valves may be operated by vacuum actuators or solenoids under ECM control." at bounding box center [684, 293] width 466 height 47
click at [454, 368] on input "True" at bounding box center [458, 369] width 9 height 9
radio input "true"
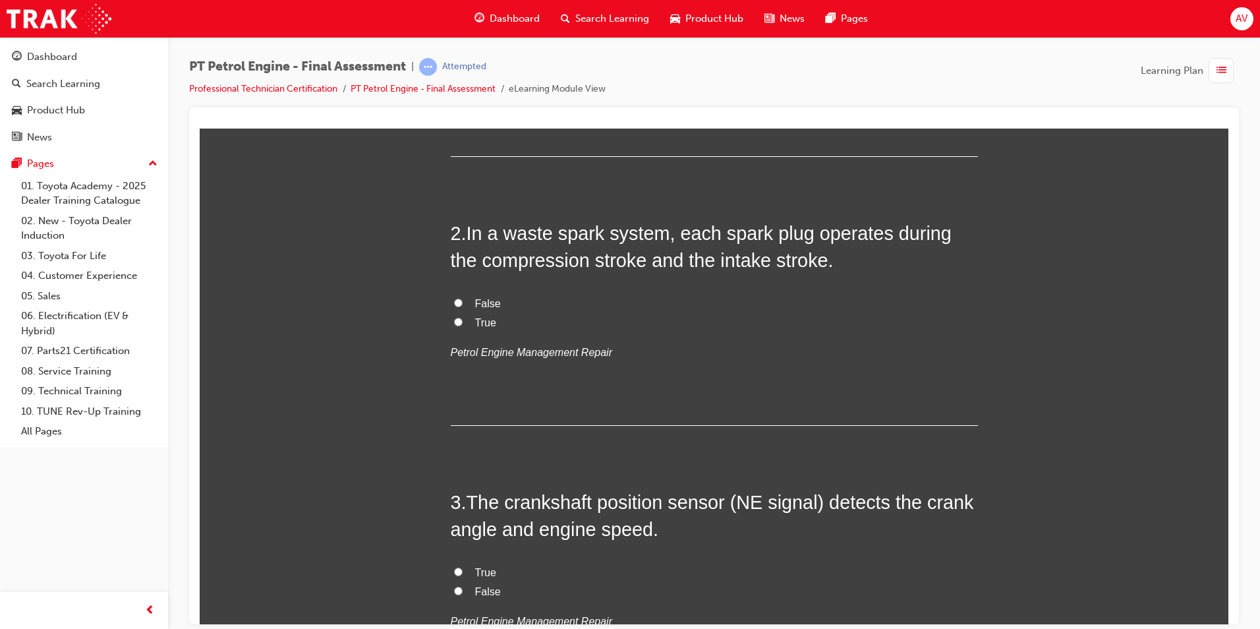
scroll to position [330, 0]
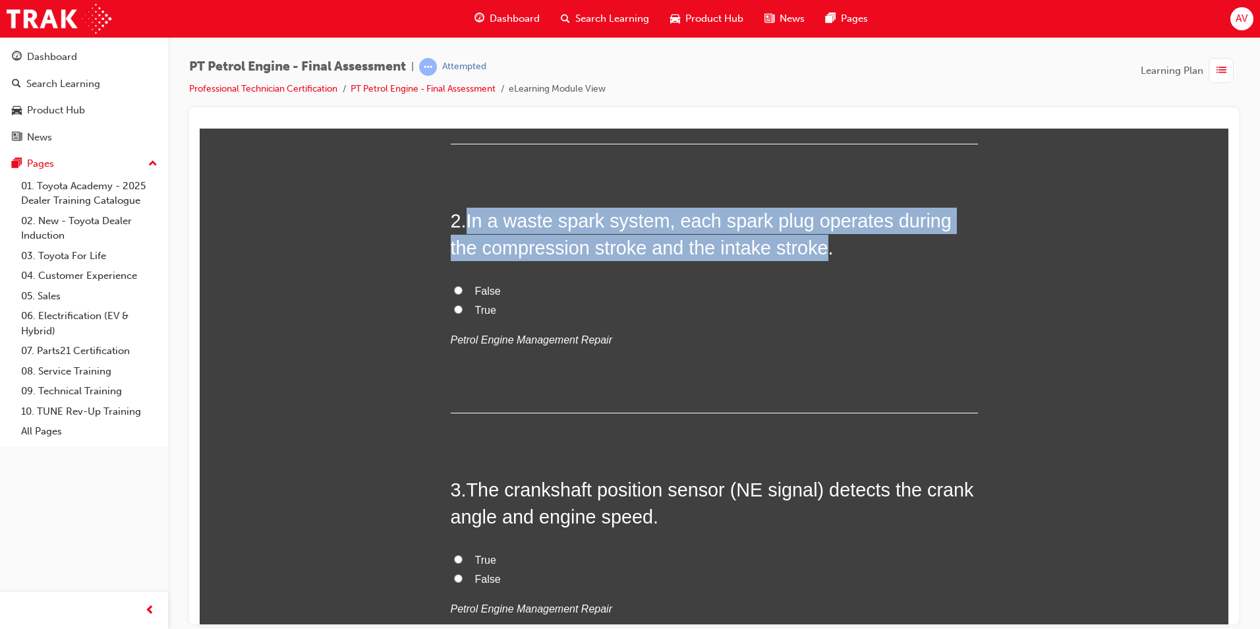
drag, startPoint x: 463, startPoint y: 218, endPoint x: 790, endPoint y: 251, distance: 327.9
click at [790, 251] on h2 "2 . In a waste spark system, each spark plug operates during the compression st…" at bounding box center [714, 233] width 527 height 53
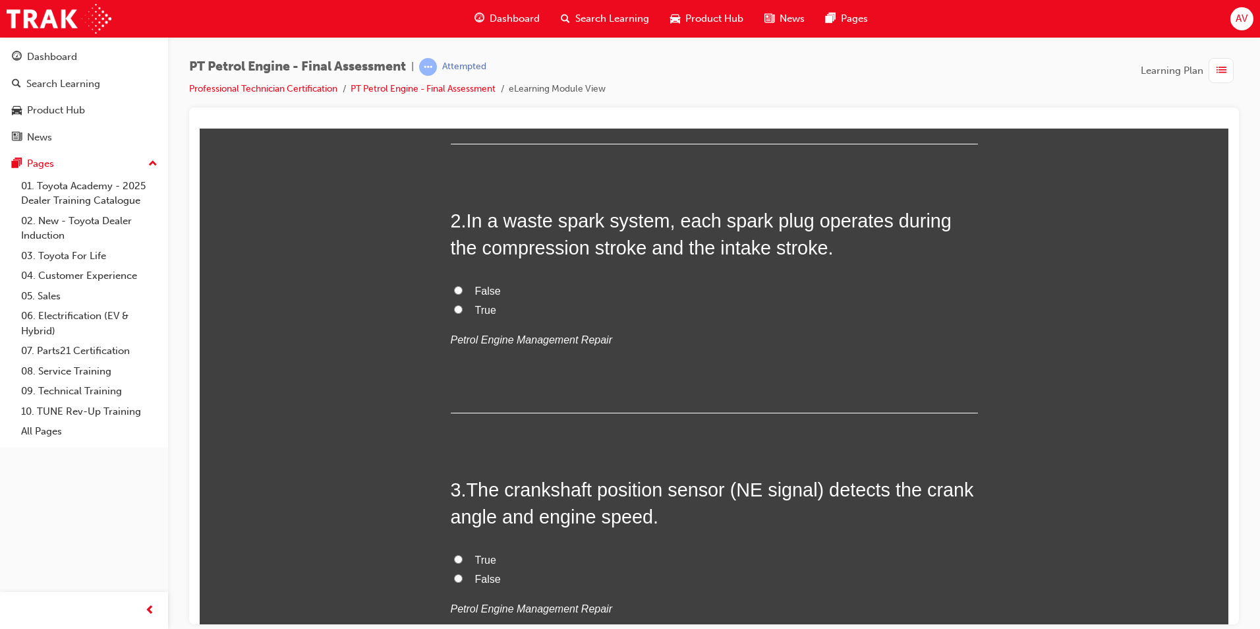
click at [457, 287] on label "False" at bounding box center [714, 290] width 527 height 19
click at [457, 287] on input "False" at bounding box center [458, 289] width 9 height 9
radio input "true"
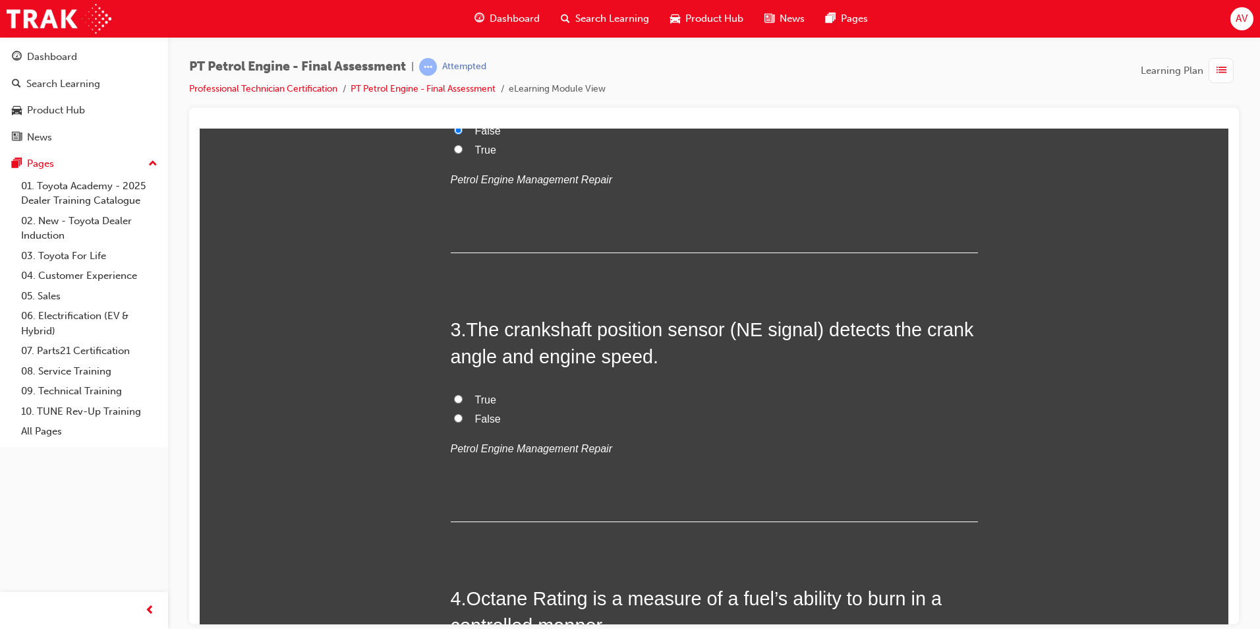
scroll to position [527, 0]
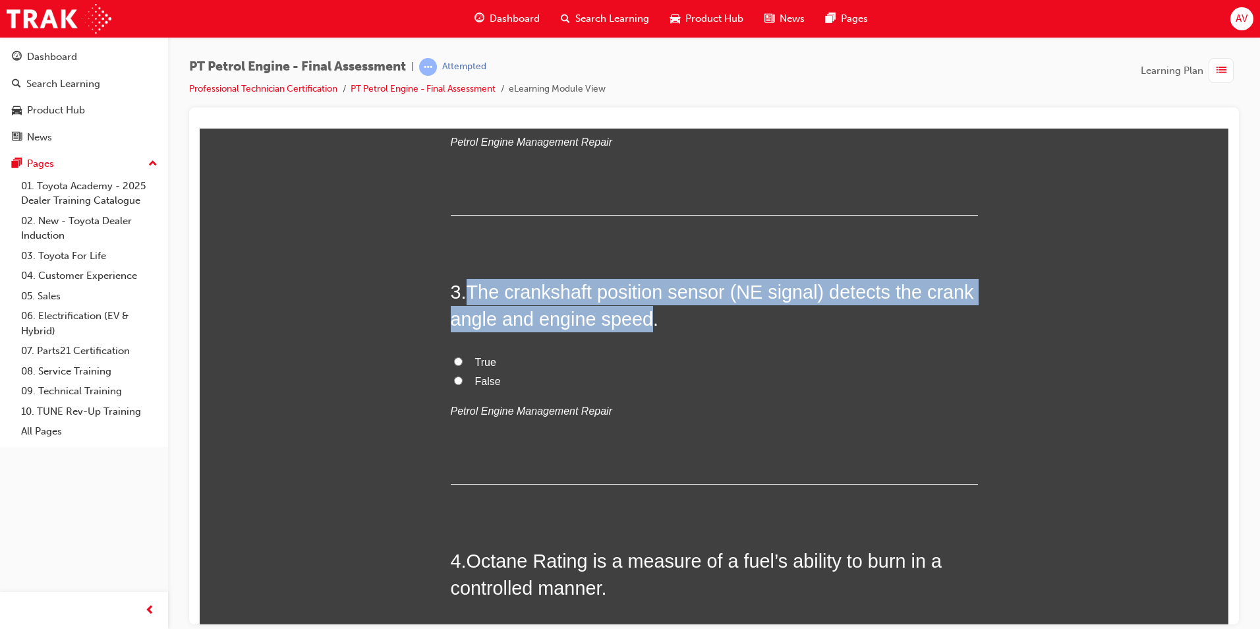
drag, startPoint x: 475, startPoint y: 297, endPoint x: 642, endPoint y: 320, distance: 168.9
click at [642, 320] on span "The crankshaft position sensor (NE signal) detects the crank angle and engine s…" at bounding box center [712, 304] width 523 height 47
click at [454, 362] on input "True" at bounding box center [458, 361] width 9 height 9
radio input "true"
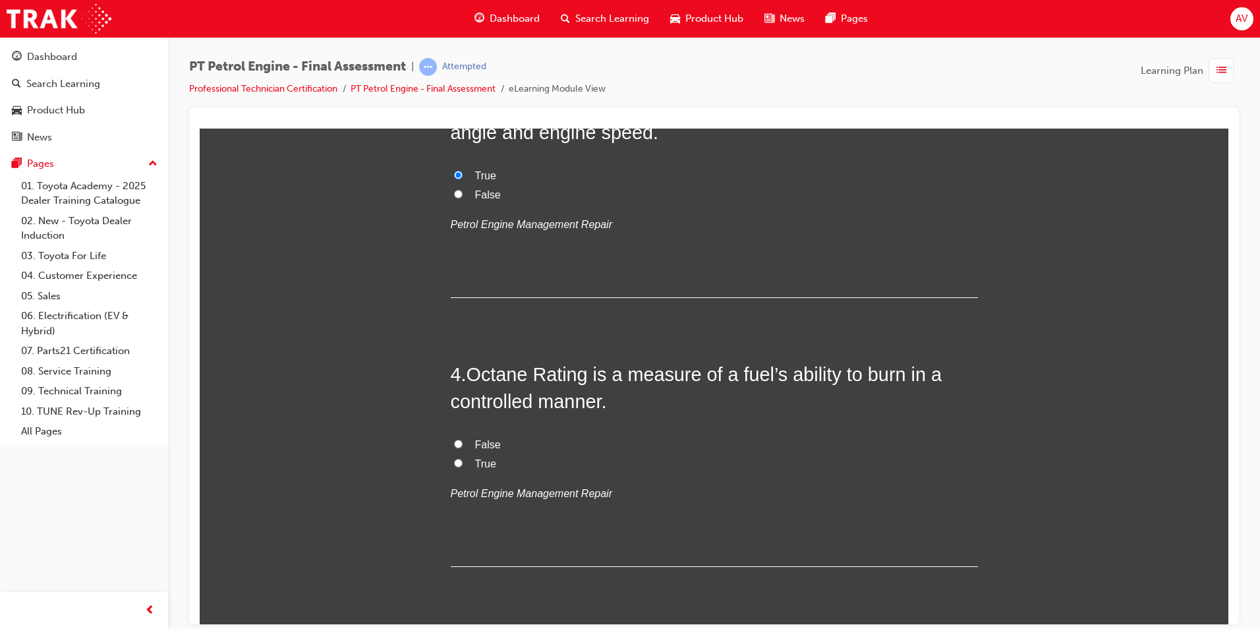
scroll to position [791, 0]
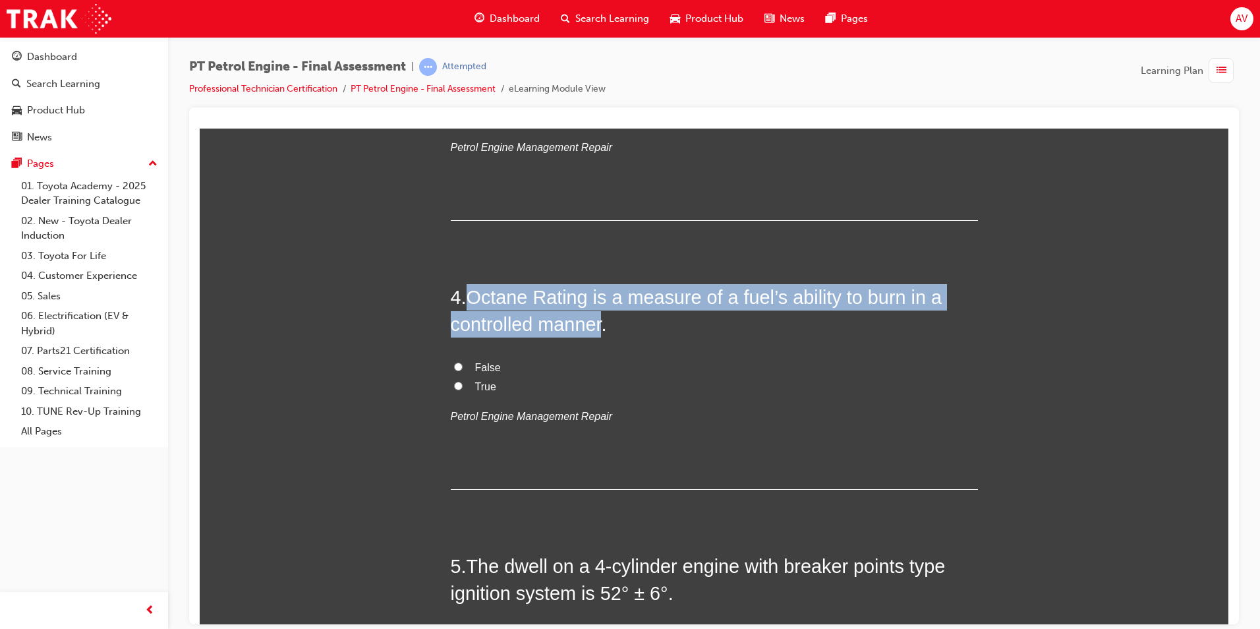
drag, startPoint x: 470, startPoint y: 299, endPoint x: 600, endPoint y: 334, distance: 134.5
click at [600, 334] on span "Octane Rating is a measure of a fuel’s ability to burn in a controlled manner." at bounding box center [696, 309] width 491 height 47
click at [454, 365] on input "False" at bounding box center [458, 366] width 9 height 9
radio input "true"
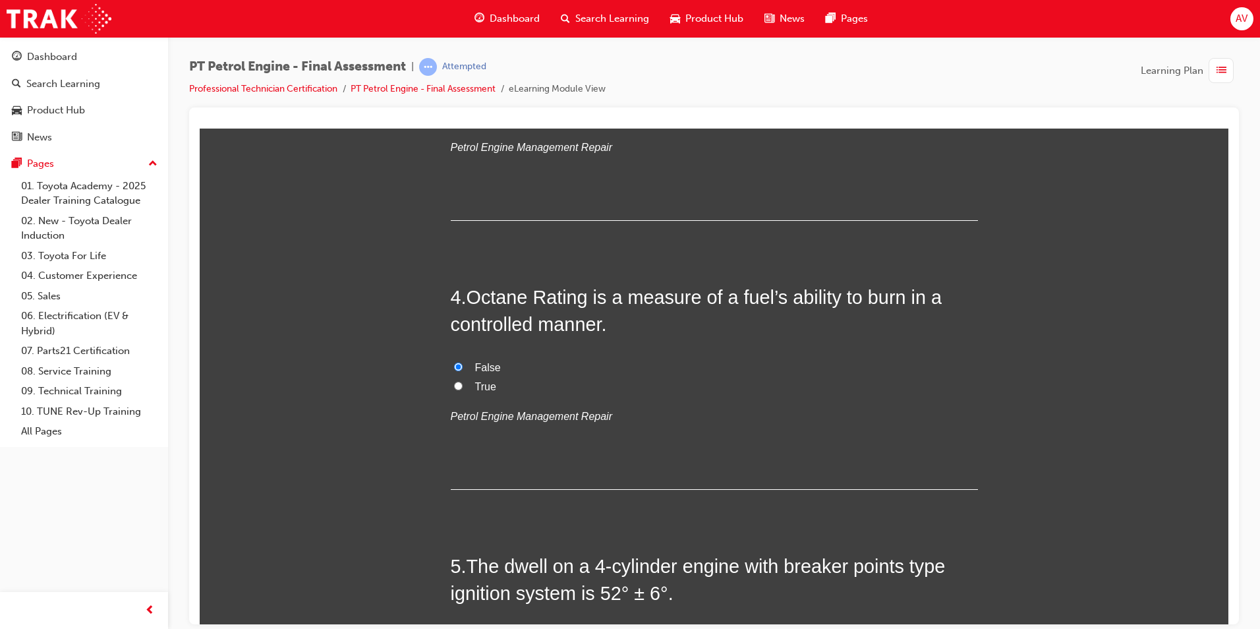
drag, startPoint x: 395, startPoint y: 395, endPoint x: 401, endPoint y: 392, distance: 6.8
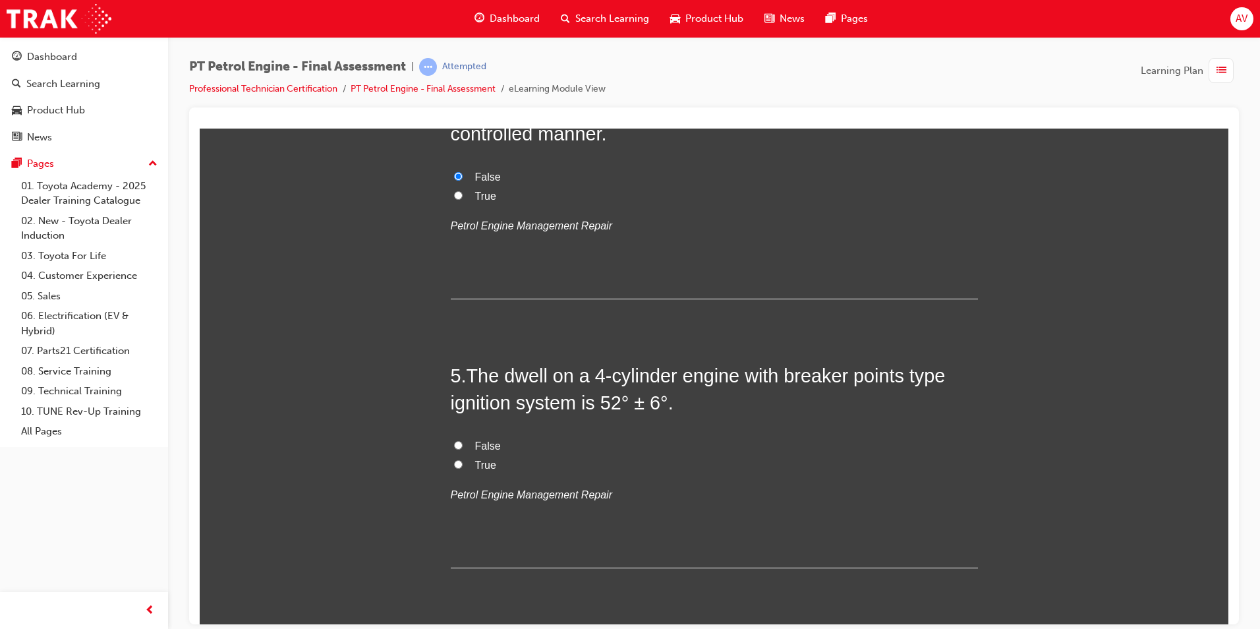
scroll to position [989, 0]
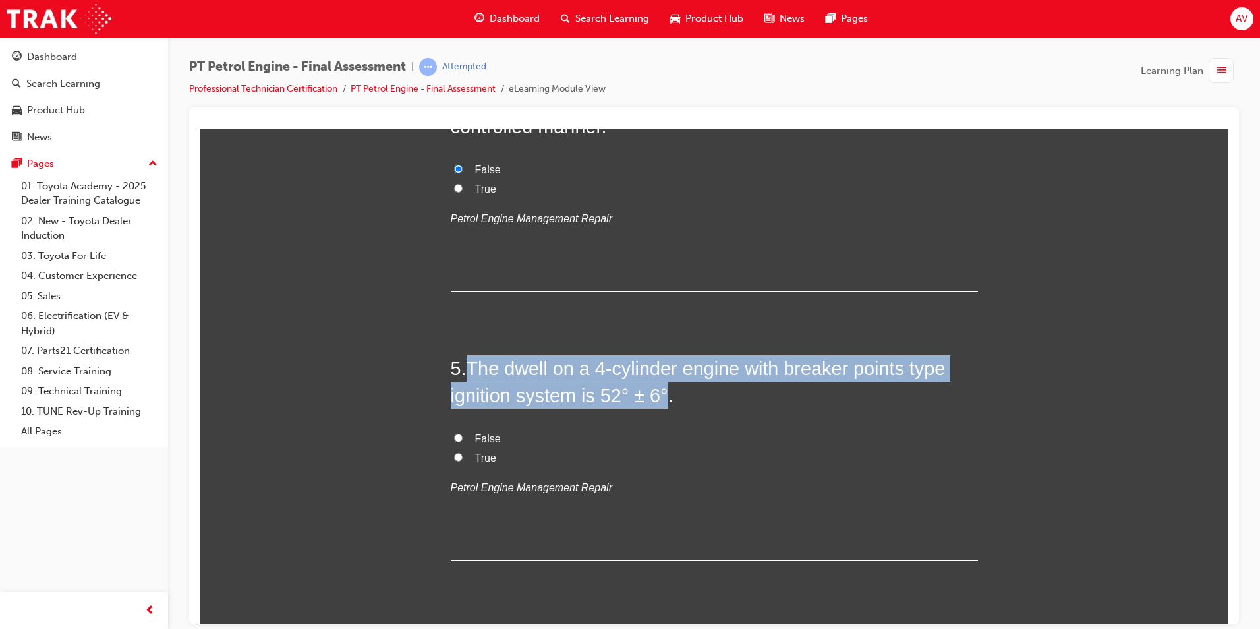
drag, startPoint x: 469, startPoint y: 364, endPoint x: 660, endPoint y: 395, distance: 193.0
click at [660, 395] on span "The dwell on a 4-cylinder engine with breaker points type ignition system is 52…" at bounding box center [698, 380] width 495 height 47
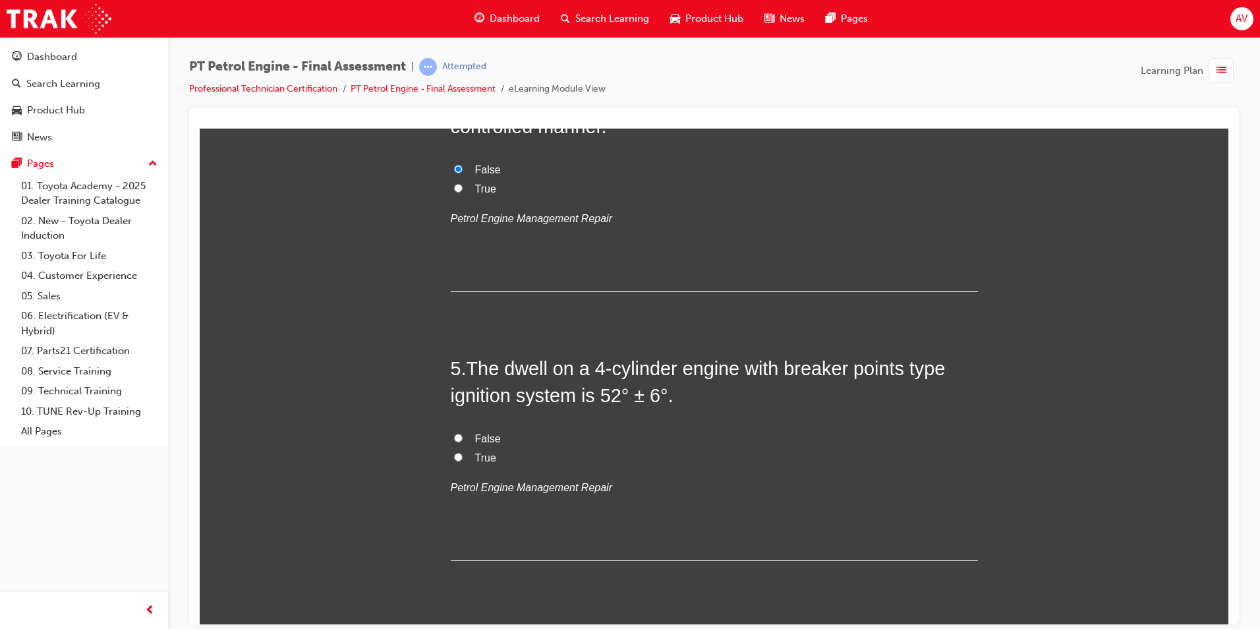
click at [451, 453] on label "True" at bounding box center [714, 457] width 527 height 19
click at [454, 453] on input "True" at bounding box center [458, 456] width 9 height 9
radio input "true"
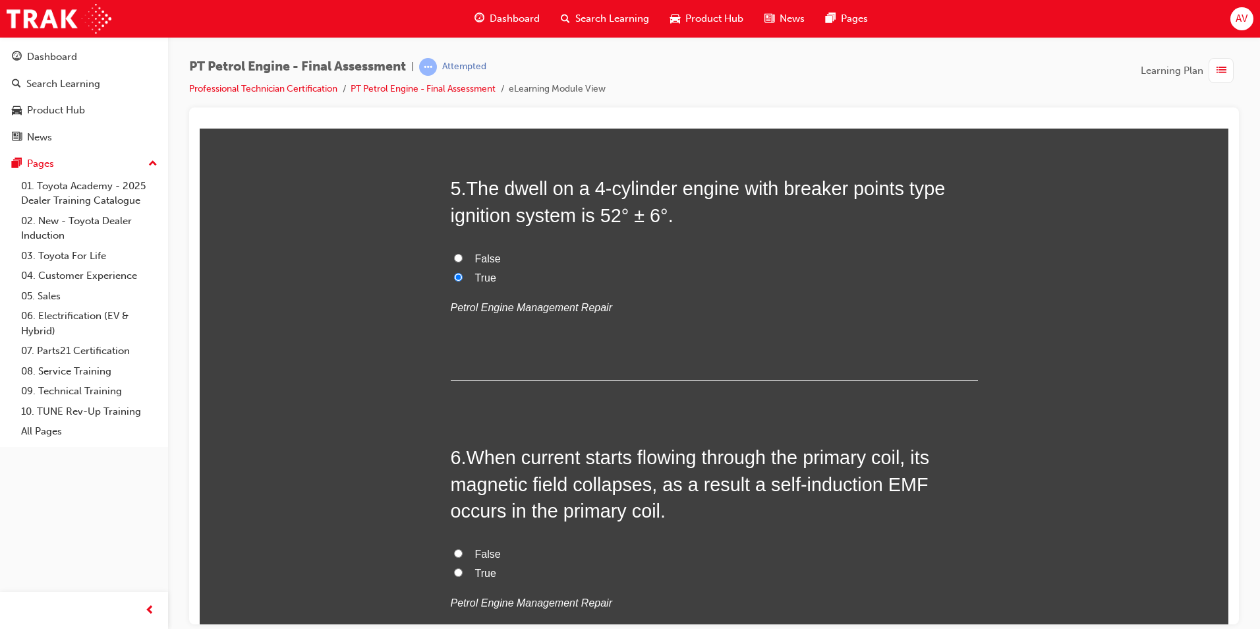
scroll to position [1252, 0]
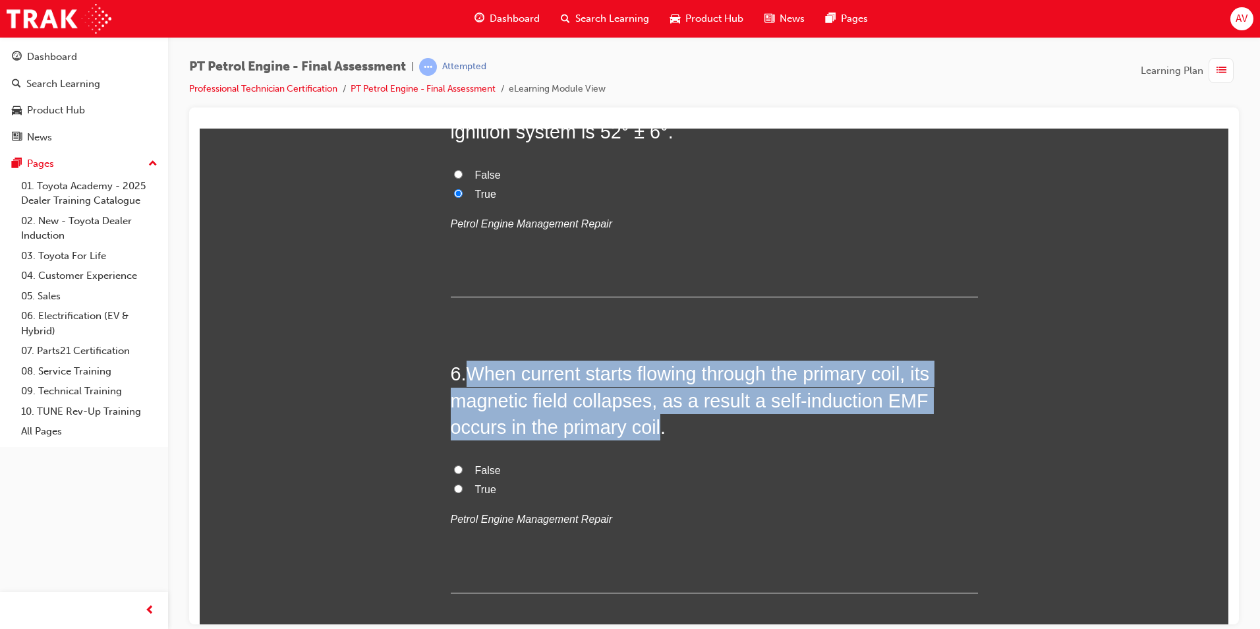
drag, startPoint x: 468, startPoint y: 375, endPoint x: 594, endPoint y: 433, distance: 138.6
click at [594, 433] on span "When current starts flowing through the primary coil, its magnetic field collap…" at bounding box center [690, 400] width 479 height 74
click at [455, 471] on input "False" at bounding box center [458, 469] width 9 height 9
radio input "true"
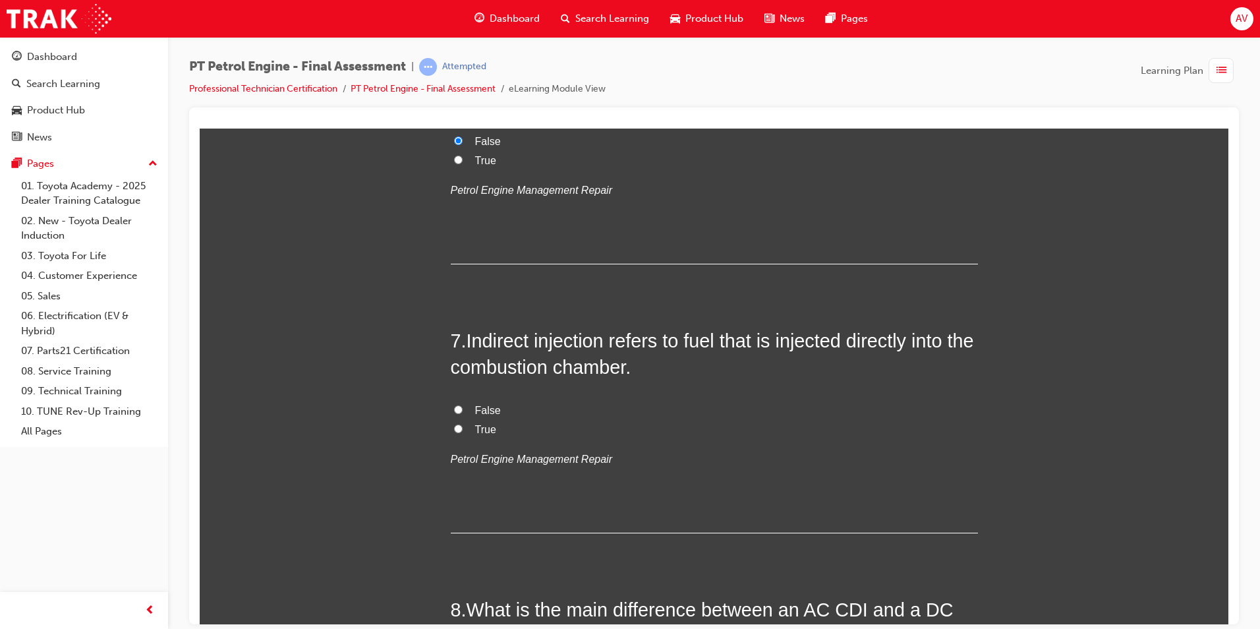
scroll to position [1582, 0]
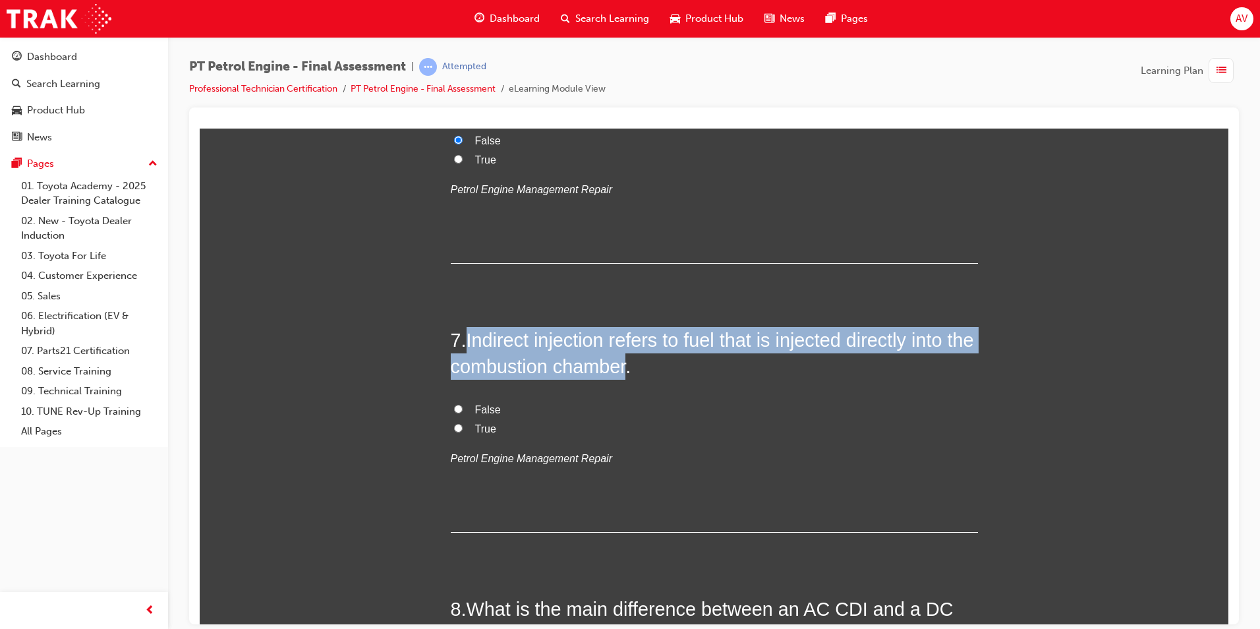
drag, startPoint x: 466, startPoint y: 334, endPoint x: 653, endPoint y: 365, distance: 189.1
click at [653, 365] on span "Indirect injection refers to fuel that is injected directly into the combustion…" at bounding box center [712, 352] width 523 height 47
click at [454, 409] on input "False" at bounding box center [458, 408] width 9 height 9
radio input "true"
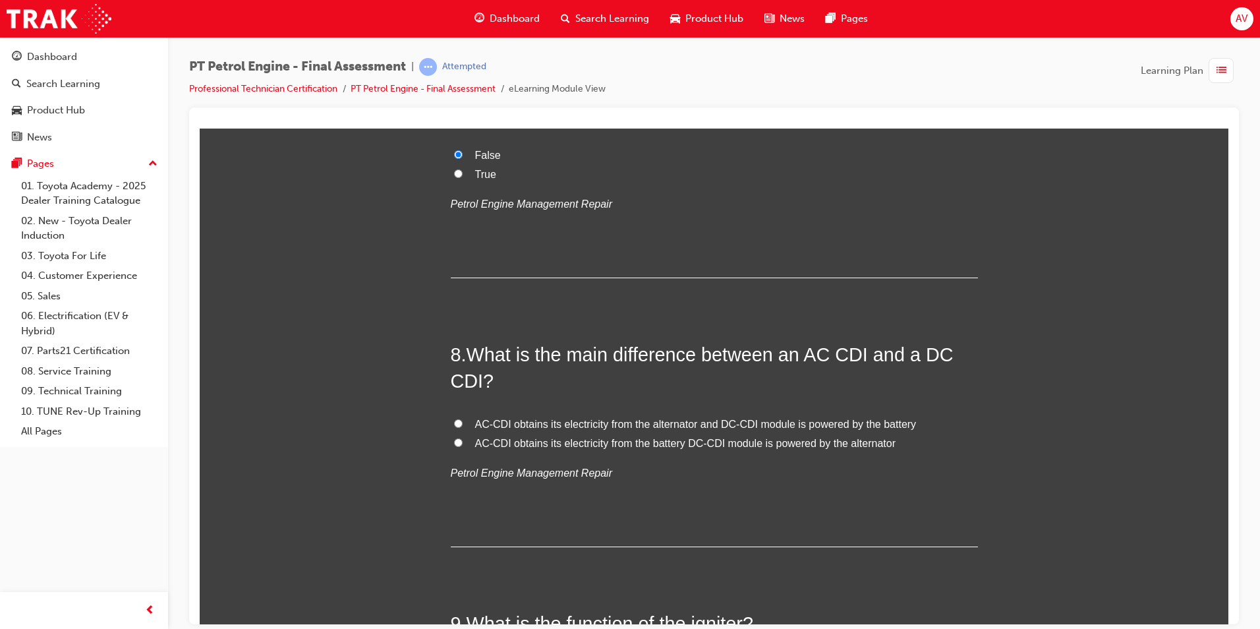
scroll to position [1846, 0]
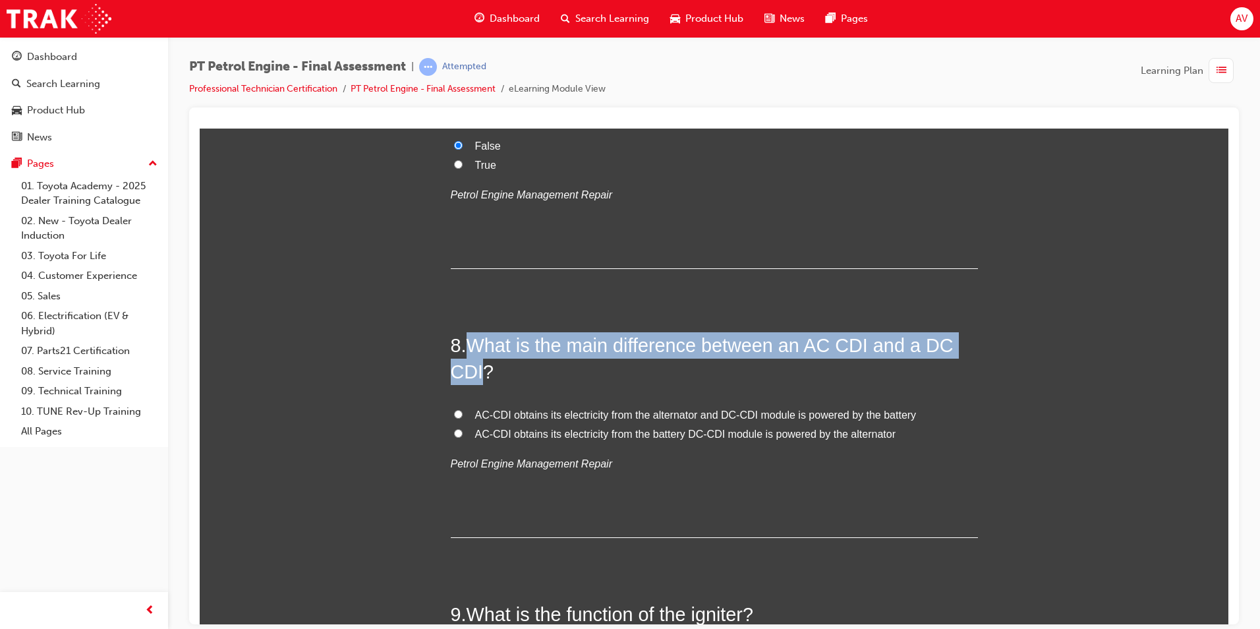
drag, startPoint x: 471, startPoint y: 341, endPoint x: 479, endPoint y: 361, distance: 21.1
click at [479, 361] on span "What is the main difference between an AC CDI and a DC CDI?" at bounding box center [702, 357] width 503 height 47
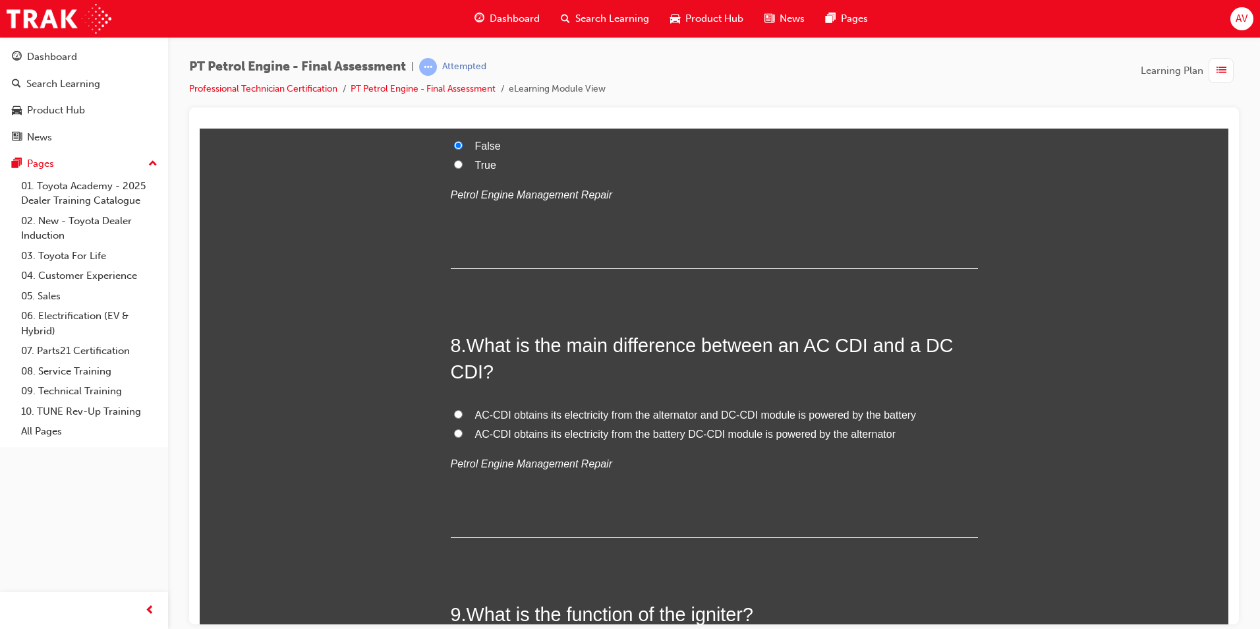
click at [663, 465] on p "Petrol Engine Management Repair" at bounding box center [714, 463] width 527 height 19
drag, startPoint x: 453, startPoint y: 411, endPoint x: 440, endPoint y: 411, distance: 13.8
click at [454, 411] on input "AC-CDI obtains its electricity from the alternator and DC-CDI module is powered…" at bounding box center [458, 413] width 9 height 9
radio input "true"
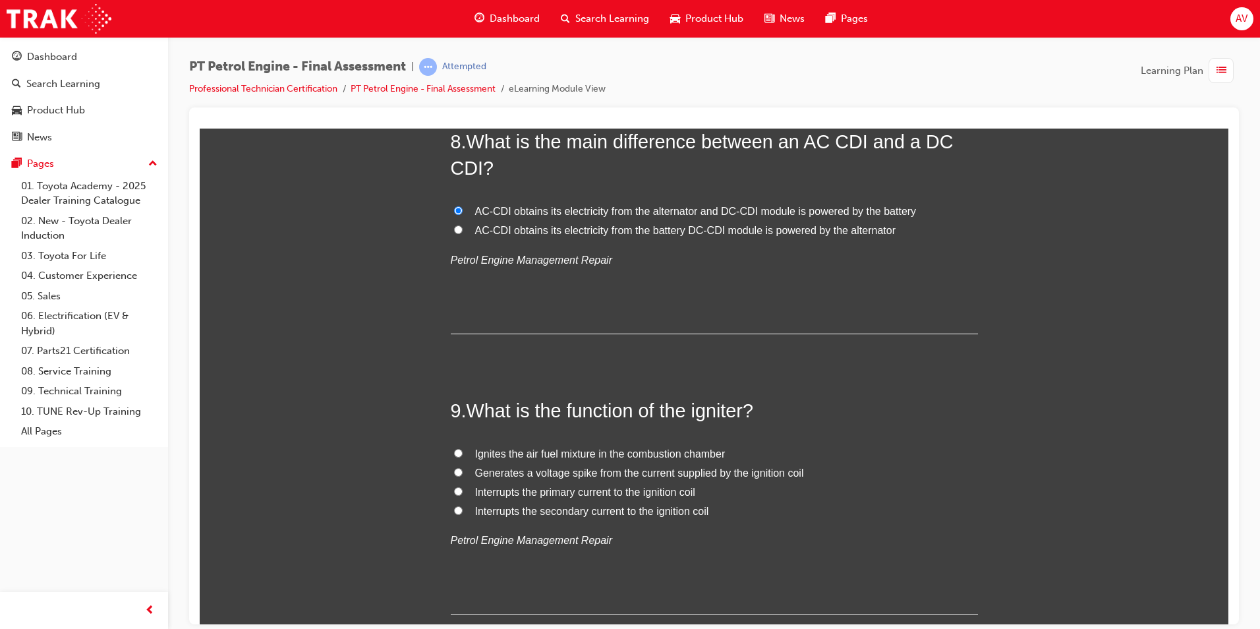
scroll to position [2109, 0]
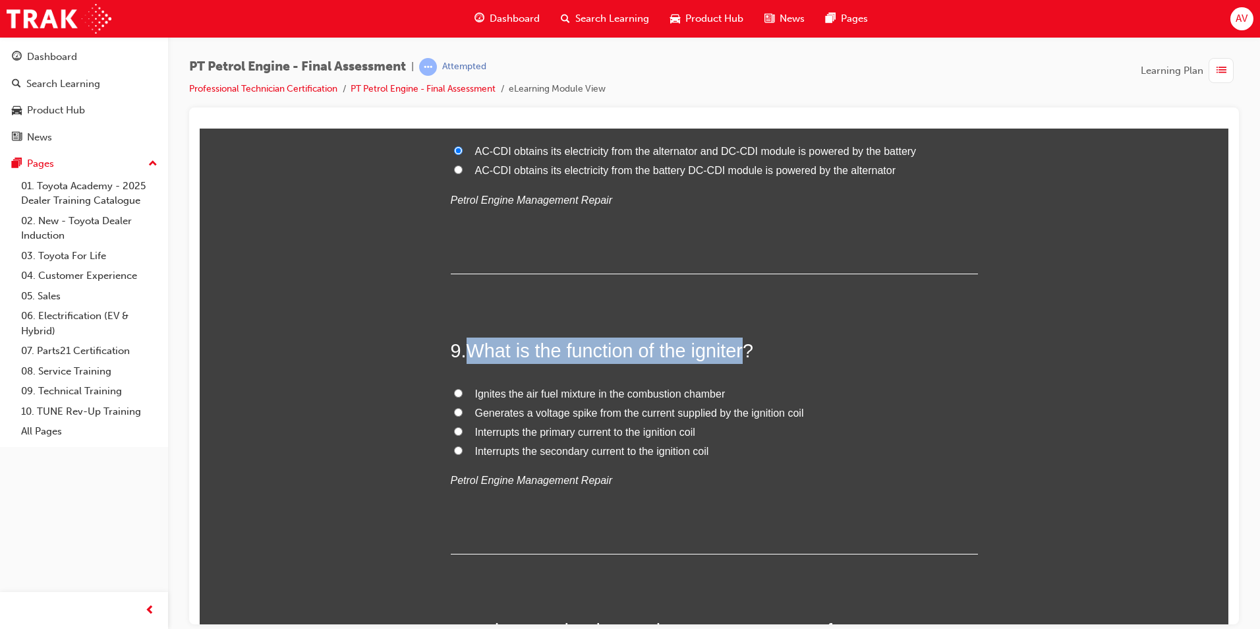
drag, startPoint x: 471, startPoint y: 347, endPoint x: 747, endPoint y: 359, distance: 276.4
click at [747, 359] on span "What is the function of the igniter?" at bounding box center [610, 349] width 287 height 21
click at [454, 394] on input "Ignites the air fuel mixture in the combustion chamber" at bounding box center [458, 392] width 9 height 9
radio input "true"
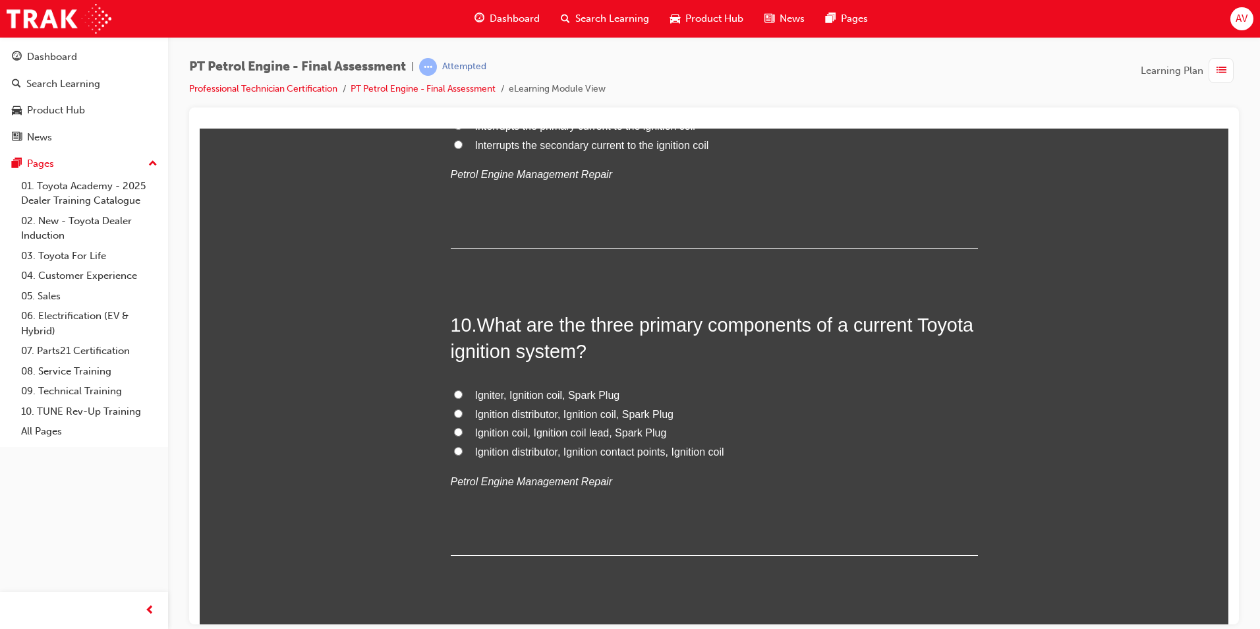
scroll to position [2439, 0]
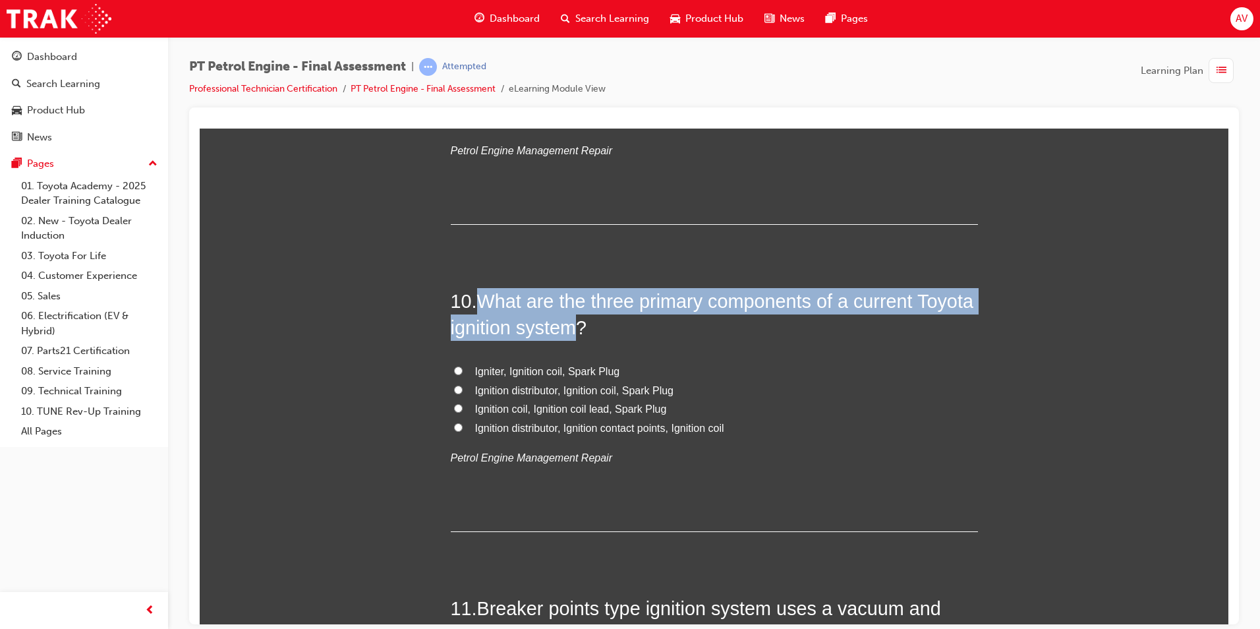
drag, startPoint x: 481, startPoint y: 299, endPoint x: 633, endPoint y: 326, distance: 154.5
click at [633, 326] on h2 "10 . What are the three primary components of a current Toyota ignition system?" at bounding box center [714, 313] width 527 height 53
click at [454, 408] on input "Ignition coil, Ignition coil lead, Spark Plug" at bounding box center [458, 407] width 9 height 9
radio input "true"
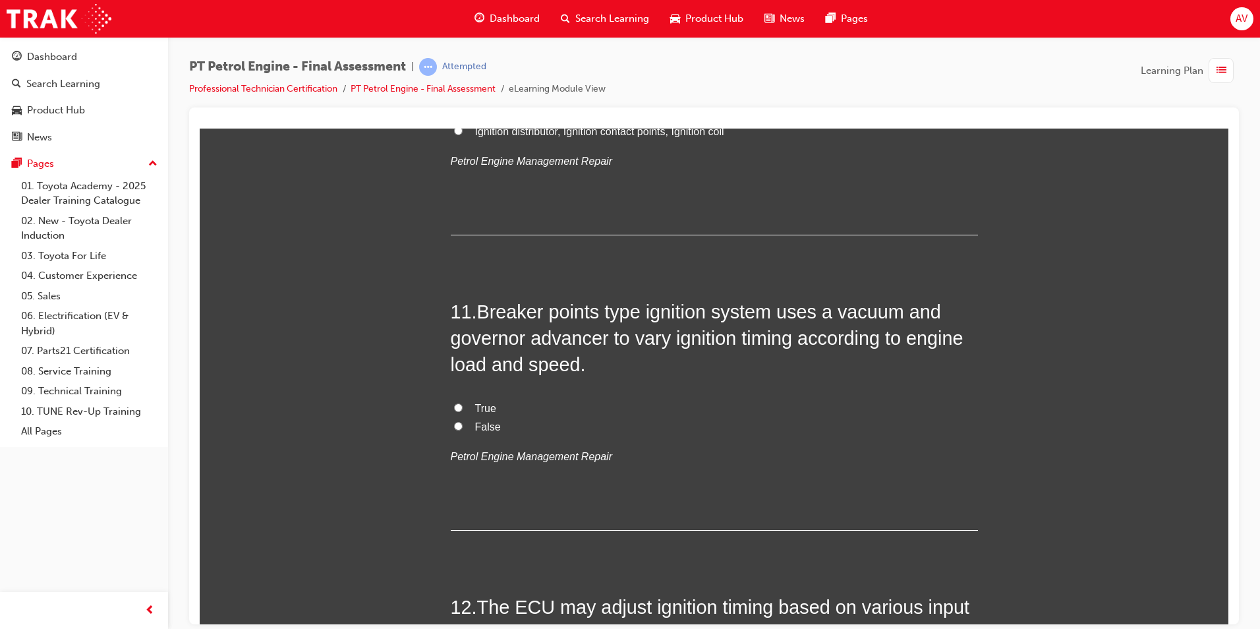
scroll to position [2768, 0]
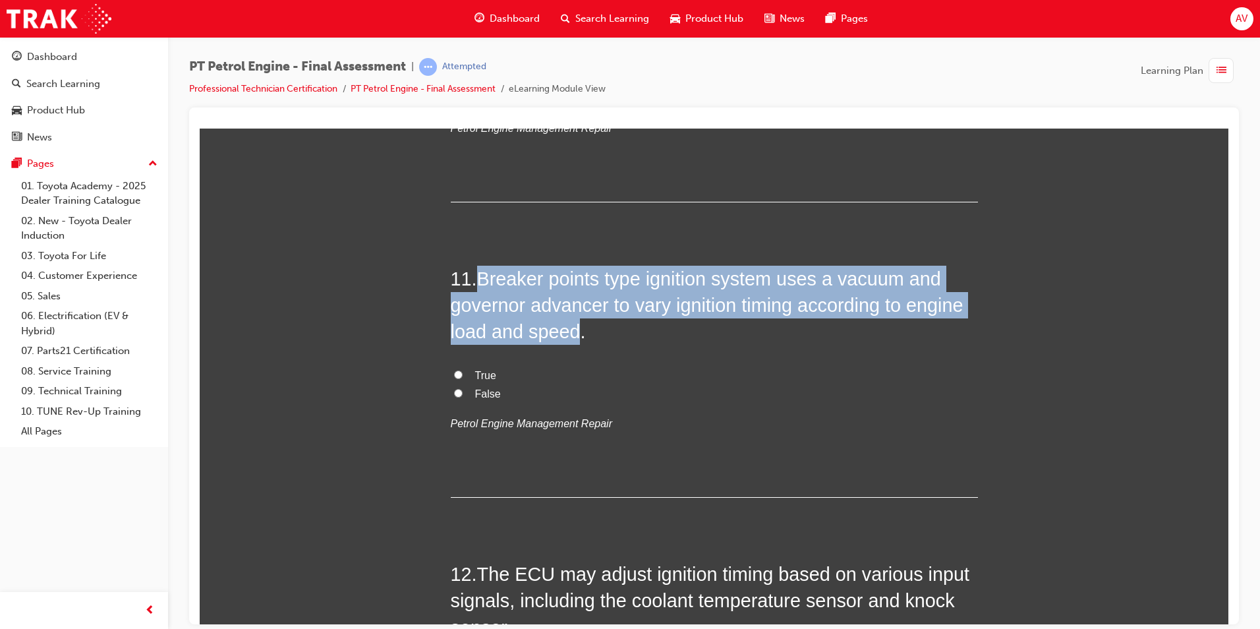
drag, startPoint x: 473, startPoint y: 279, endPoint x: 571, endPoint y: 328, distance: 109.7
click at [571, 328] on h2 "11 . Breaker points type ignition system uses a vacuum and governor advancer to…" at bounding box center [714, 305] width 527 height 80
click at [454, 370] on input "True" at bounding box center [458, 374] width 9 height 9
radio input "true"
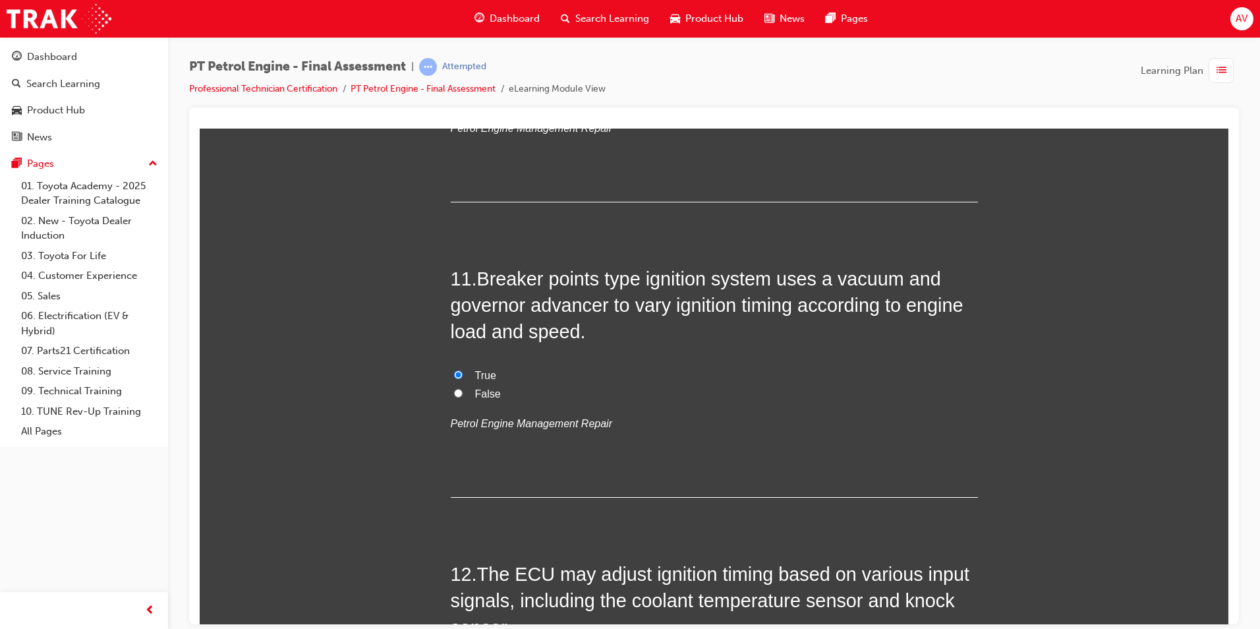
drag, startPoint x: 385, startPoint y: 400, endPoint x: 393, endPoint y: 381, distance: 20.9
click at [387, 397] on div "You must select an answer for each question before you can submit. Please note,…" at bounding box center [714, 302] width 1029 height 5744
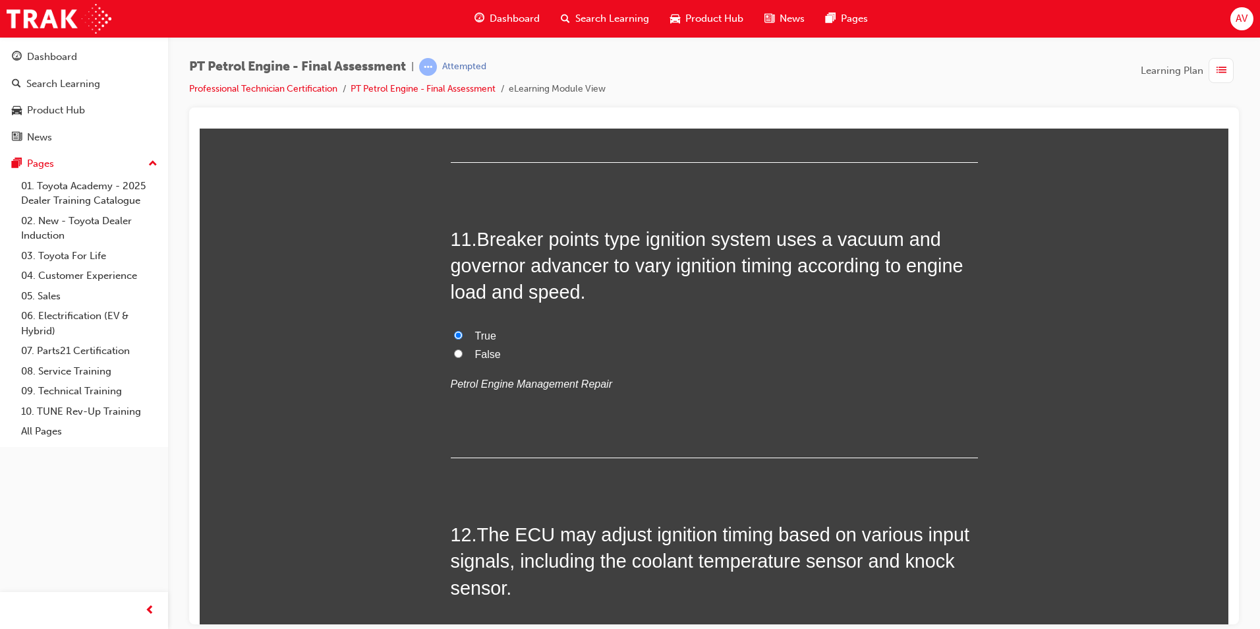
scroll to position [3032, 0]
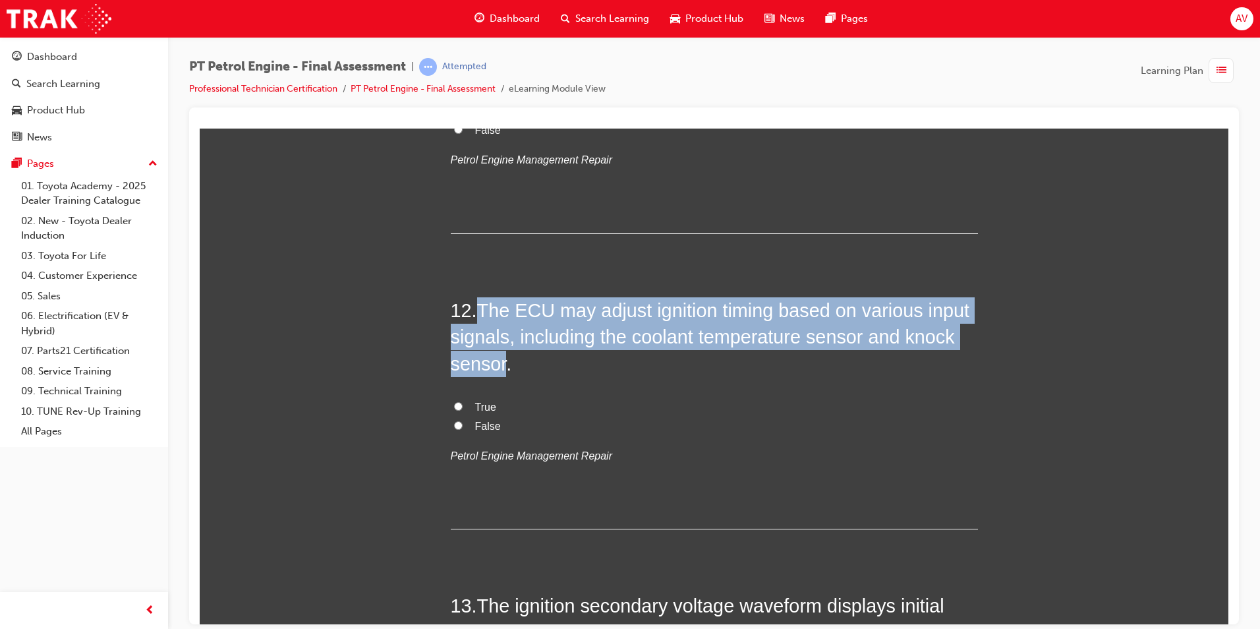
drag, startPoint x: 475, startPoint y: 305, endPoint x: 500, endPoint y: 357, distance: 57.8
click at [500, 357] on h2 "12 . The ECU may adjust ignition timing based on various input signals, includi…" at bounding box center [714, 337] width 527 height 80
click at [454, 403] on input "True" at bounding box center [458, 405] width 9 height 9
radio input "true"
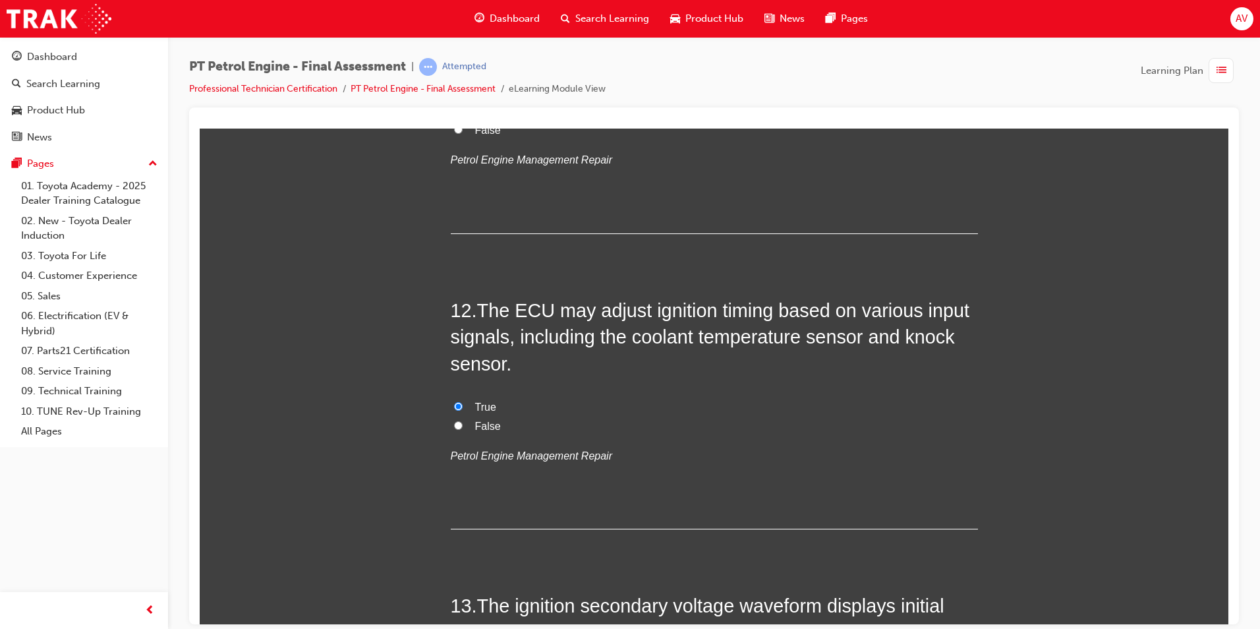
drag, startPoint x: 392, startPoint y: 422, endPoint x: 395, endPoint y: 413, distance: 9.0
click at [393, 421] on div "You must select an answer for each question before you can submit. Please note,…" at bounding box center [714, 38] width 1029 height 5744
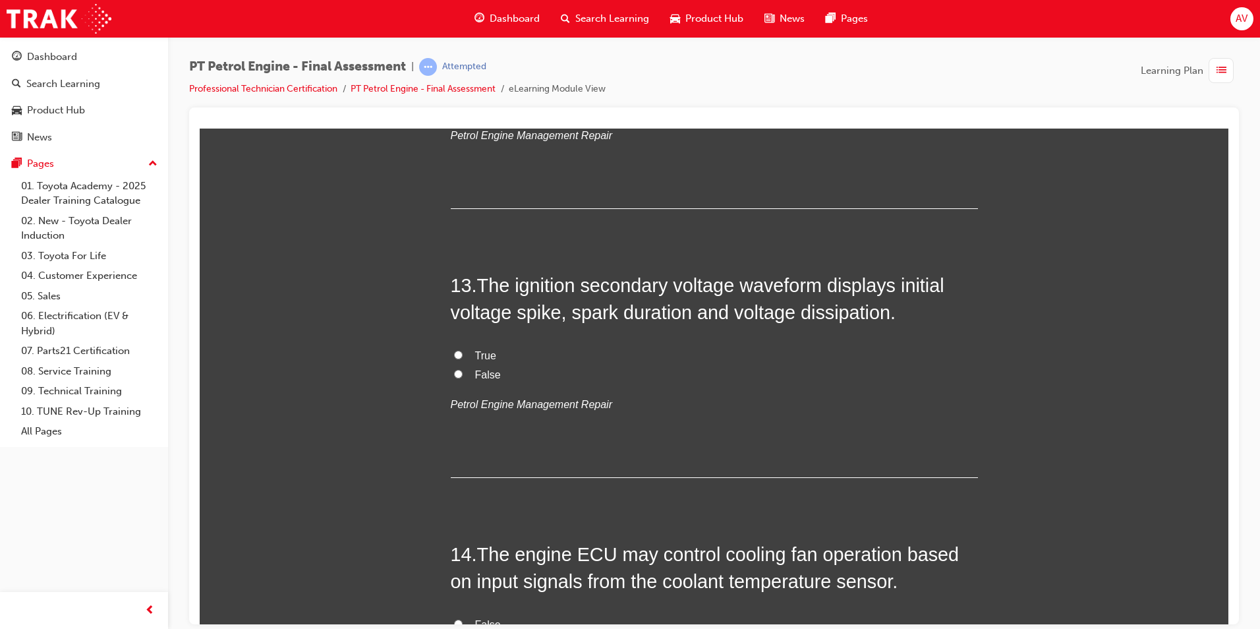
scroll to position [3362, 0]
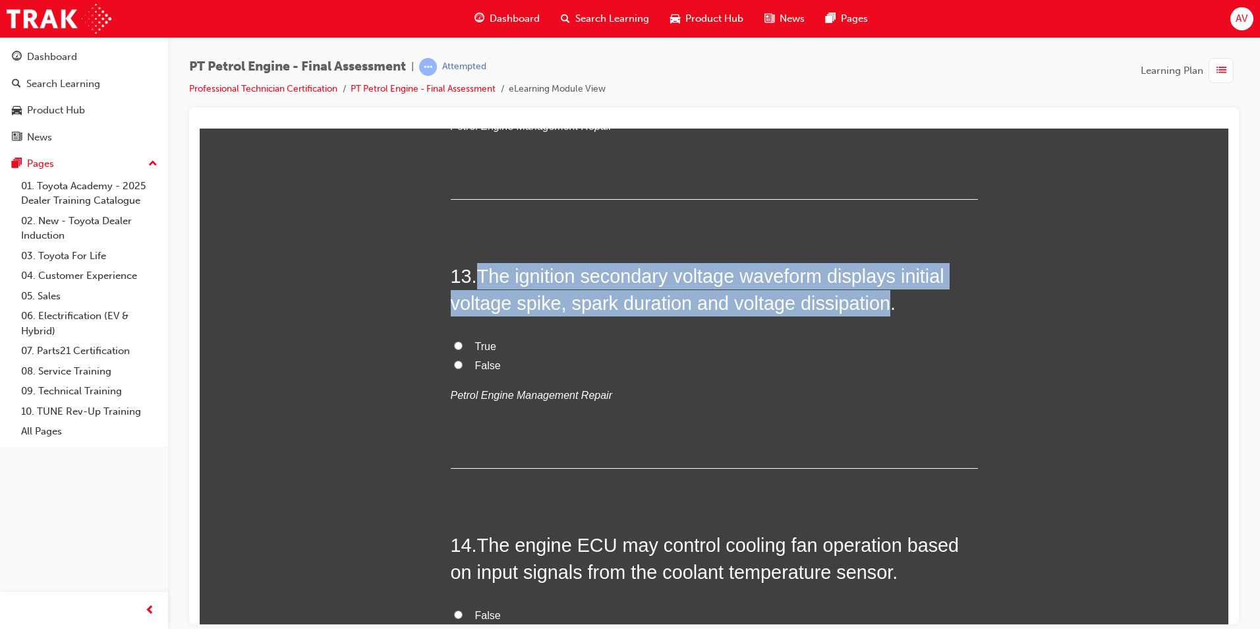
drag, startPoint x: 481, startPoint y: 274, endPoint x: 880, endPoint y: 304, distance: 400.6
click at [880, 304] on span "The ignition secondary voltage waveform displays initial voltage spike, spark d…" at bounding box center [698, 288] width 494 height 47
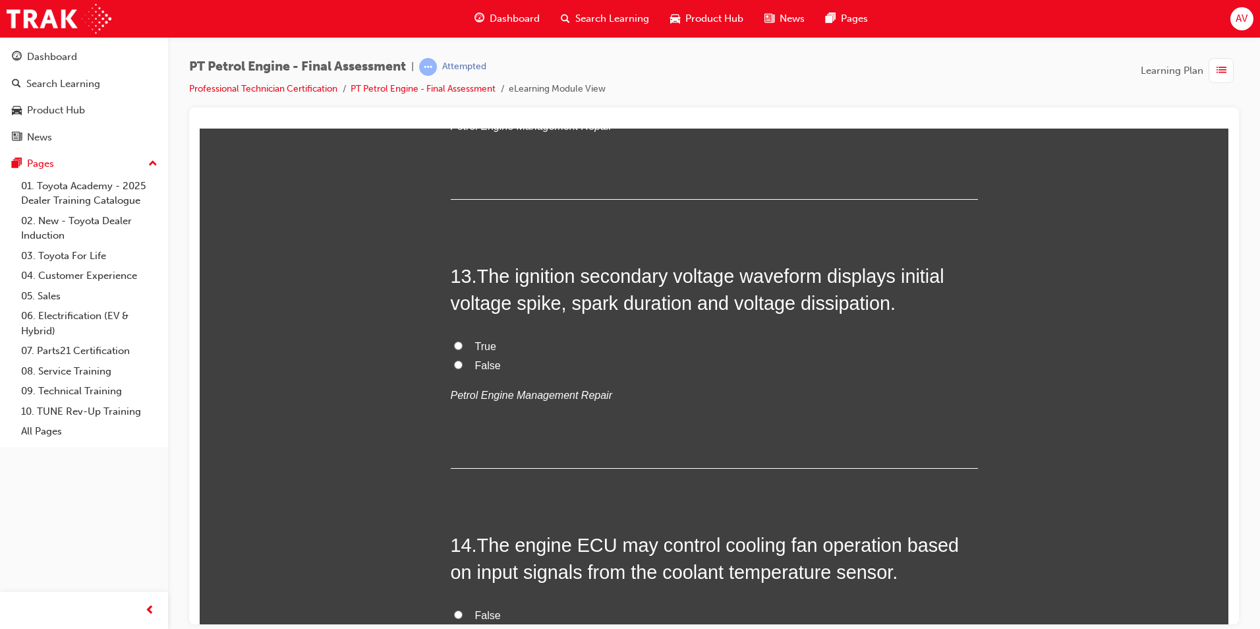
click at [451, 365] on label "False" at bounding box center [714, 365] width 527 height 19
click at [454, 365] on input "False" at bounding box center [458, 364] width 9 height 9
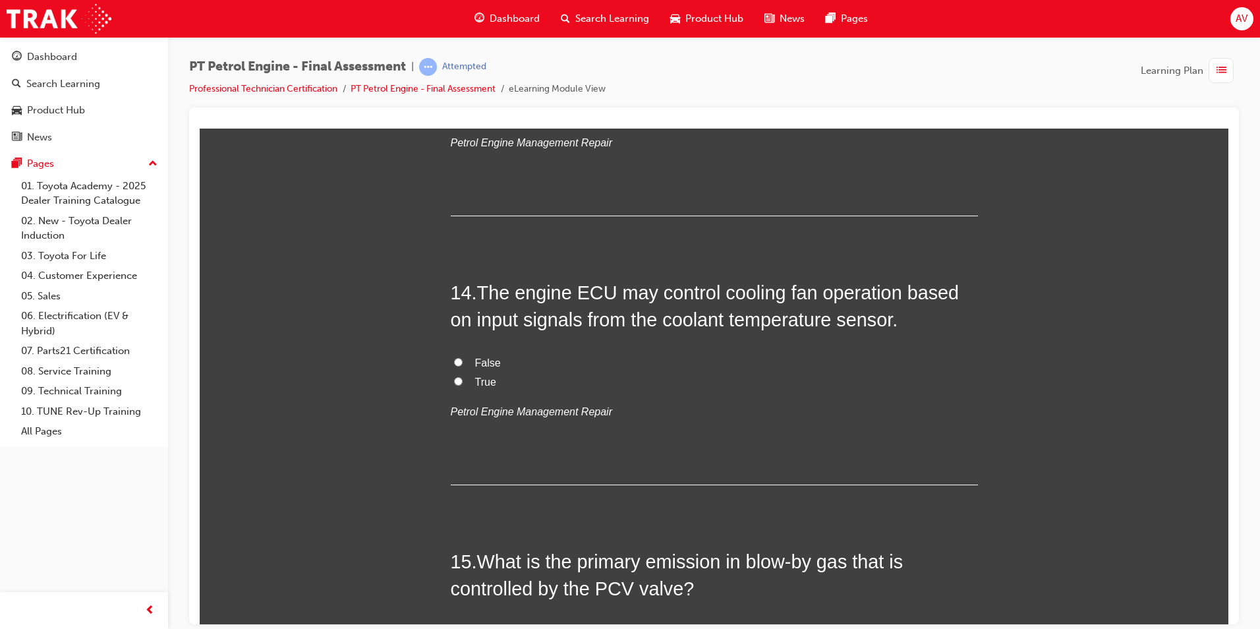
scroll to position [3625, 0]
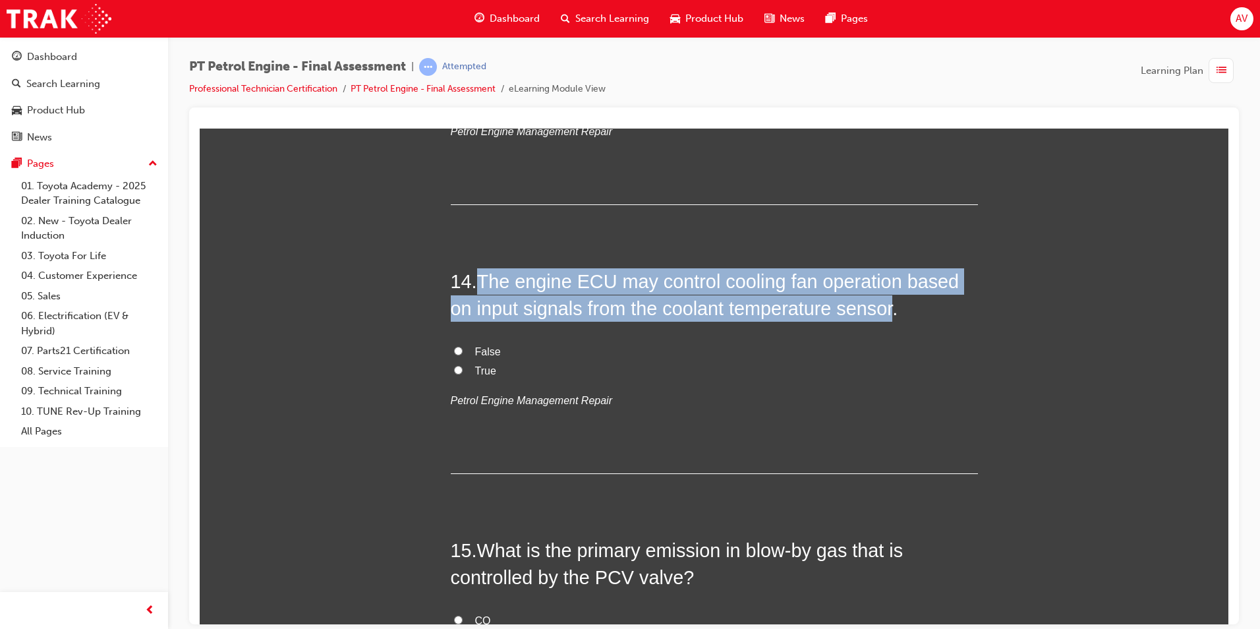
drag, startPoint x: 479, startPoint y: 281, endPoint x: 891, endPoint y: 312, distance: 413.1
click at [891, 312] on span "The engine ECU may control cooling fan operation based on input signals from th…" at bounding box center [705, 293] width 509 height 47
click at [454, 370] on input "True" at bounding box center [458, 369] width 9 height 9
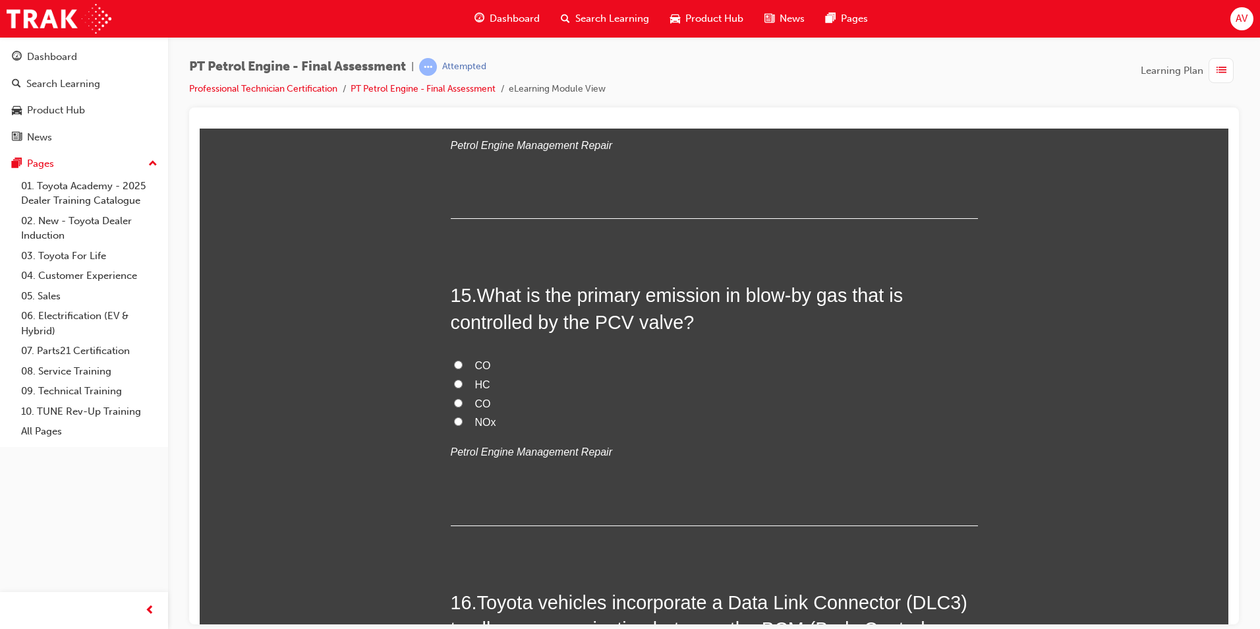
scroll to position [3889, 0]
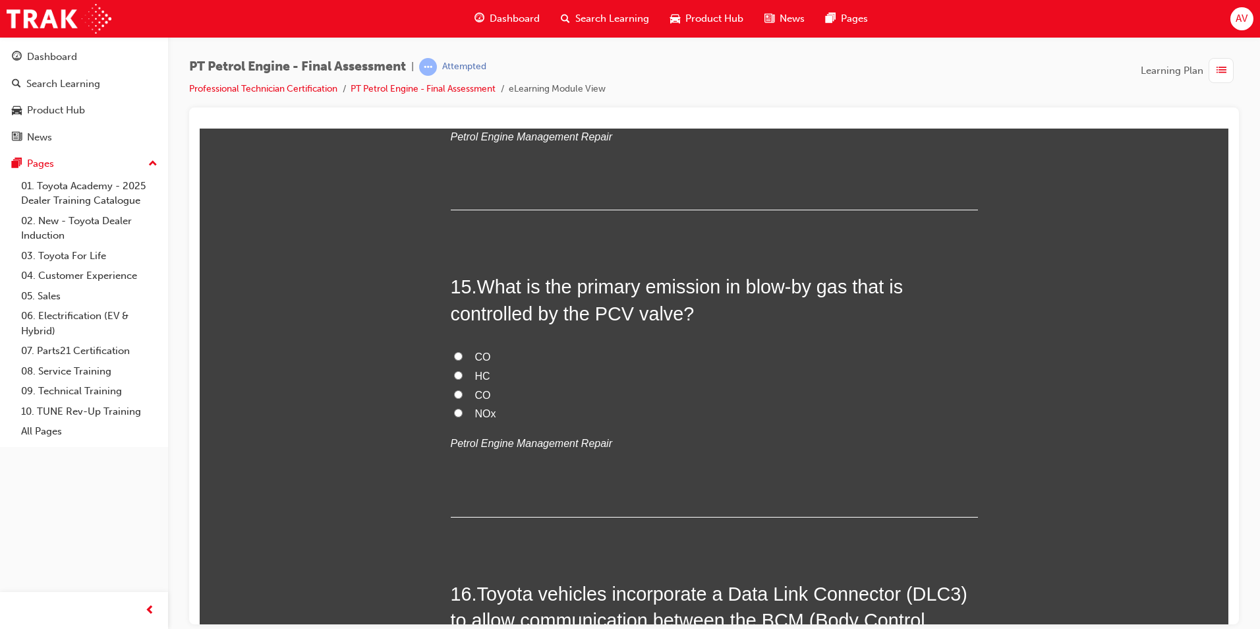
click at [455, 356] on input "CO" at bounding box center [458, 355] width 9 height 9
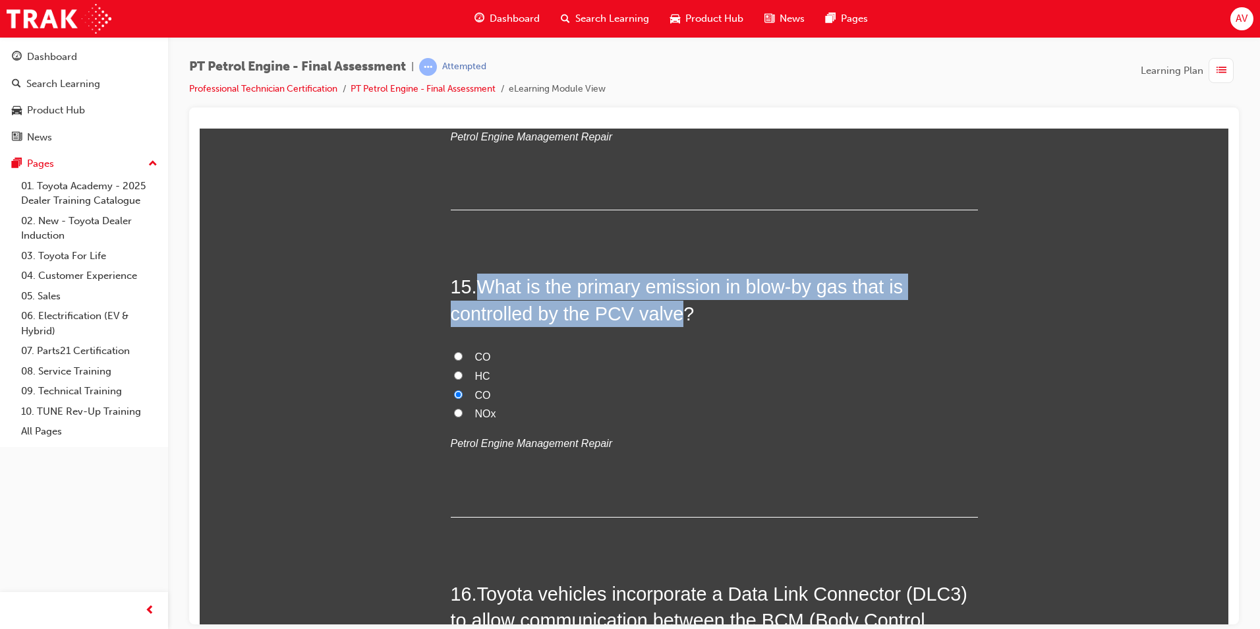
drag, startPoint x: 481, startPoint y: 289, endPoint x: 672, endPoint y: 314, distance: 192.8
click at [672, 314] on span "What is the primary emission in blow-by gas that is controlled by the PCV valve?" at bounding box center [677, 299] width 453 height 47
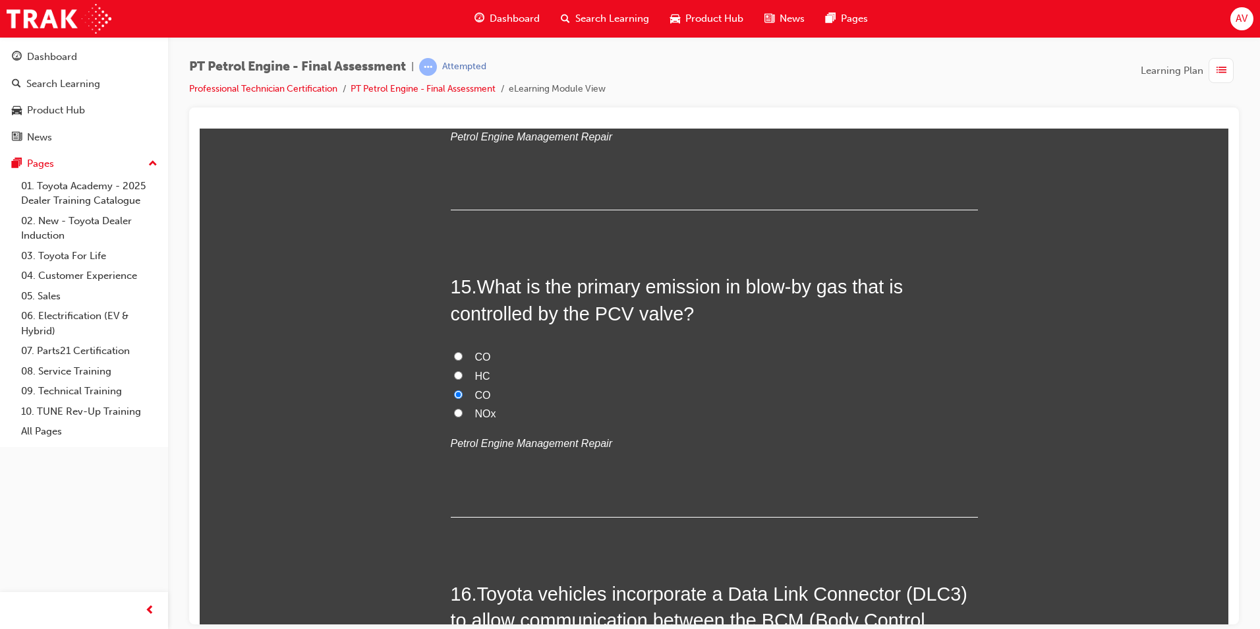
click at [520, 363] on label "CO" at bounding box center [714, 356] width 527 height 19
click at [463, 360] on input "CO" at bounding box center [458, 355] width 9 height 9
click at [454, 374] on input "HC" at bounding box center [458, 374] width 9 height 9
drag, startPoint x: 370, startPoint y: 372, endPoint x: 373, endPoint y: 366, distance: 6.8
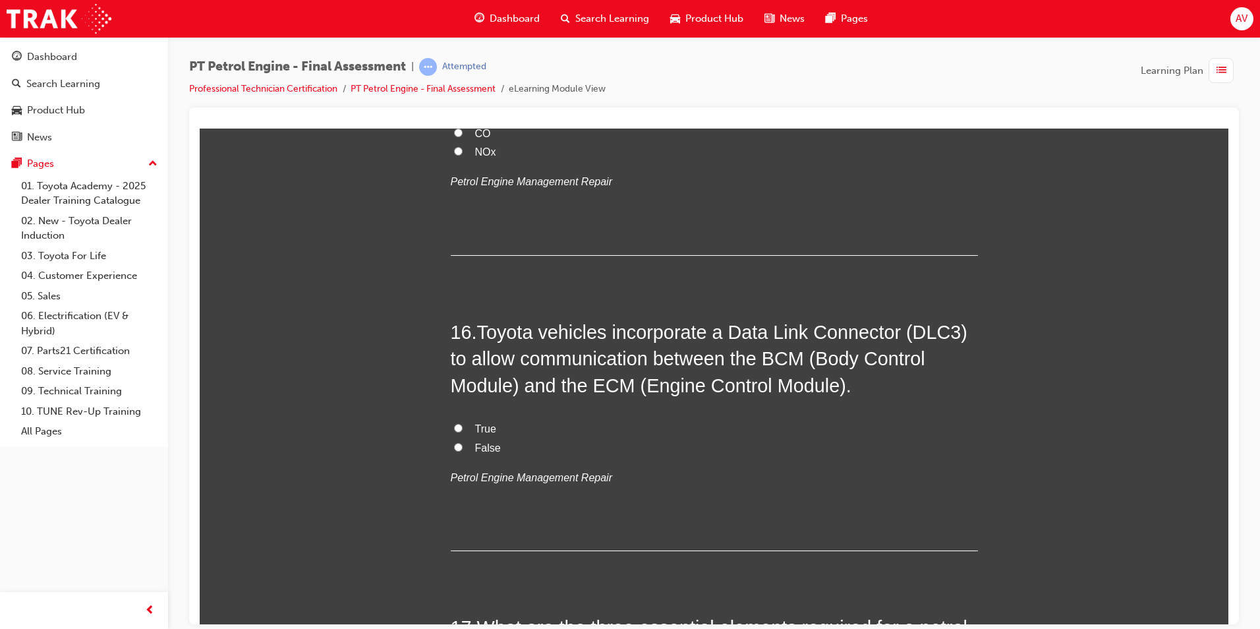
scroll to position [4152, 0]
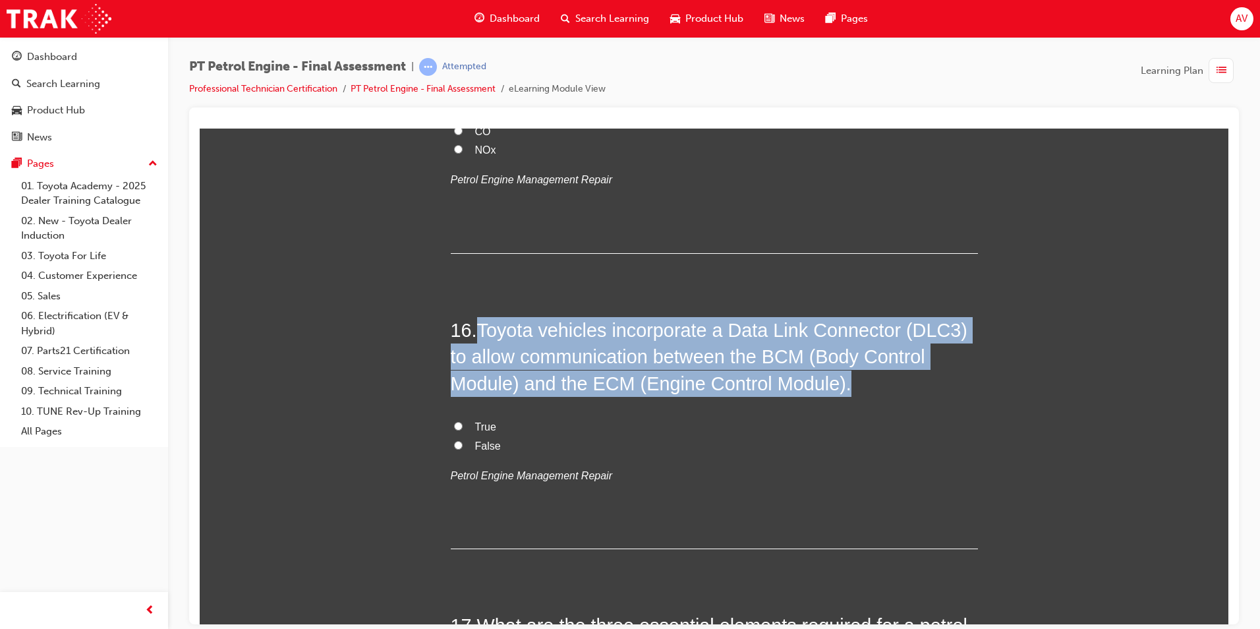
drag, startPoint x: 502, startPoint y: 337, endPoint x: 835, endPoint y: 388, distance: 337.4
click at [835, 388] on span "Toyota vehicles incorporate a Data Link Connector (DLC3) to allow communication…" at bounding box center [709, 356] width 517 height 74
drag, startPoint x: 450, startPoint y: 423, endPoint x: 428, endPoint y: 423, distance: 22.4
click at [454, 423] on input "True" at bounding box center [458, 425] width 9 height 9
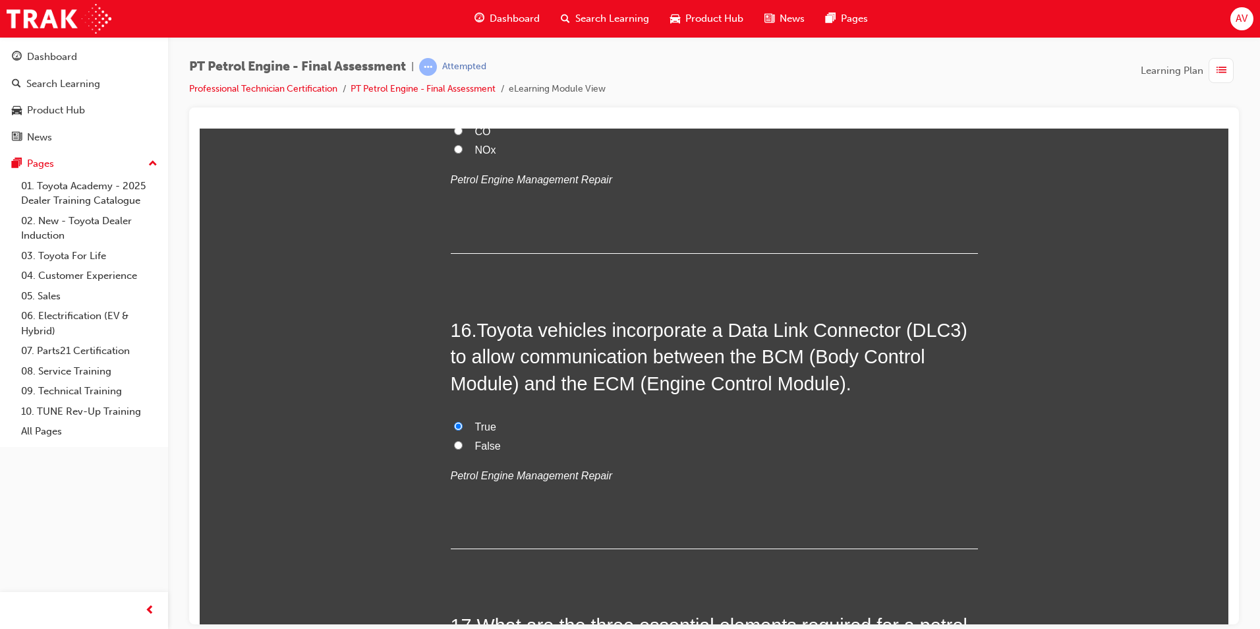
drag, startPoint x: 336, startPoint y: 409, endPoint x: 349, endPoint y: 401, distance: 15.2
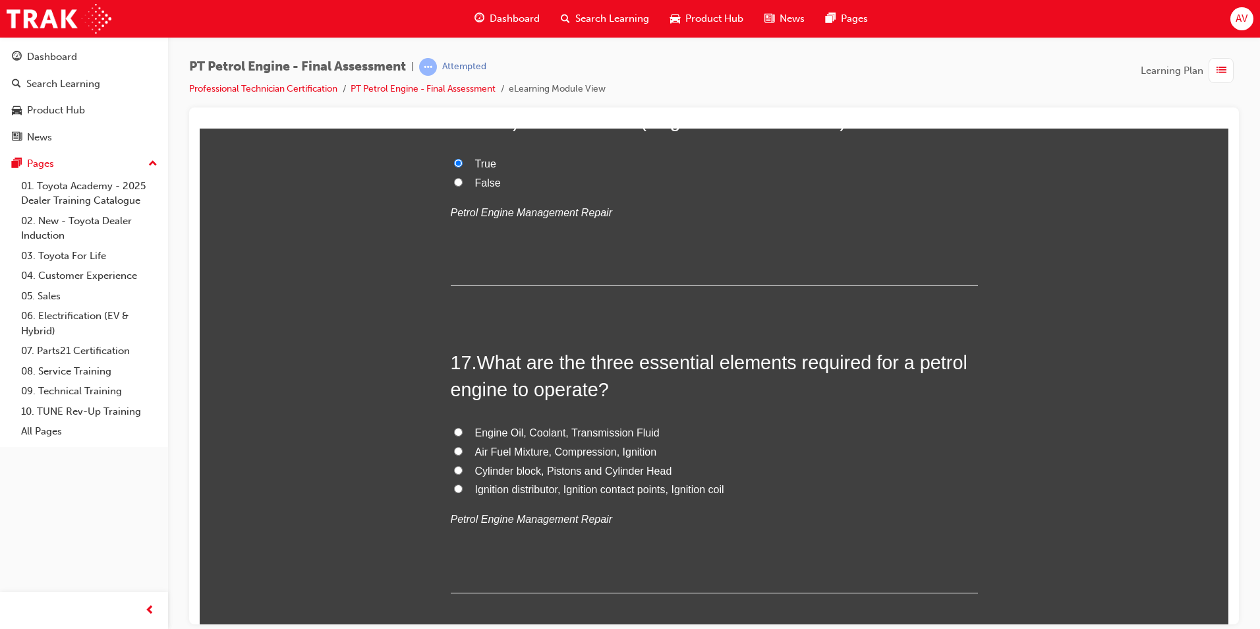
scroll to position [4416, 0]
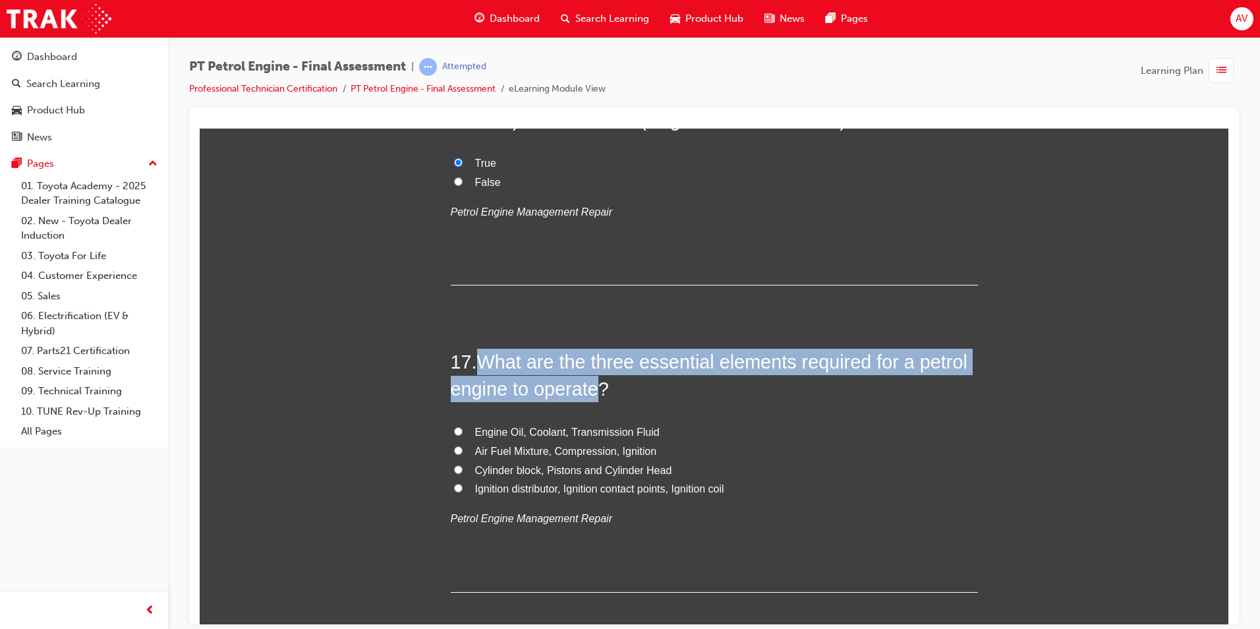
drag, startPoint x: 482, startPoint y: 359, endPoint x: 595, endPoint y: 391, distance: 117.1
click at [595, 391] on span "What are the three essential elements required for a petrol engine to operate?" at bounding box center [709, 374] width 517 height 47
click at [454, 450] on input "Air Fuel Mixture, Compression, Ignition" at bounding box center [458, 450] width 9 height 9
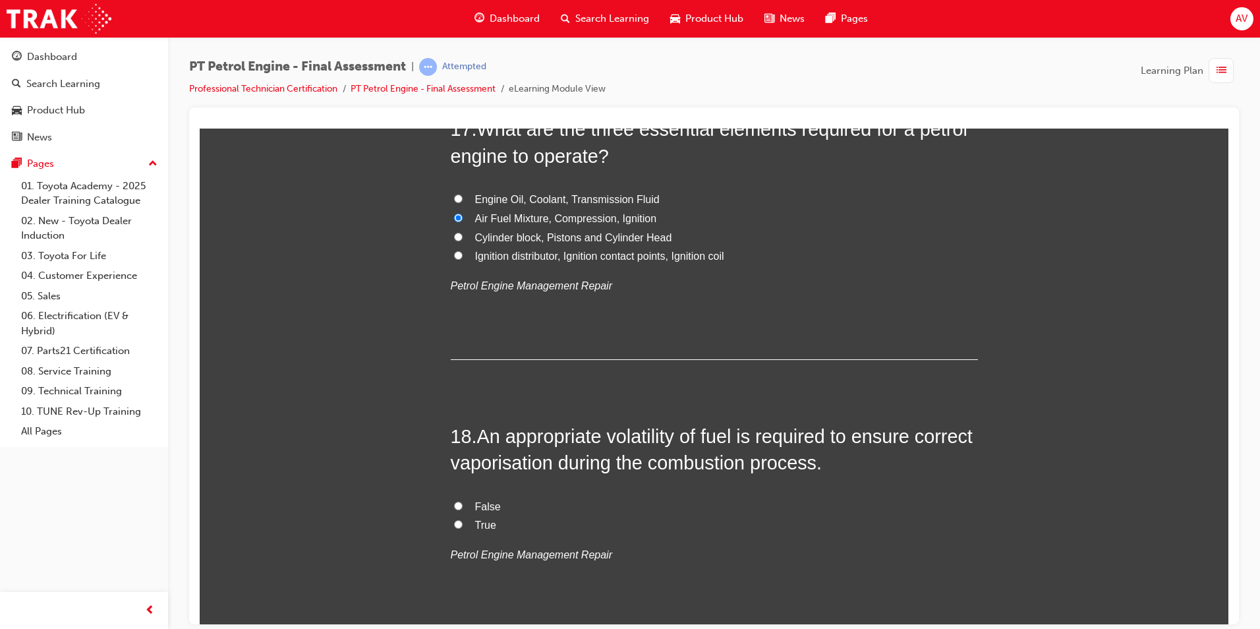
scroll to position [4746, 0]
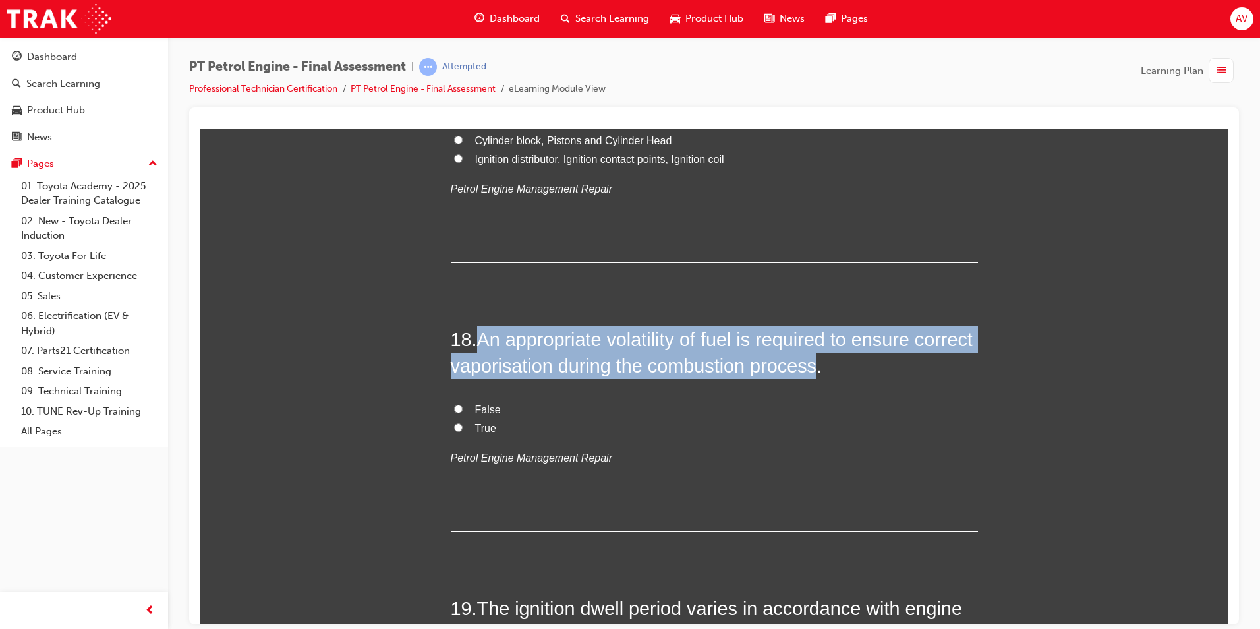
drag, startPoint x: 543, startPoint y: 343, endPoint x: 877, endPoint y: 362, distance: 334.7
click at [877, 362] on span "An appropriate volatility of fuel is required to ensure correct vaporisation du…" at bounding box center [712, 351] width 522 height 47
click at [454, 426] on input "True" at bounding box center [458, 427] width 9 height 9
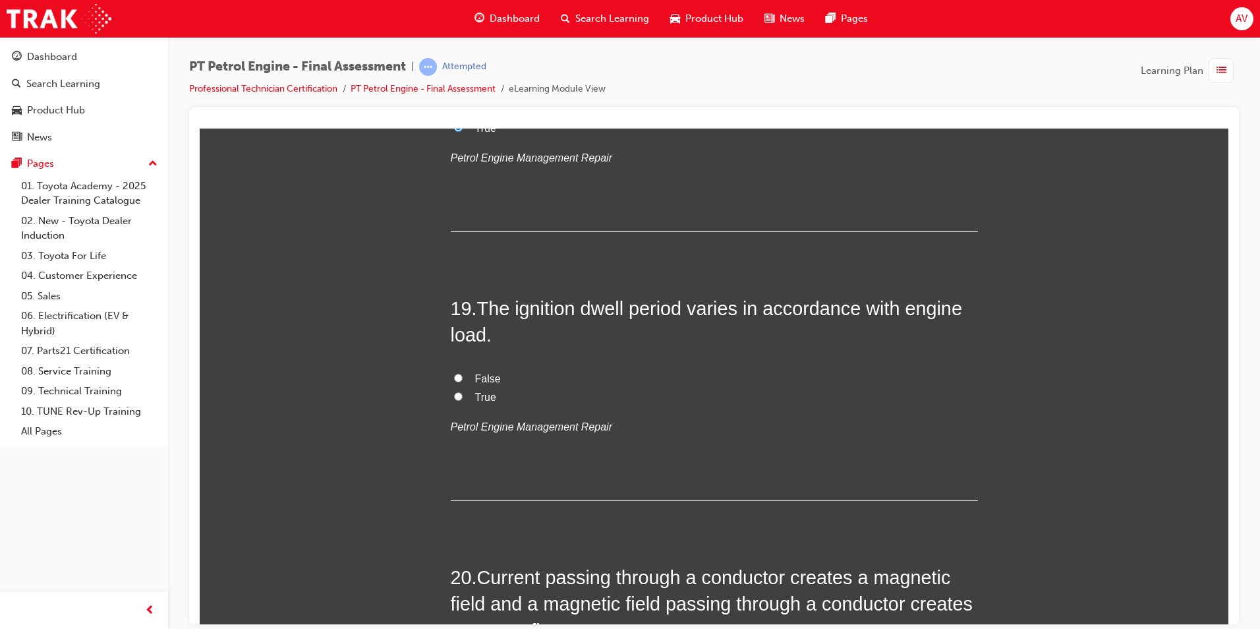
scroll to position [5075, 0]
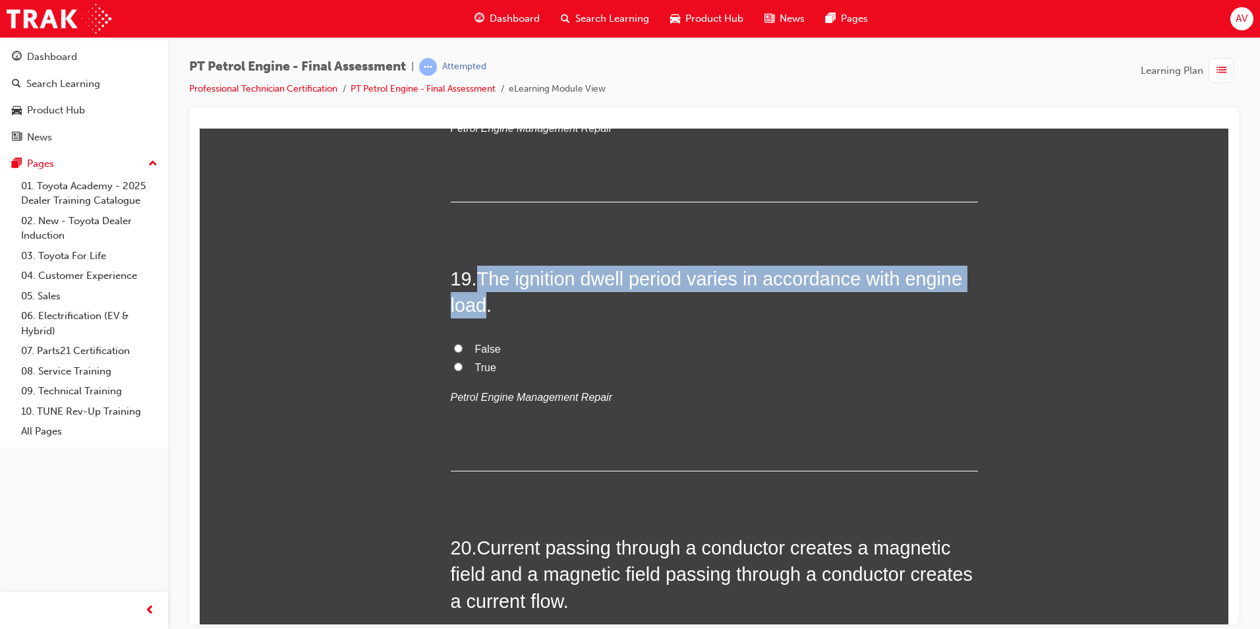
drag, startPoint x: 477, startPoint y: 272, endPoint x: 484, endPoint y: 297, distance: 25.4
click at [484, 297] on span "The ignition dwell period varies in accordance with engine load." at bounding box center [706, 291] width 511 height 47
click at [454, 367] on input "True" at bounding box center [458, 366] width 9 height 9
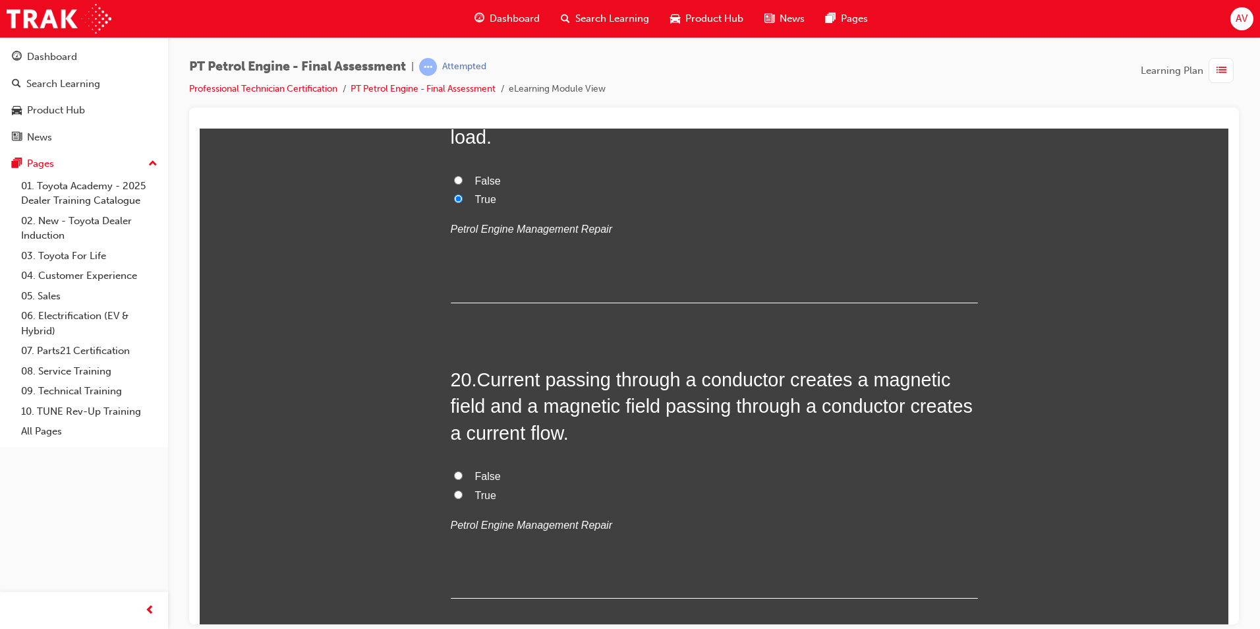
scroll to position [5273, 0]
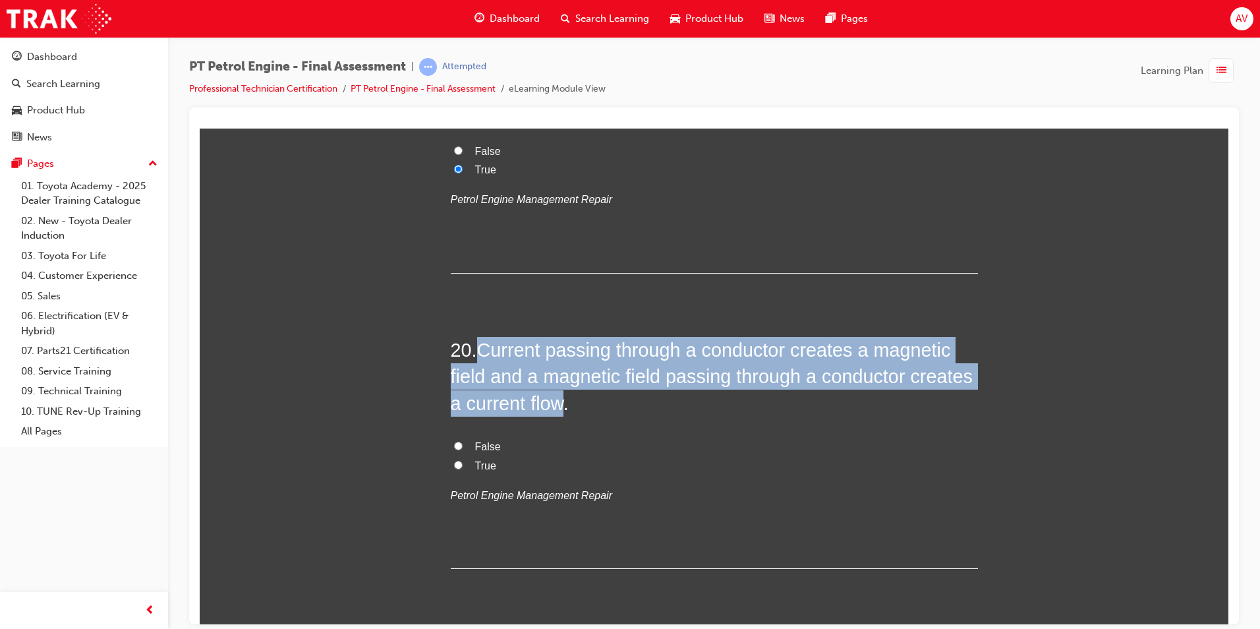
drag, startPoint x: 481, startPoint y: 347, endPoint x: 562, endPoint y: 401, distance: 96.9
click at [562, 401] on span "Current passing through a conductor creates a magnetic field and a magnetic fie…" at bounding box center [712, 376] width 522 height 74
click at [454, 461] on input "True" at bounding box center [458, 464] width 9 height 9
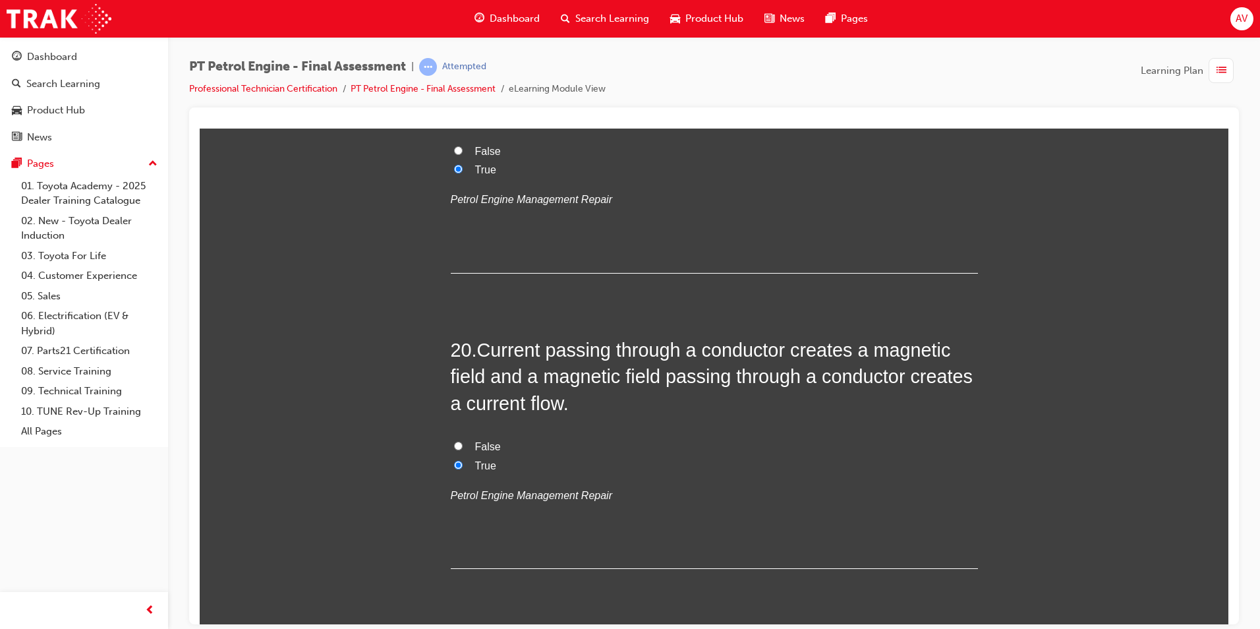
click at [571, 456] on label "True" at bounding box center [714, 465] width 527 height 19
click at [463, 460] on input "True" at bounding box center [458, 464] width 9 height 9
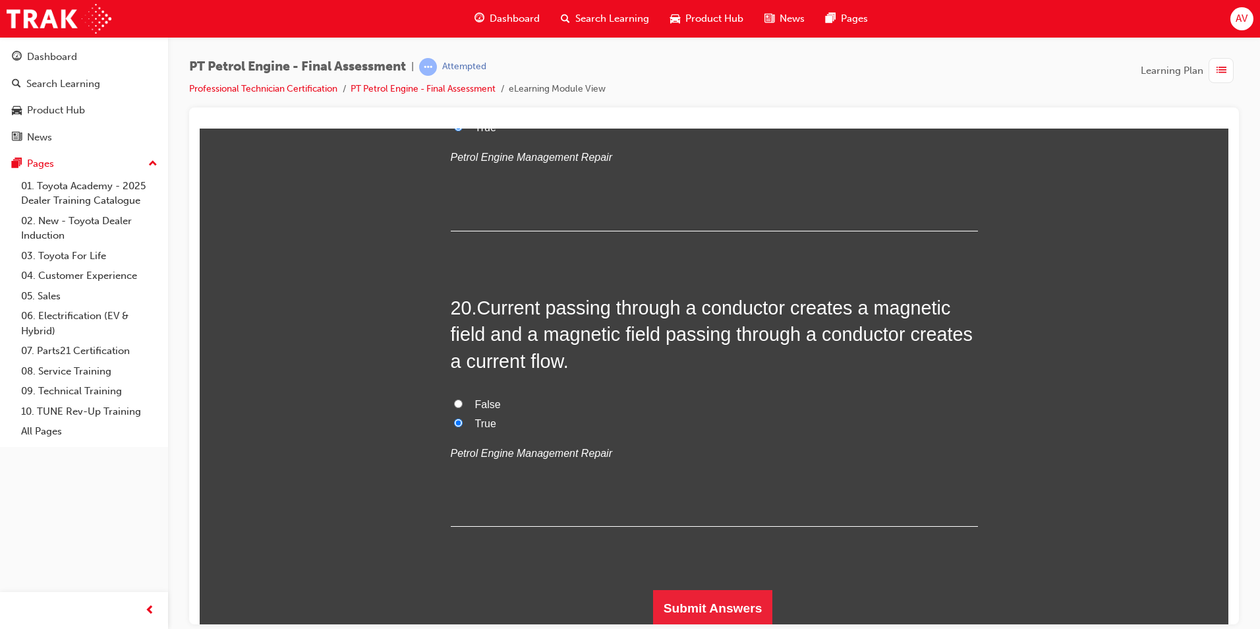
scroll to position [5317, 0]
click at [711, 606] on button "Submit Answers" at bounding box center [713, 605] width 120 height 37
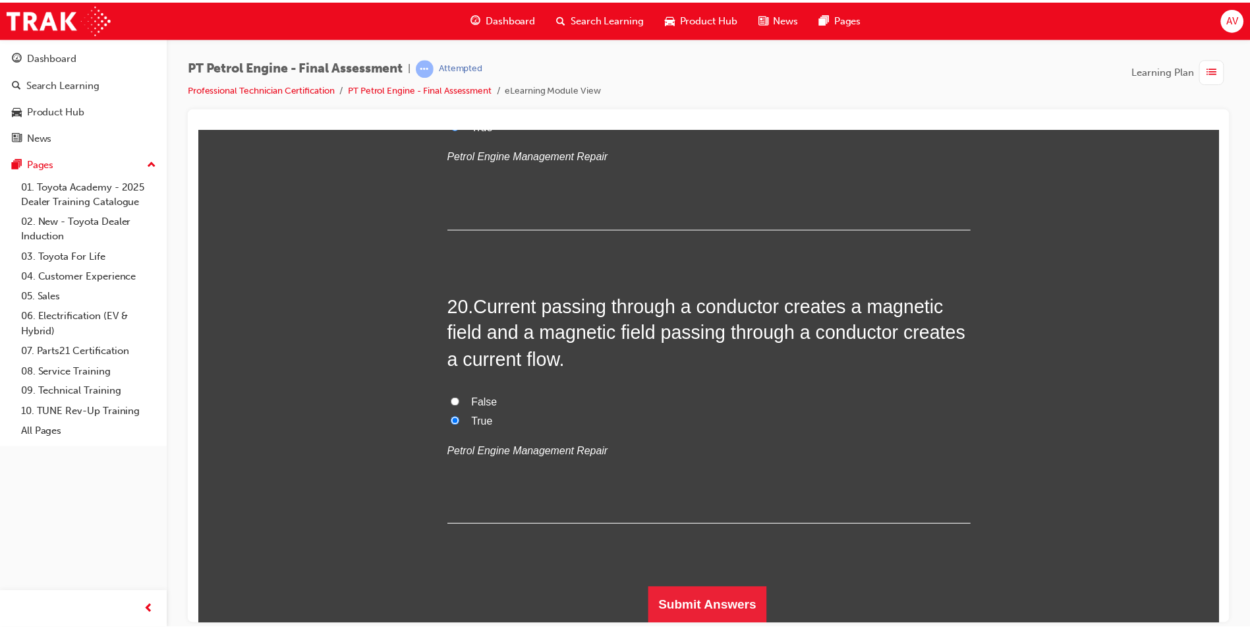
scroll to position [0, 0]
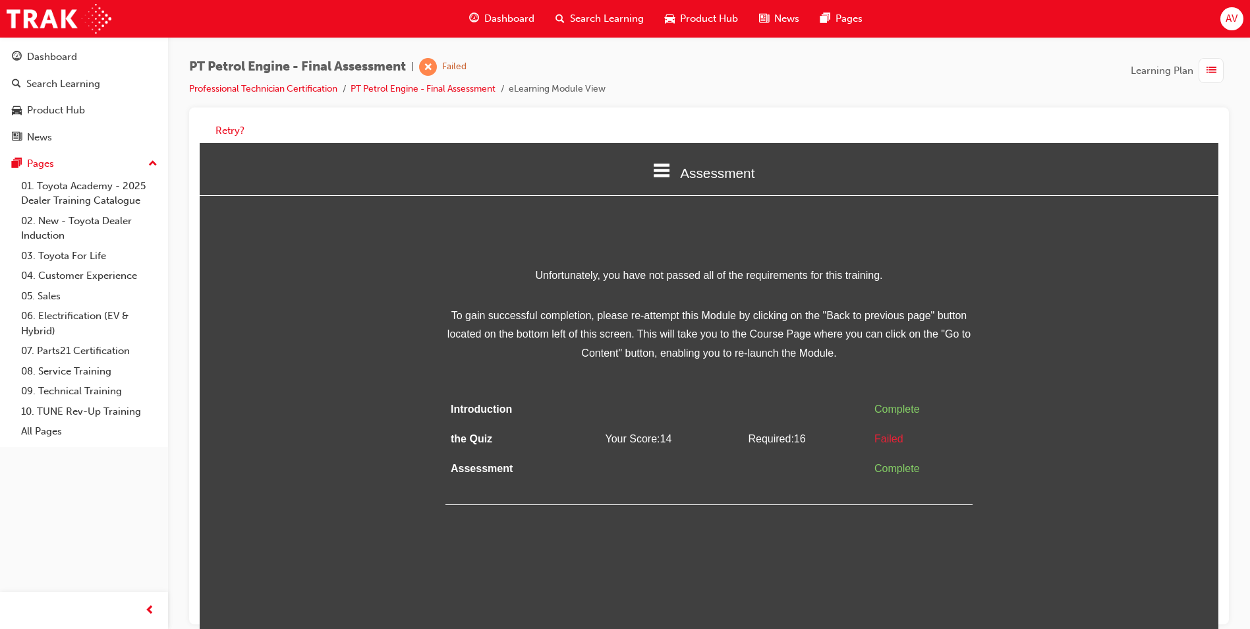
click at [1223, 18] on div "AV" at bounding box center [1232, 18] width 23 height 23
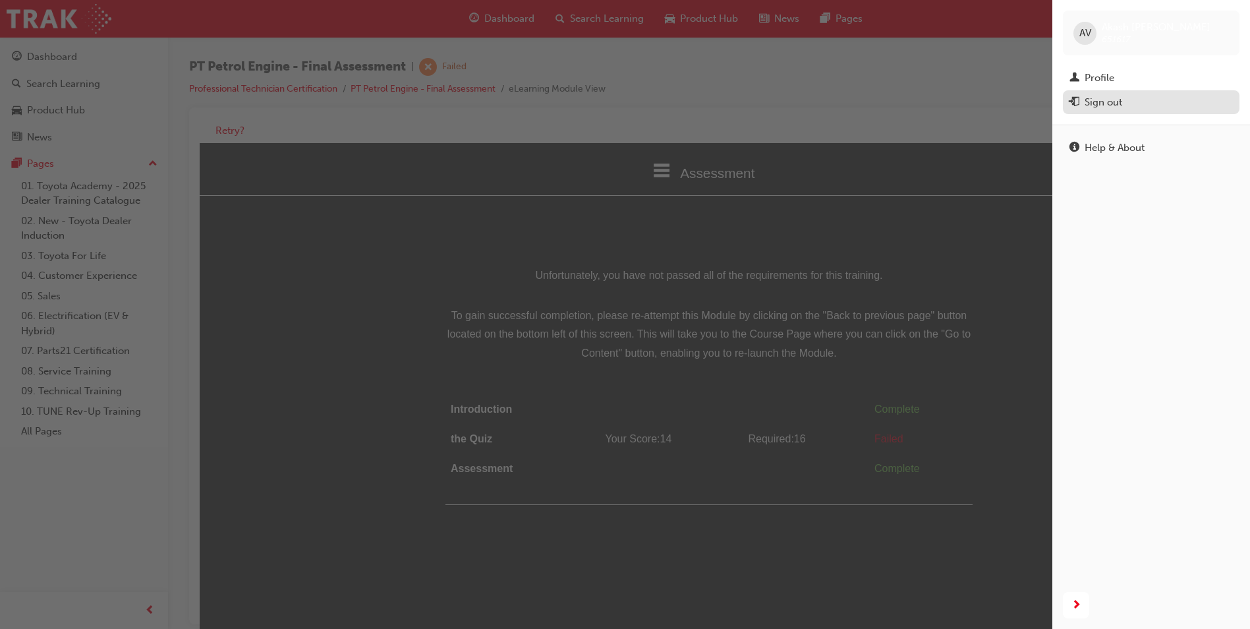
click at [1104, 104] on div "Sign out" at bounding box center [1104, 102] width 38 height 15
